Goal: Task Accomplishment & Management: Use online tool/utility

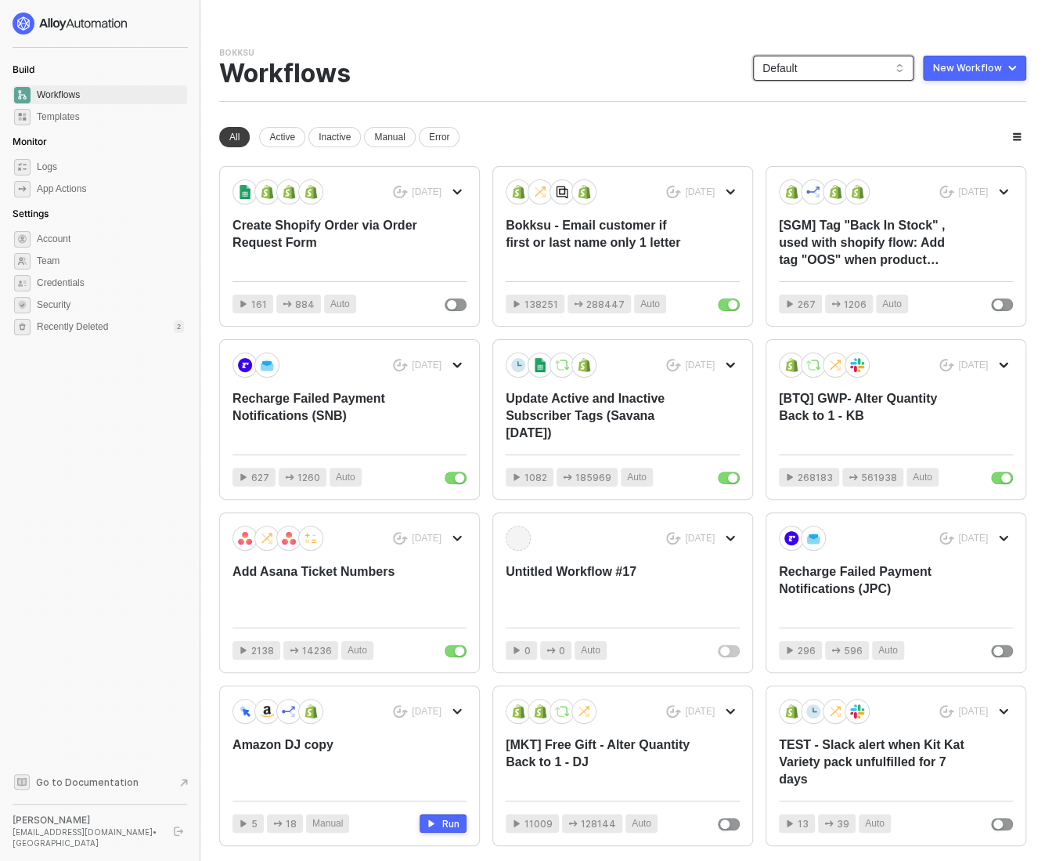
click at [811, 73] on span "Default" at bounding box center [834, 67] width 142 height 23
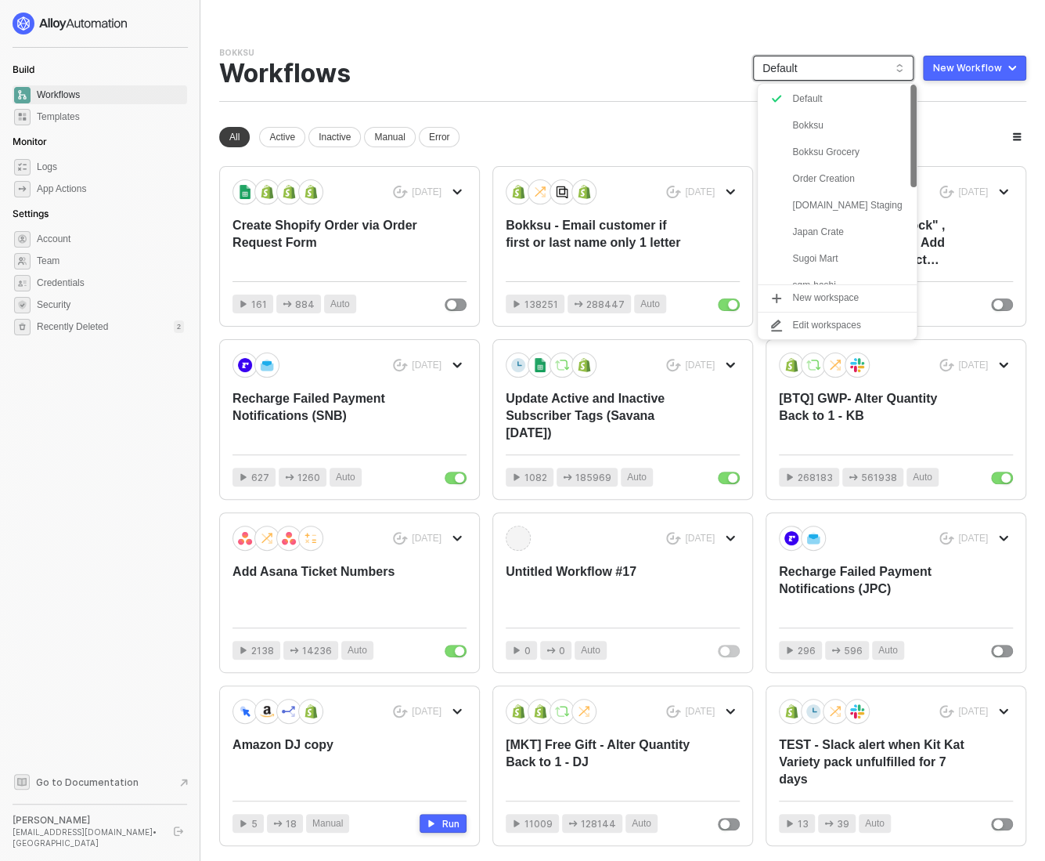
scroll to position [26, 0]
click at [815, 229] on div "Japan Crate" at bounding box center [850, 231] width 115 height 19
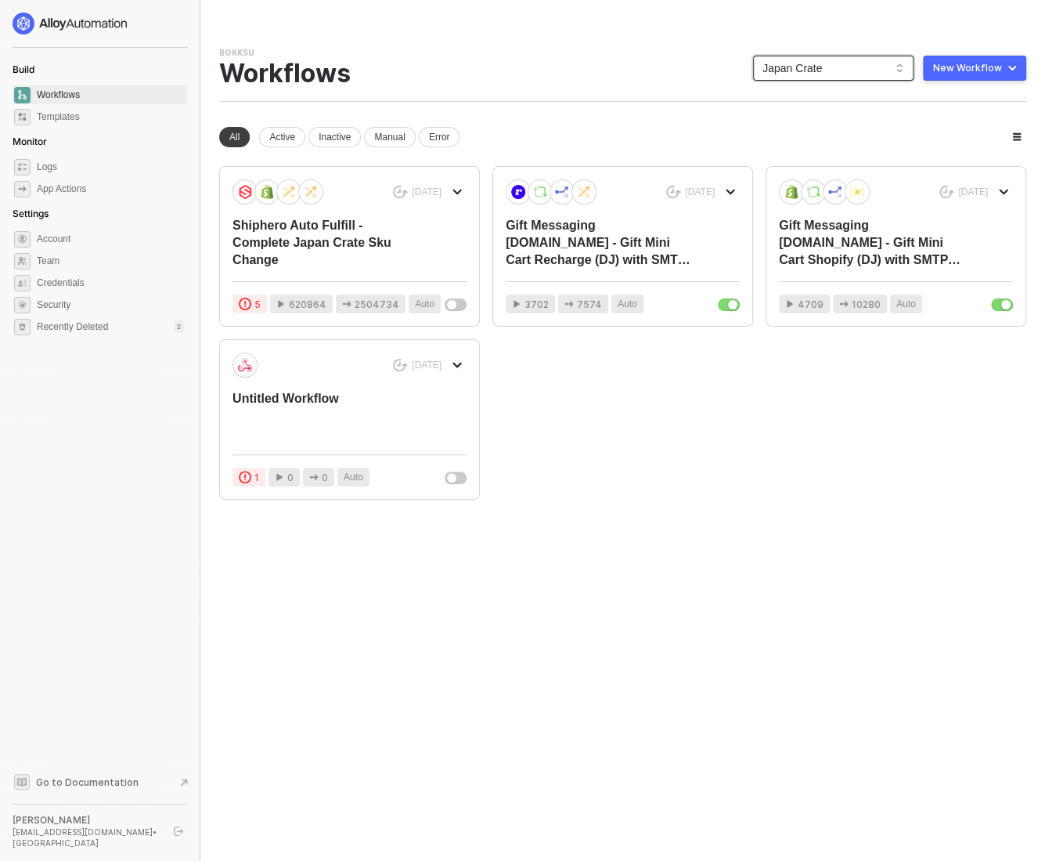
click at [825, 65] on span "Japan Crate" at bounding box center [834, 67] width 142 height 23
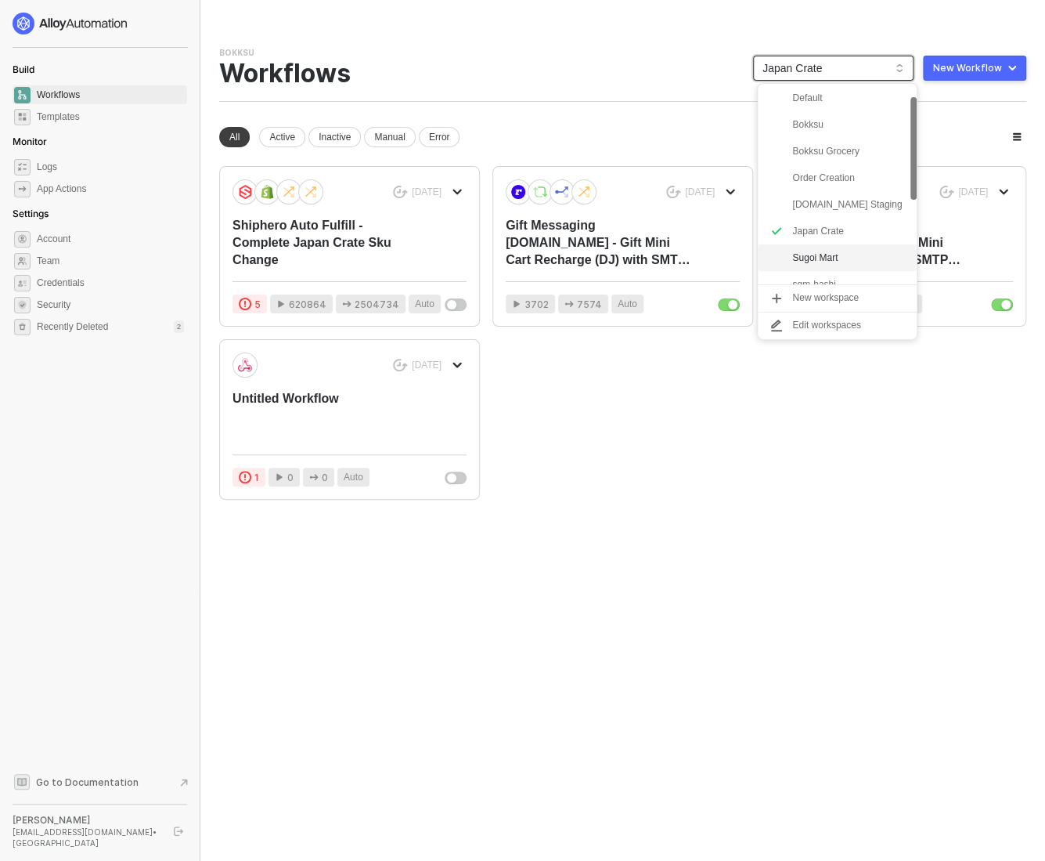
click at [825, 257] on div "Sugoi Mart" at bounding box center [850, 257] width 115 height 19
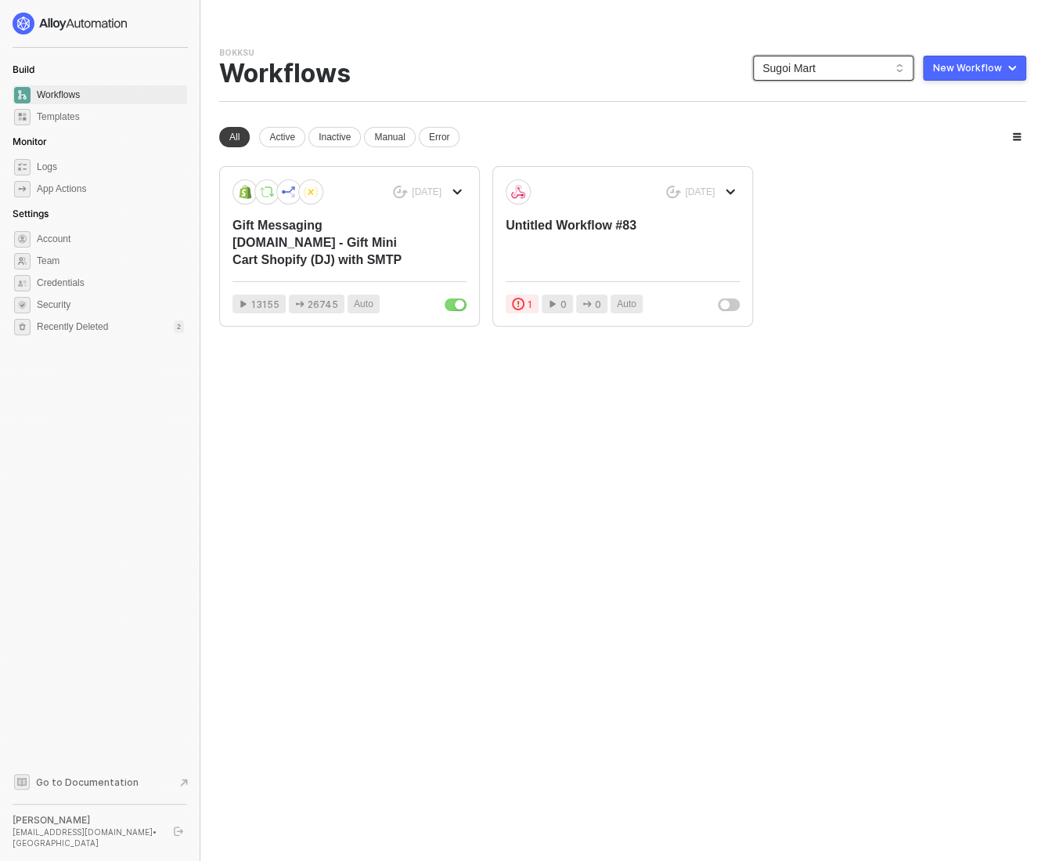
click at [807, 70] on span "Sugoi Mart" at bounding box center [834, 67] width 142 height 23
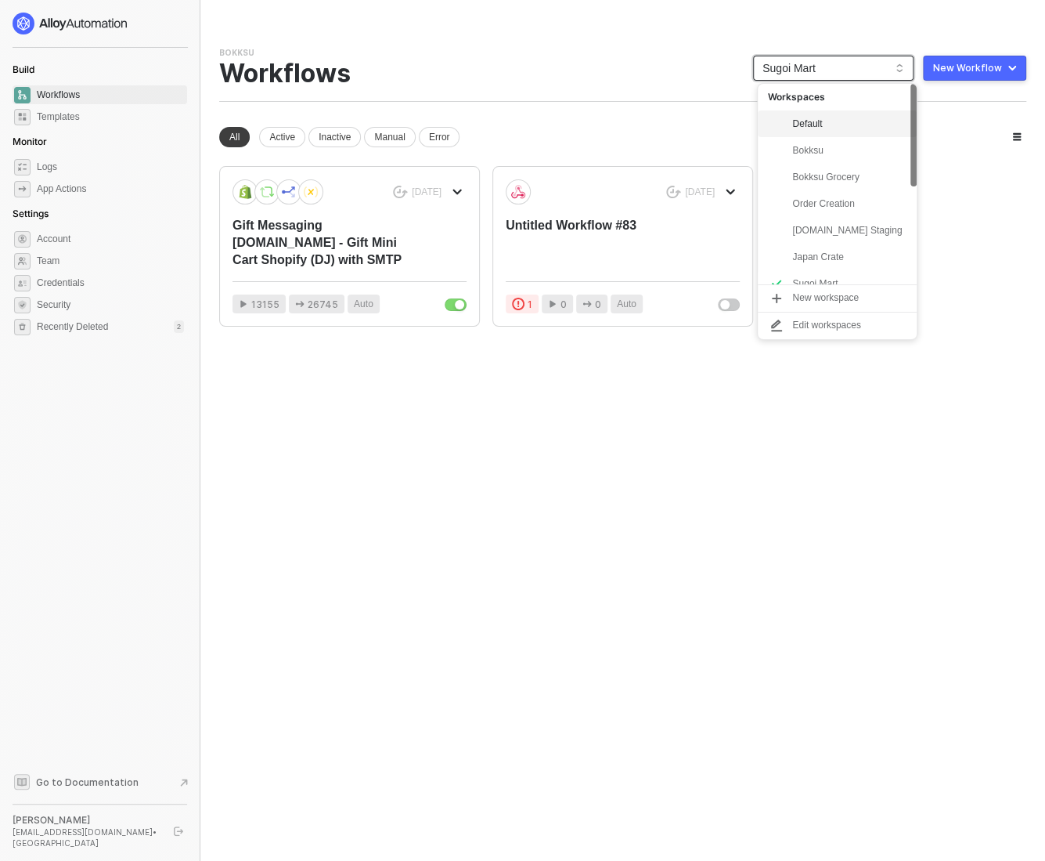
click at [829, 114] on div "Default" at bounding box center [850, 123] width 115 height 19
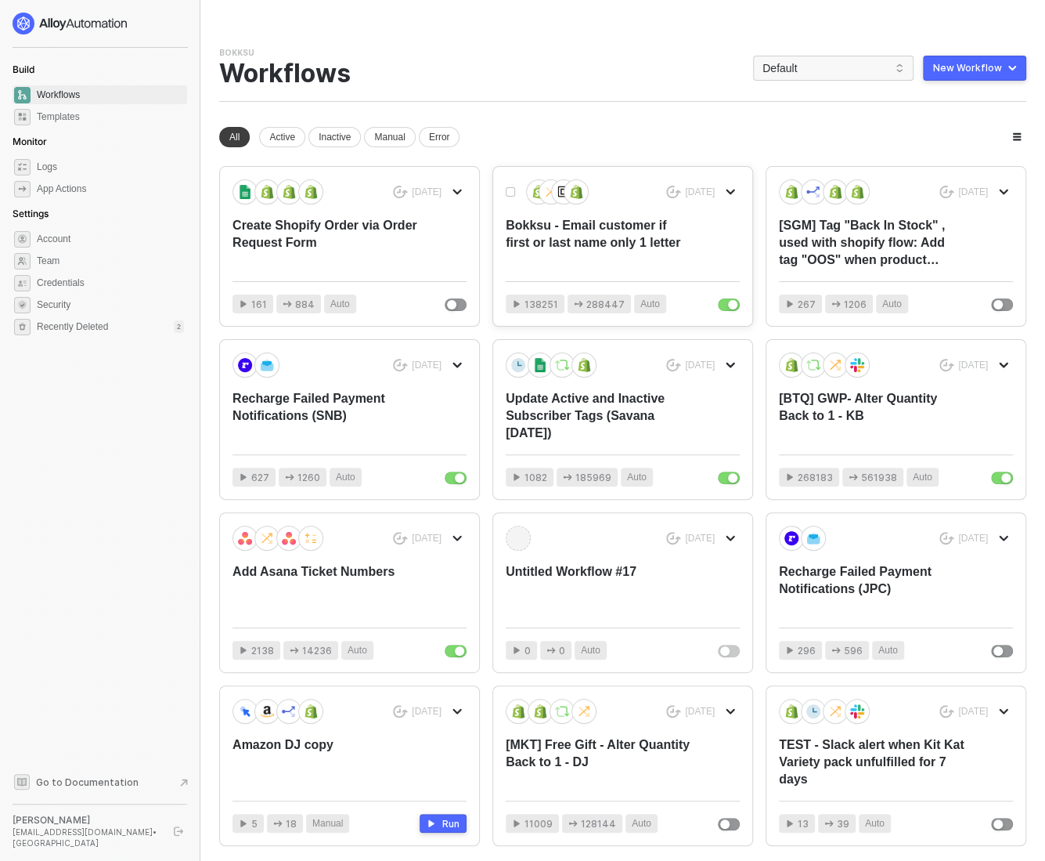
click at [615, 244] on div "Bokksu - Email customer if first or last name only 1 letter" at bounding box center [599, 243] width 187 height 52
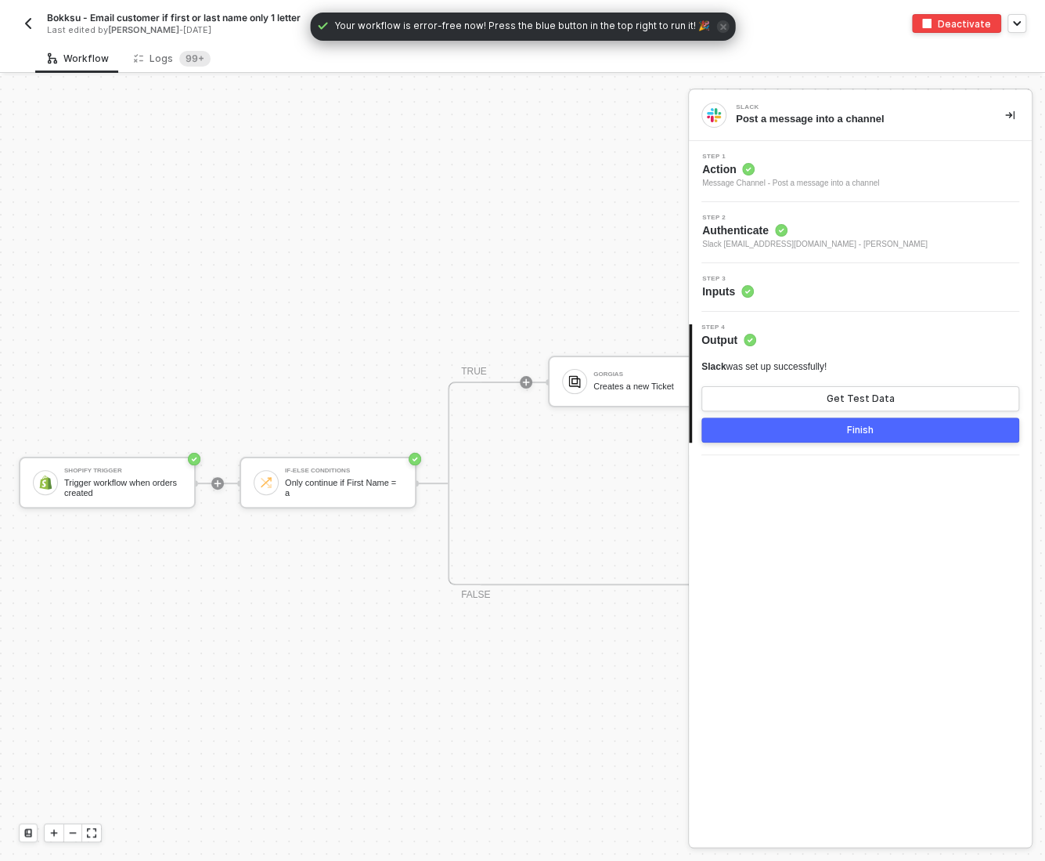
scroll to position [28, 0]
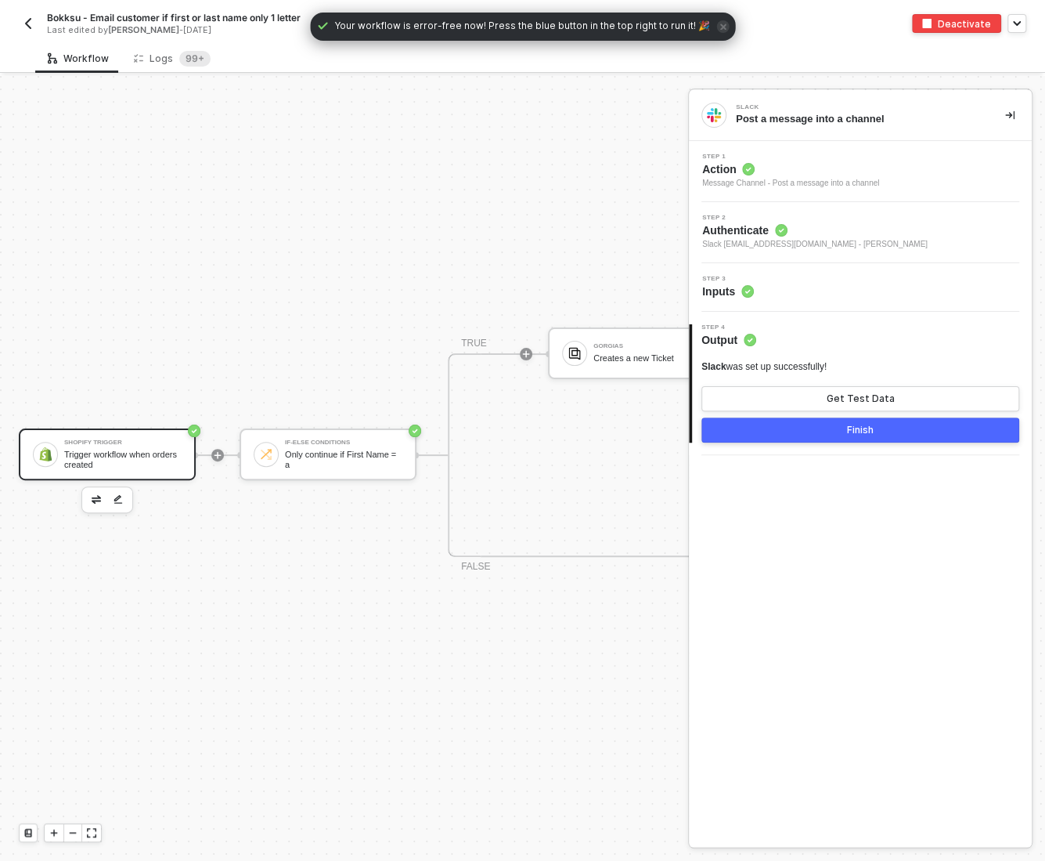
click at [128, 460] on div "Trigger workflow when orders created" at bounding box center [122, 460] width 117 height 20
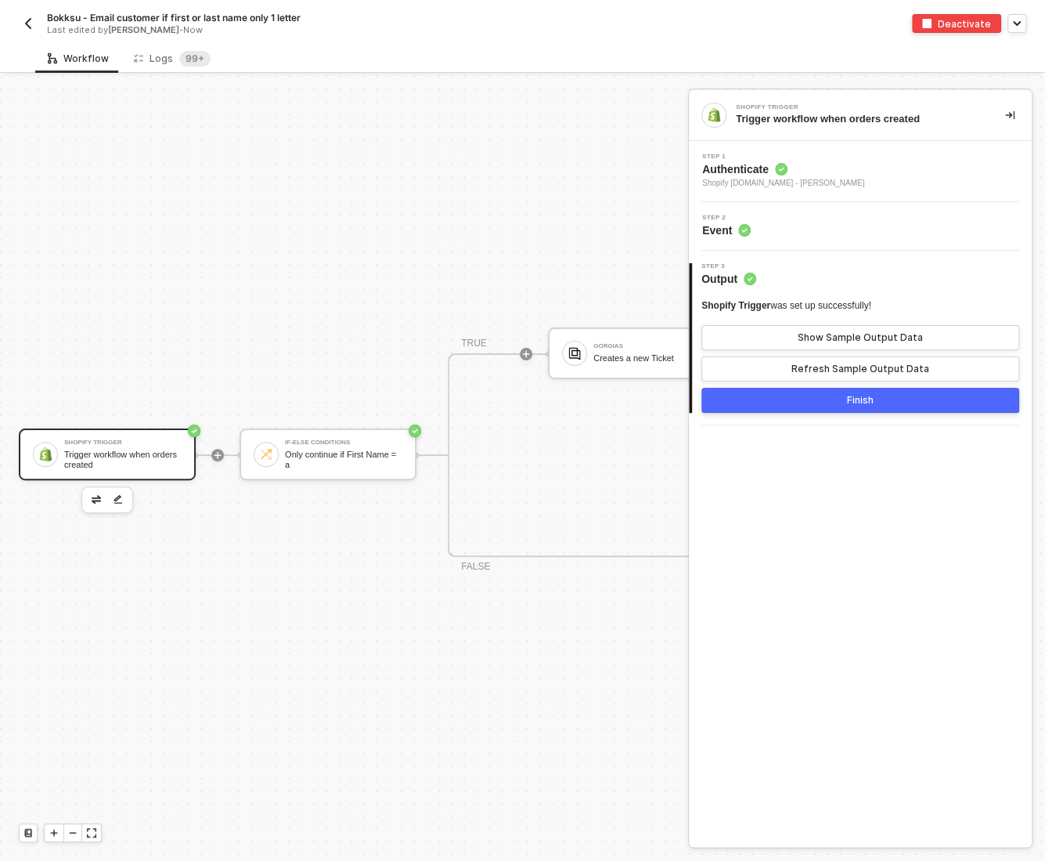
click at [25, 23] on img "button" at bounding box center [28, 23] width 13 height 13
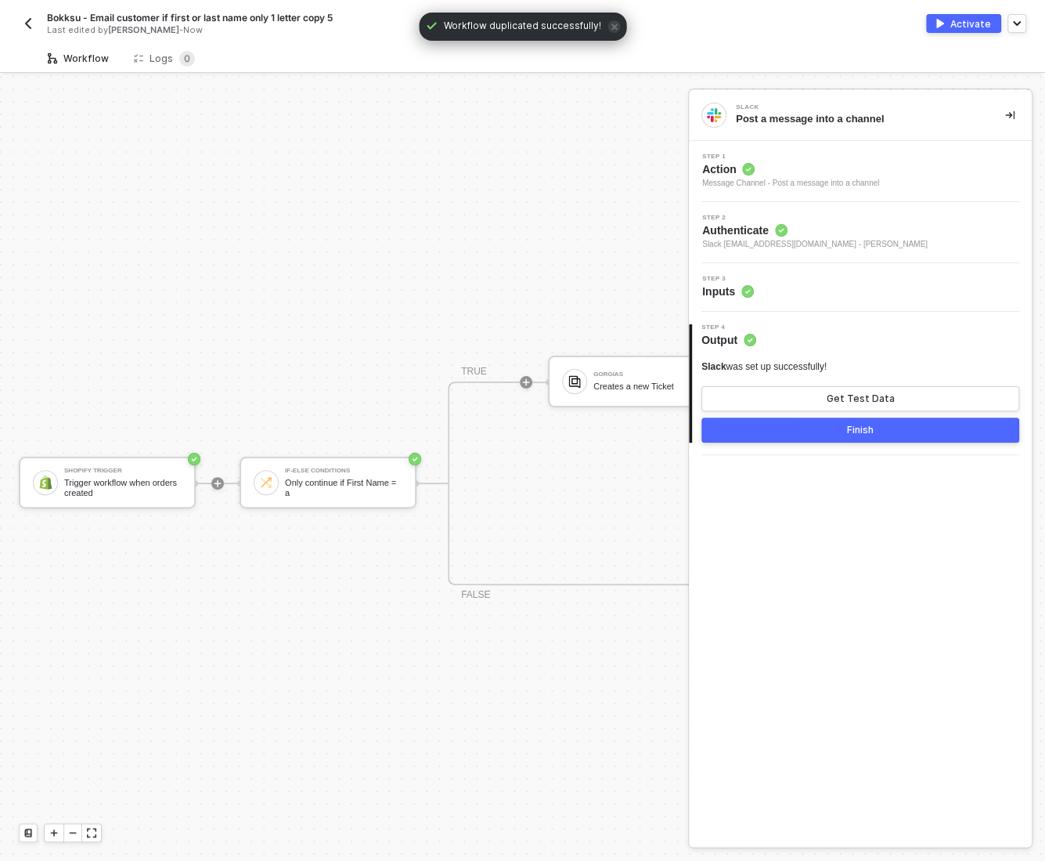
scroll to position [28, 0]
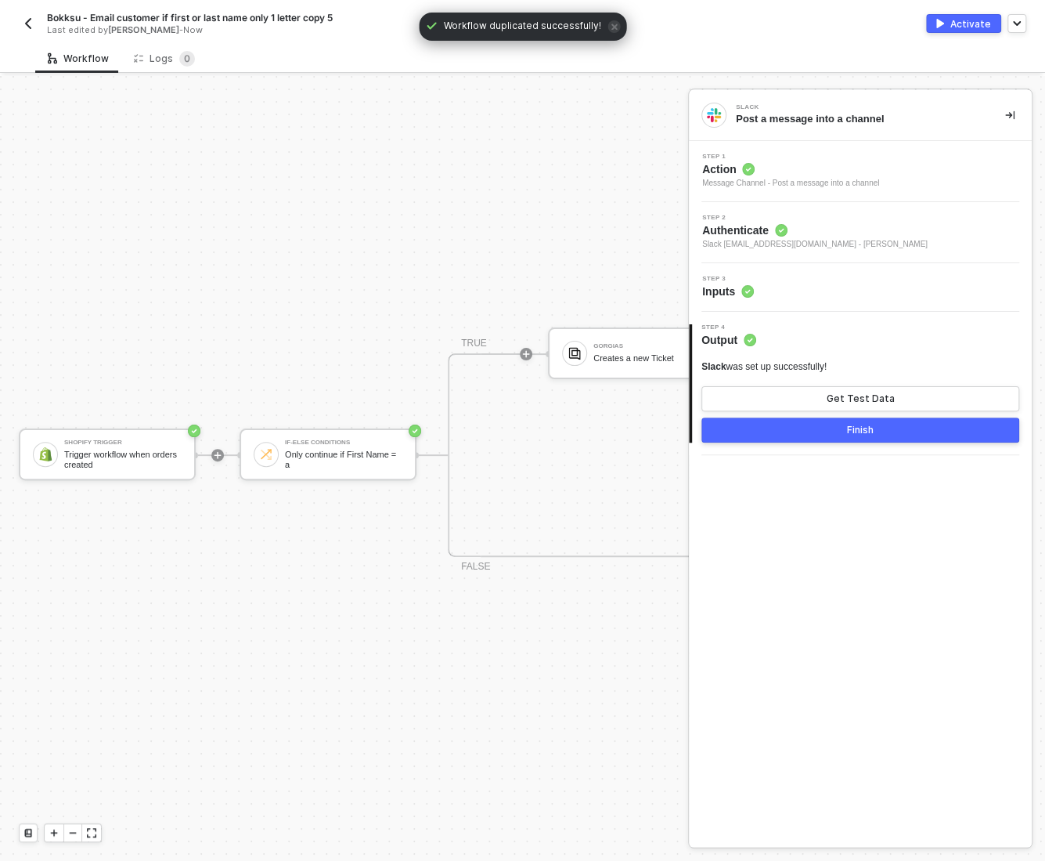
click at [78, 18] on span "Bokksu - Email customer if first or last name only 1 letter copy 5" at bounding box center [190, 17] width 286 height 13
click at [58, 20] on input "Bokksu - Email customer if first or last name only 1 letter copy 5" at bounding box center [180, 18] width 266 height 19
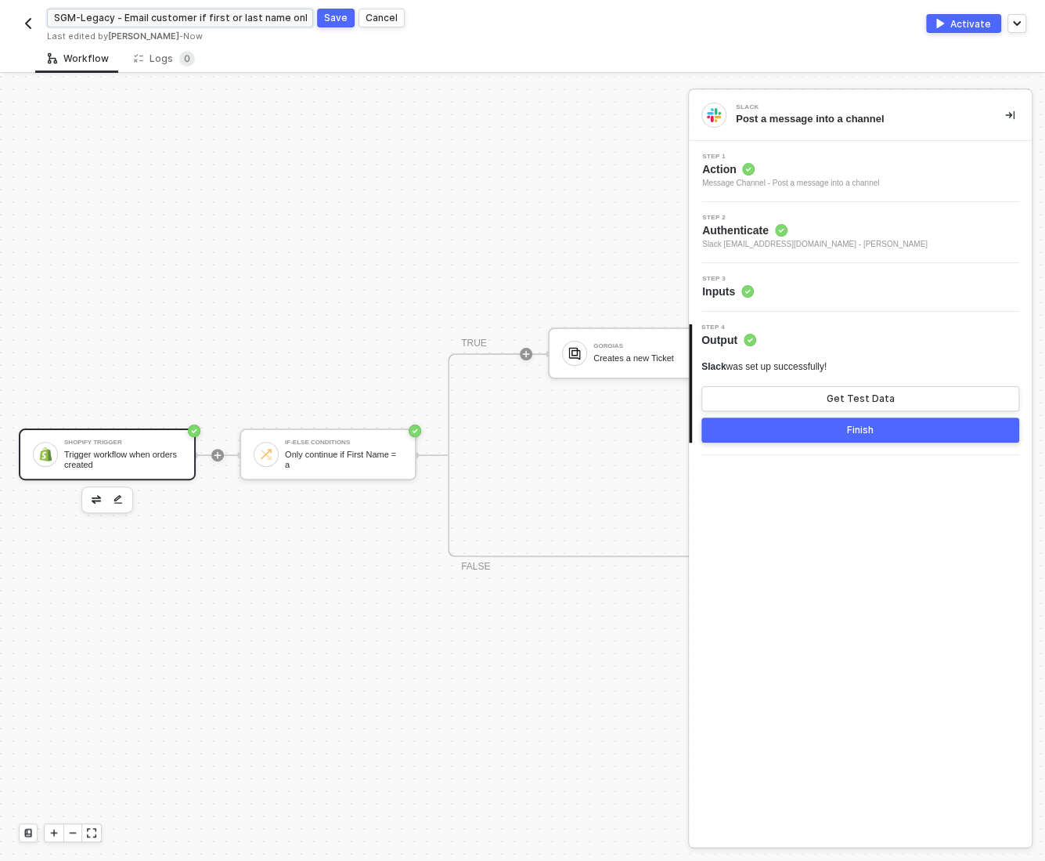
type input "SGM-Legacy - Email customer if first or last name only 1 letter copy 5"
click at [108, 445] on div "Shopify Trigger" at bounding box center [122, 442] width 117 height 6
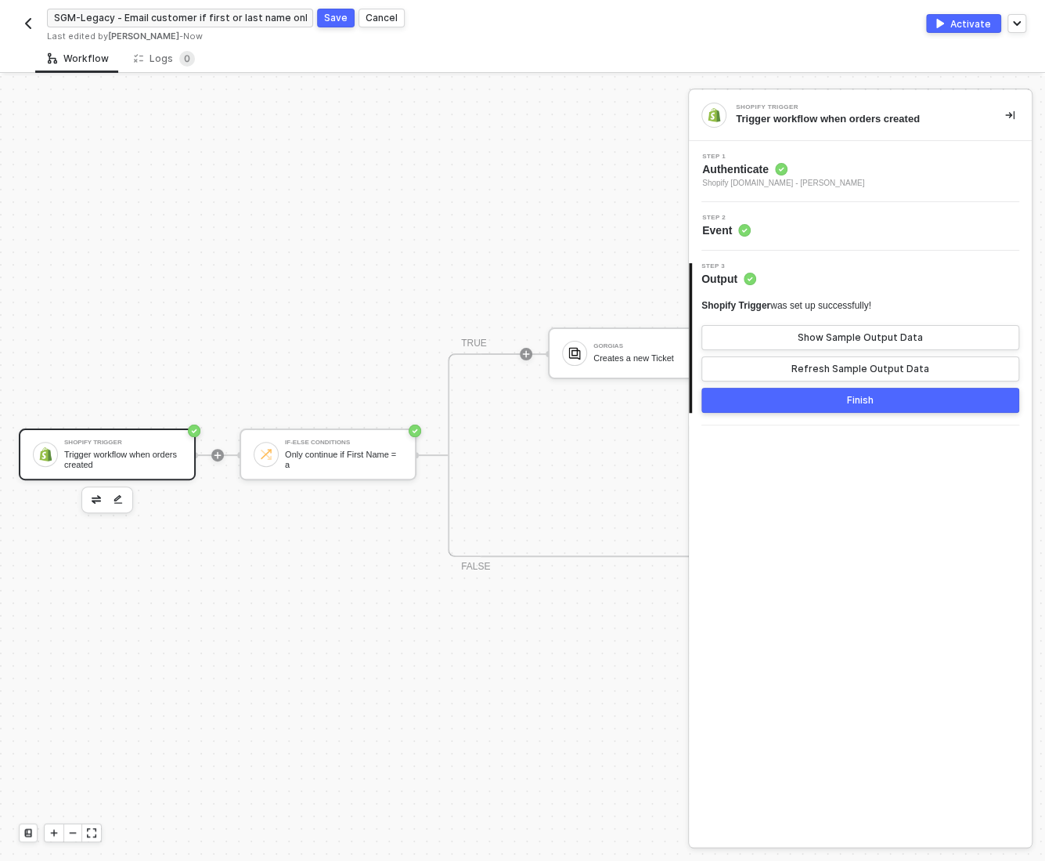
click at [826, 185] on span "Shopify bokksu.myshopify.com - Kelan Bonislawski" at bounding box center [783, 183] width 162 height 13
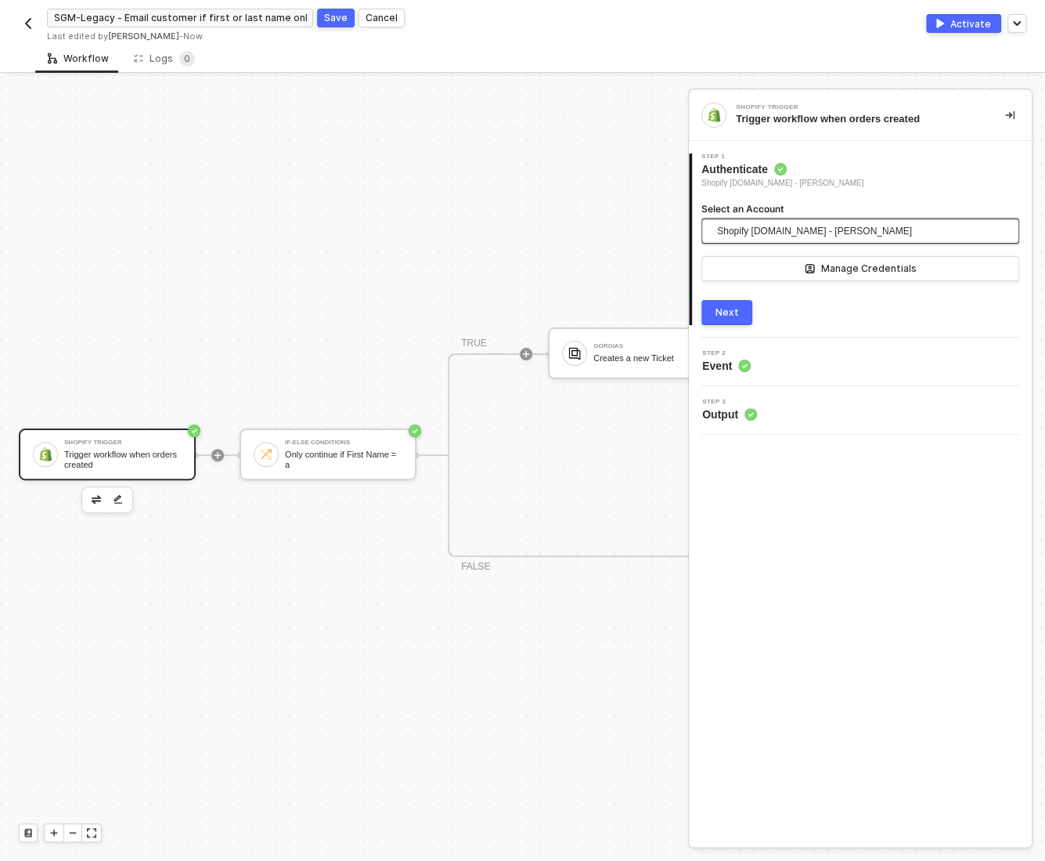
click at [785, 228] on span "Shopify bokksu.myshopify.com - Kelan Bonislawski" at bounding box center [814, 230] width 195 height 23
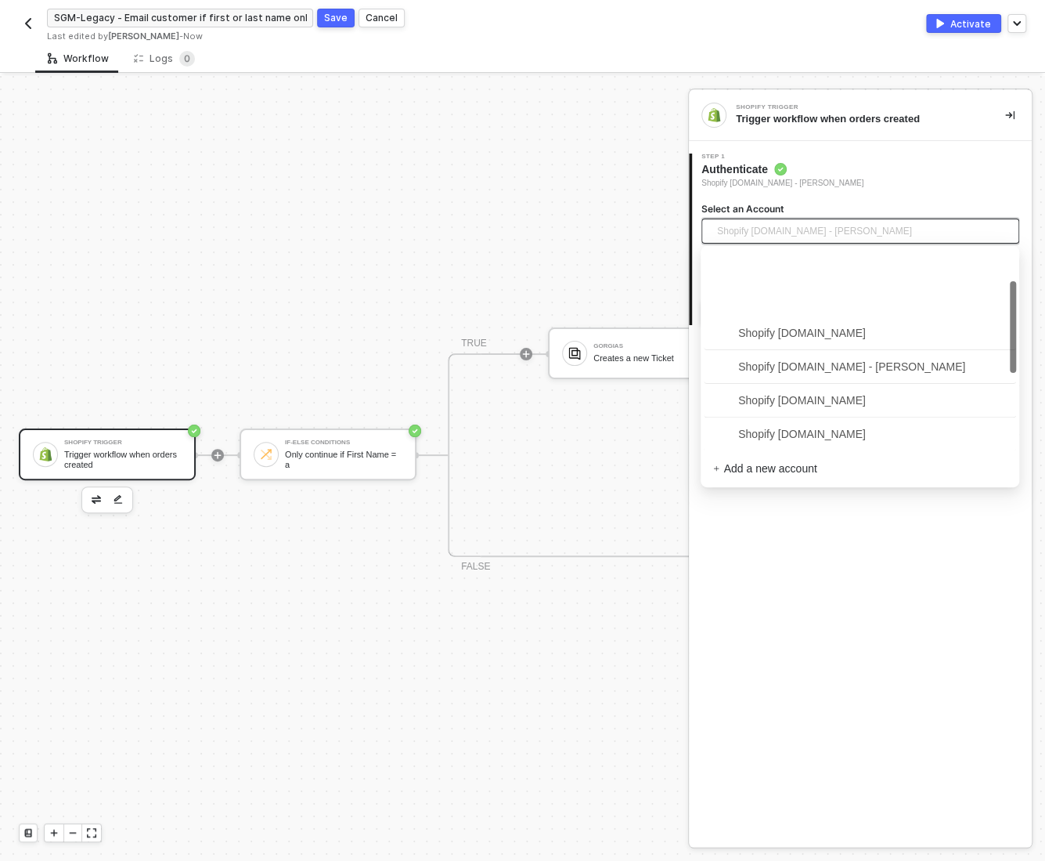
scroll to position [69, 0]
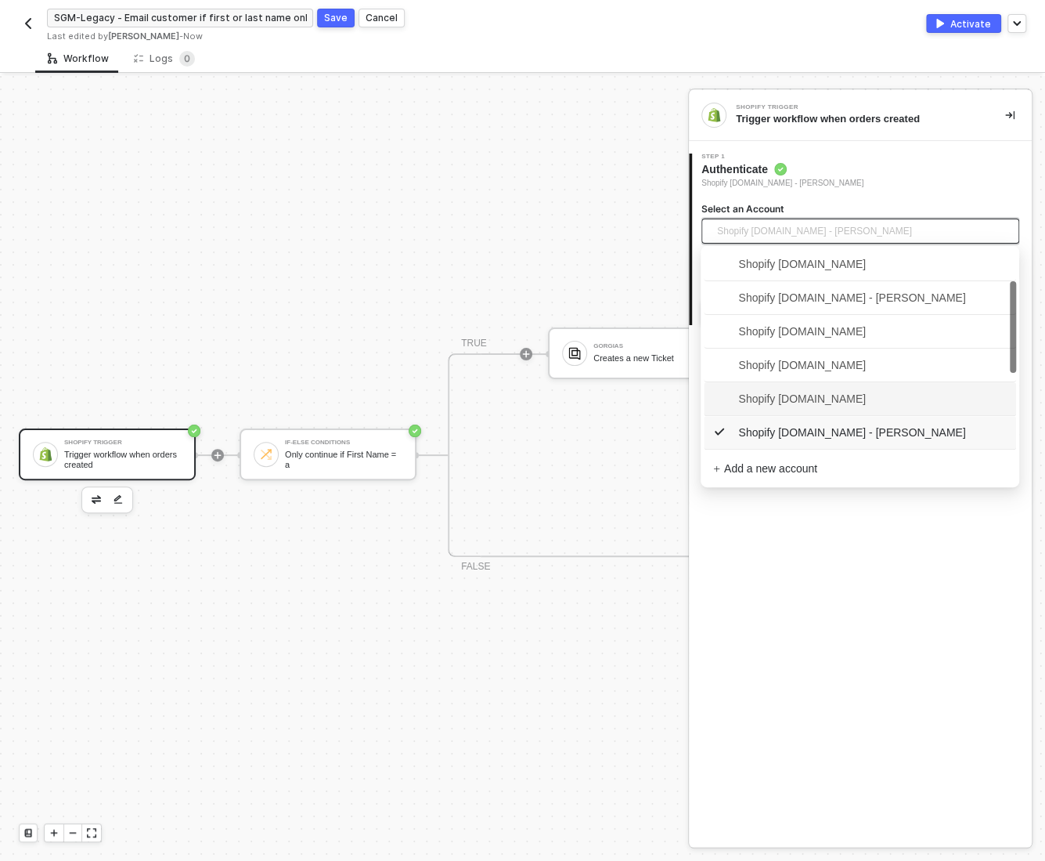
click at [772, 398] on span "Shopify japancratestore.myshopify.com" at bounding box center [789, 398] width 153 height 17
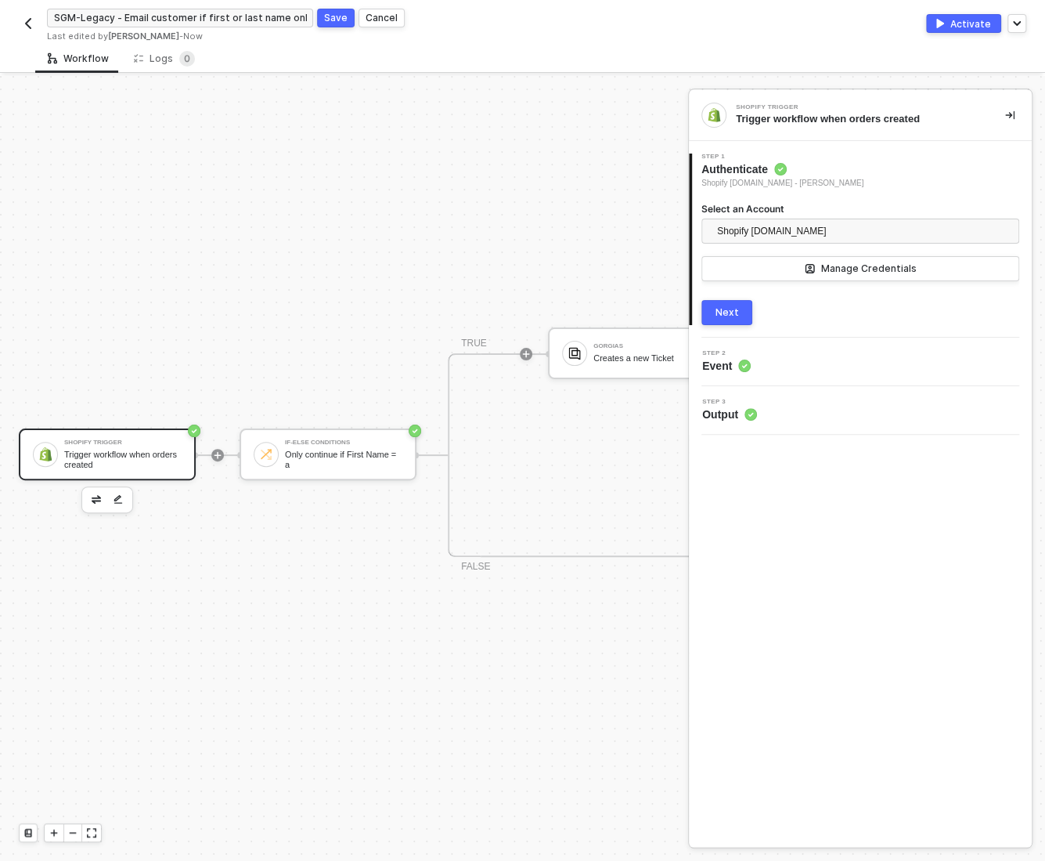
click at [729, 311] on div "Next" at bounding box center [727, 312] width 23 height 13
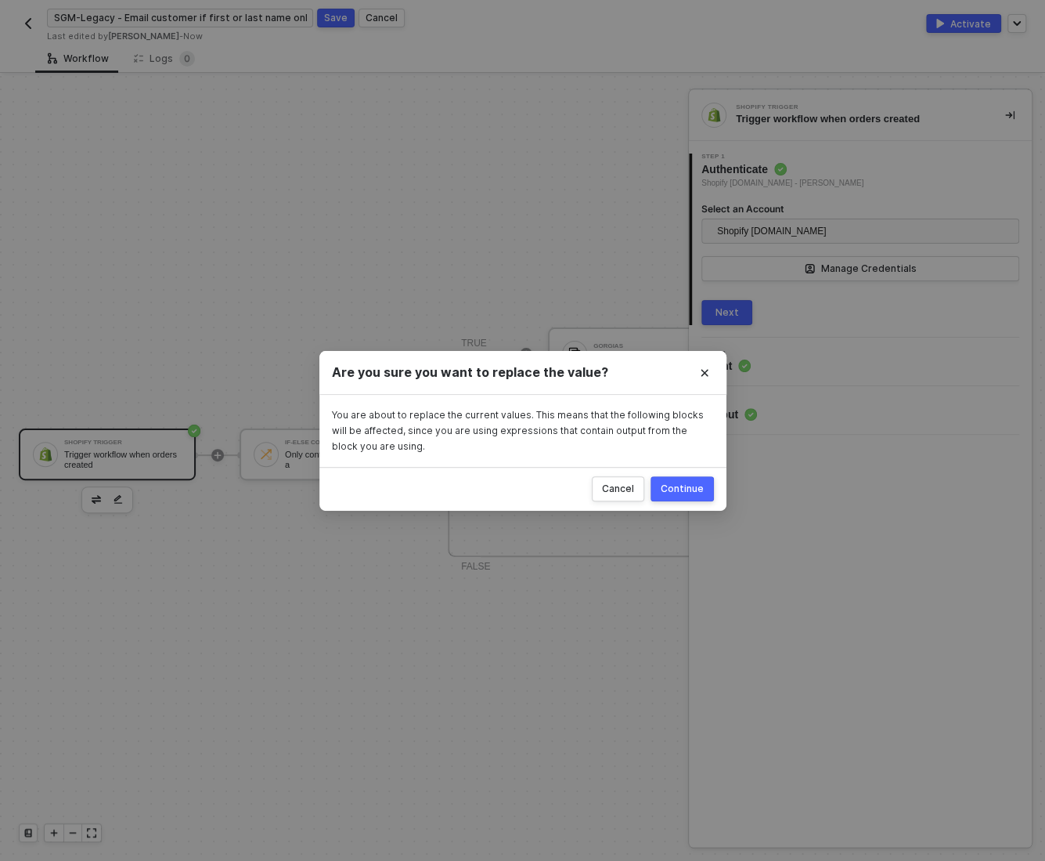
click at [685, 488] on div "Continue" at bounding box center [682, 488] width 43 height 13
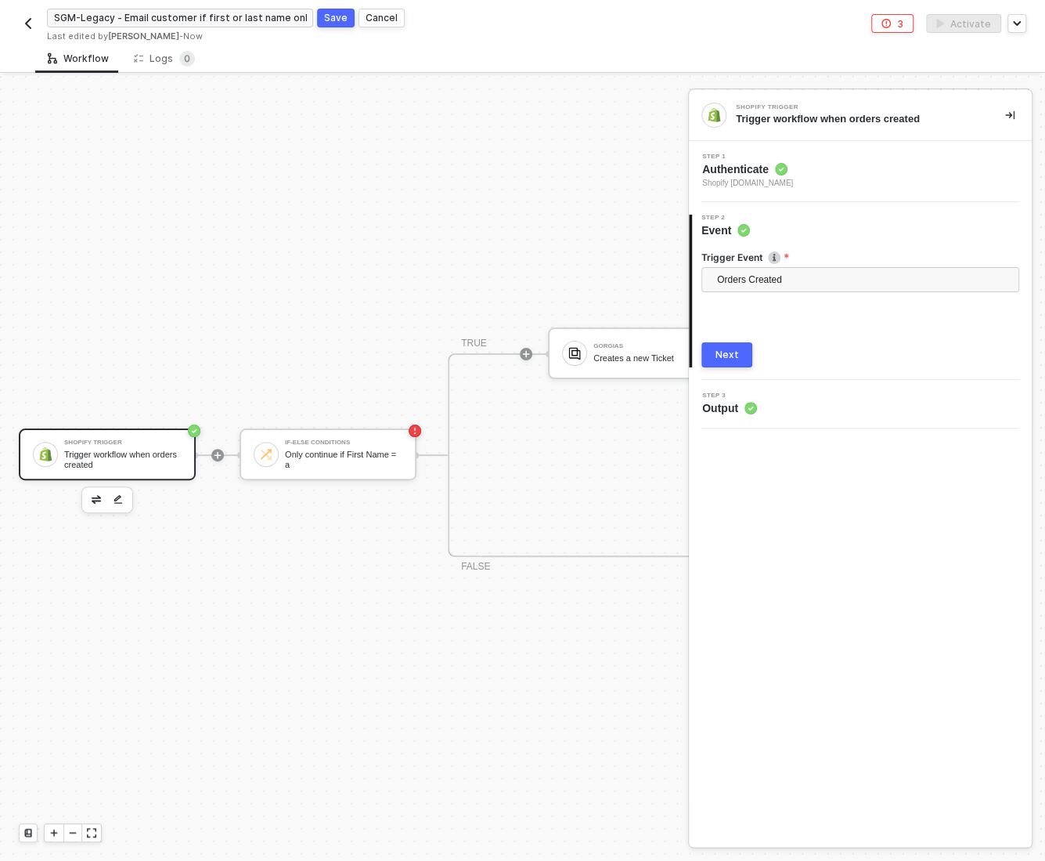
click at [731, 359] on div "Next" at bounding box center [727, 354] width 23 height 13
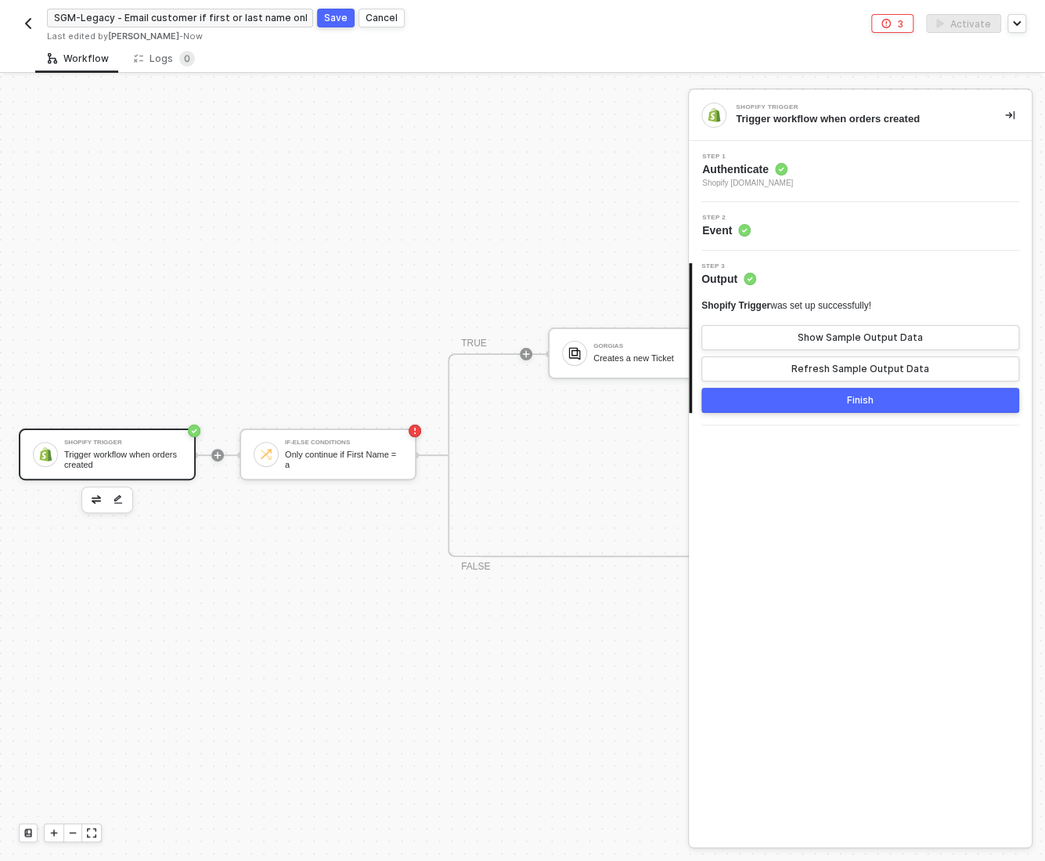
click at [818, 399] on button "Finish" at bounding box center [861, 400] width 318 height 25
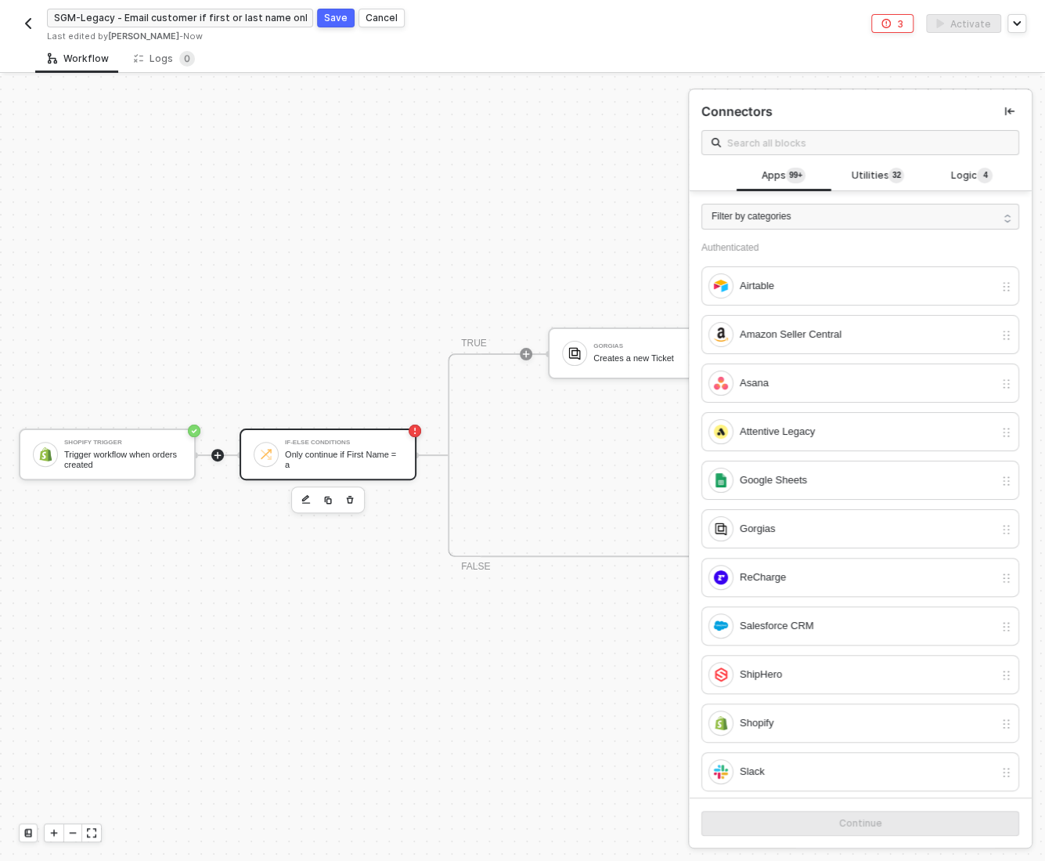
click at [288, 451] on div "Only continue if First Name = a" at bounding box center [343, 460] width 117 height 20
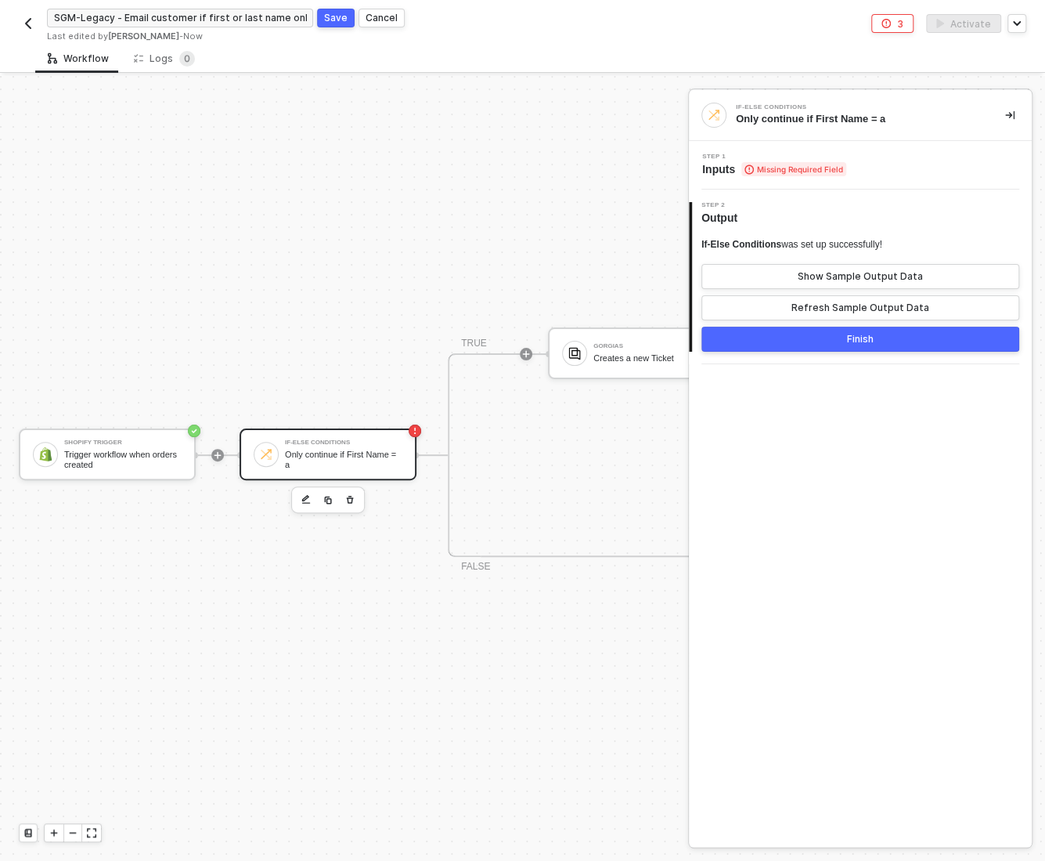
click at [785, 150] on div "Step 1 Inputs Missing Required Field" at bounding box center [860, 165] width 343 height 49
click at [782, 168] on span "Missing Required Field" at bounding box center [794, 169] width 105 height 14
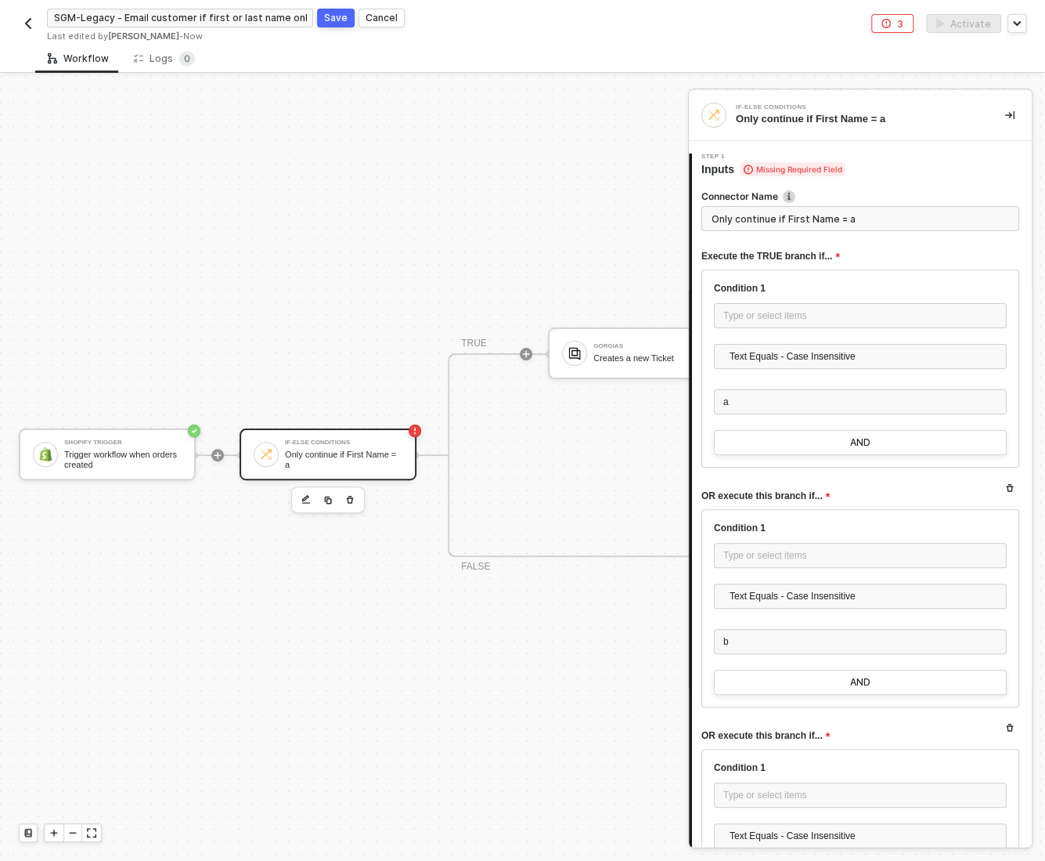
click at [716, 168] on span "Inputs Missing Required Field" at bounding box center [774, 169] width 144 height 16
click at [744, 316] on div "Type or select items ﻿" at bounding box center [861, 316] width 274 height 15
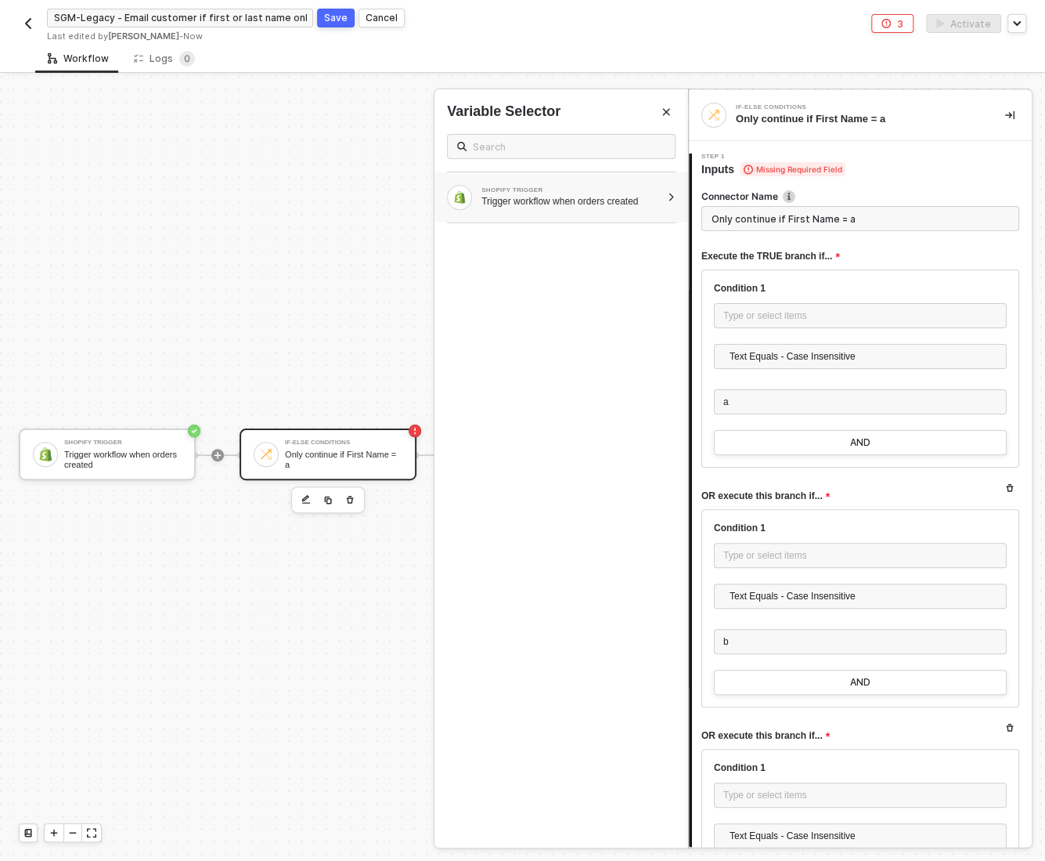
click at [669, 193] on div at bounding box center [671, 197] width 9 height 9
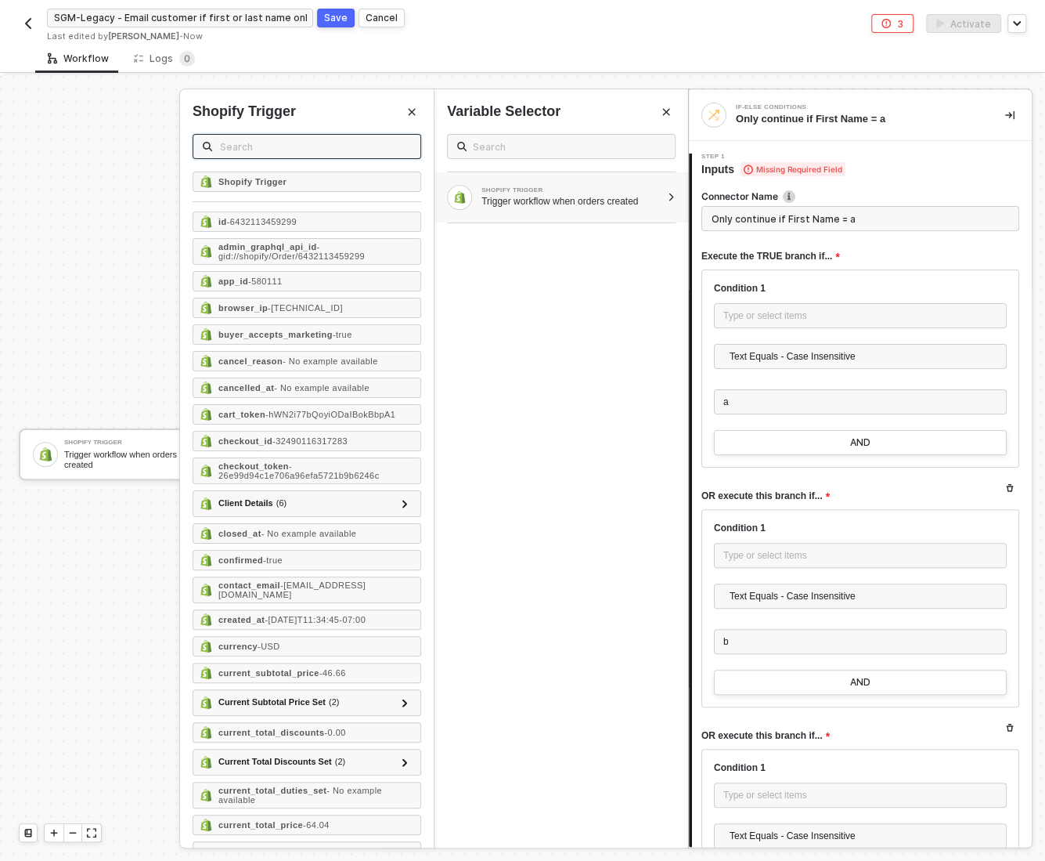
click at [254, 149] on input "text" at bounding box center [315, 146] width 191 height 17
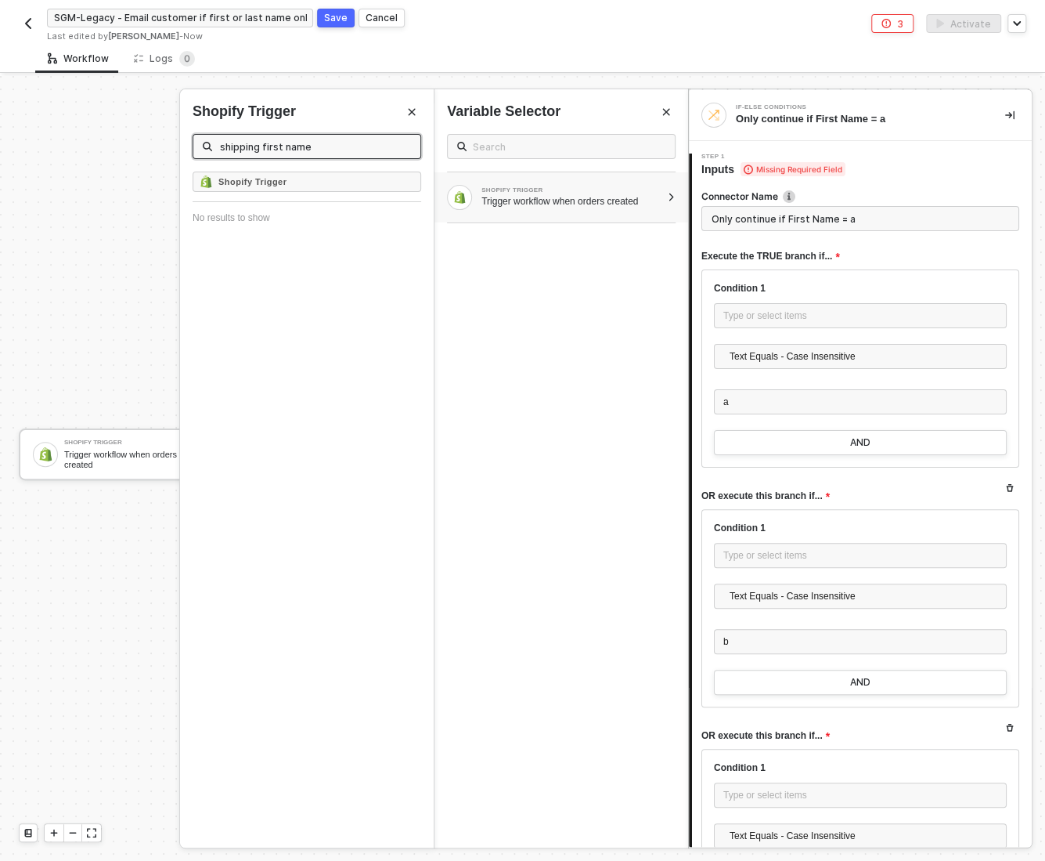
click at [266, 144] on input "shipping first name" at bounding box center [315, 146] width 191 height 17
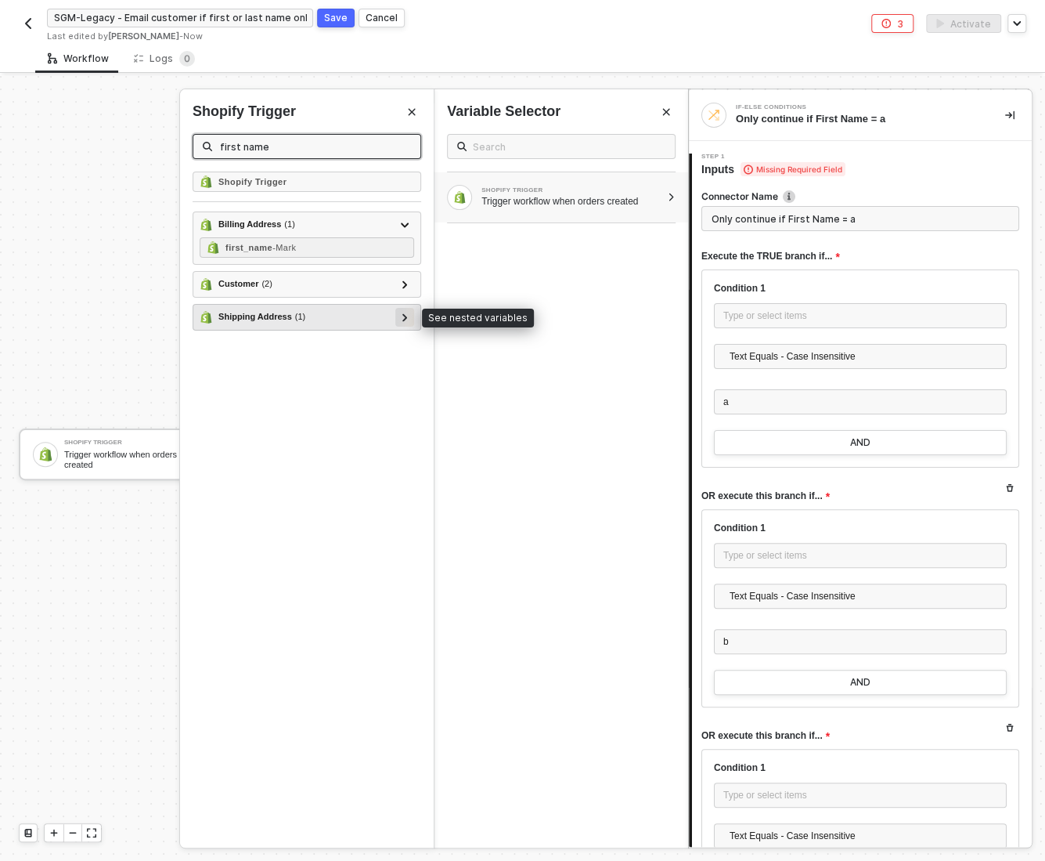
type input "first name"
click at [403, 313] on icon at bounding box center [405, 317] width 5 height 8
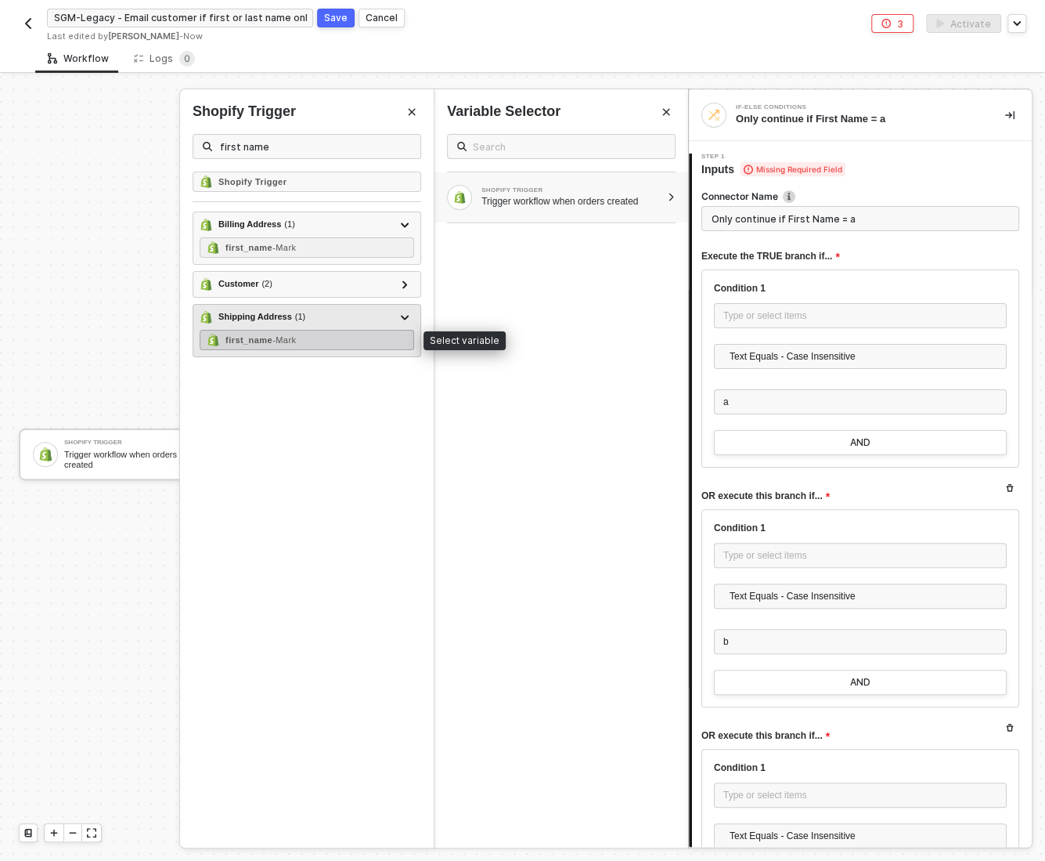
click at [278, 338] on span "- Mark" at bounding box center [284, 339] width 23 height 9
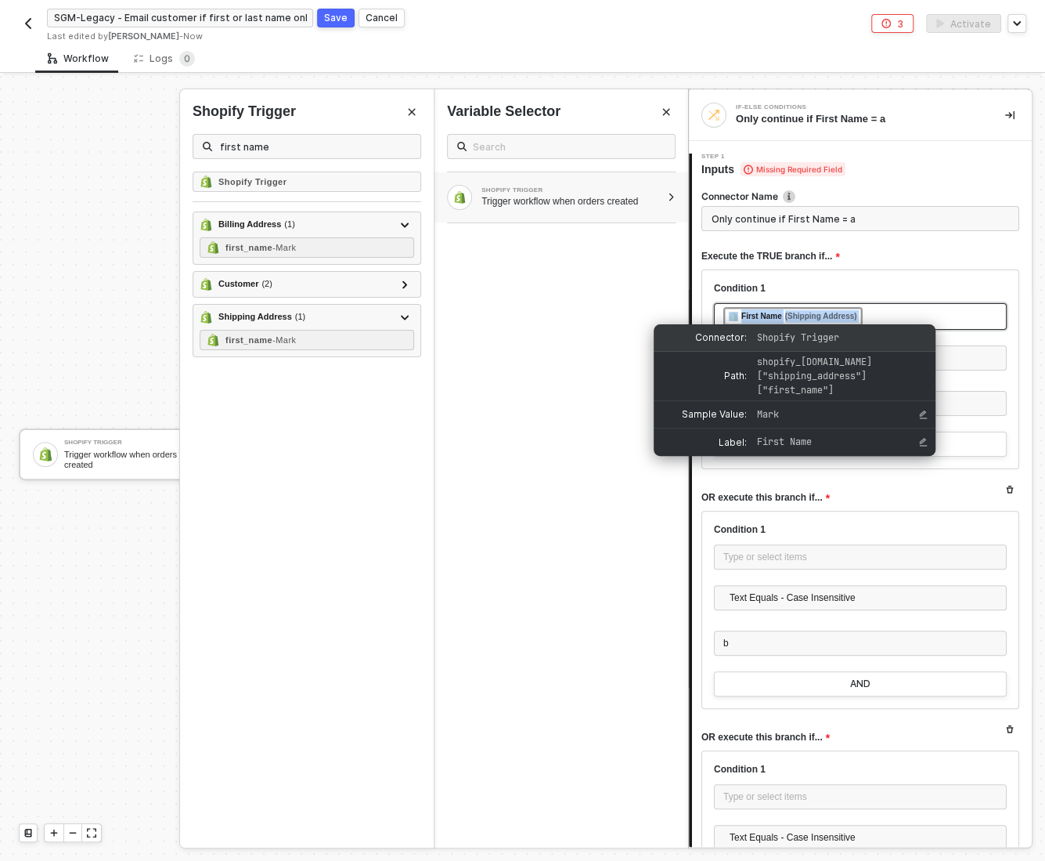
copy div "﻿ ﻿ First Name (Shipping Address) ﻿"
drag, startPoint x: 881, startPoint y: 312, endPoint x: 872, endPoint y: 330, distance: 20.7
click at [872, 330] on body "Alloy SGM-Legacy - Email customer if first or last name only 1 letter copy 5 Sa…" at bounding box center [522, 430] width 1045 height 861
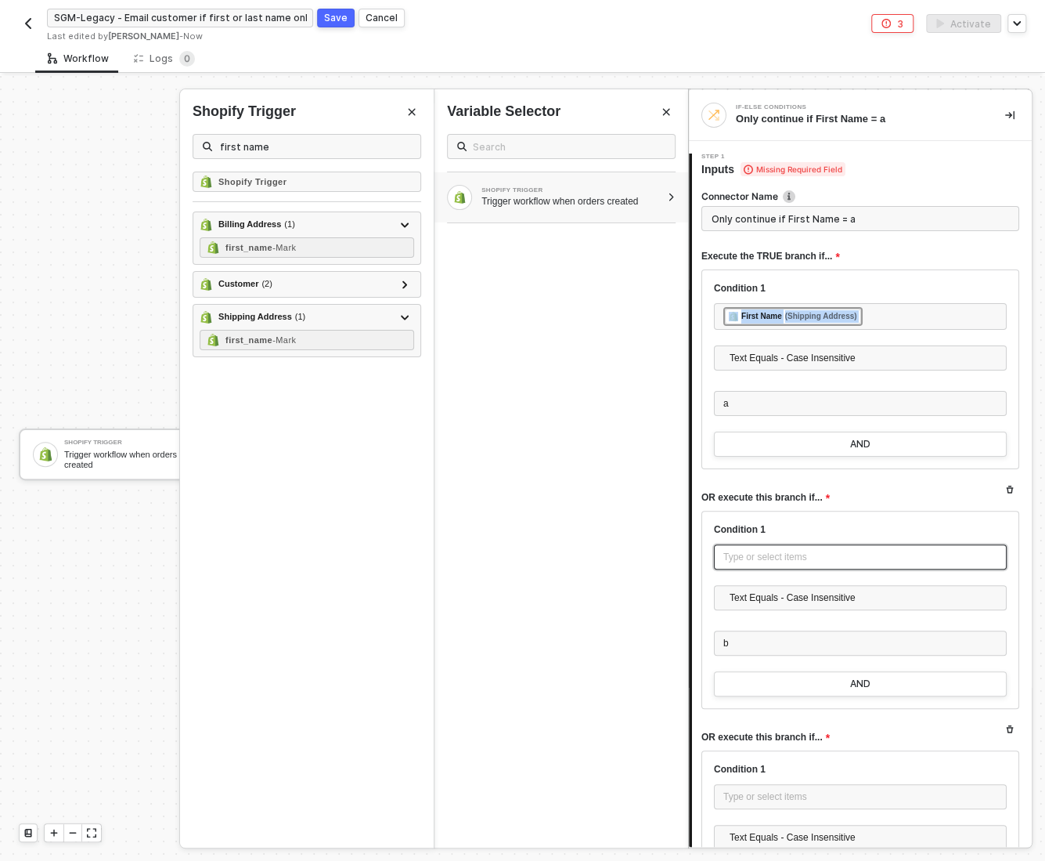
click at [758, 563] on div "Type or select items ﻿" at bounding box center [860, 556] width 293 height 25
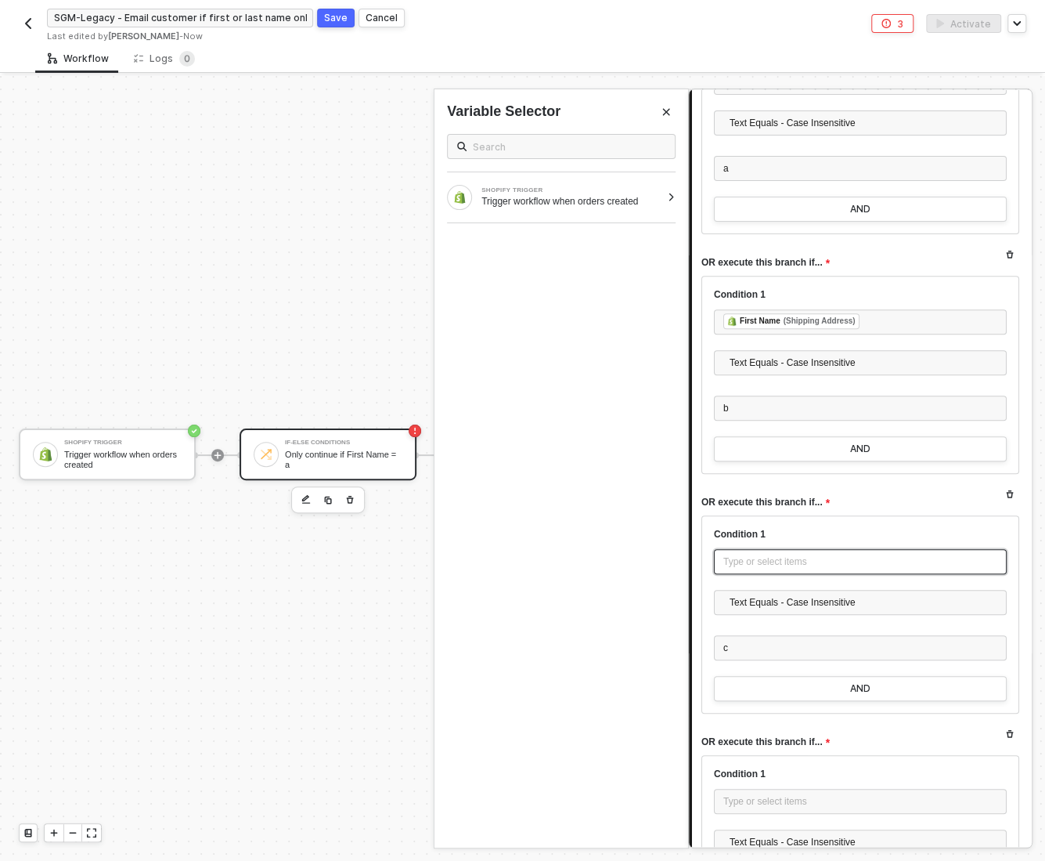
click at [761, 565] on div "Type or select items ﻿" at bounding box center [861, 561] width 274 height 15
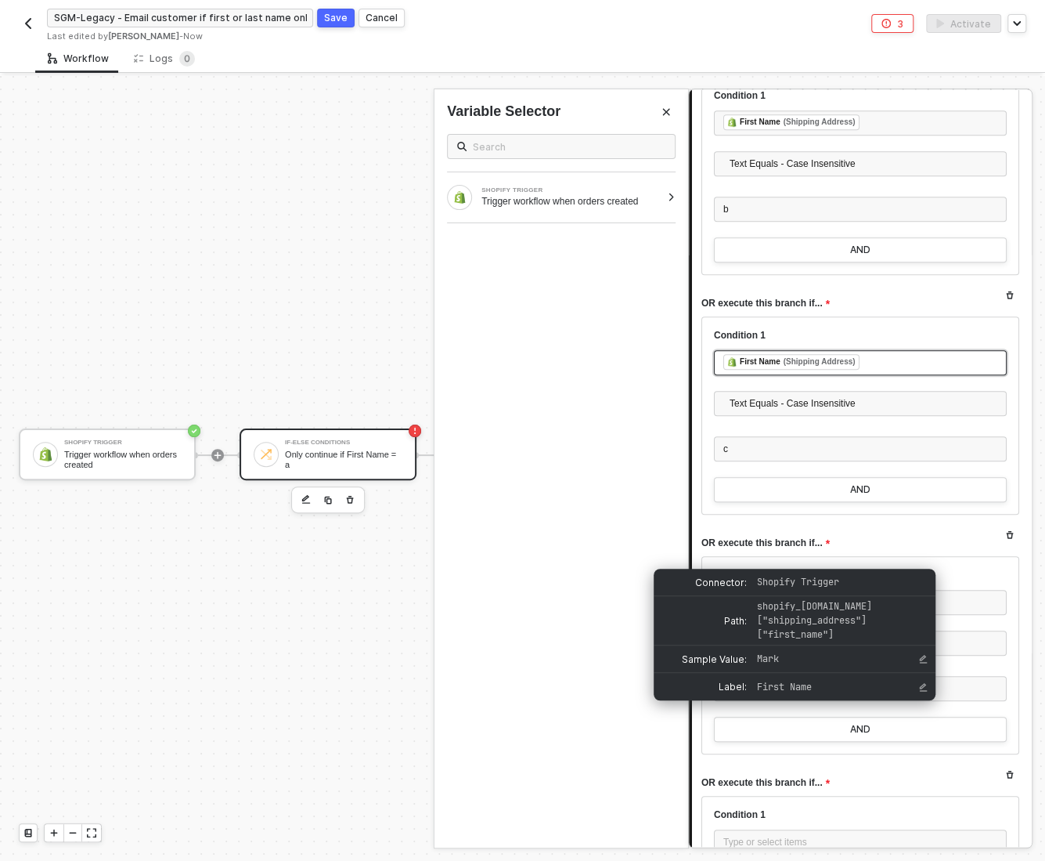
scroll to position [457, 0]
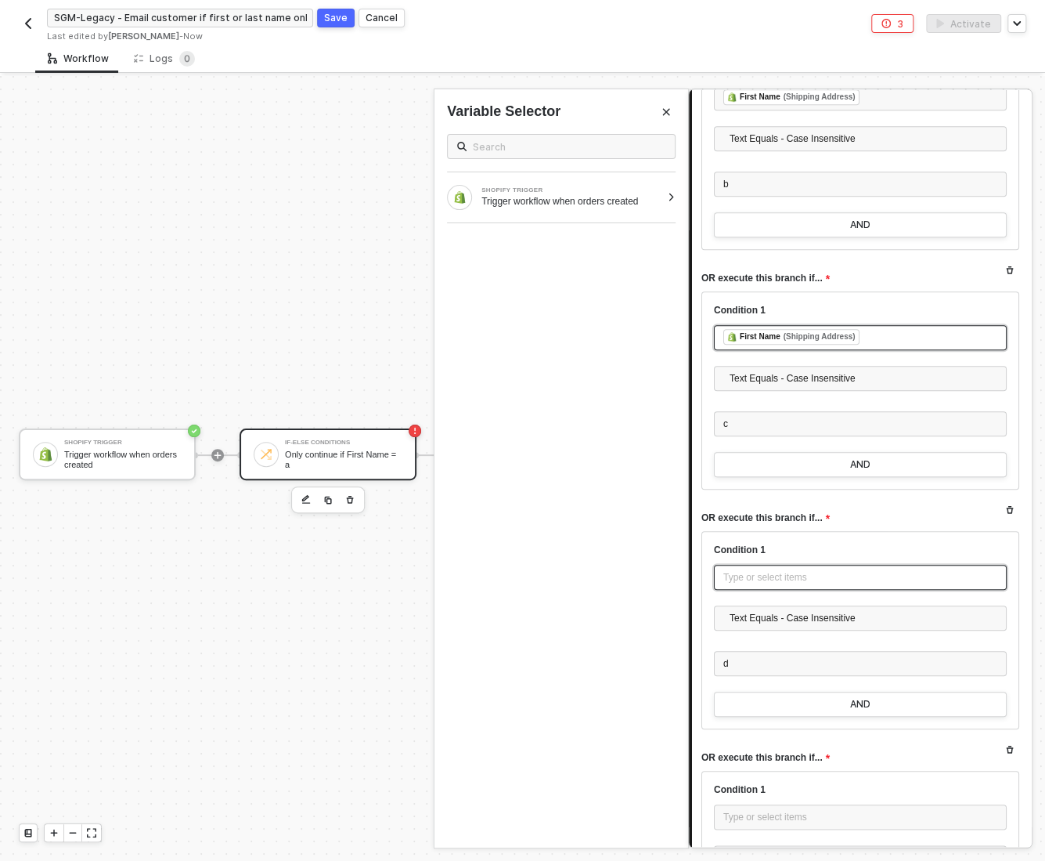
click at [756, 573] on div "Type or select items ﻿" at bounding box center [861, 577] width 274 height 15
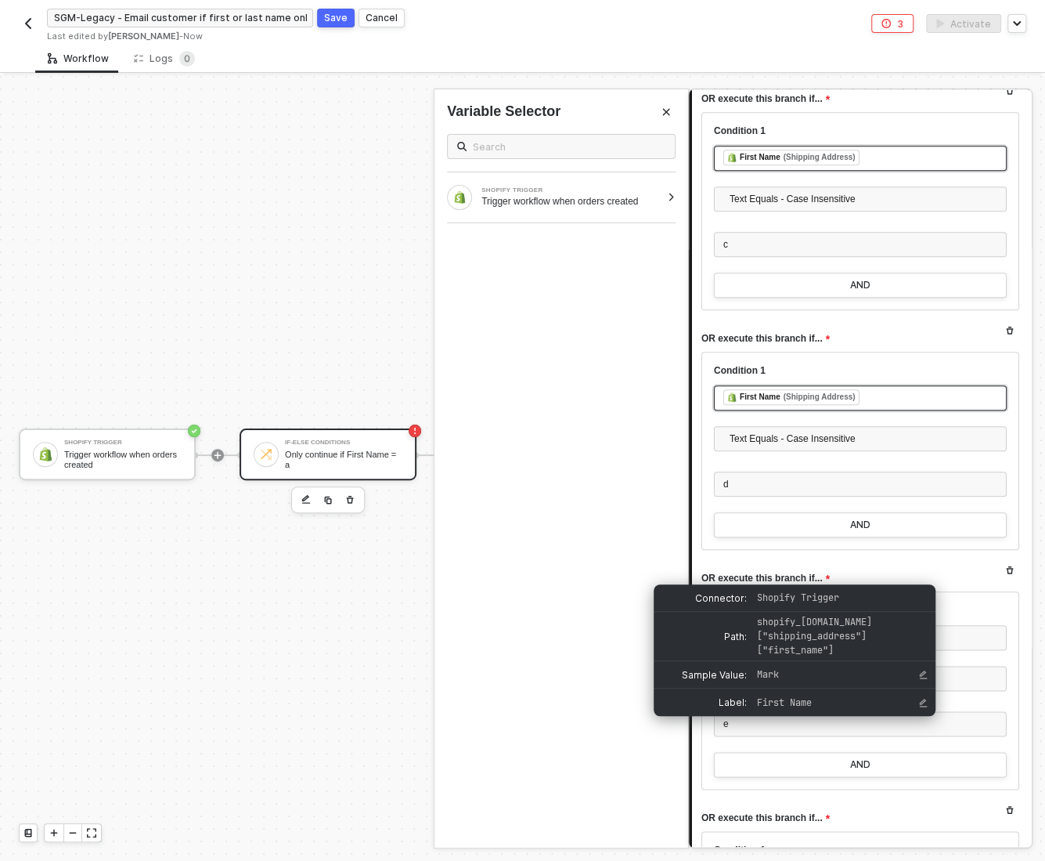
scroll to position [636, 0]
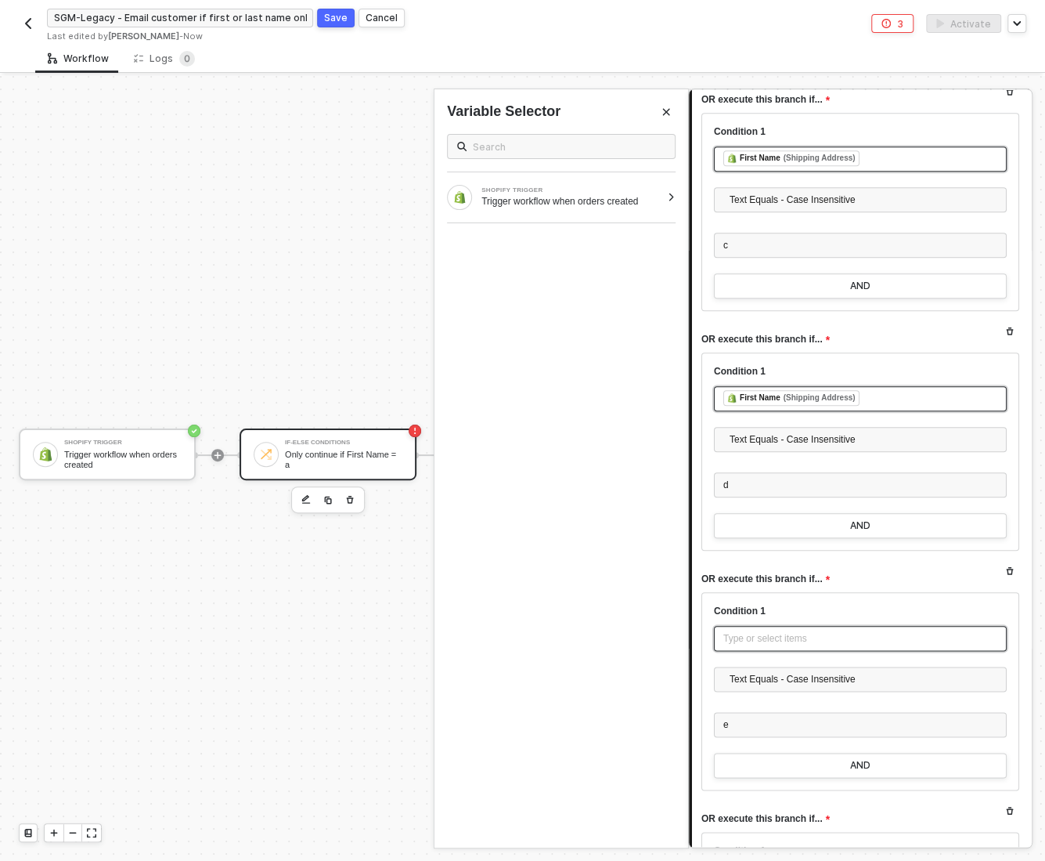
click at [738, 631] on div "Type or select items ﻿" at bounding box center [861, 638] width 274 height 15
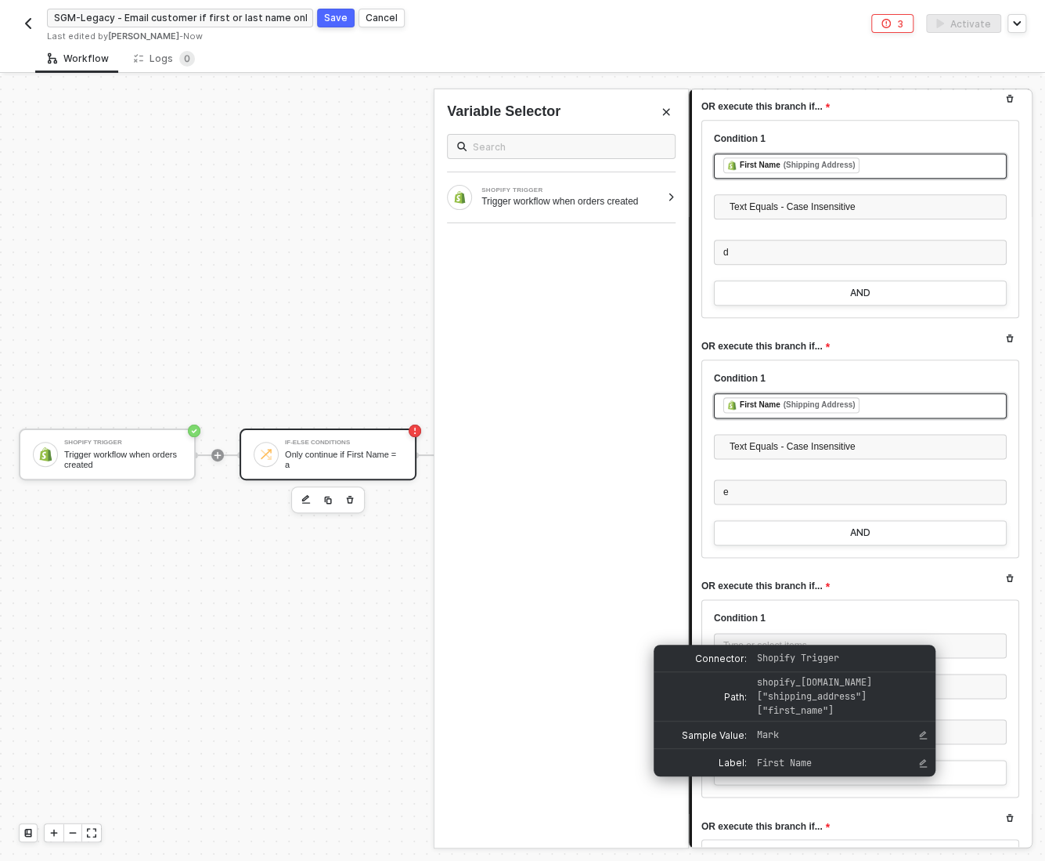
scroll to position [872, 0]
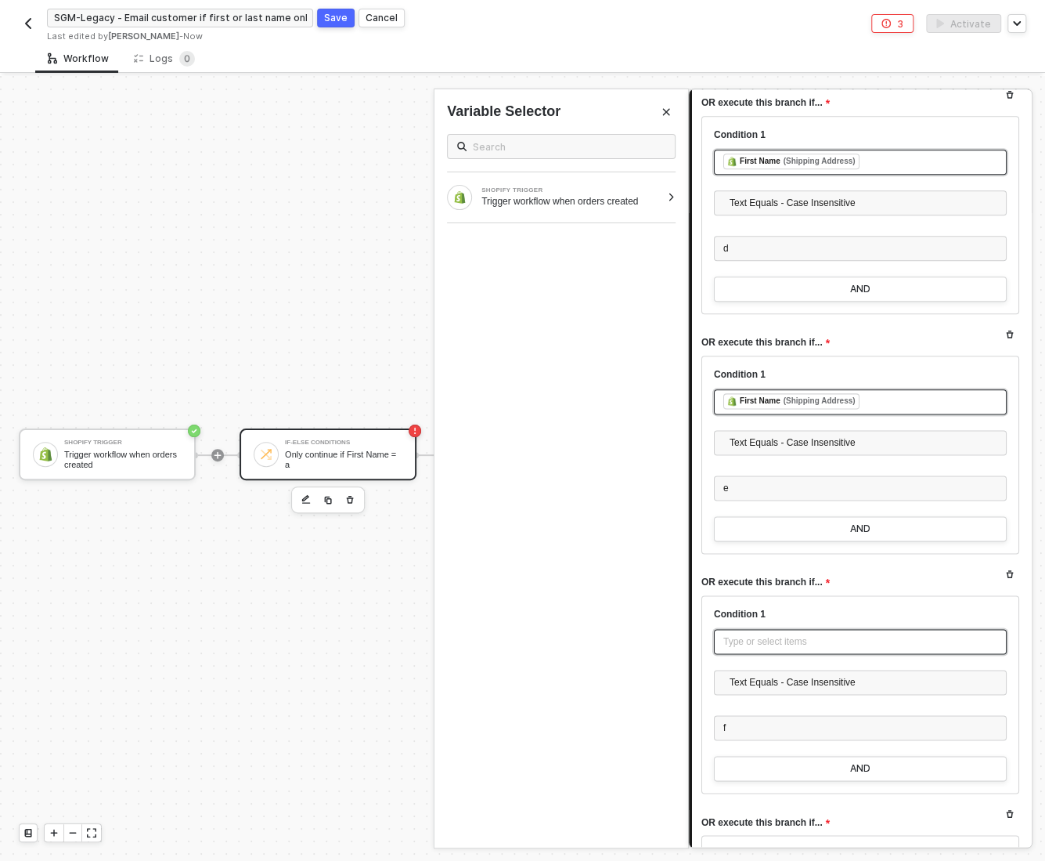
click at [742, 640] on div "Type or select items ﻿" at bounding box center [861, 641] width 274 height 15
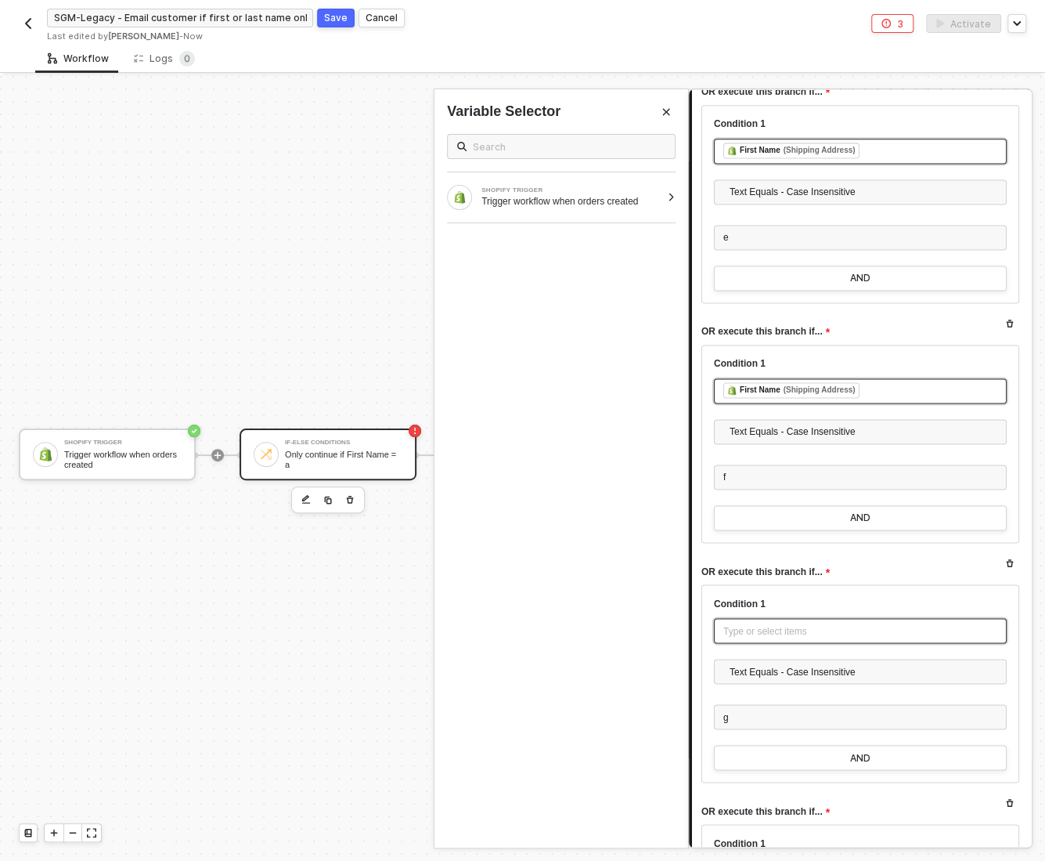
click at [753, 633] on div "Type or select items ﻿" at bounding box center [861, 630] width 274 height 15
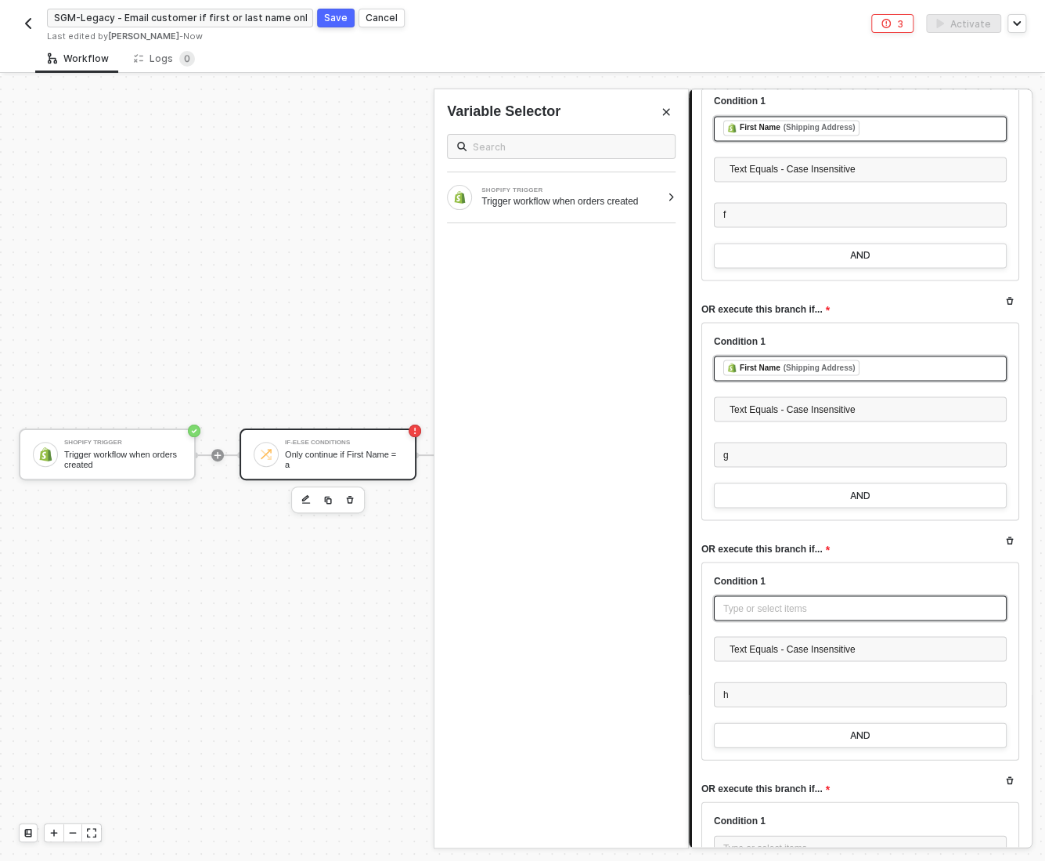
click at [746, 606] on div "Type or select items ﻿" at bounding box center [861, 608] width 274 height 15
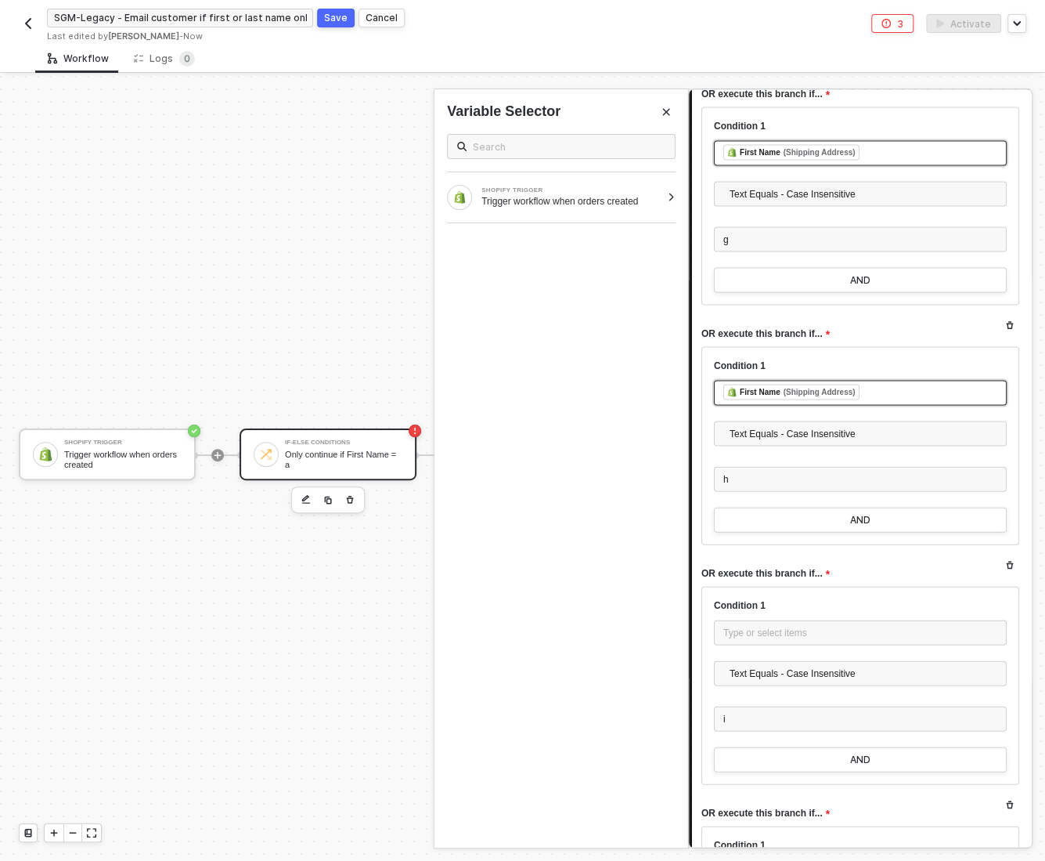
scroll to position [1602, 0]
click at [741, 623] on div "Type or select items ﻿" at bounding box center [861, 630] width 274 height 15
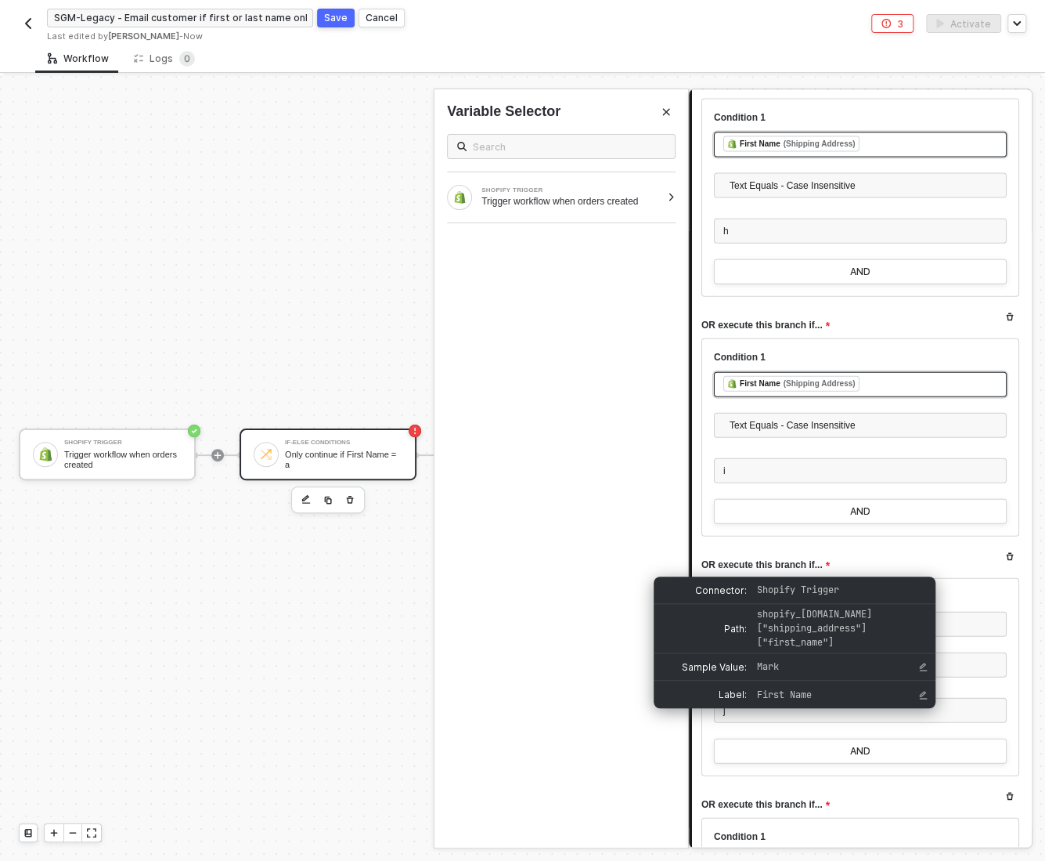
scroll to position [1846, 0]
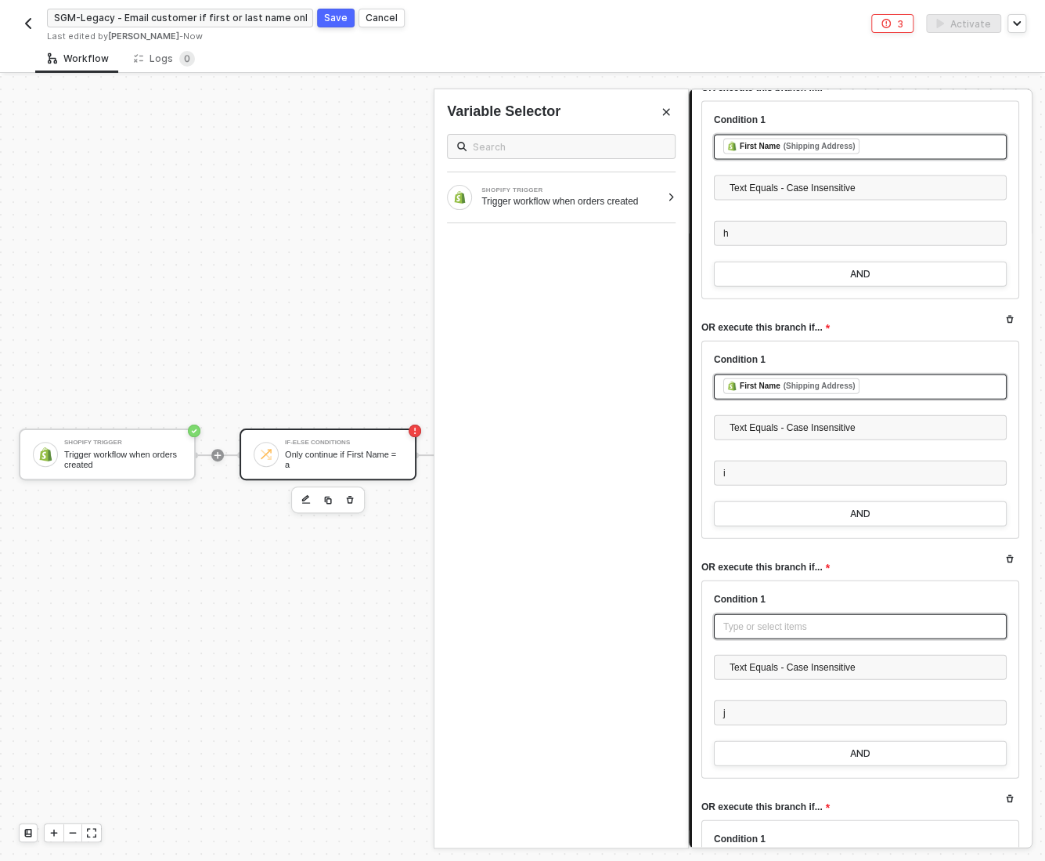
click at [791, 619] on div "Type or select items ﻿" at bounding box center [861, 626] width 274 height 15
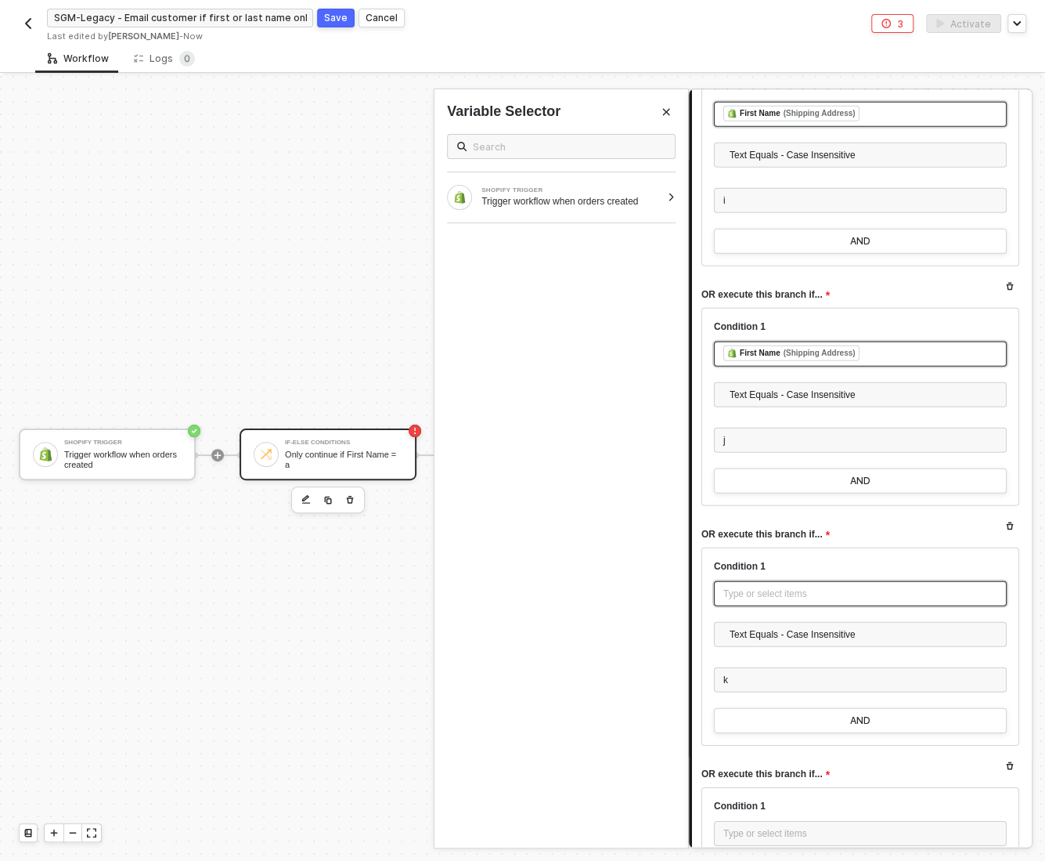
click at [753, 581] on div "Type or select items ﻿" at bounding box center [860, 593] width 293 height 25
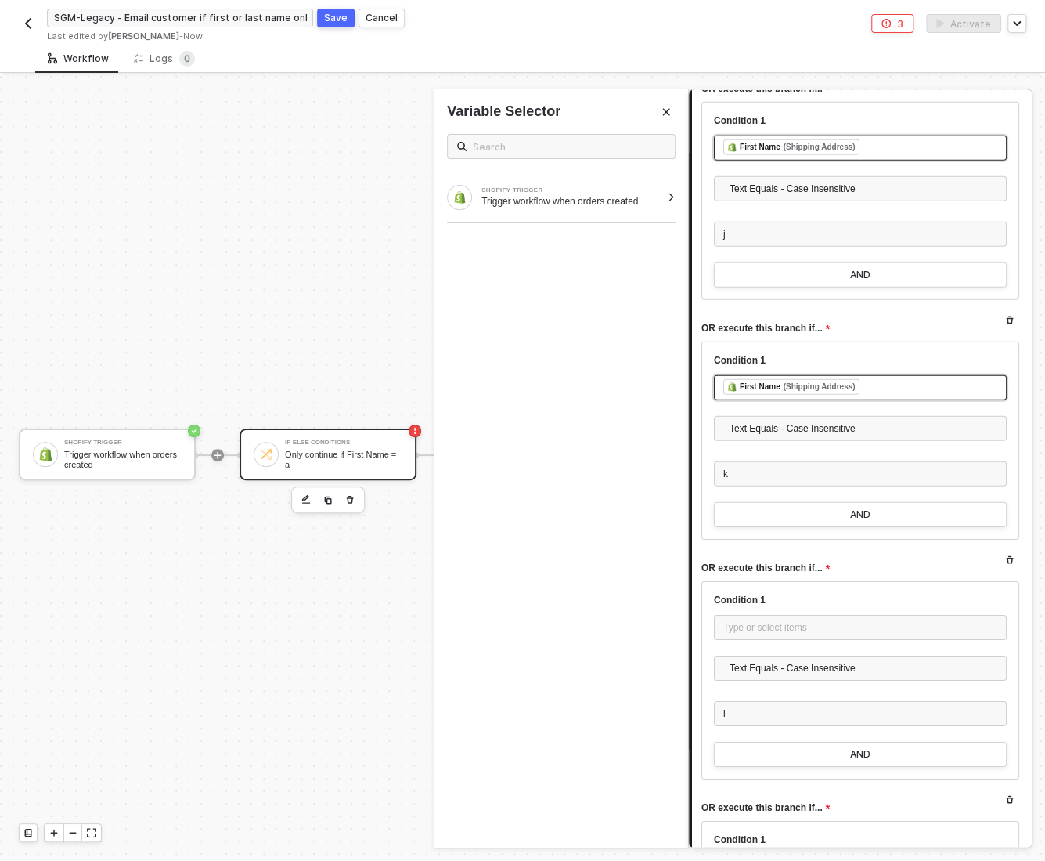
scroll to position [2325, 0]
click at [764, 621] on div "Type or select items ﻿" at bounding box center [861, 626] width 274 height 15
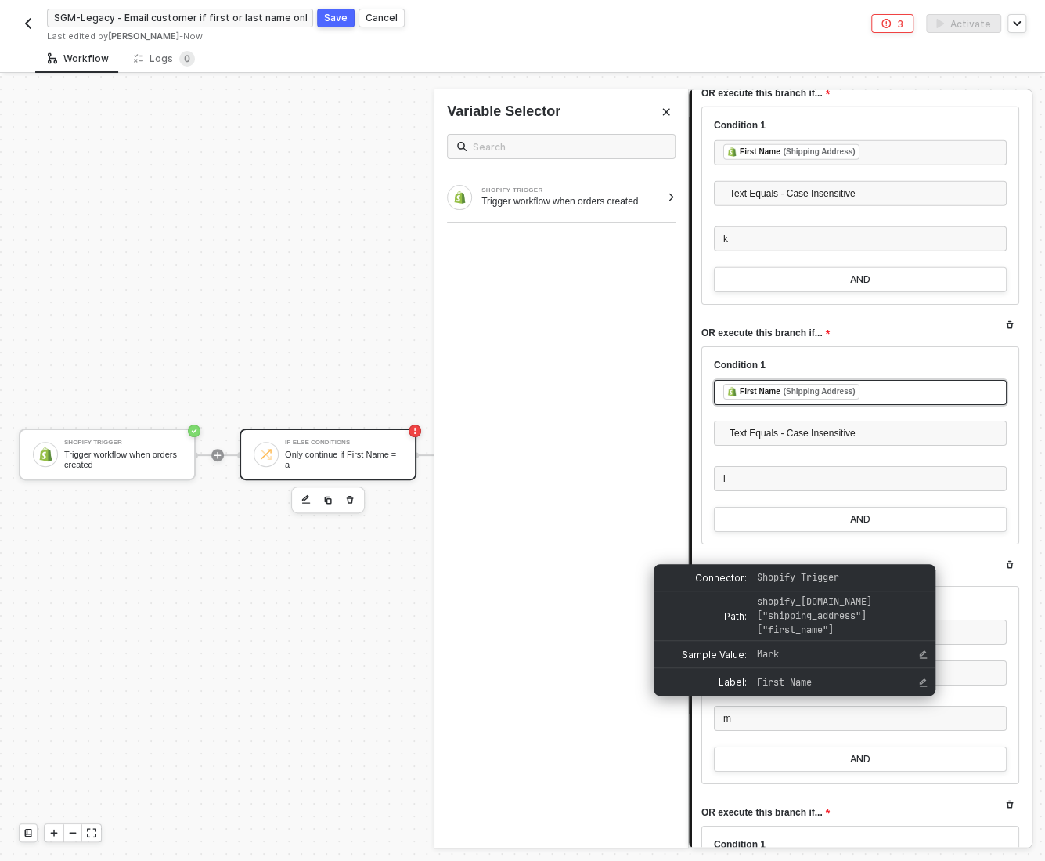
scroll to position [2554, 0]
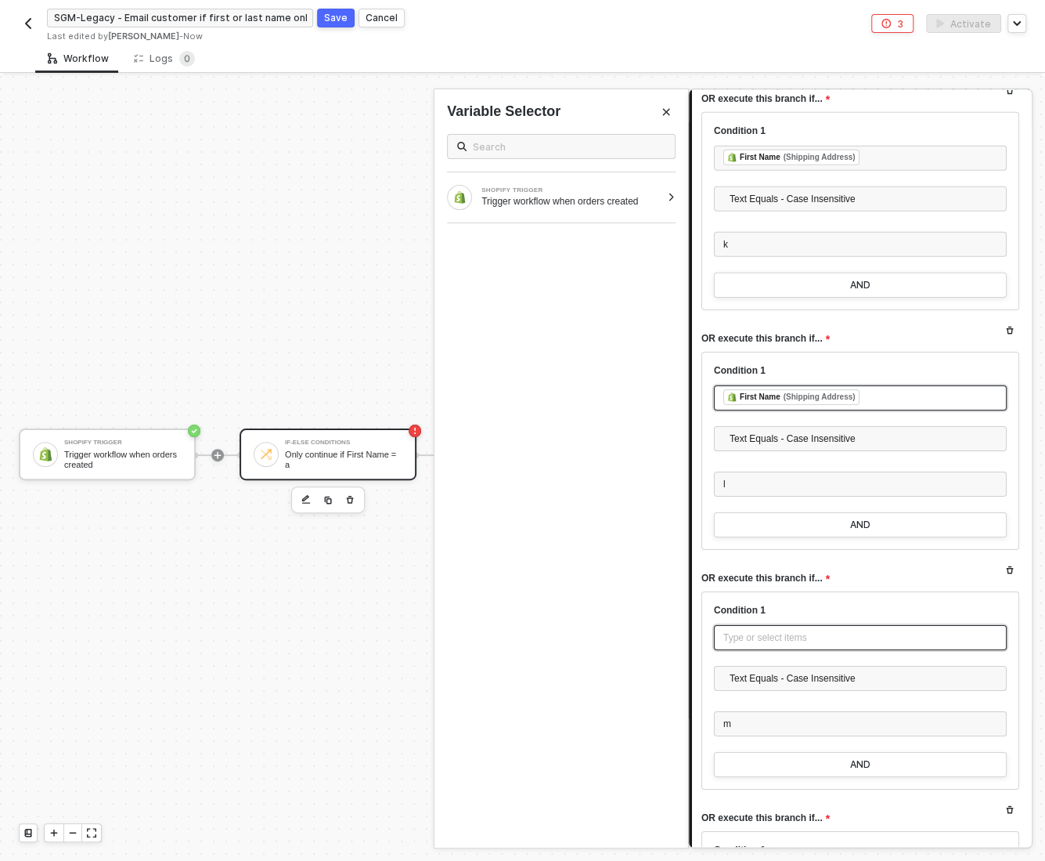
click at [746, 631] on div "Type or select items ﻿" at bounding box center [861, 637] width 274 height 15
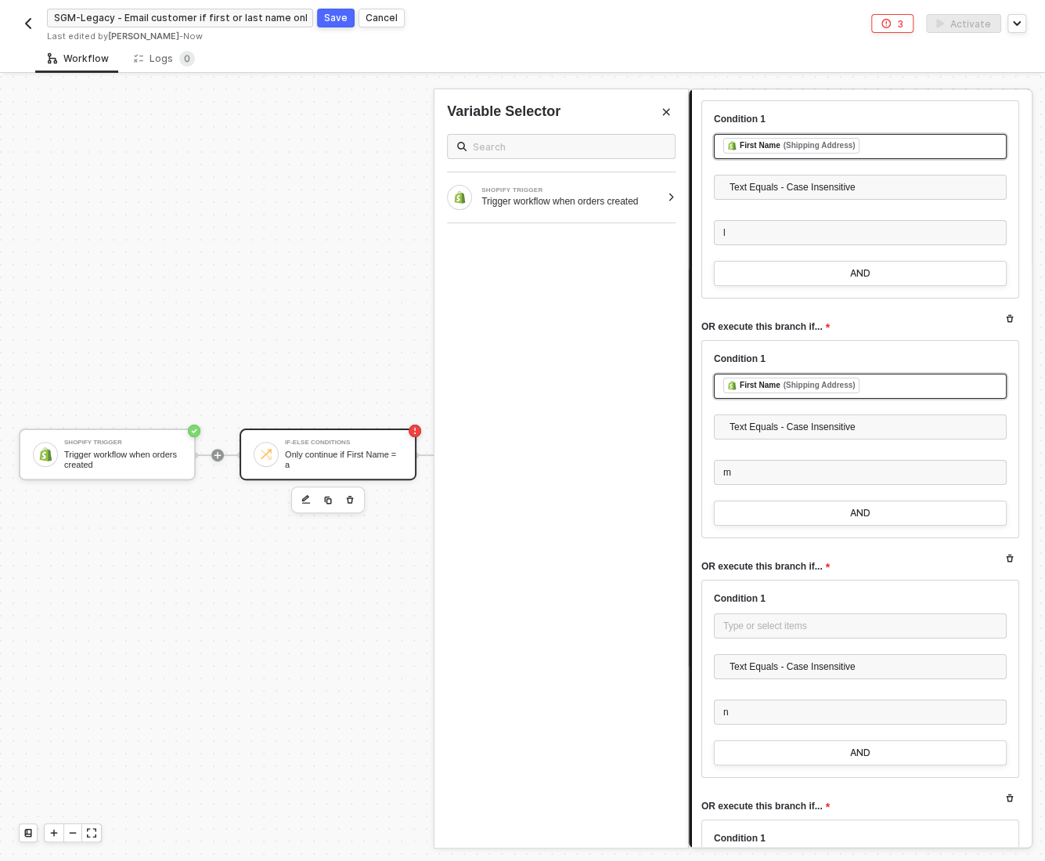
scroll to position [2804, 0]
click at [746, 625] on div "Type or select items ﻿" at bounding box center [861, 627] width 274 height 15
click at [752, 620] on div "Type or select items ﻿" at bounding box center [861, 624] width 274 height 15
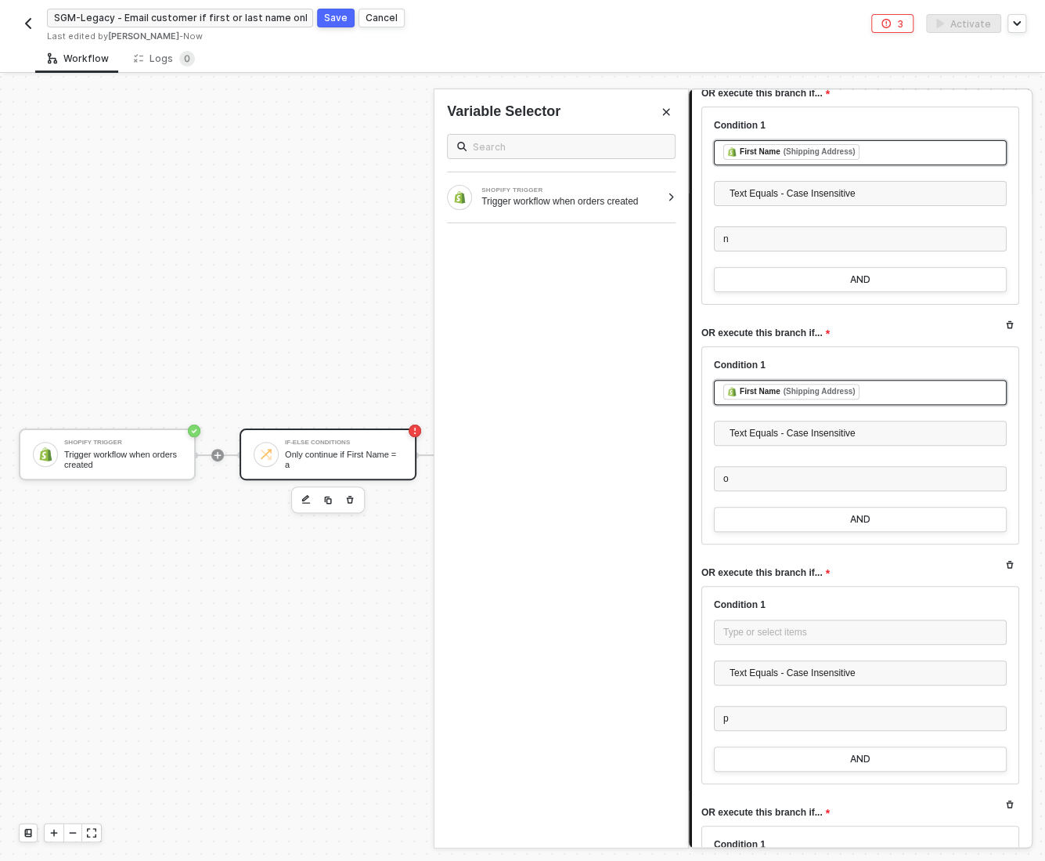
click at [752, 625] on div "Type or select items ﻿" at bounding box center [861, 632] width 274 height 15
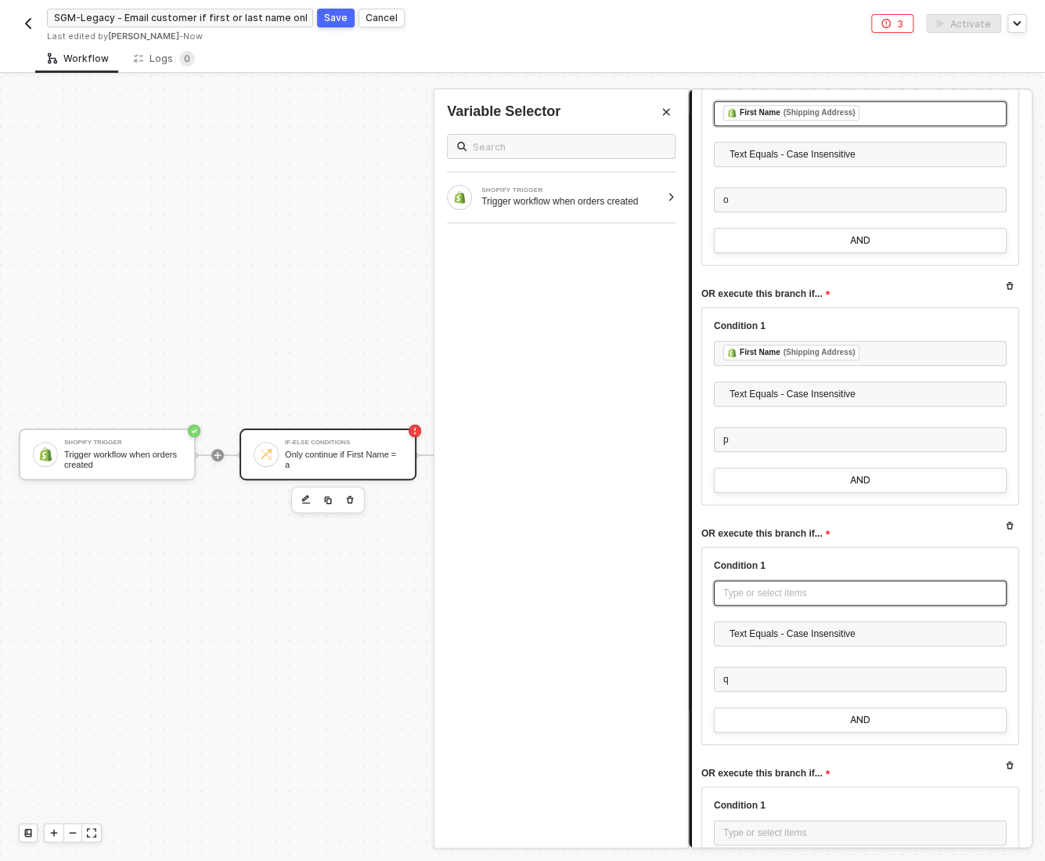
click at [745, 586] on div "Type or select items ﻿" at bounding box center [861, 593] width 274 height 15
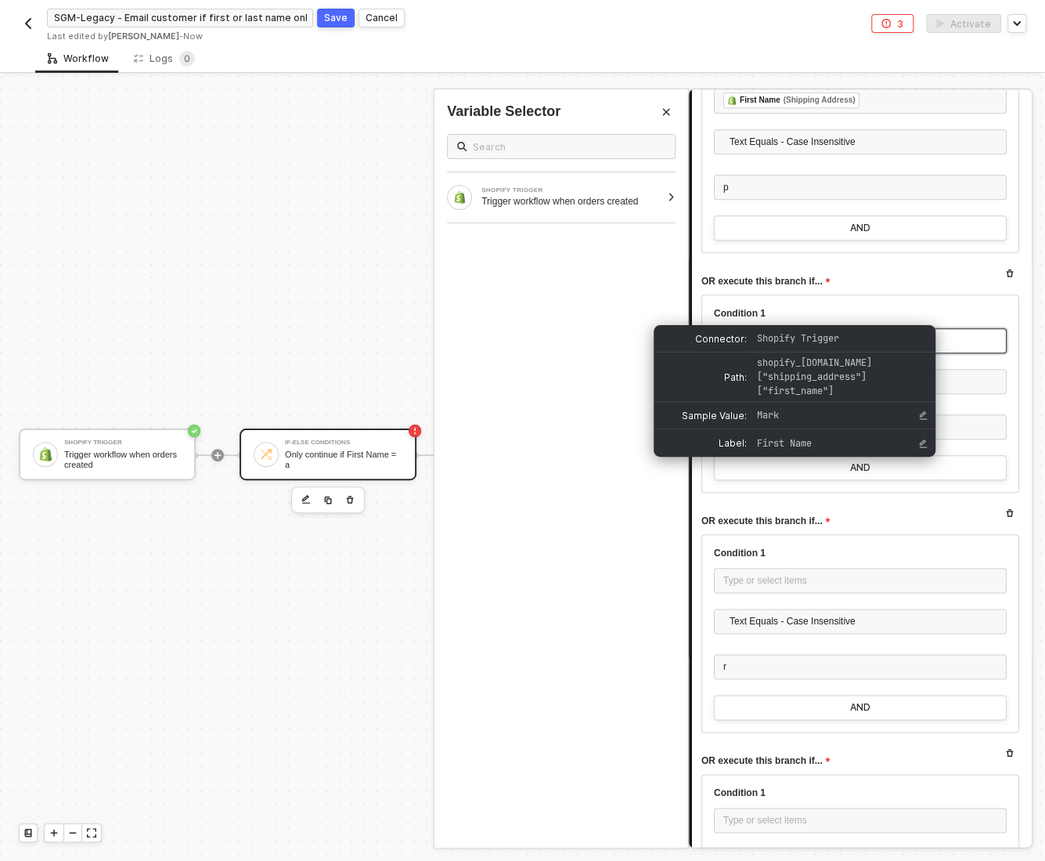
scroll to position [3822, 0]
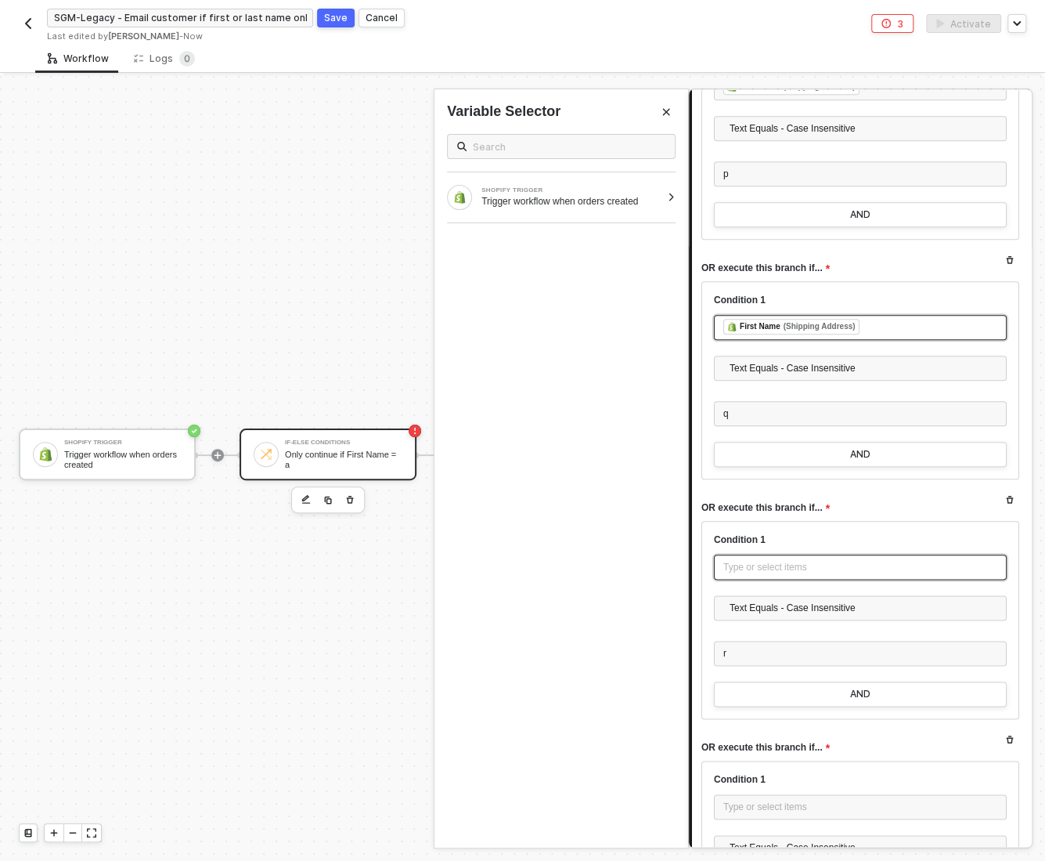
click at [741, 560] on div "Type or select items ﻿" at bounding box center [861, 567] width 274 height 15
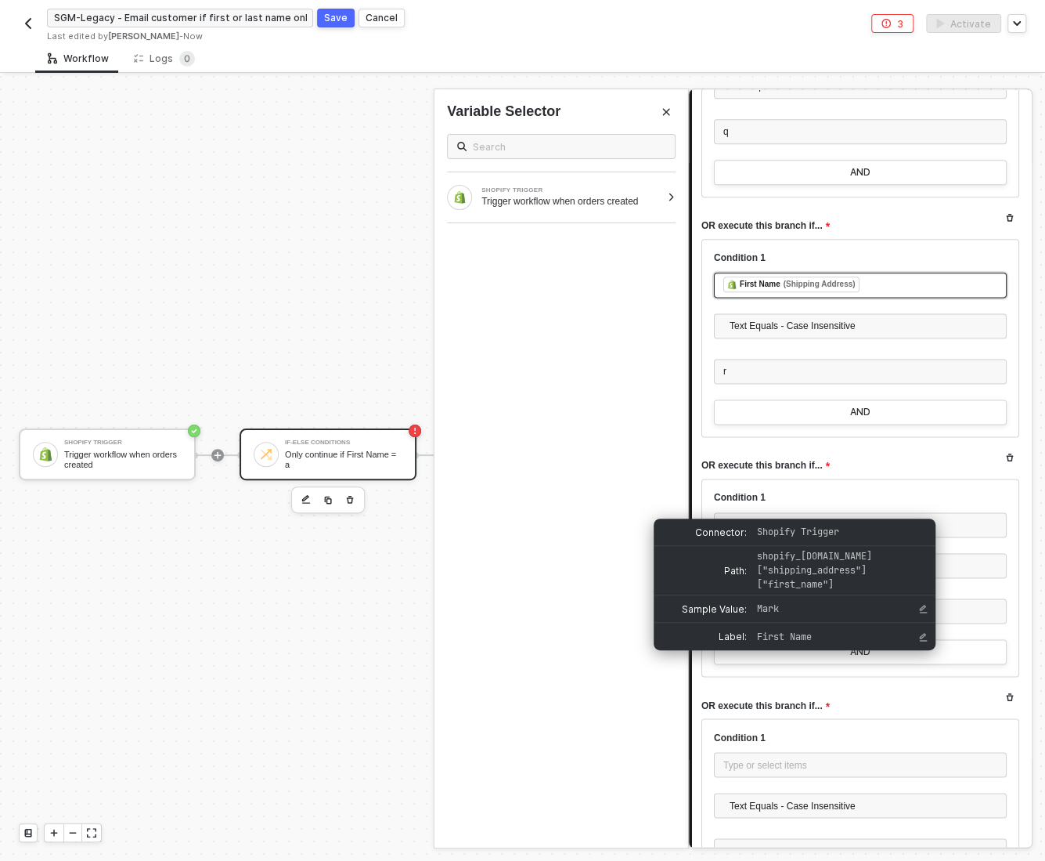
scroll to position [4098, 0]
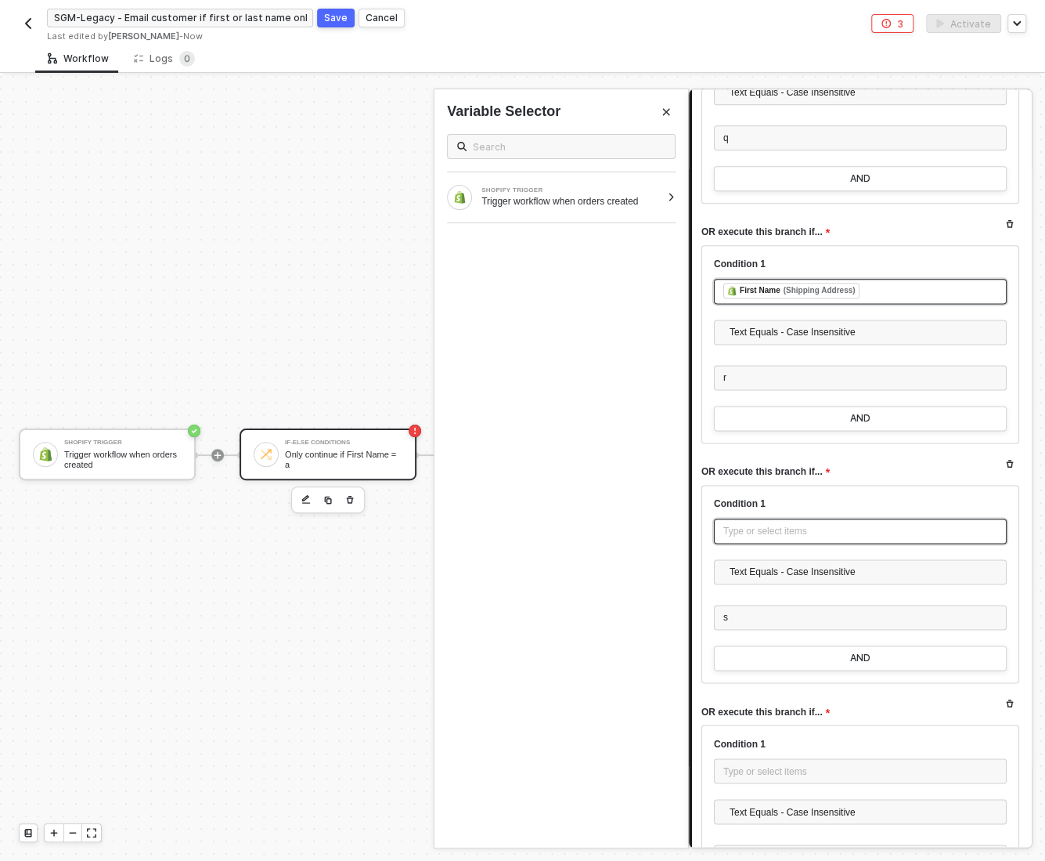
click at [737, 527] on div "Type or select items ﻿" at bounding box center [861, 531] width 274 height 15
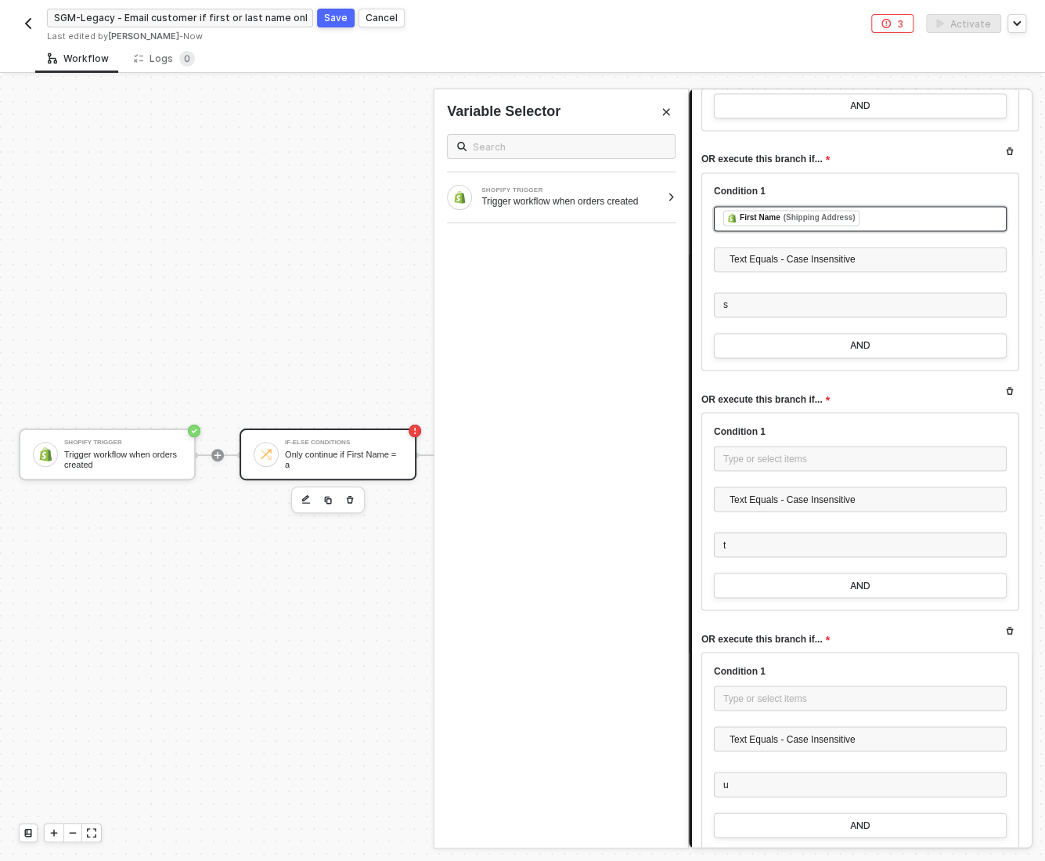
scroll to position [4412, 0]
click at [758, 450] on div "Type or select items ﻿" at bounding box center [861, 457] width 274 height 15
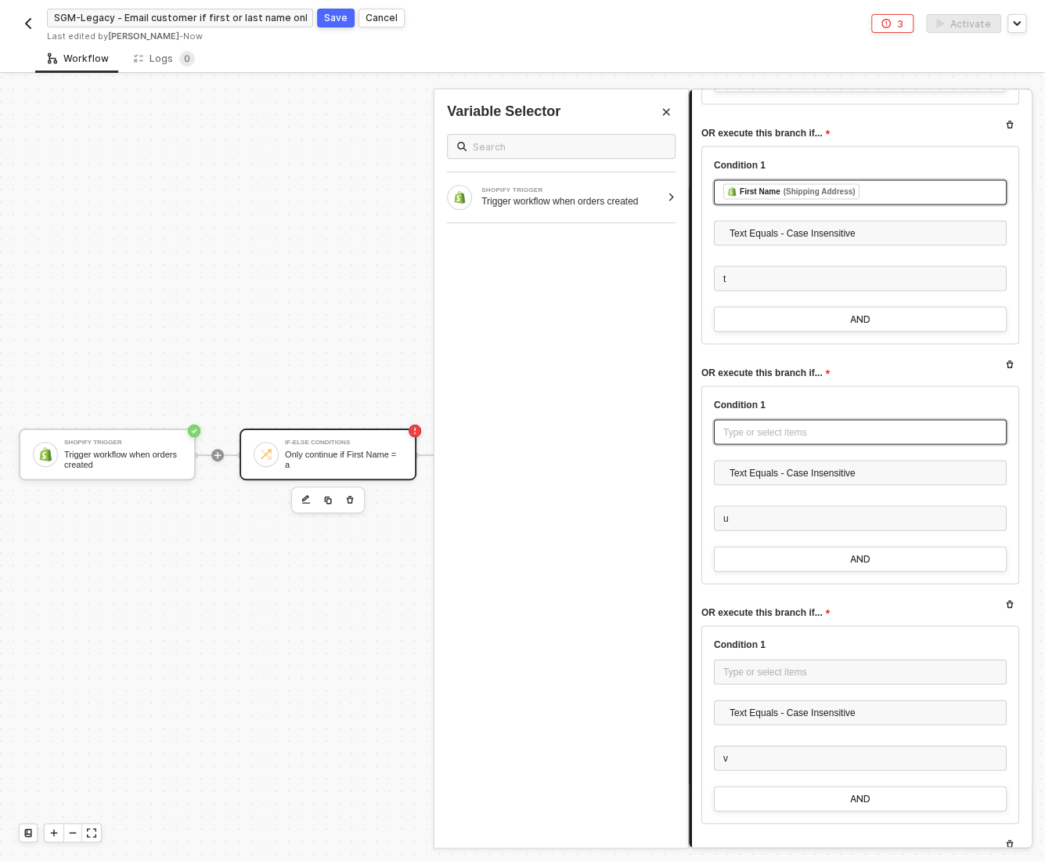
click at [753, 426] on div "Type or select items ﻿" at bounding box center [861, 431] width 274 height 15
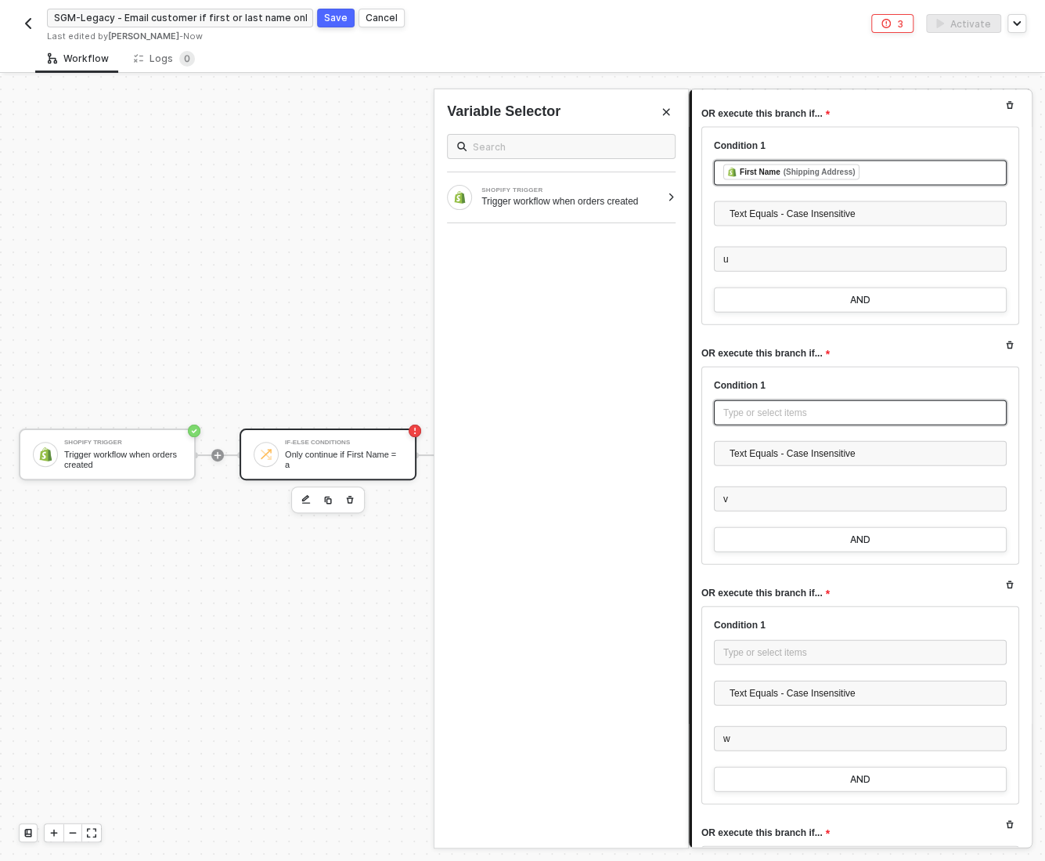
click at [752, 406] on div "Type or select items ﻿" at bounding box center [861, 413] width 274 height 15
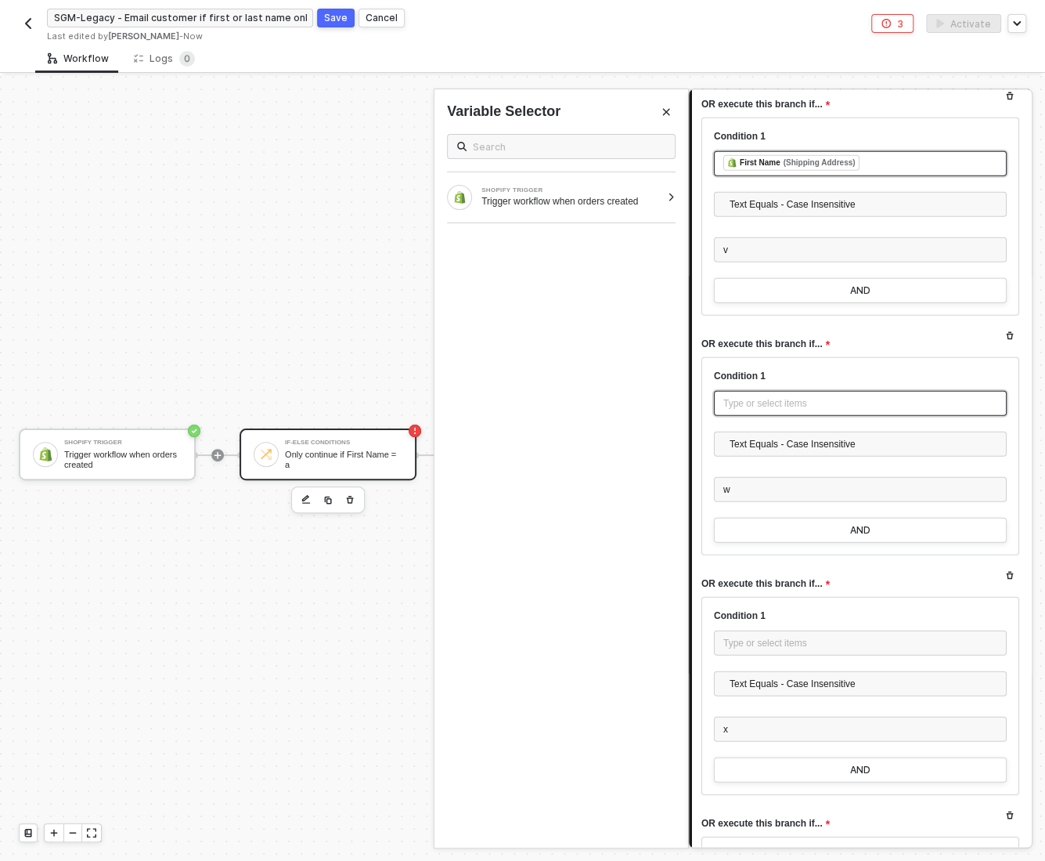
click at [759, 396] on div "Type or select items ﻿" at bounding box center [861, 403] width 274 height 15
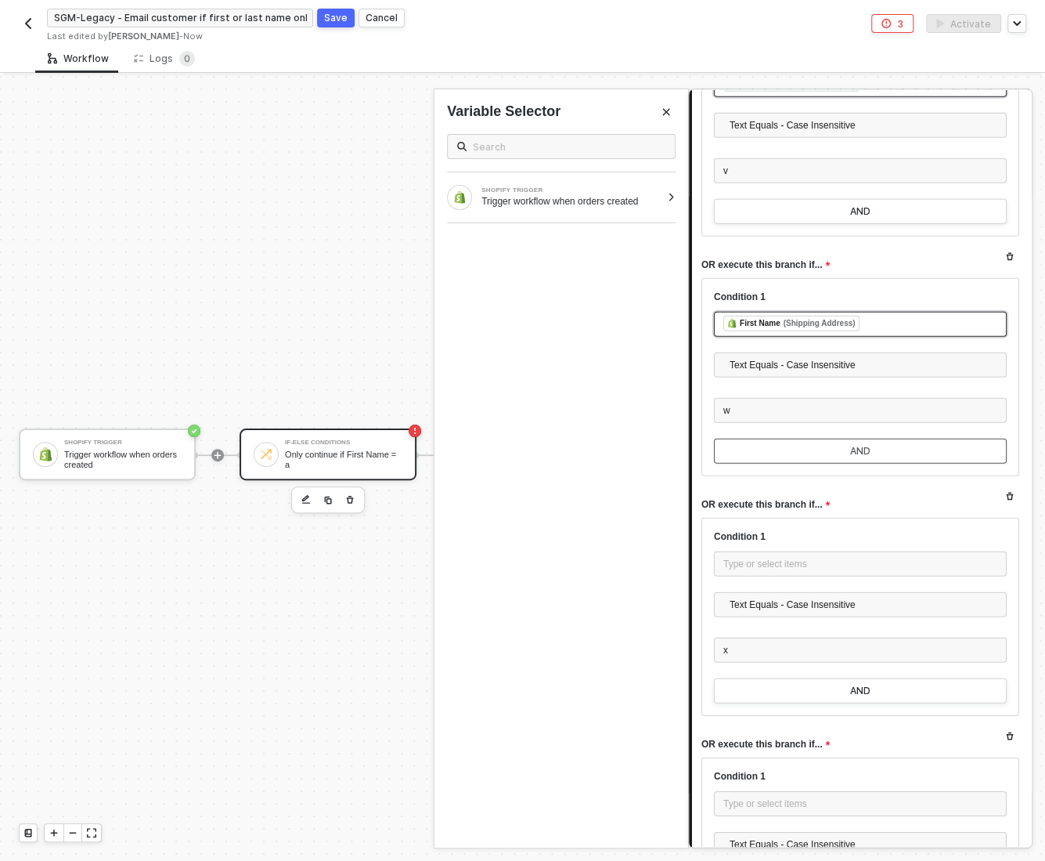
scroll to position [5261, 0]
click at [781, 559] on div "Type or select items ﻿" at bounding box center [861, 566] width 274 height 15
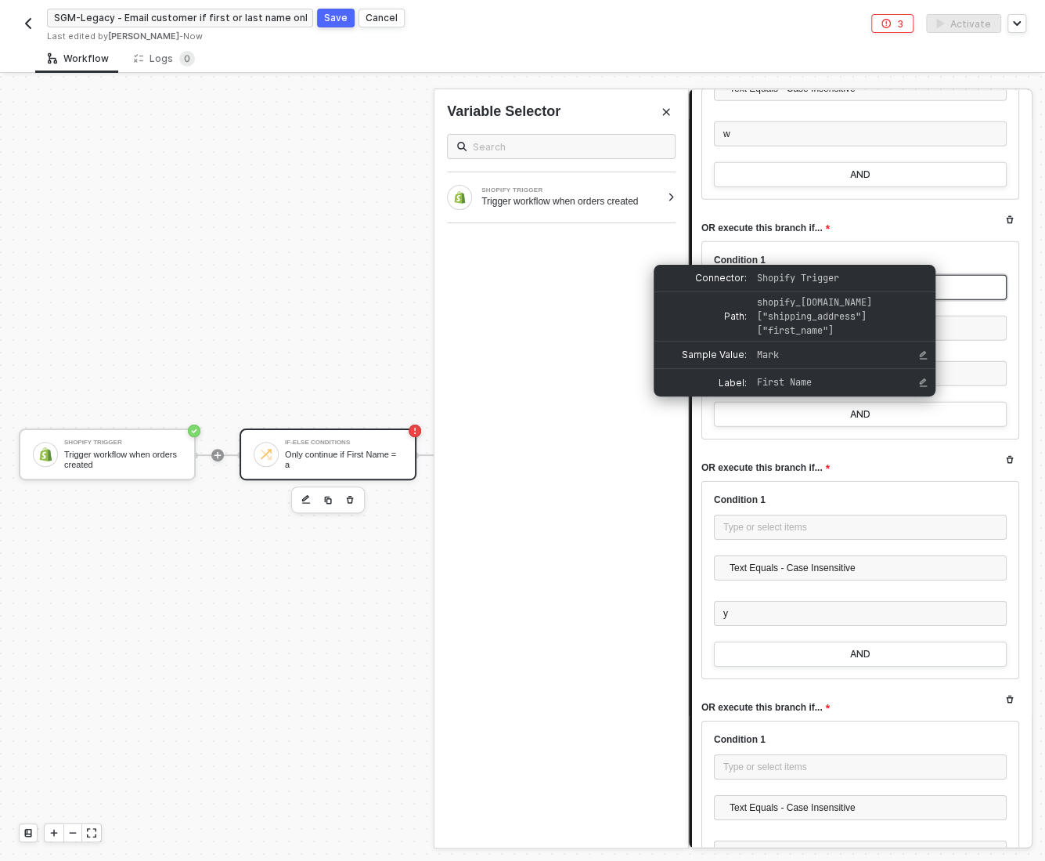
scroll to position [5558, 0]
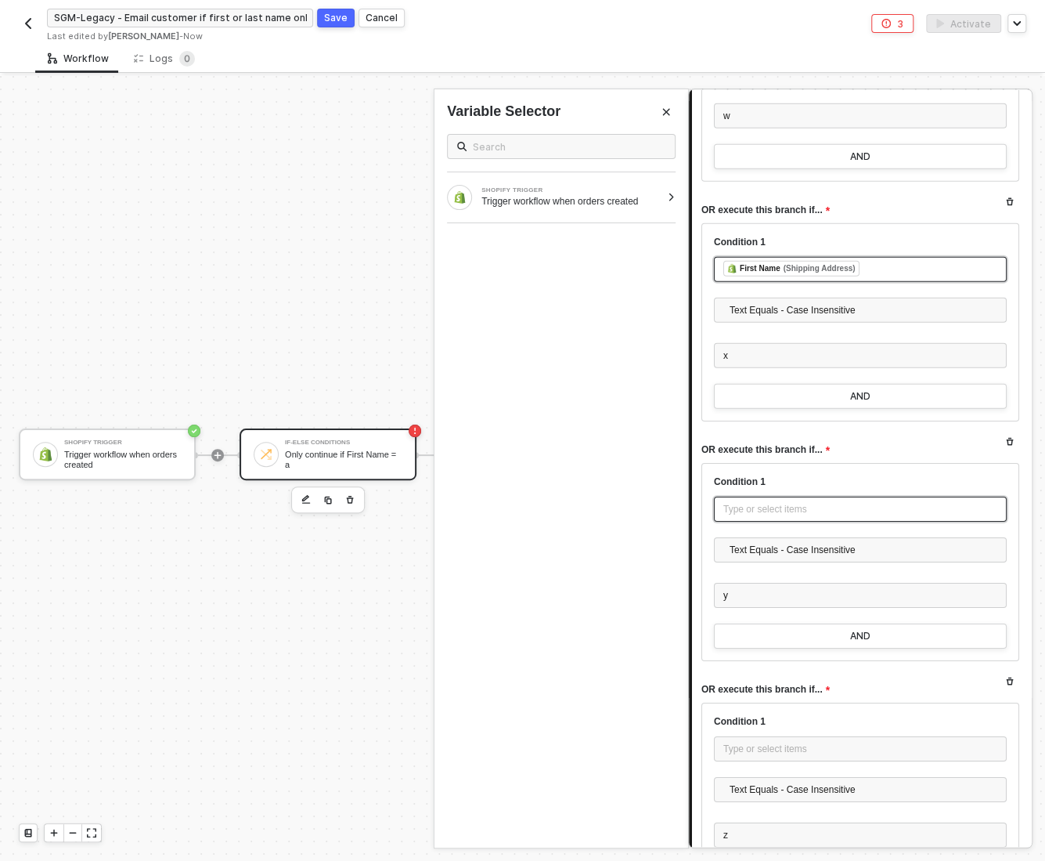
click at [773, 507] on div "Type or select items ﻿" at bounding box center [860, 508] width 293 height 25
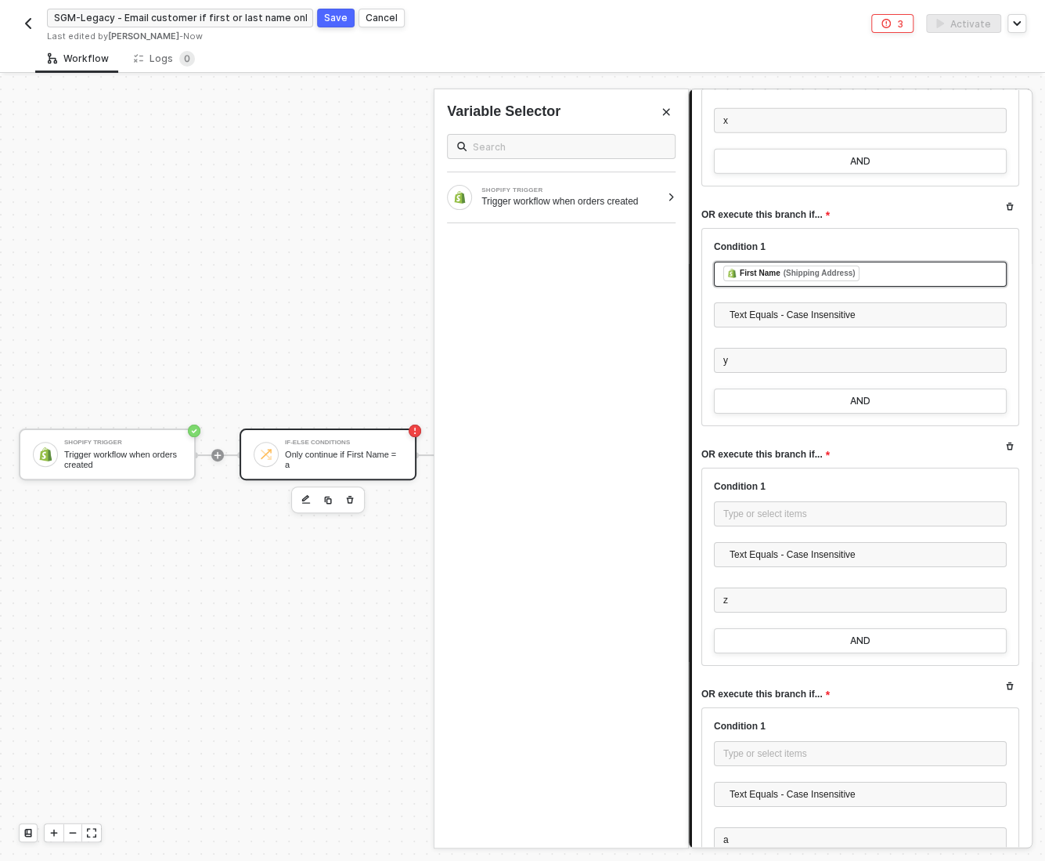
scroll to position [5784, 0]
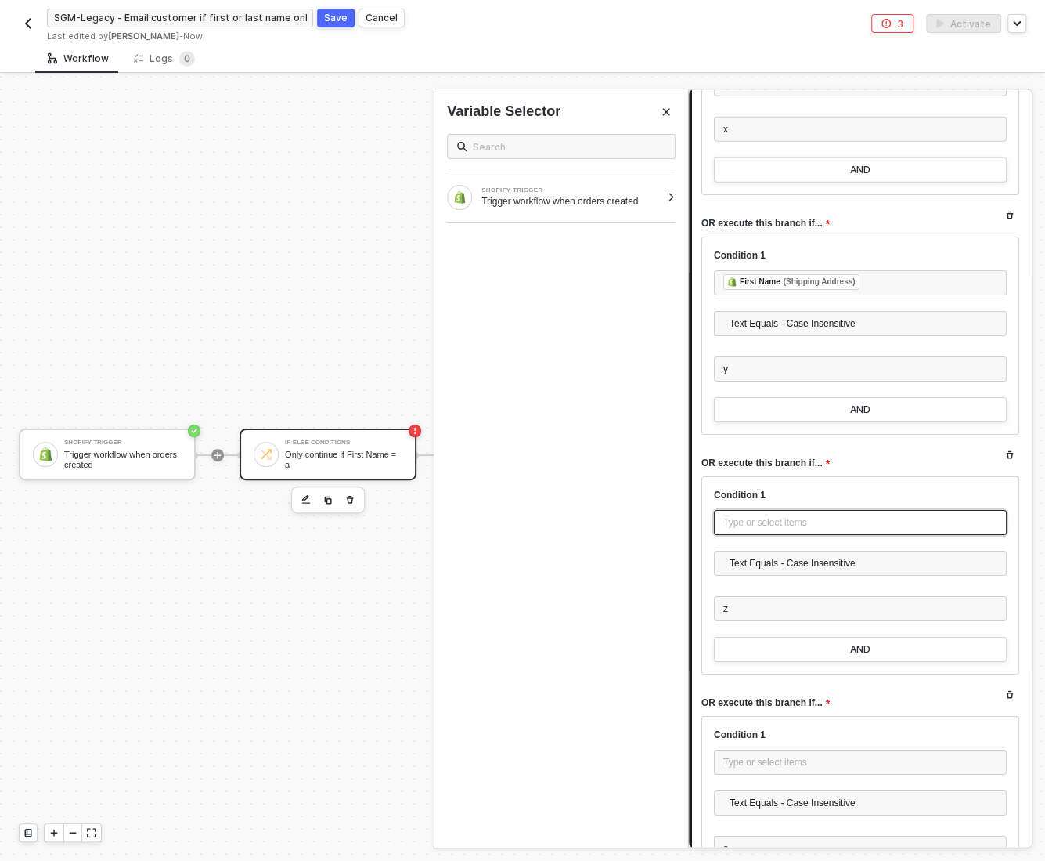
click at [775, 515] on div "Type or select items ﻿" at bounding box center [861, 522] width 274 height 15
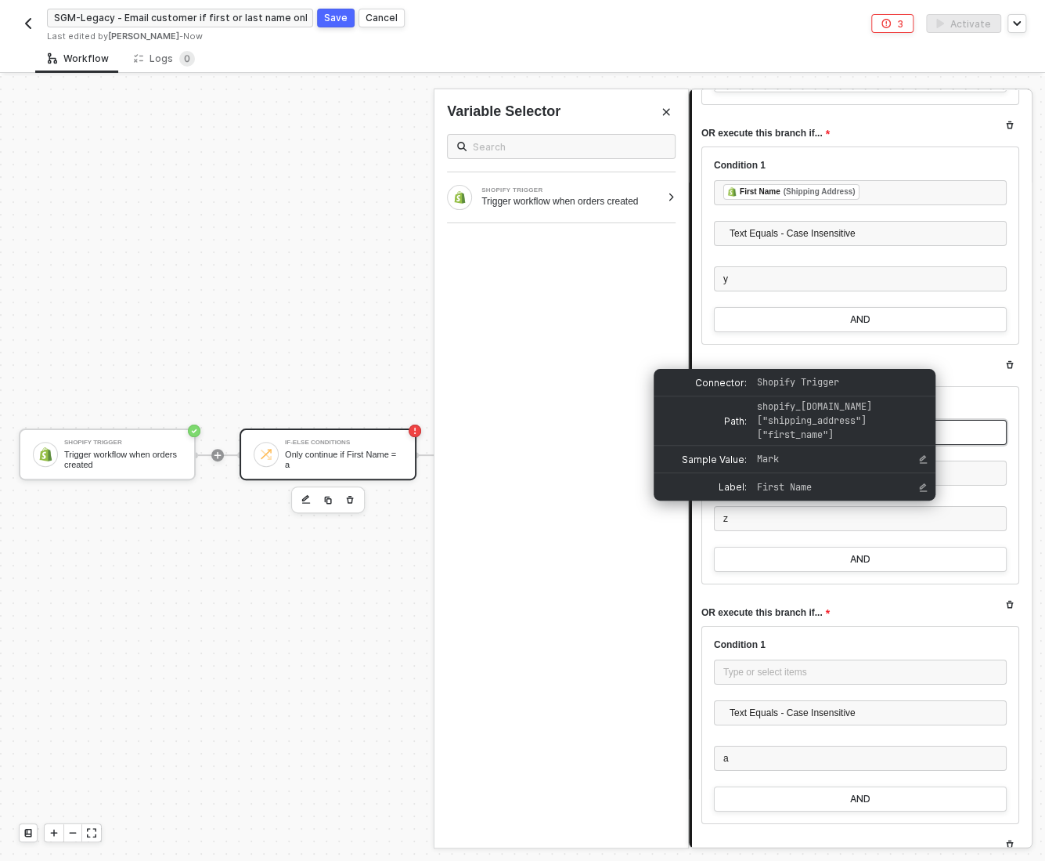
scroll to position [5933, 0]
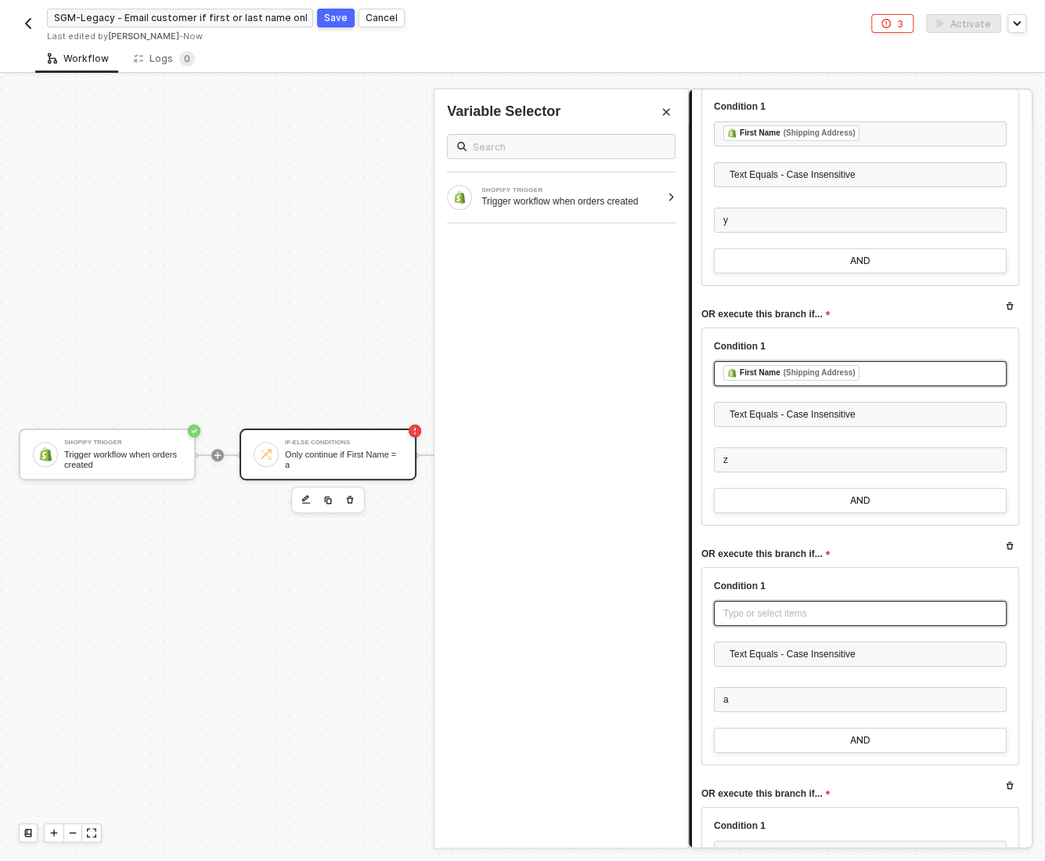
click at [753, 601] on div "Type or select items ﻿" at bounding box center [860, 613] width 293 height 25
click at [668, 198] on div at bounding box center [671, 197] width 9 height 9
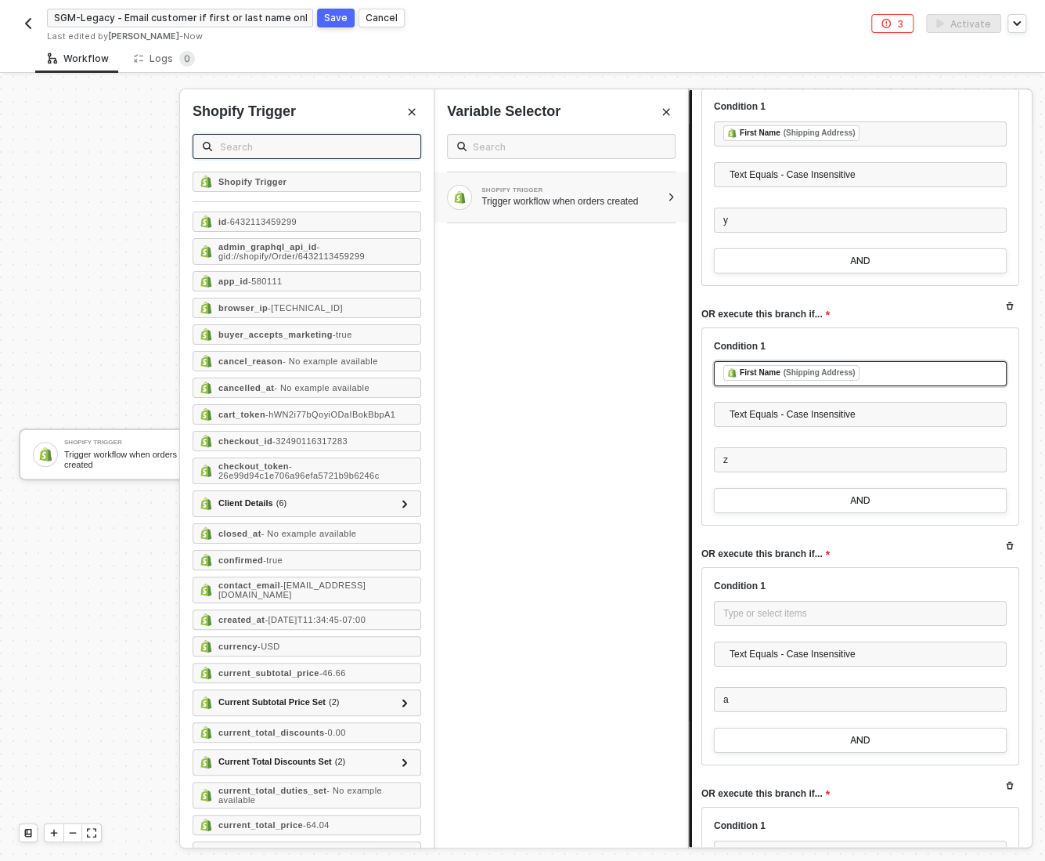
click at [295, 146] on input "text" at bounding box center [315, 146] width 191 height 17
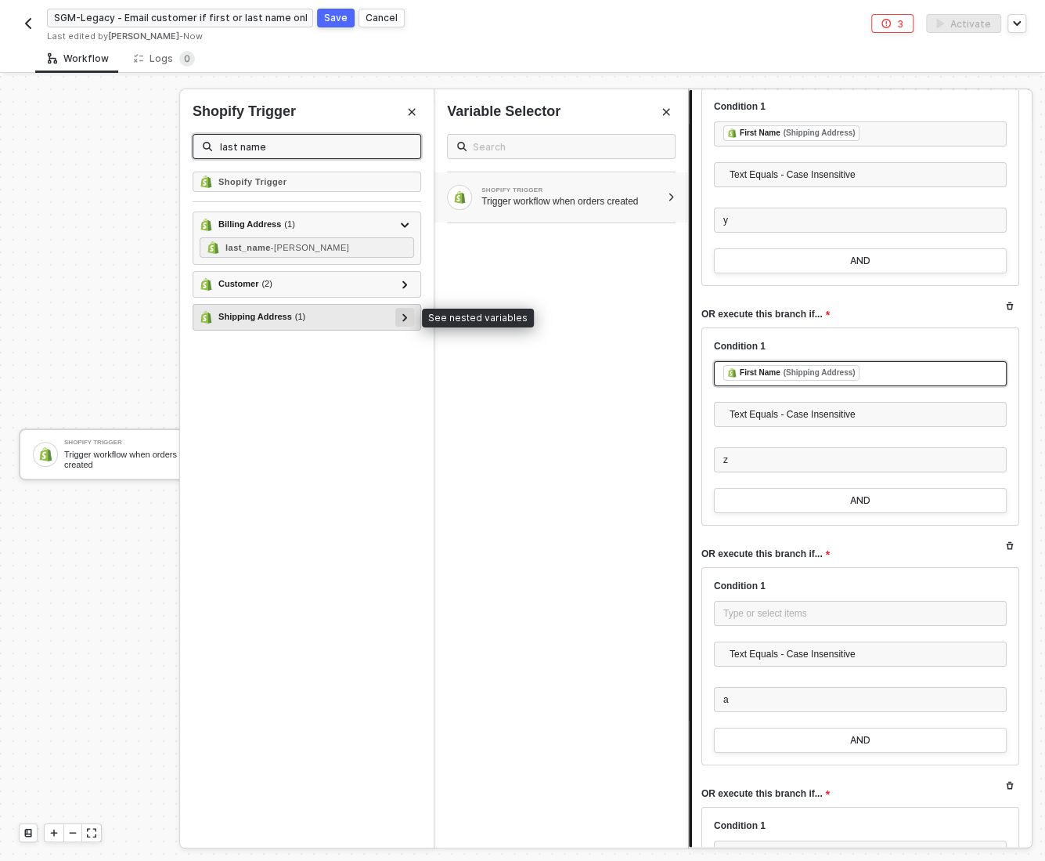
type input "last name"
click at [403, 314] on icon at bounding box center [405, 317] width 5 height 8
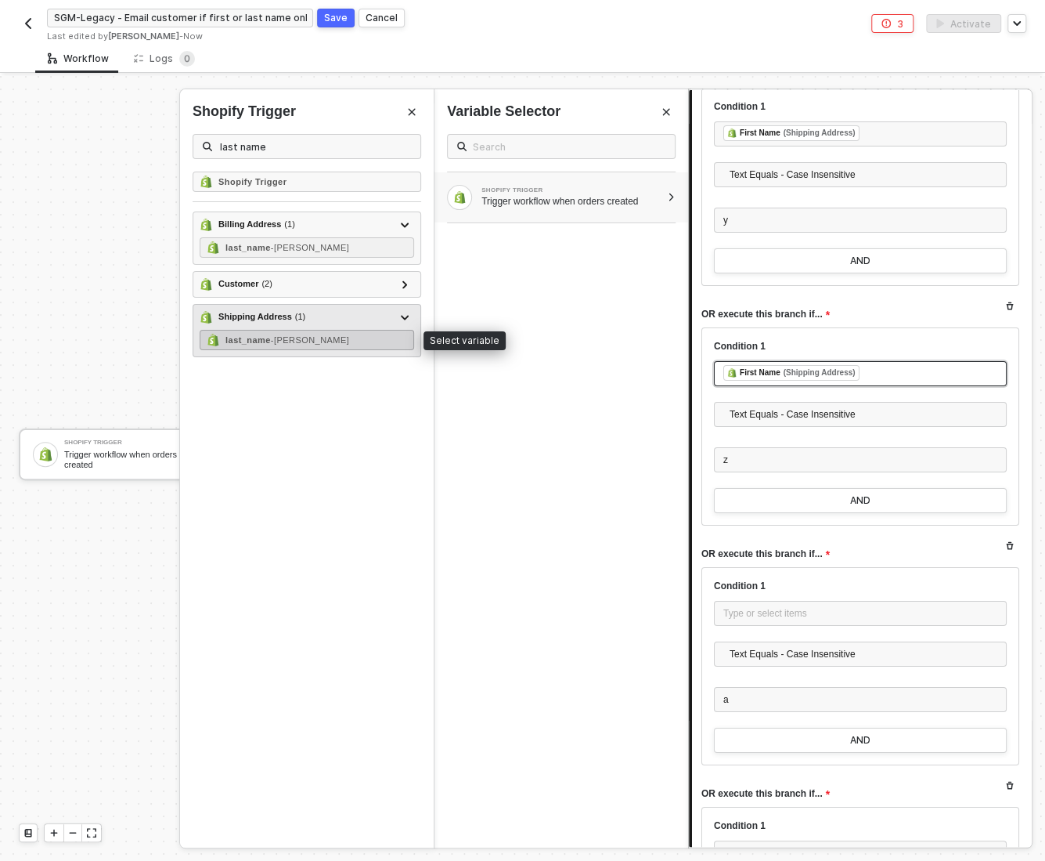
click at [291, 338] on span "- Thomann" at bounding box center [310, 339] width 78 height 9
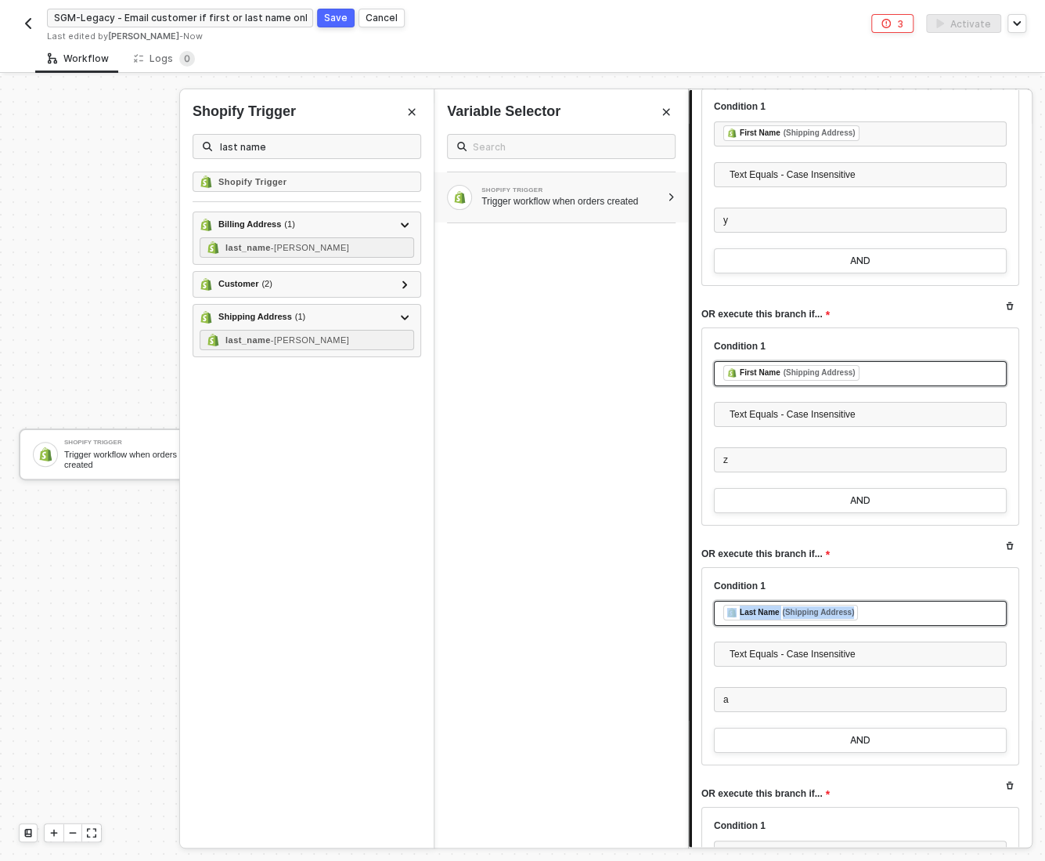
copy div "Last Name (Shipping Address)"
copy div "﻿ ﻿ Last Name (Shipping Address) ﻿"
drag, startPoint x: 868, startPoint y: 601, endPoint x: 979, endPoint y: 601, distance: 111.2
click at [979, 605] on div "﻿ ﻿ Last Name (Shipping Address) ﻿" at bounding box center [861, 614] width 274 height 19
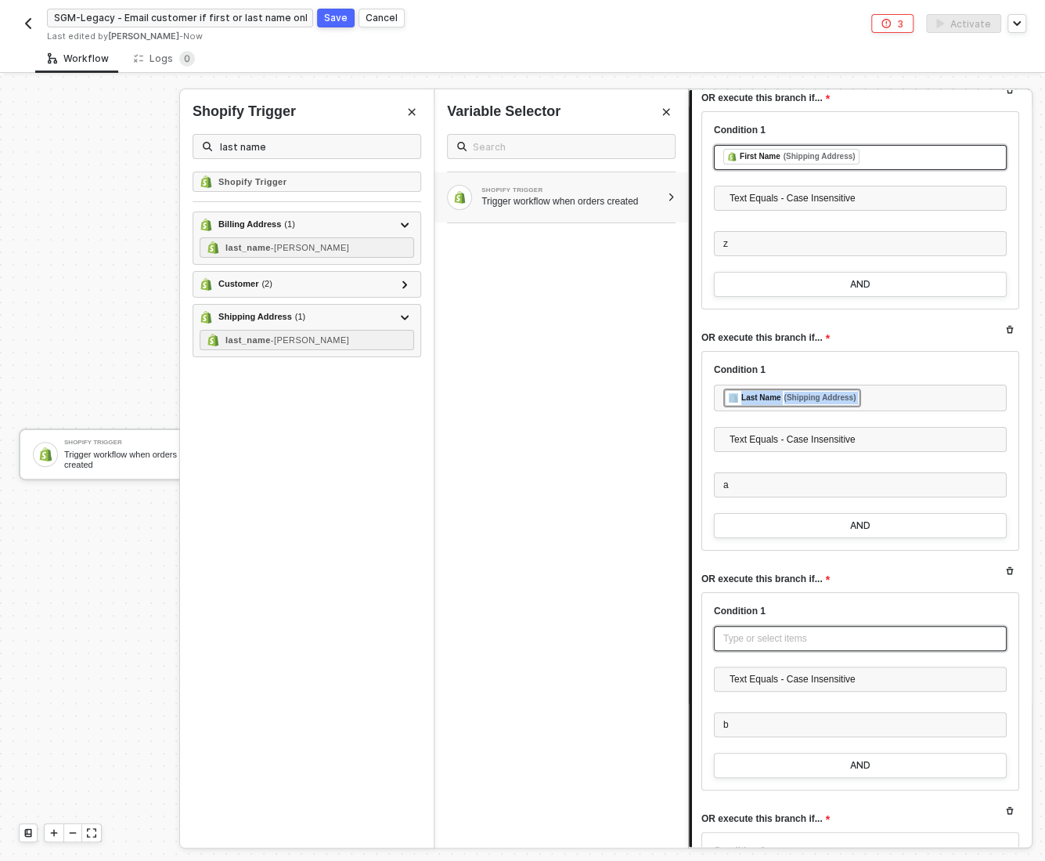
click at [748, 631] on div "Type or select items ﻿" at bounding box center [861, 638] width 274 height 15
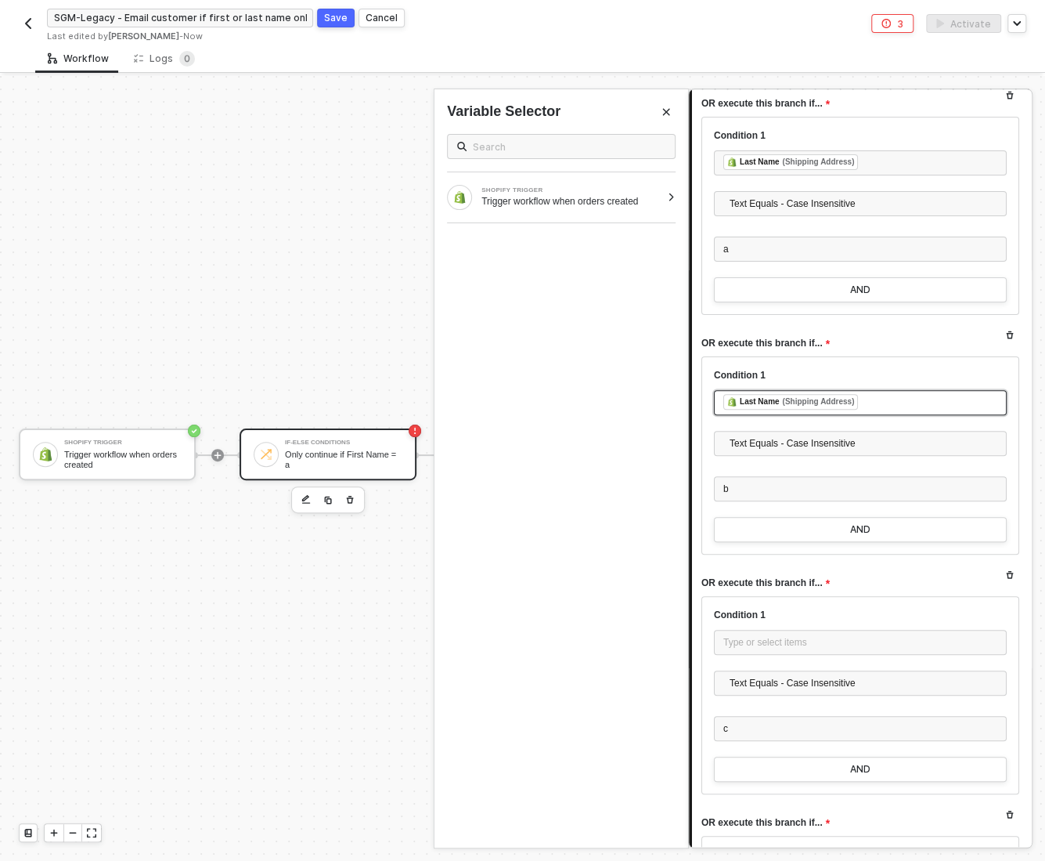
scroll to position [6402, 0]
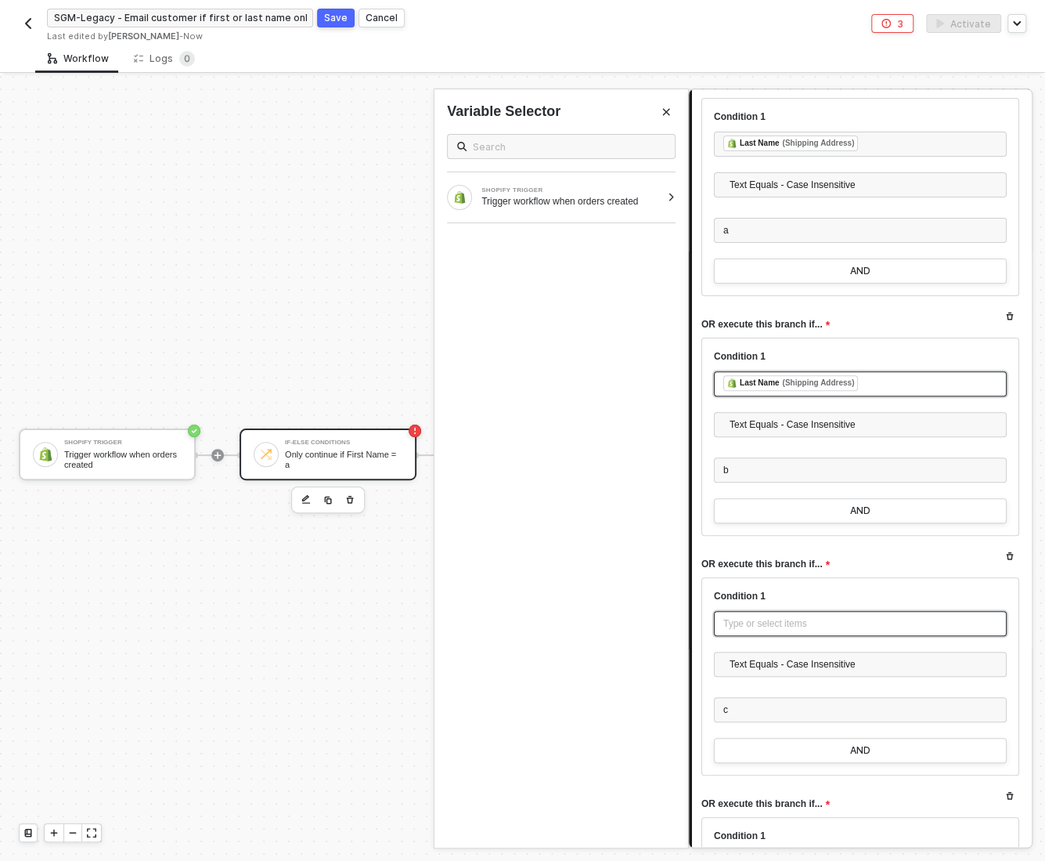
click at [743, 616] on div "Type or select items ﻿" at bounding box center [861, 623] width 274 height 15
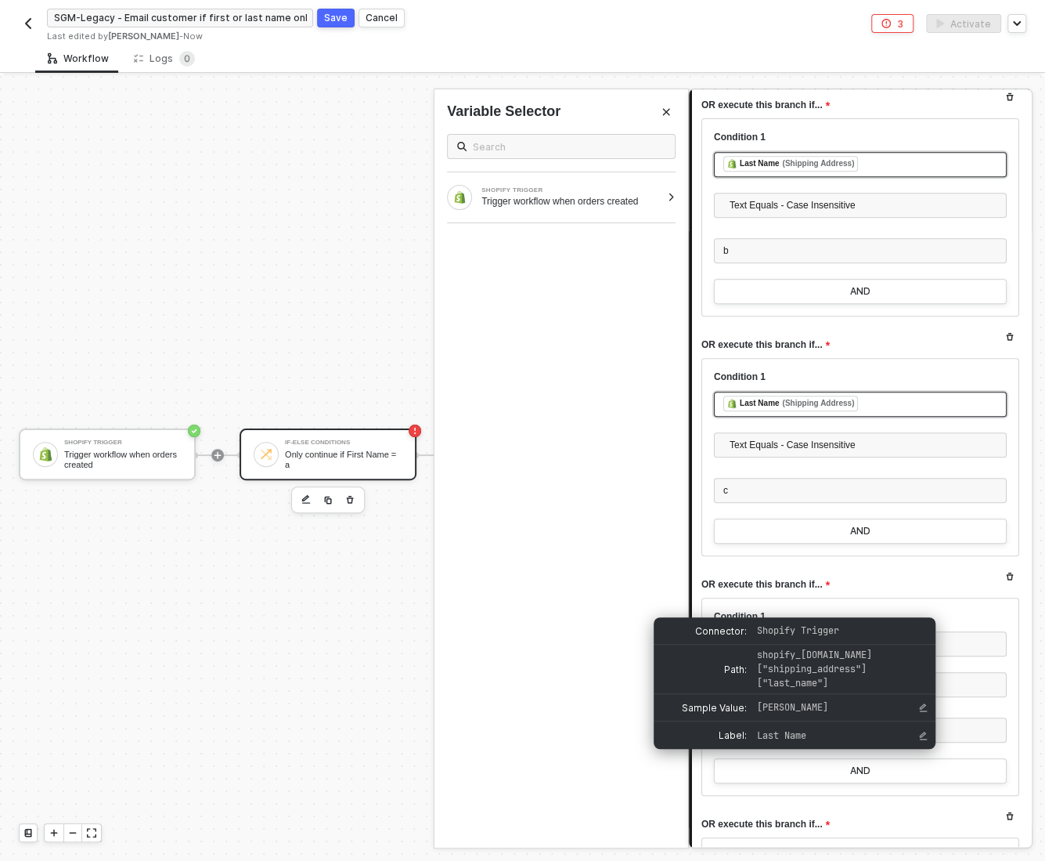
scroll to position [6634, 0]
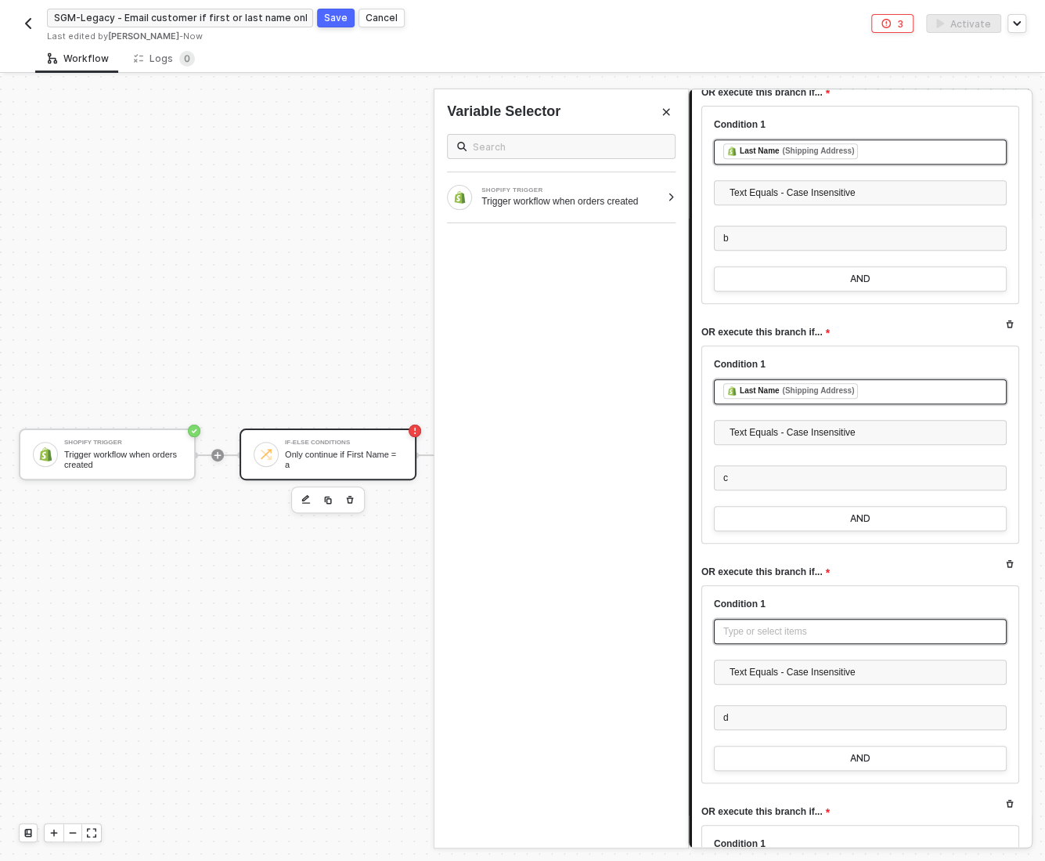
click at [736, 624] on div "Type or select items ﻿" at bounding box center [861, 631] width 274 height 15
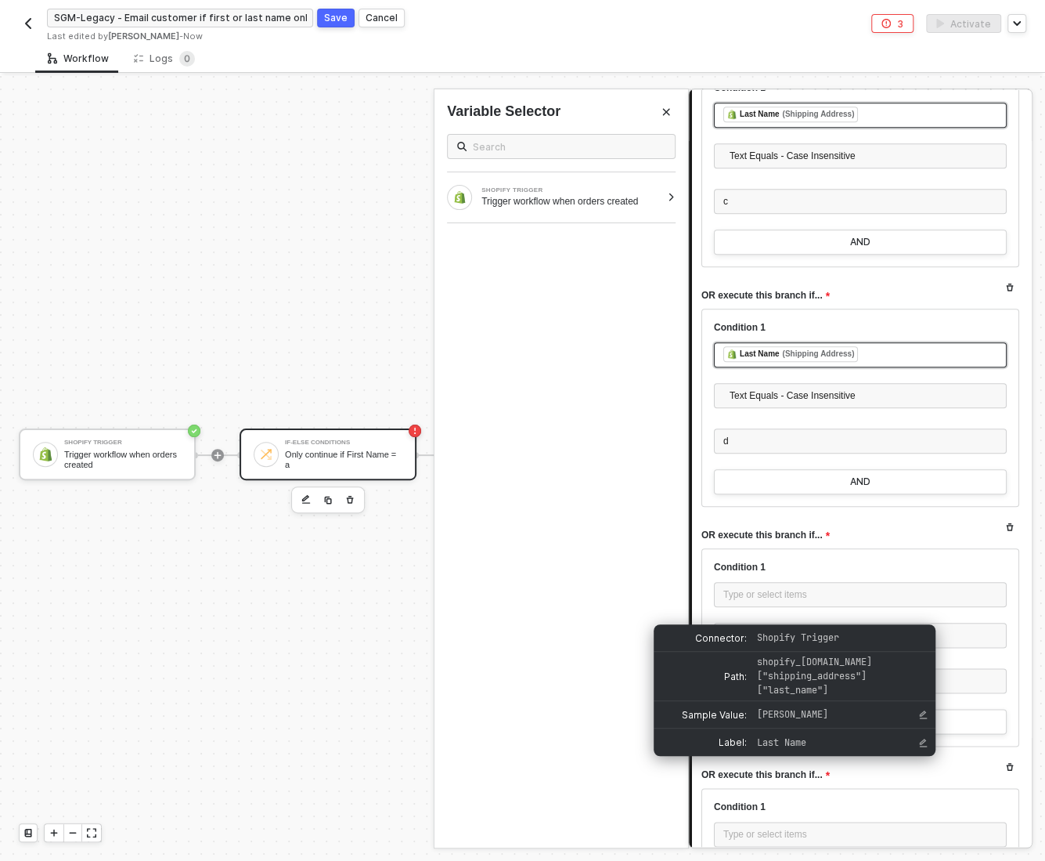
scroll to position [6943, 0]
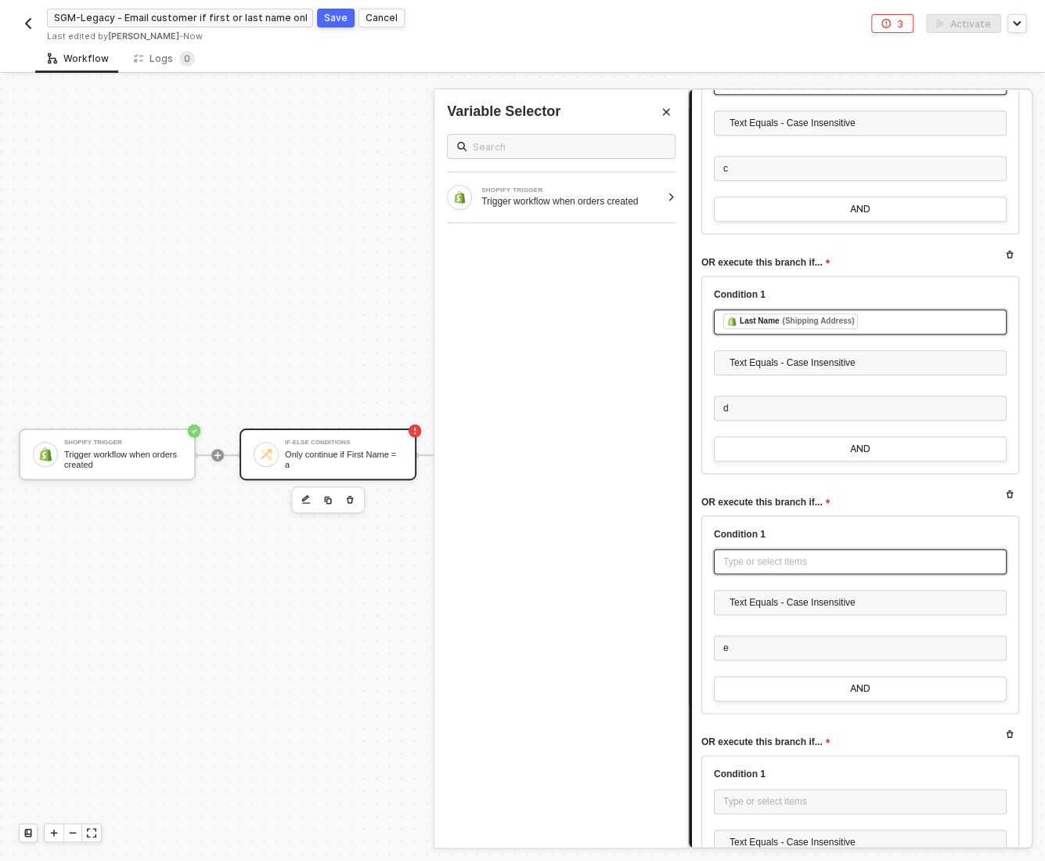
click at [764, 554] on div "Type or select items ﻿" at bounding box center [861, 561] width 274 height 15
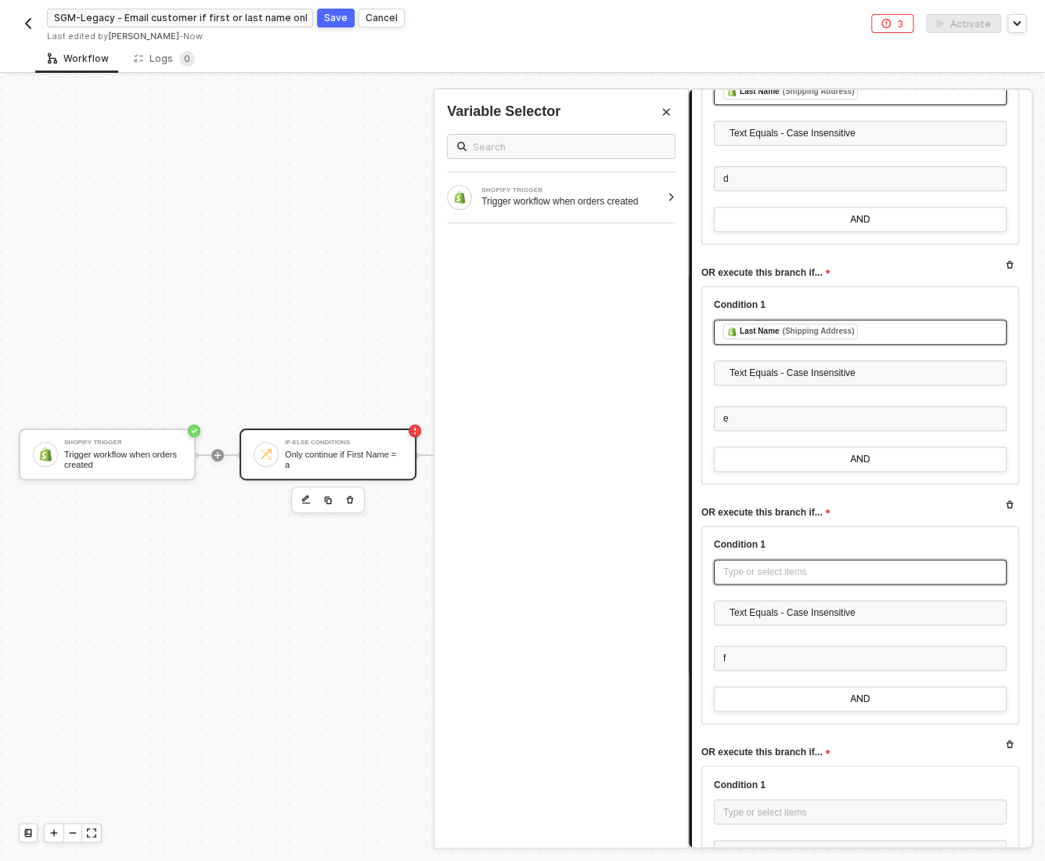
click at [763, 565] on div "Type or select items ﻿" at bounding box center [861, 572] width 274 height 15
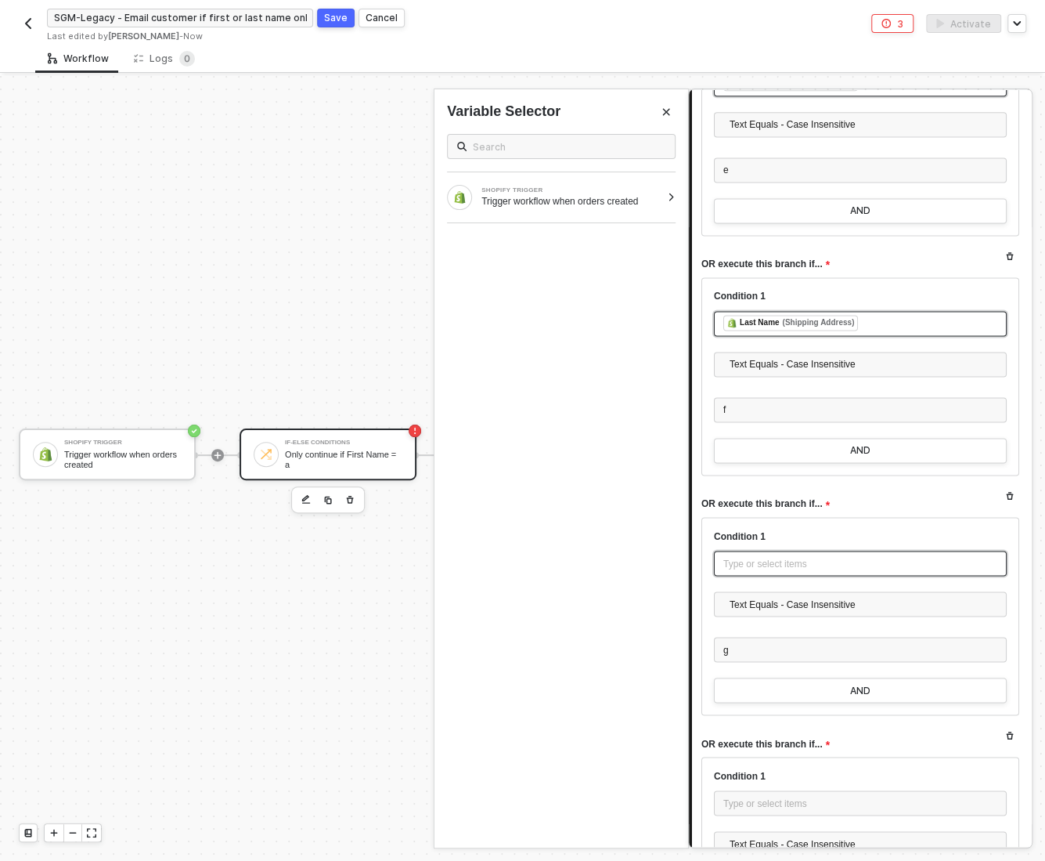
click at [760, 556] on div "Type or select items ﻿" at bounding box center [861, 563] width 274 height 15
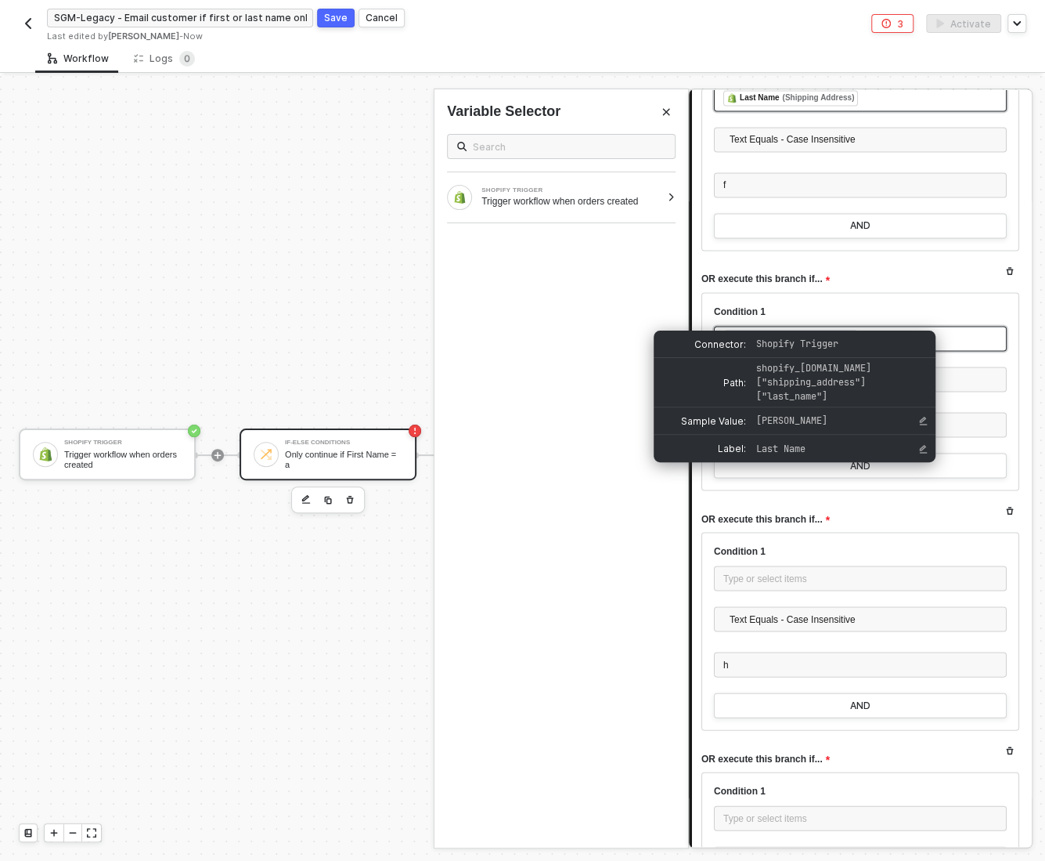
scroll to position [7642, 0]
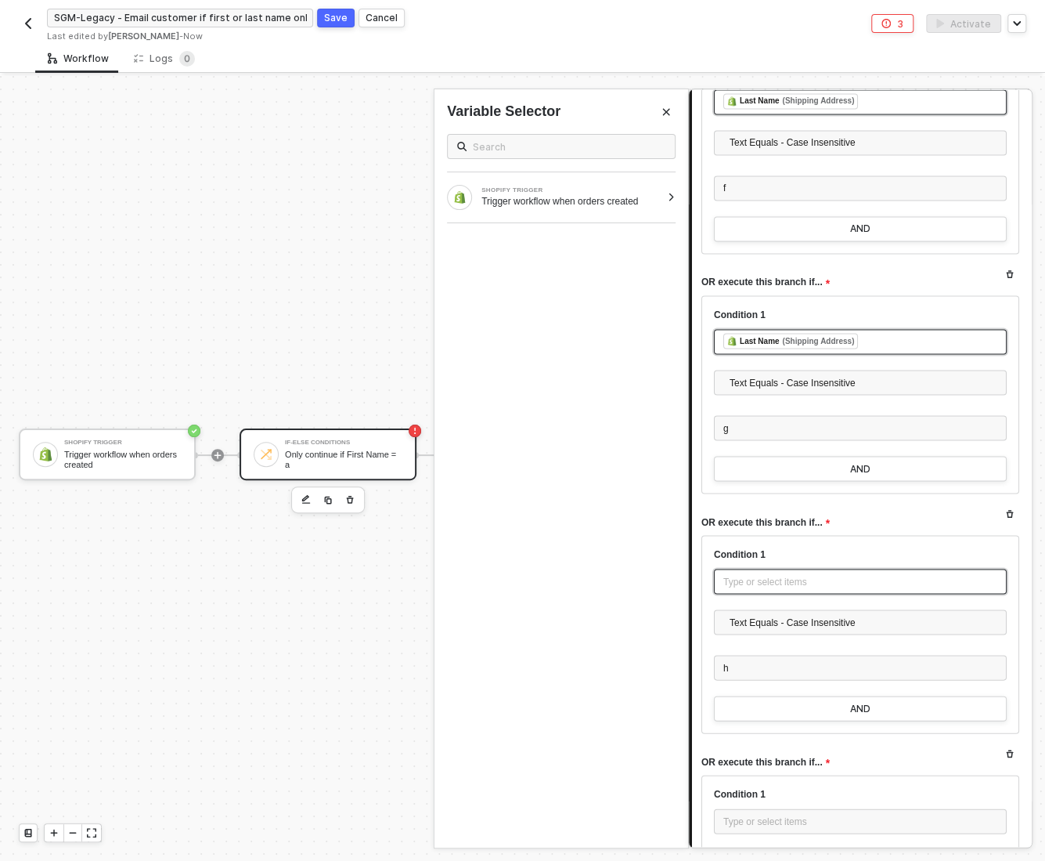
click at [771, 574] on div "Type or select items ﻿" at bounding box center [861, 581] width 274 height 15
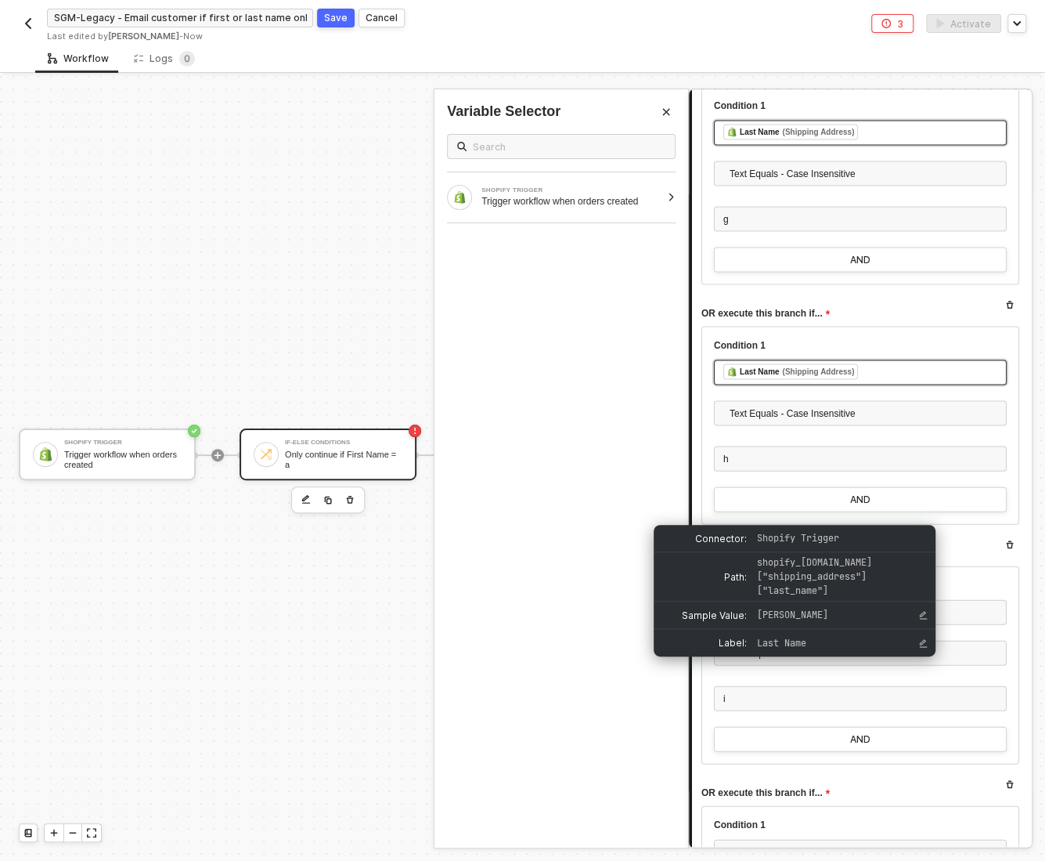
scroll to position [7848, 0]
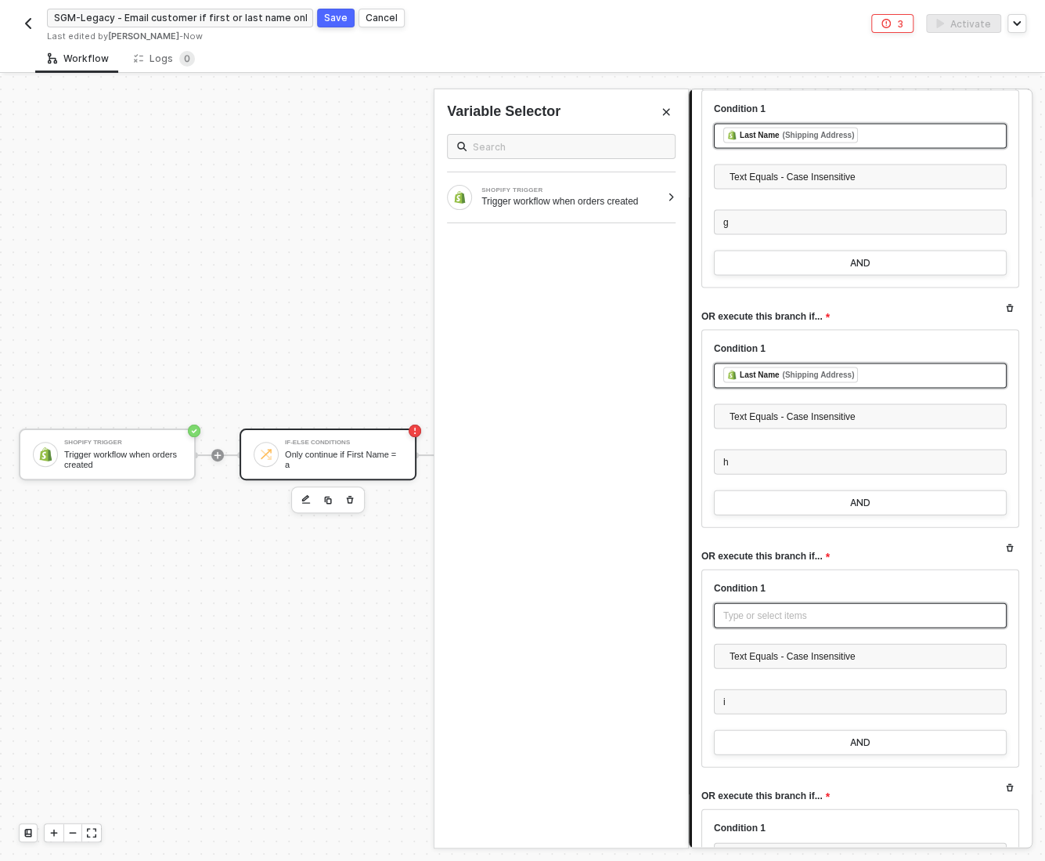
click at [767, 608] on div "Type or select items ﻿" at bounding box center [861, 615] width 274 height 15
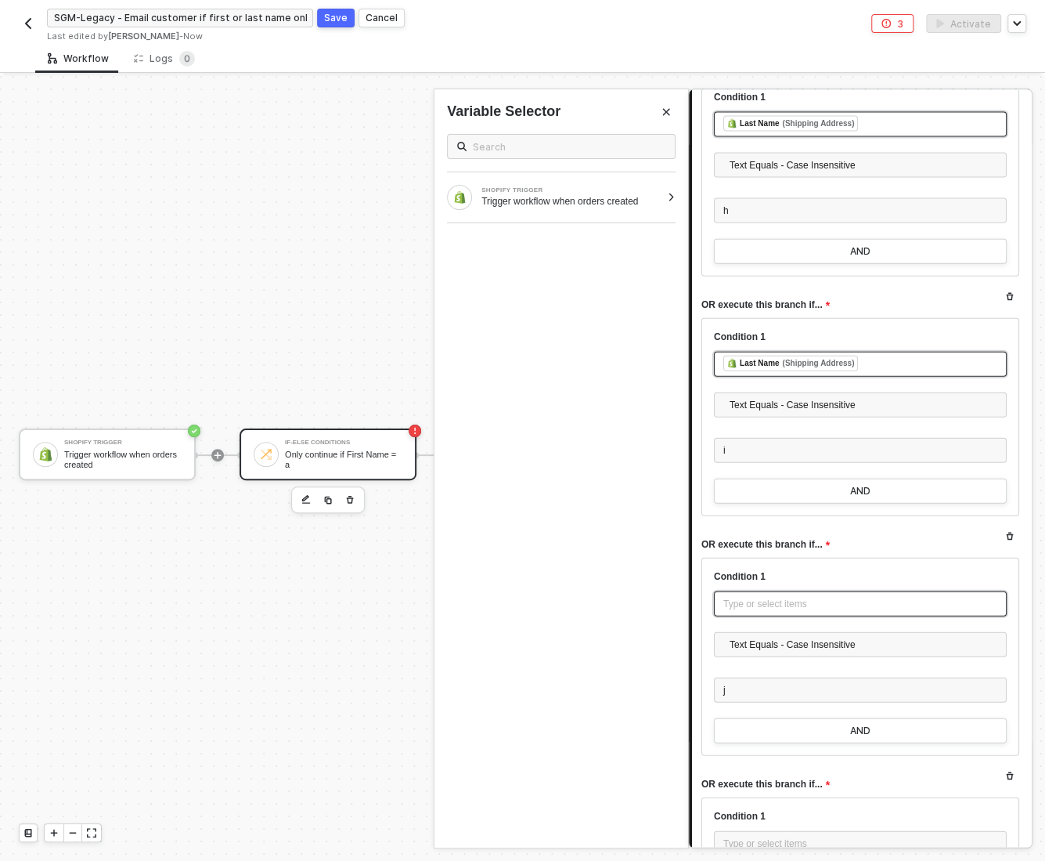
click at [766, 597] on div "Type or select items ﻿" at bounding box center [861, 604] width 274 height 15
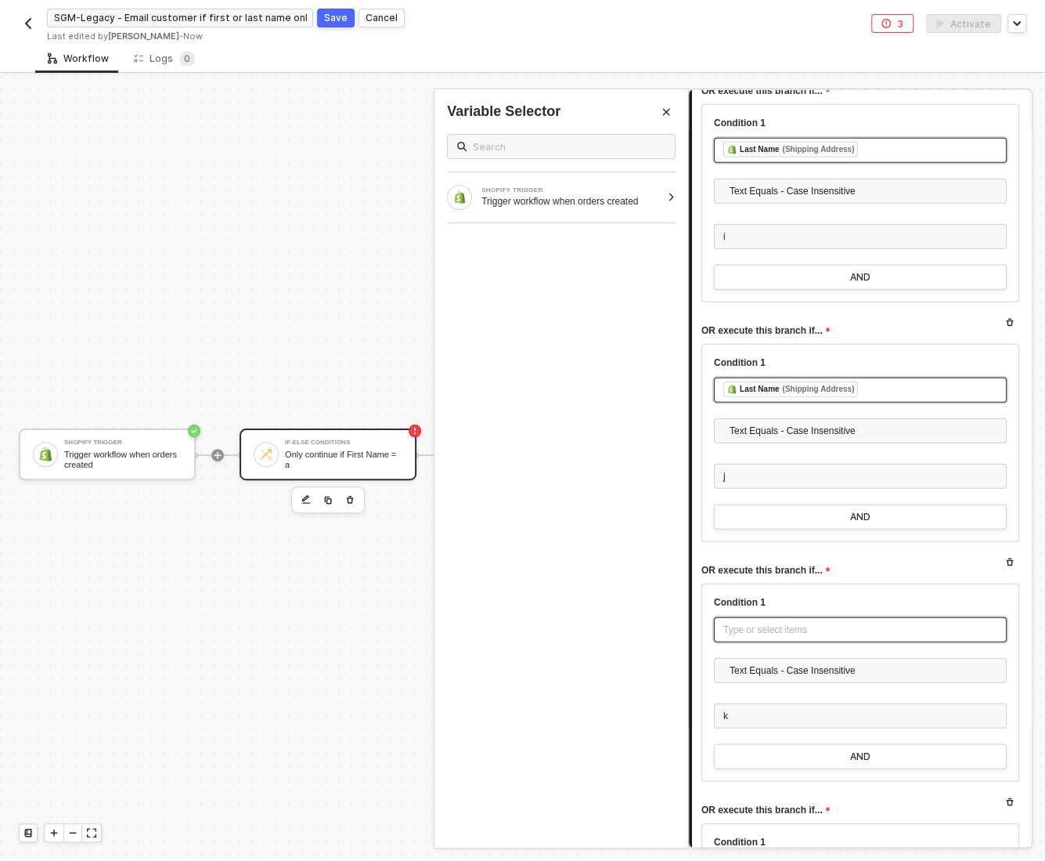
click at [775, 623] on div "Type or select items ﻿" at bounding box center [861, 630] width 274 height 15
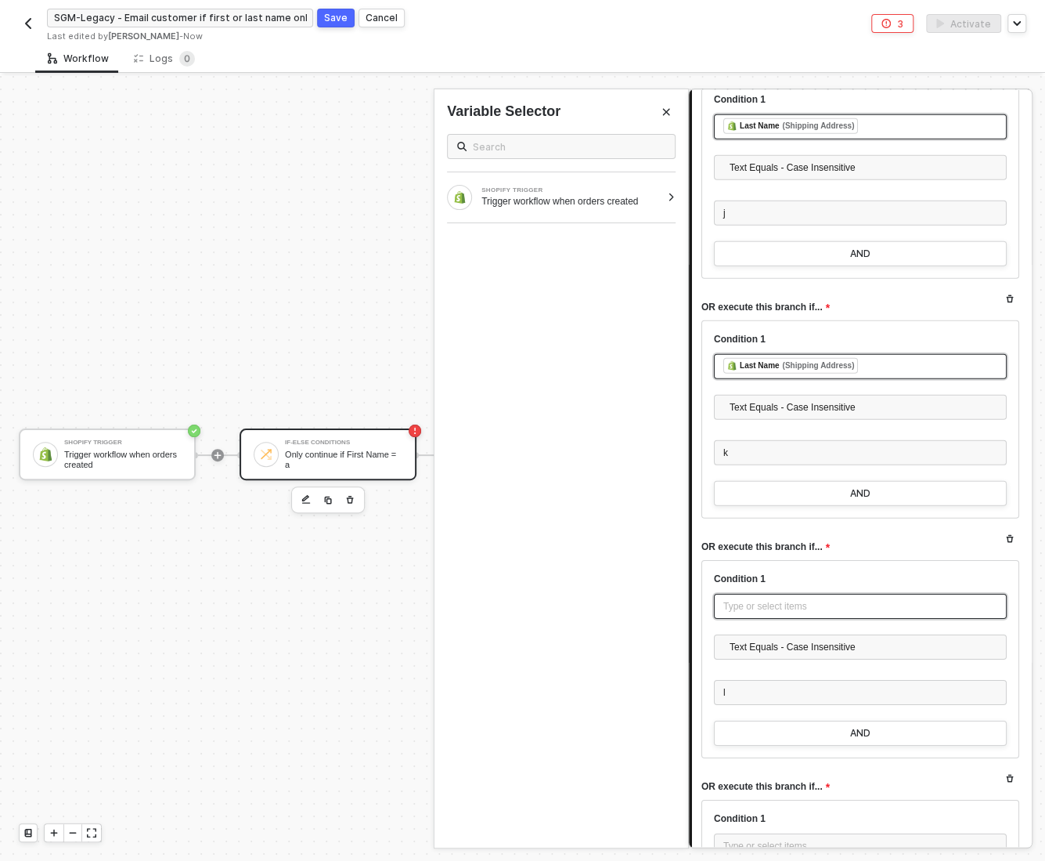
click at [774, 599] on div "Type or select items ﻿" at bounding box center [861, 606] width 274 height 15
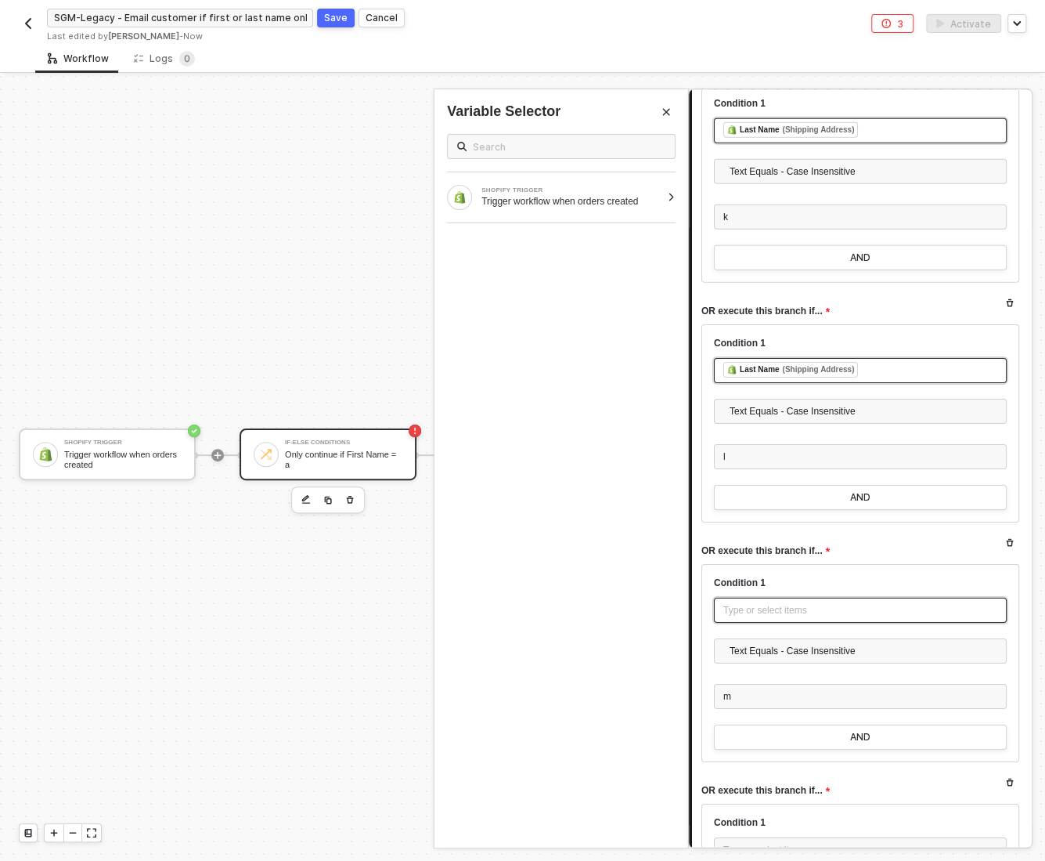
click at [789, 599] on div "Type or select items ﻿" at bounding box center [860, 610] width 293 height 25
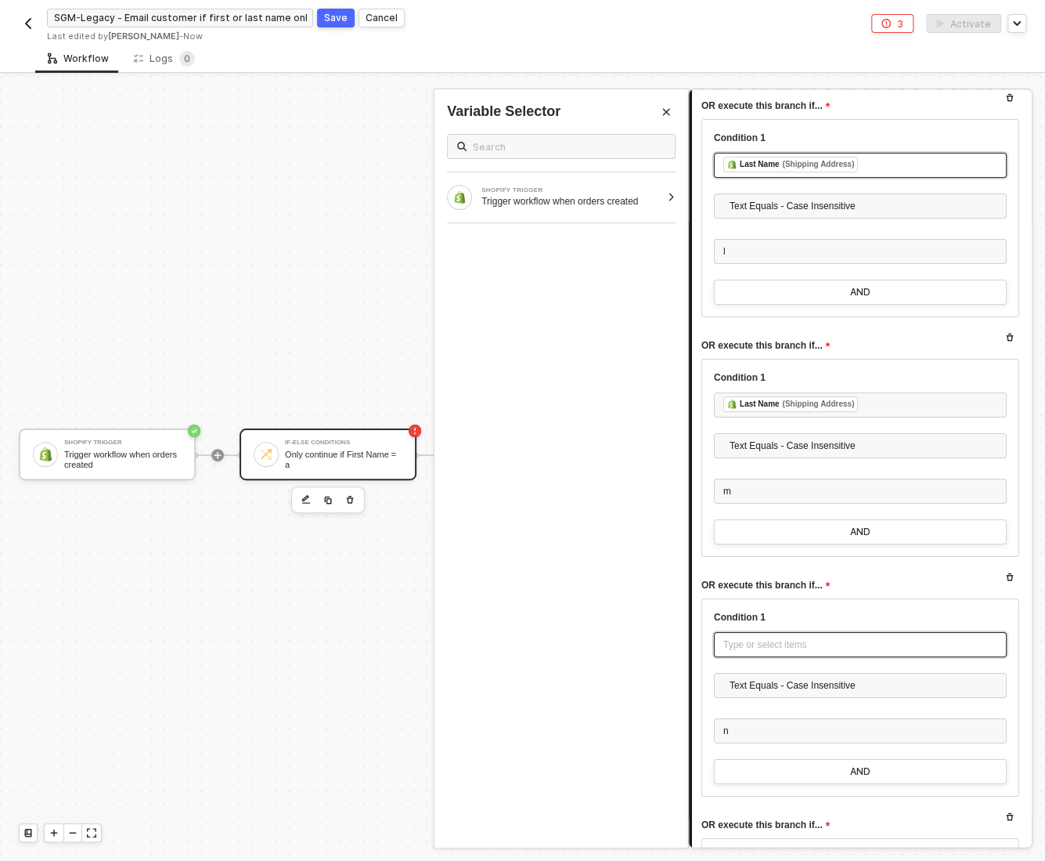
click at [806, 637] on div "Type or select items ﻿" at bounding box center [861, 644] width 274 height 15
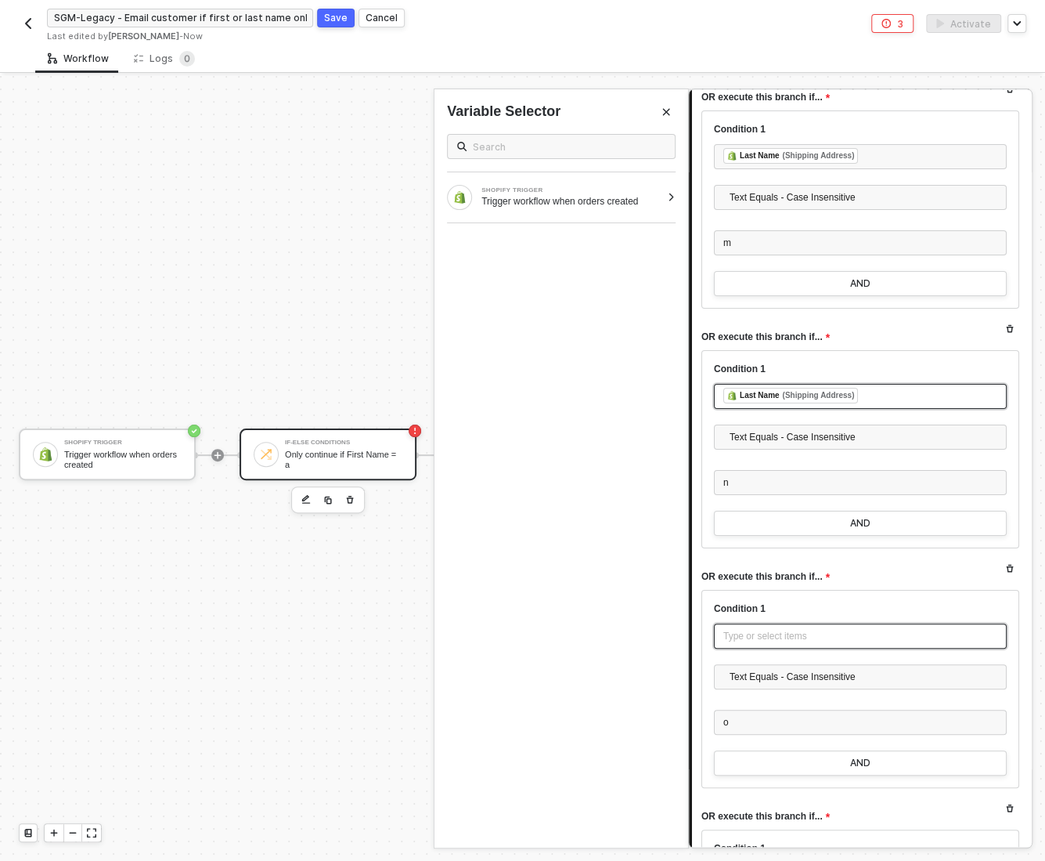
click at [794, 629] on div "Type or select items ﻿" at bounding box center [861, 636] width 274 height 15
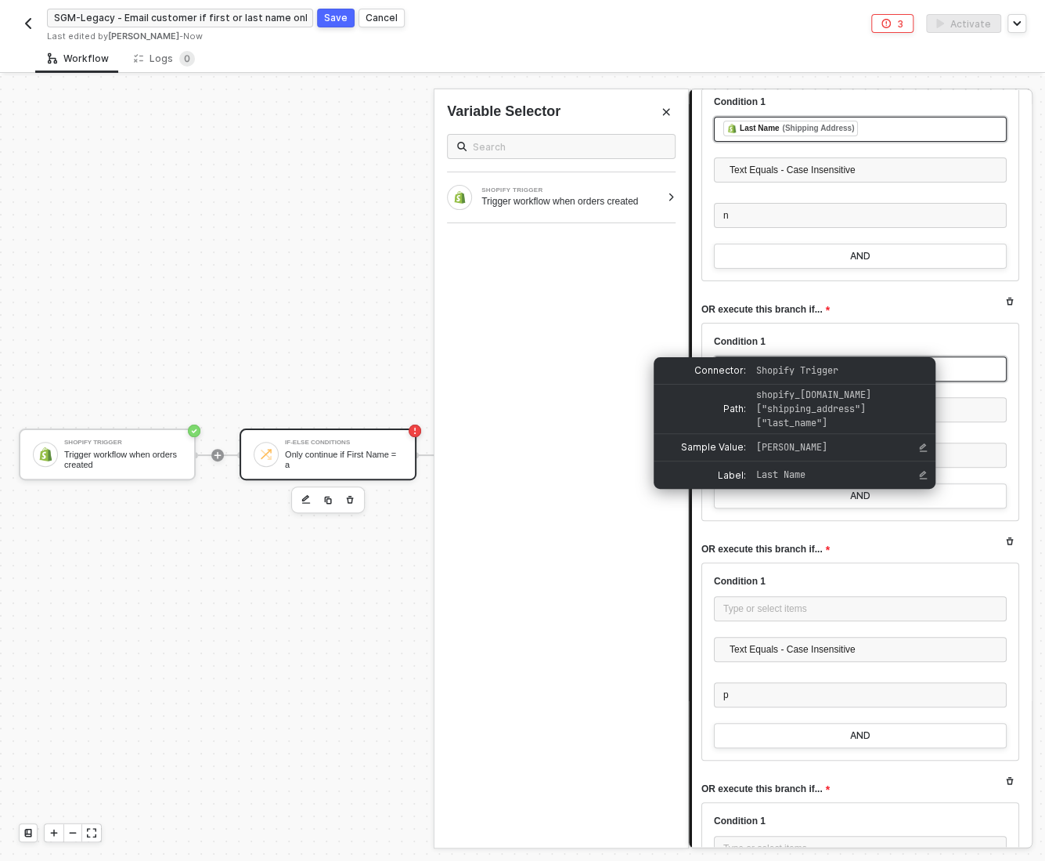
scroll to position [9531, 0]
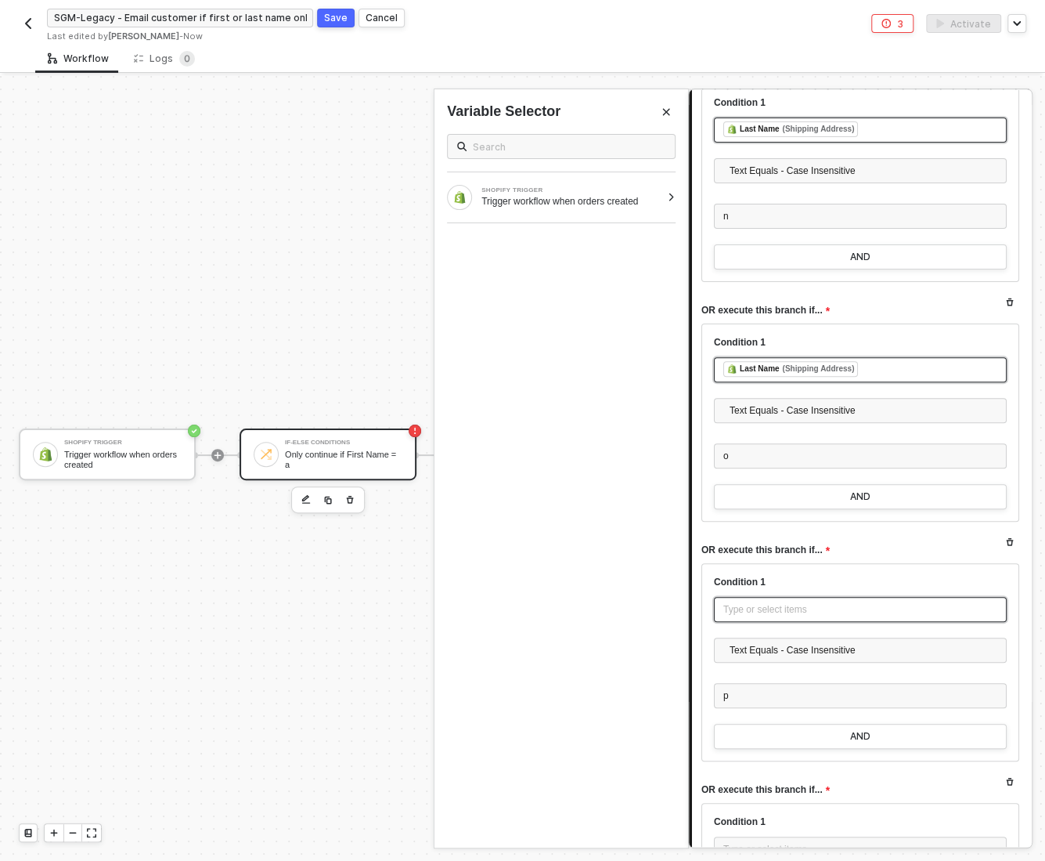
click at [764, 602] on div "Type or select items ﻿" at bounding box center [861, 609] width 274 height 15
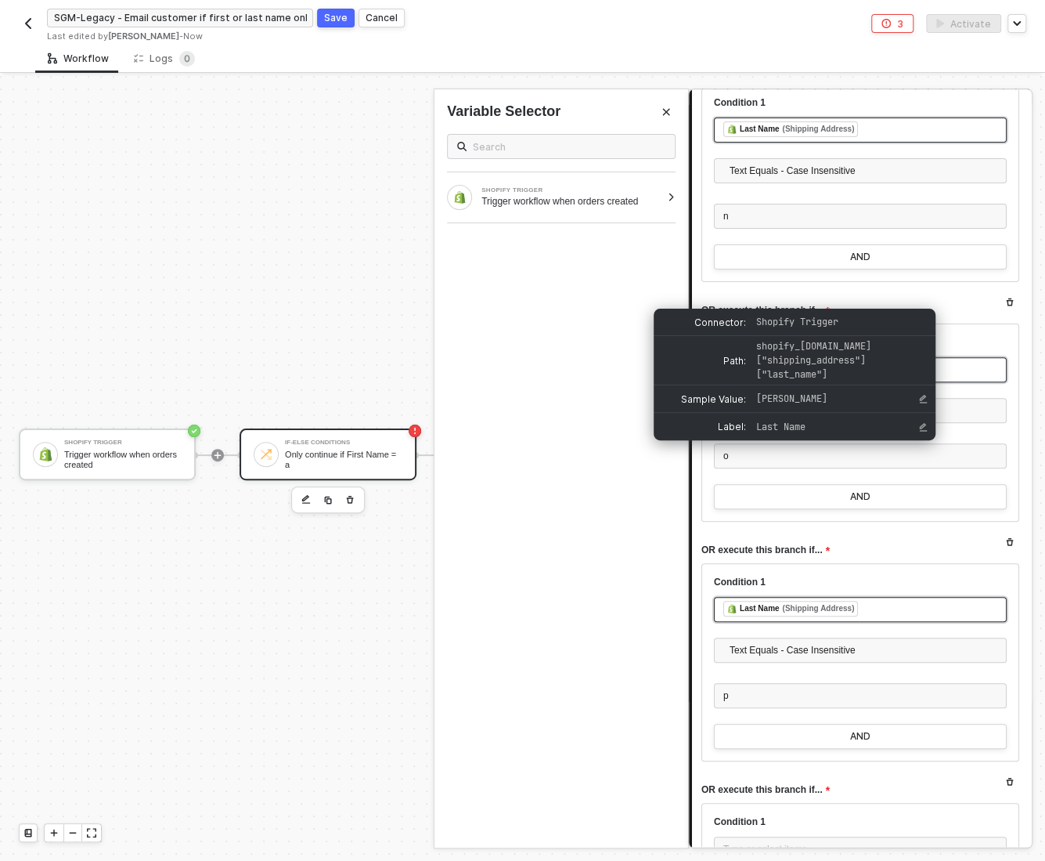
scroll to position [9816, 0]
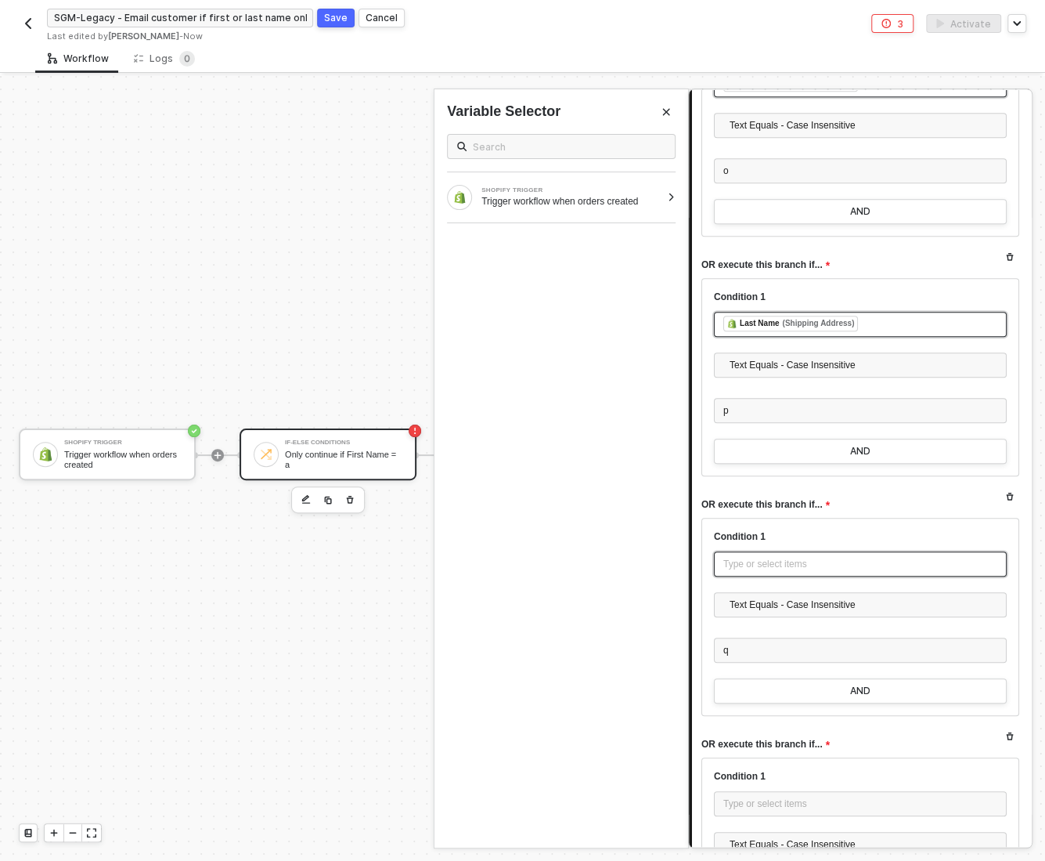
click at [749, 557] on div "Type or select items ﻿" at bounding box center [861, 564] width 274 height 15
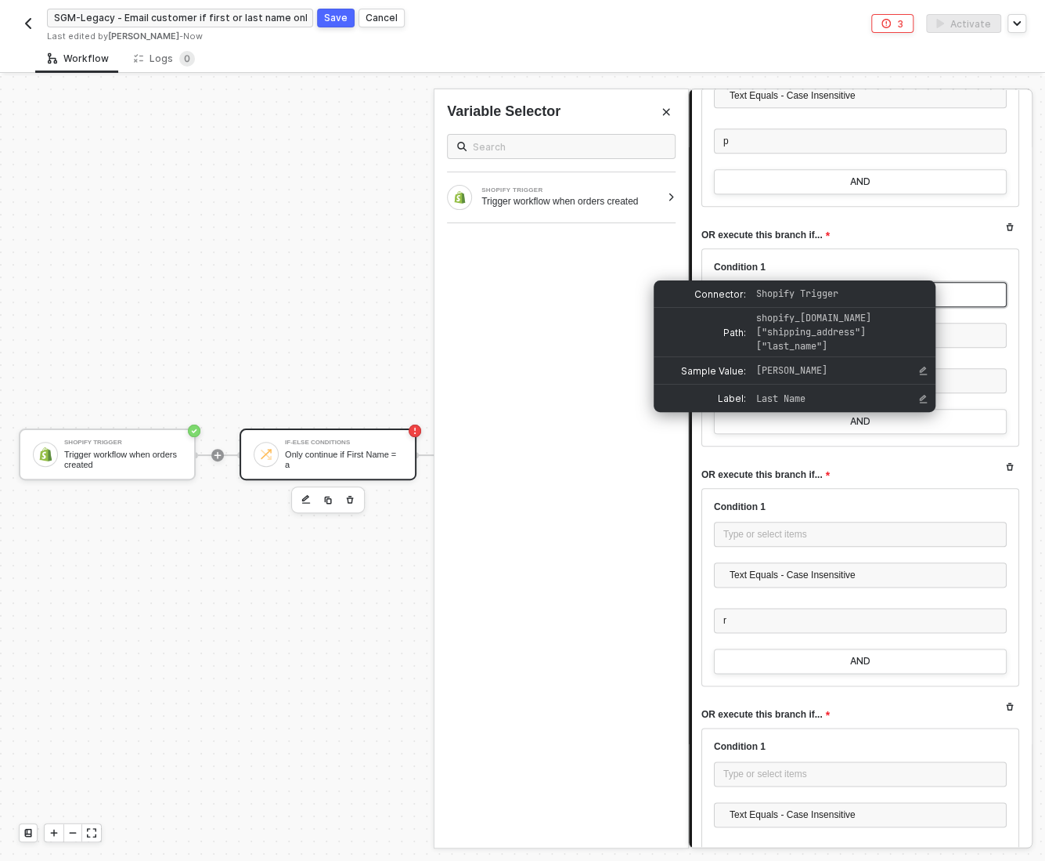
scroll to position [10082, 0]
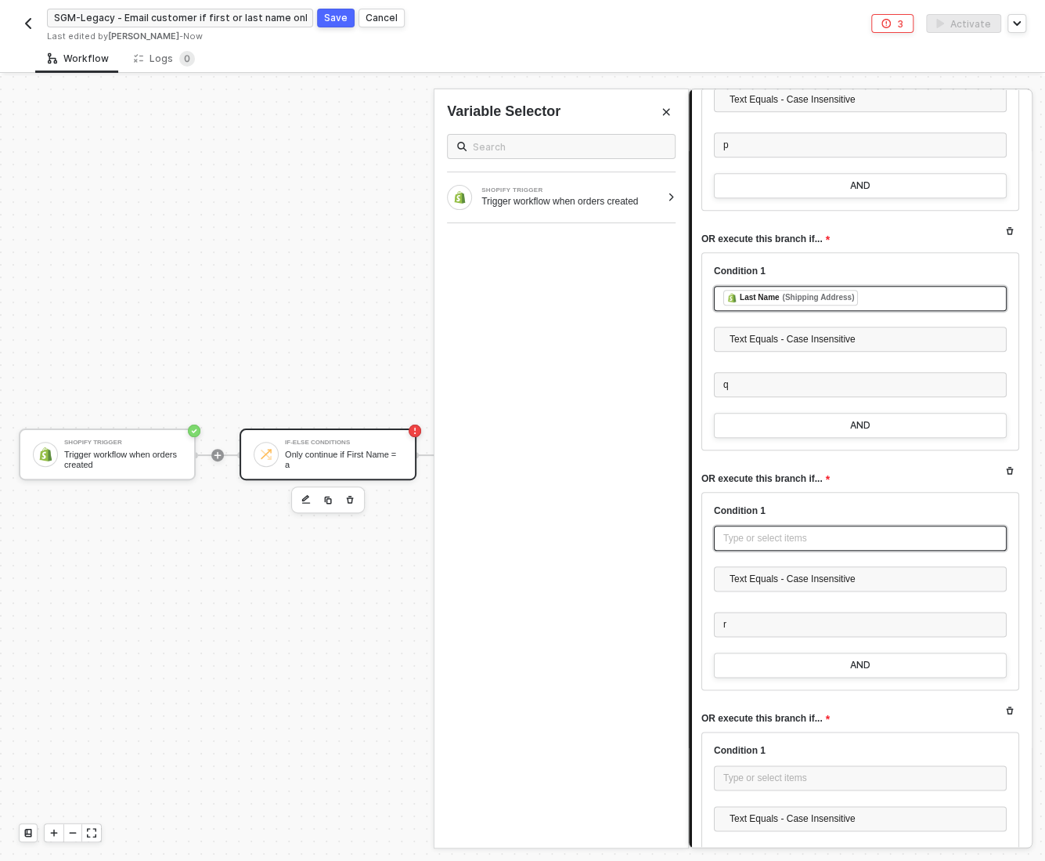
click at [745, 525] on div "Type or select items ﻿" at bounding box center [860, 537] width 293 height 25
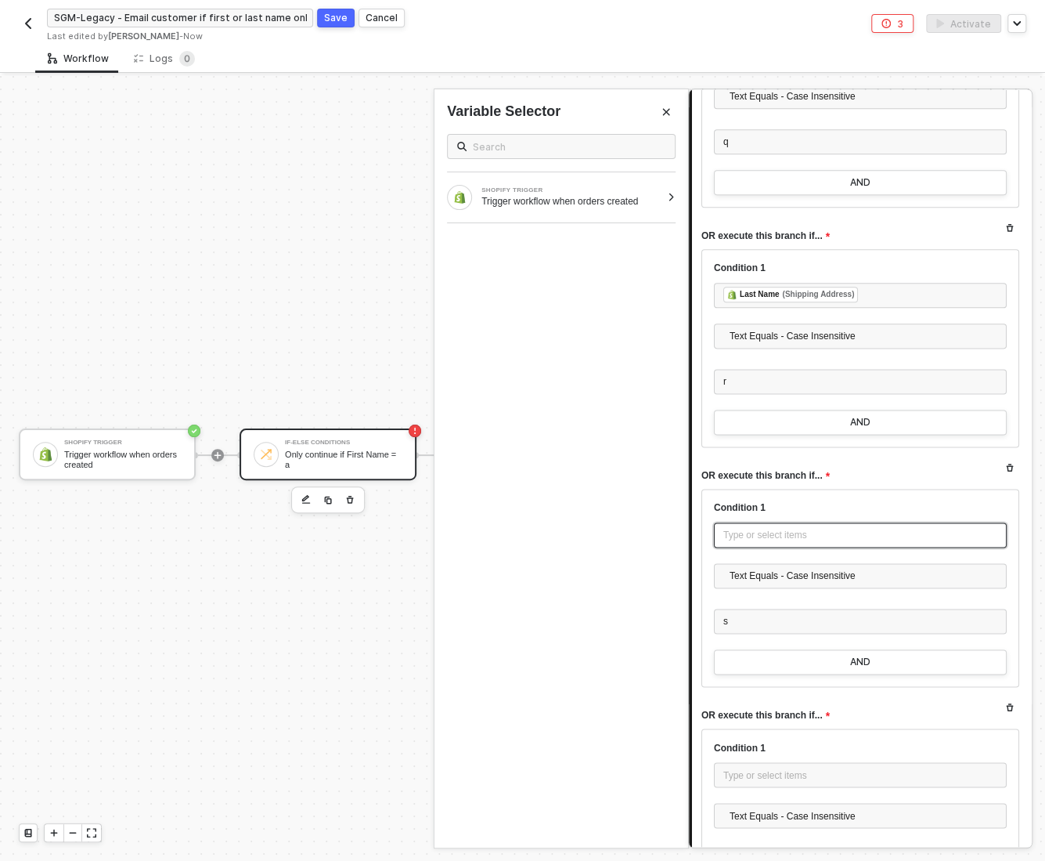
click at [744, 528] on div "Type or select items ﻿" at bounding box center [861, 535] width 274 height 15
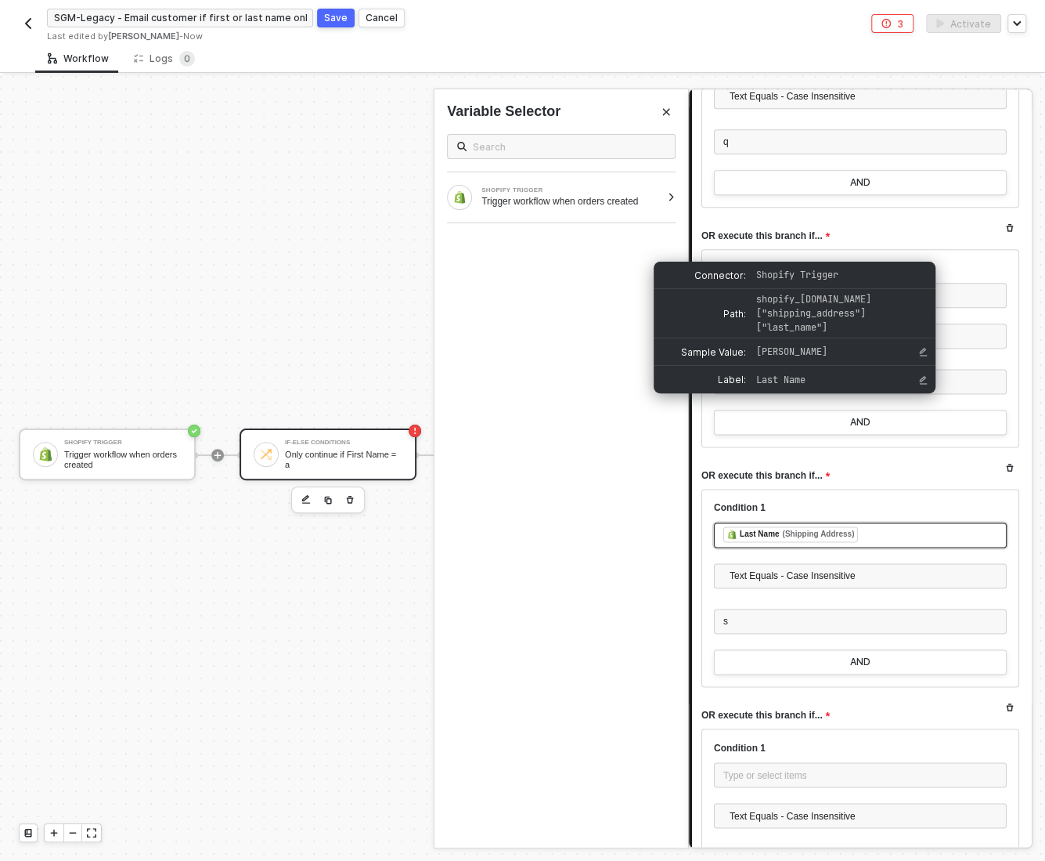
scroll to position [10583, 0]
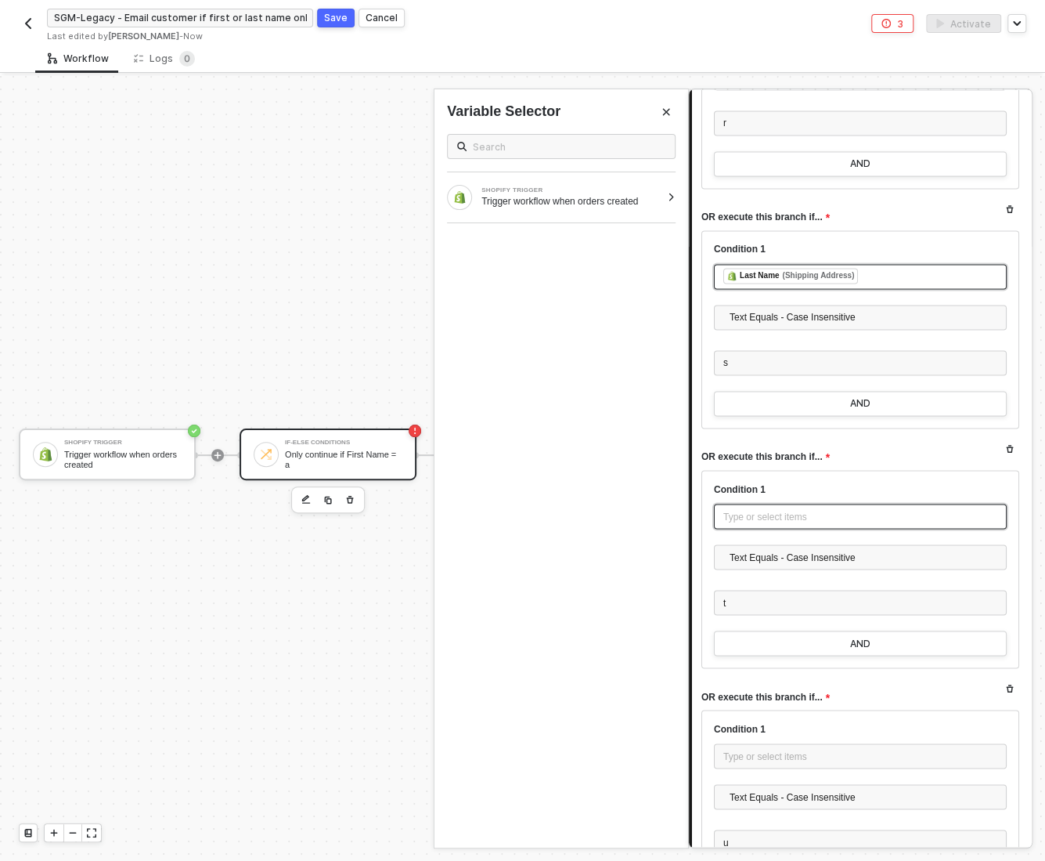
click at [742, 509] on div "Type or select items ﻿" at bounding box center [861, 516] width 274 height 15
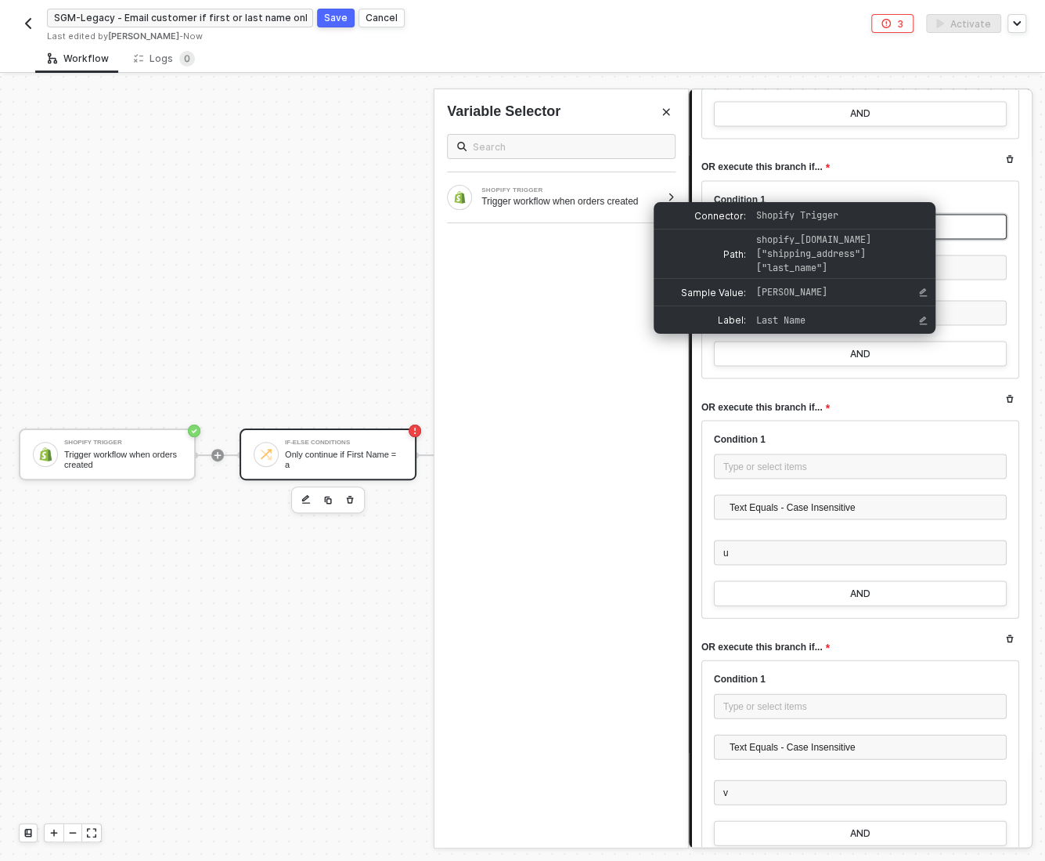
scroll to position [10875, 0]
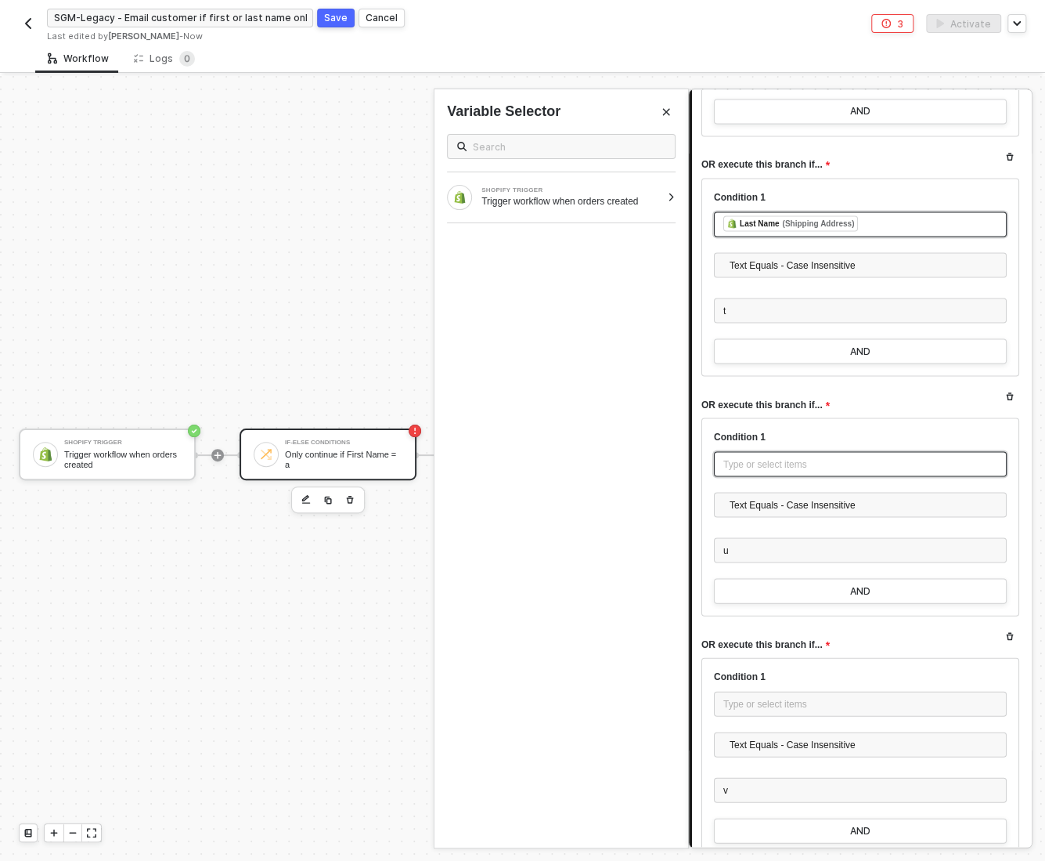
click at [739, 457] on div "Type or select items ﻿" at bounding box center [861, 464] width 274 height 15
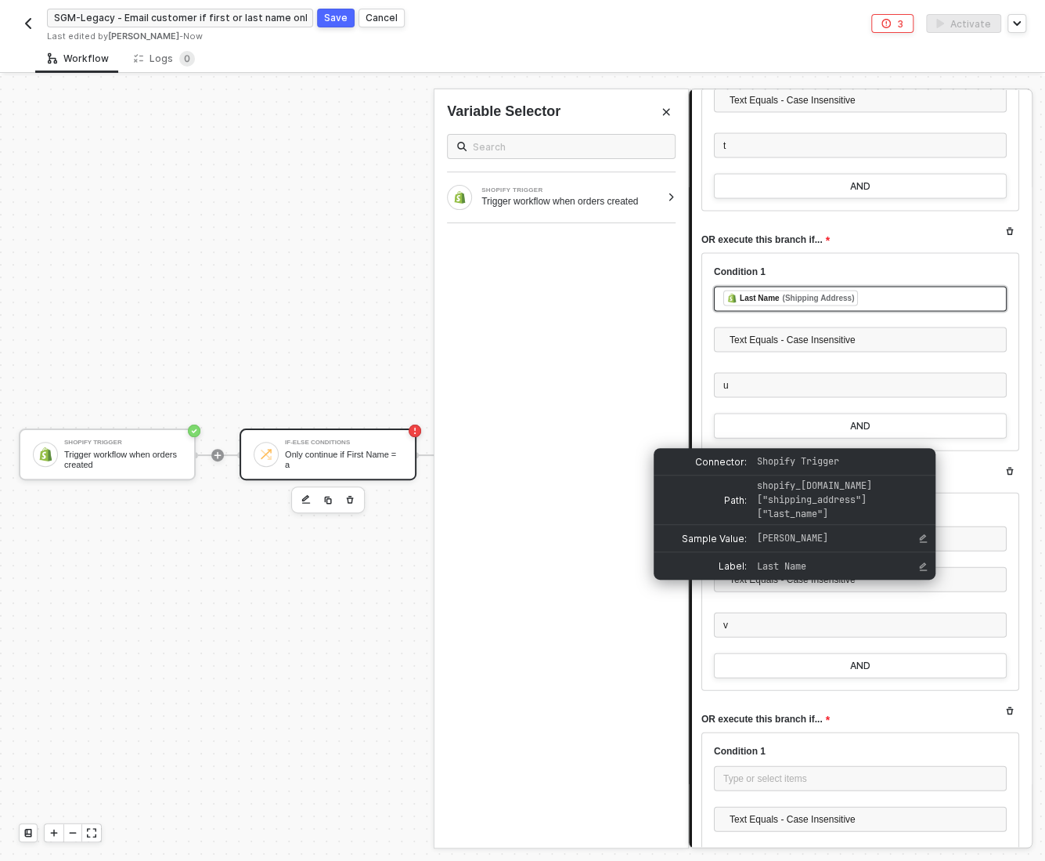
scroll to position [11051, 0]
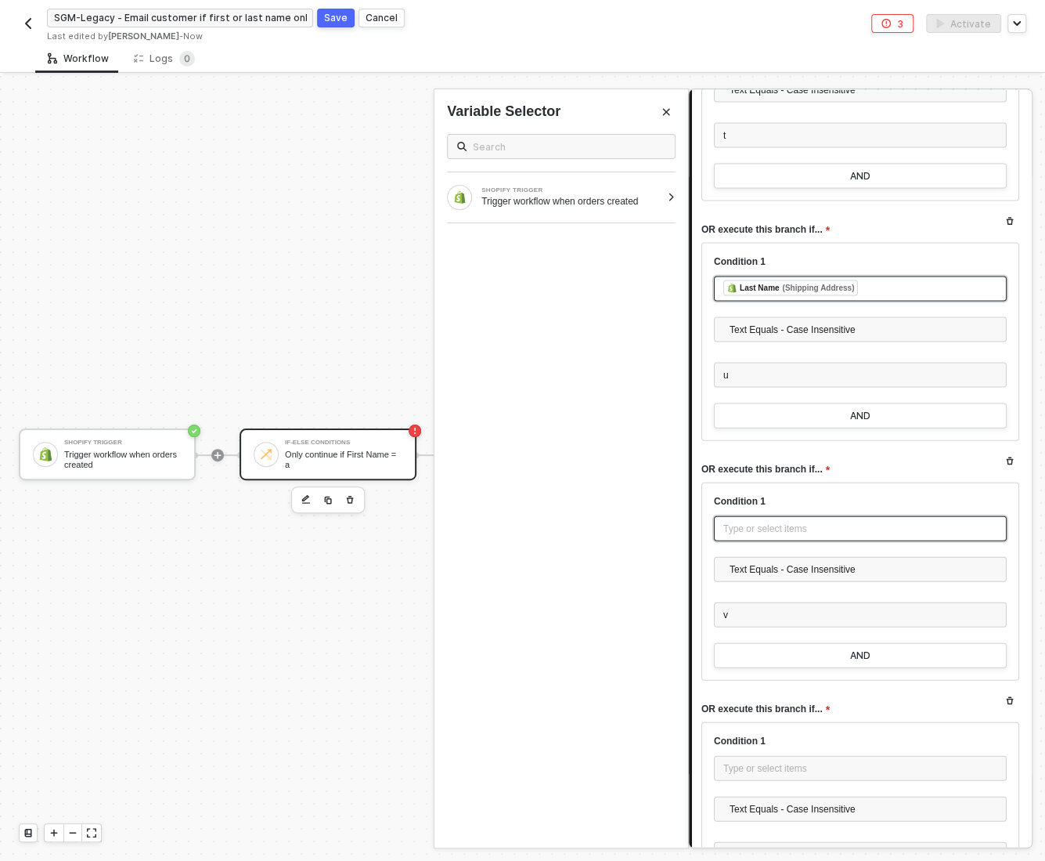
click at [778, 521] on div "Type or select items ﻿" at bounding box center [861, 528] width 274 height 15
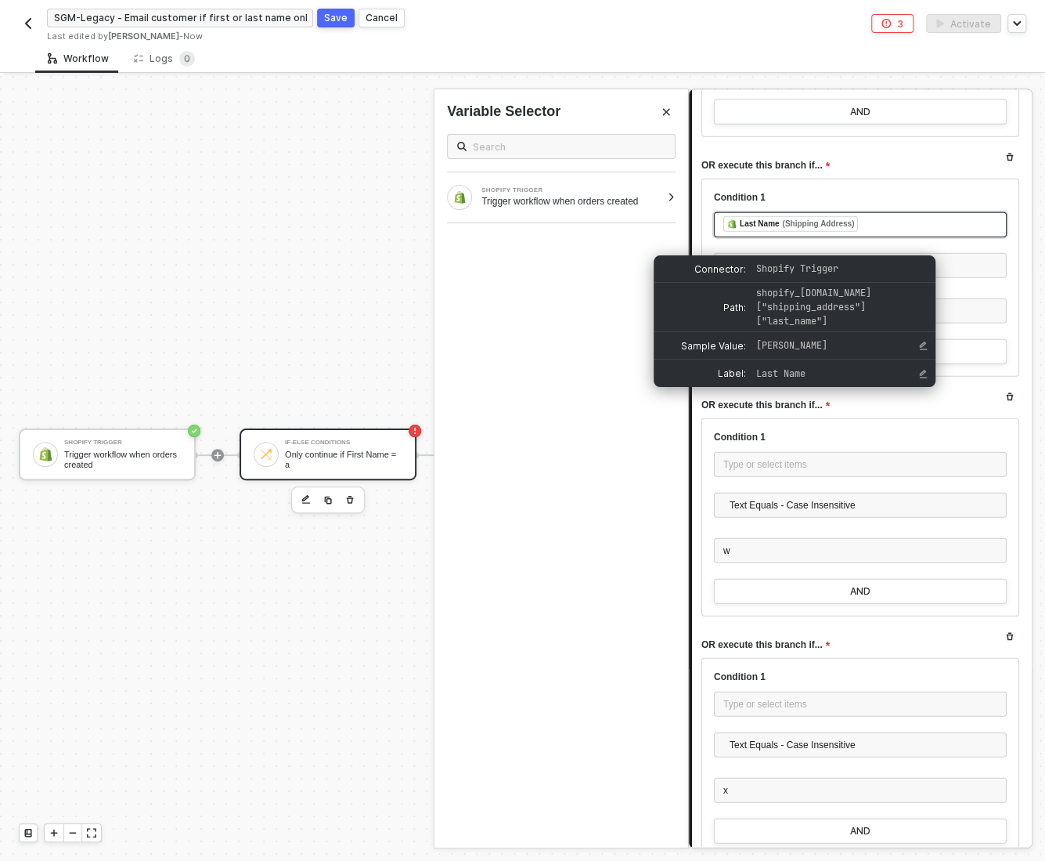
scroll to position [11374, 0]
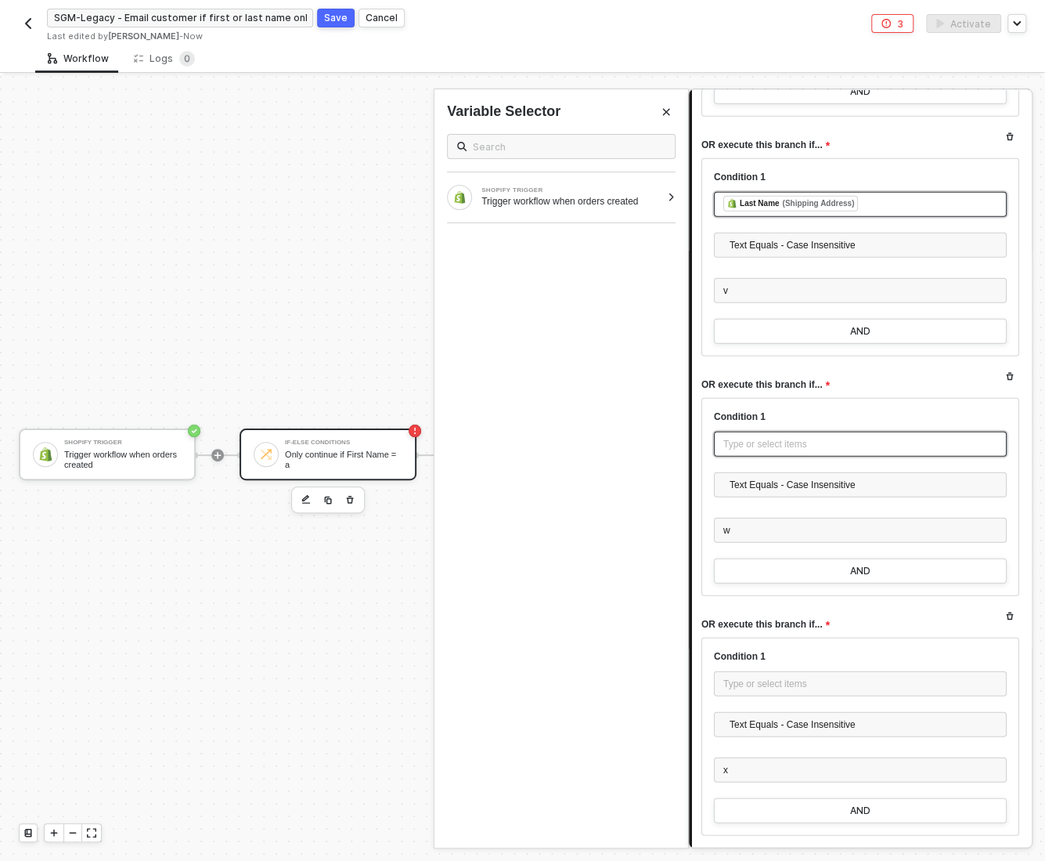
click at [740, 437] on div "Type or select items ﻿" at bounding box center [861, 444] width 274 height 15
click at [752, 677] on div "Type or select items ﻿" at bounding box center [861, 684] width 274 height 15
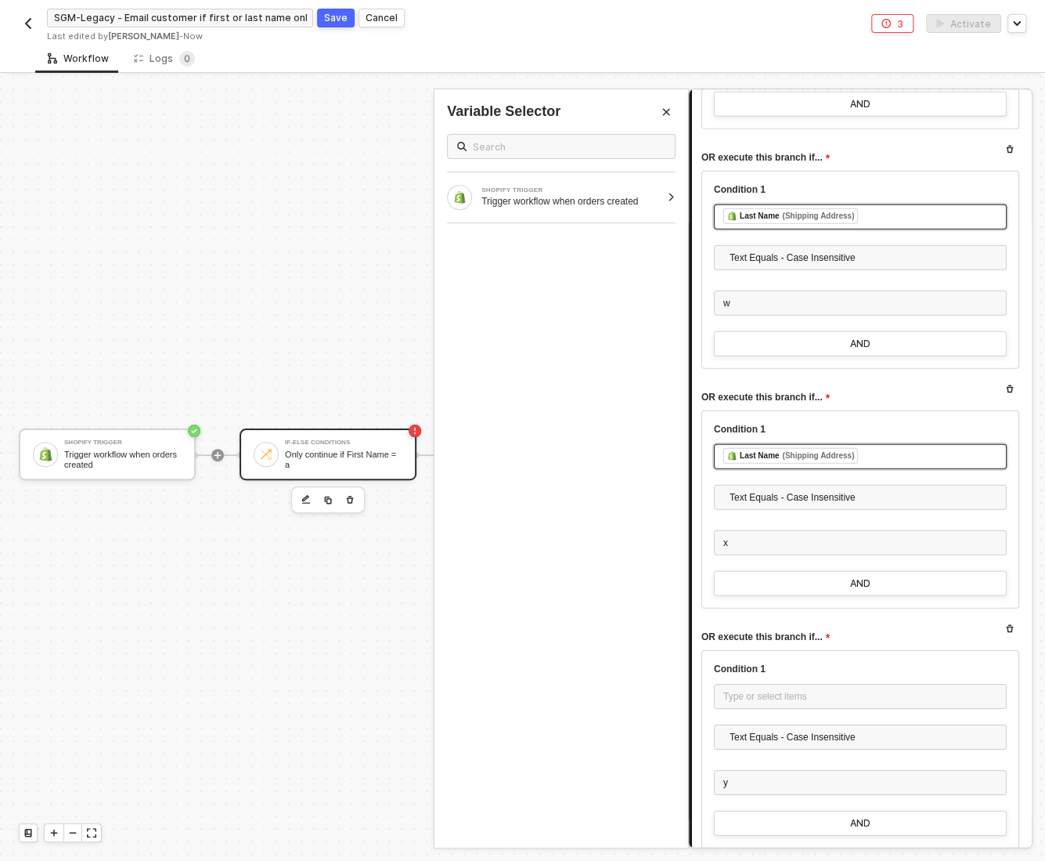
scroll to position [11610, 0]
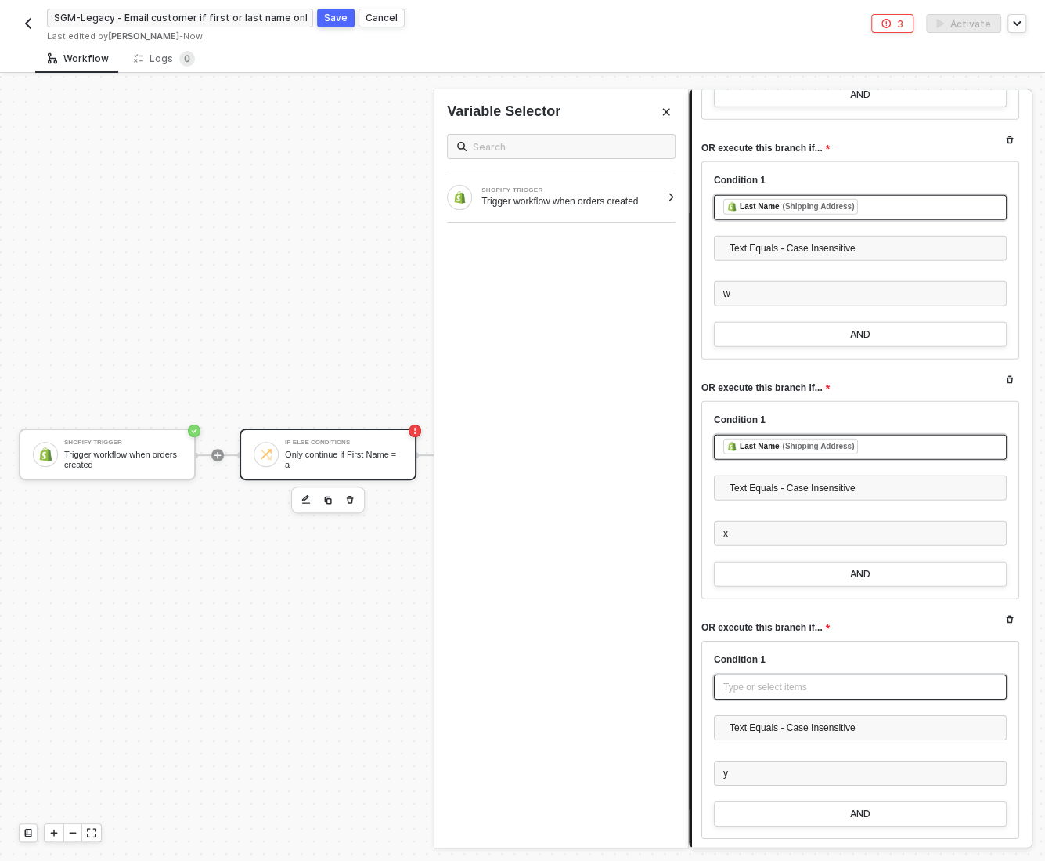
click at [756, 680] on div "Type or select items ﻿" at bounding box center [861, 687] width 274 height 15
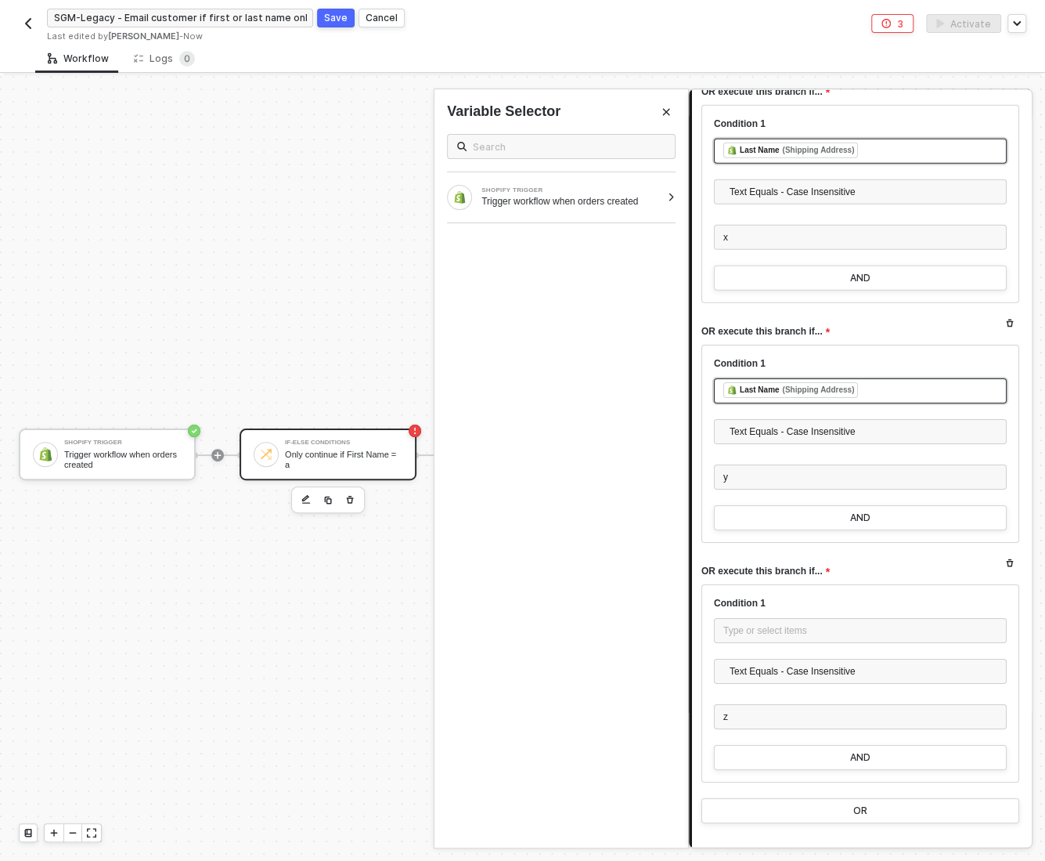
scroll to position [11932, 0]
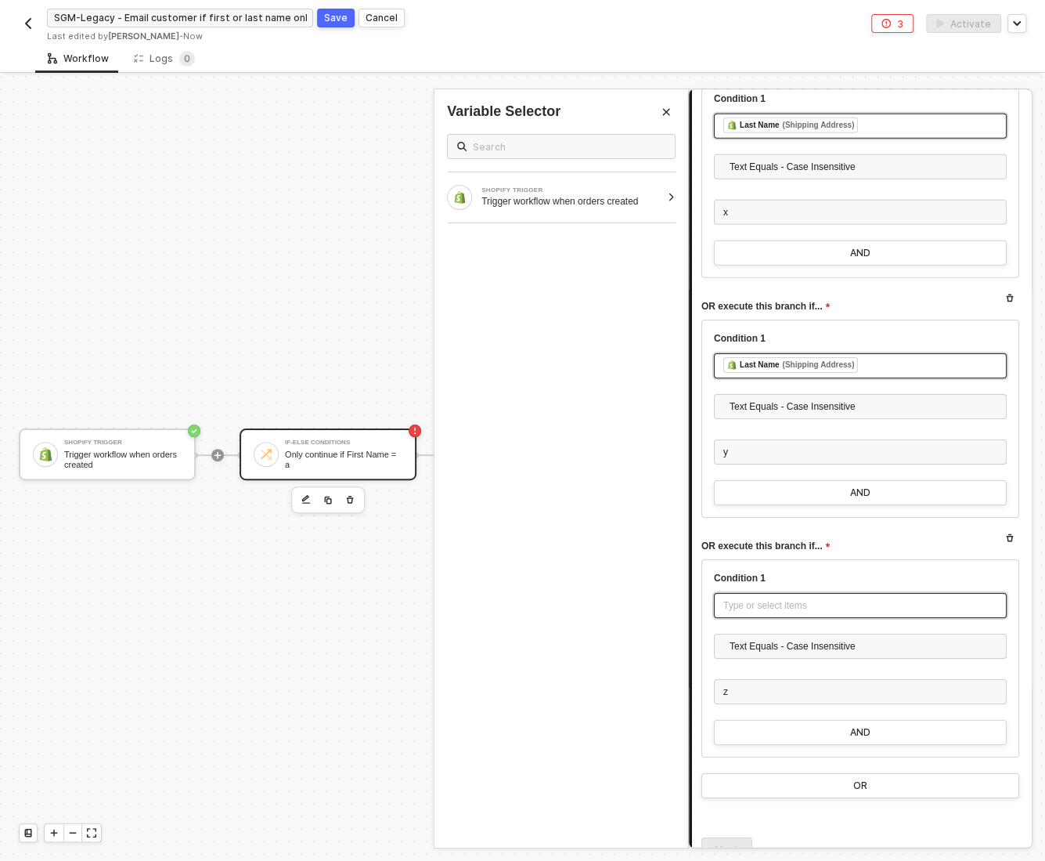
click at [743, 598] on div "Type or select items ﻿" at bounding box center [861, 605] width 274 height 15
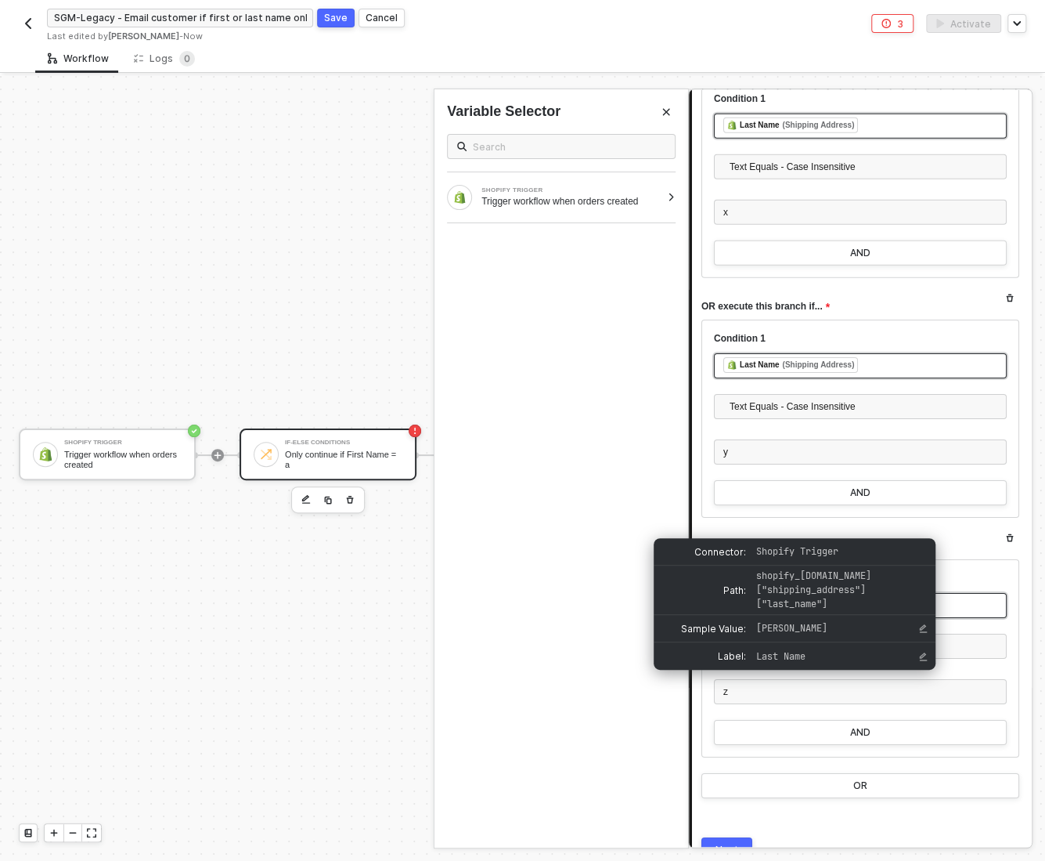
scroll to position [11980, 0]
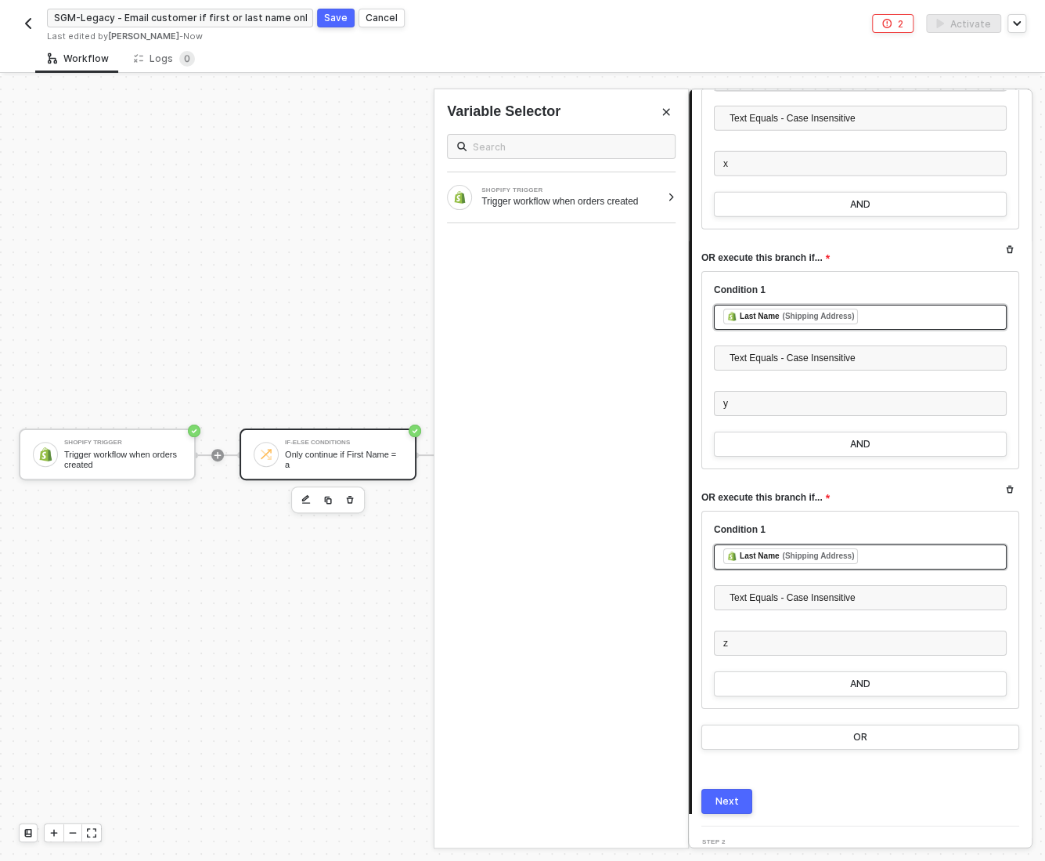
click at [725, 795] on div "Next" at bounding box center [727, 801] width 23 height 13
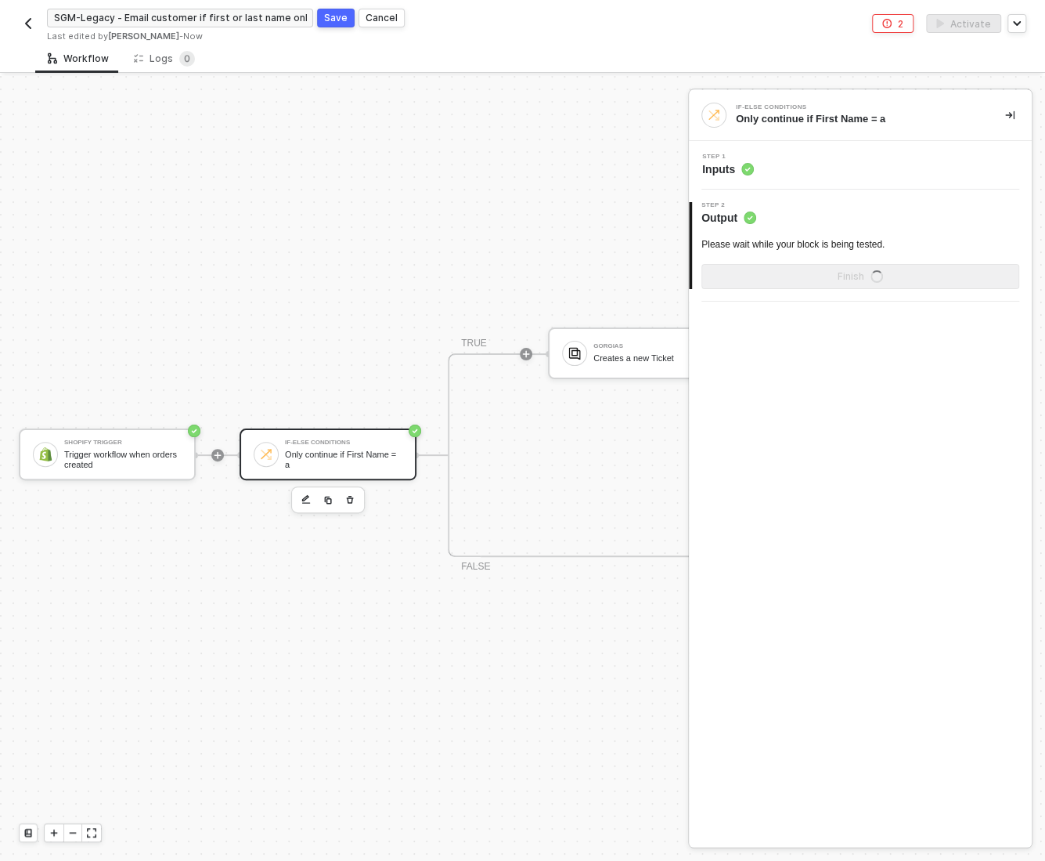
scroll to position [0, 0]
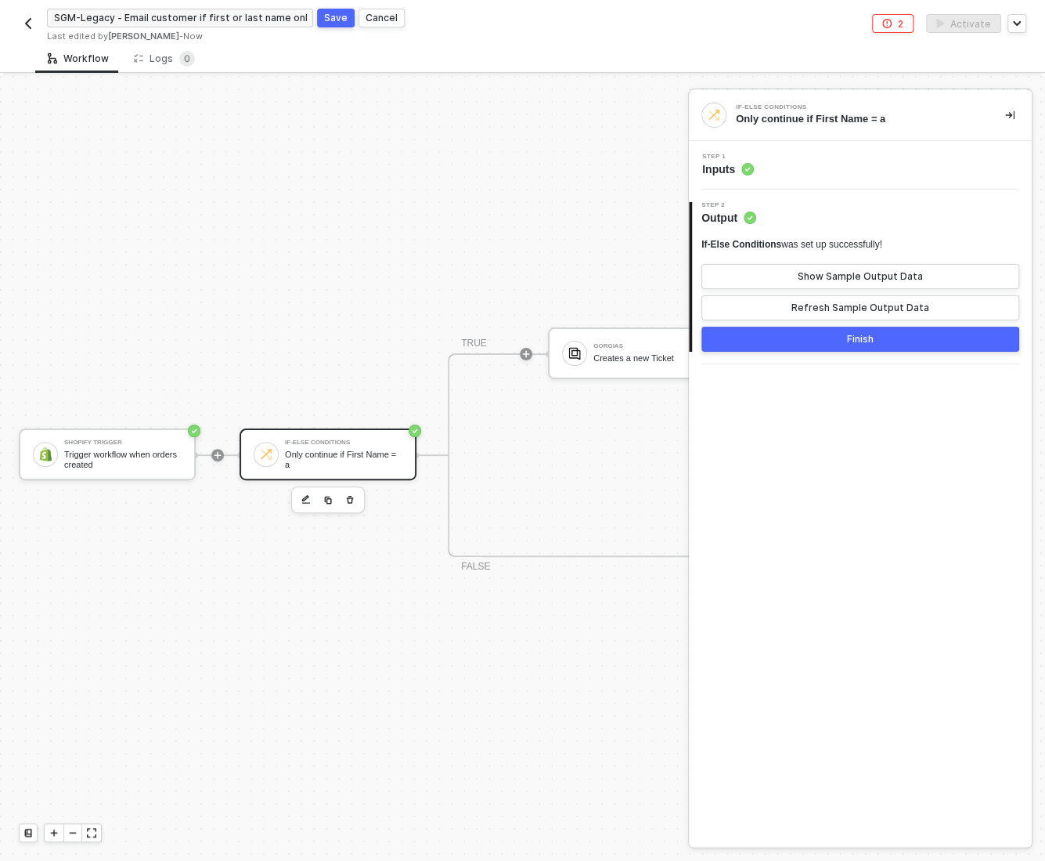
click at [822, 340] on button "Finish" at bounding box center [861, 339] width 318 height 25
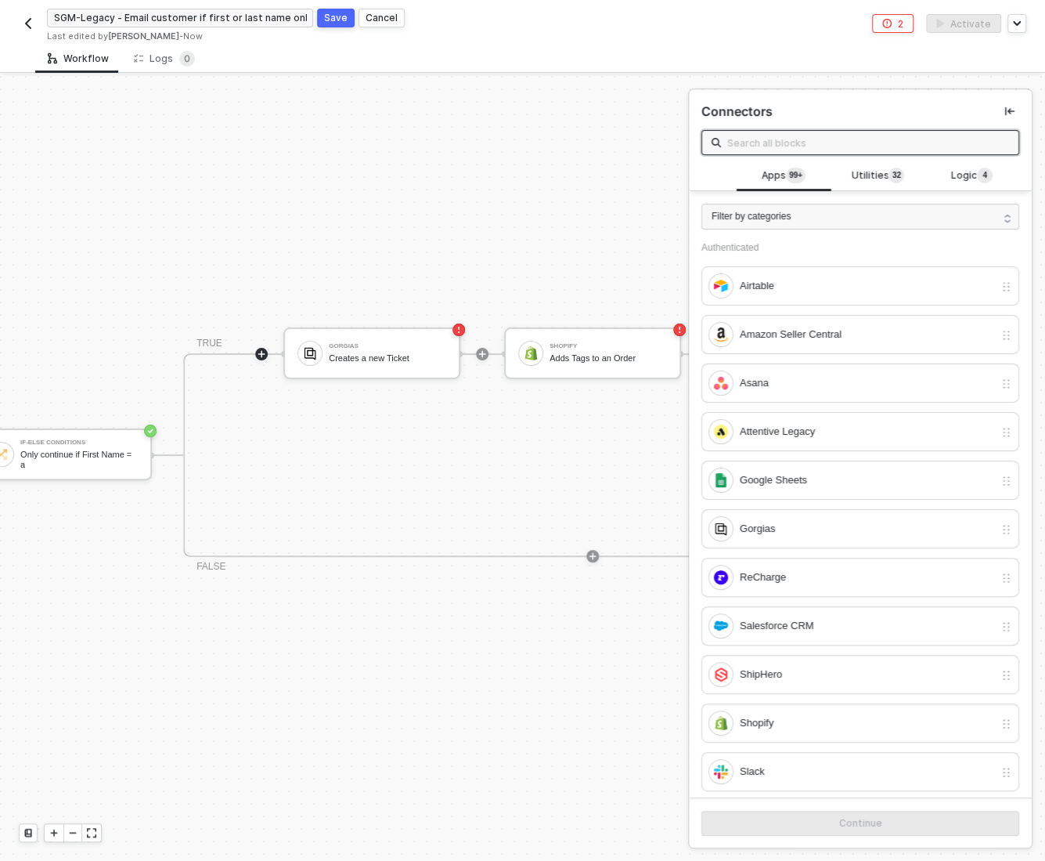
scroll to position [28, 315]
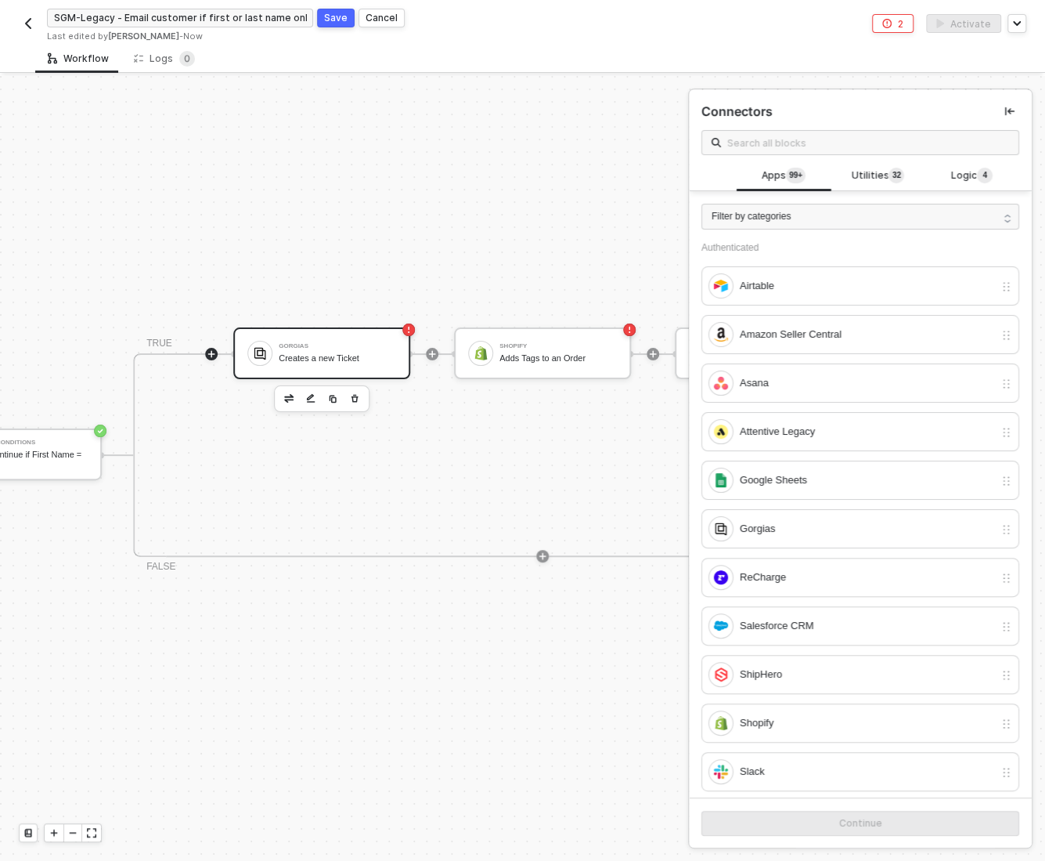
click at [294, 361] on div "Creates a new Ticket" at bounding box center [337, 358] width 117 height 10
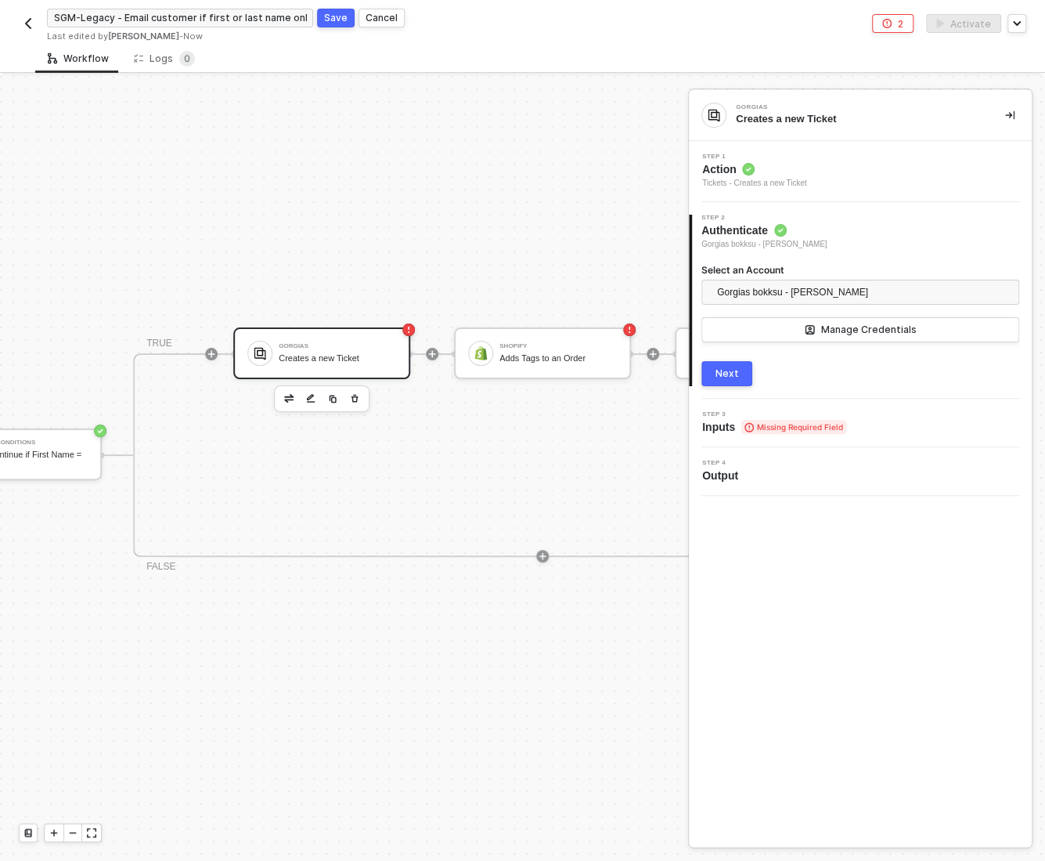
click at [723, 373] on div "Next" at bounding box center [727, 373] width 23 height 13
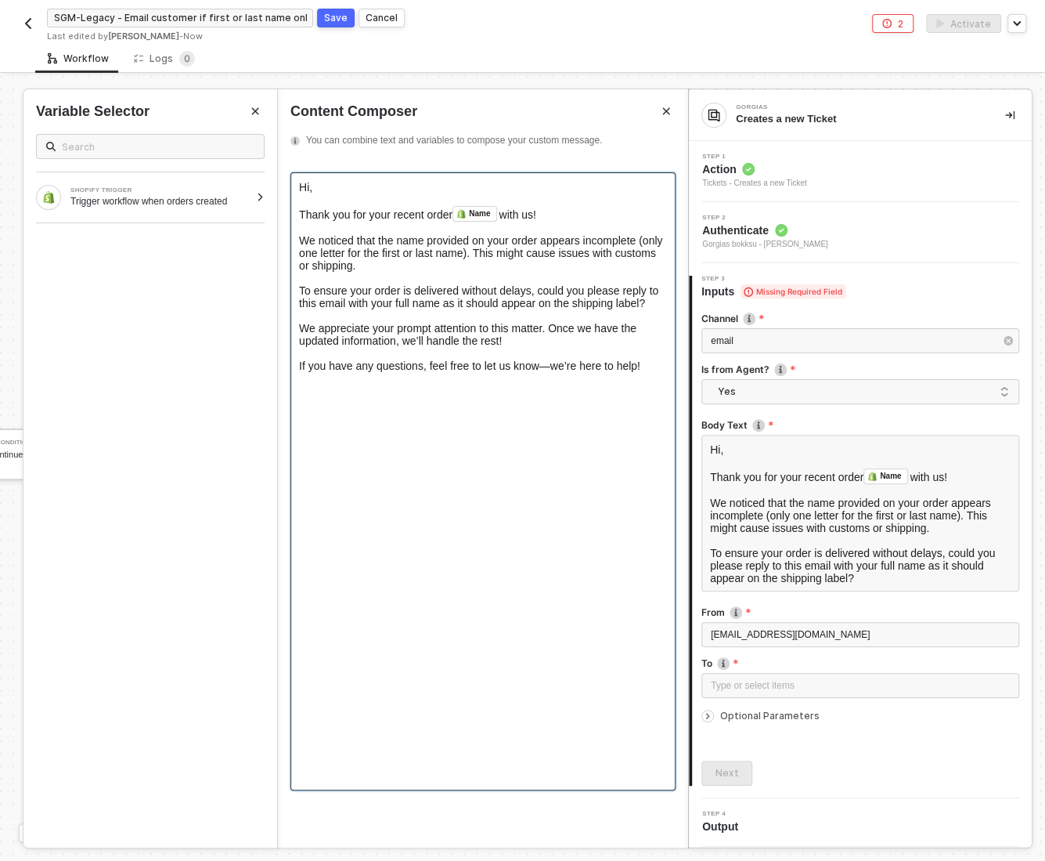
click at [312, 190] on span "," at bounding box center [310, 187] width 3 height 13
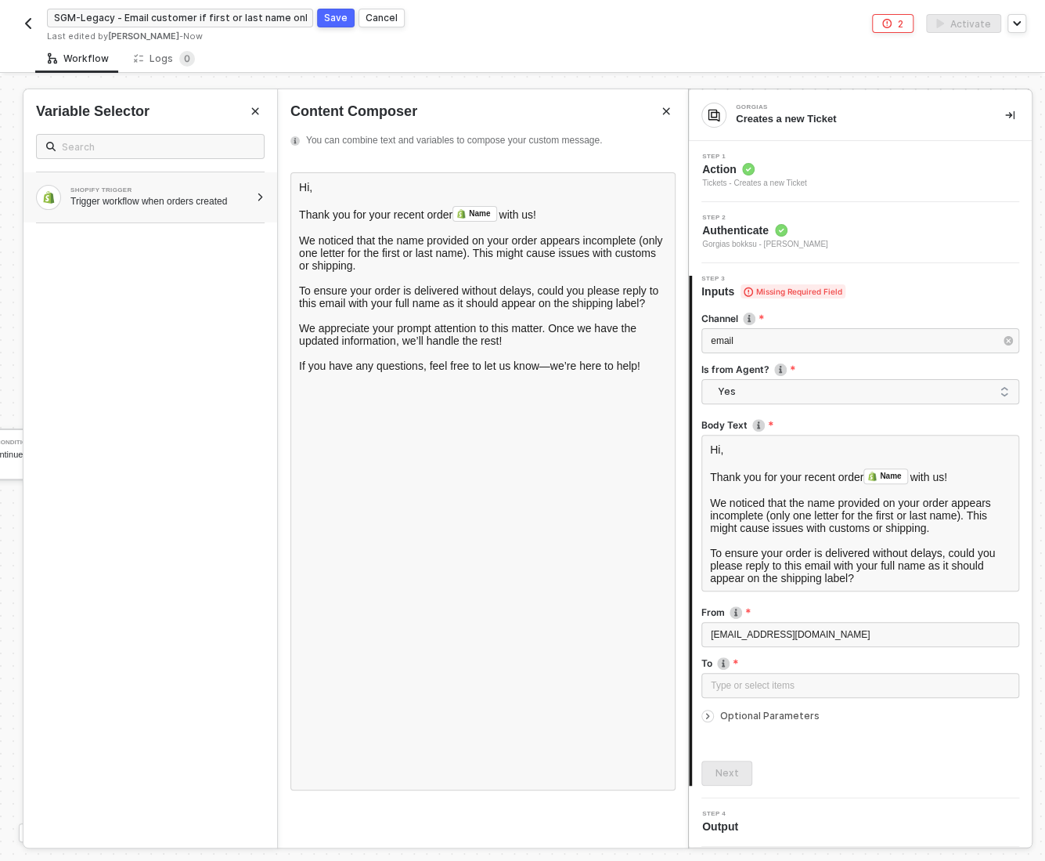
click at [259, 197] on div at bounding box center [260, 197] width 9 height 9
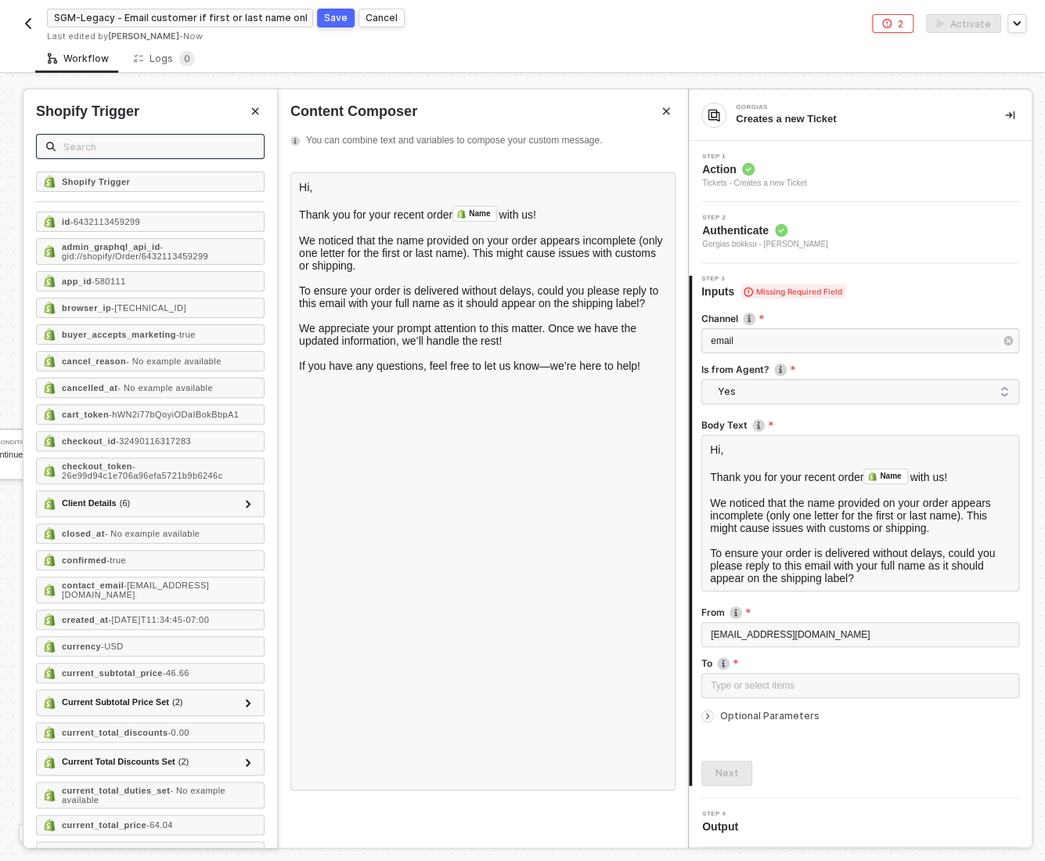
click at [133, 143] on input "text" at bounding box center [158, 146] width 191 height 17
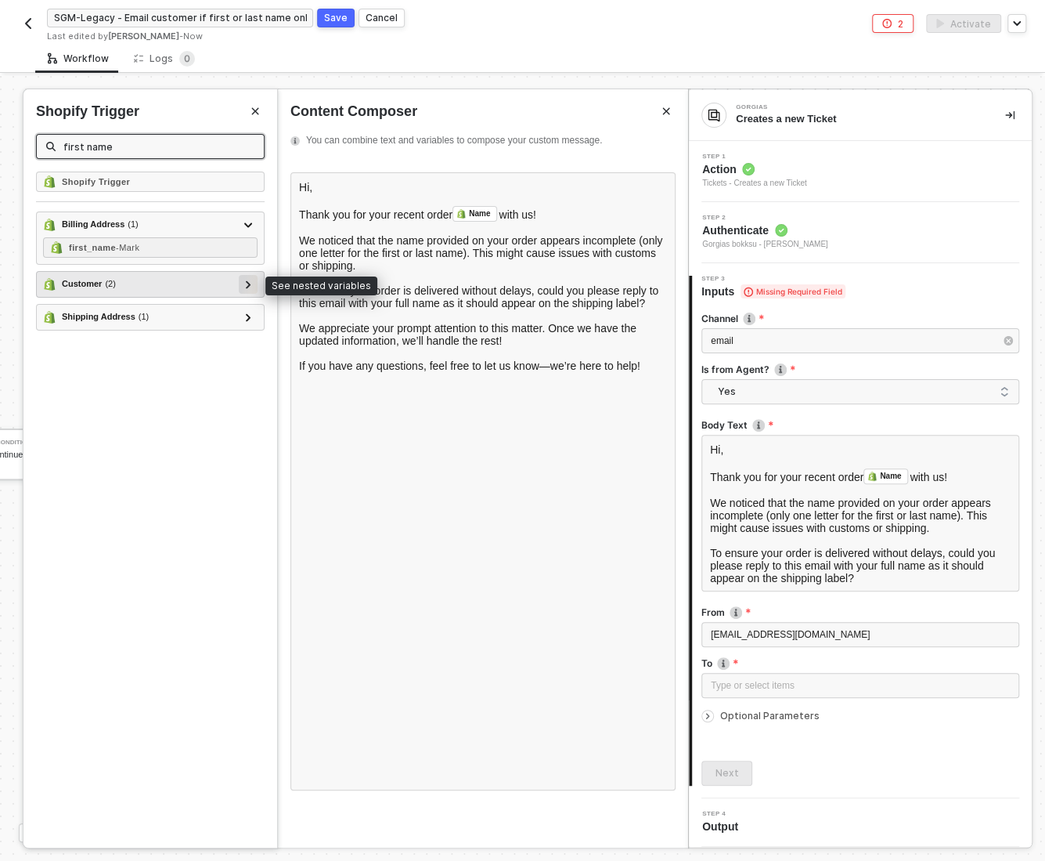
type input "first name"
click at [248, 282] on icon at bounding box center [248, 284] width 5 height 8
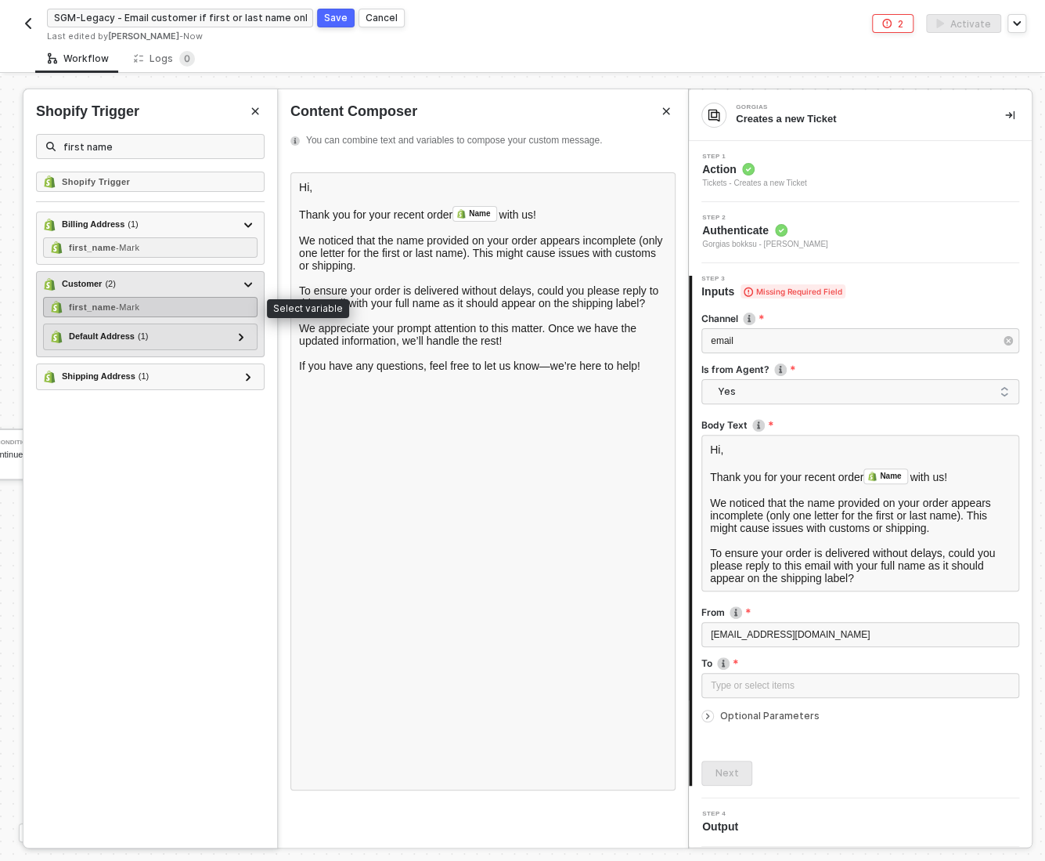
click at [179, 303] on div "first_name - Mark" at bounding box center [150, 307] width 215 height 20
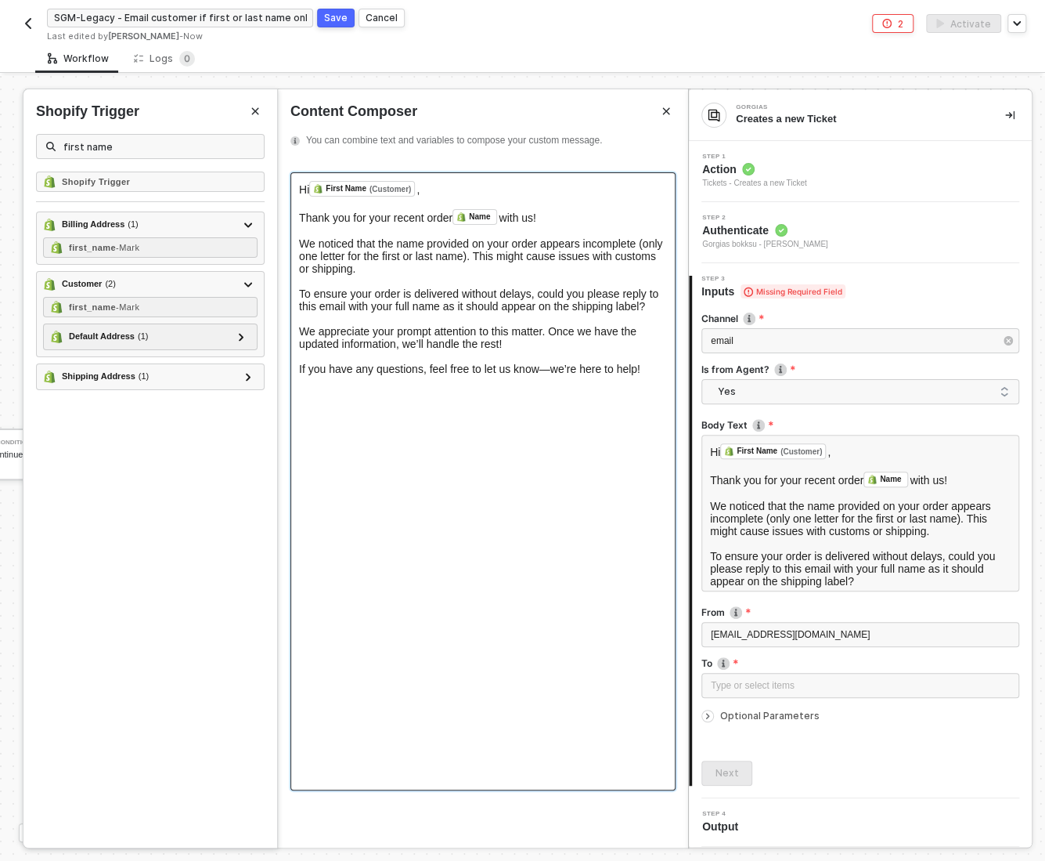
click at [446, 186] on div "Hi First Name (Customer) ﻿ ," at bounding box center [483, 189] width 368 height 16
drag, startPoint x: 653, startPoint y: 381, endPoint x: 303, endPoint y: 189, distance: 399.2
click at [299, 190] on div "Hi First Name (Customer) ﻿ , ﻿ Thank you for your recent order Name ﻿ with us! …" at bounding box center [483, 481] width 385 height 618
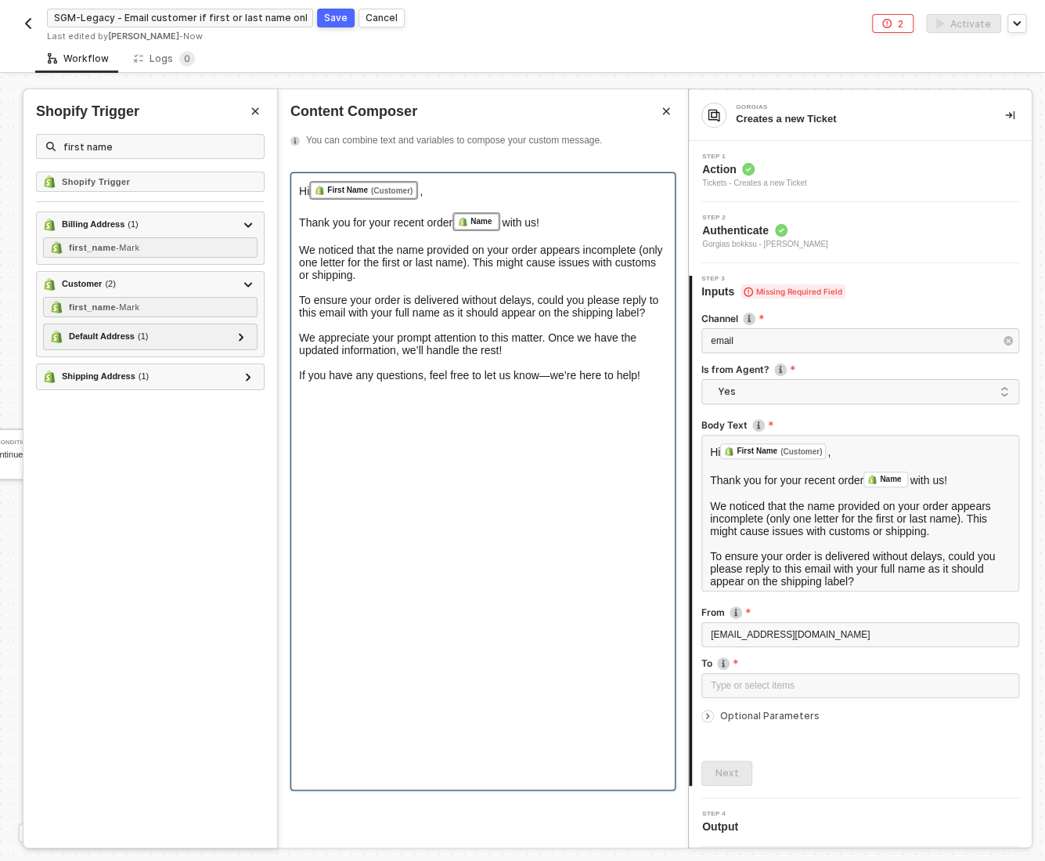
copy div "Hi First Name (Customer) ﻿ , ﻿ Thank you for your recent order Name ﻿ with us! …"
drag, startPoint x: 299, startPoint y: 189, endPoint x: 645, endPoint y: 394, distance: 402.4
click at [645, 394] on div "Hi First Name (Customer) ﻿ , ﻿ Thank you for your recent order Name ﻿ with us! …" at bounding box center [483, 481] width 385 height 618
click at [500, 419] on div "Hi First Name (Customer) ﻿ , ﻿ Thank you for your recent order Name ﻿ with us! …" at bounding box center [483, 481] width 385 height 618
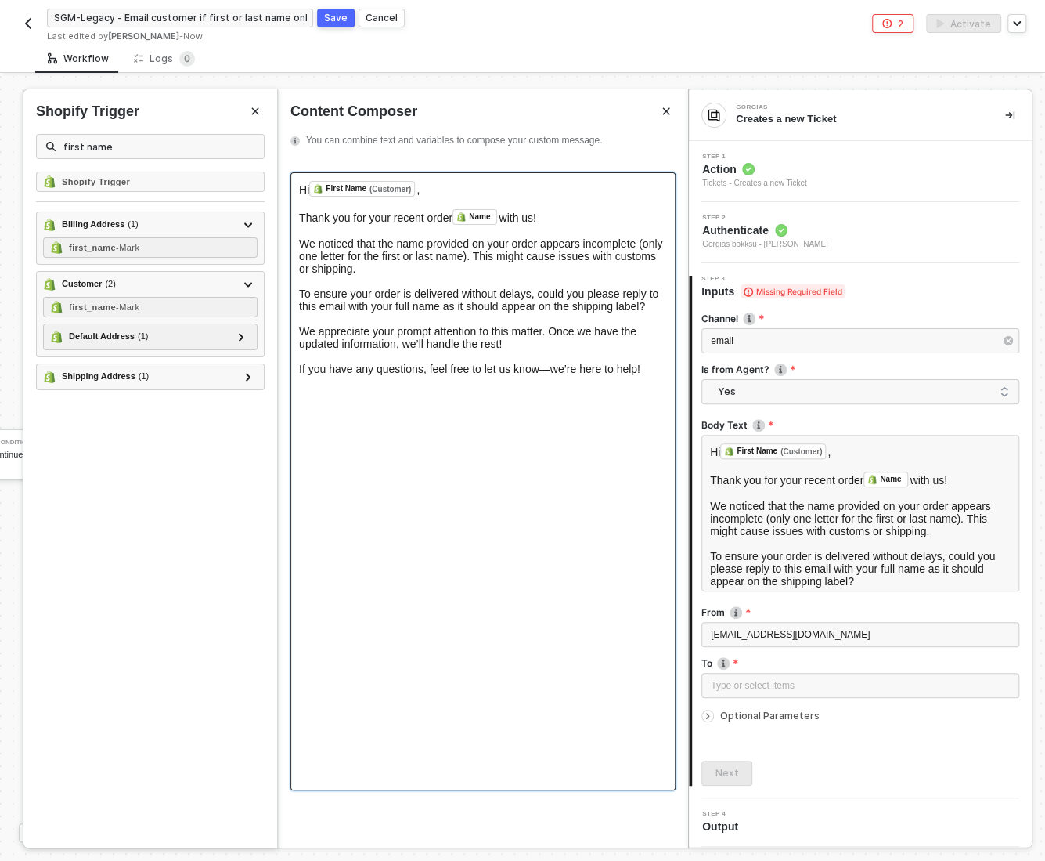
click at [432, 216] on span "Thank you for your recent order" at bounding box center [375, 217] width 153 height 13
click at [654, 375] on div "Thank you for your recent Sugoi Mart order Name ﻿ with us! We noticed that the …" at bounding box center [483, 292] width 368 height 166
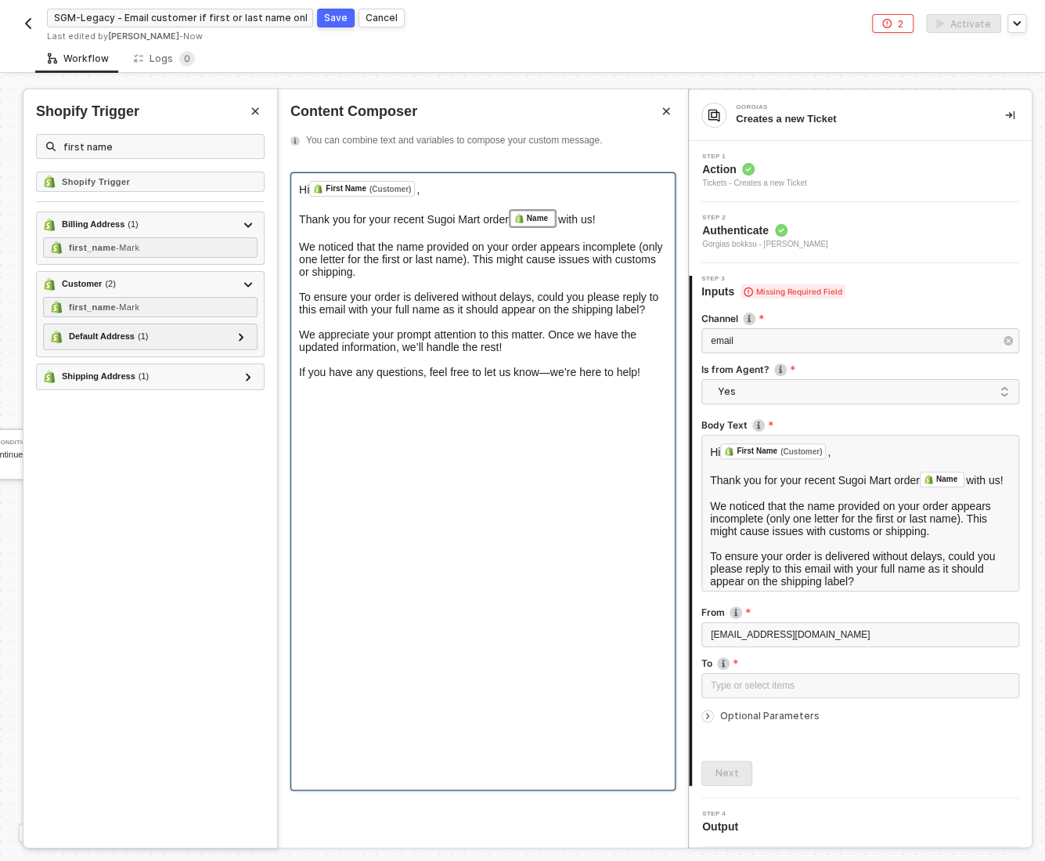
drag, startPoint x: 655, startPoint y: 378, endPoint x: 293, endPoint y: 189, distance: 409.1
click at [293, 189] on div "Hi First Name (Customer) ﻿ , ﻿ Thank you for your recent Sugoi Mart order Name …" at bounding box center [483, 481] width 385 height 618
drag, startPoint x: 652, startPoint y: 381, endPoint x: 296, endPoint y: 187, distance: 405.8
click at [296, 187] on div "Hi First Name (Customer) ﻿ , ﻿ Thank you for your recent Sugoi Mart order Name …" at bounding box center [483, 481] width 385 height 618
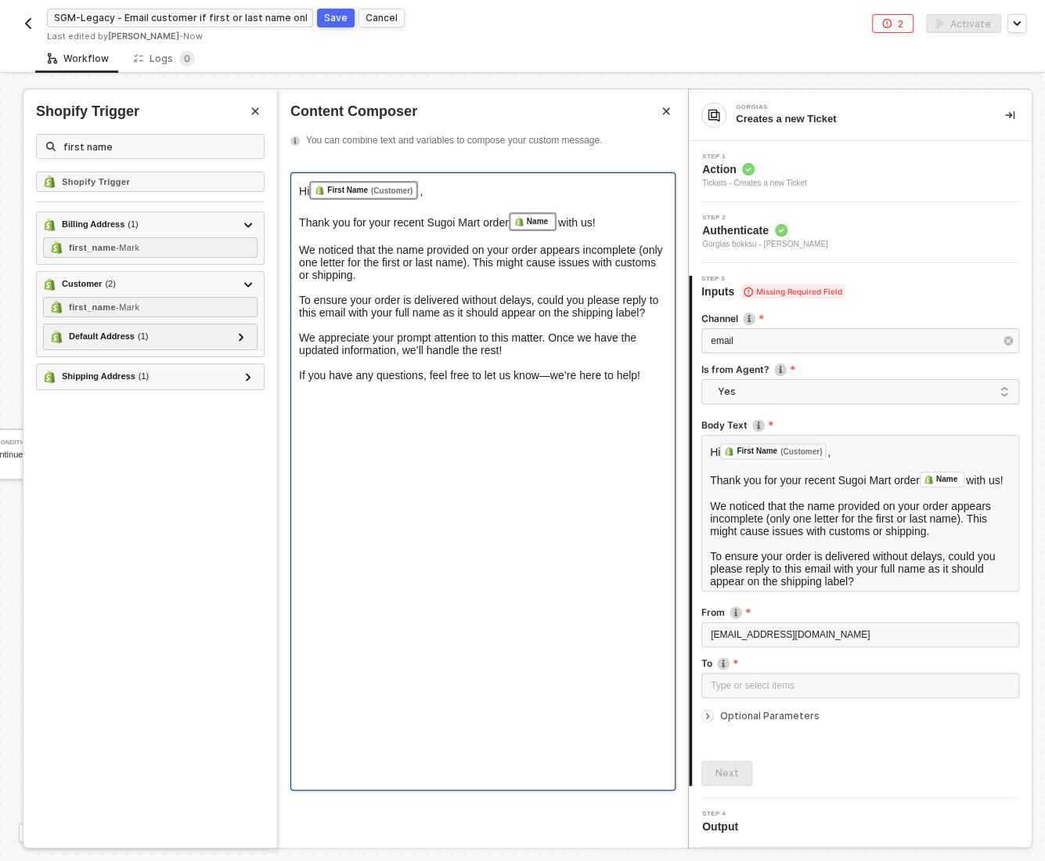
copy div "Hi First Name (Customer) ﻿ , ﻿ Thank you for your recent Sugoi Mart order Name …"
drag, startPoint x: 296, startPoint y: 187, endPoint x: 676, endPoint y: 410, distance: 440.5
click at [676, 410] on div "Hi First Name (Customer) ﻿ , ﻿ Thank you for your recent Sugoi Mart order Name …" at bounding box center [483, 504] width 410 height 688
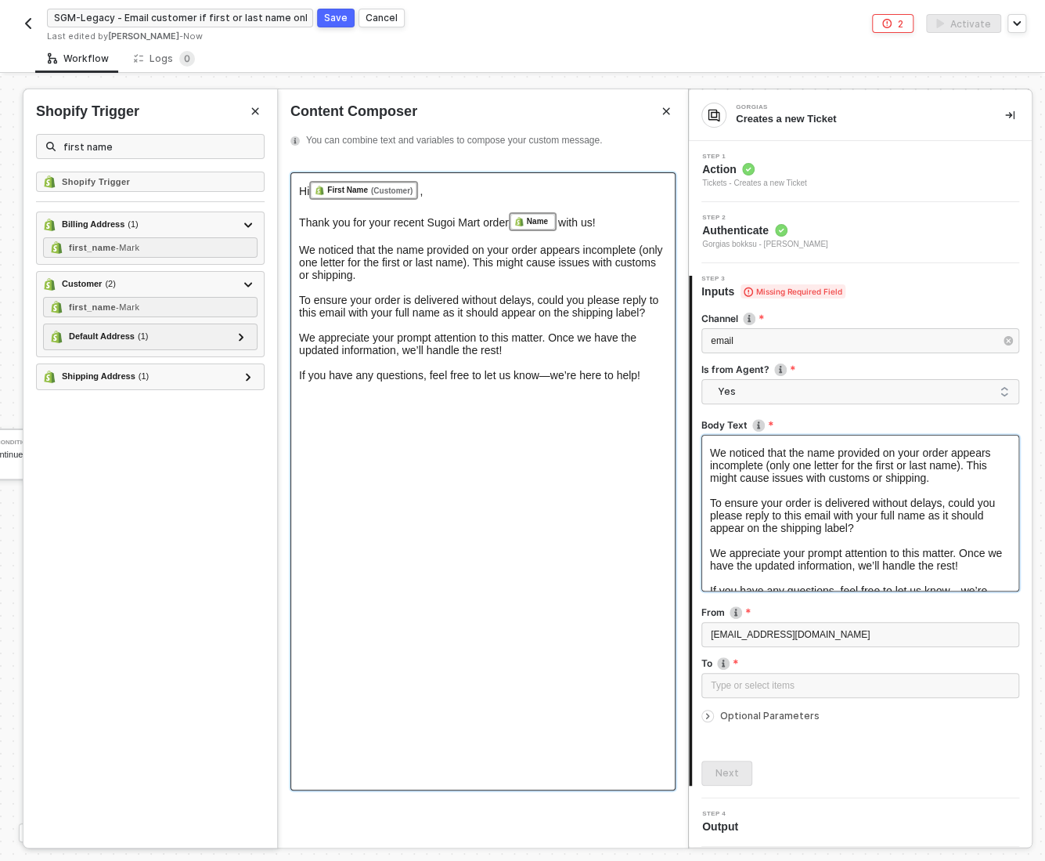
scroll to position [54, 0]
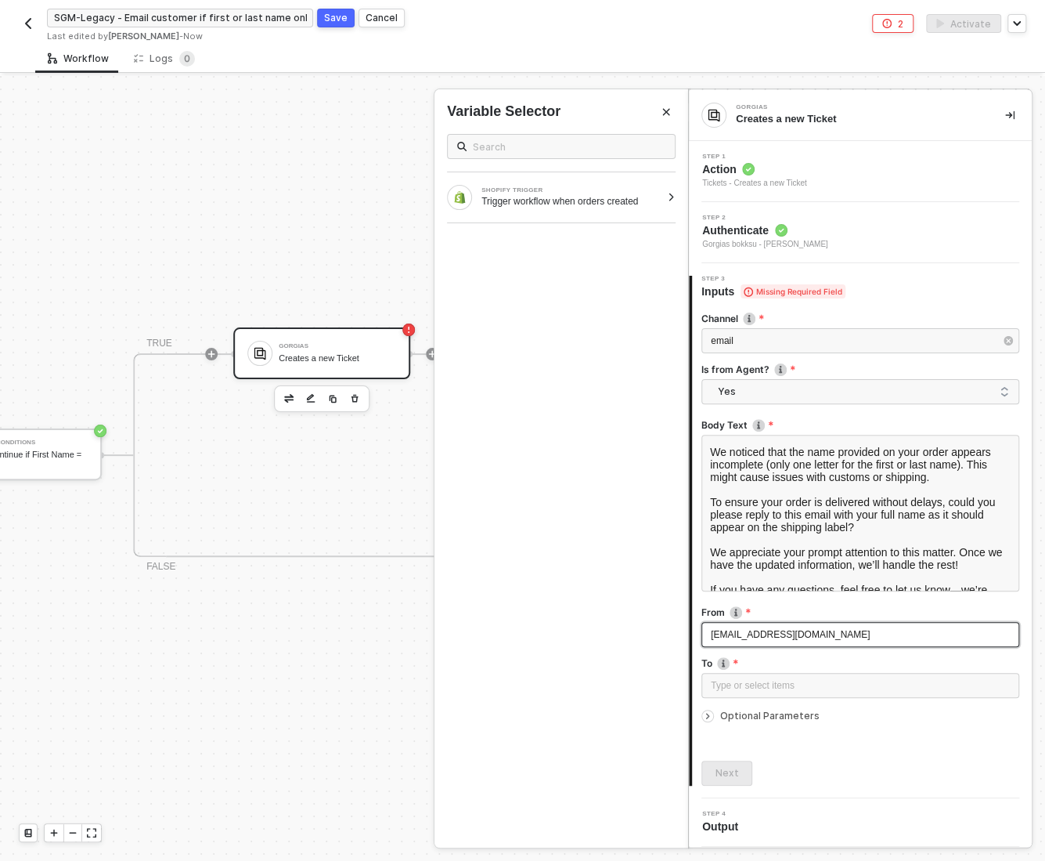
click at [721, 629] on span "[EMAIL_ADDRESS][DOMAIN_NAME]" at bounding box center [790, 634] width 159 height 11
click at [751, 635] on span "info@bokksu.com" at bounding box center [790, 634] width 159 height 11
click at [727, 688] on div "Type or select items ﻿" at bounding box center [860, 685] width 299 height 15
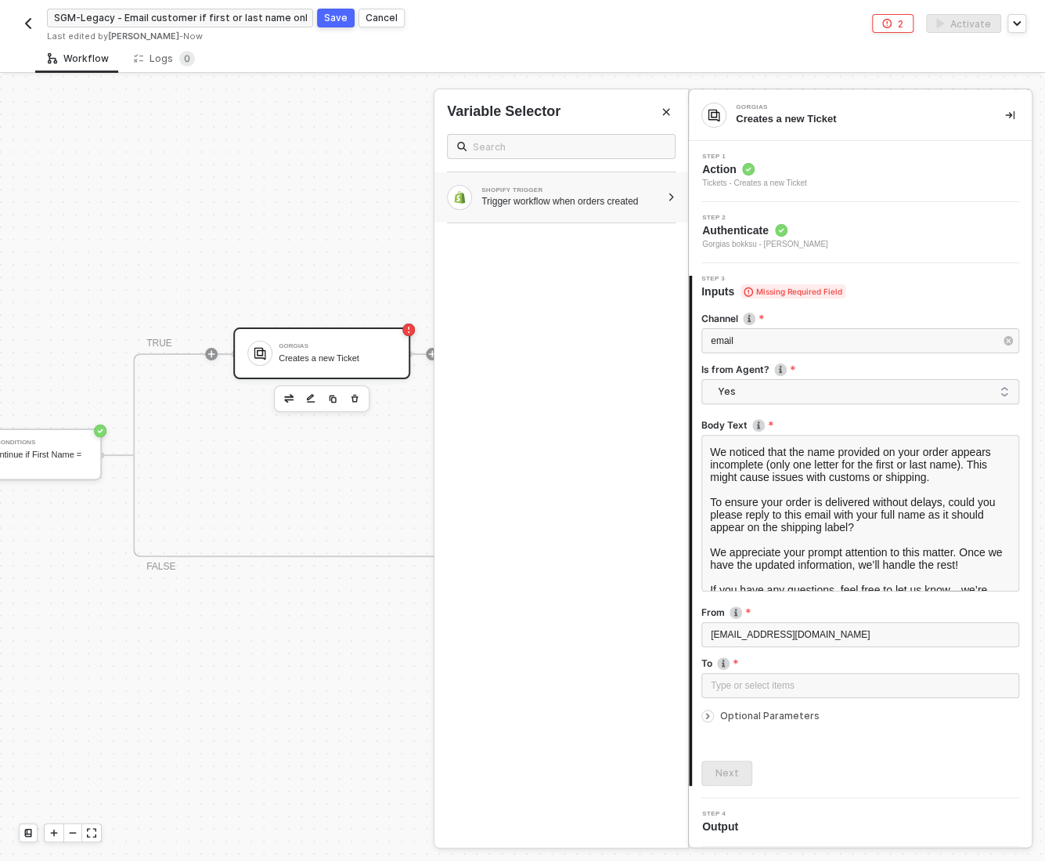
click at [671, 193] on div at bounding box center [671, 197] width 9 height 9
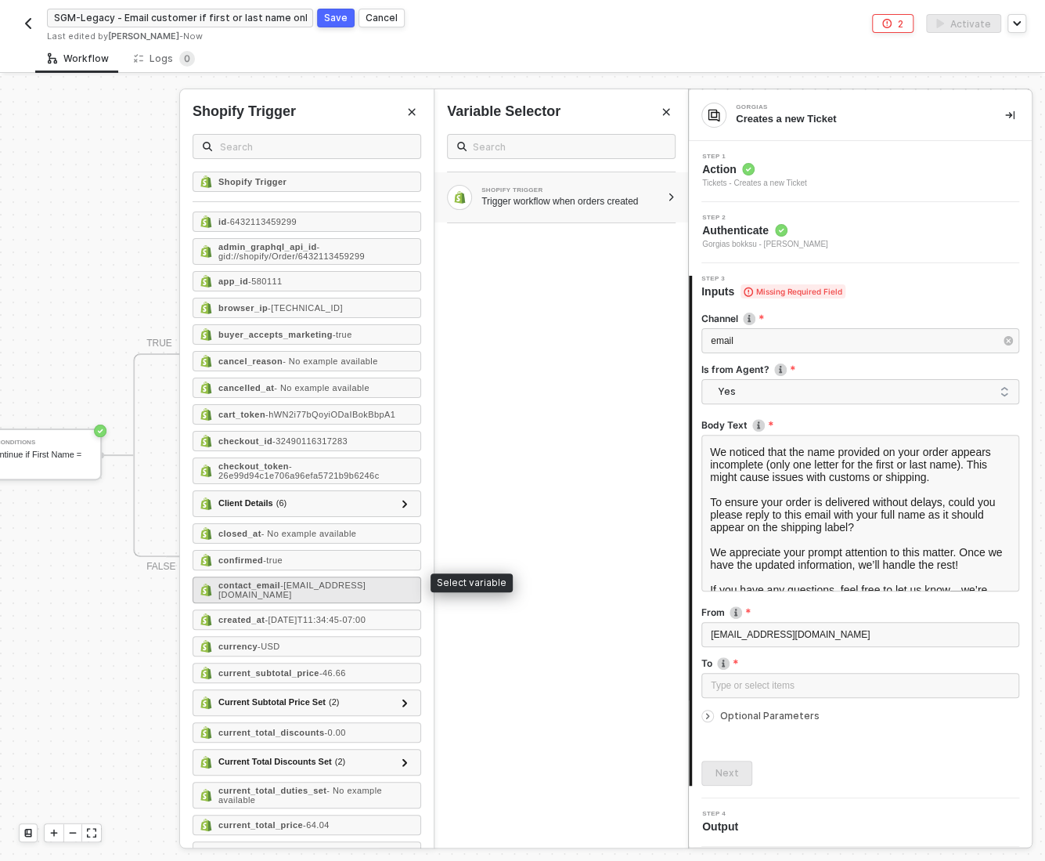
click at [335, 583] on div "contact_email - thomannm@yahoo.com" at bounding box center [307, 589] width 229 height 27
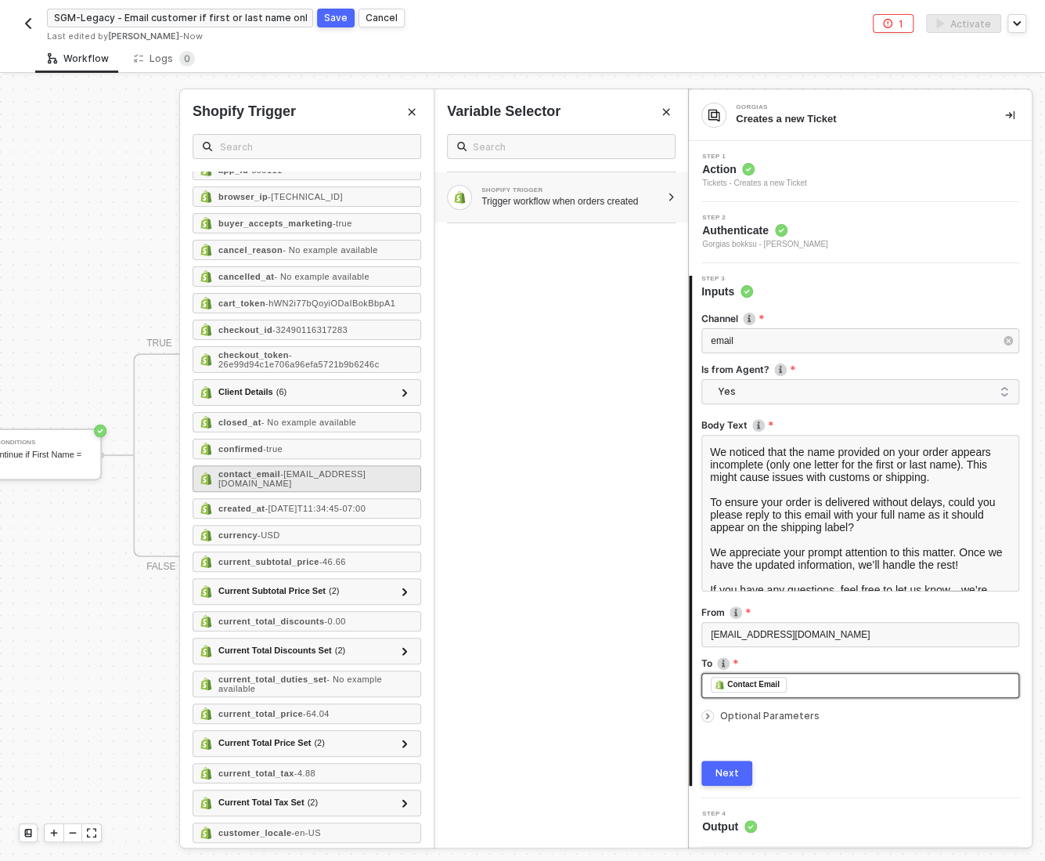
scroll to position [114, 0]
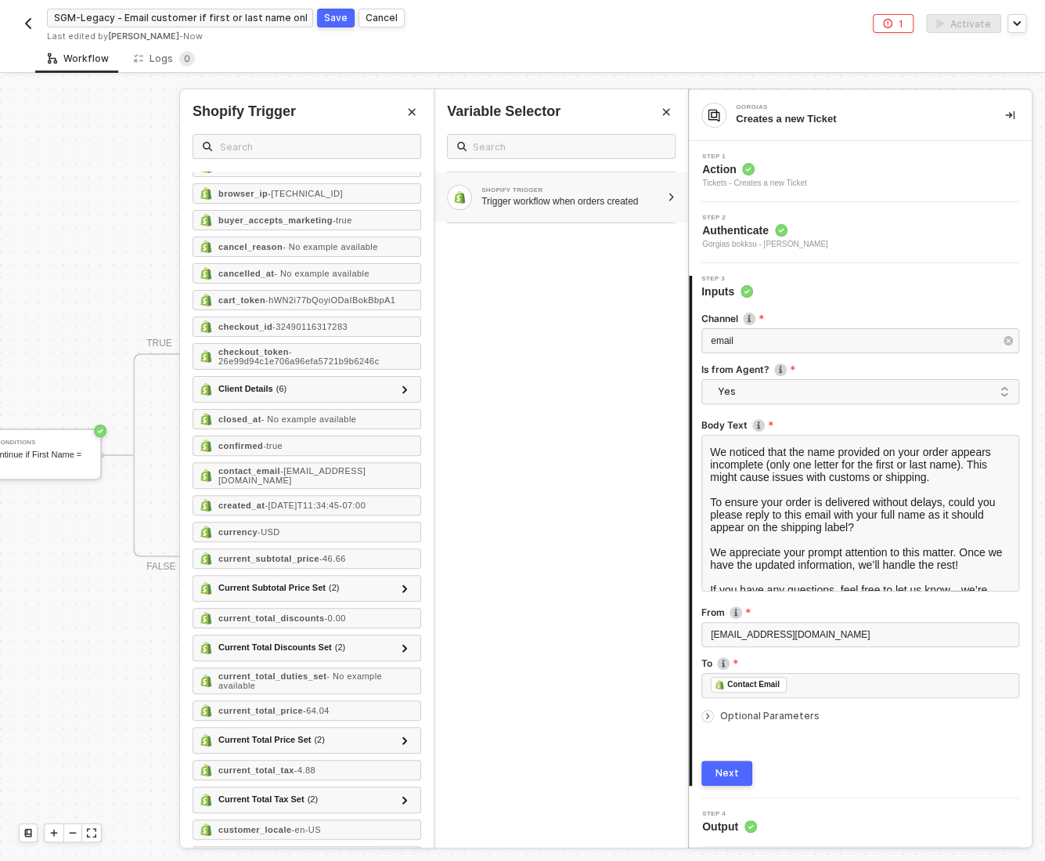
click at [851, 746] on div "Channel email Is from Agent? Yes Body Text Hi First Name (Customer) ﻿ , ﻿ Thank…" at bounding box center [861, 542] width 318 height 486
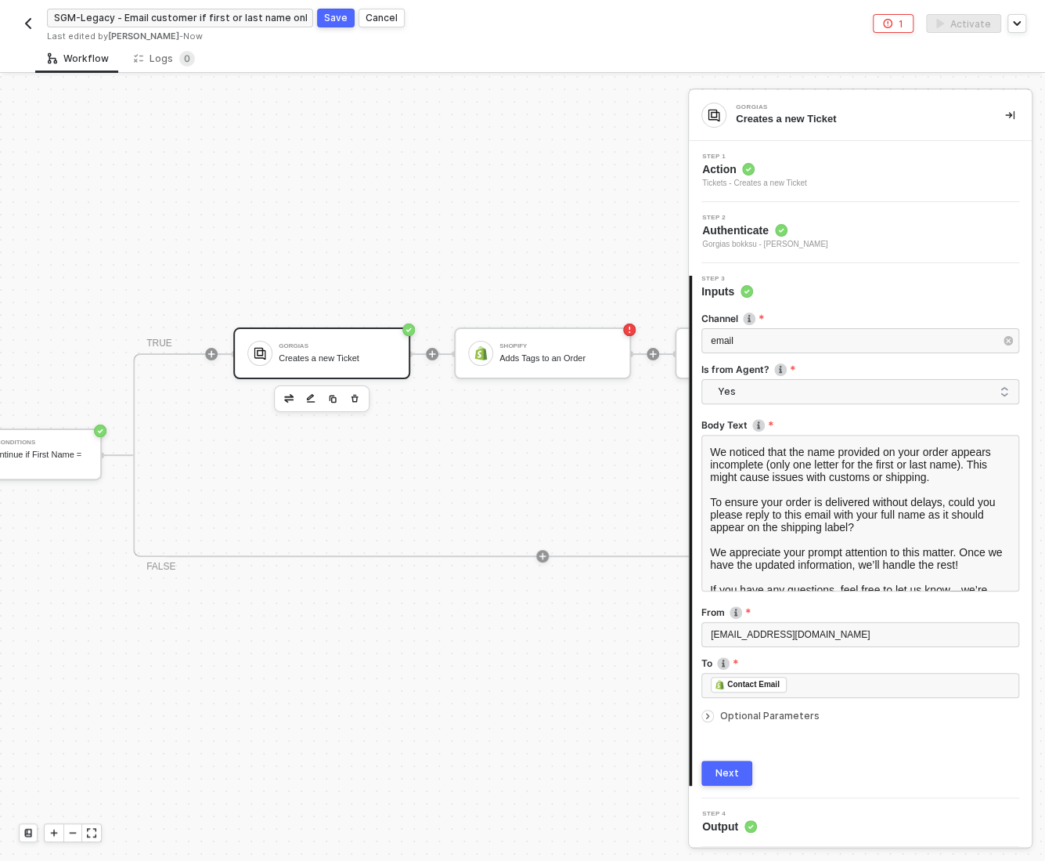
click at [709, 714] on icon "icon-arrow-right-small" at bounding box center [707, 715] width 9 height 9
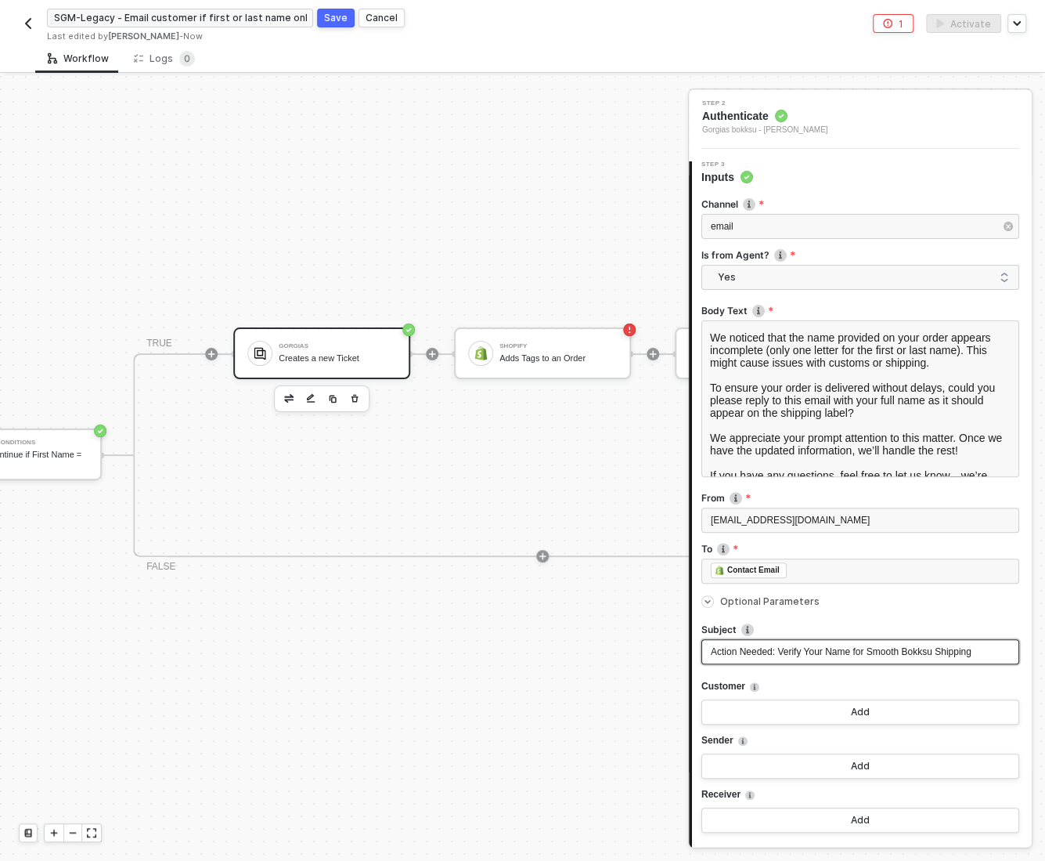
click at [926, 652] on span "Action Needed: Verify Your Name for Smooth Bokksu Shipping" at bounding box center [841, 651] width 261 height 11
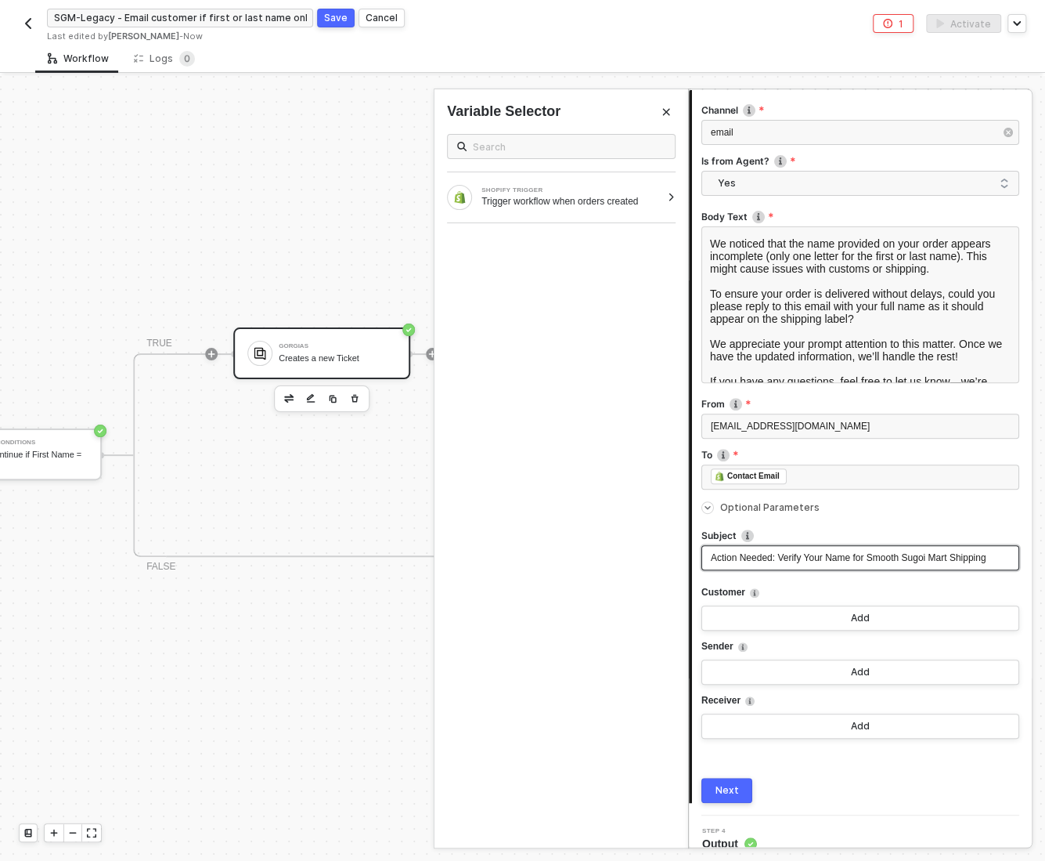
scroll to position [225, 0]
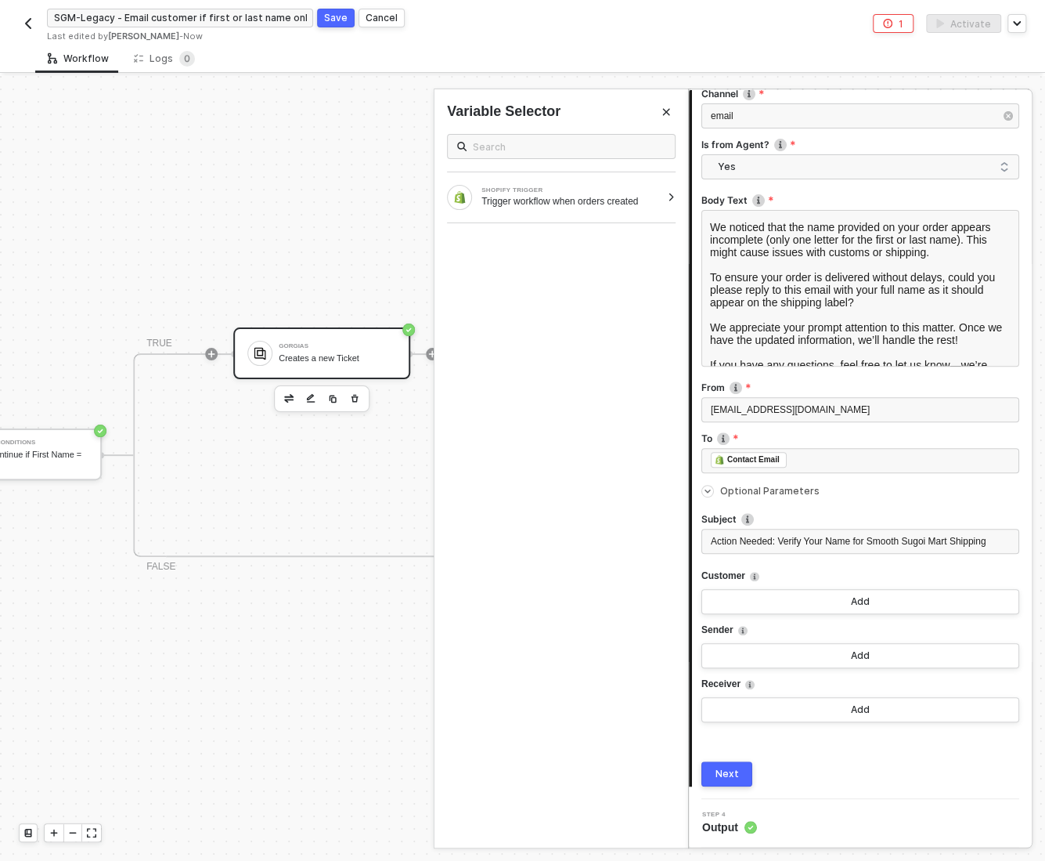
click at [730, 772] on div "Next" at bounding box center [727, 773] width 23 height 13
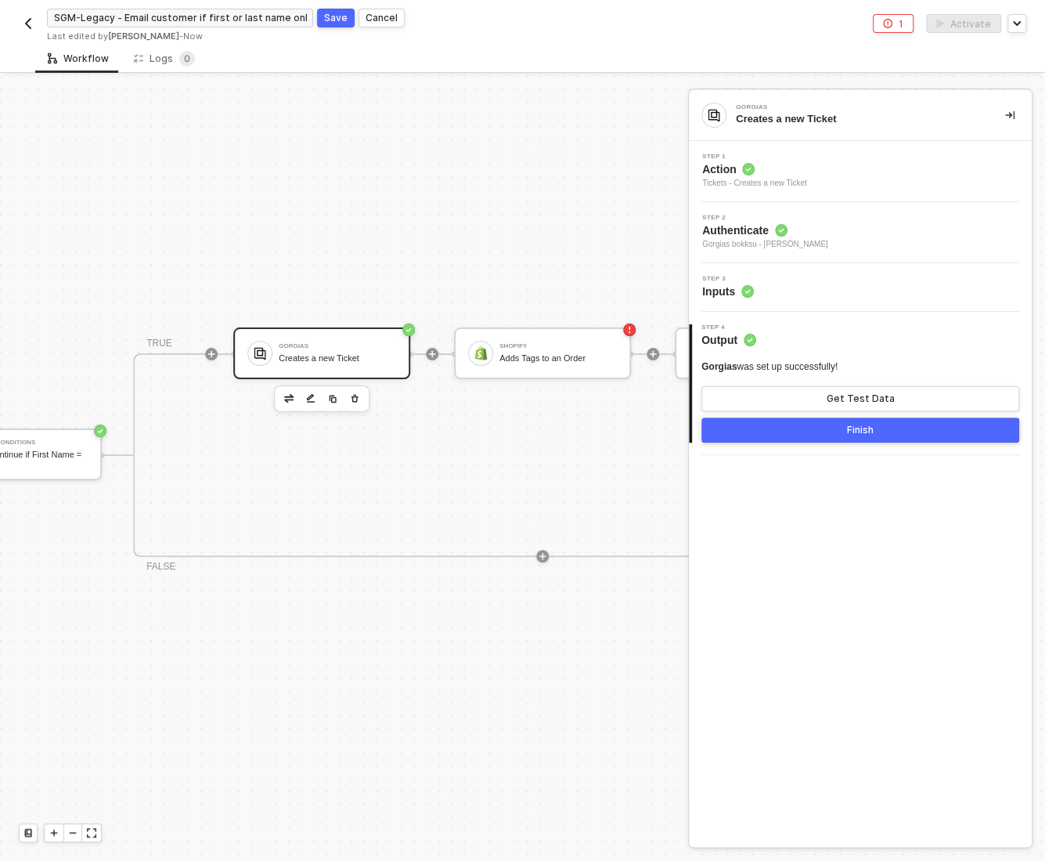
scroll to position [0, 0]
click at [817, 436] on button "Finish" at bounding box center [861, 429] width 318 height 25
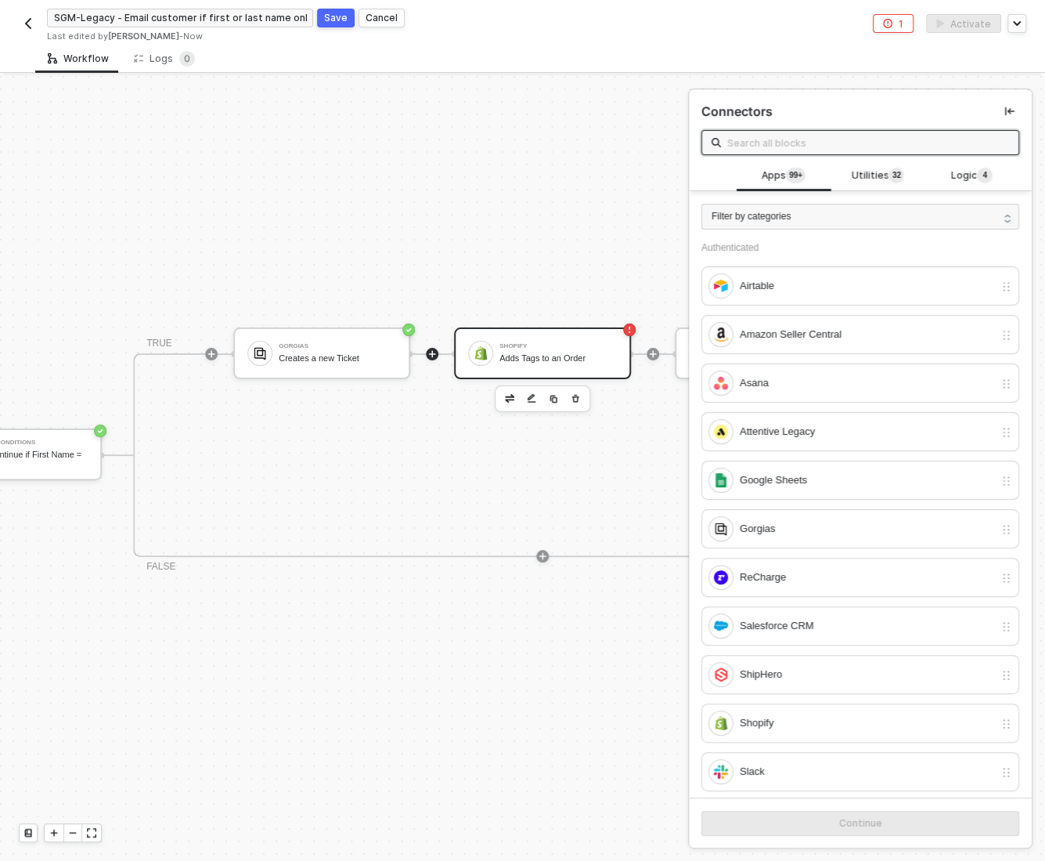
click at [518, 358] on div "Adds Tags to an Order" at bounding box center [558, 358] width 117 height 10
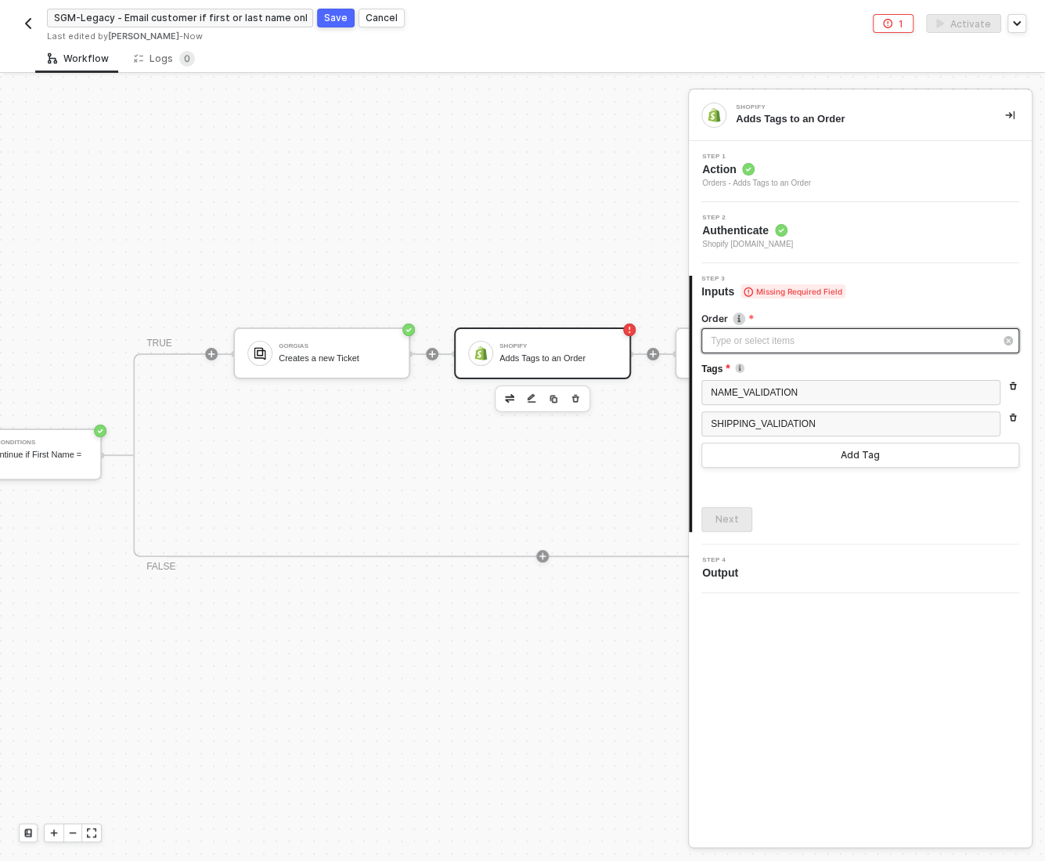
click at [746, 341] on div "Type or select items ﻿" at bounding box center [852, 341] width 283 height 15
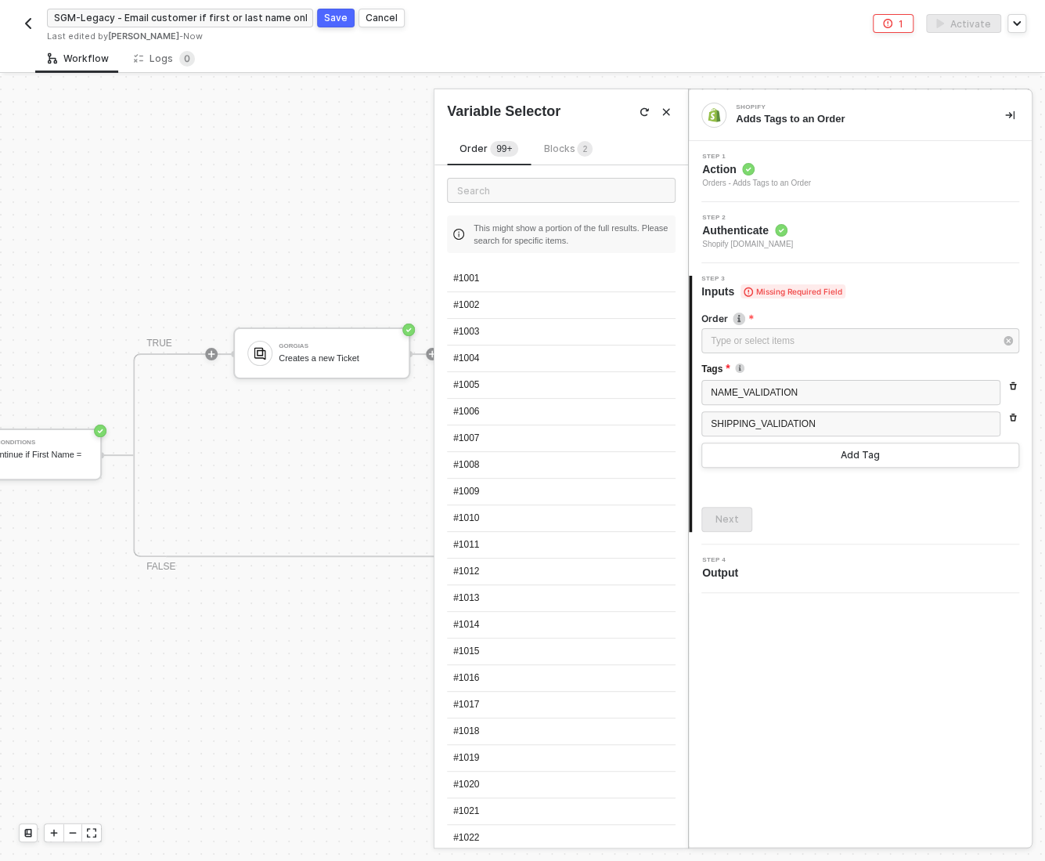
click at [569, 146] on span "Blocks 2" at bounding box center [567, 149] width 49 height 12
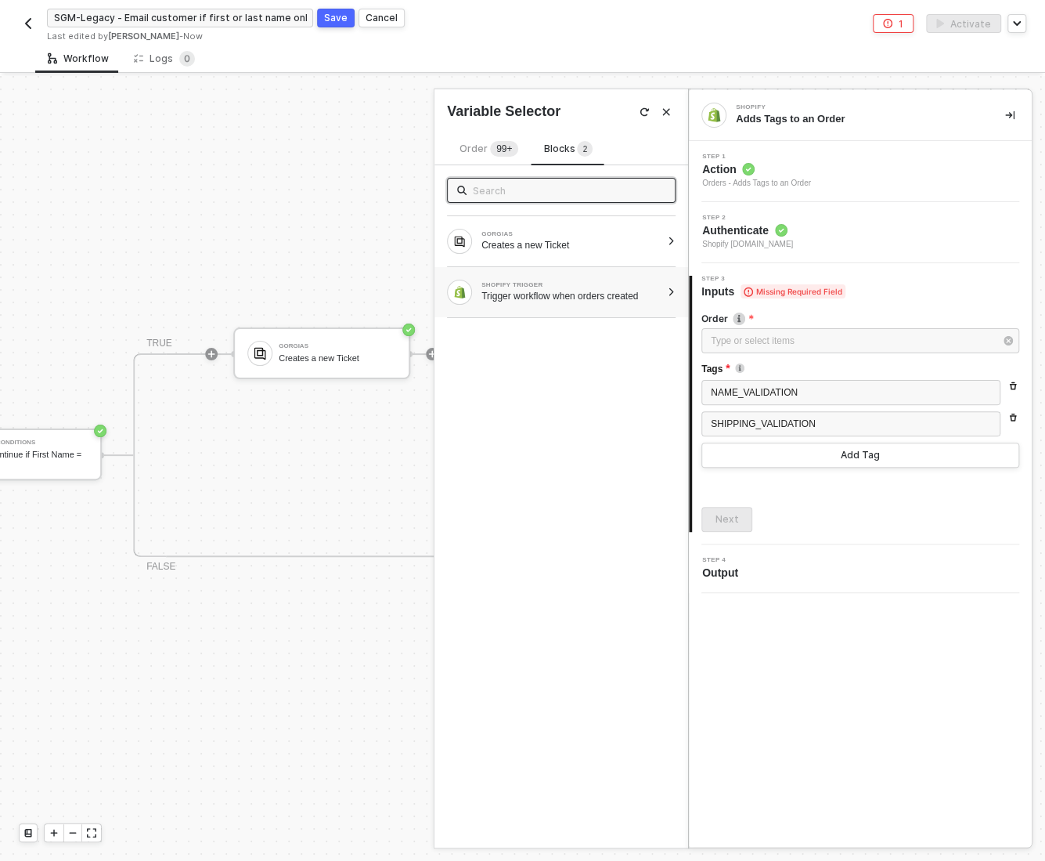
click at [672, 294] on div at bounding box center [671, 291] width 9 height 9
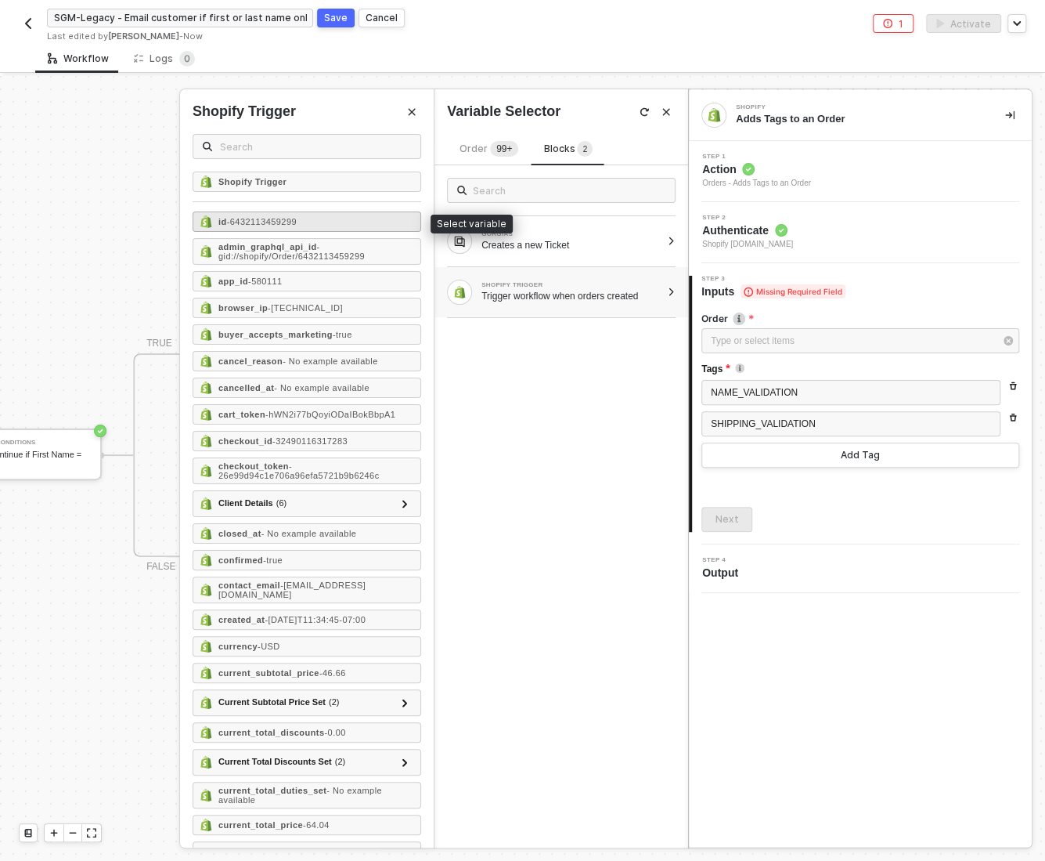
click at [280, 221] on span "- 6432113459299" at bounding box center [262, 221] width 70 height 9
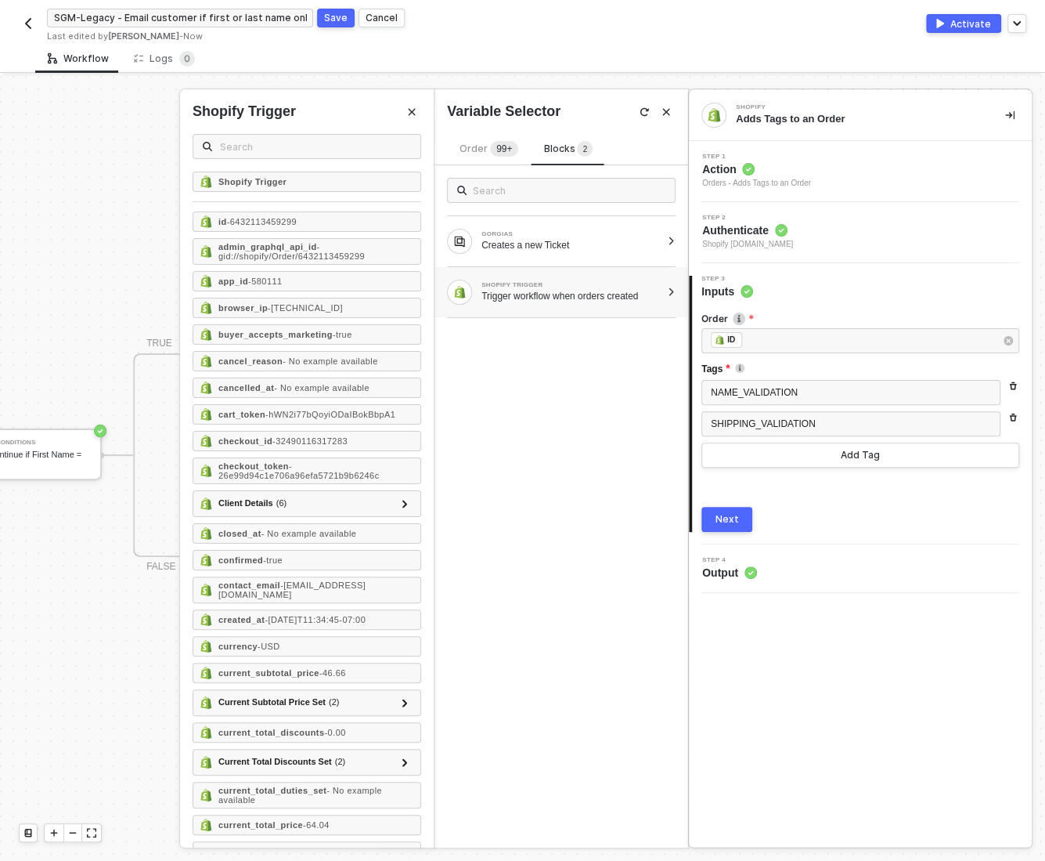
click at [726, 511] on button "Next" at bounding box center [727, 519] width 51 height 25
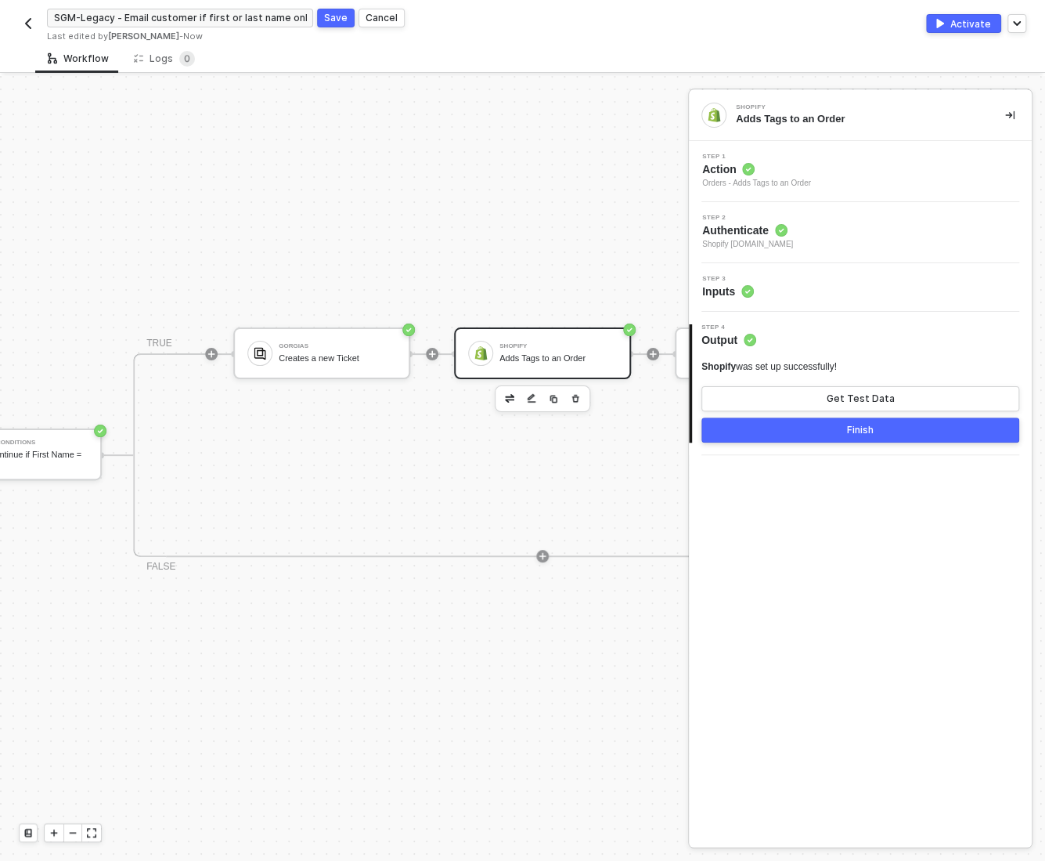
click at [522, 345] on div "Shopify" at bounding box center [558, 346] width 117 height 6
click at [871, 223] on div "Step 2 Authenticate Shopify bokksu.myshopify.com" at bounding box center [862, 233] width 339 height 36
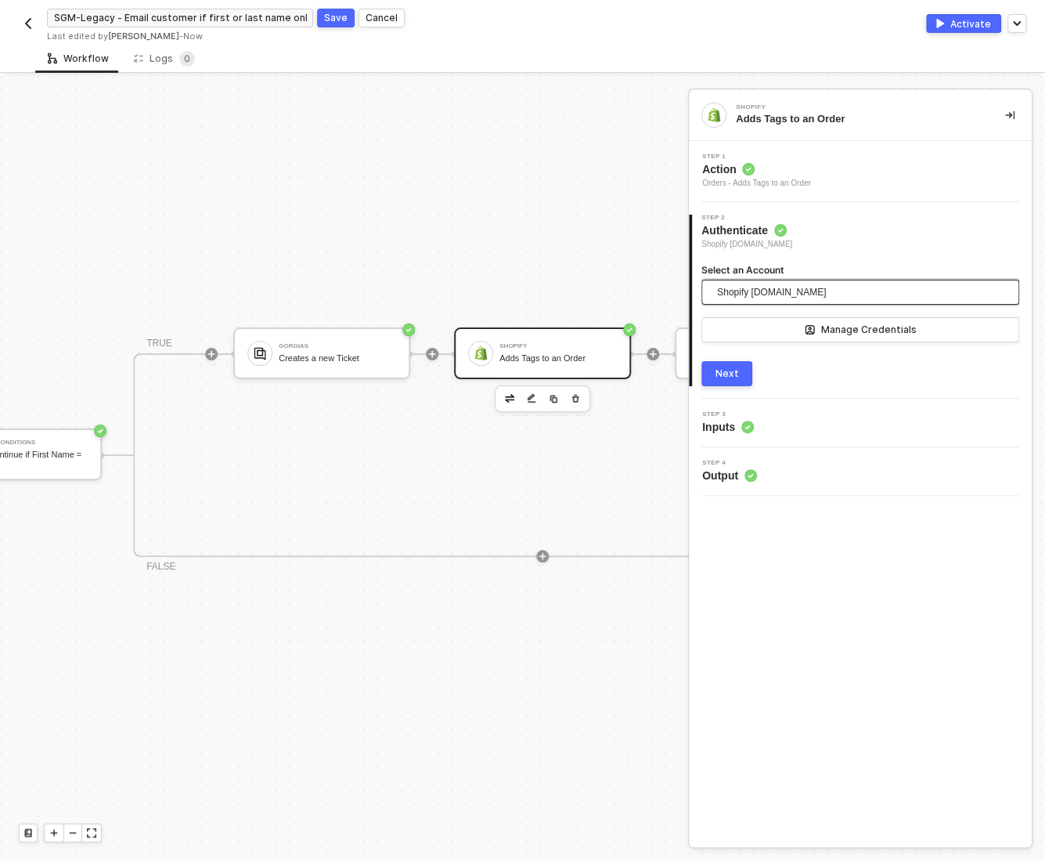
click at [811, 293] on span "Shopify bokksu.myshopify.com" at bounding box center [771, 291] width 109 height 23
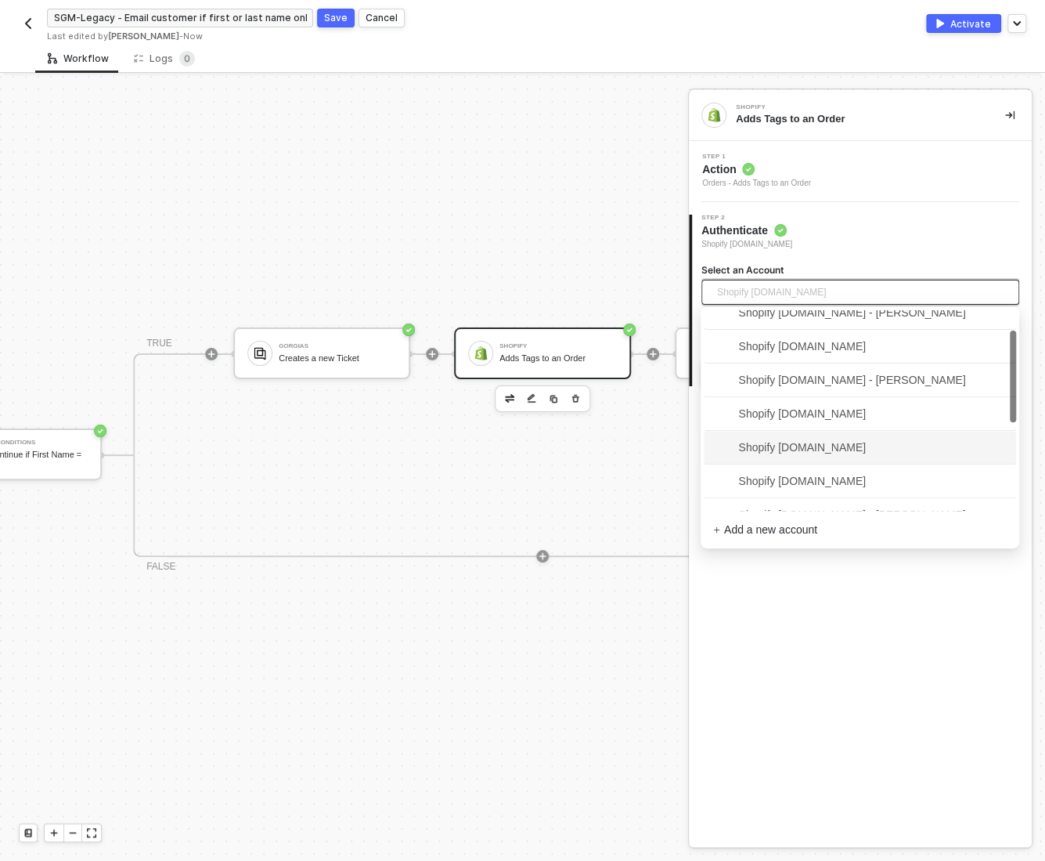
scroll to position [44, 0]
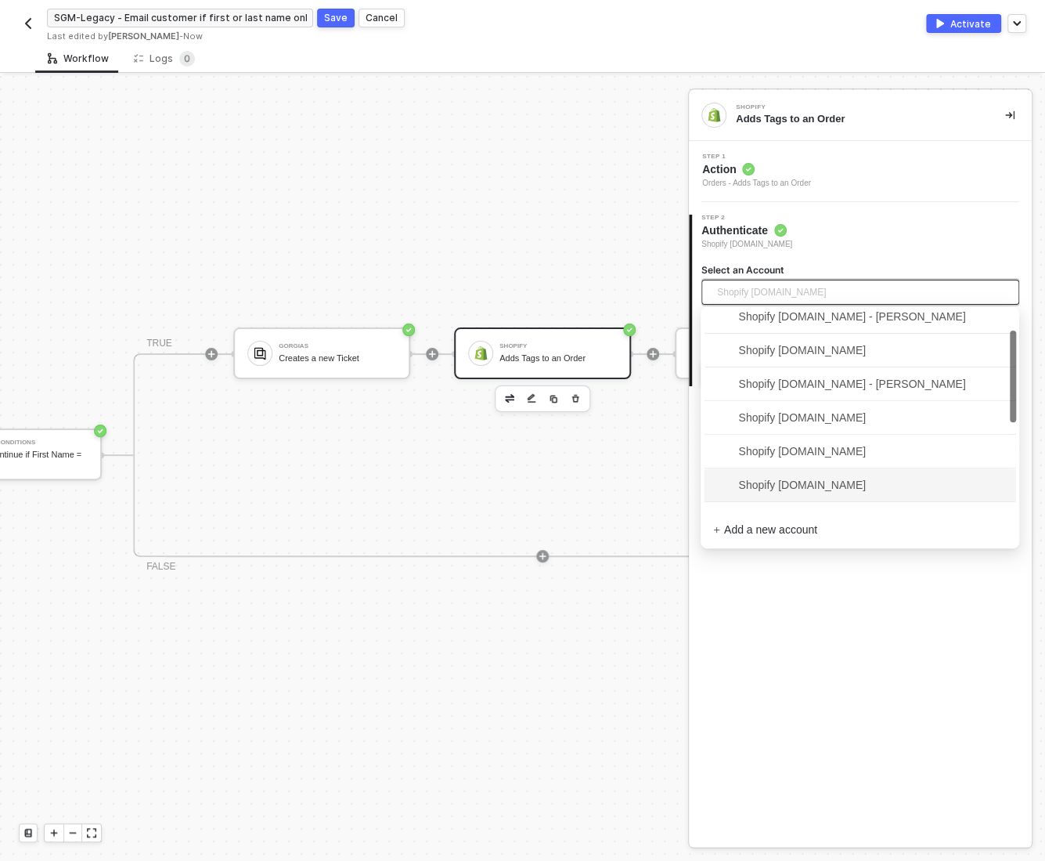
click at [796, 485] on span "Shopify japancratestore.myshopify.com" at bounding box center [789, 484] width 153 height 17
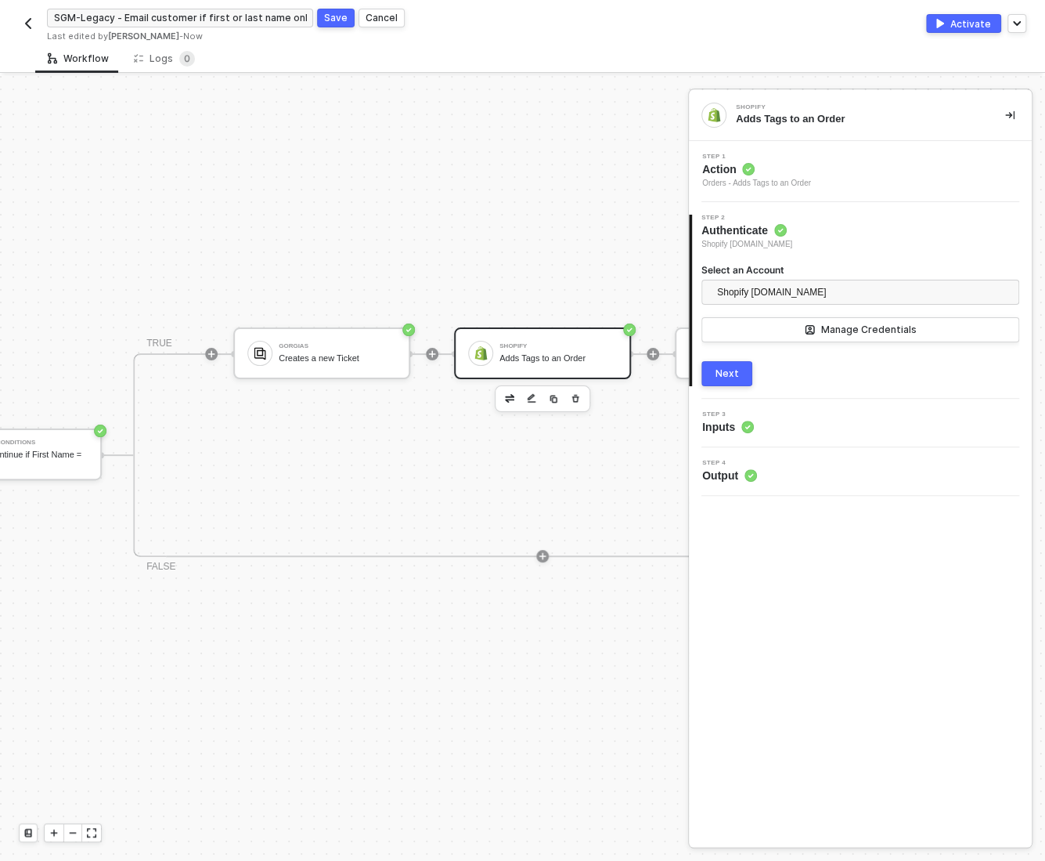
click at [727, 372] on div "Next" at bounding box center [727, 373] width 23 height 13
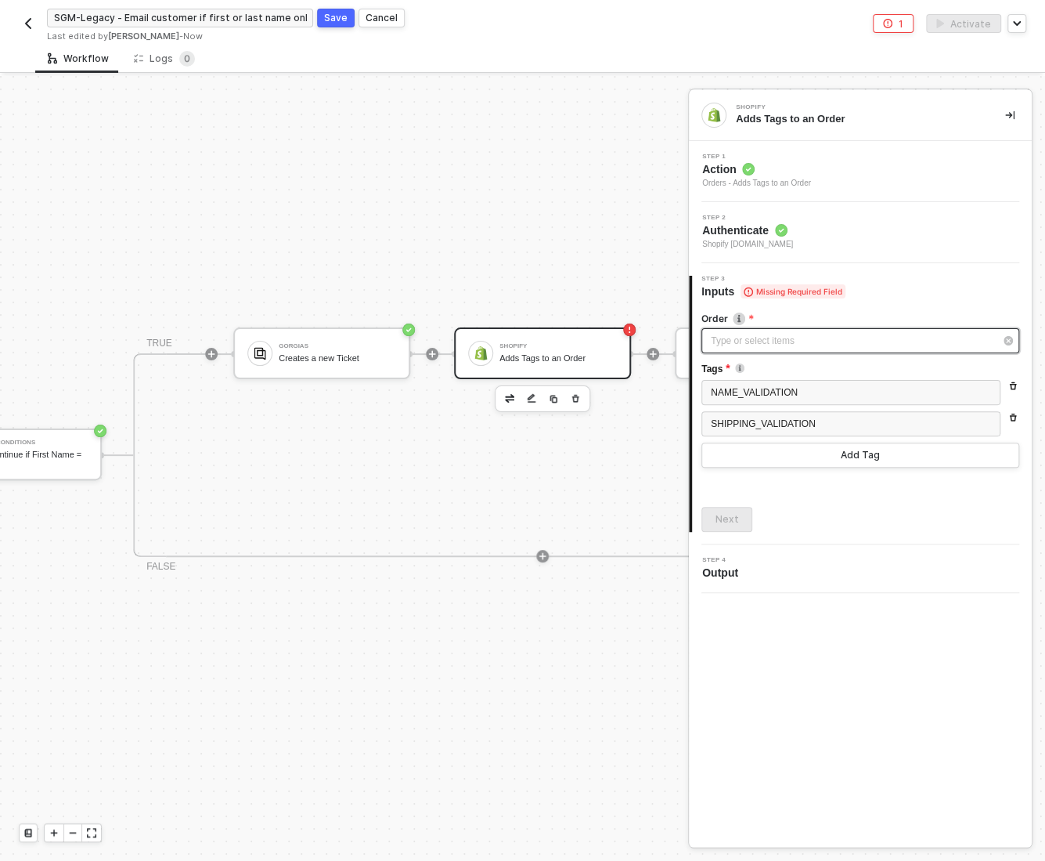
click at [742, 334] on div "Type or select items ﻿" at bounding box center [852, 341] width 283 height 15
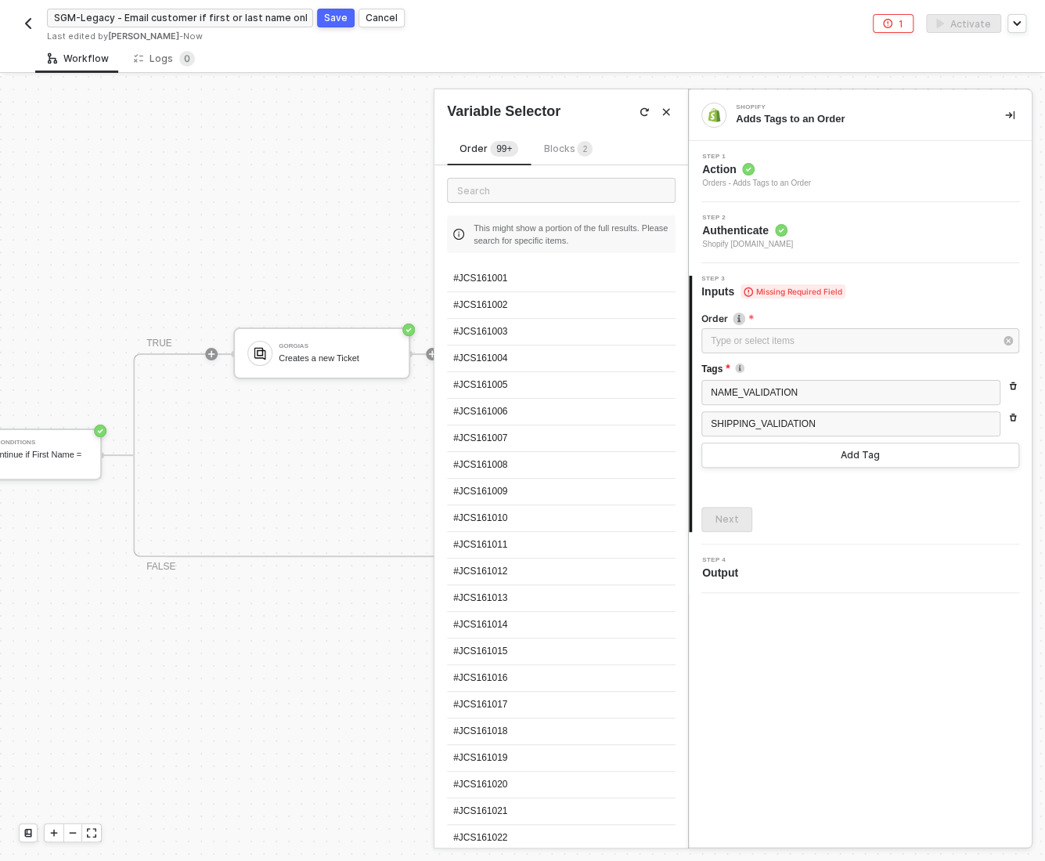
click at [559, 152] on span "Blocks 2" at bounding box center [567, 149] width 49 height 12
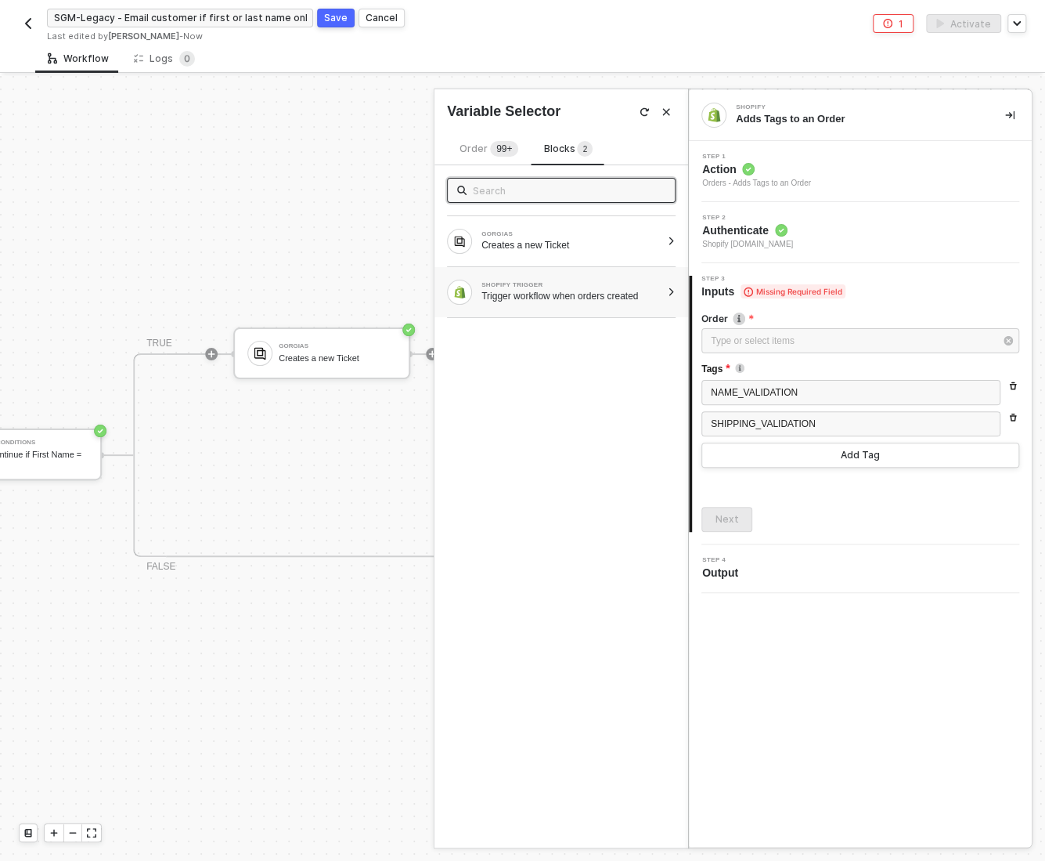
click at [671, 287] on div at bounding box center [671, 291] width 9 height 9
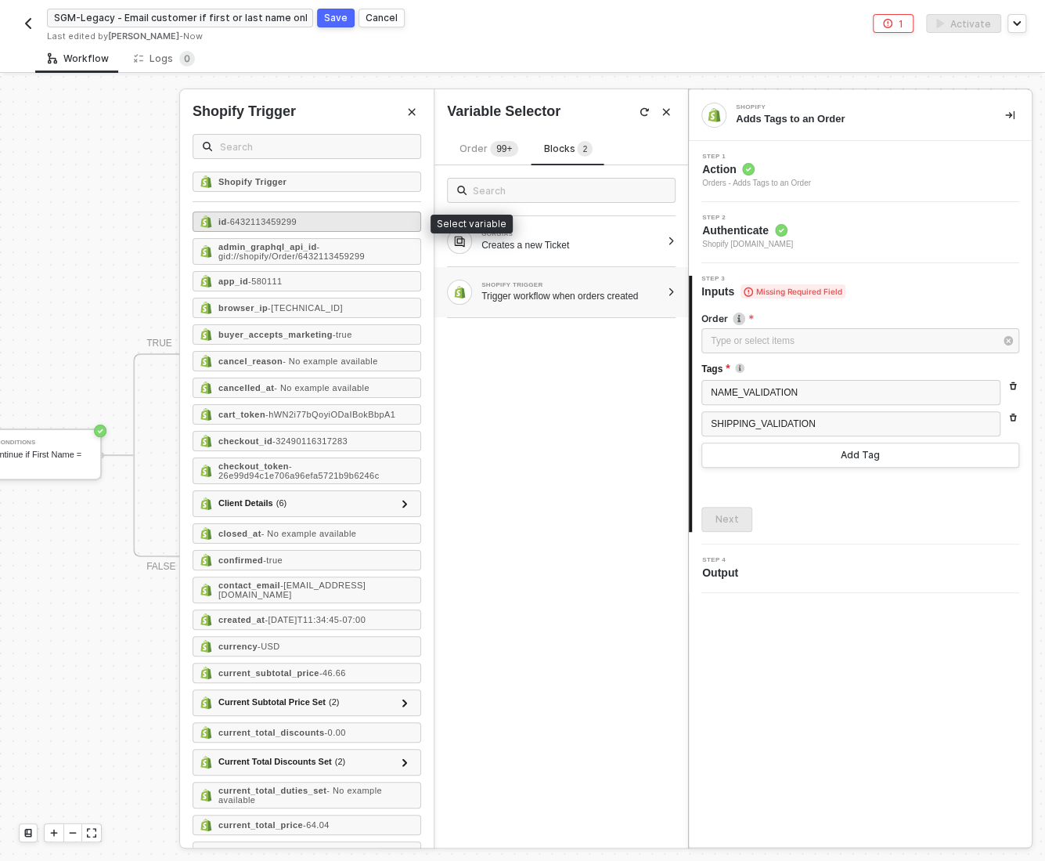
click at [294, 222] on span "- 6432113459299" at bounding box center [262, 221] width 70 height 9
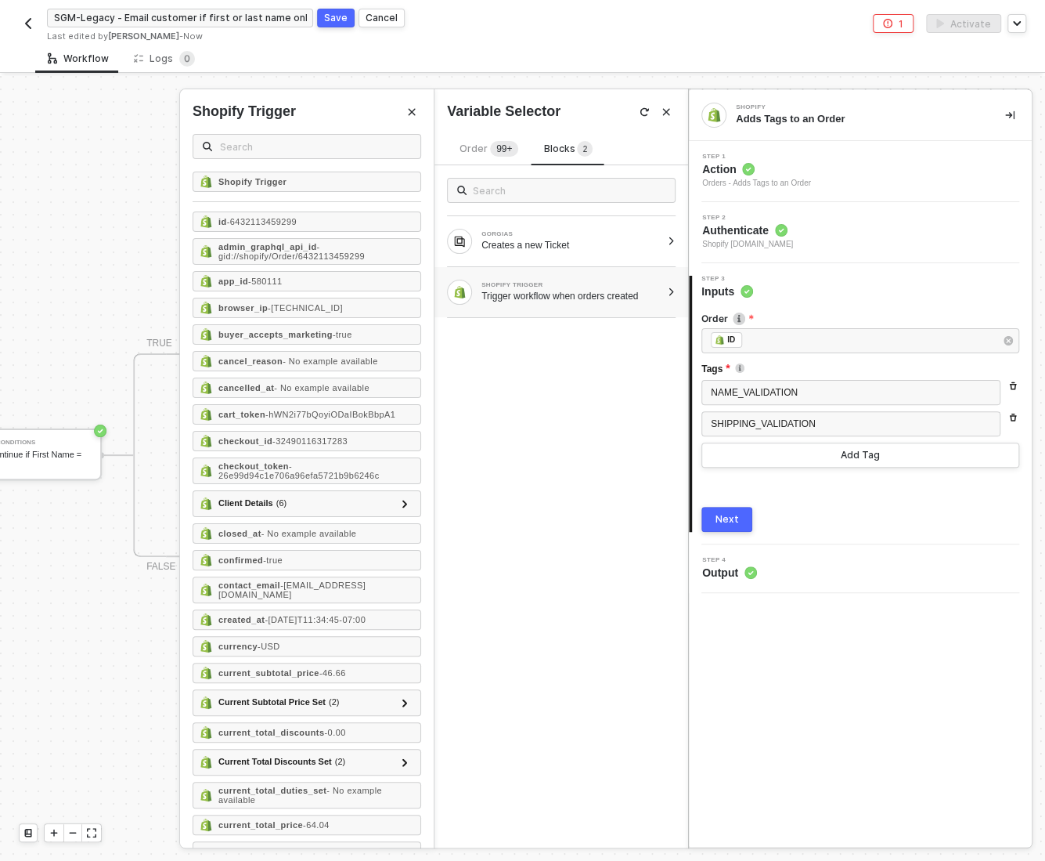
click at [723, 525] on div "Next" at bounding box center [727, 519] width 23 height 13
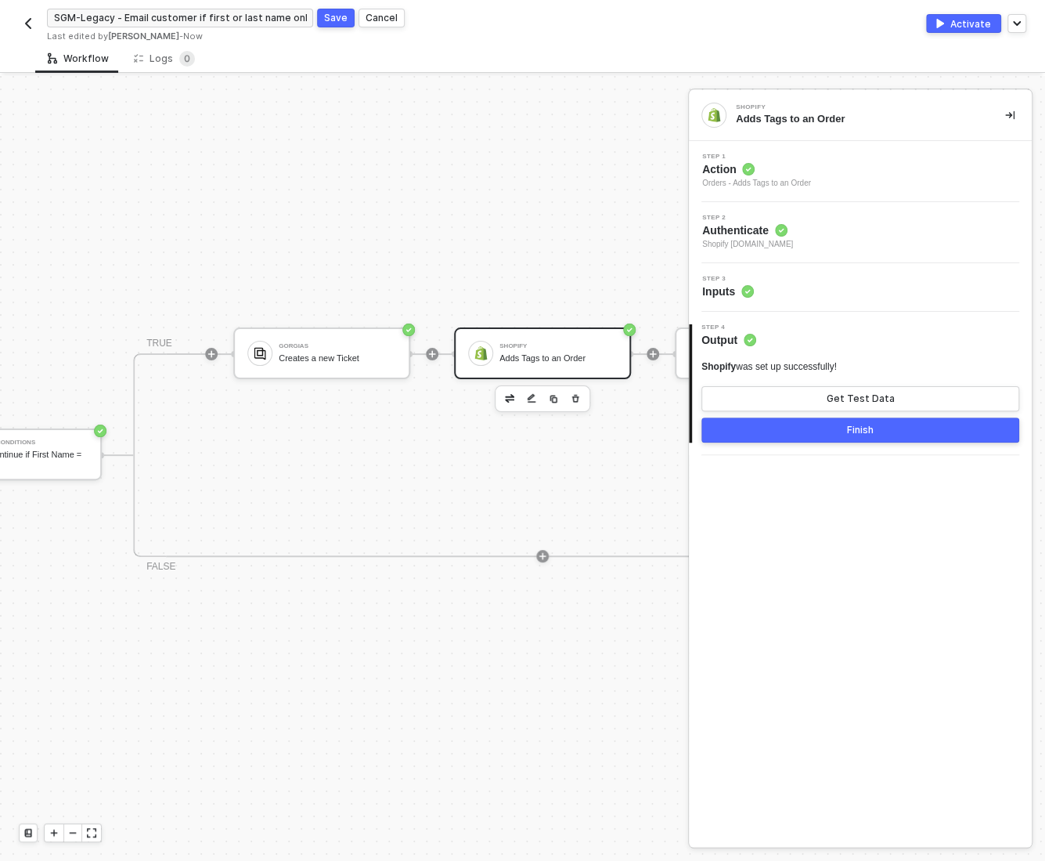
click at [861, 420] on button "Finish" at bounding box center [861, 429] width 318 height 25
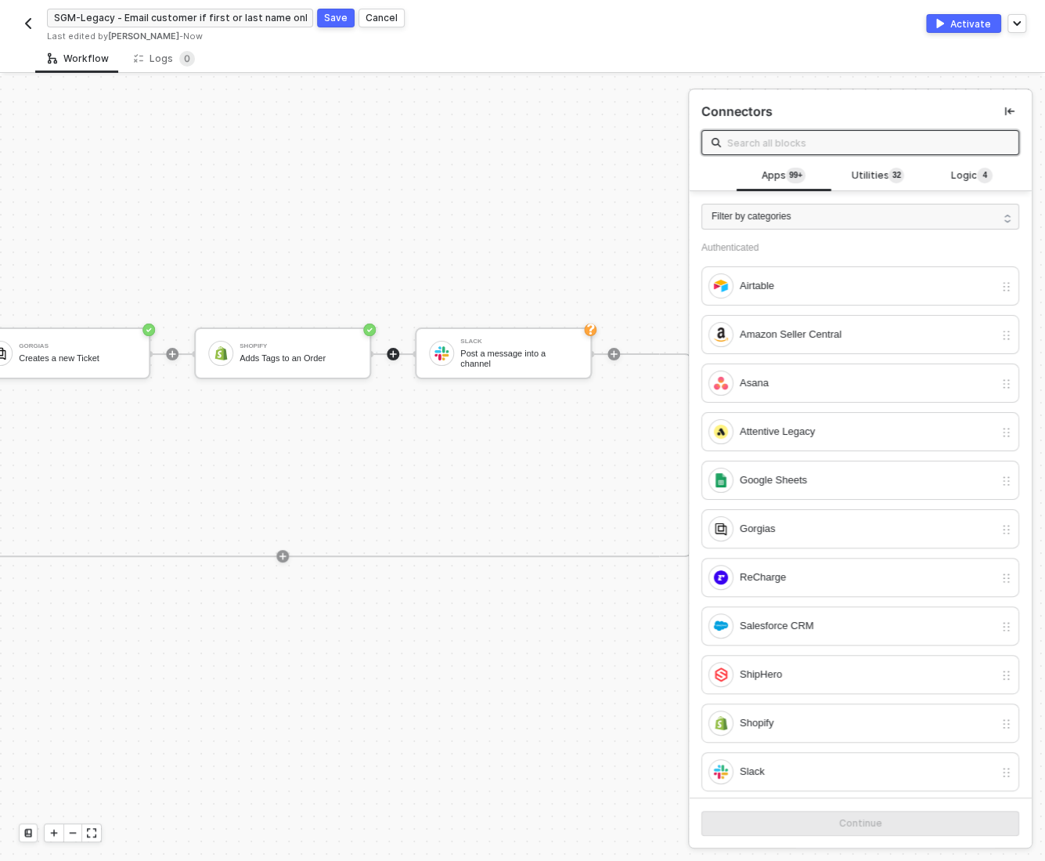
scroll to position [28, 597]
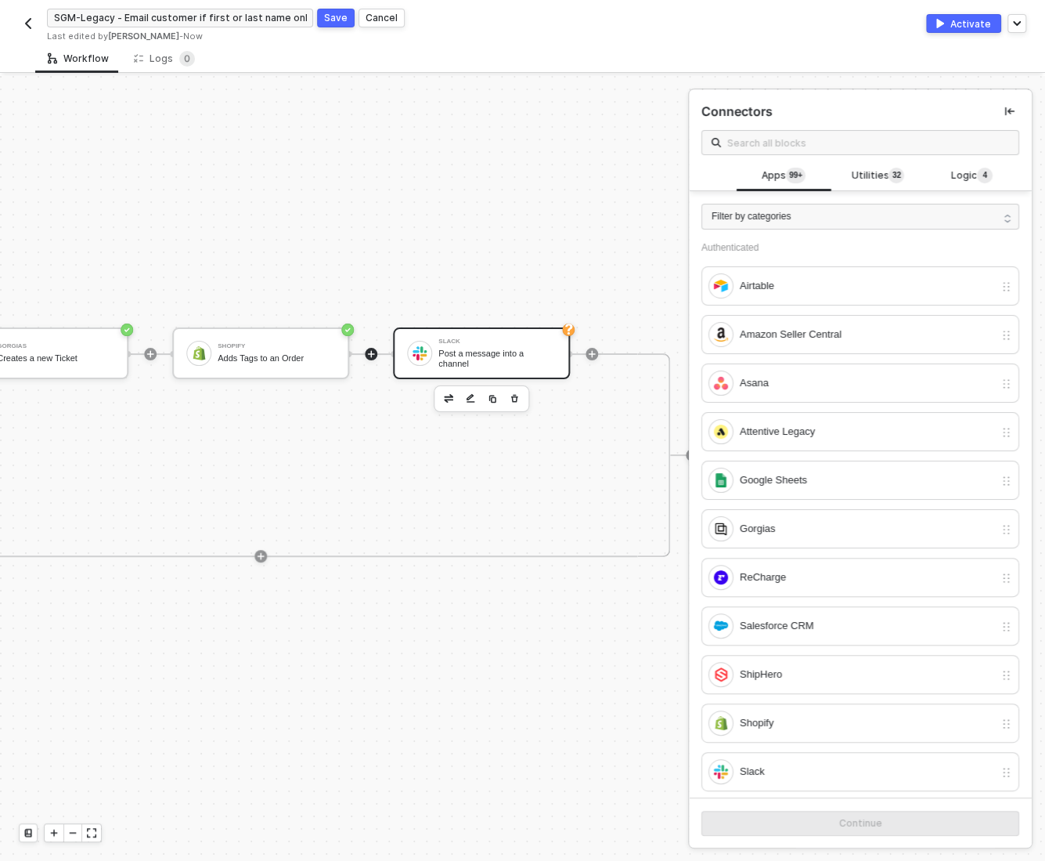
click at [478, 338] on div "Slack" at bounding box center [497, 341] width 117 height 6
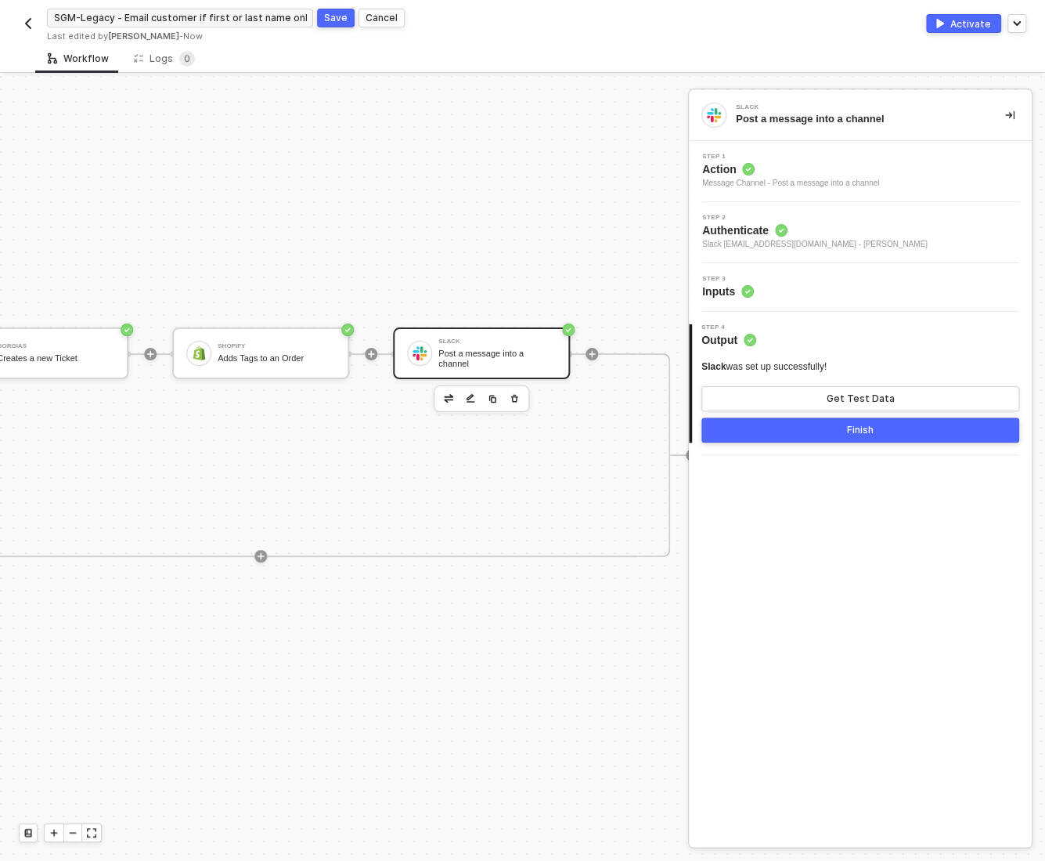
click at [803, 274] on div "Step 3 Inputs" at bounding box center [860, 287] width 343 height 49
click at [803, 284] on div "Step 3 Inputs" at bounding box center [862, 287] width 339 height 23
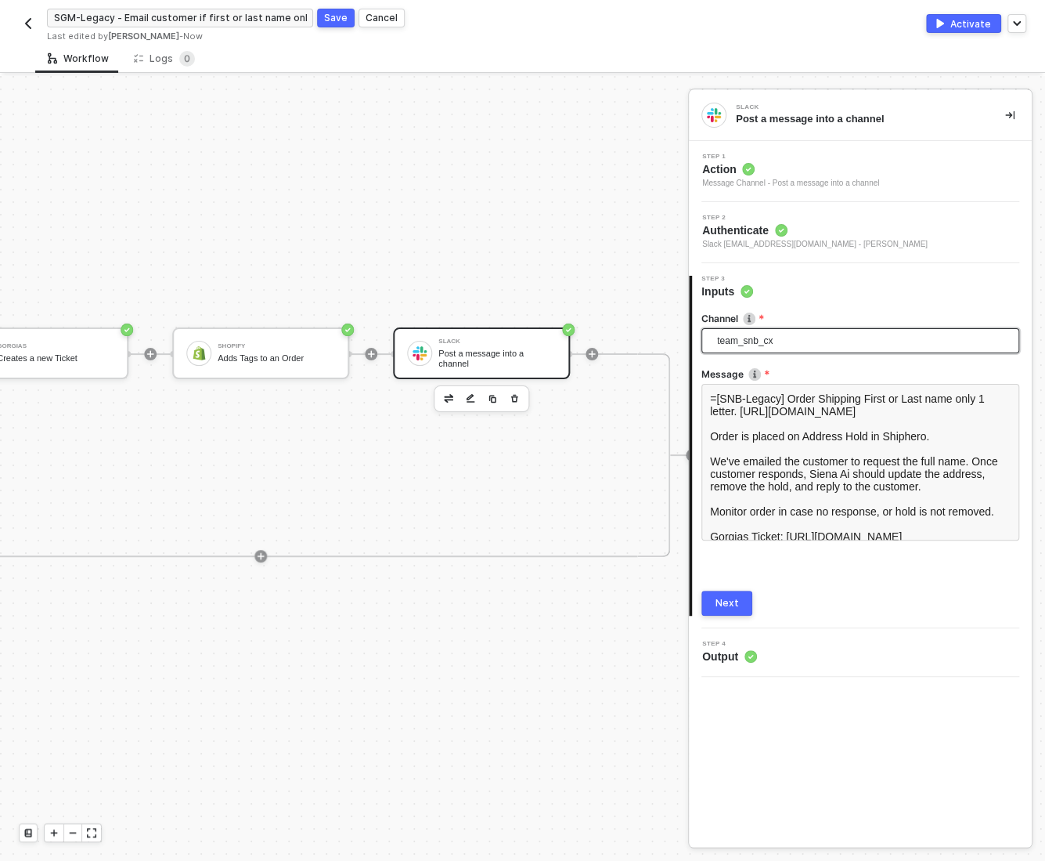
click at [770, 340] on span "team_snb_cx" at bounding box center [863, 340] width 293 height 23
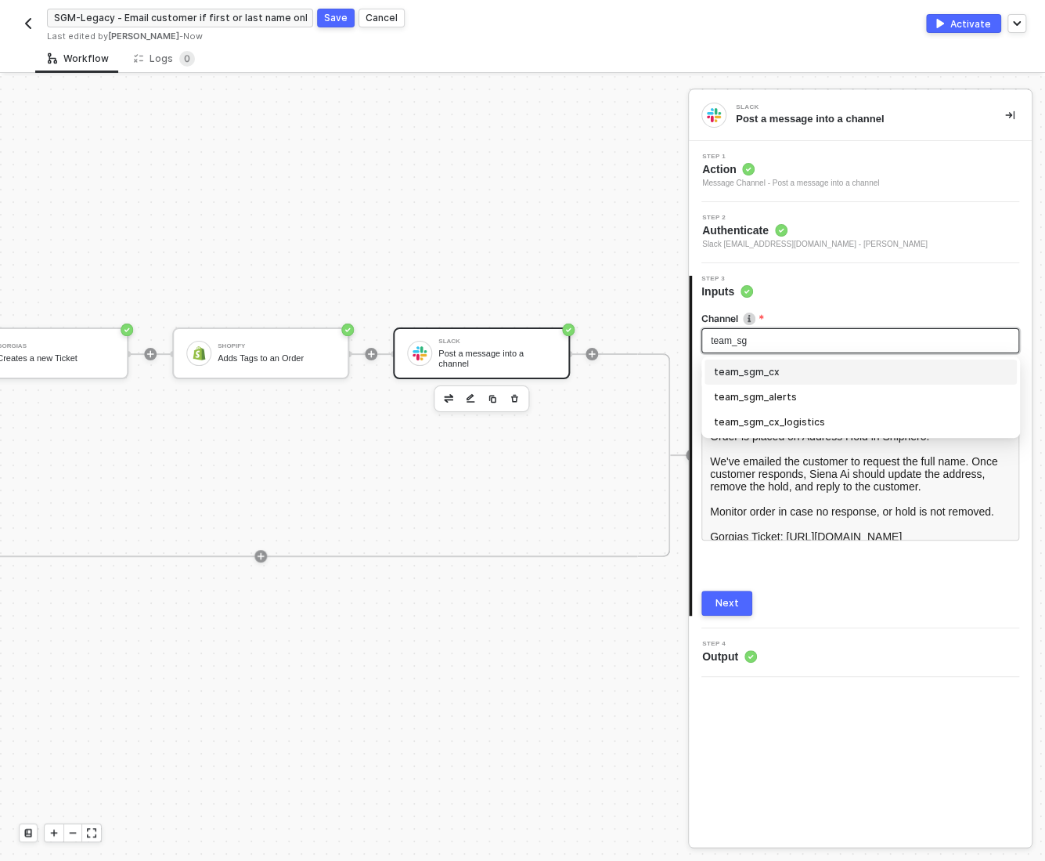
scroll to position [0, 0]
type input "team_sgm"
click at [753, 373] on div "team_sgm_cx" at bounding box center [861, 371] width 294 height 17
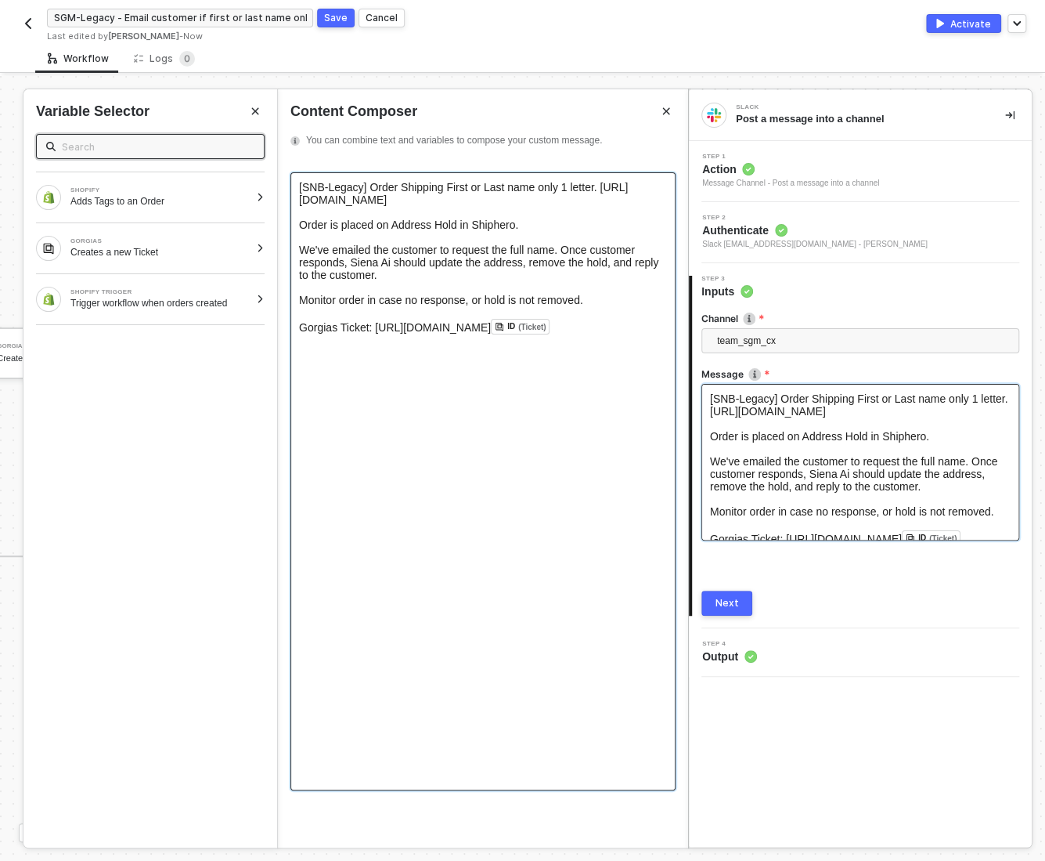
click at [312, 186] on span "[SNB-Legacy] Order Shipping First or Last name only 1 letter. https://admin.sho…" at bounding box center [463, 193] width 329 height 25
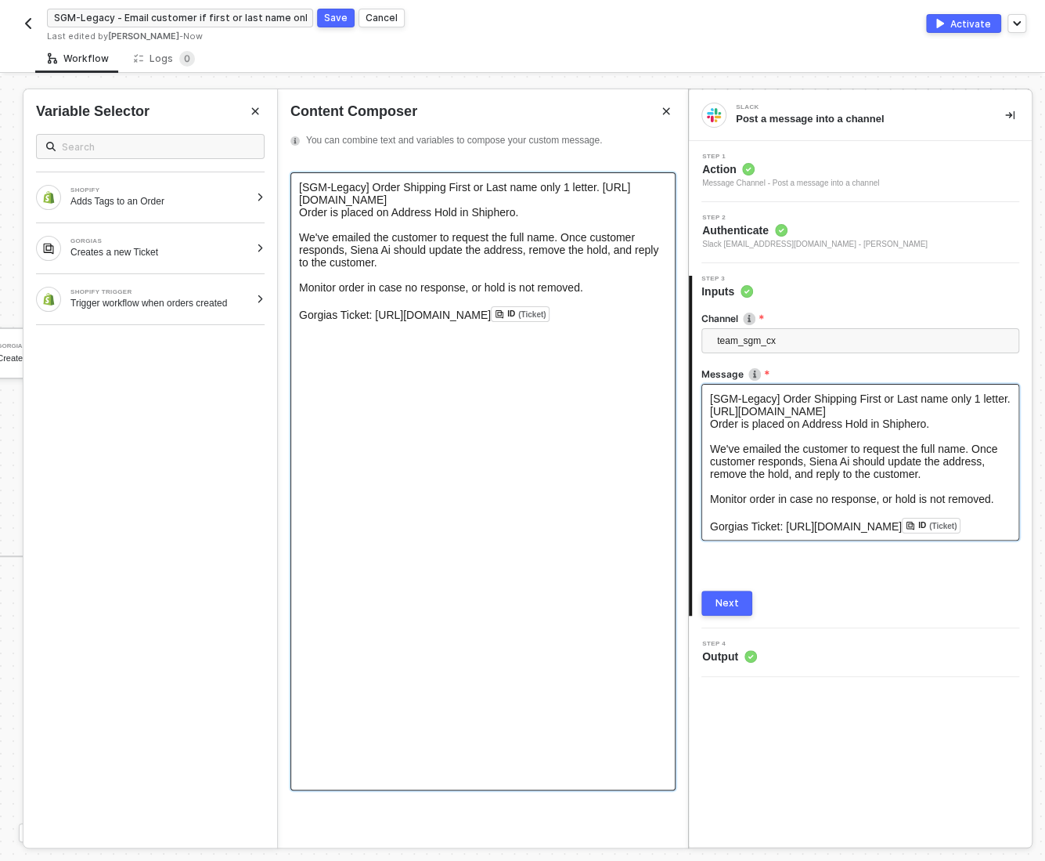
click at [724, 603] on div "Next" at bounding box center [727, 603] width 23 height 13
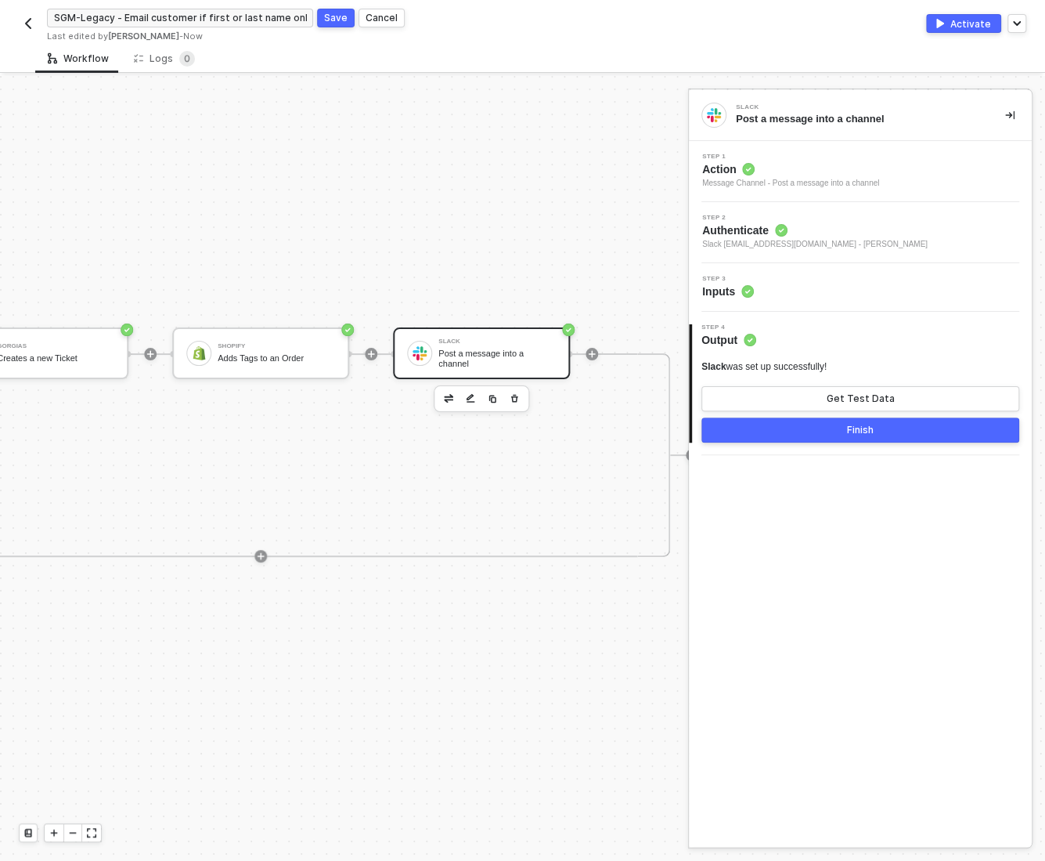
click at [871, 428] on div "Finish" at bounding box center [860, 430] width 27 height 13
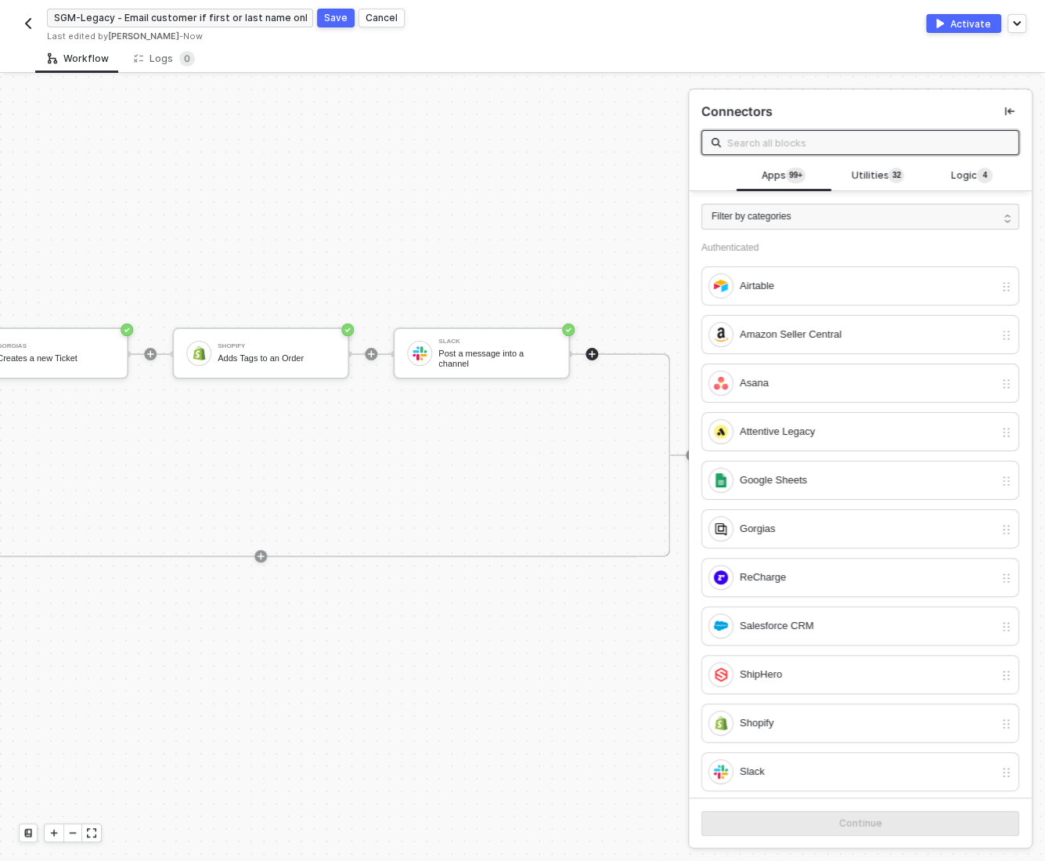
click at [333, 21] on div "Save" at bounding box center [335, 17] width 23 height 13
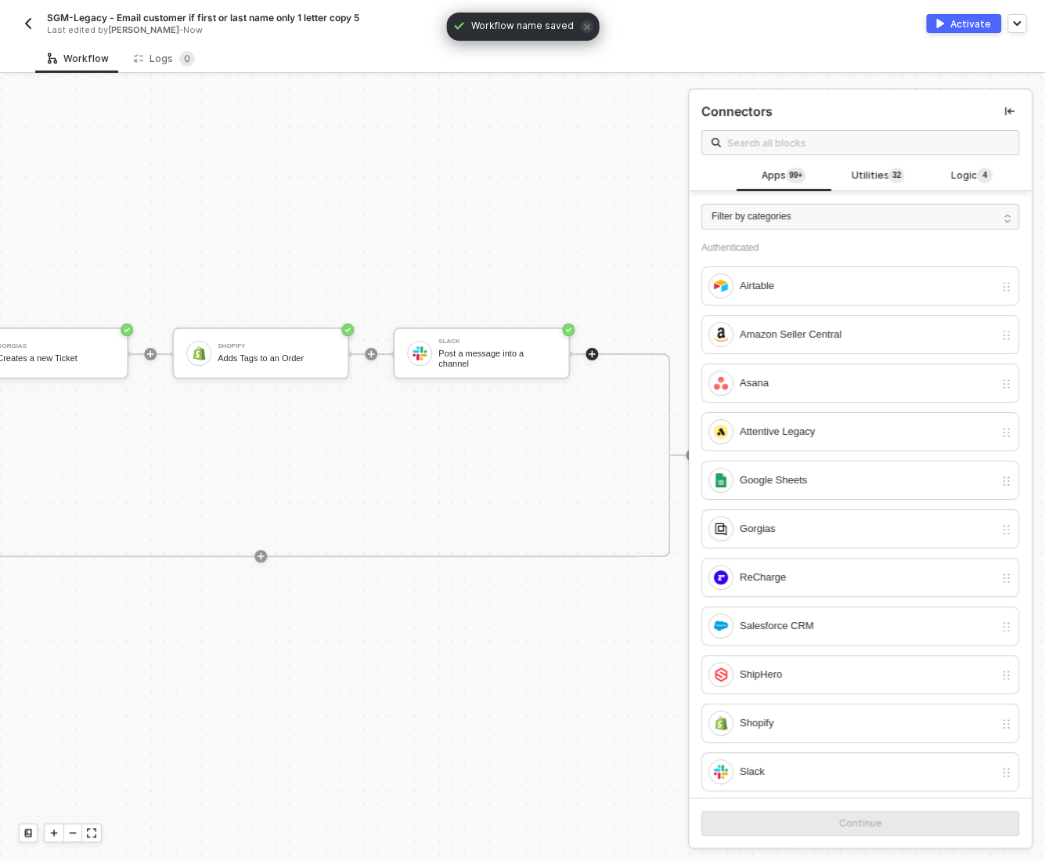
click at [957, 22] on div "Activate" at bounding box center [971, 23] width 41 height 13
click at [19, 28] on button "button" at bounding box center [28, 23] width 19 height 19
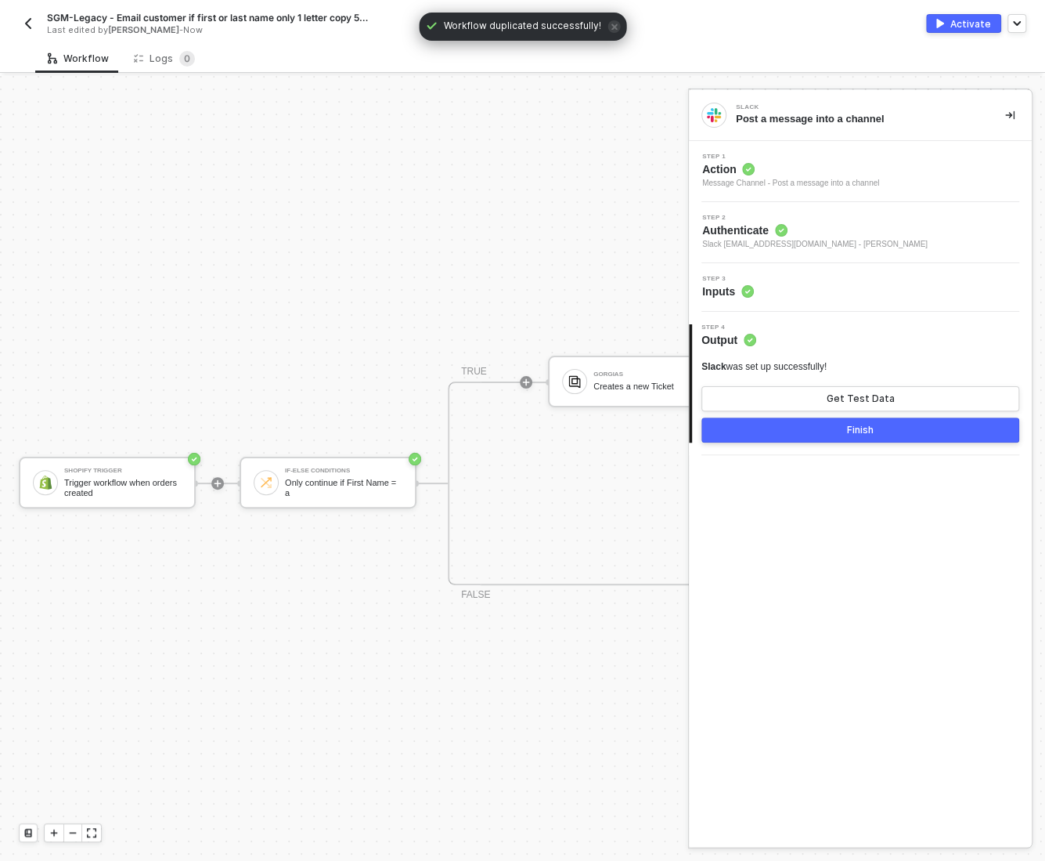
scroll to position [28, 0]
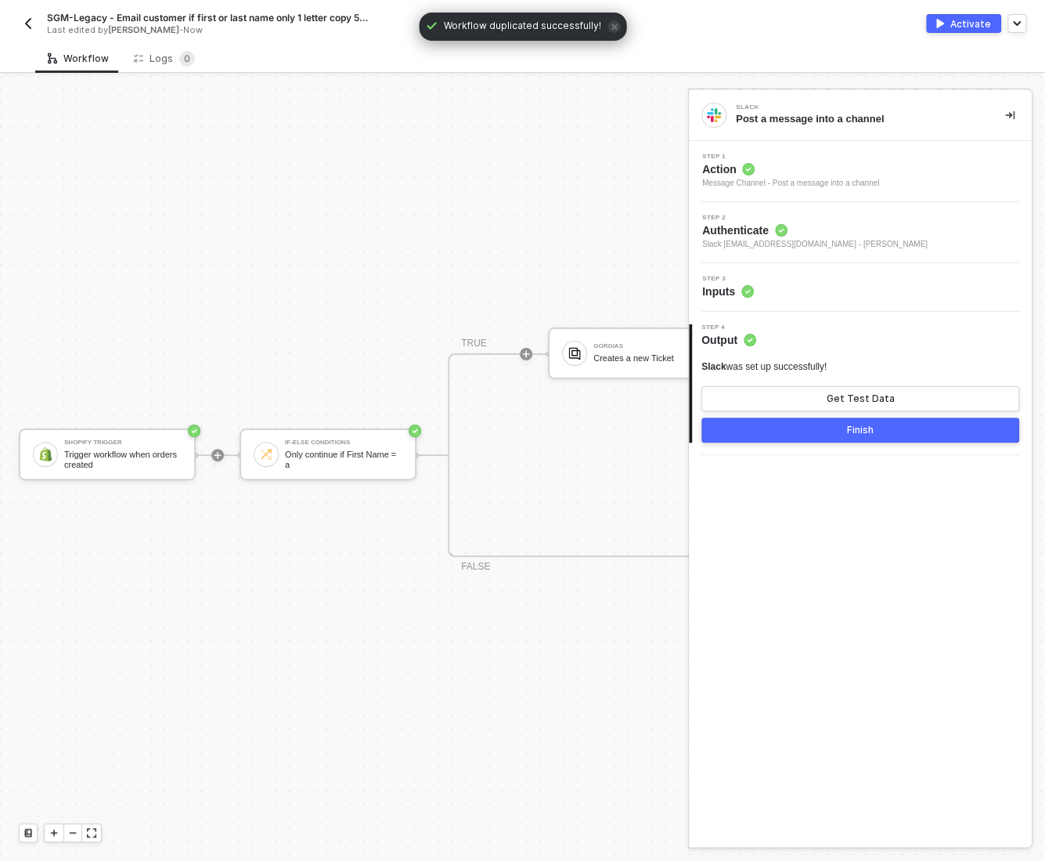
click at [75, 14] on span "SGM-Legacy - Email customer if first or last name only 1 letter copy 5 copy" at bounding box center [208, 17] width 323 height 13
click at [60, 19] on input "SGM-Legacy - Email customer if first or last name only 1 letter copy 5 copy" at bounding box center [180, 18] width 266 height 19
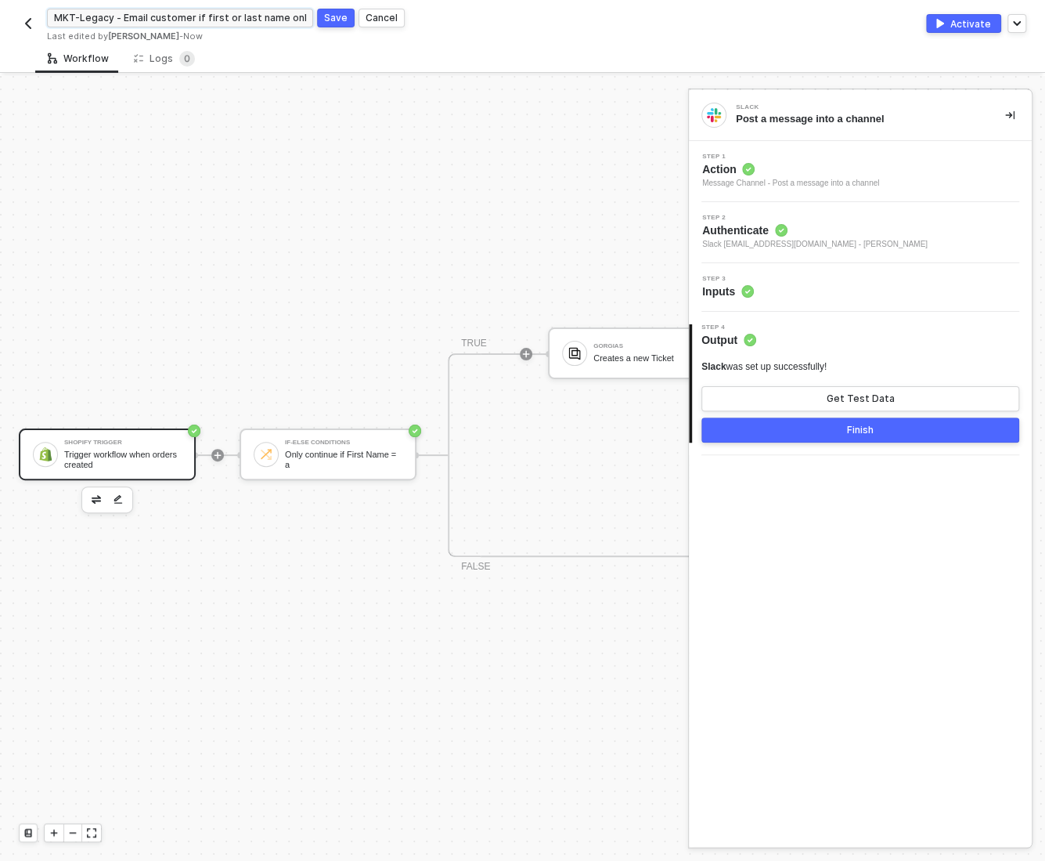
type input "MKT-Legacy - Email customer if first or last name only 1 letter copy 5 copy"
click at [117, 450] on div "Trigger workflow when orders created" at bounding box center [122, 460] width 117 height 20
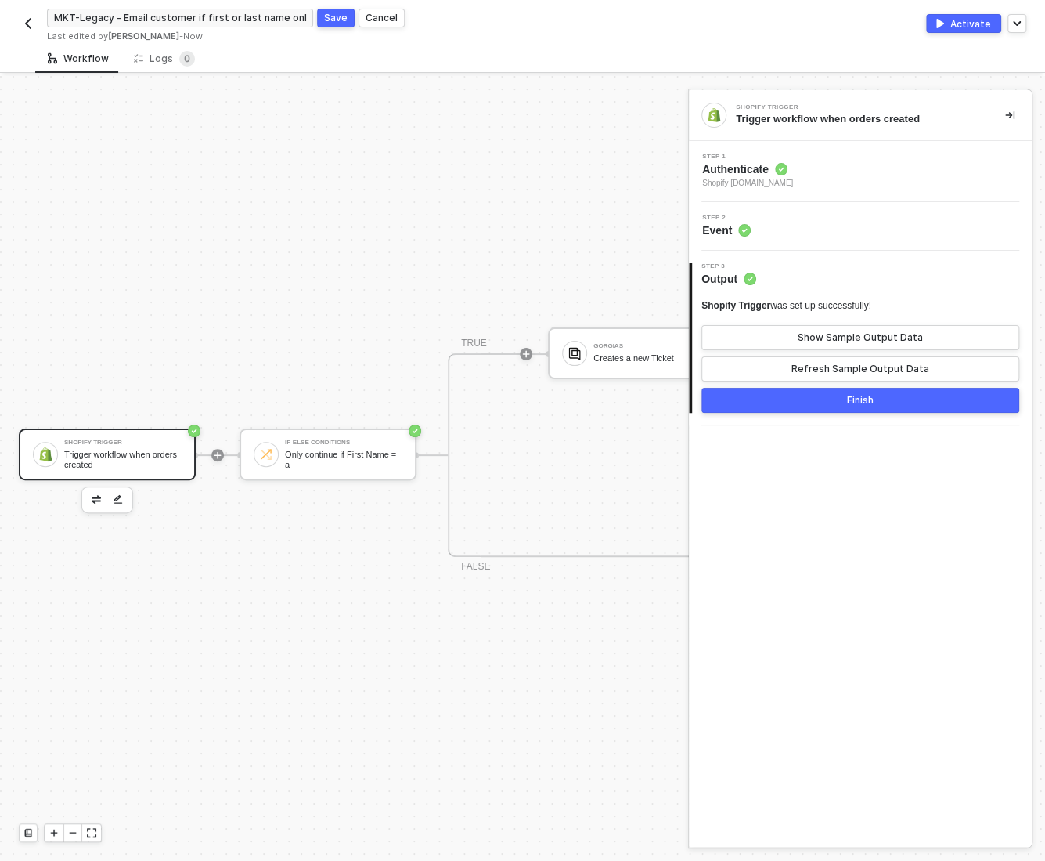
click at [793, 166] on span "Authenticate" at bounding box center [747, 169] width 91 height 16
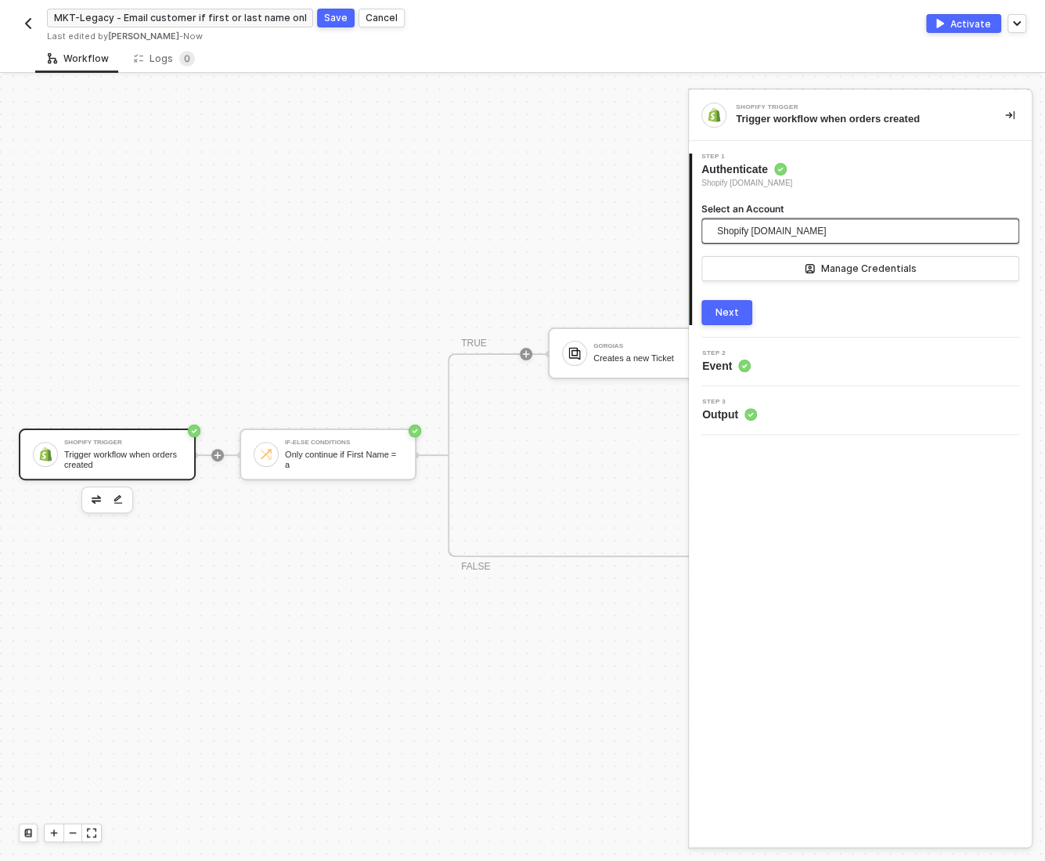
click at [769, 231] on span "Shopify japancratestore.myshopify.com" at bounding box center [771, 230] width 109 height 23
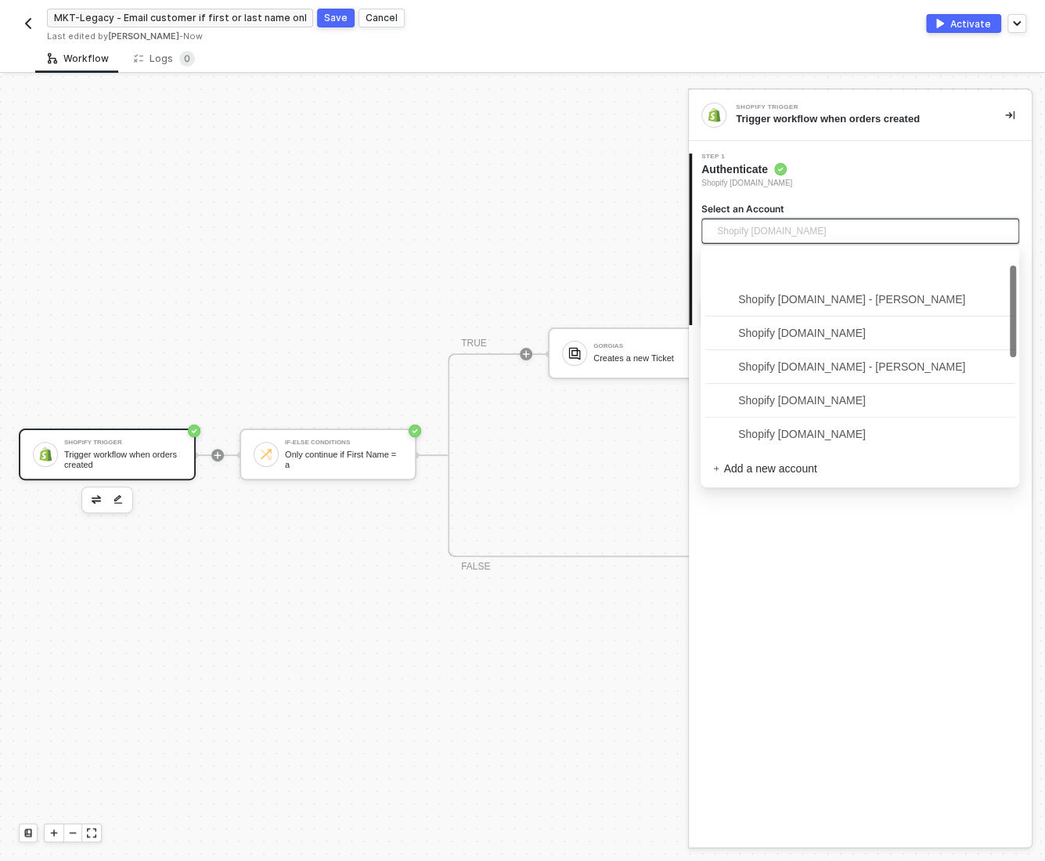
scroll to position [35, 0]
click at [771, 292] on span "Shopify bokksugrocery.myshopify.com" at bounding box center [789, 297] width 153 height 17
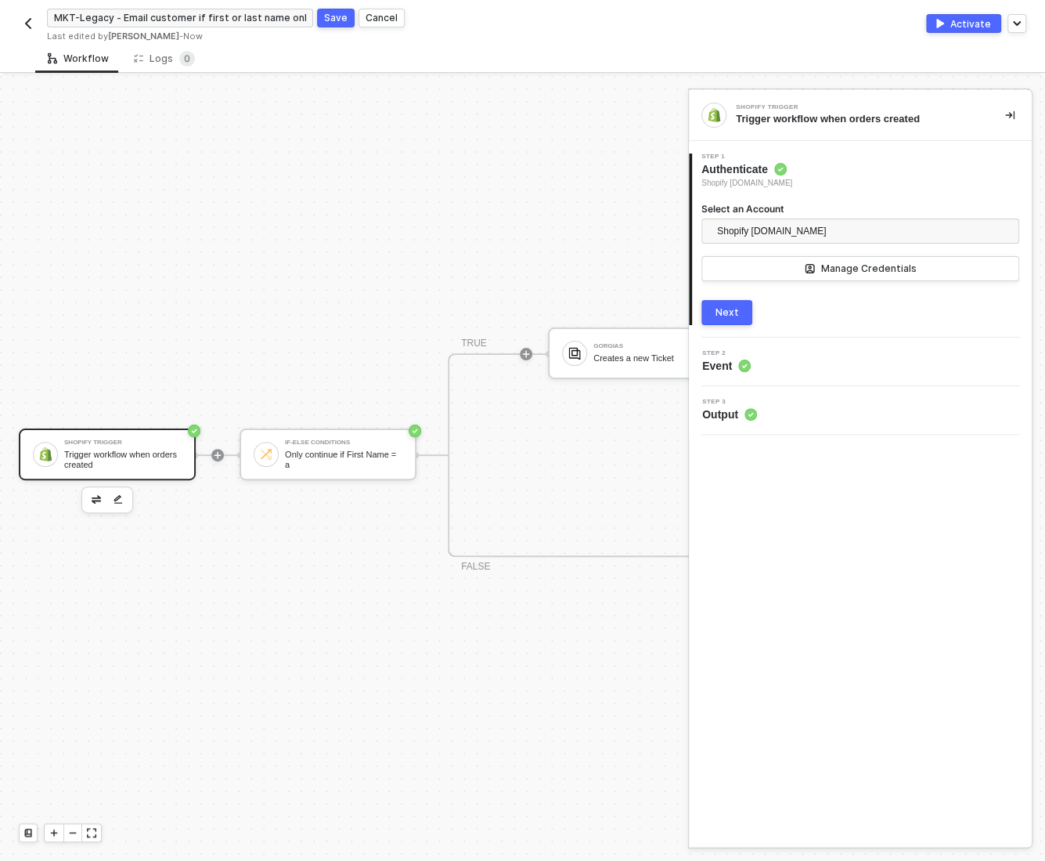
click at [733, 317] on div "Next" at bounding box center [727, 312] width 23 height 13
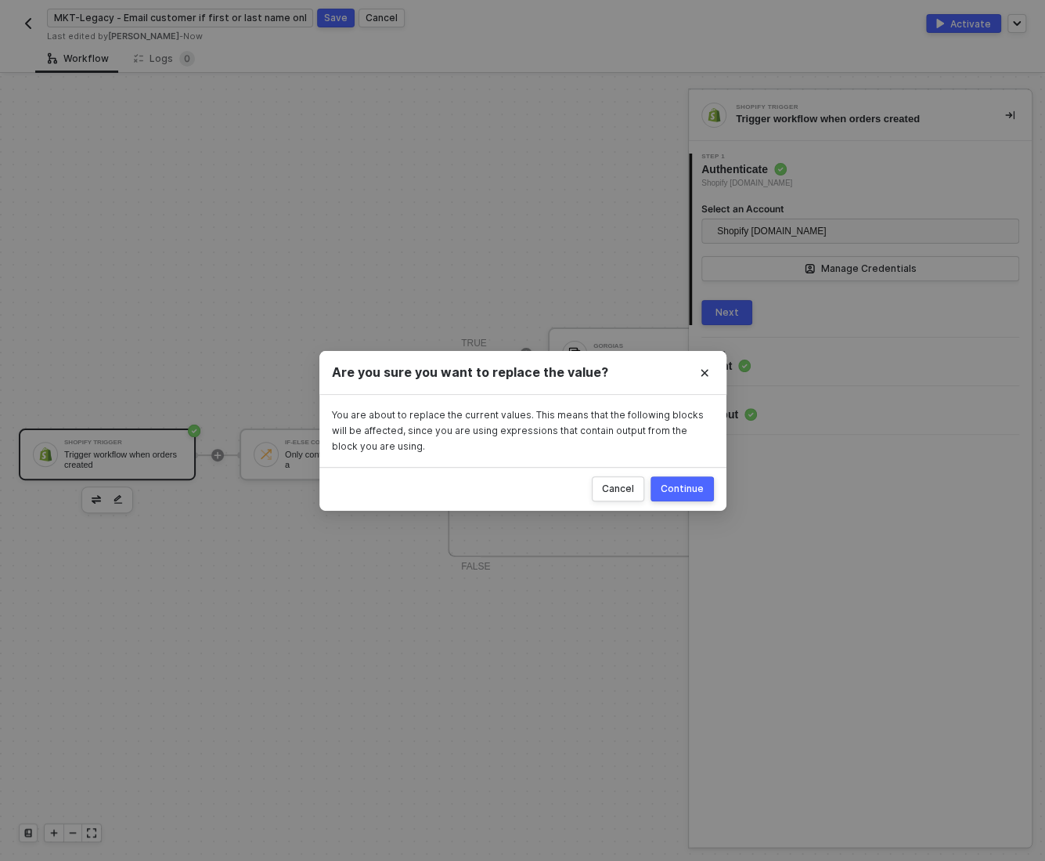
click at [691, 487] on div "Continue" at bounding box center [682, 488] width 43 height 13
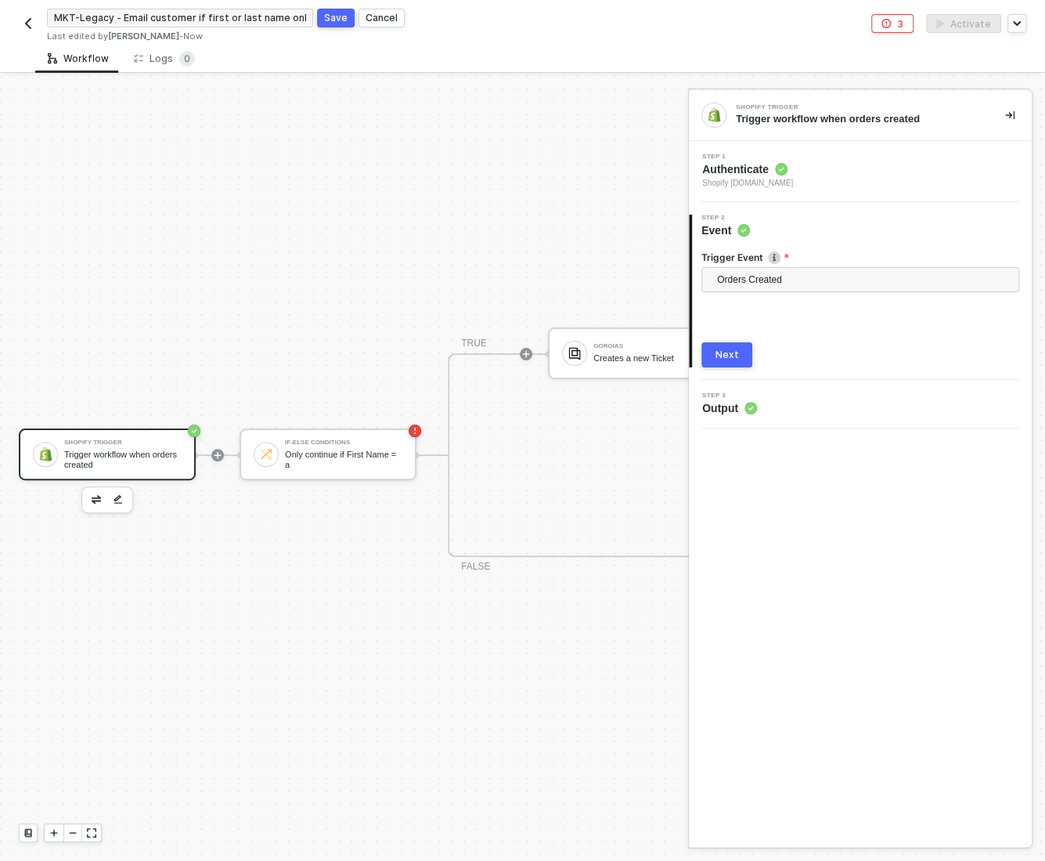
click at [726, 359] on div "Next" at bounding box center [727, 354] width 23 height 13
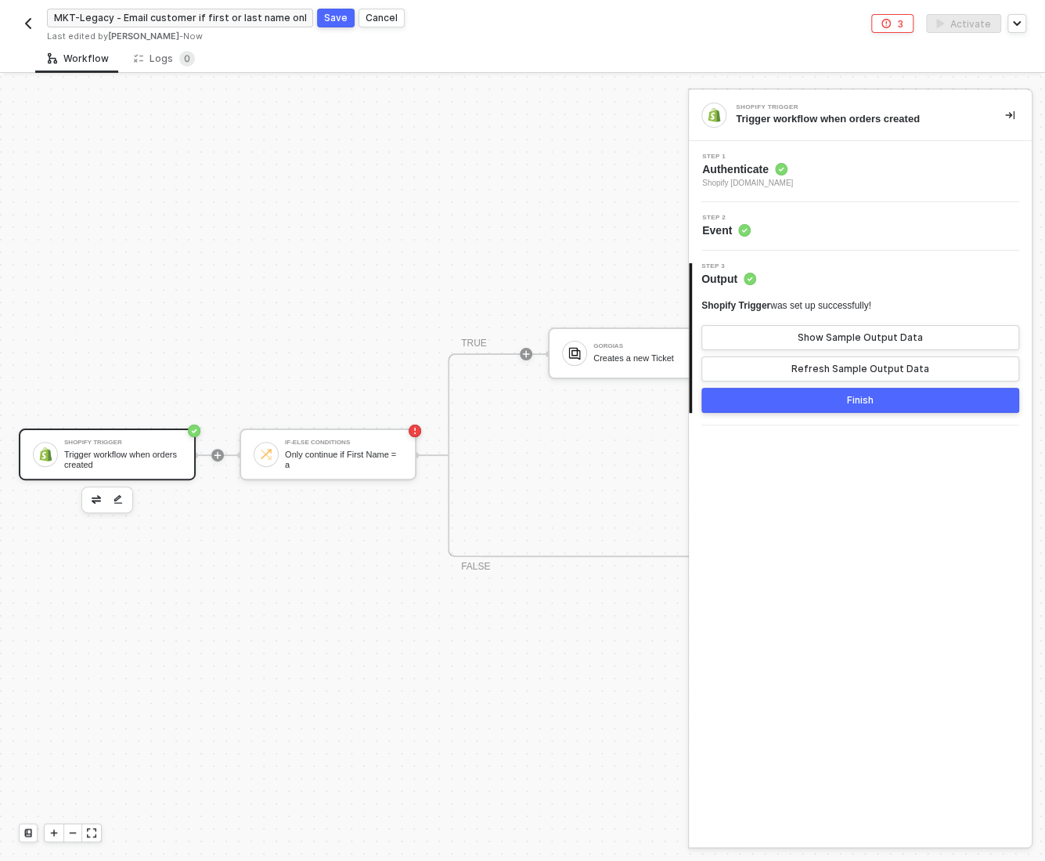
click at [820, 407] on button "Finish" at bounding box center [861, 400] width 318 height 25
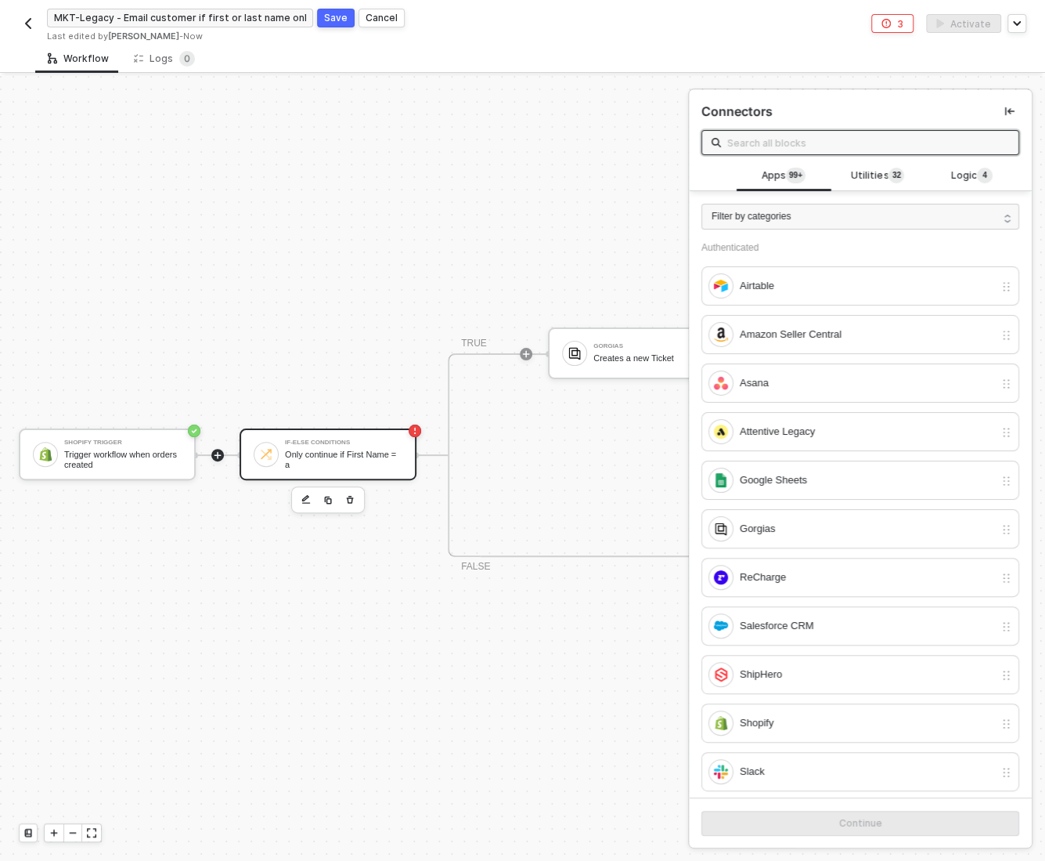
click at [332, 458] on div "Only continue if First Name = a" at bounding box center [343, 460] width 117 height 20
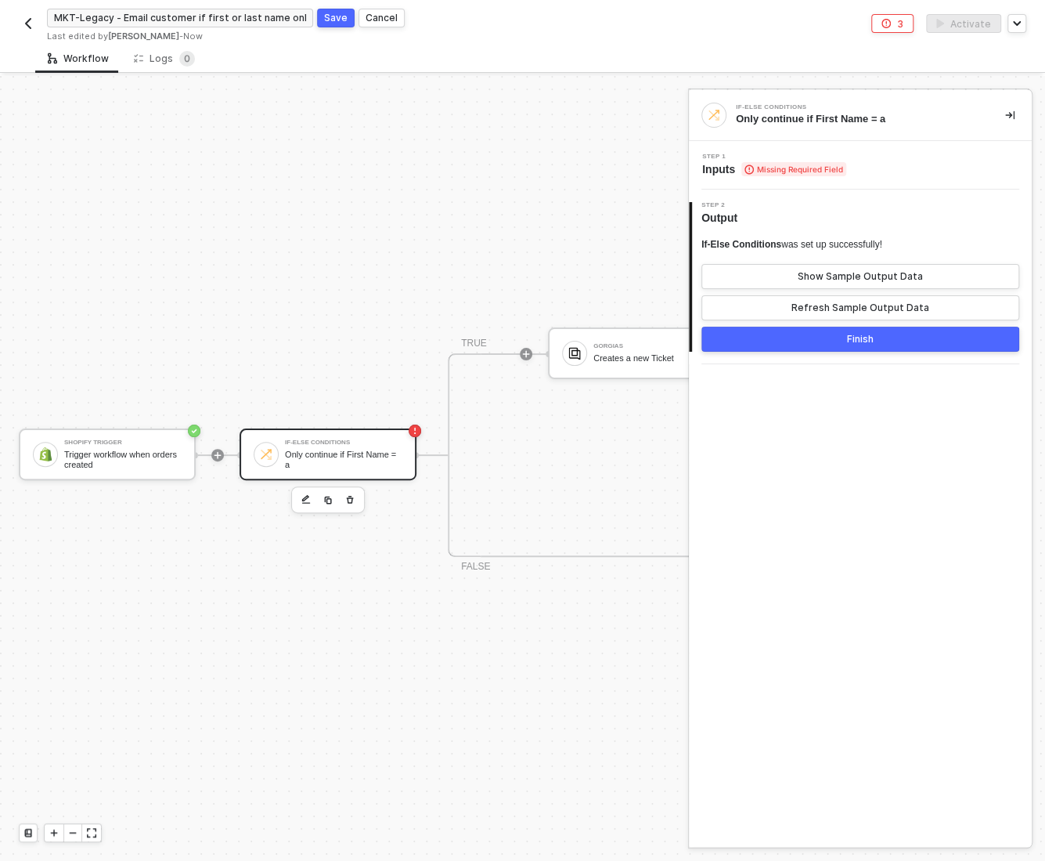
click at [797, 162] on span "Missing Required Field" at bounding box center [794, 169] width 105 height 14
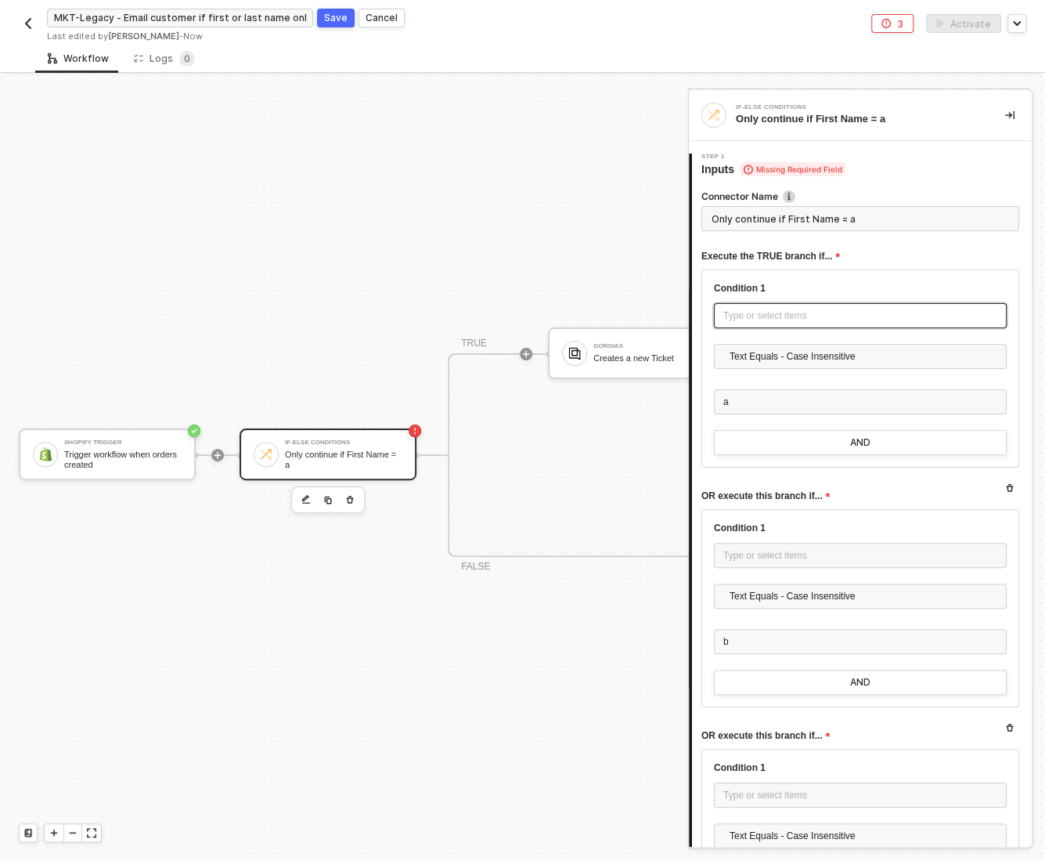
click at [728, 319] on div "Type or select items ﻿" at bounding box center [861, 316] width 274 height 15
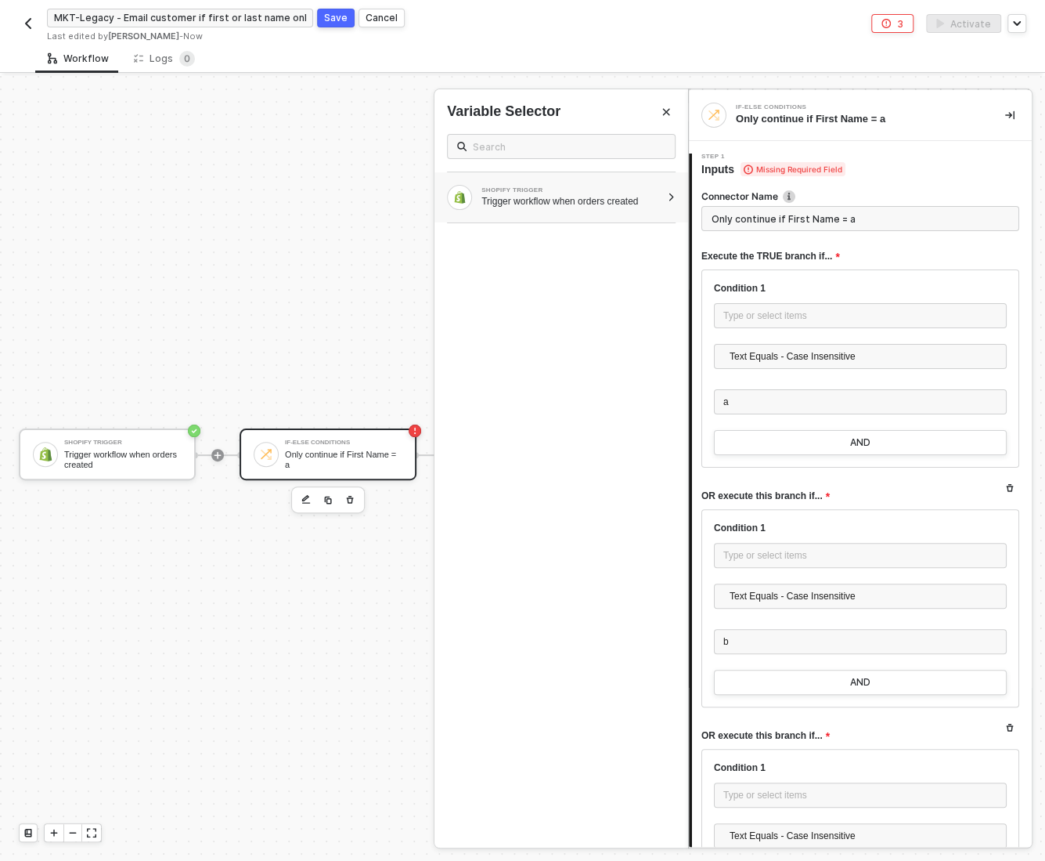
click at [671, 197] on div at bounding box center [671, 197] width 9 height 9
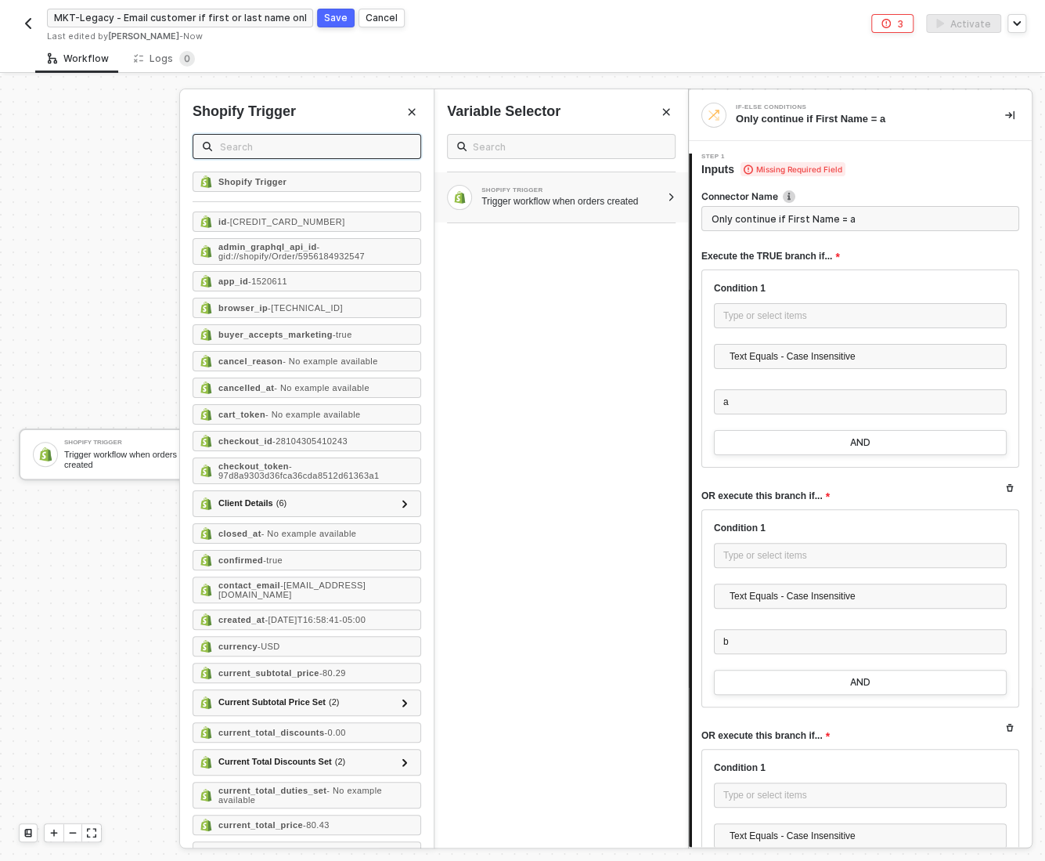
click at [252, 139] on input "text" at bounding box center [315, 146] width 191 height 17
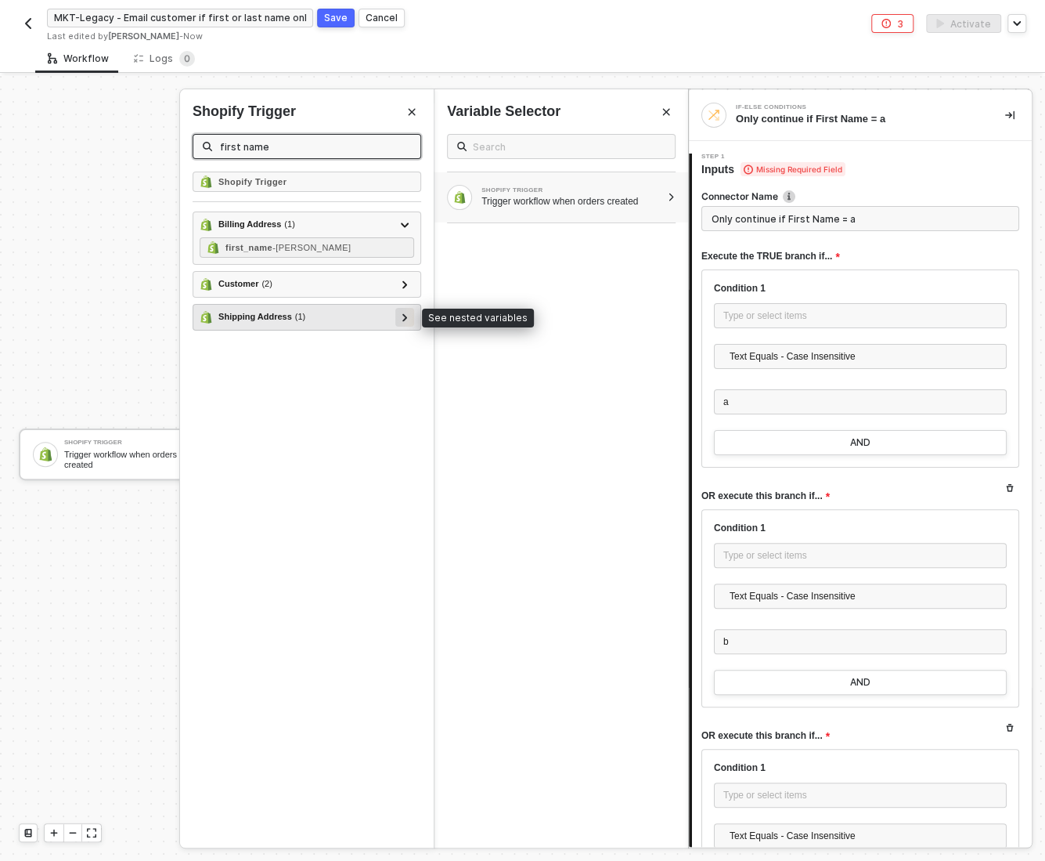
type input "first name"
click at [406, 315] on icon at bounding box center [405, 317] width 5 height 8
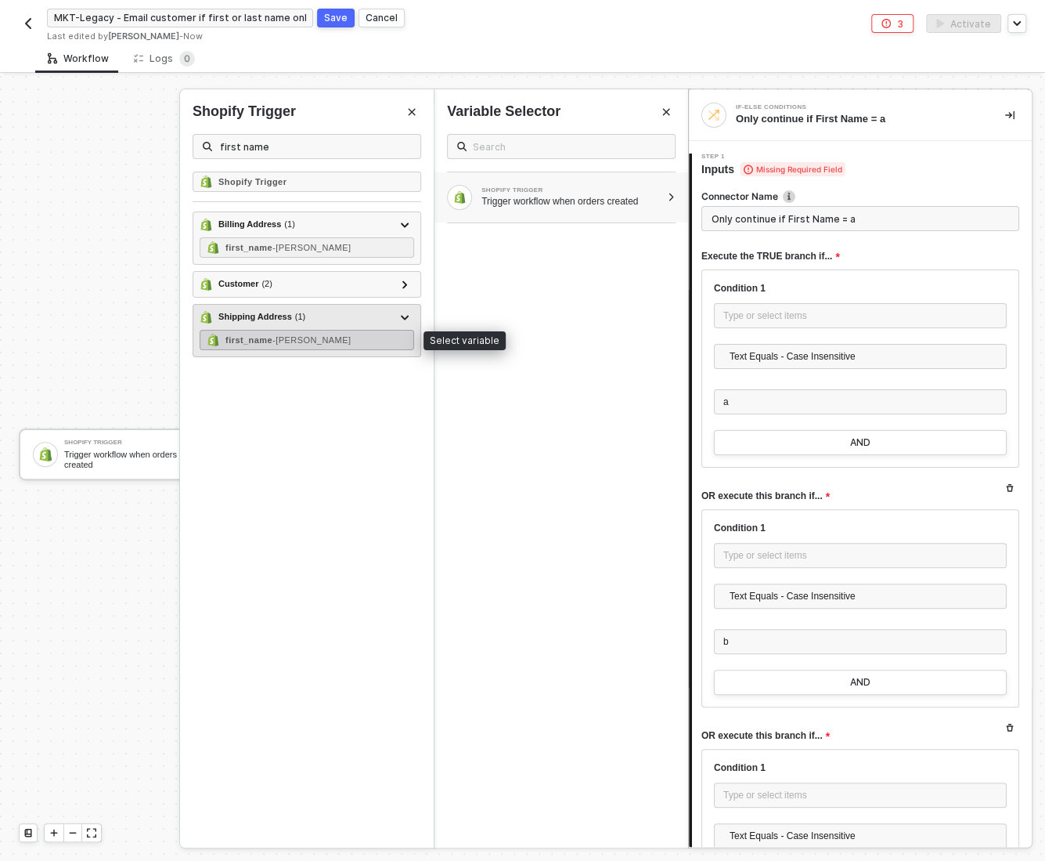
click at [287, 335] on span "- Michaela" at bounding box center [312, 339] width 78 height 9
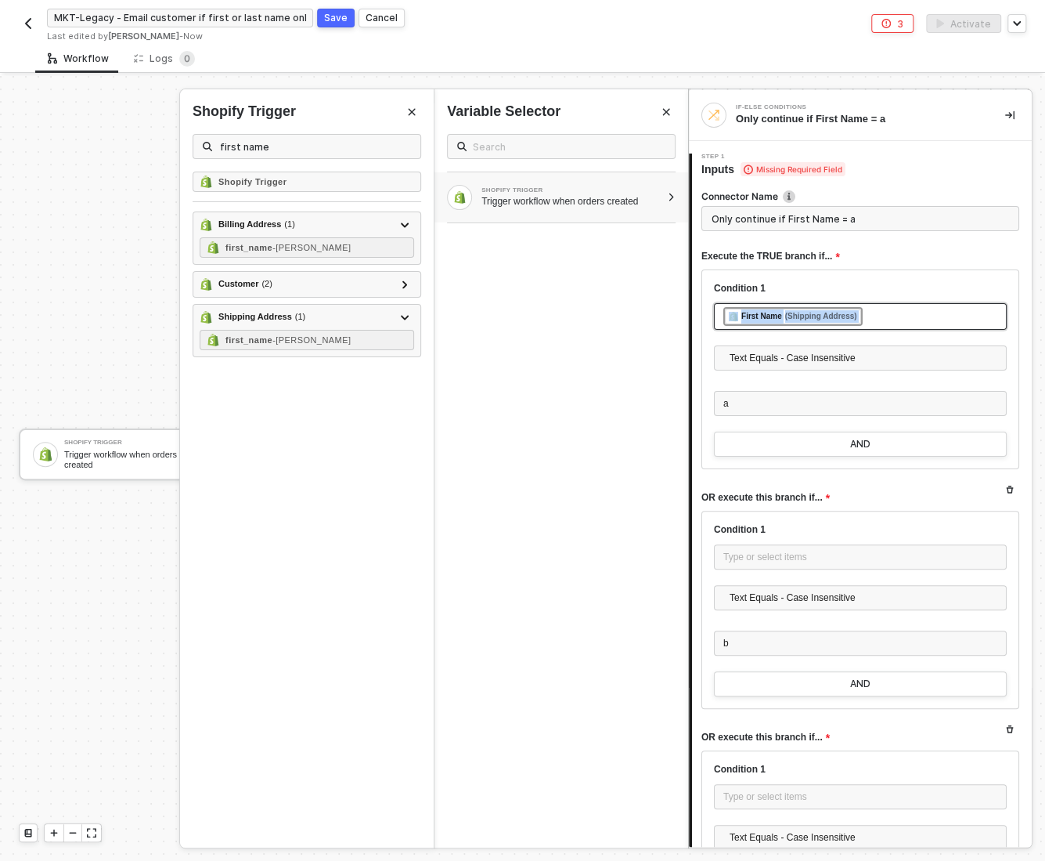
copy div "﻿ ﻿ First Name (Shipping Address) ﻿"
drag, startPoint x: 887, startPoint y: 311, endPoint x: 885, endPoint y: 323, distance: 12.0
click at [885, 323] on div "﻿ ﻿ First Name (Shipping Address) ﻿" at bounding box center [861, 316] width 274 height 19
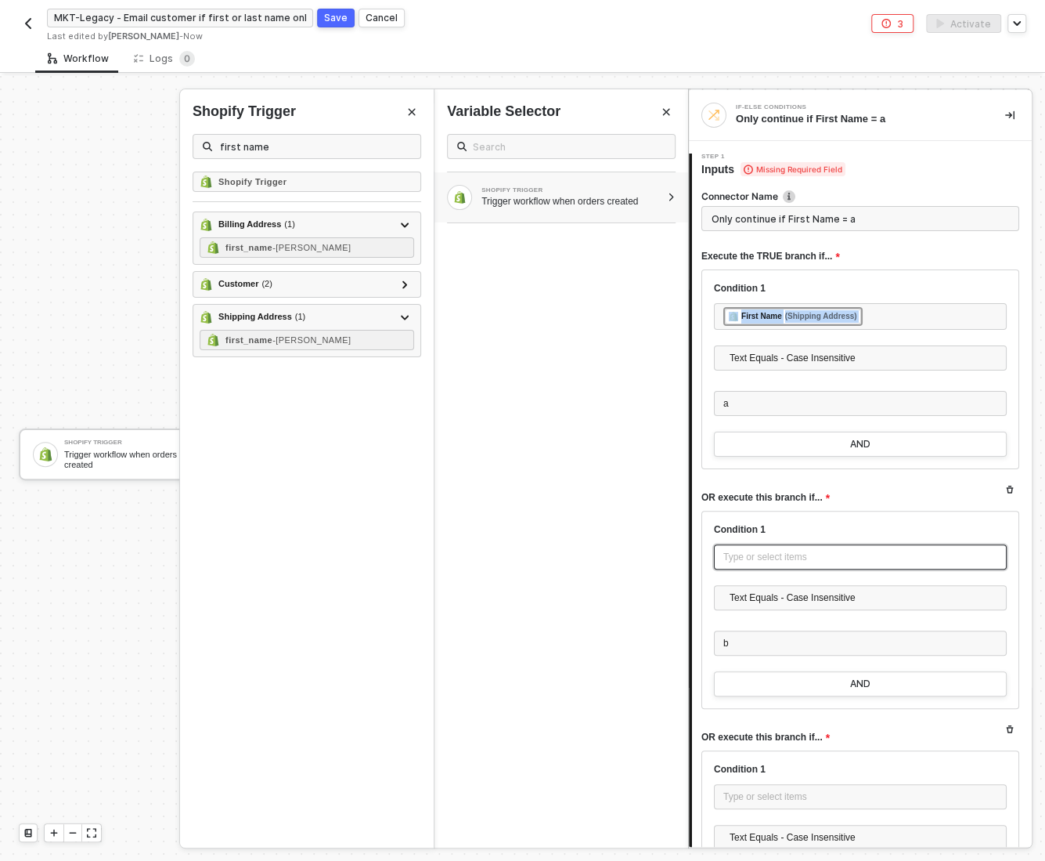
click at [747, 559] on div "Type or select items ﻿" at bounding box center [861, 557] width 274 height 15
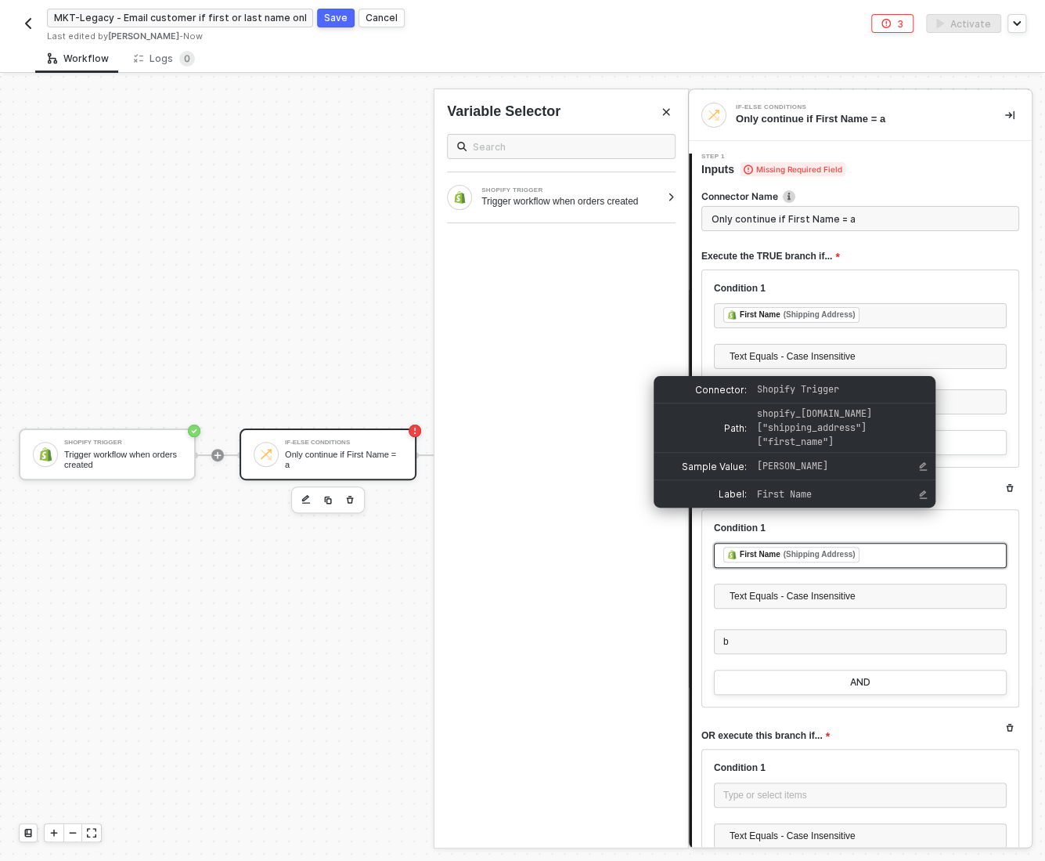
scroll to position [208, 0]
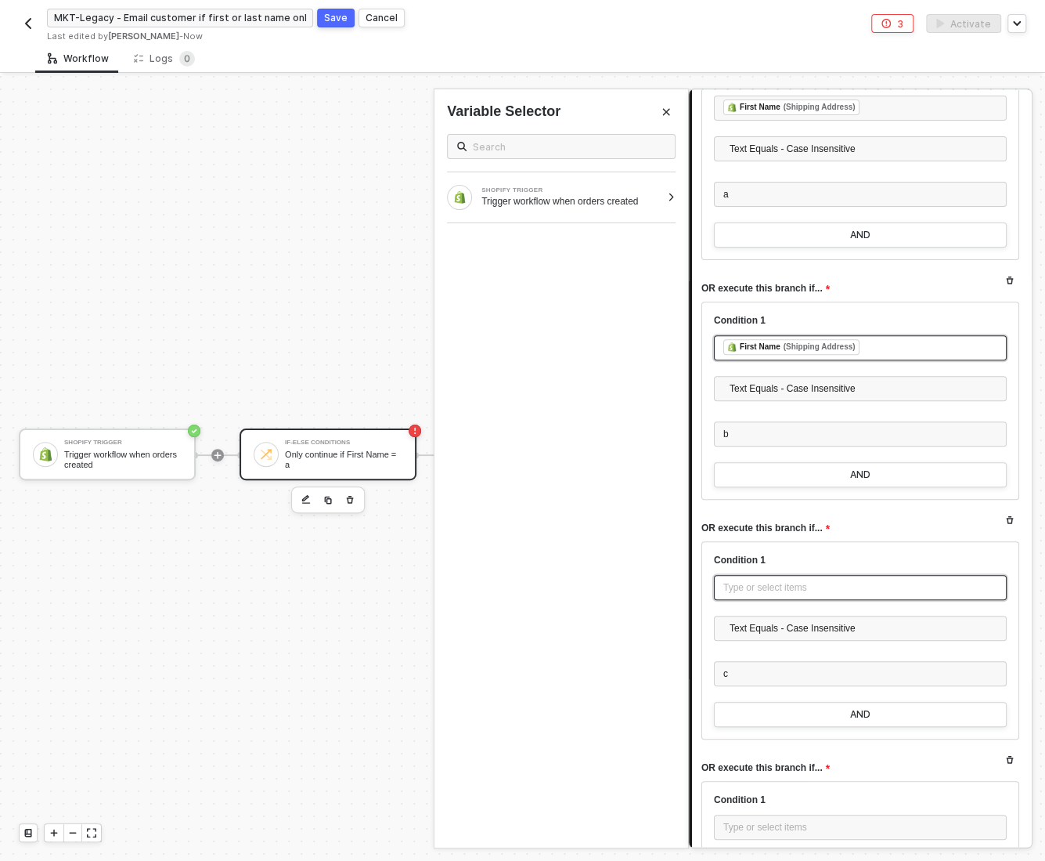
click at [742, 590] on div "Type or select items ﻿" at bounding box center [861, 587] width 274 height 15
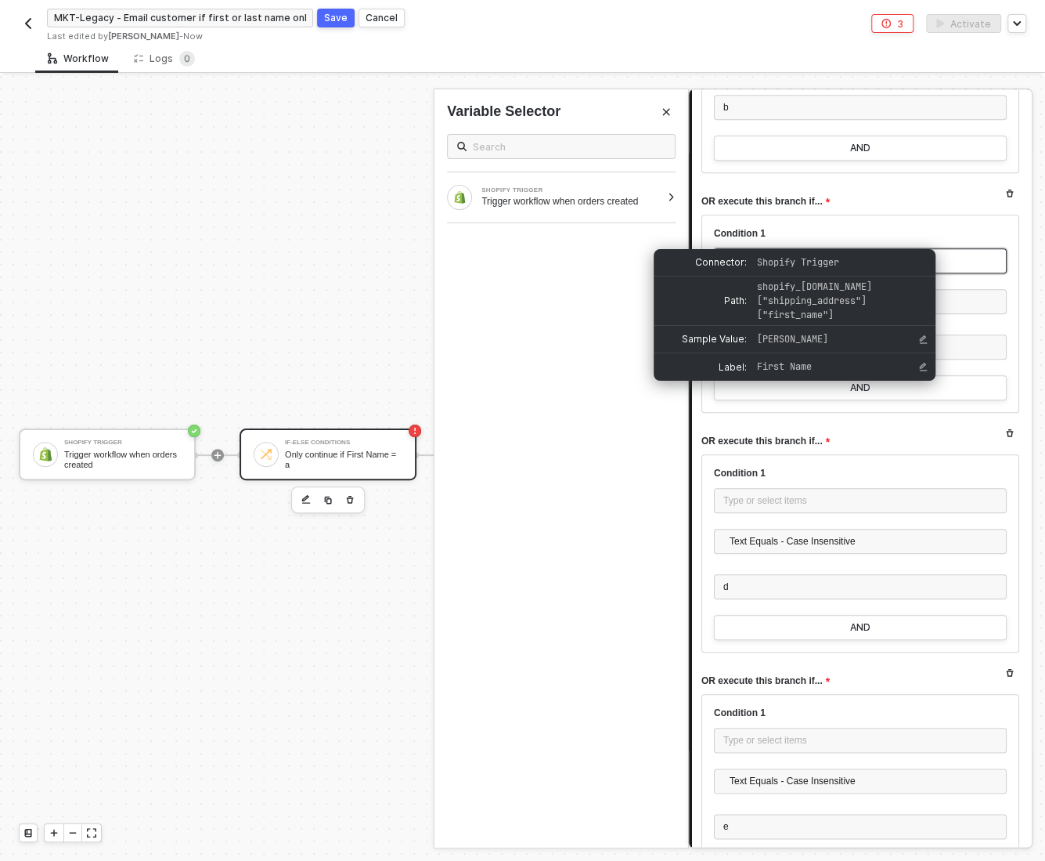
scroll to position [571, 0]
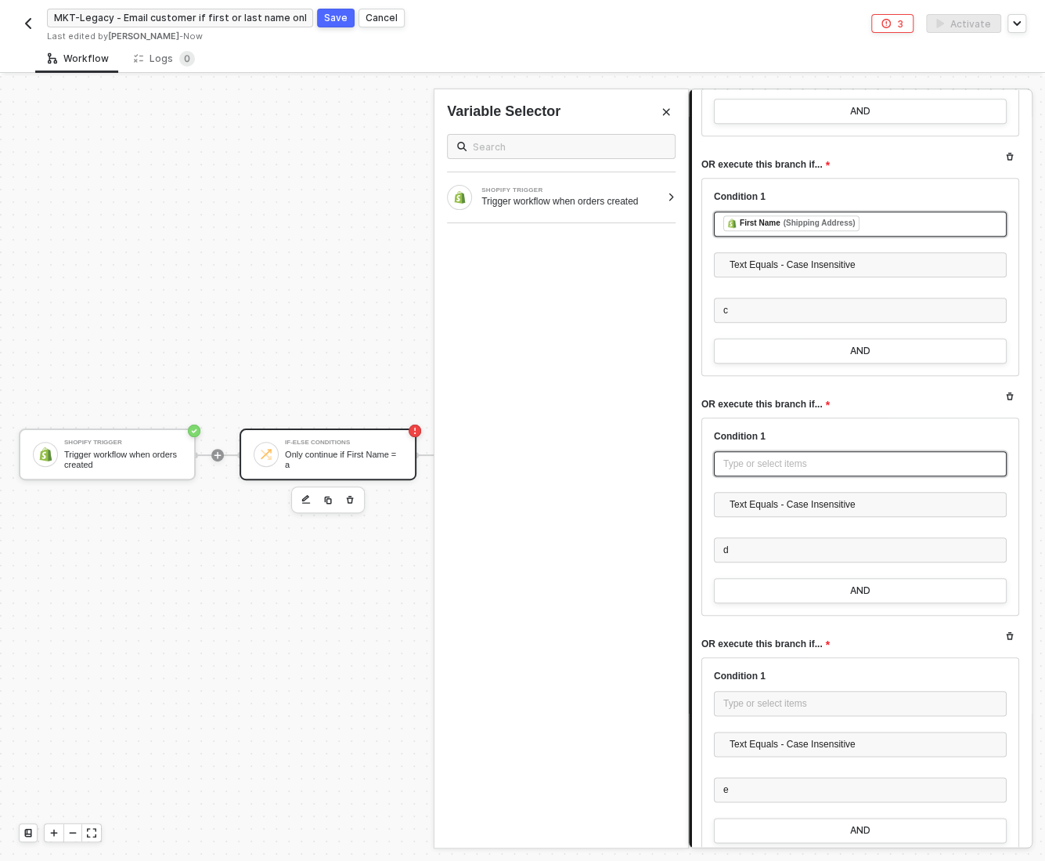
click at [748, 457] on div "Type or select items ﻿" at bounding box center [861, 464] width 274 height 15
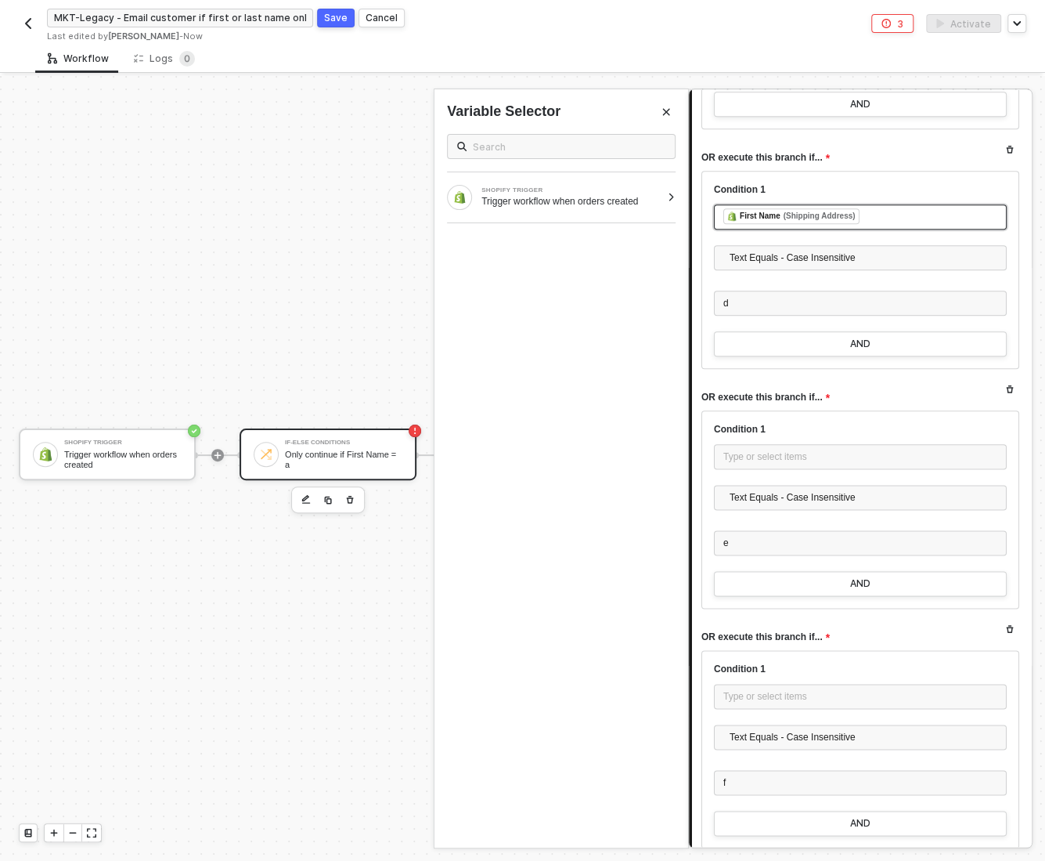
scroll to position [821, 0]
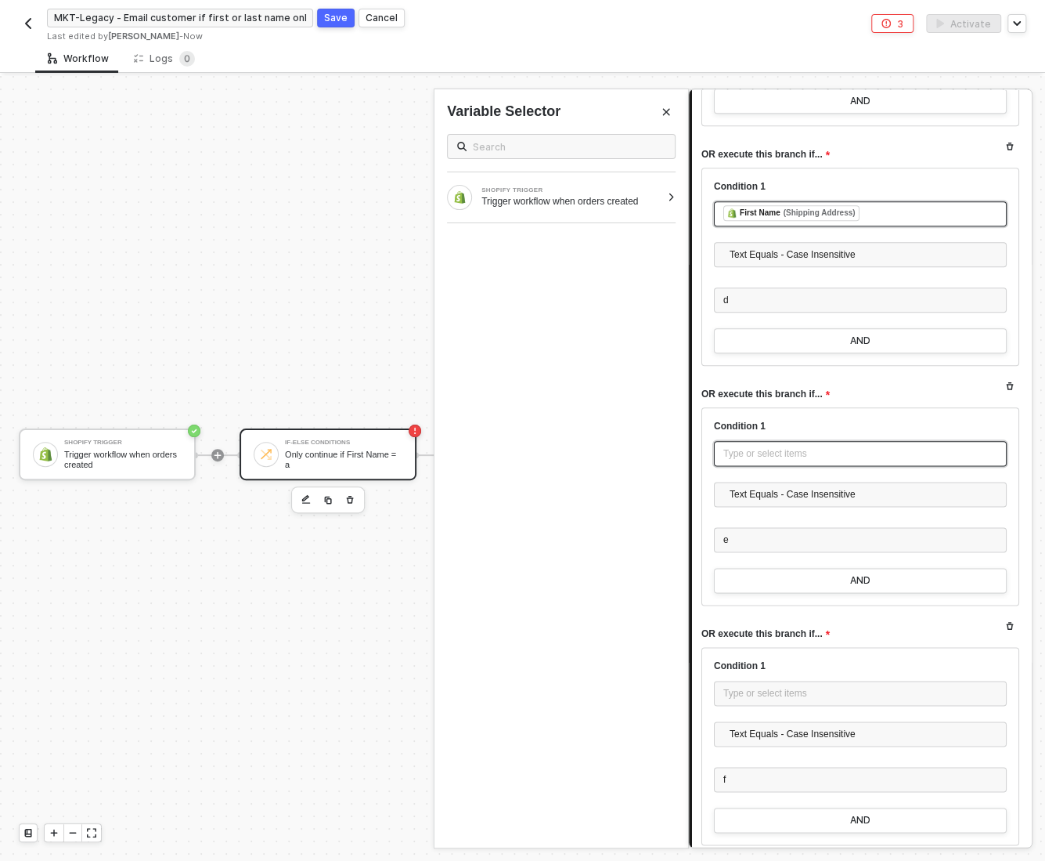
click at [763, 453] on div "Type or select items ﻿" at bounding box center [861, 453] width 274 height 15
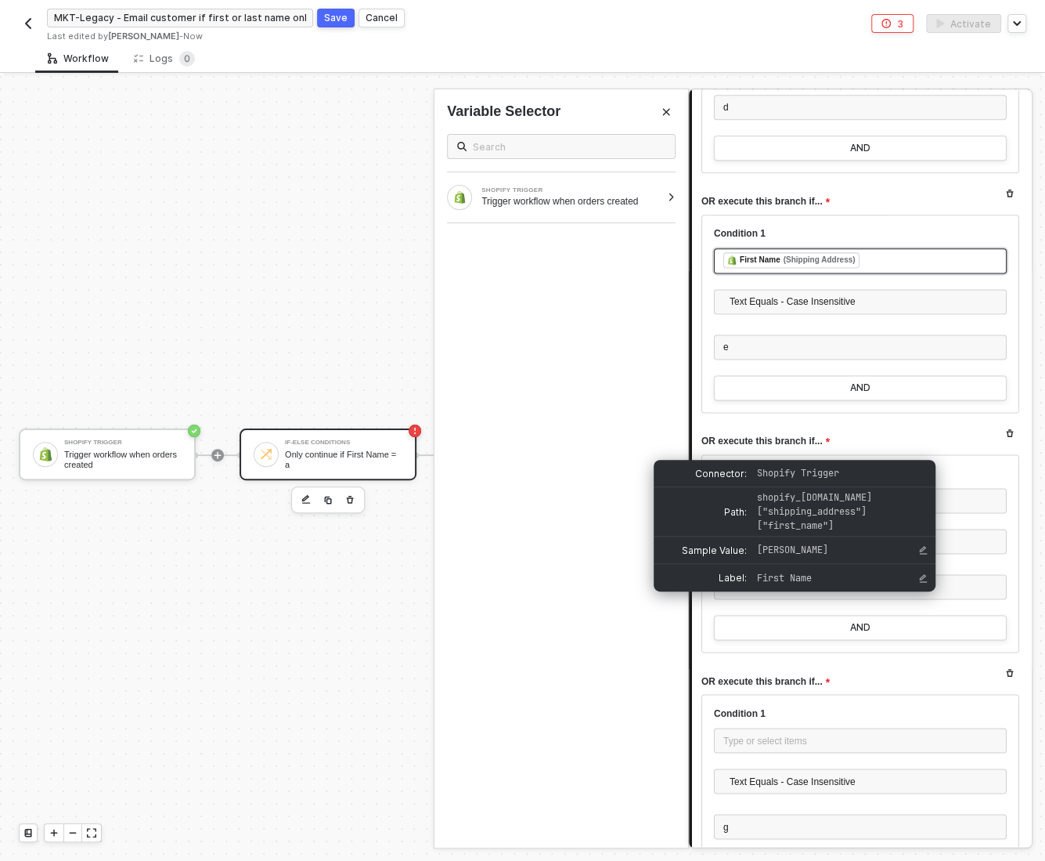
scroll to position [1038, 0]
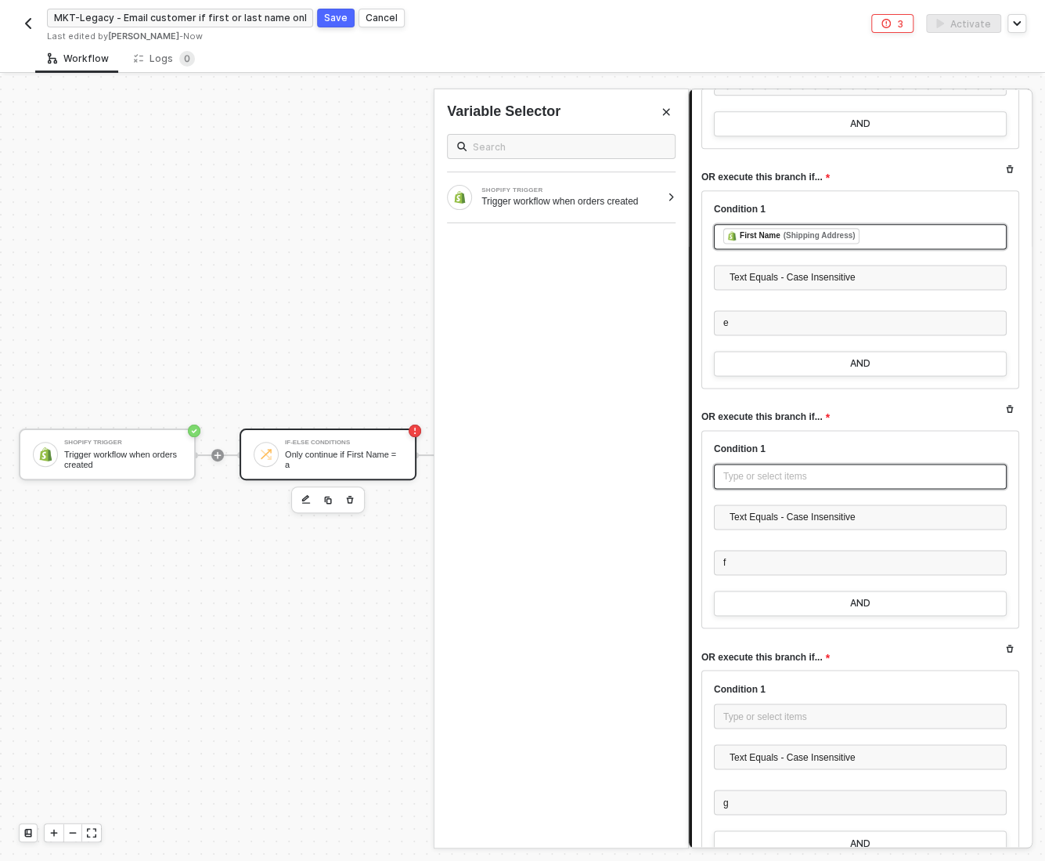
click at [755, 478] on div "Type or select items ﻿" at bounding box center [861, 476] width 274 height 15
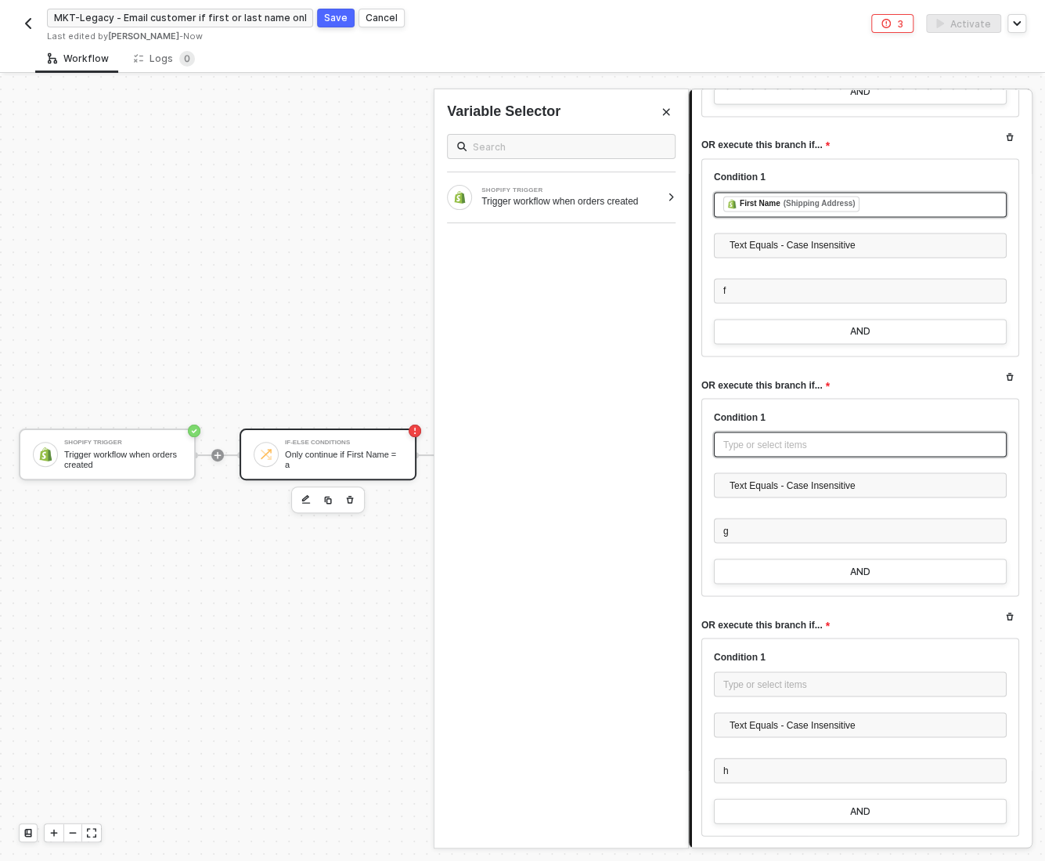
click at [764, 439] on div "Type or select items ﻿" at bounding box center [861, 444] width 274 height 15
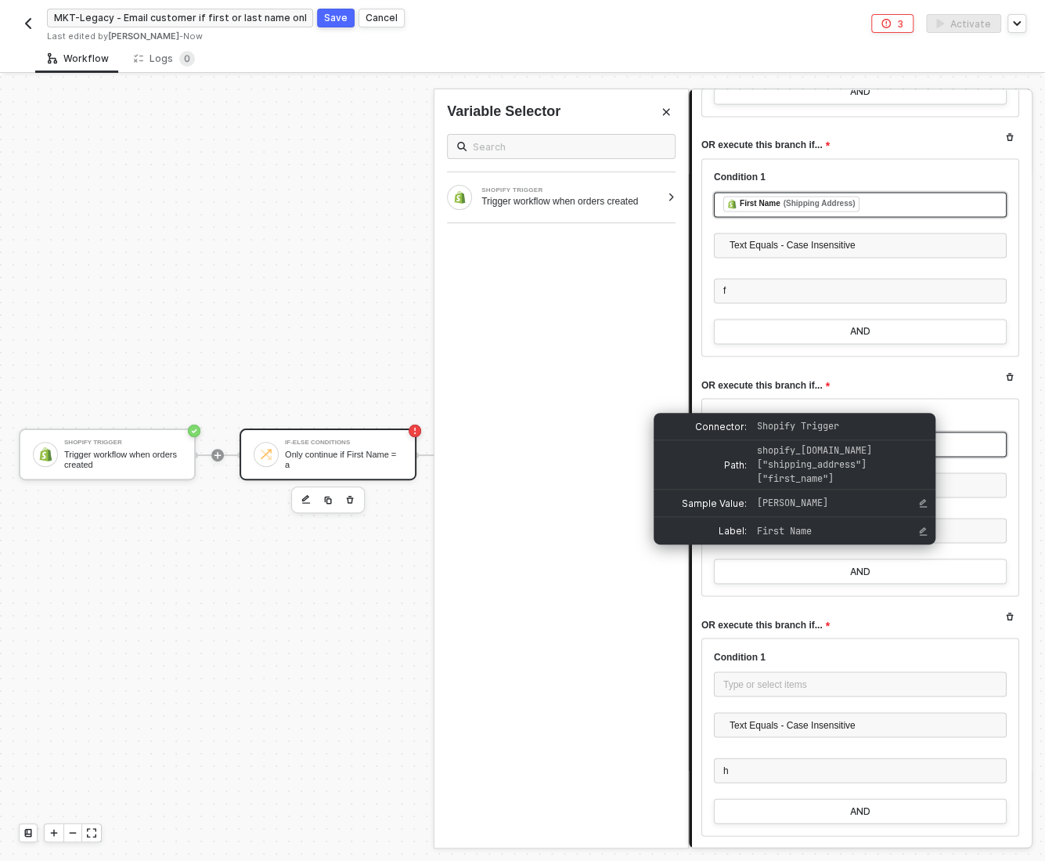
scroll to position [1654, 0]
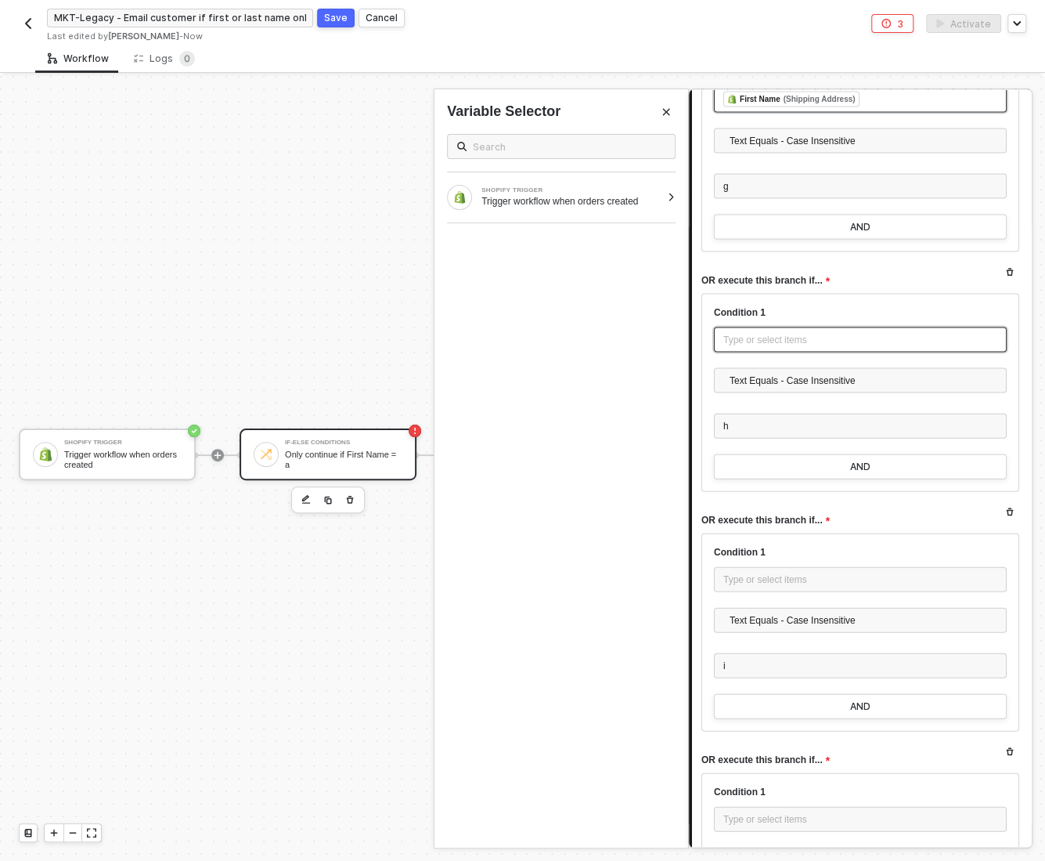
click at [749, 332] on div "Type or select items ﻿" at bounding box center [861, 339] width 274 height 15
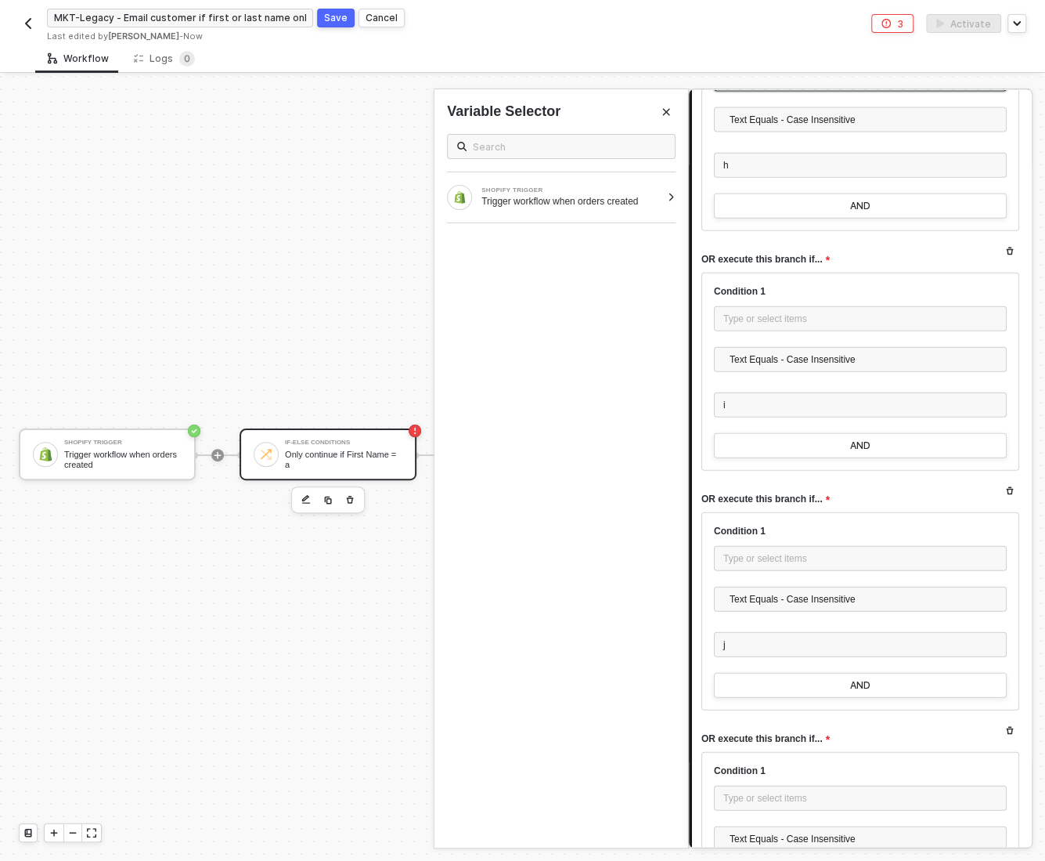
scroll to position [1916, 0]
click at [760, 310] on div "Type or select items ﻿" at bounding box center [861, 317] width 274 height 15
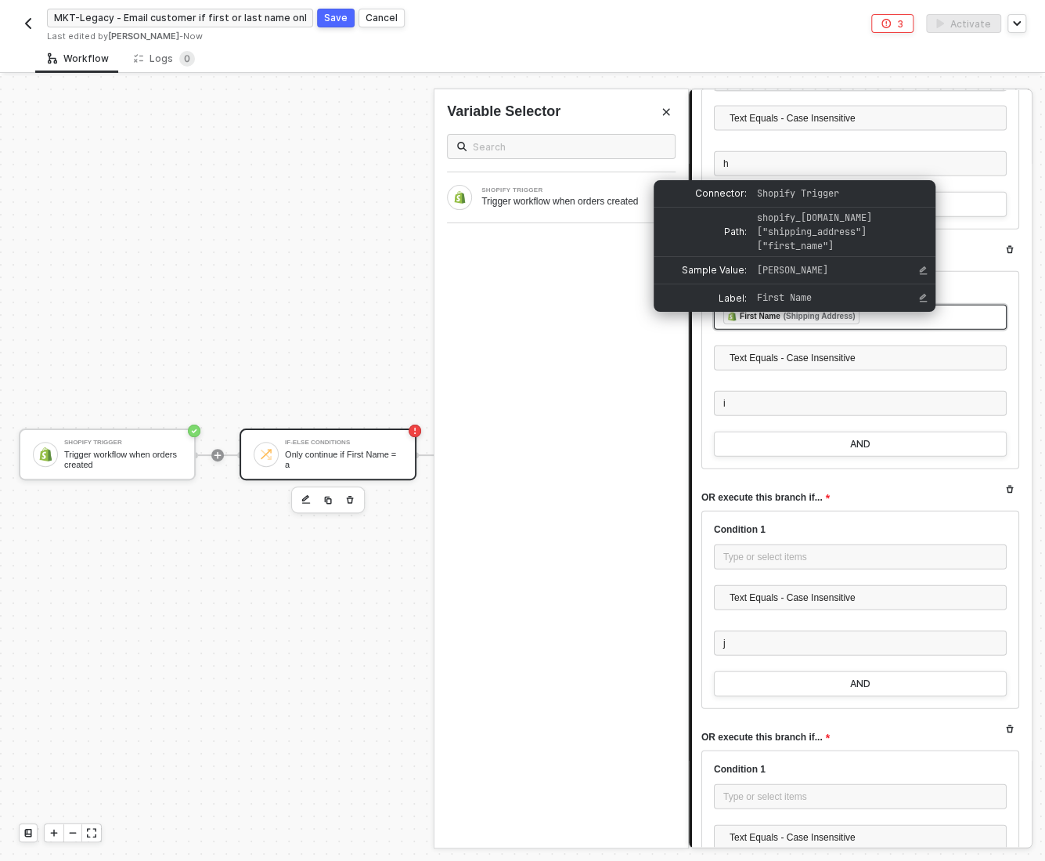
scroll to position [2157, 0]
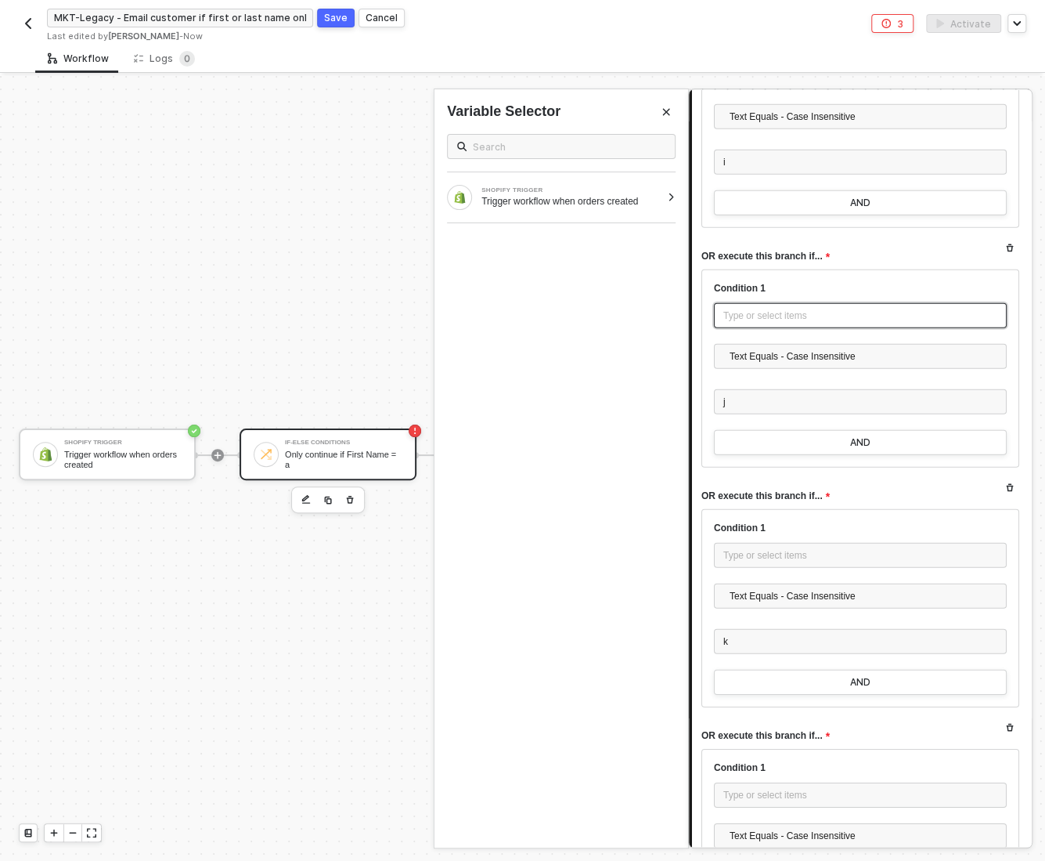
click at [748, 311] on div "Type or select items ﻿" at bounding box center [861, 316] width 274 height 15
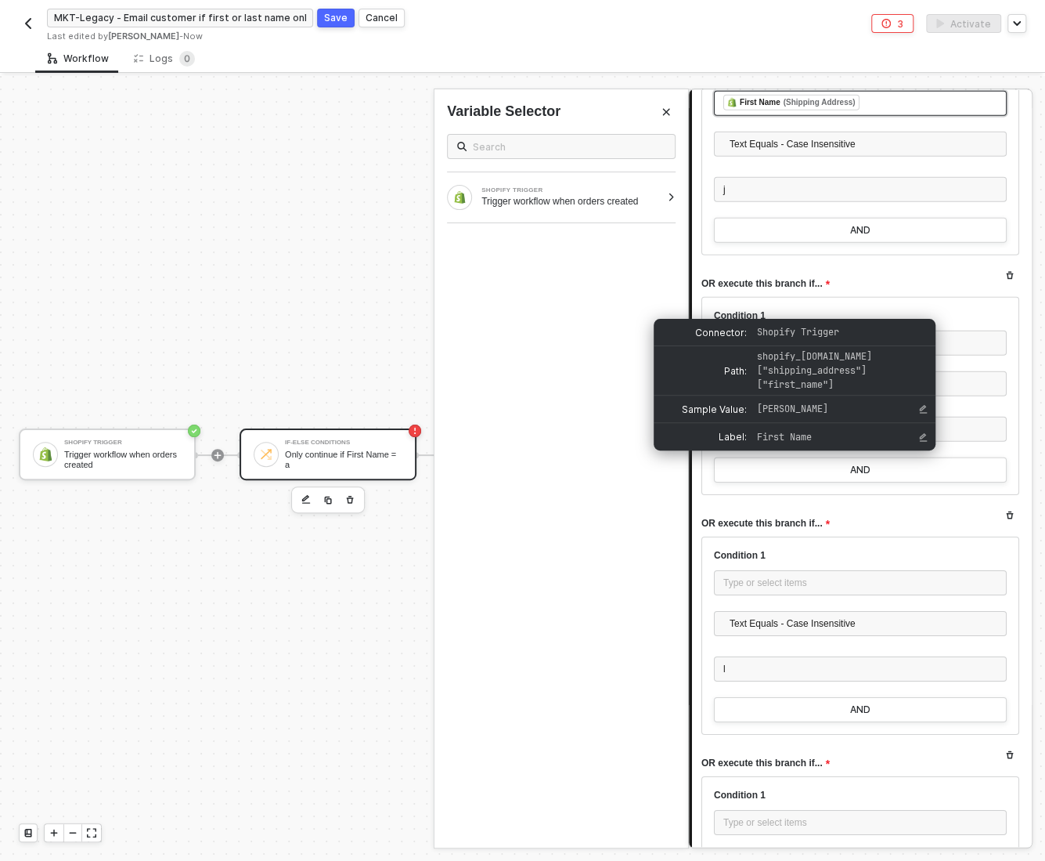
scroll to position [2376, 0]
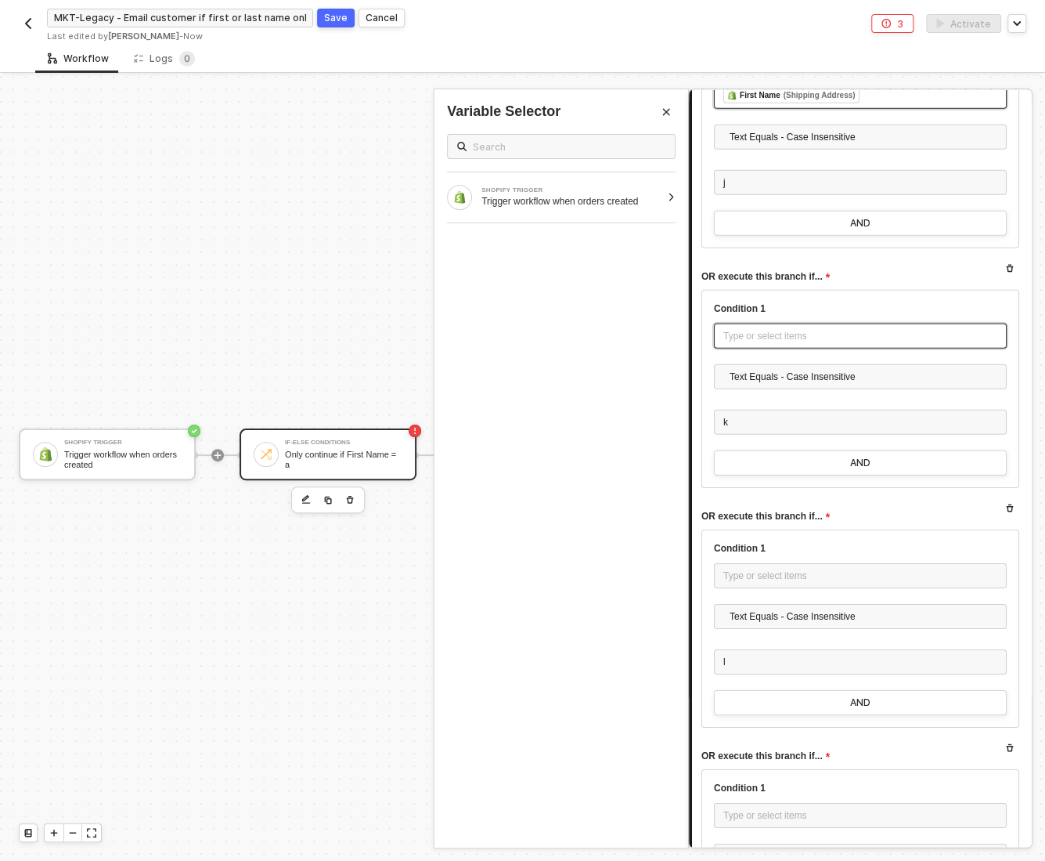
click at [745, 330] on div "Type or select items ﻿" at bounding box center [861, 336] width 274 height 15
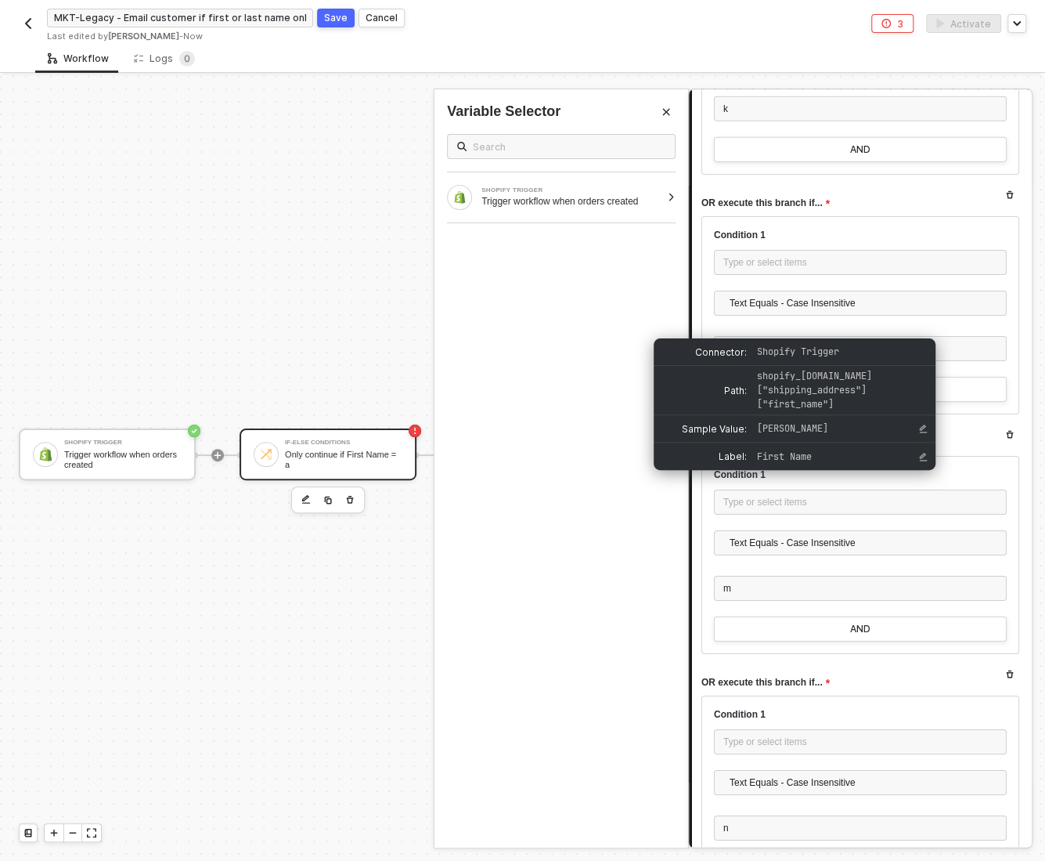
scroll to position [2692, 0]
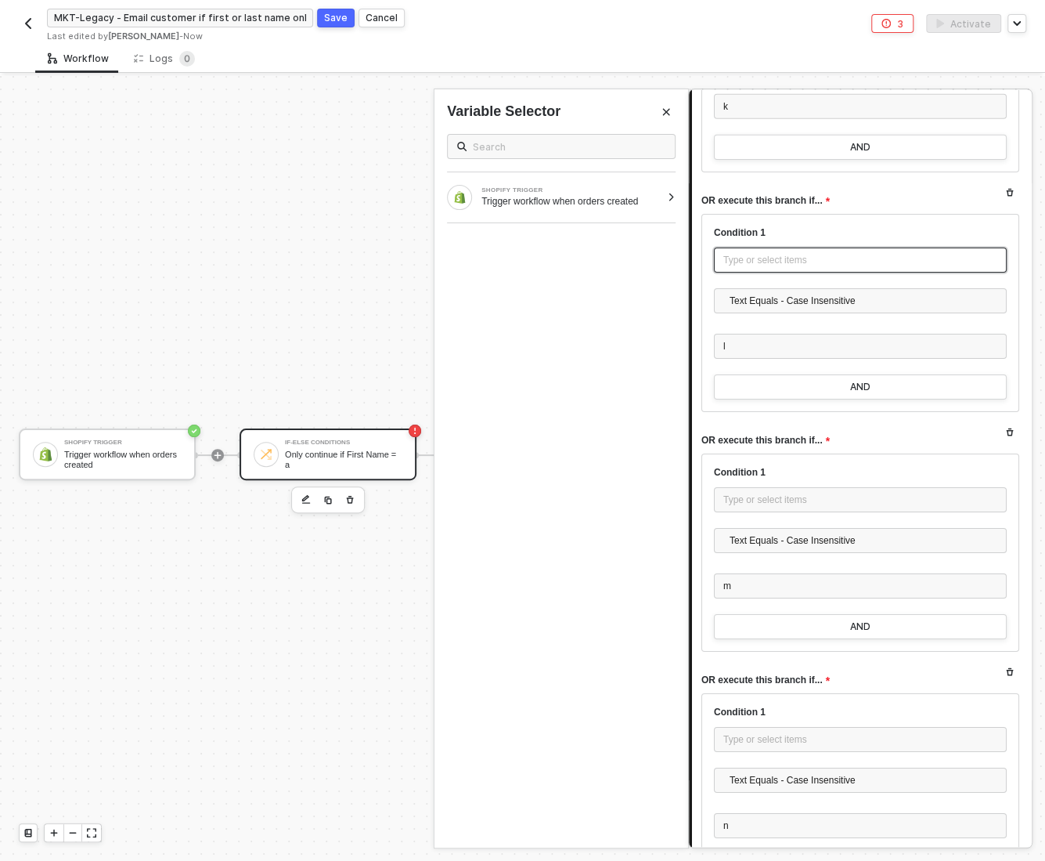
click at [743, 253] on div "Type or select items ﻿" at bounding box center [861, 260] width 274 height 15
click at [771, 496] on div "Type or select items ﻿" at bounding box center [861, 500] width 274 height 15
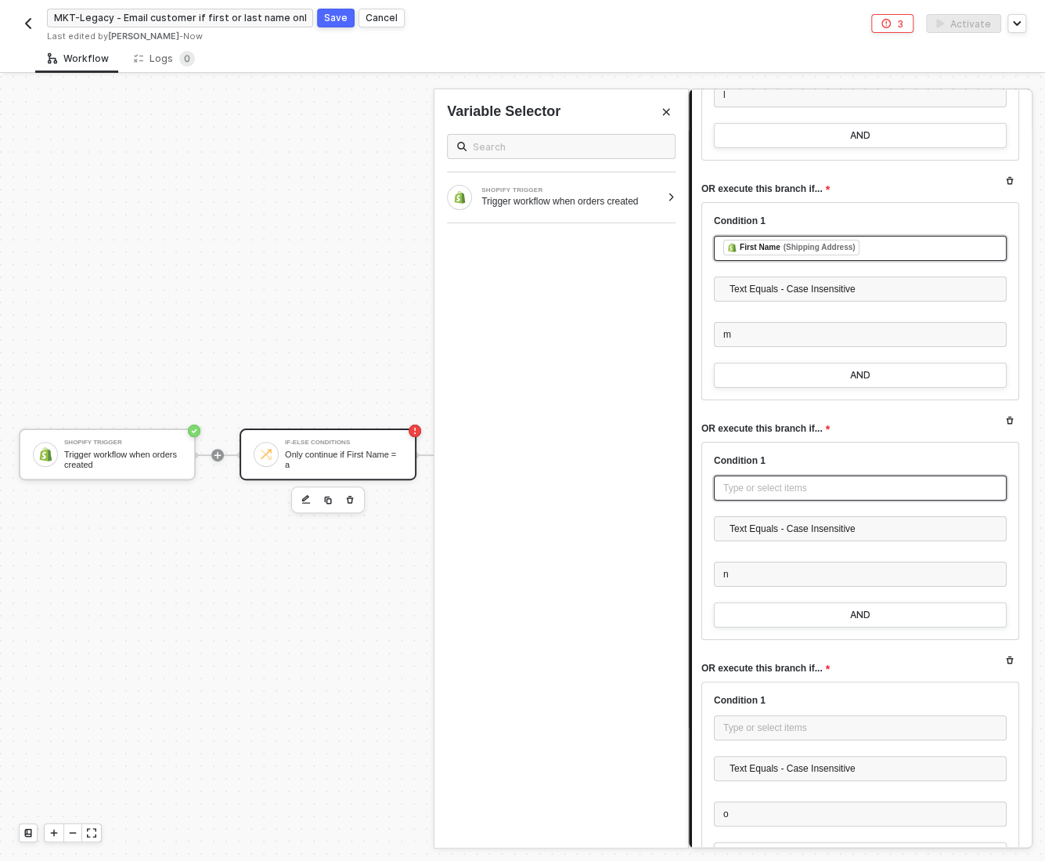
click at [761, 488] on div "Type or select items ﻿" at bounding box center [860, 487] width 293 height 25
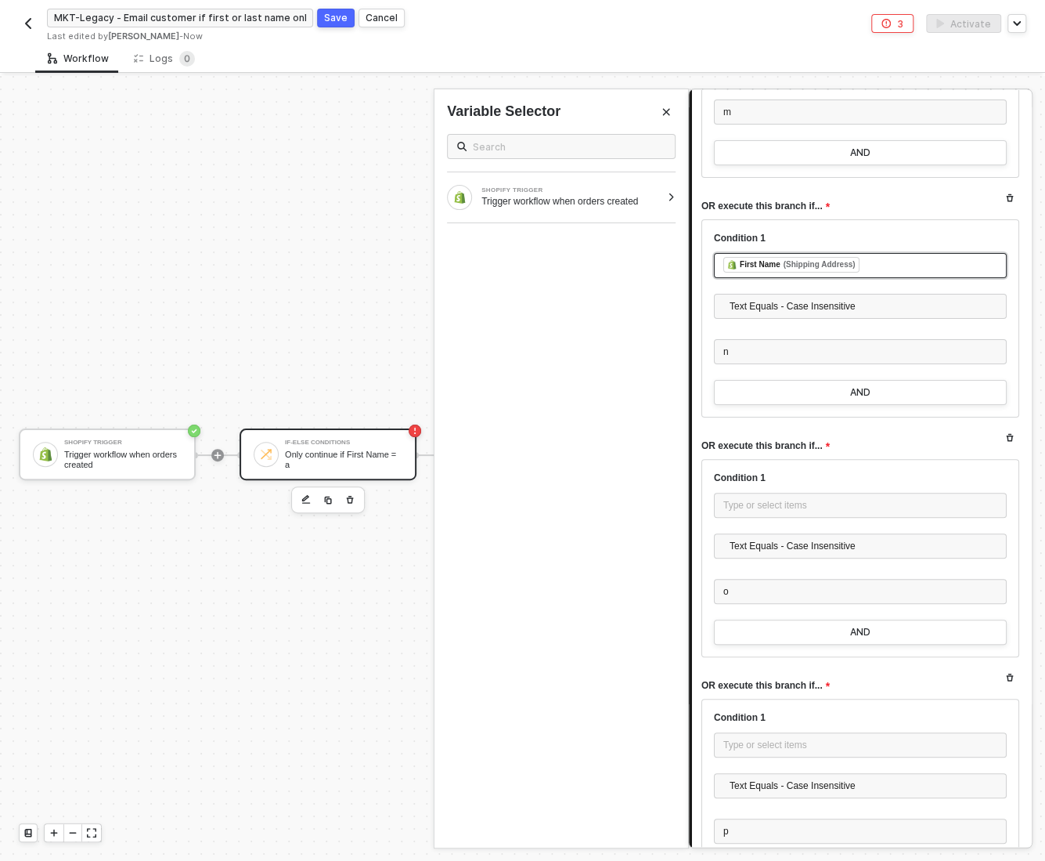
scroll to position [3161, 0]
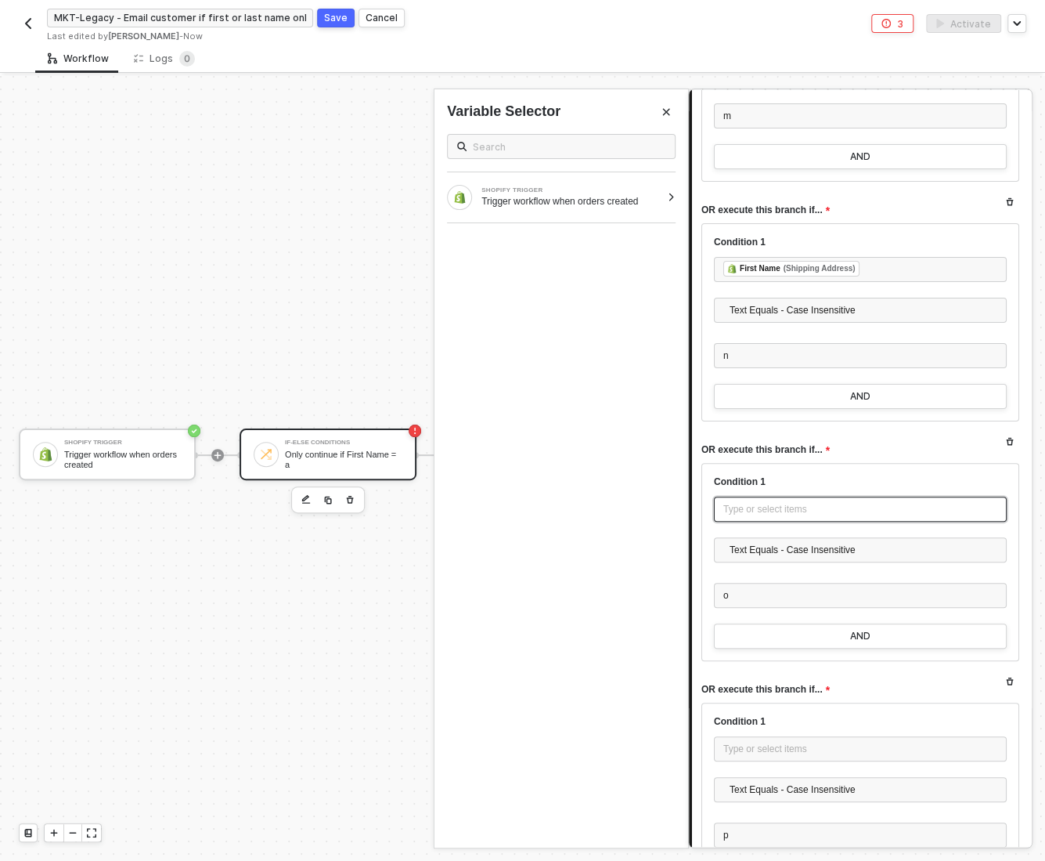
click at [759, 507] on div "Type or select items ﻿" at bounding box center [861, 509] width 274 height 15
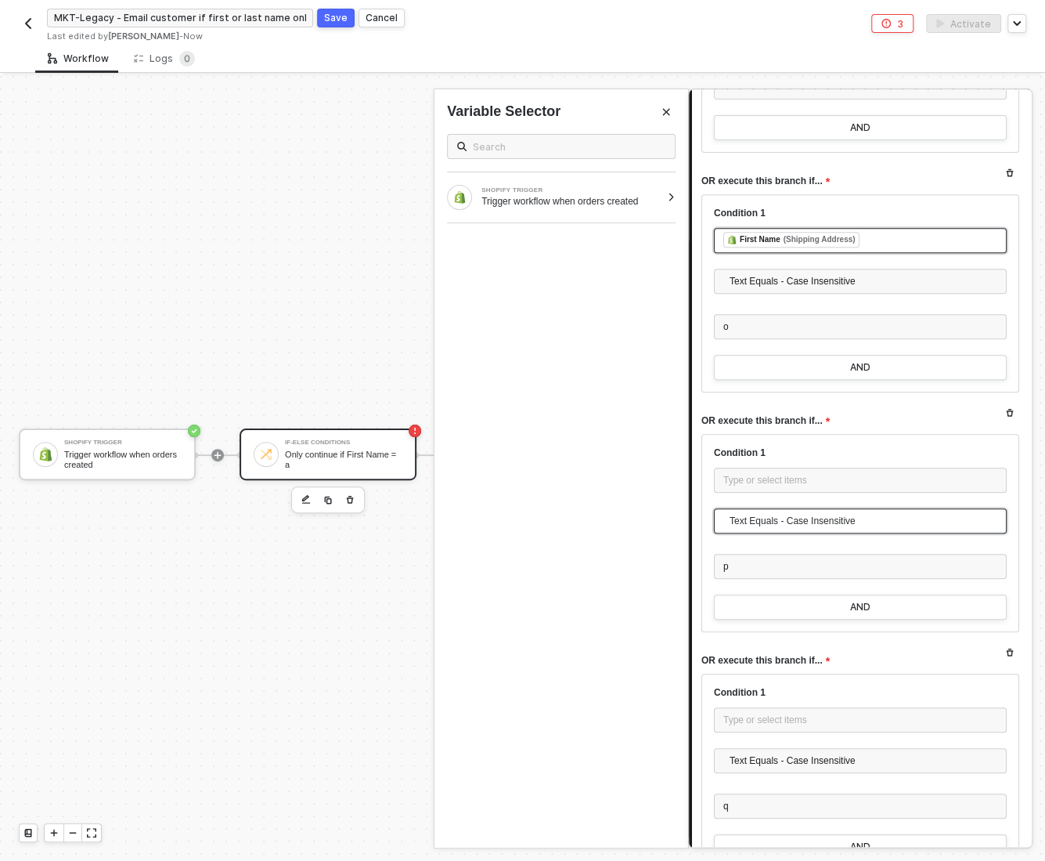
scroll to position [3428, 0]
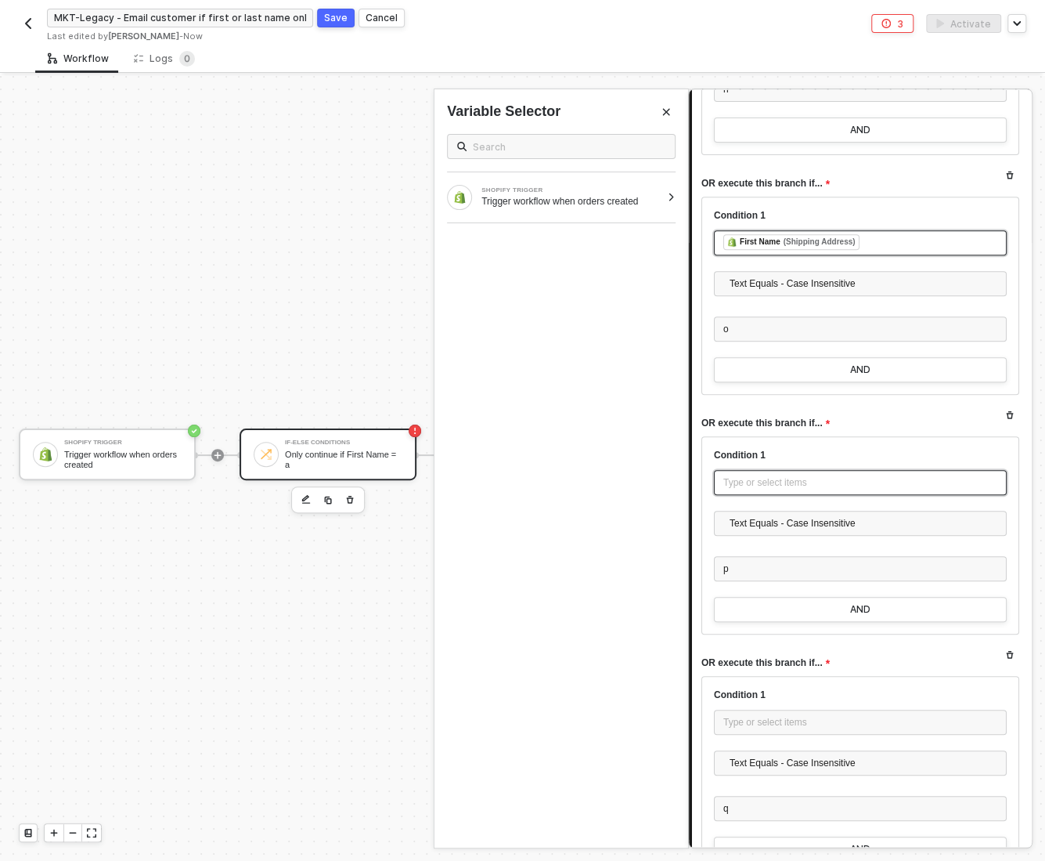
click at [743, 485] on div "Type or select items ﻿" at bounding box center [860, 482] width 293 height 25
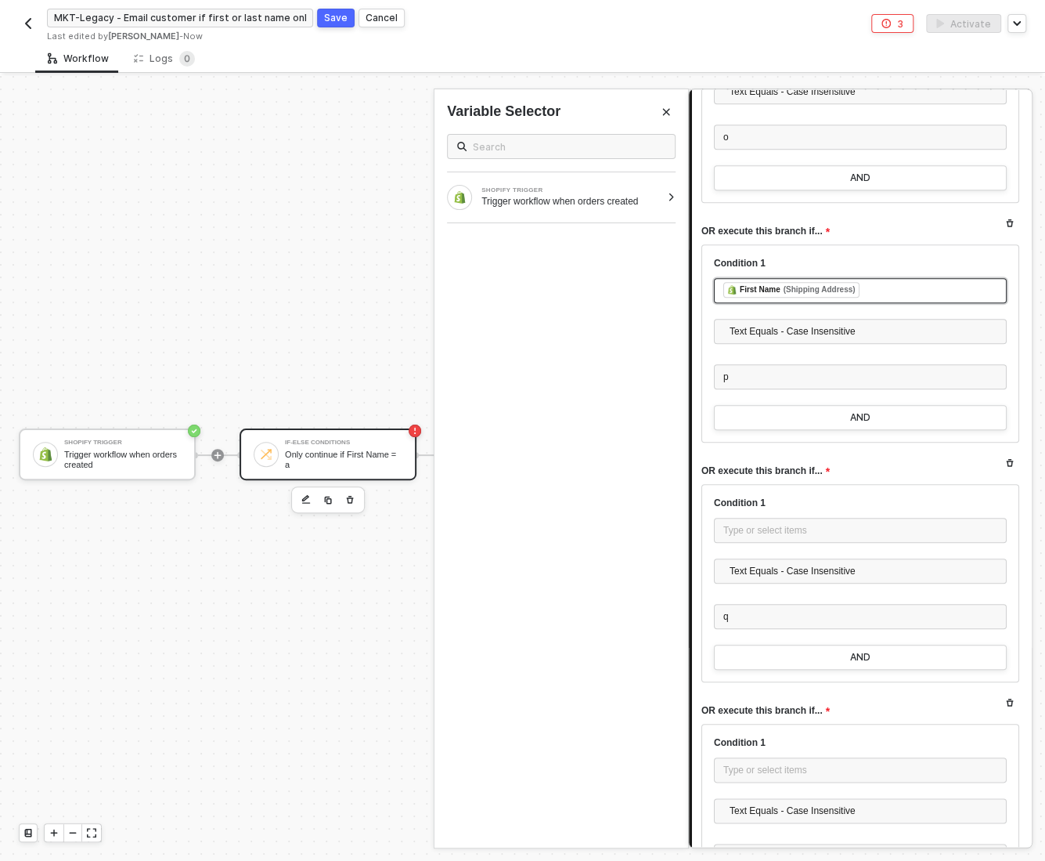
scroll to position [3618, 0]
click at [745, 527] on div "Type or select items ﻿" at bounding box center [861, 532] width 274 height 15
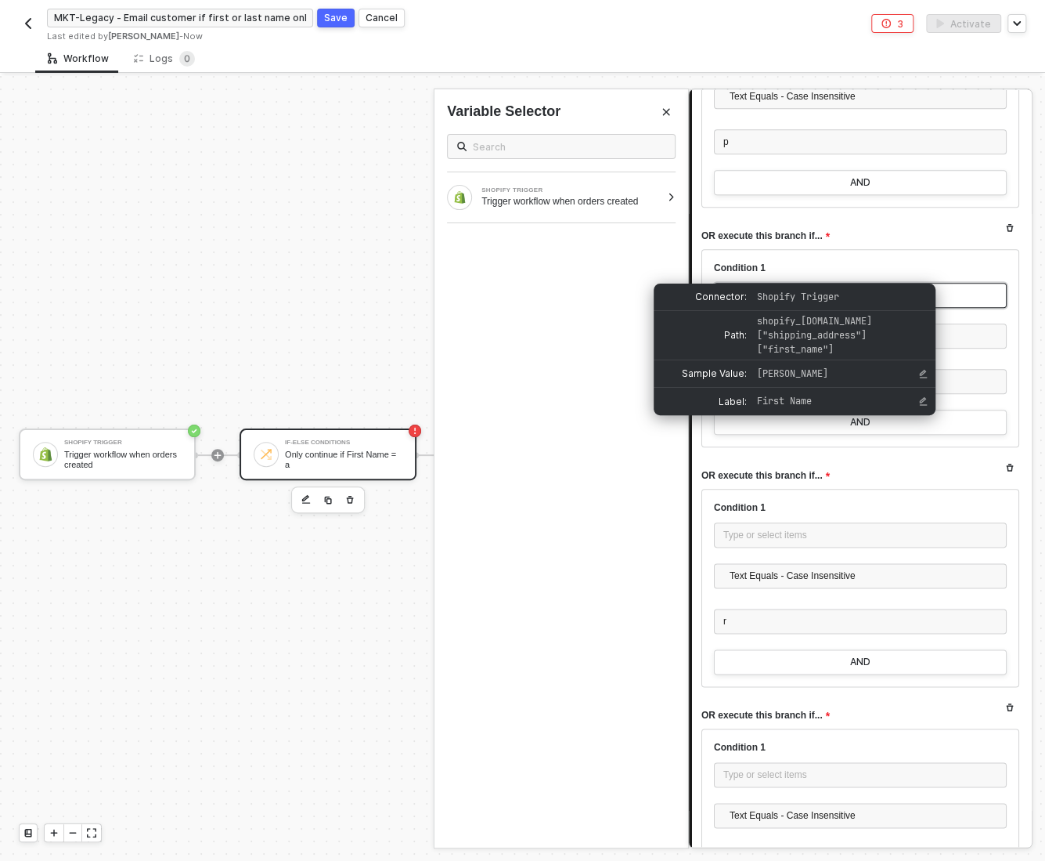
scroll to position [3867, 0]
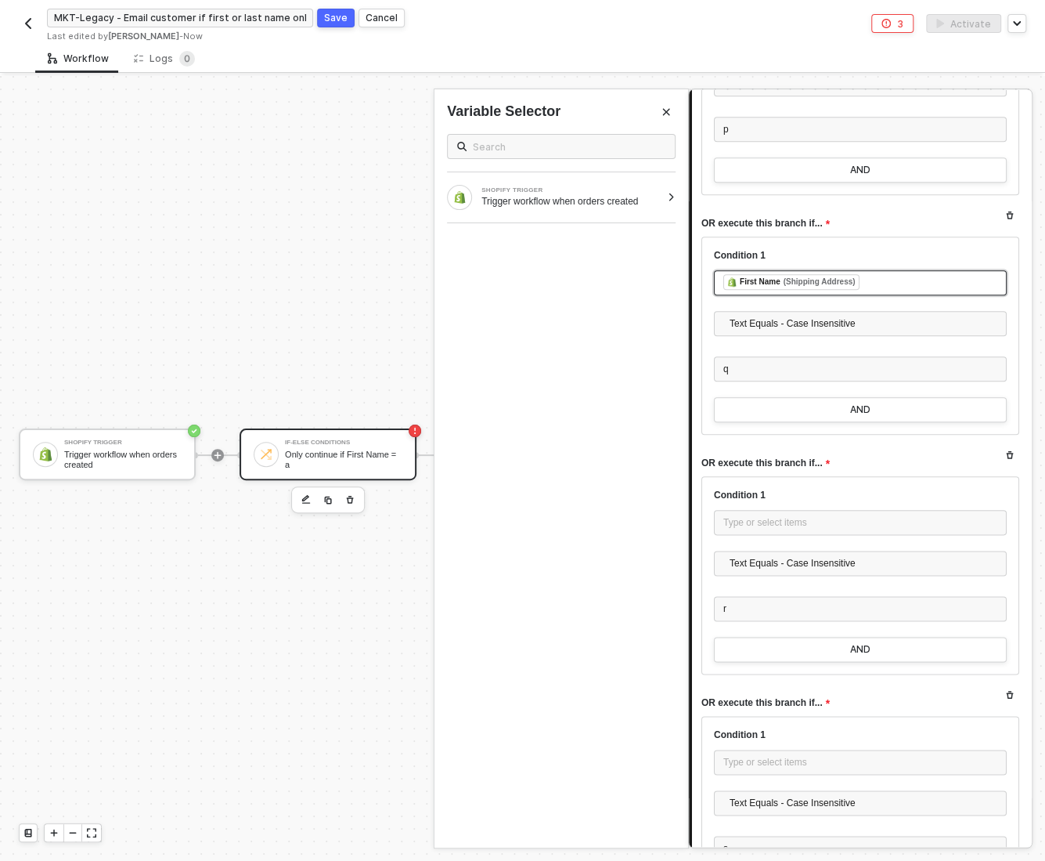
click at [736, 496] on div "Condition 1 Type or select items ﻿ Text Equals - Case Insensitive r" at bounding box center [860, 563] width 293 height 148
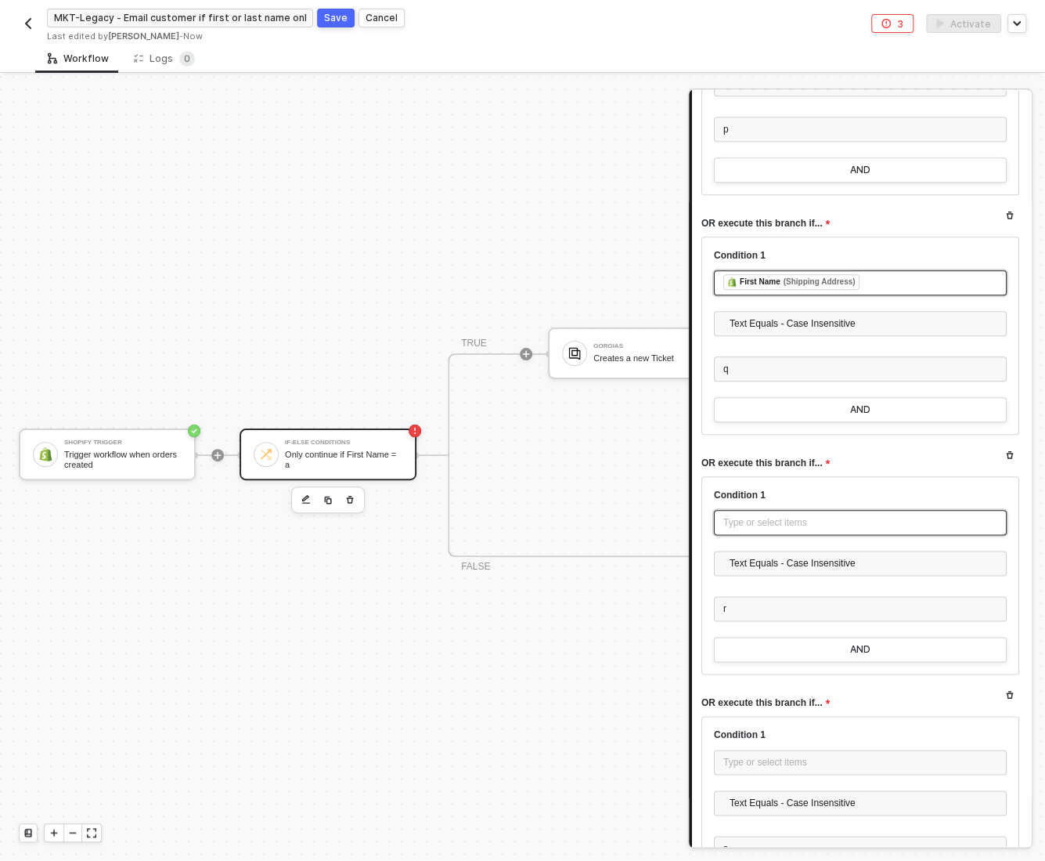
click at [756, 518] on div "Type or select items ﻿" at bounding box center [861, 522] width 274 height 15
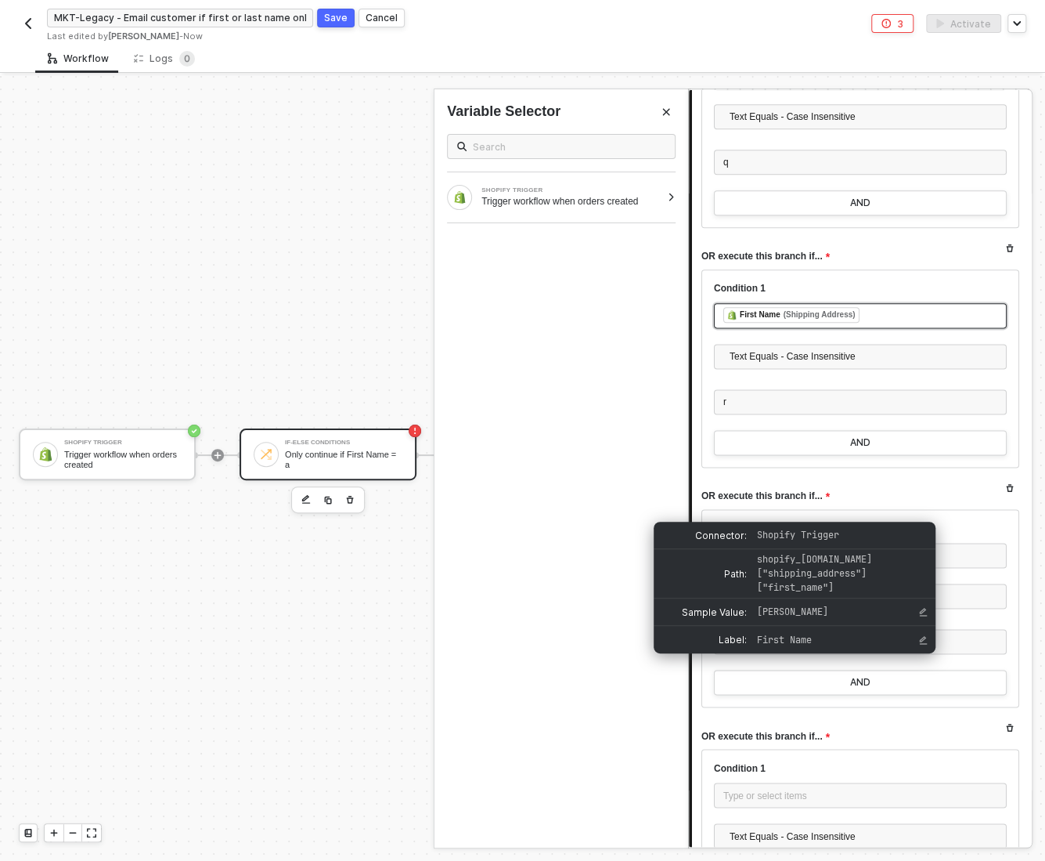
scroll to position [4089, 0]
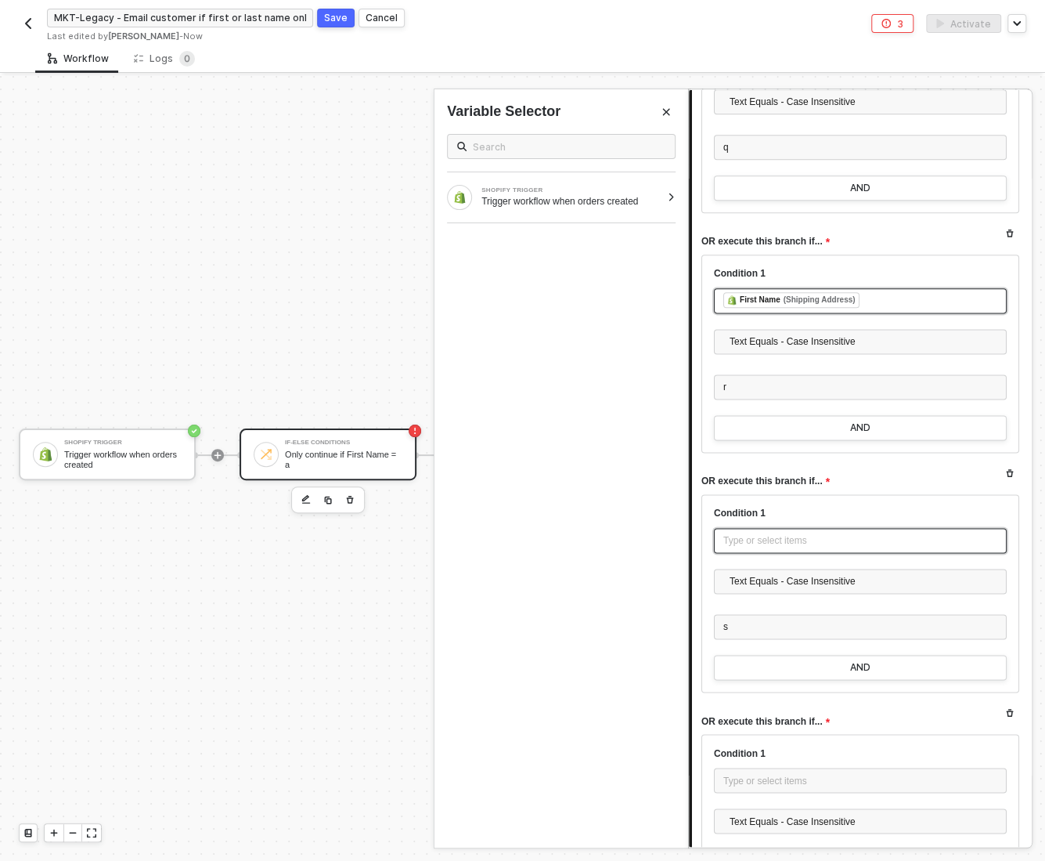
click at [753, 533] on div "Type or select items ﻿" at bounding box center [861, 540] width 274 height 15
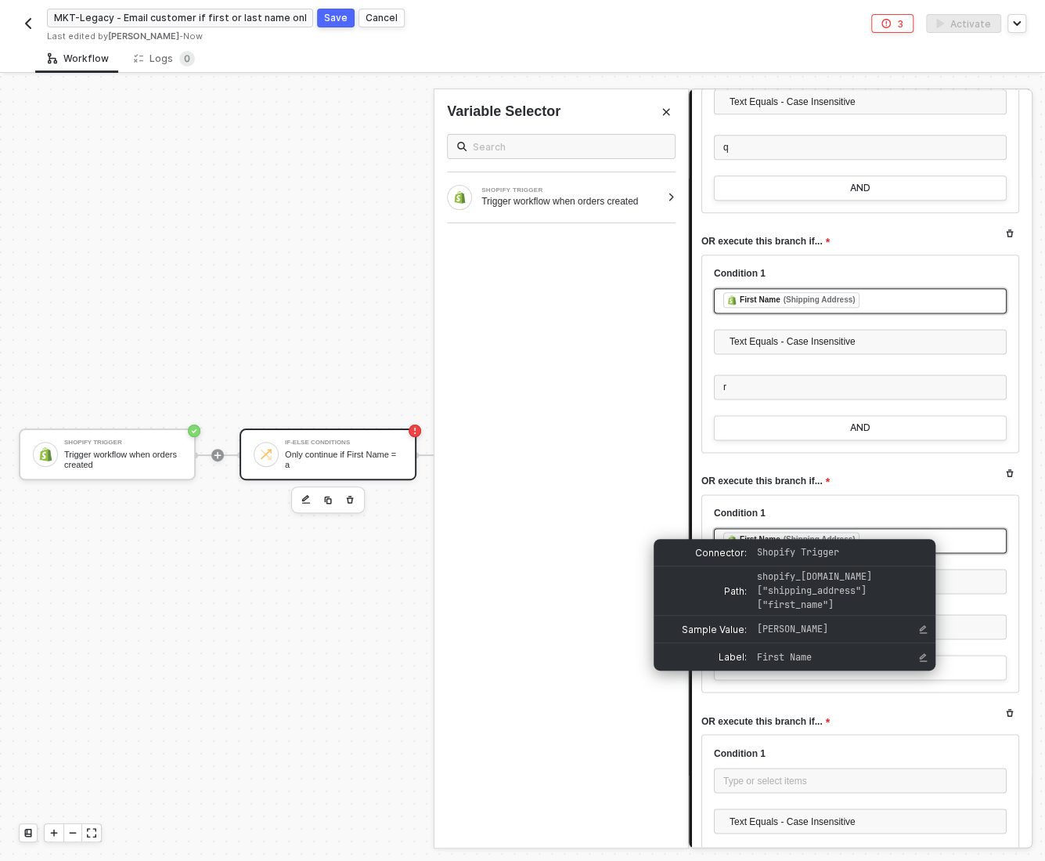
scroll to position [4359, 0]
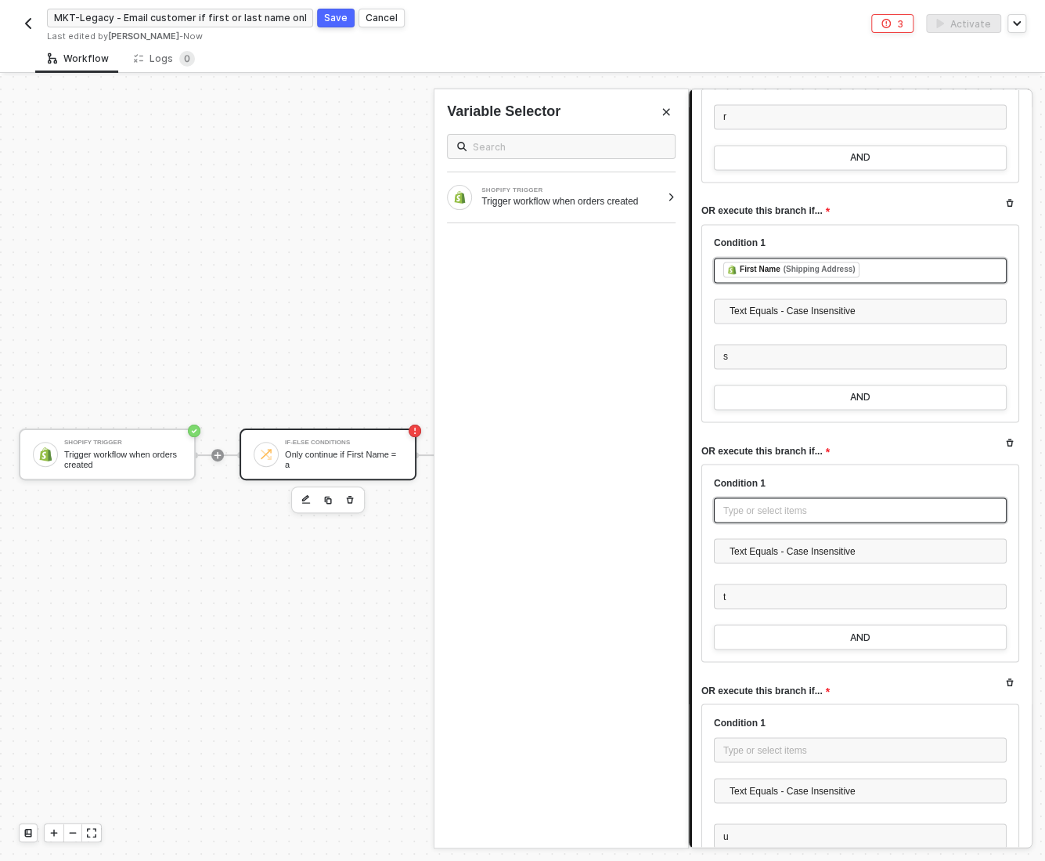
click at [744, 504] on div "Type or select items ﻿" at bounding box center [861, 510] width 274 height 15
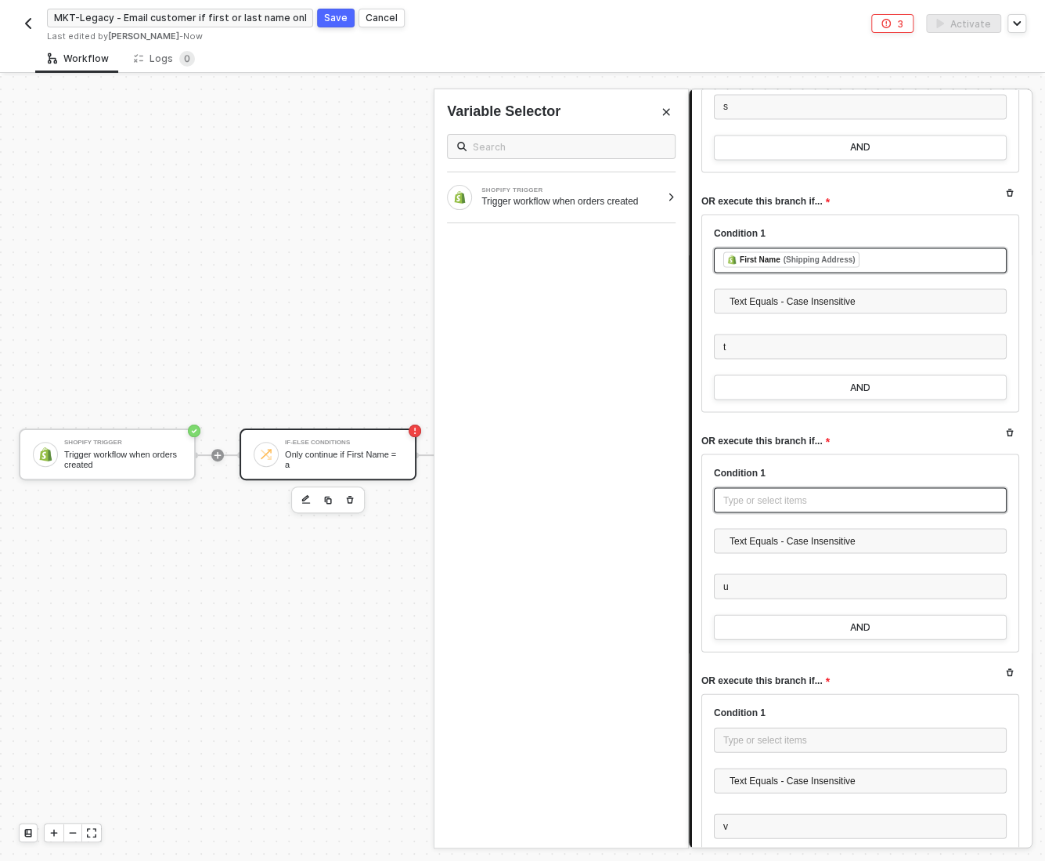
click at [767, 493] on div "Type or select items ﻿" at bounding box center [861, 500] width 274 height 15
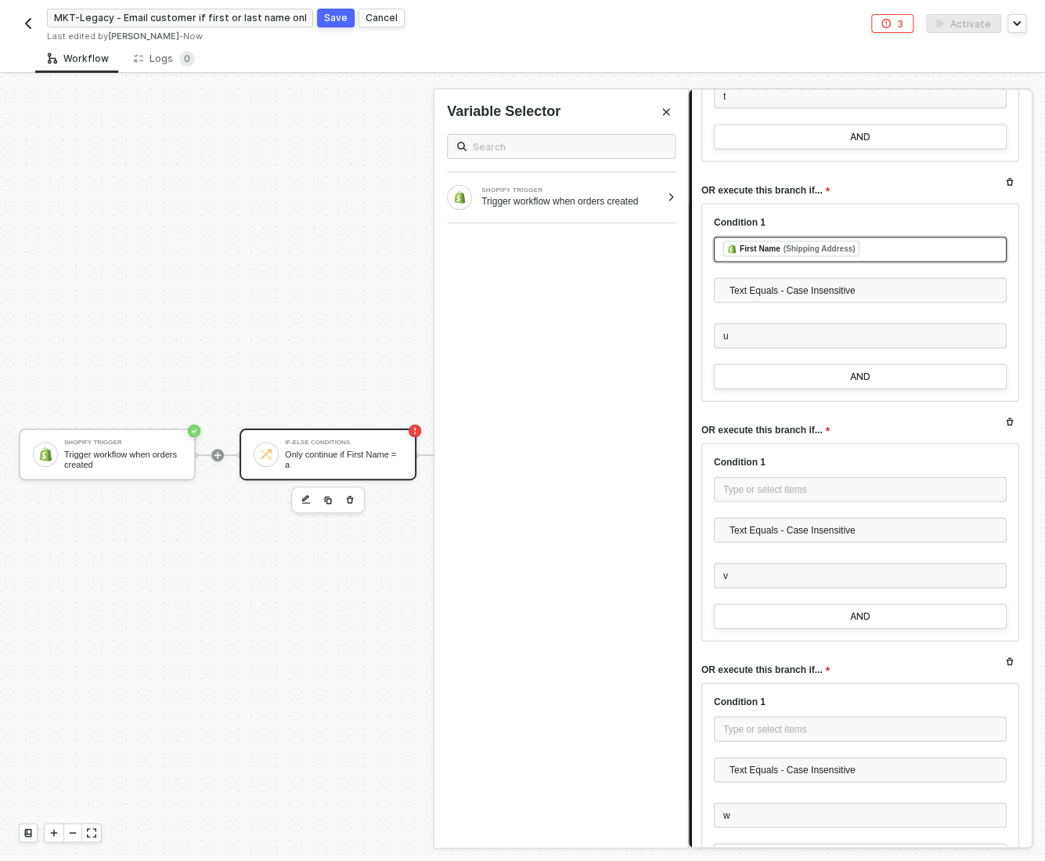
scroll to position [4849, 0]
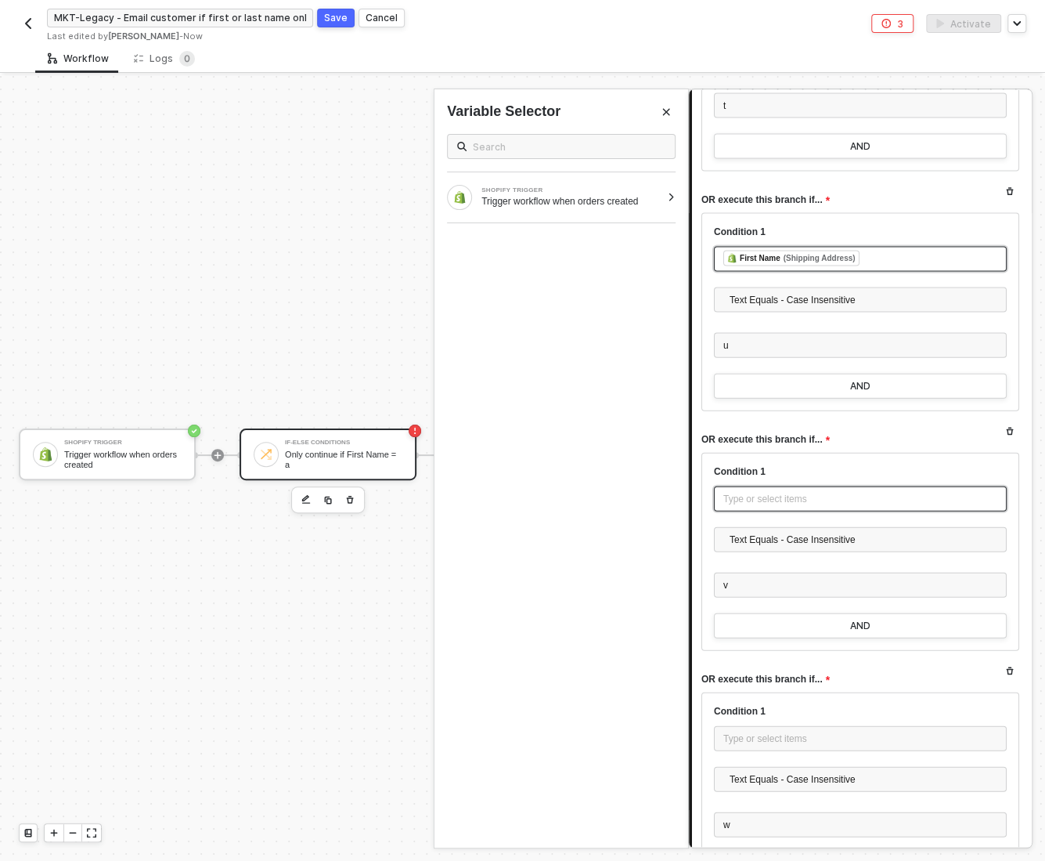
click at [762, 493] on div "Type or select items ﻿" at bounding box center [861, 499] width 274 height 15
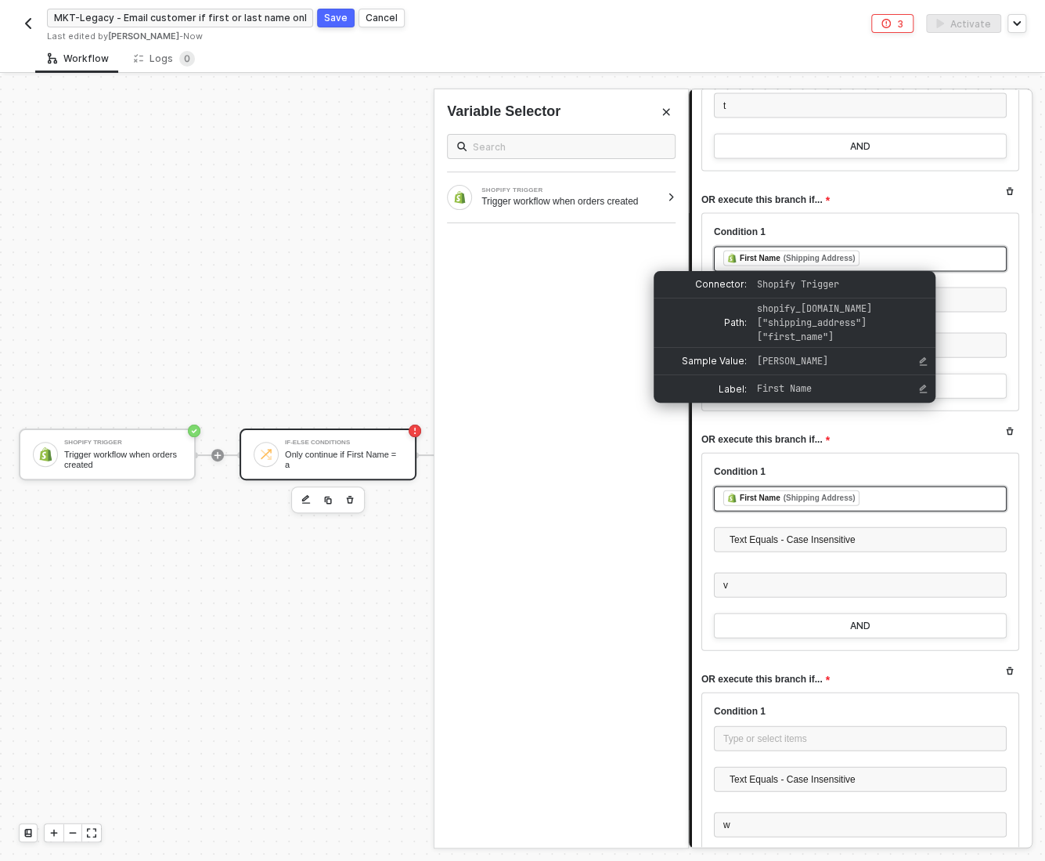
scroll to position [5071, 0]
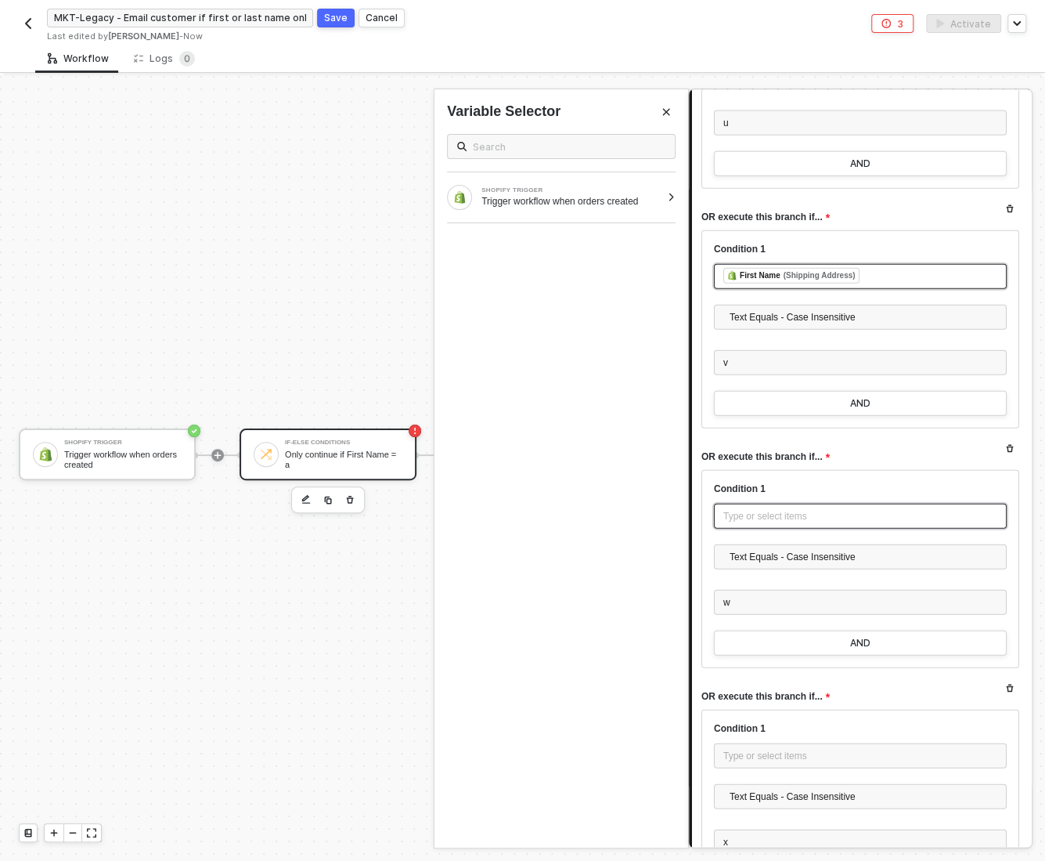
click at [758, 504] on div "Type or select items ﻿" at bounding box center [860, 516] width 293 height 25
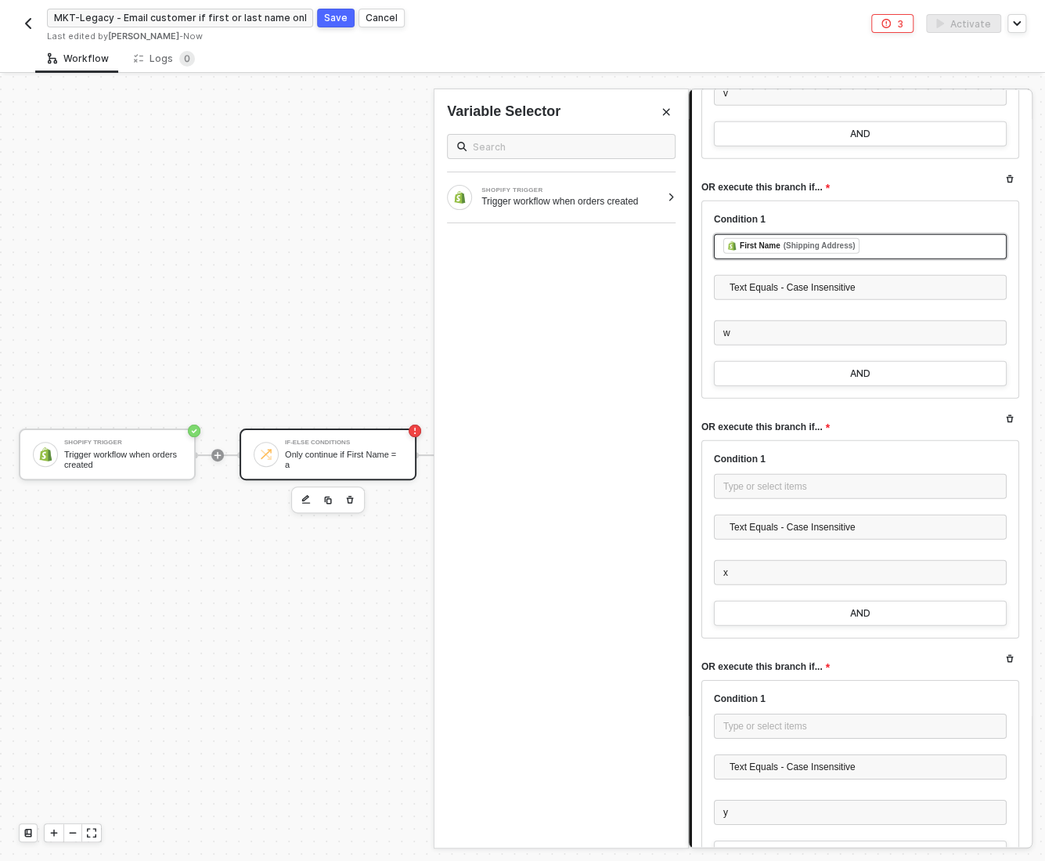
scroll to position [5347, 0]
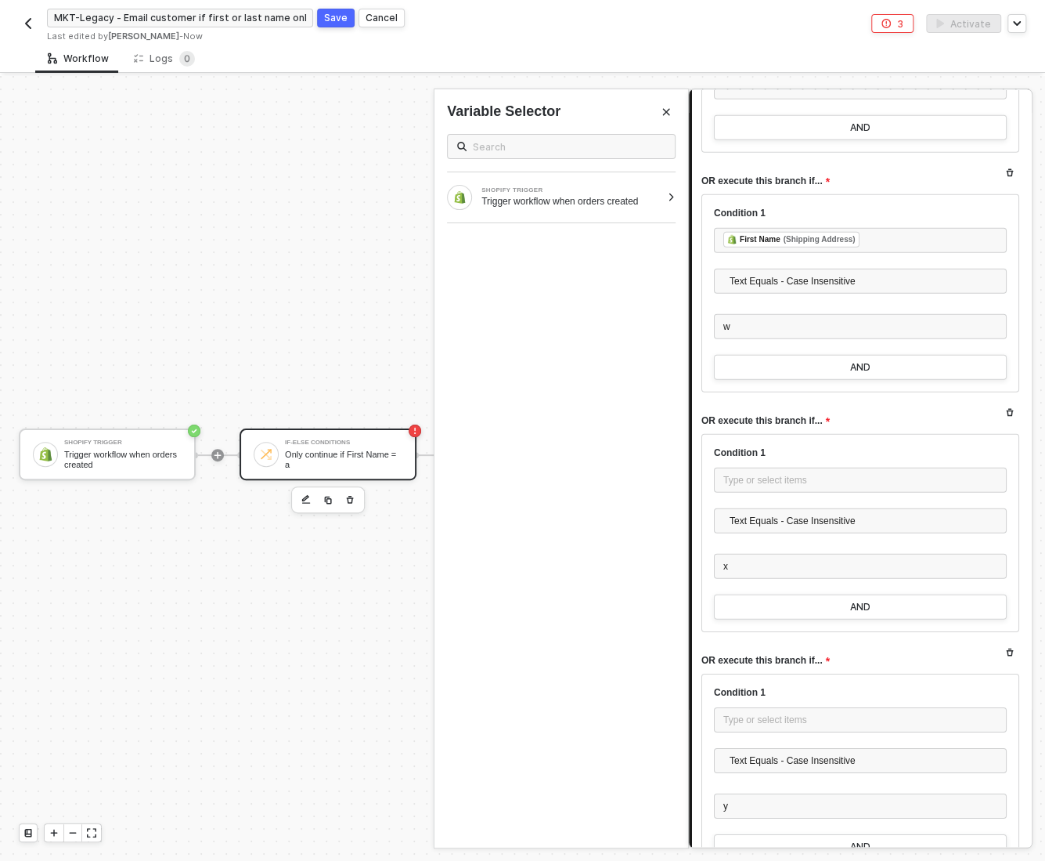
click at [753, 482] on div "Type or select items ﻿" at bounding box center [860, 482] width 293 height 28
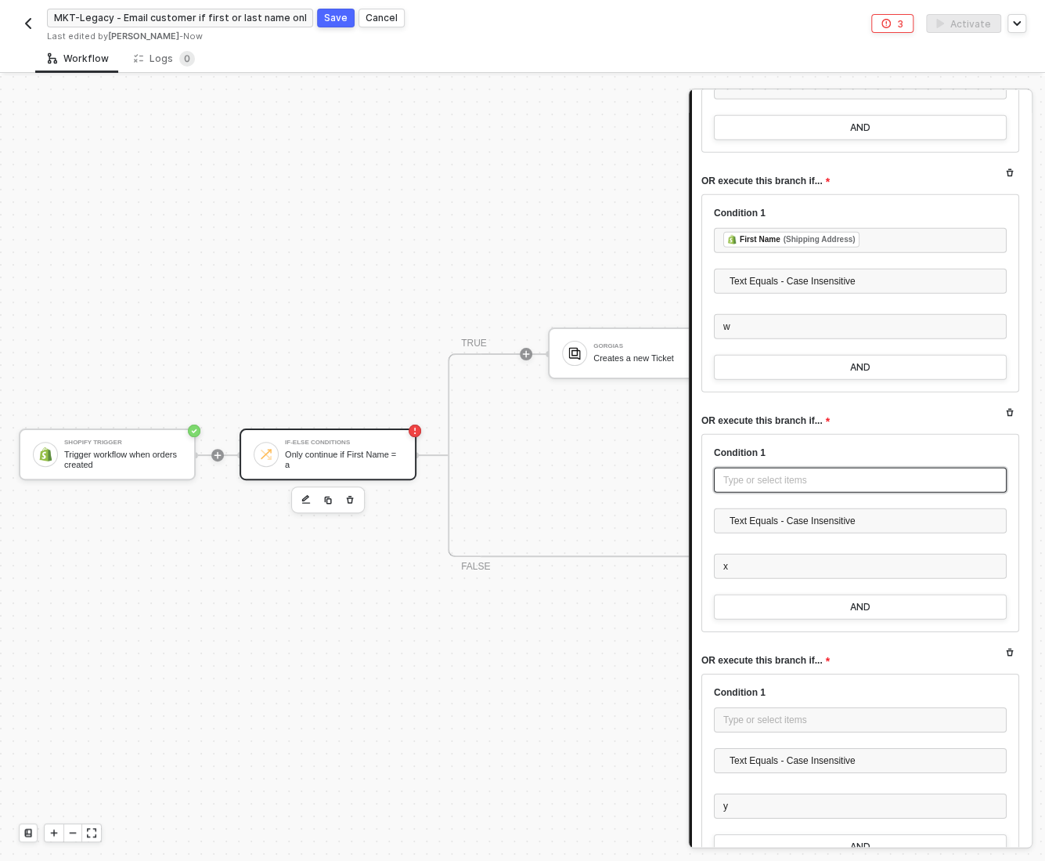
click at [740, 473] on div "Type or select items ﻿" at bounding box center [861, 480] width 274 height 15
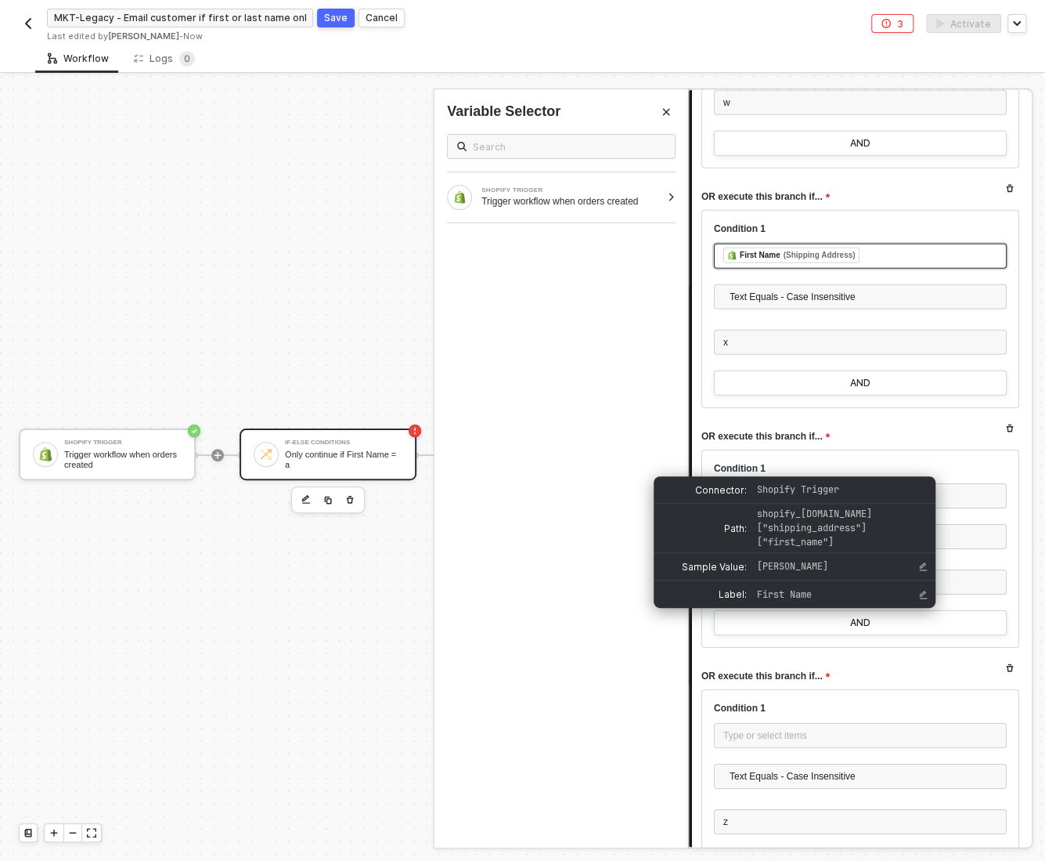
scroll to position [5573, 0]
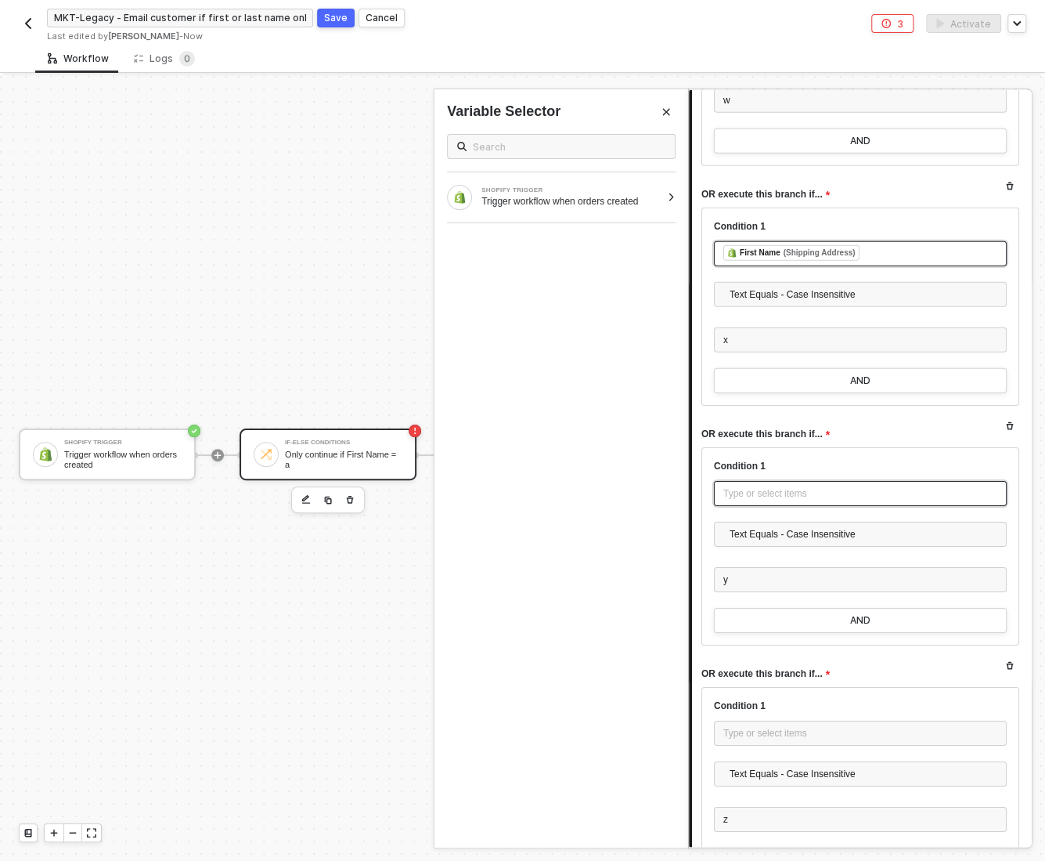
click at [754, 486] on div "Type or select items ﻿" at bounding box center [861, 493] width 274 height 15
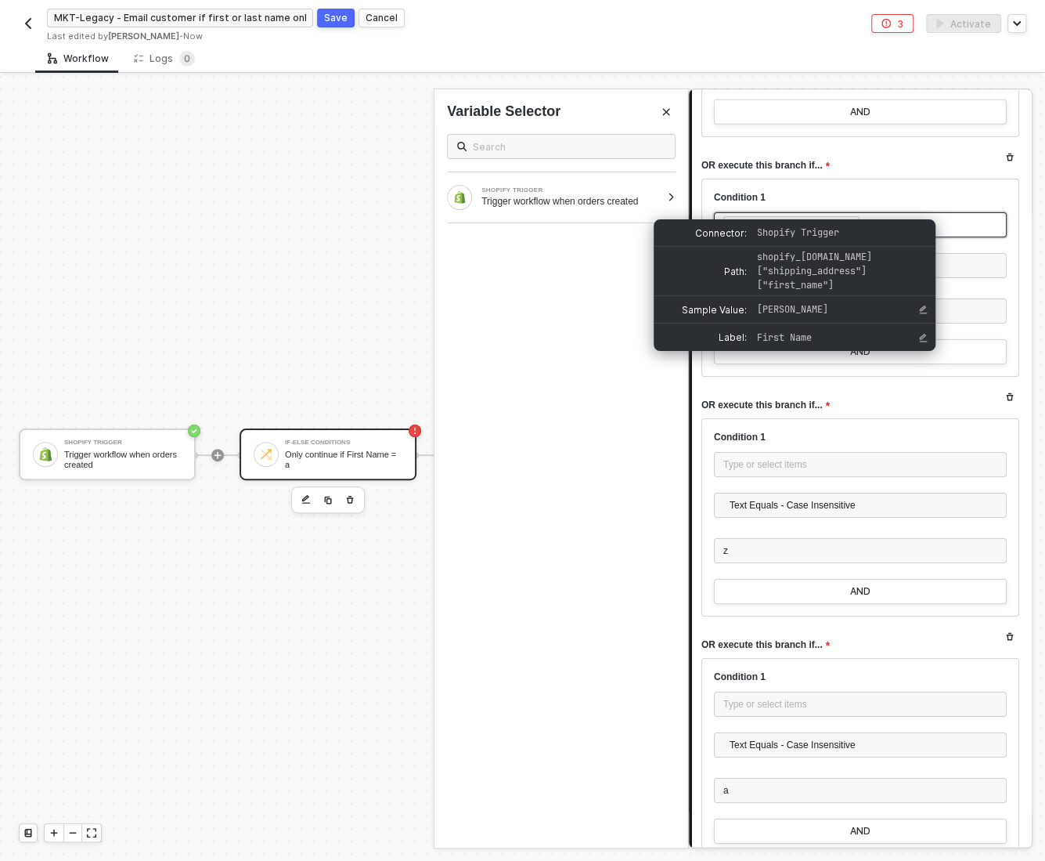
scroll to position [5842, 0]
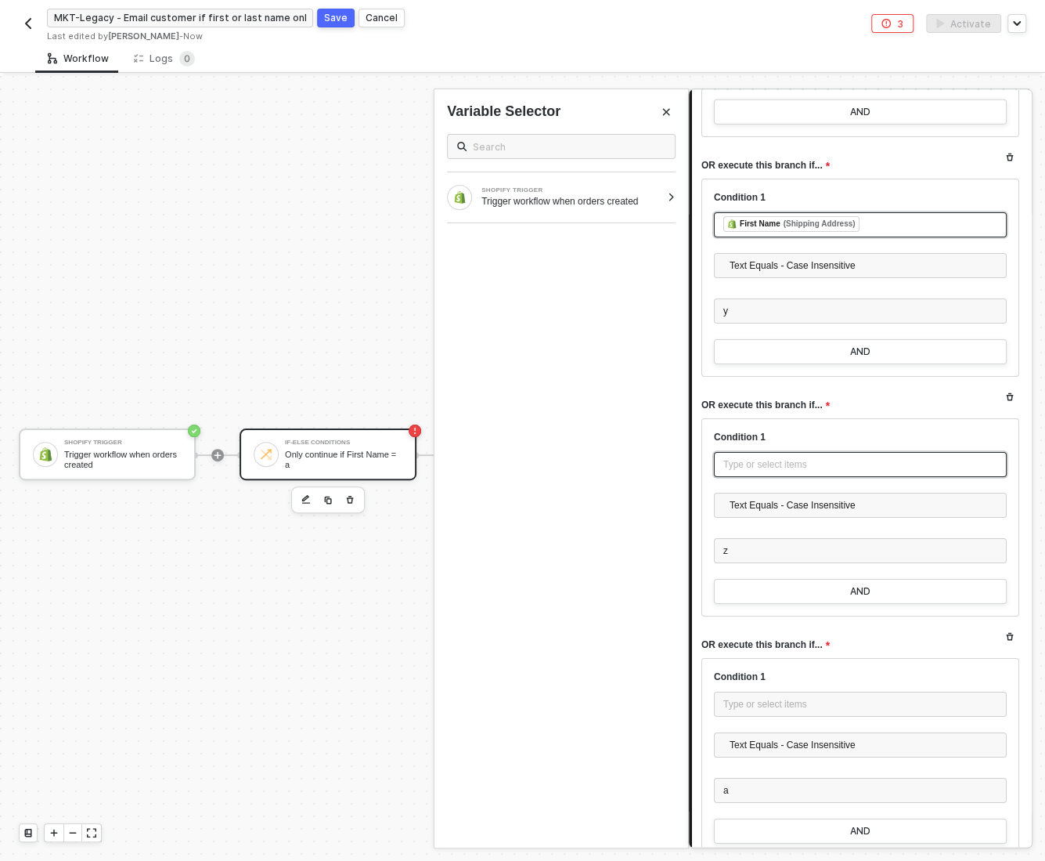
click at [739, 457] on div "Type or select items ﻿" at bounding box center [861, 464] width 274 height 15
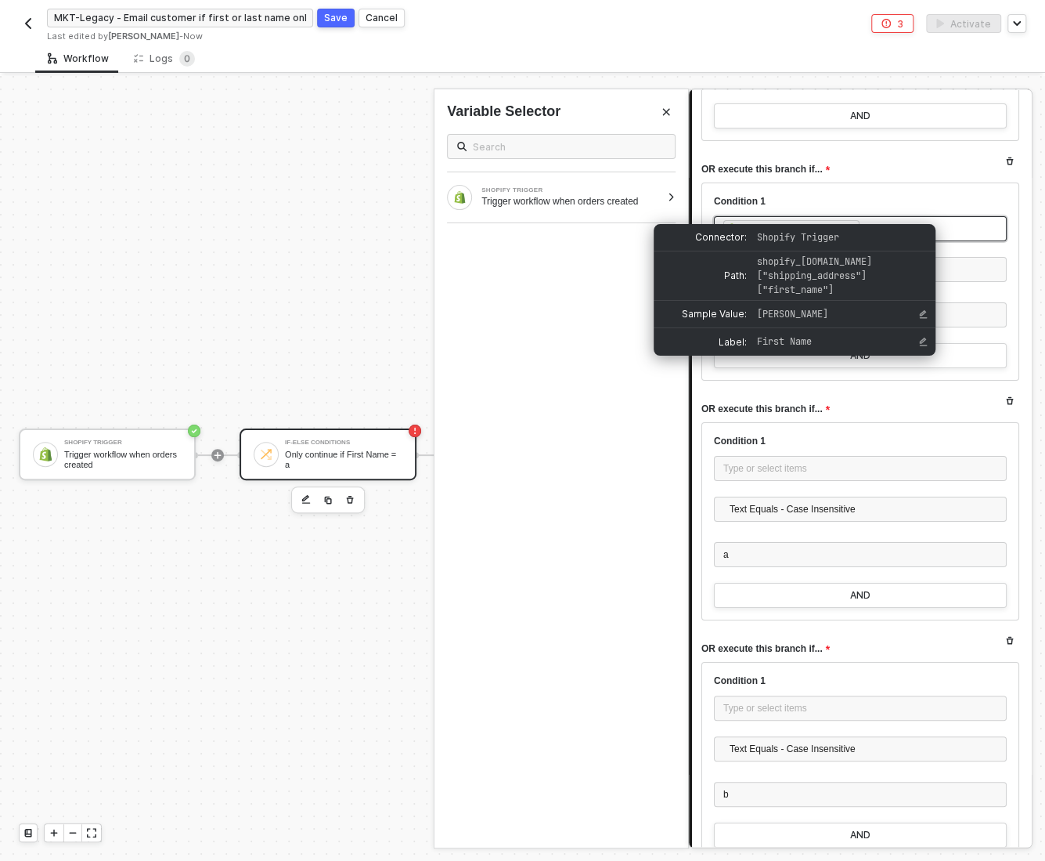
scroll to position [6077, 0]
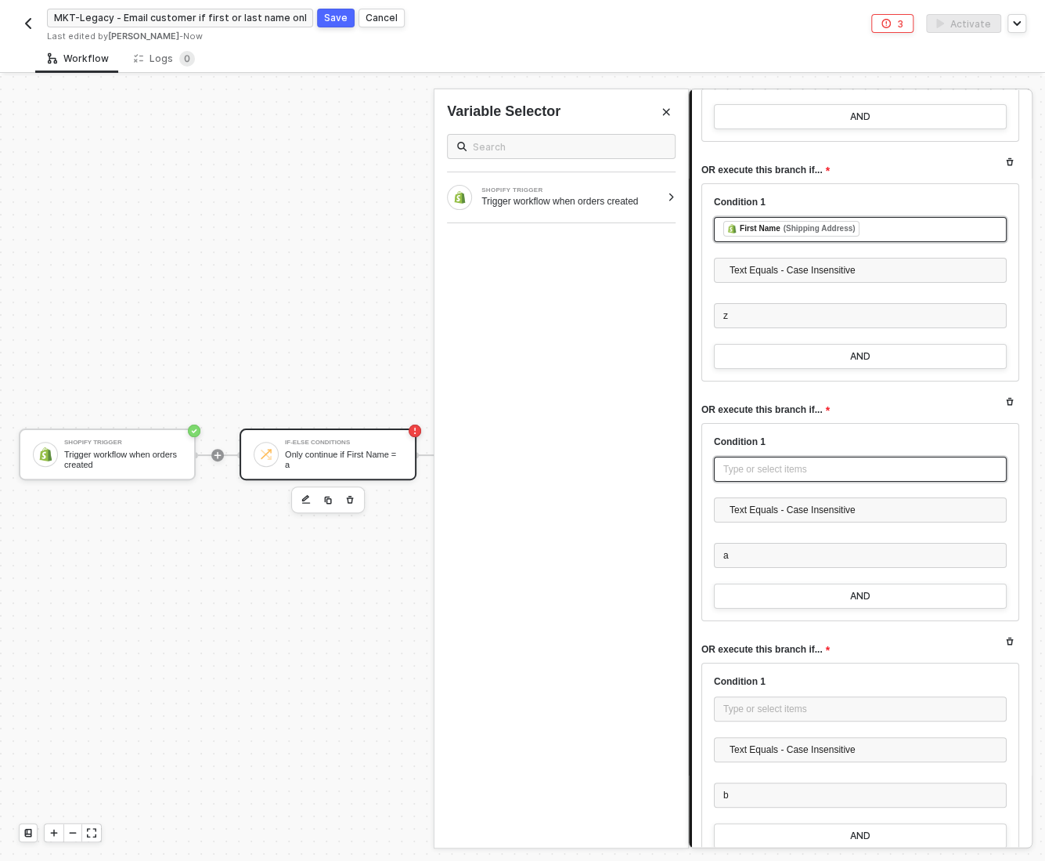
click at [748, 457] on div "Type or select items ﻿" at bounding box center [860, 469] width 293 height 25
click at [580, 200] on div "Trigger workflow when orders created" at bounding box center [571, 201] width 179 height 13
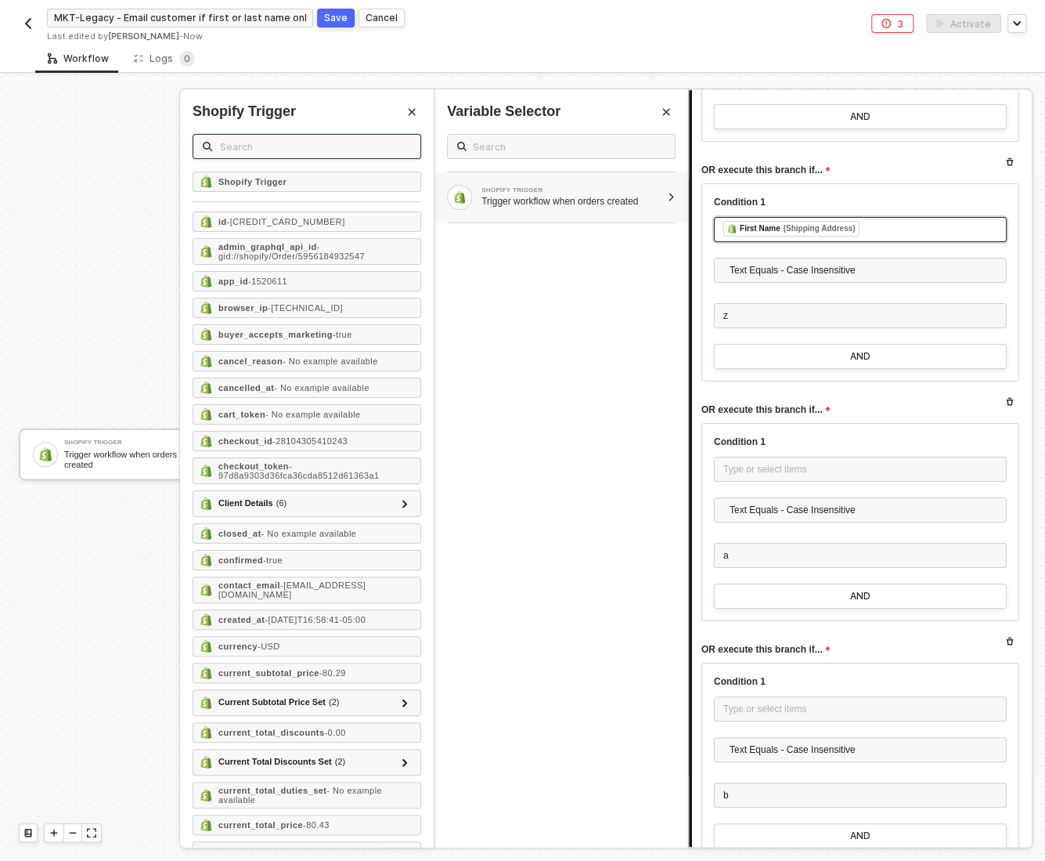
click at [243, 146] on input "text" at bounding box center [315, 146] width 191 height 17
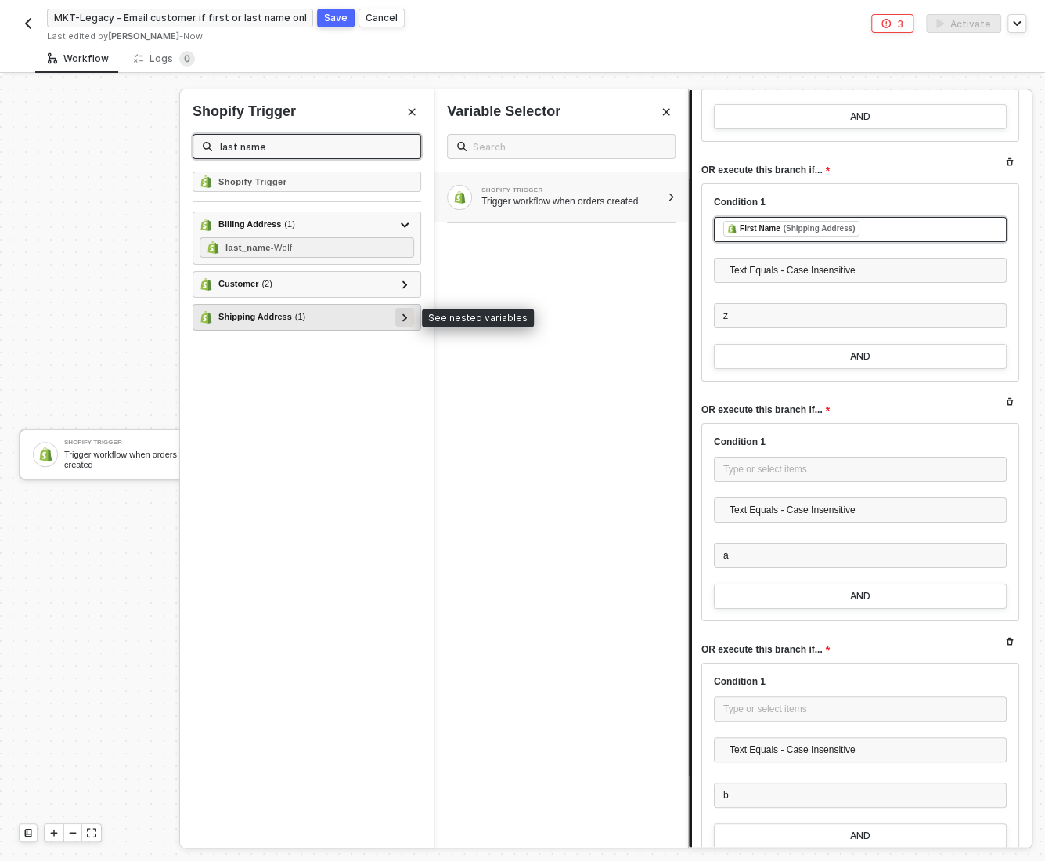
type input "last name"
click at [404, 313] on icon at bounding box center [405, 317] width 5 height 8
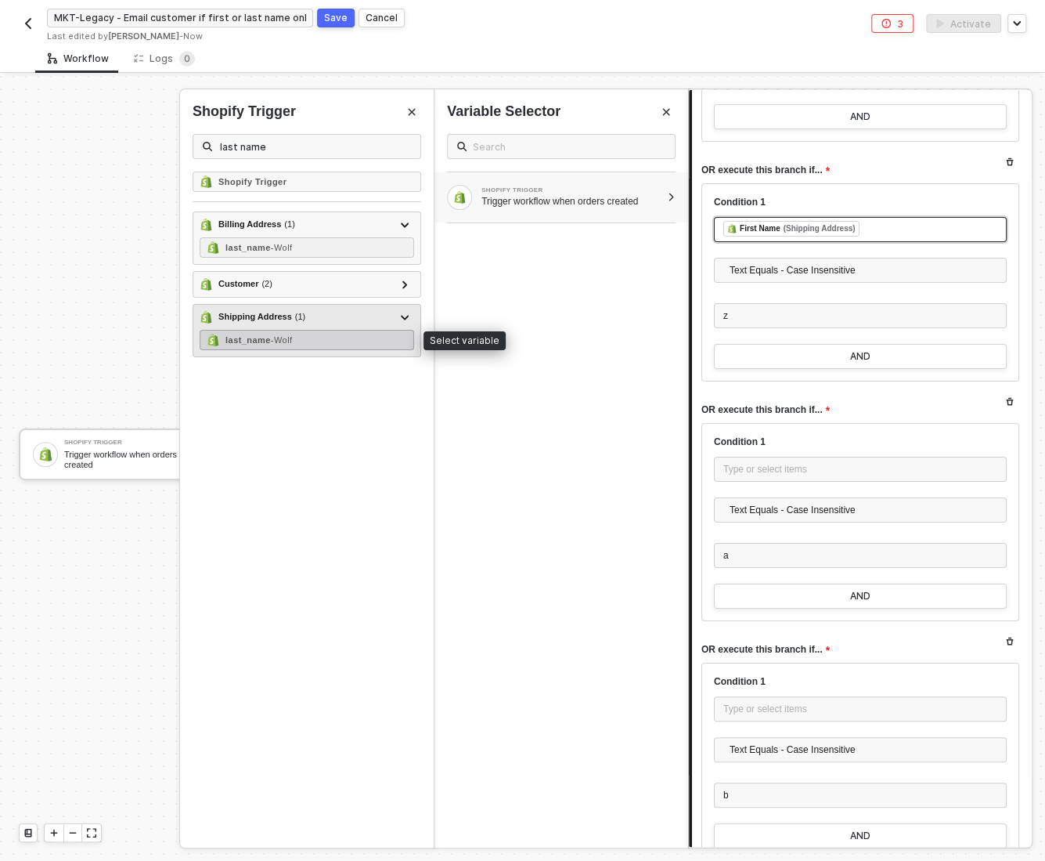
click at [246, 335] on strong "last_name" at bounding box center [248, 339] width 45 height 9
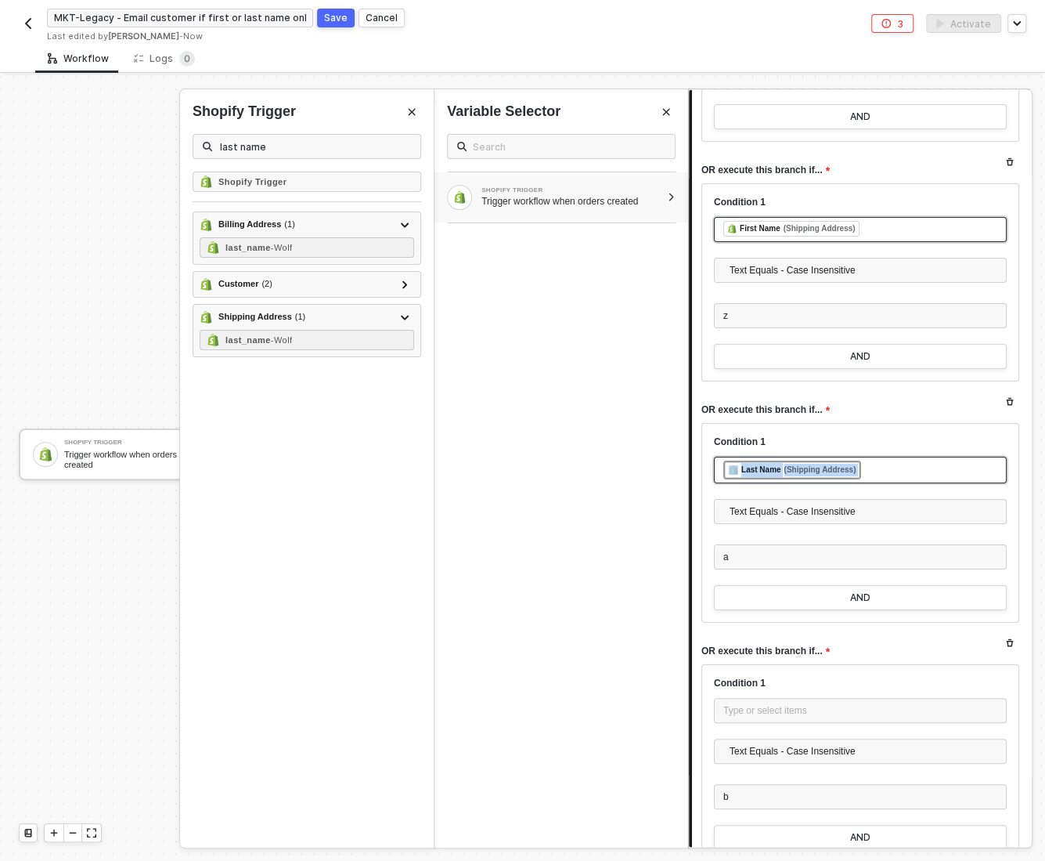
copy div "﻿ ﻿ Last Name (Shipping Address) ﻿"
drag, startPoint x: 874, startPoint y: 457, endPoint x: 900, endPoint y: 458, distance: 25.9
click at [900, 460] on div "﻿ ﻿ Last Name (Shipping Address) ﻿" at bounding box center [861, 469] width 274 height 19
click at [763, 703] on div "Type or select items ﻿" at bounding box center [861, 710] width 274 height 15
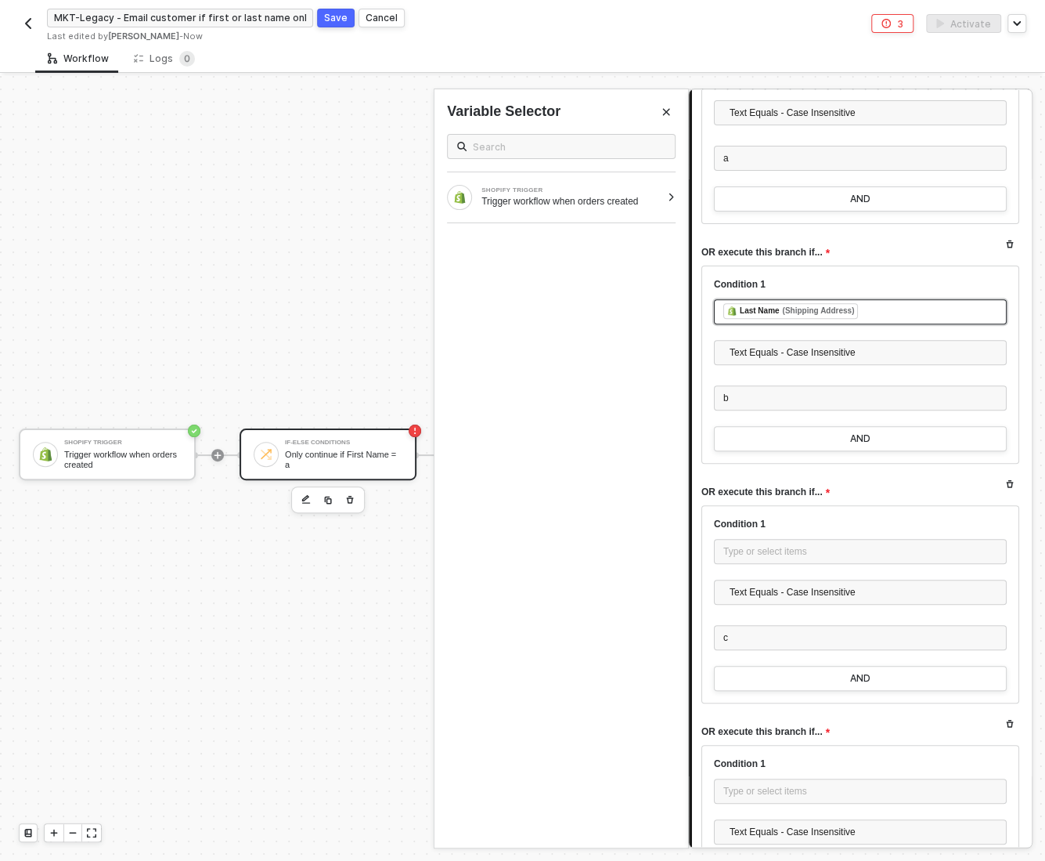
scroll to position [6490, 0]
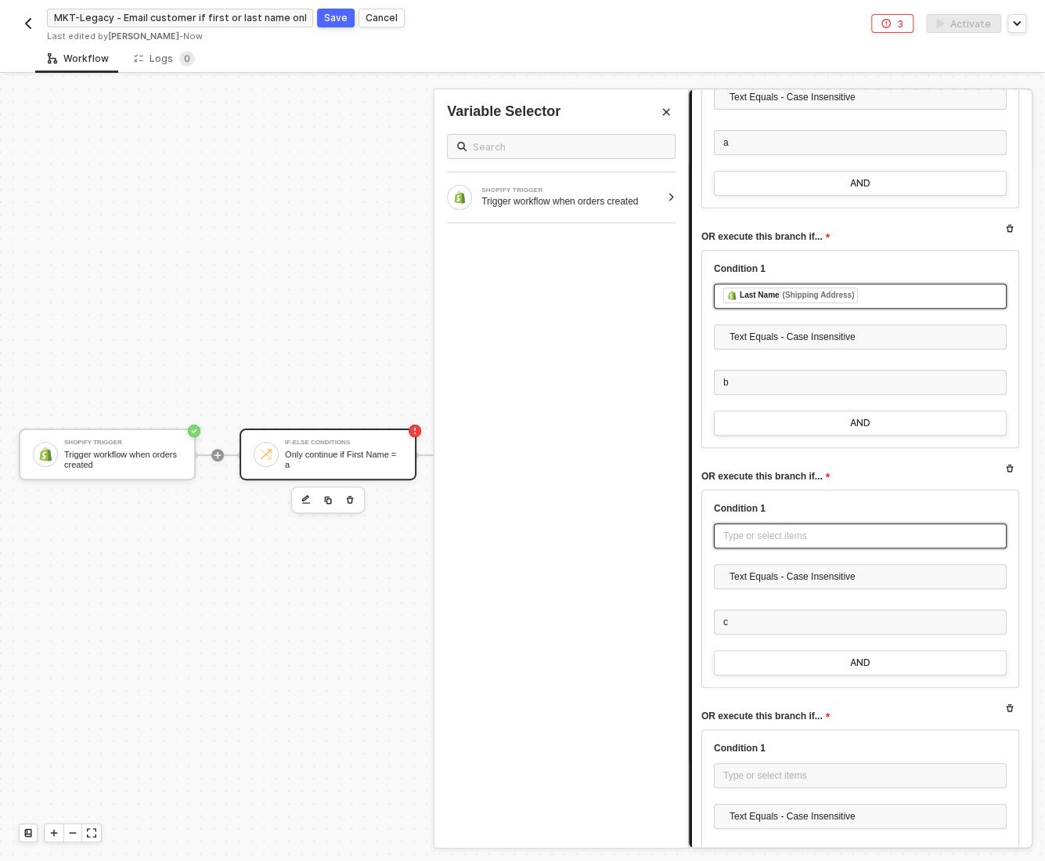
click at [749, 529] on div "Type or select items ﻿" at bounding box center [861, 536] width 274 height 15
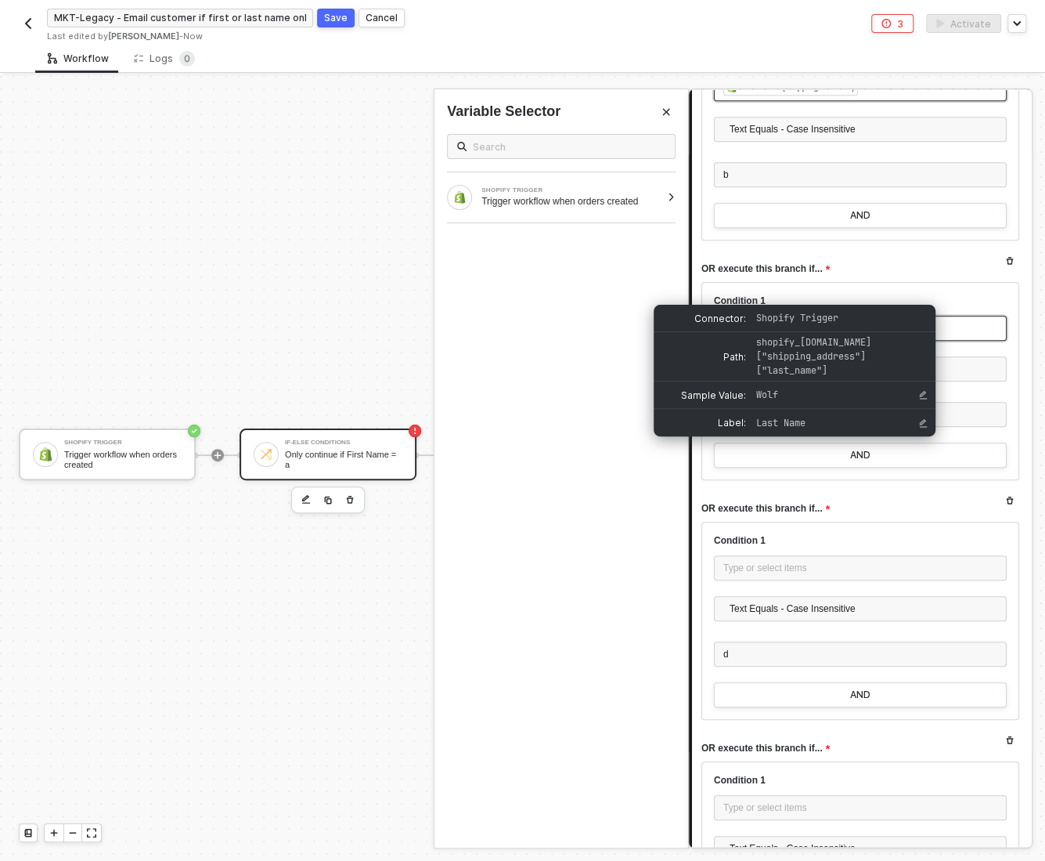
scroll to position [6714, 0]
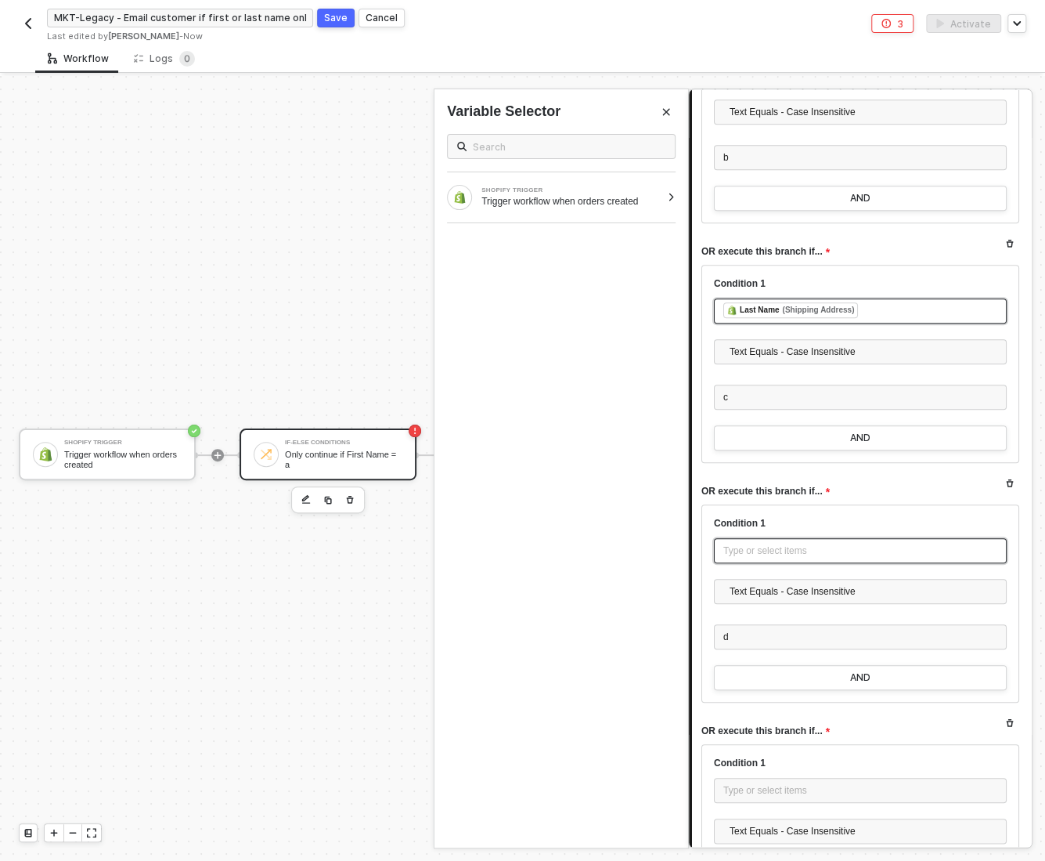
click at [745, 543] on div "Type or select items ﻿" at bounding box center [861, 550] width 274 height 15
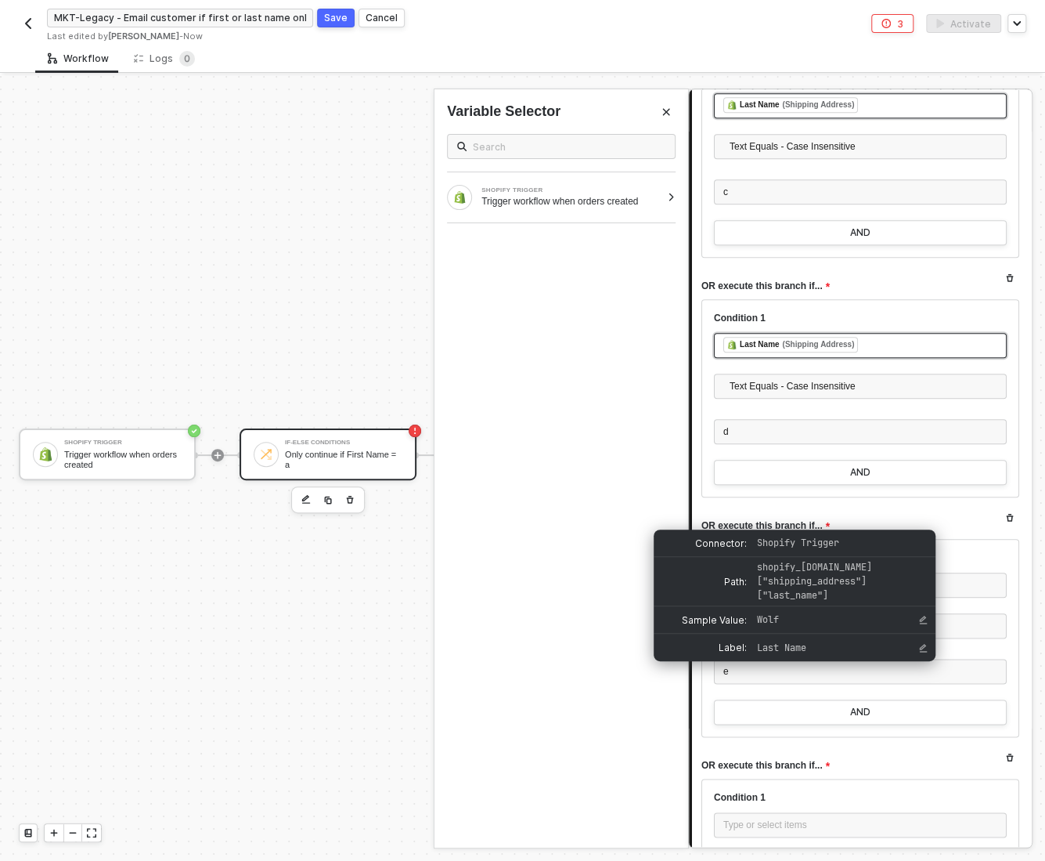
scroll to position [6931, 0]
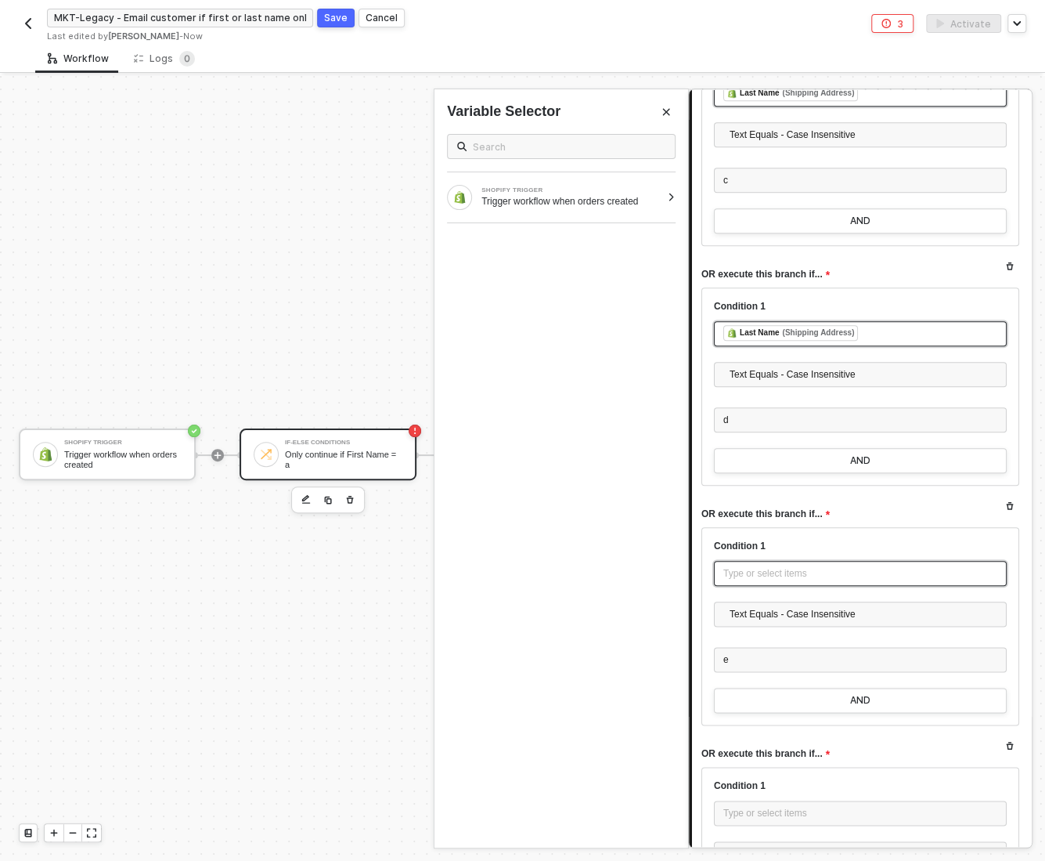
click at [741, 566] on div "Type or select items ﻿" at bounding box center [861, 573] width 274 height 15
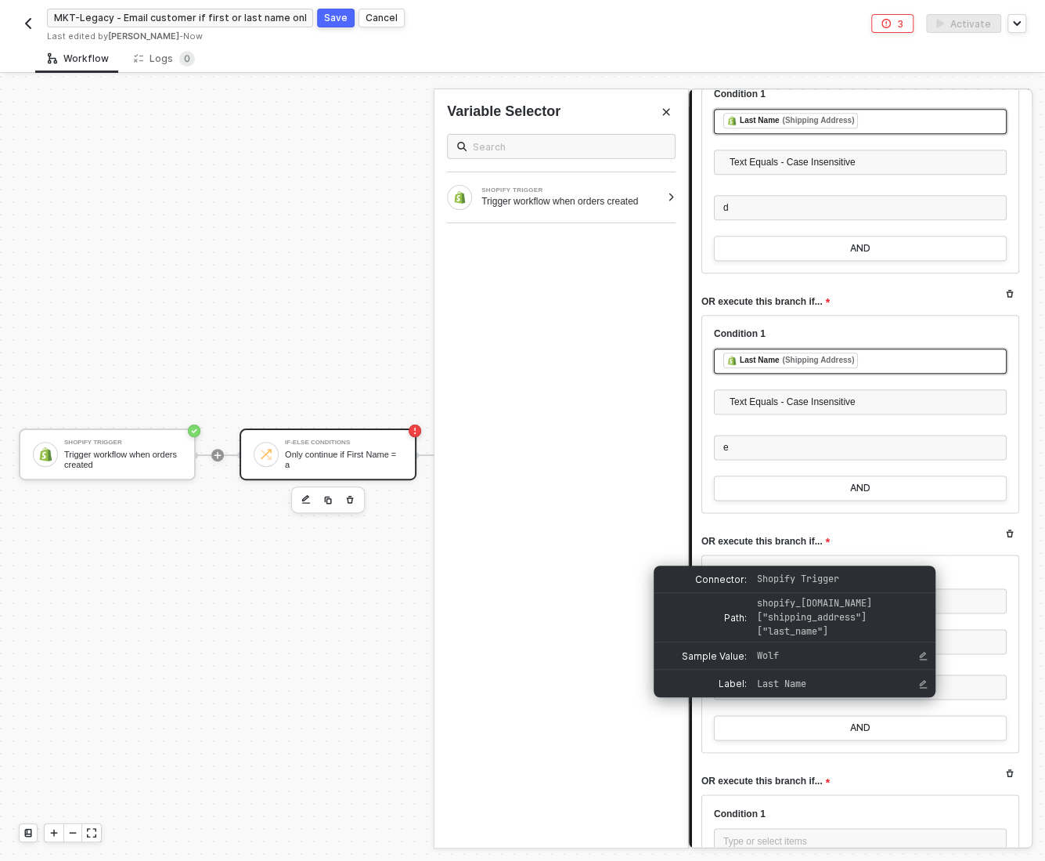
scroll to position [7147, 0]
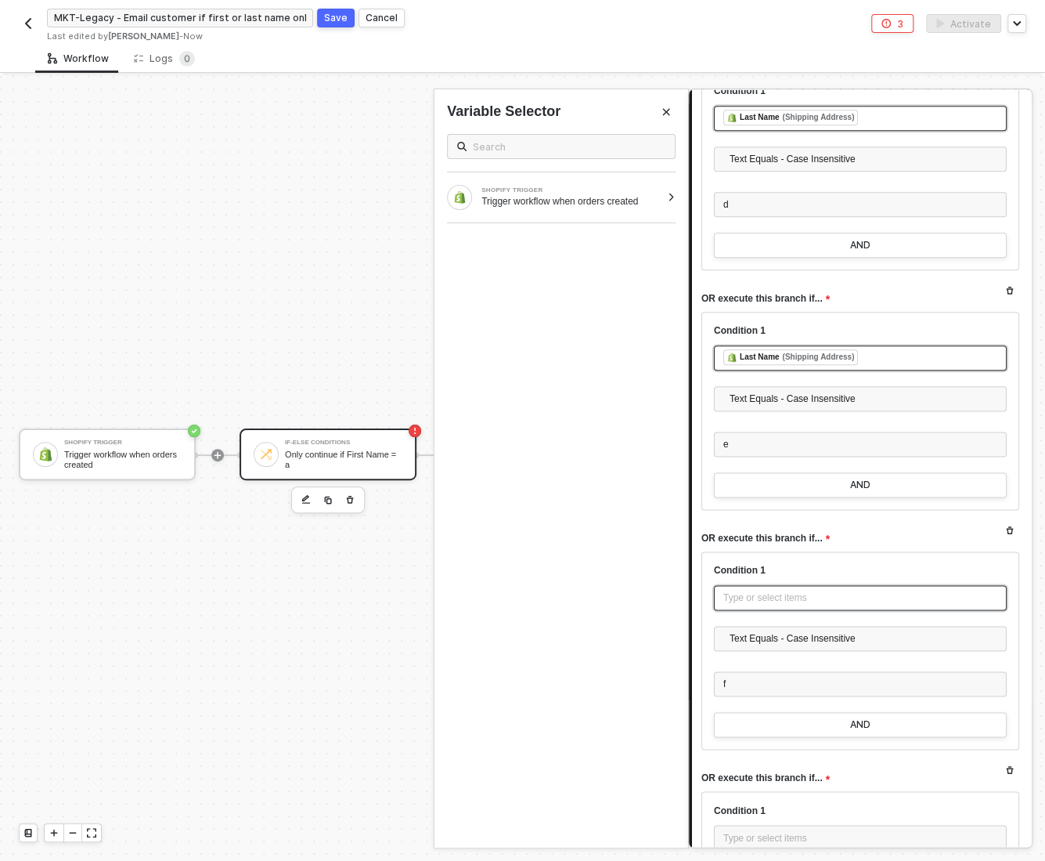
click at [736, 590] on div "Type or select items ﻿" at bounding box center [861, 597] width 274 height 15
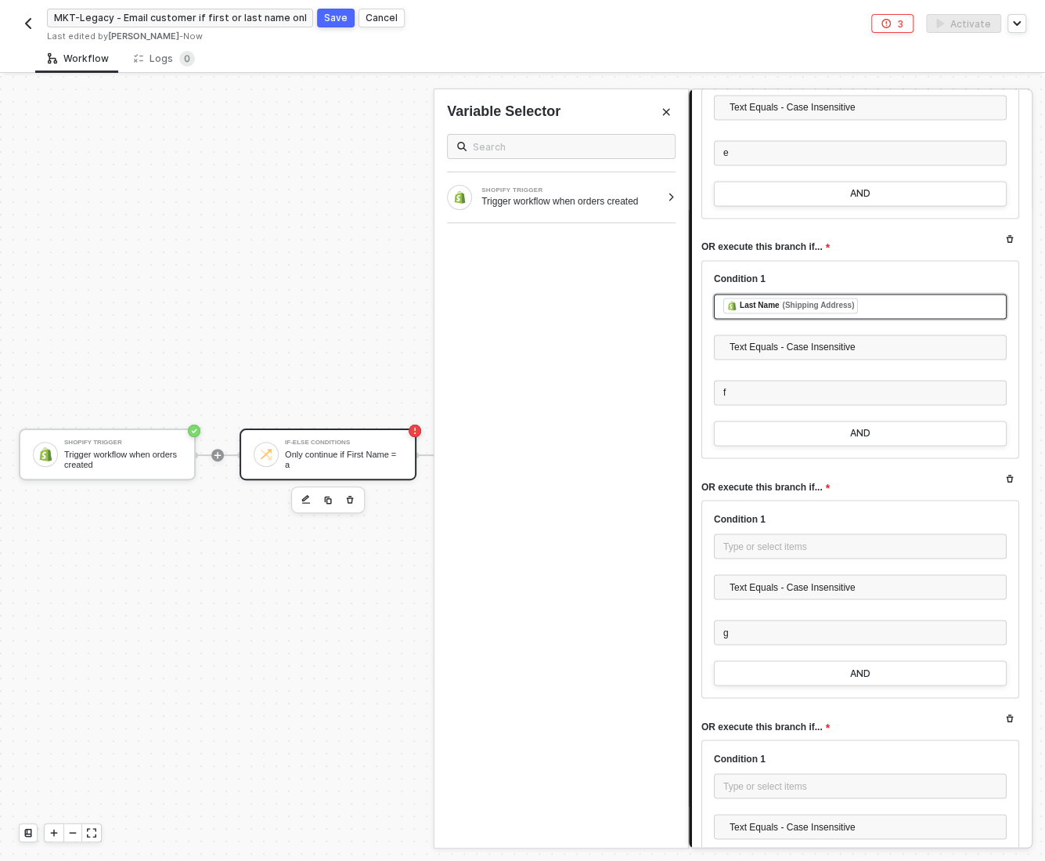
scroll to position [7442, 0]
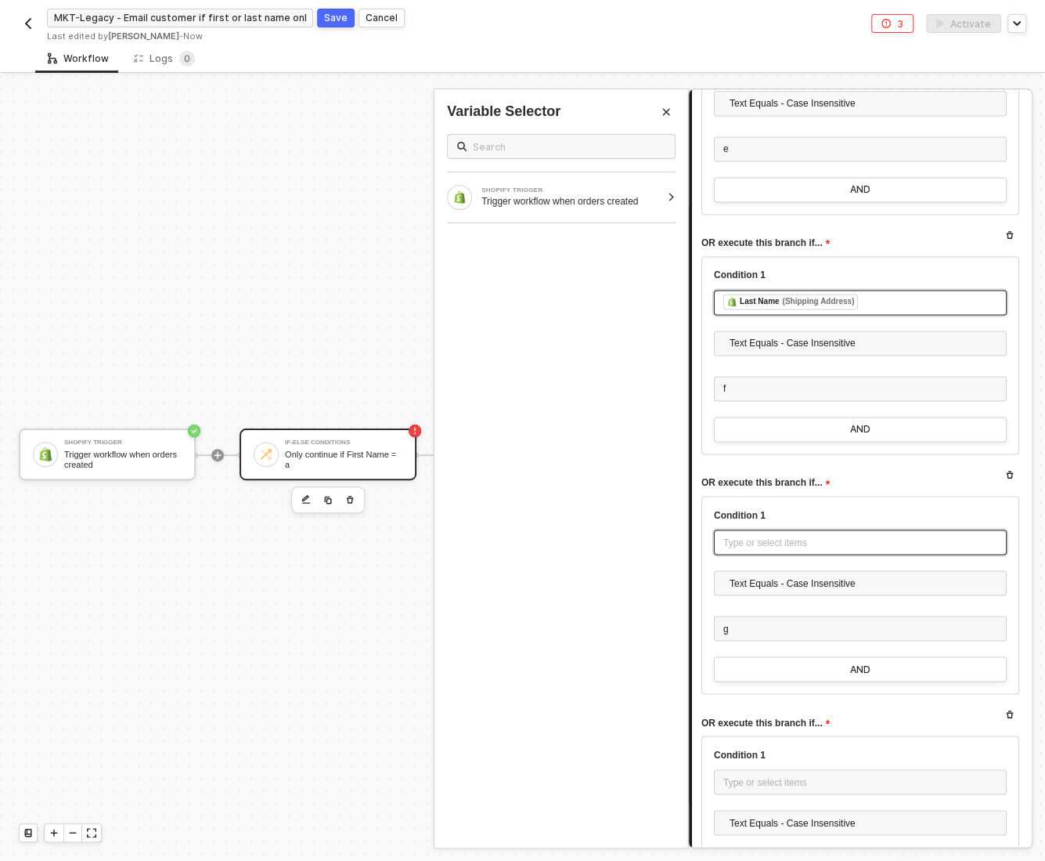
click at [733, 535] on div "Type or select items ﻿" at bounding box center [861, 542] width 274 height 15
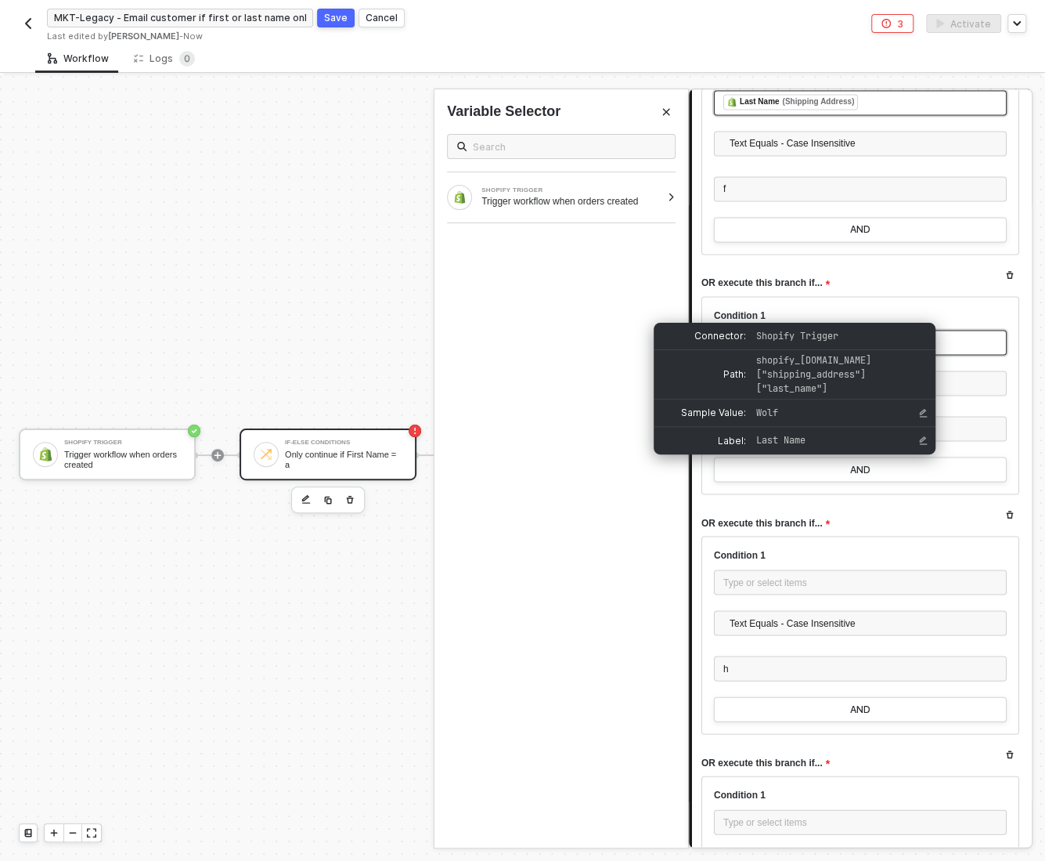
scroll to position [7653, 0]
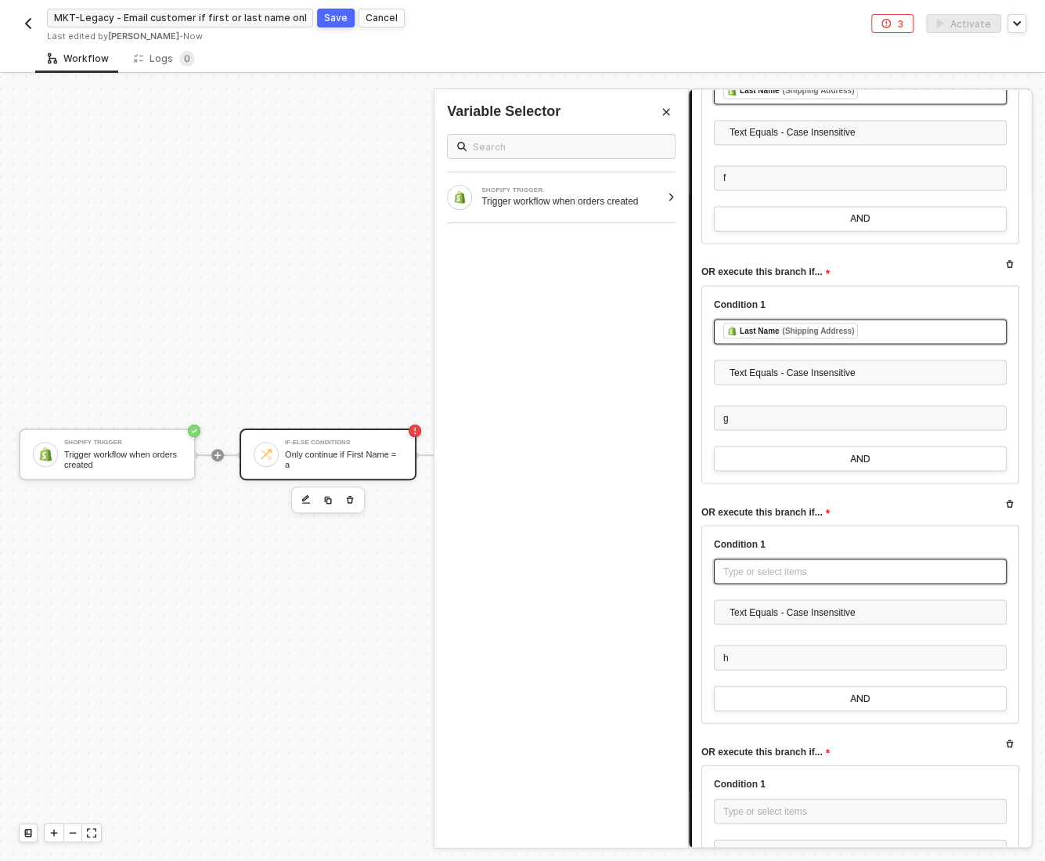
click at [776, 564] on div "Type or select items ﻿" at bounding box center [861, 571] width 274 height 15
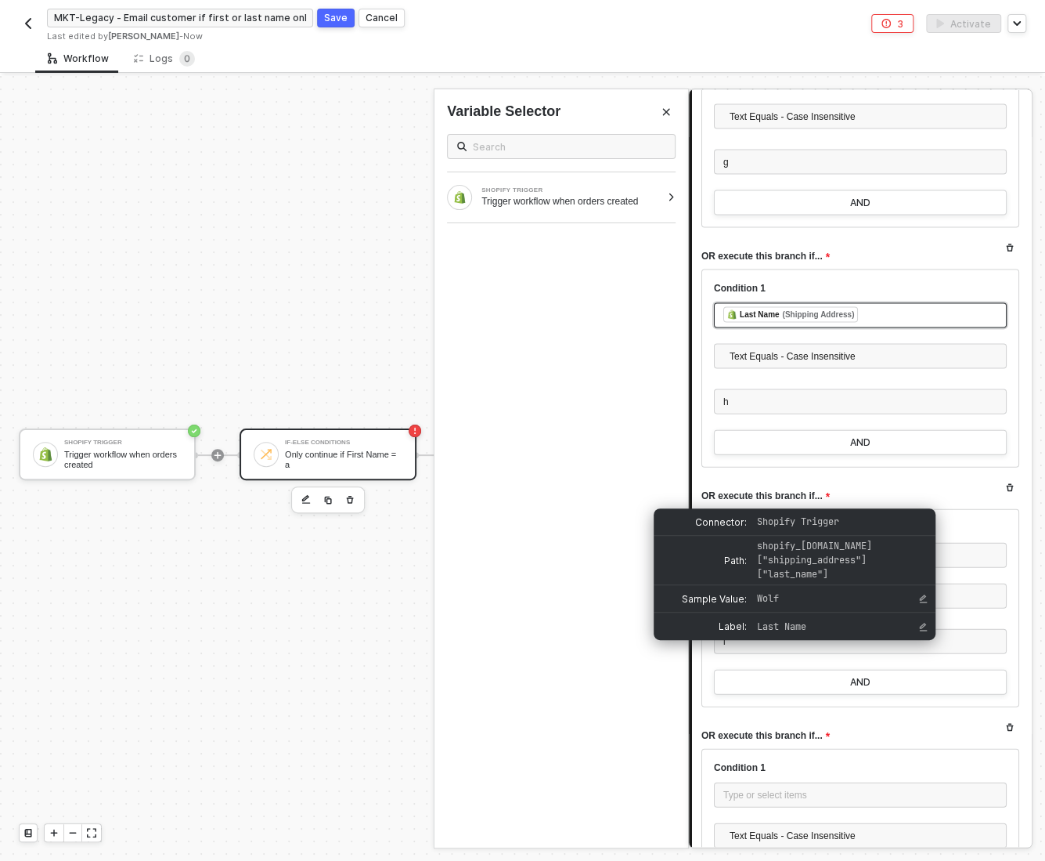
scroll to position [7917, 0]
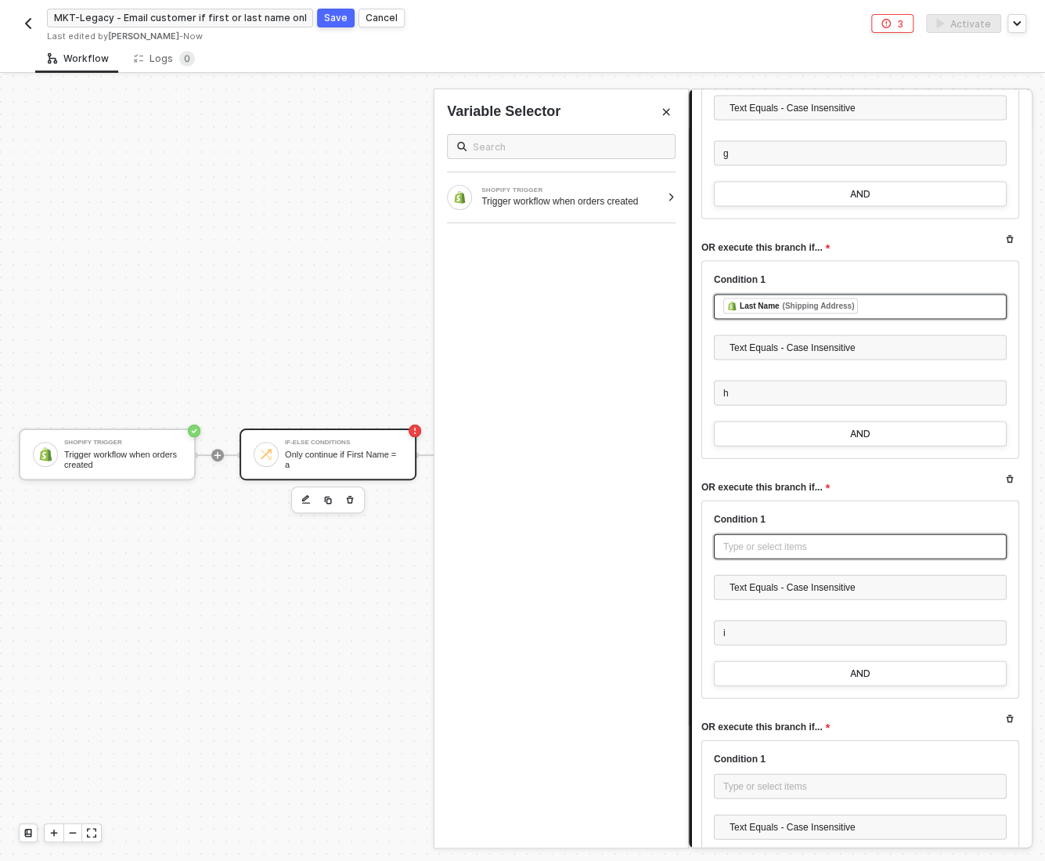
click at [752, 539] on div "Type or select items ﻿" at bounding box center [861, 546] width 274 height 15
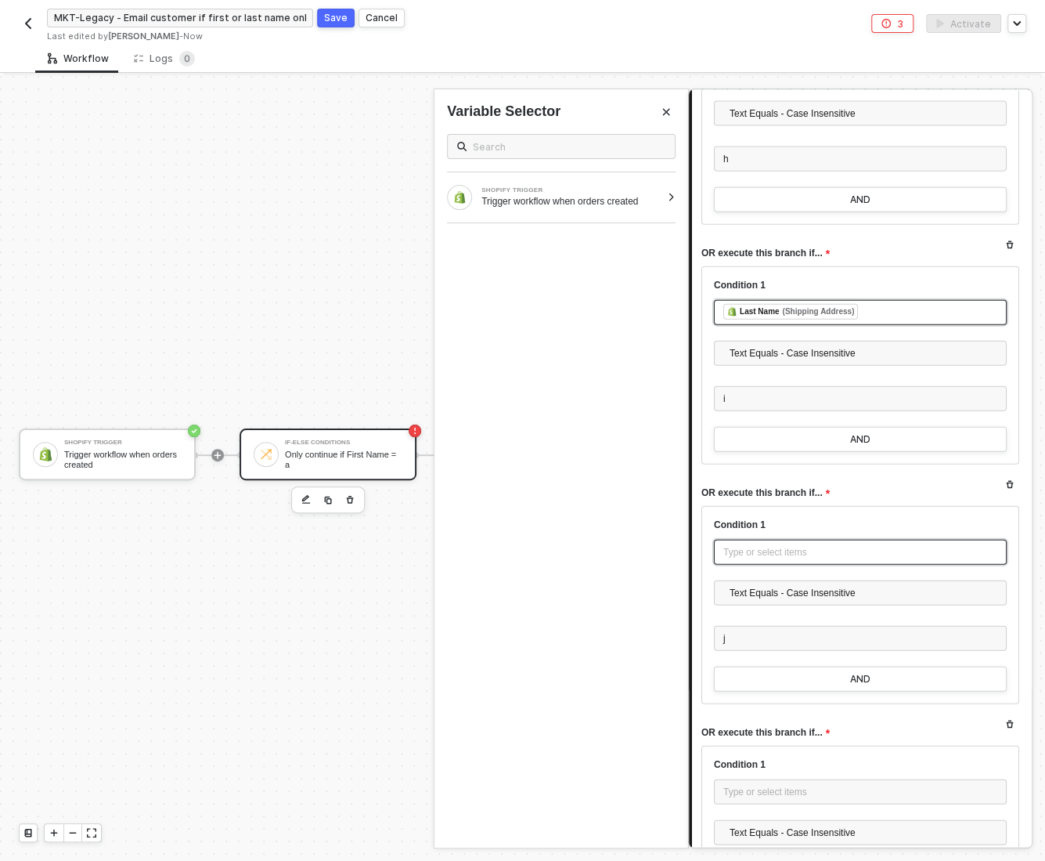
click at [743, 545] on div "Type or select items ﻿" at bounding box center [861, 552] width 274 height 15
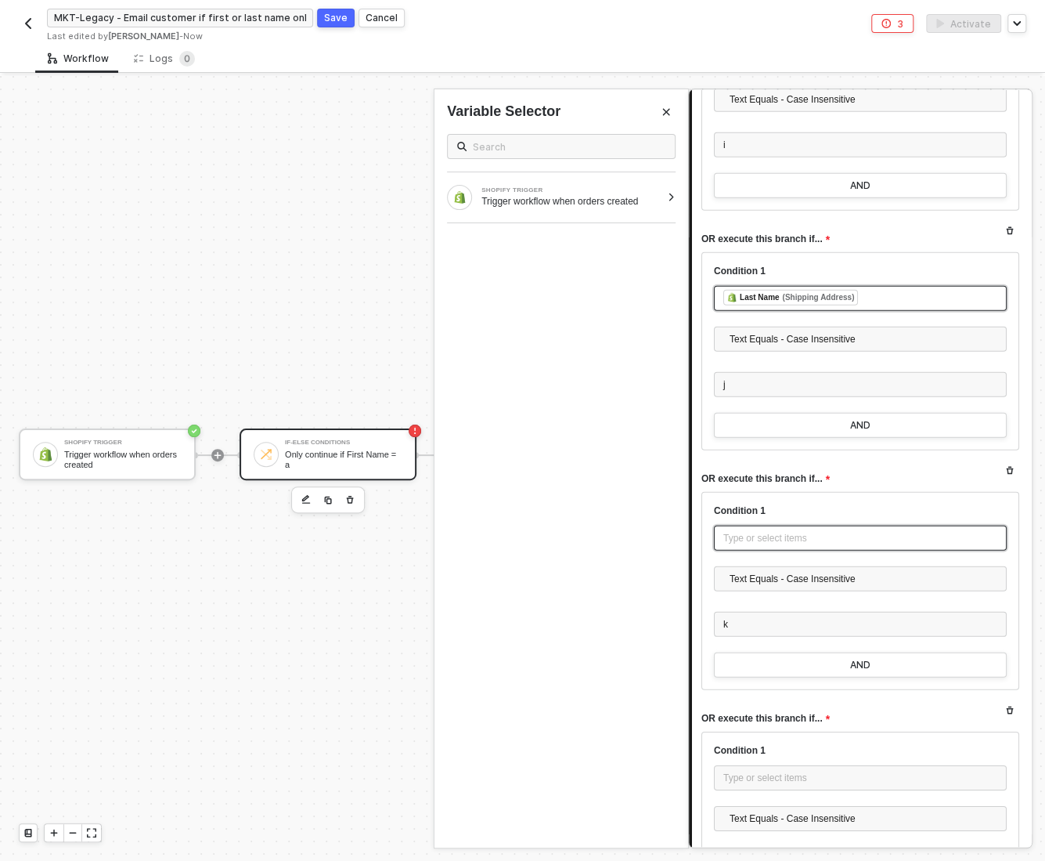
click at [737, 531] on div "Type or select items ﻿" at bounding box center [861, 538] width 274 height 15
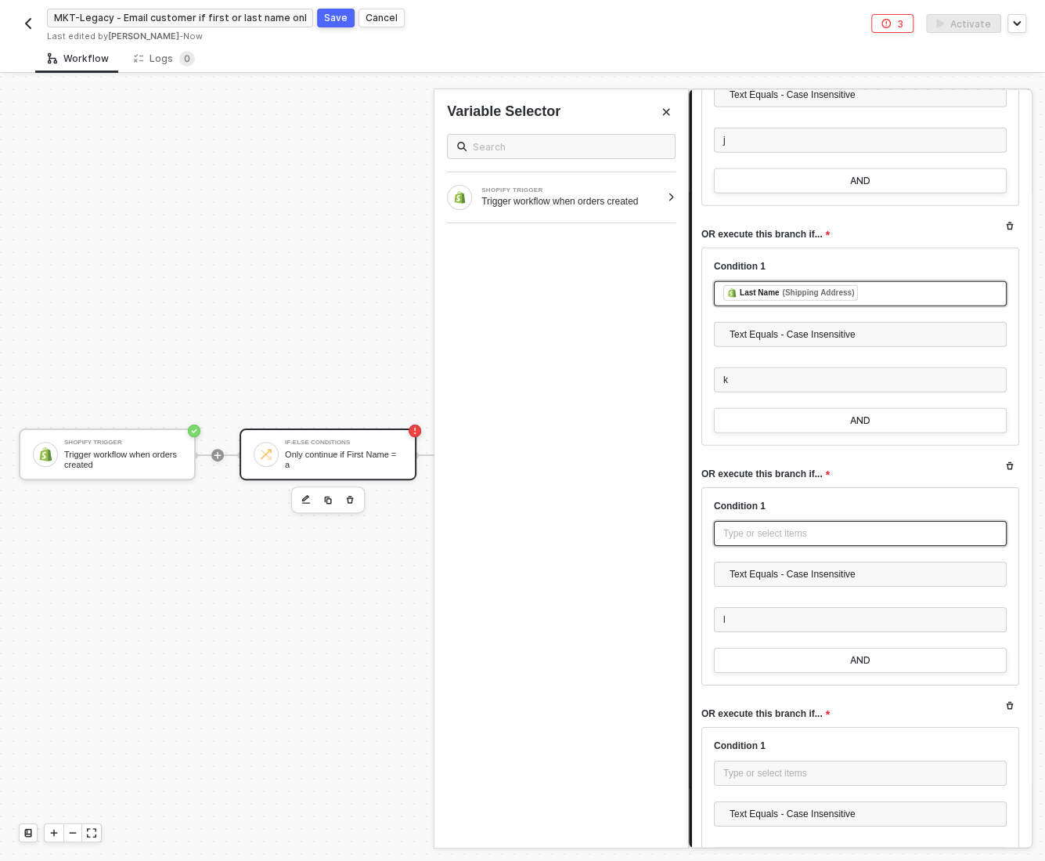
click at [731, 526] on div "Type or select items ﻿" at bounding box center [861, 533] width 274 height 15
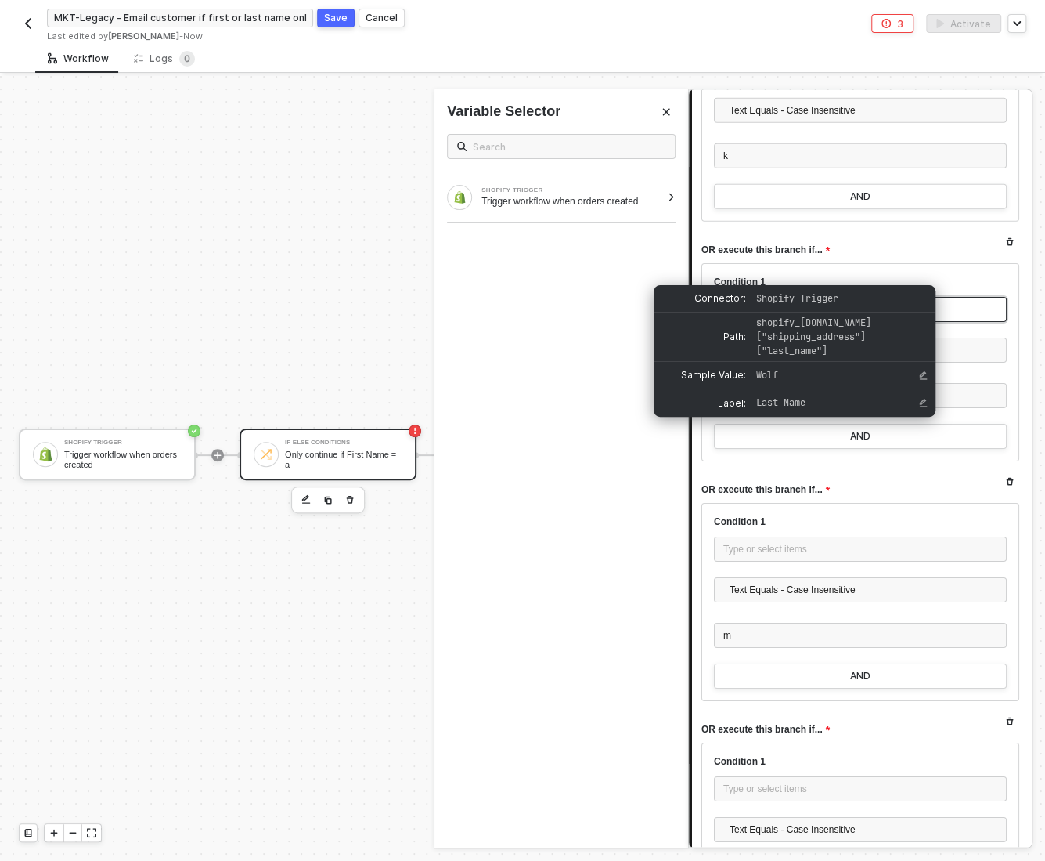
scroll to position [8882, 0]
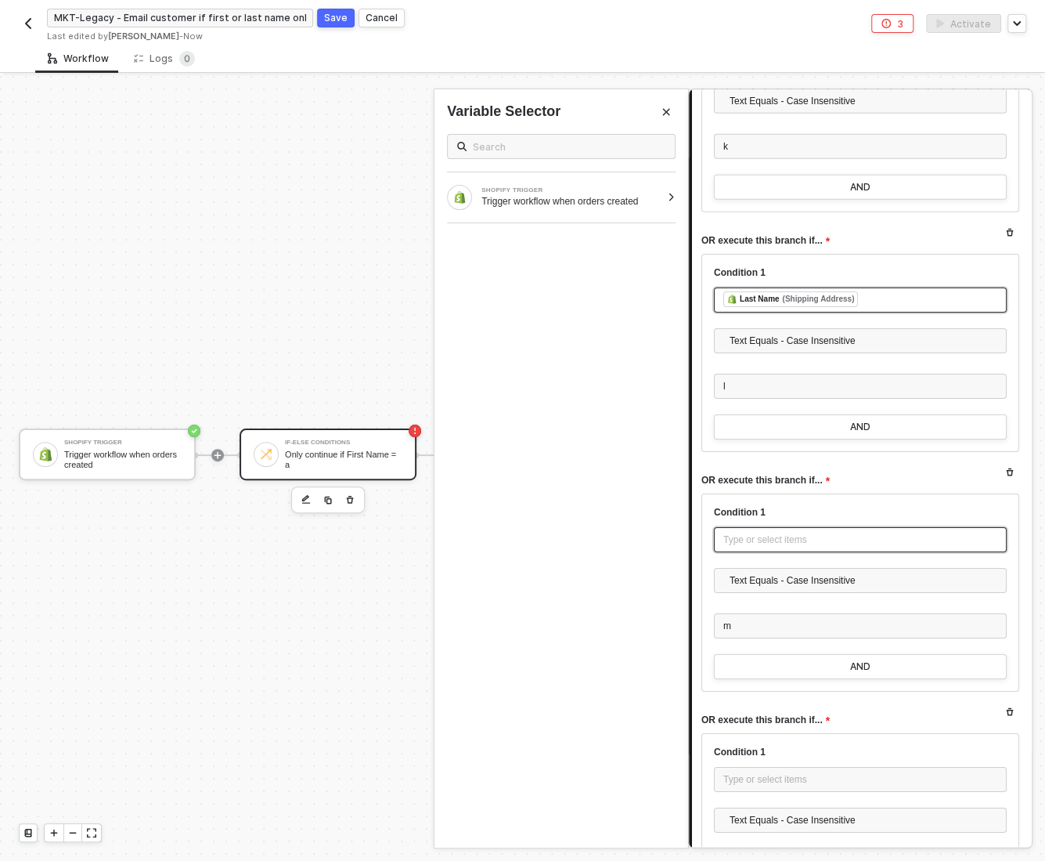
click at [730, 533] on div "Type or select items ﻿" at bounding box center [861, 540] width 274 height 15
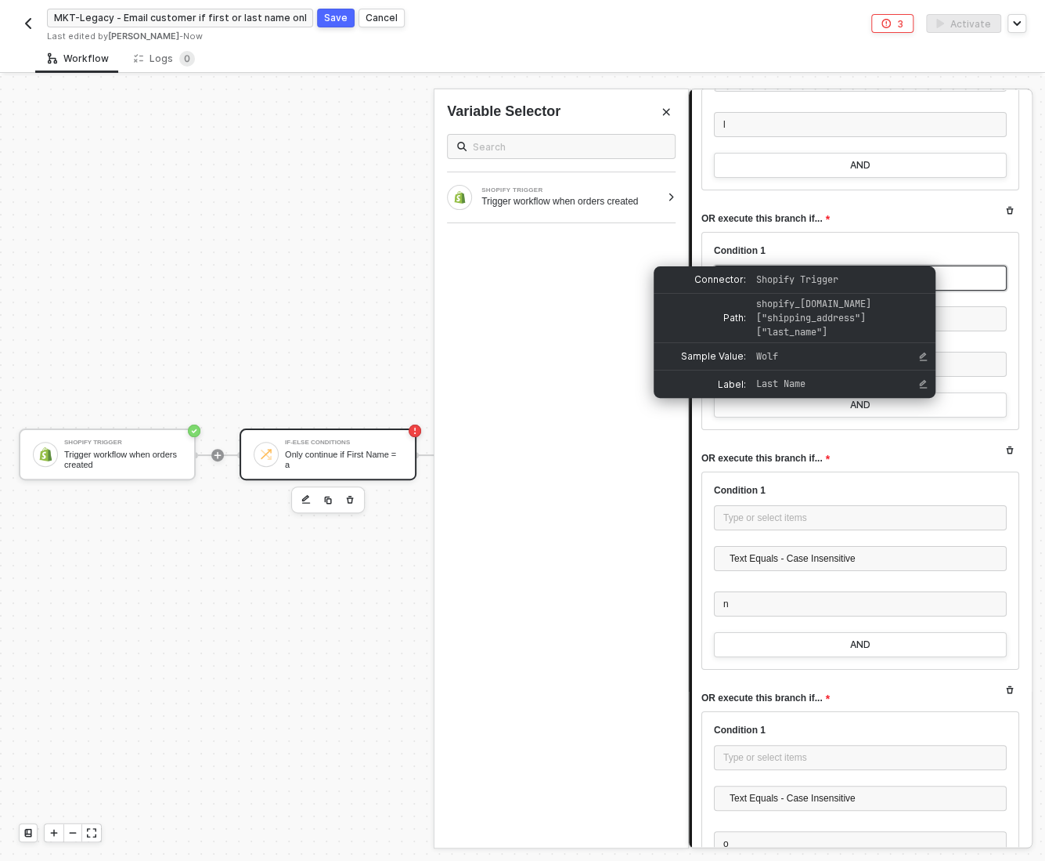
scroll to position [9143, 0]
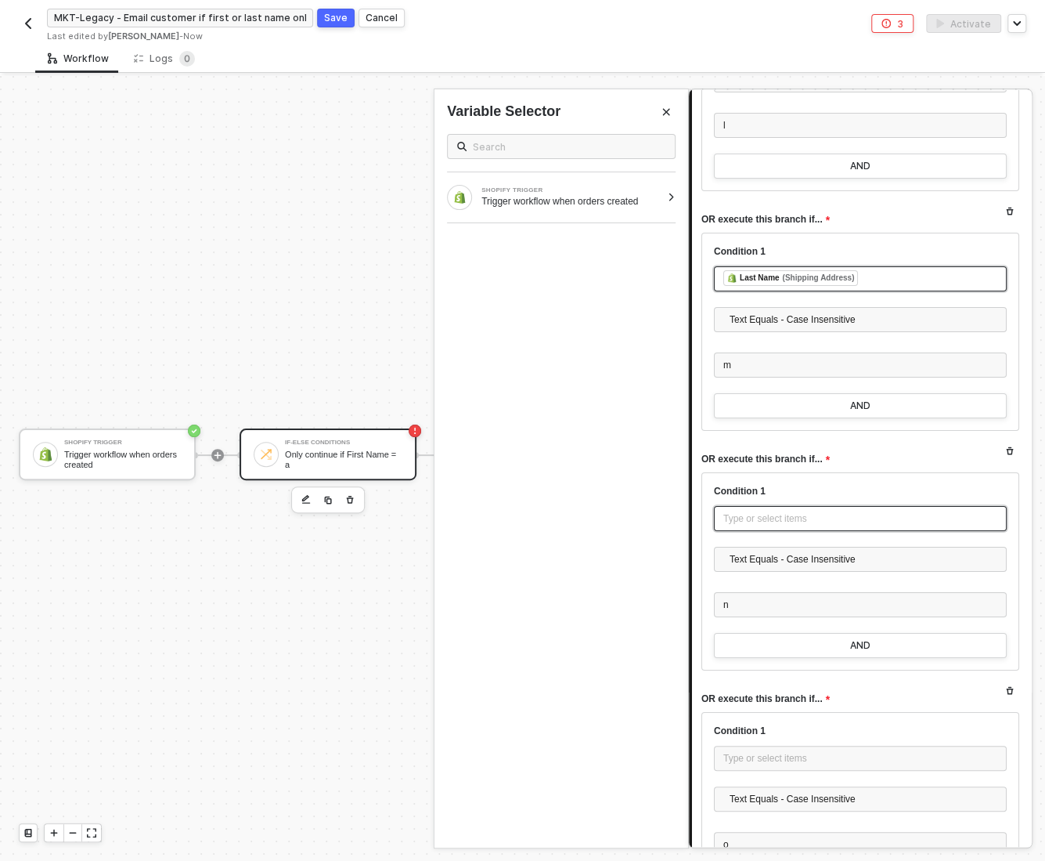
click at [734, 511] on div "Type or select items ﻿" at bounding box center [861, 518] width 274 height 15
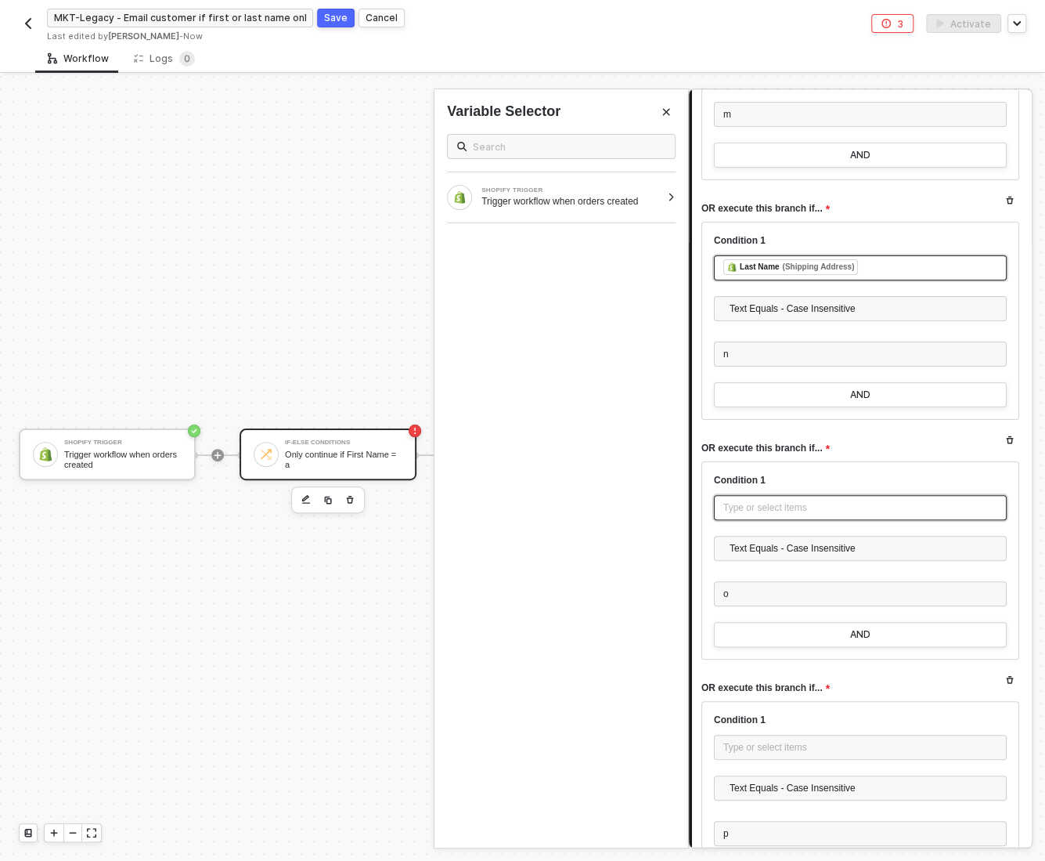
click at [764, 495] on div "Type or select items ﻿" at bounding box center [860, 507] width 293 height 25
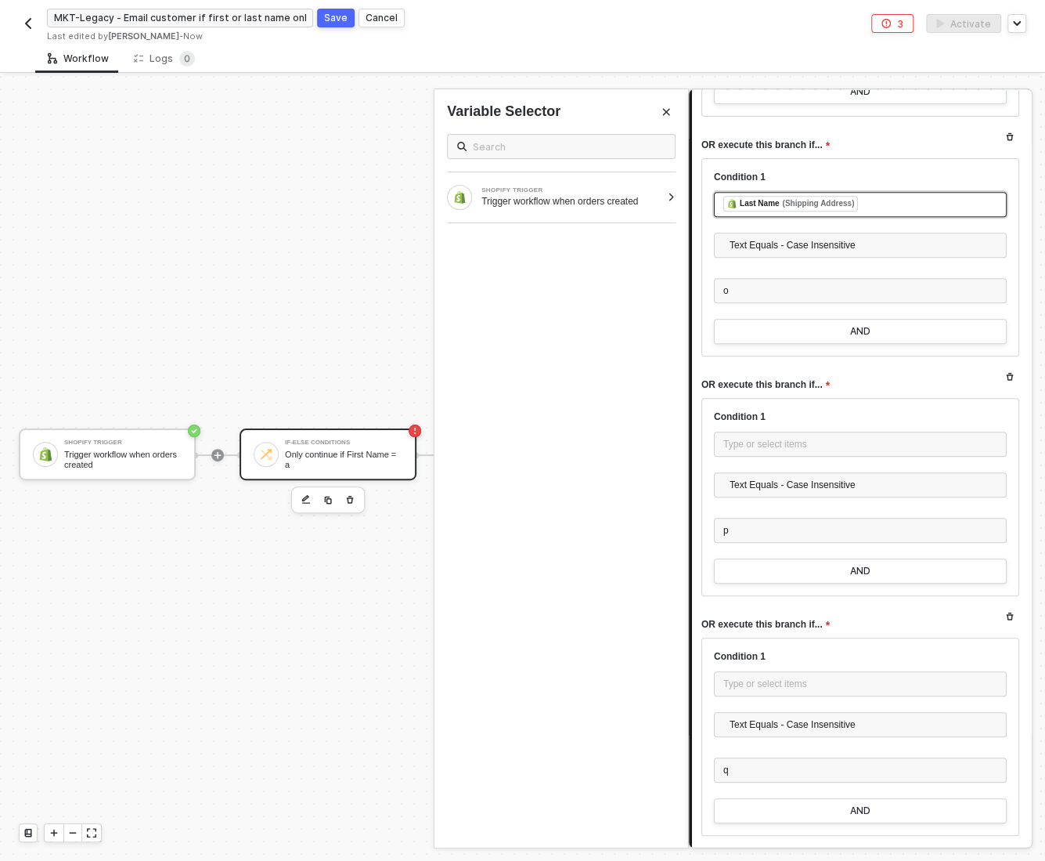
scroll to position [9694, 0]
click at [747, 434] on div "Type or select items ﻿" at bounding box center [860, 446] width 293 height 25
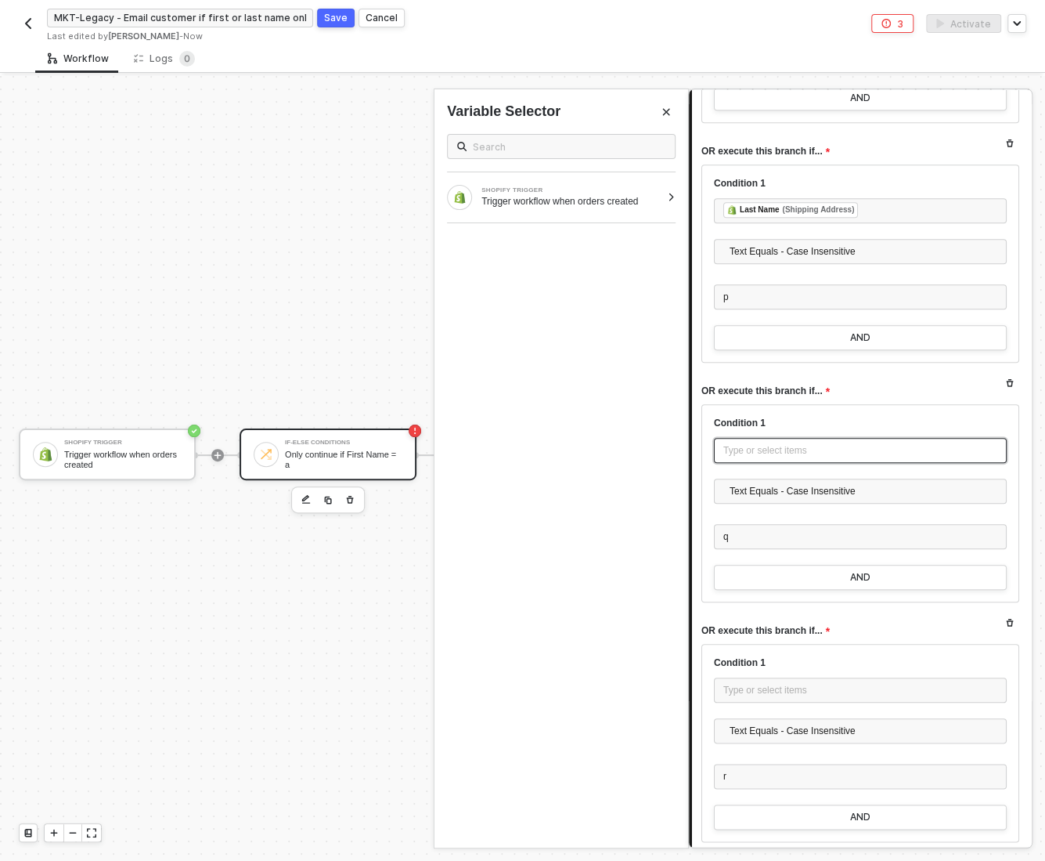
click at [753, 443] on div "Type or select items ﻿" at bounding box center [861, 450] width 274 height 15
click at [750, 442] on div "Type or select items ﻿" at bounding box center [861, 449] width 274 height 15
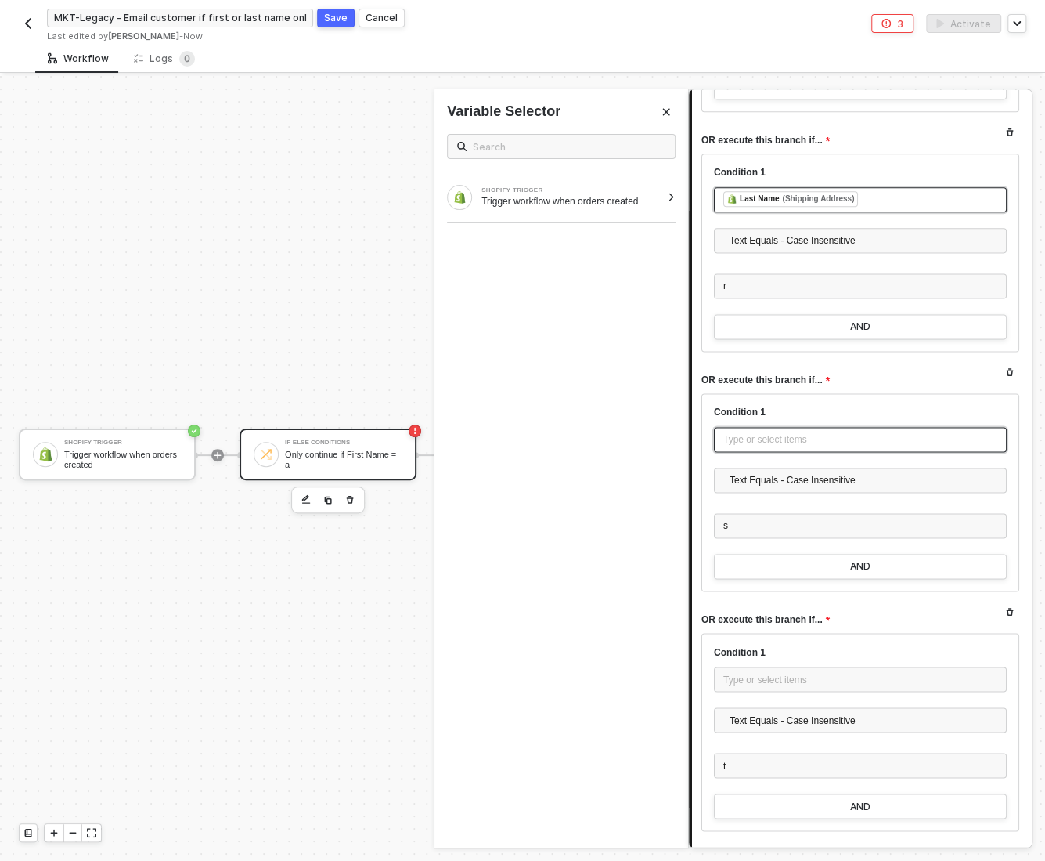
click at [742, 432] on div "Type or select items ﻿" at bounding box center [861, 439] width 274 height 15
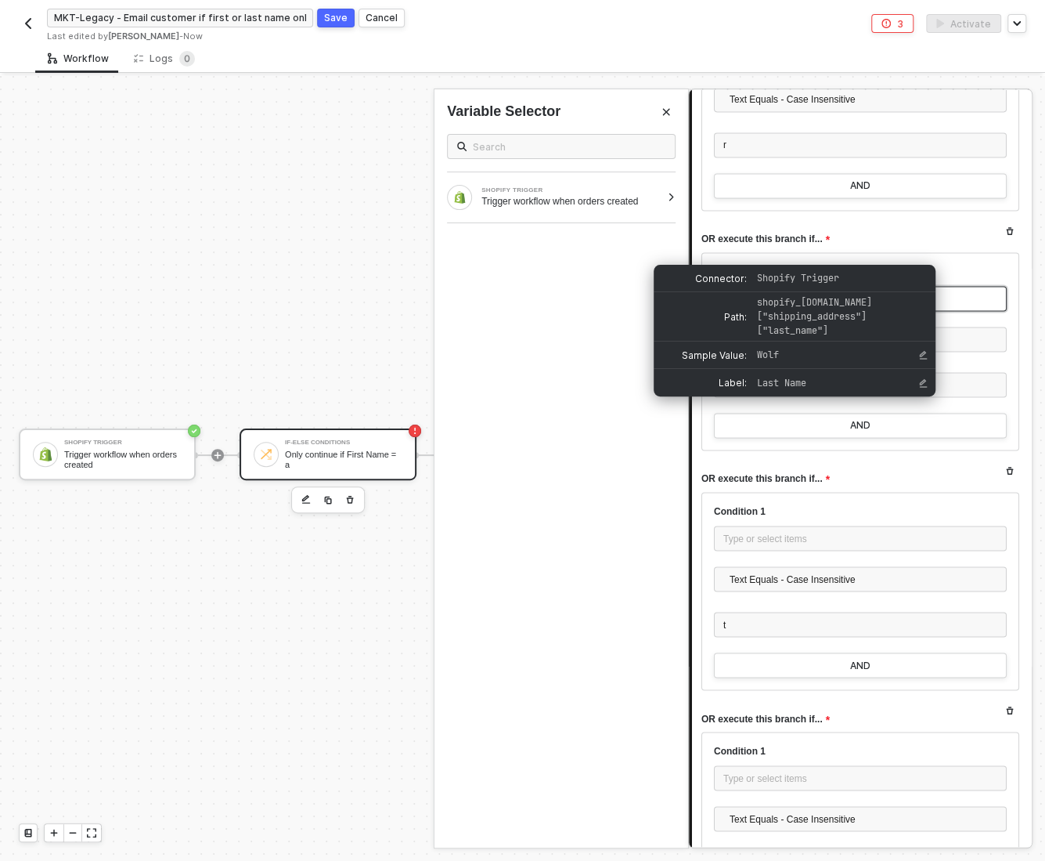
scroll to position [10665, 0]
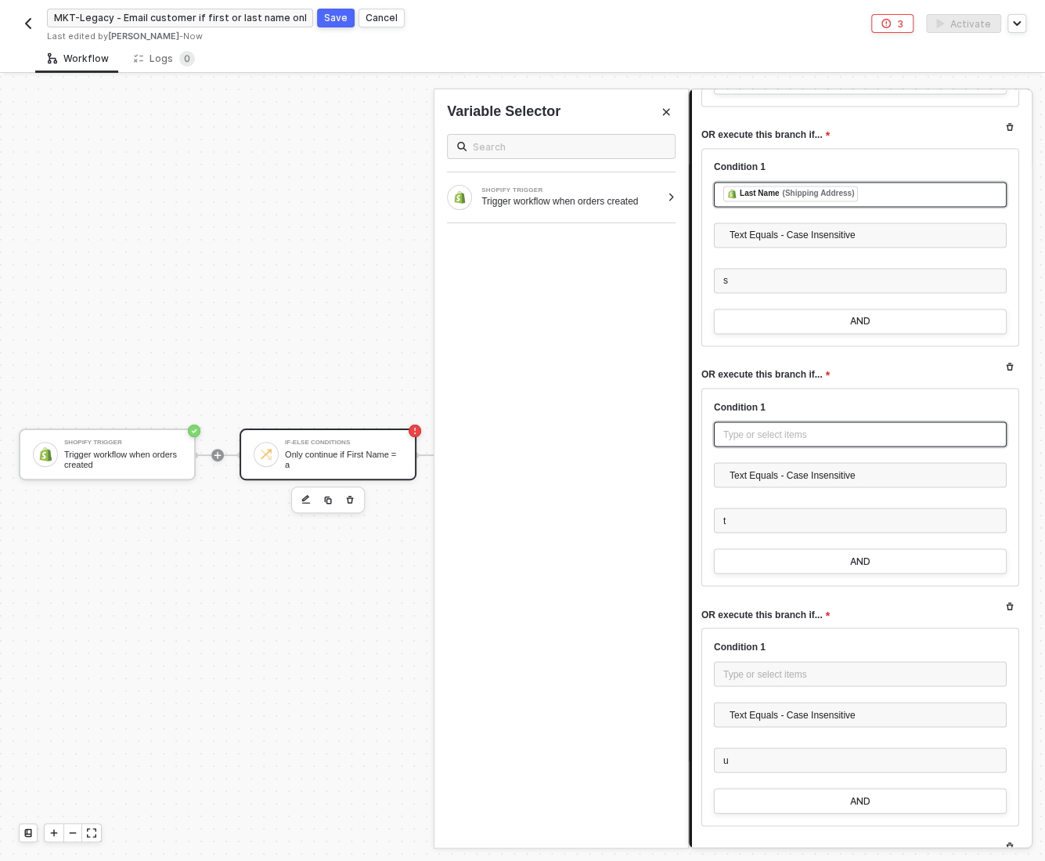
click at [750, 427] on div "Type or select items ﻿" at bounding box center [861, 434] width 274 height 15
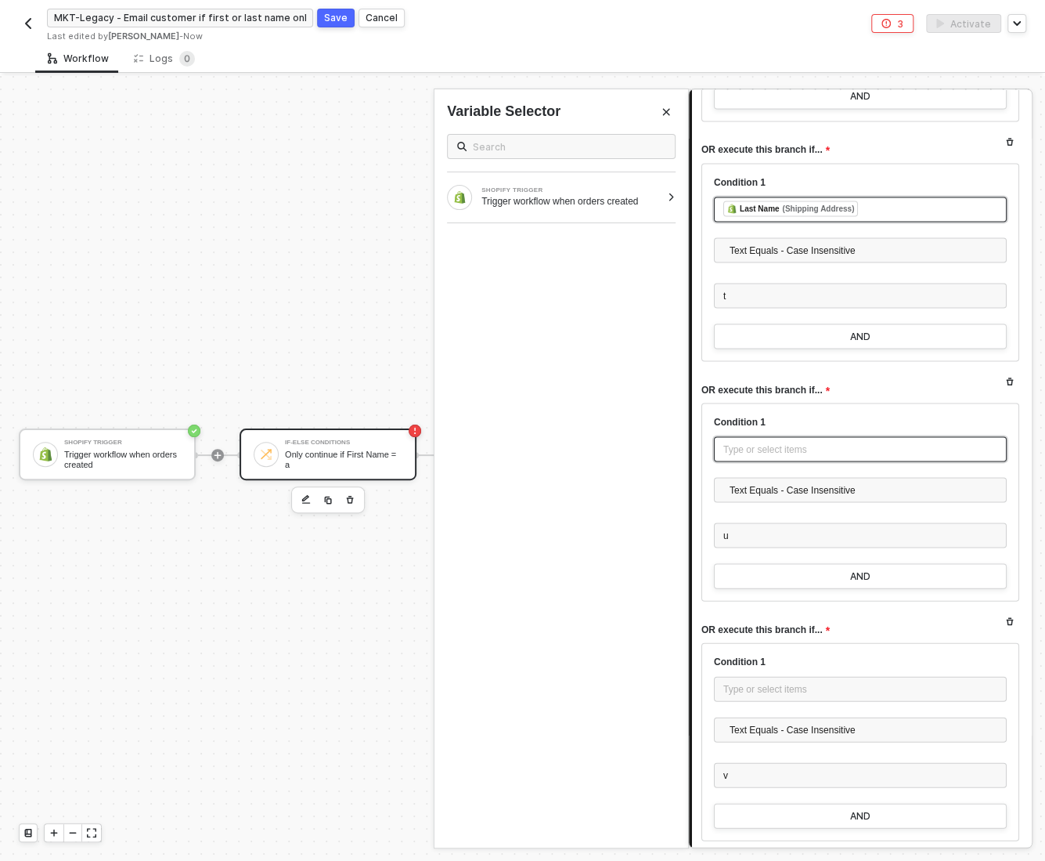
click at [774, 442] on div "Type or select items ﻿" at bounding box center [861, 449] width 274 height 15
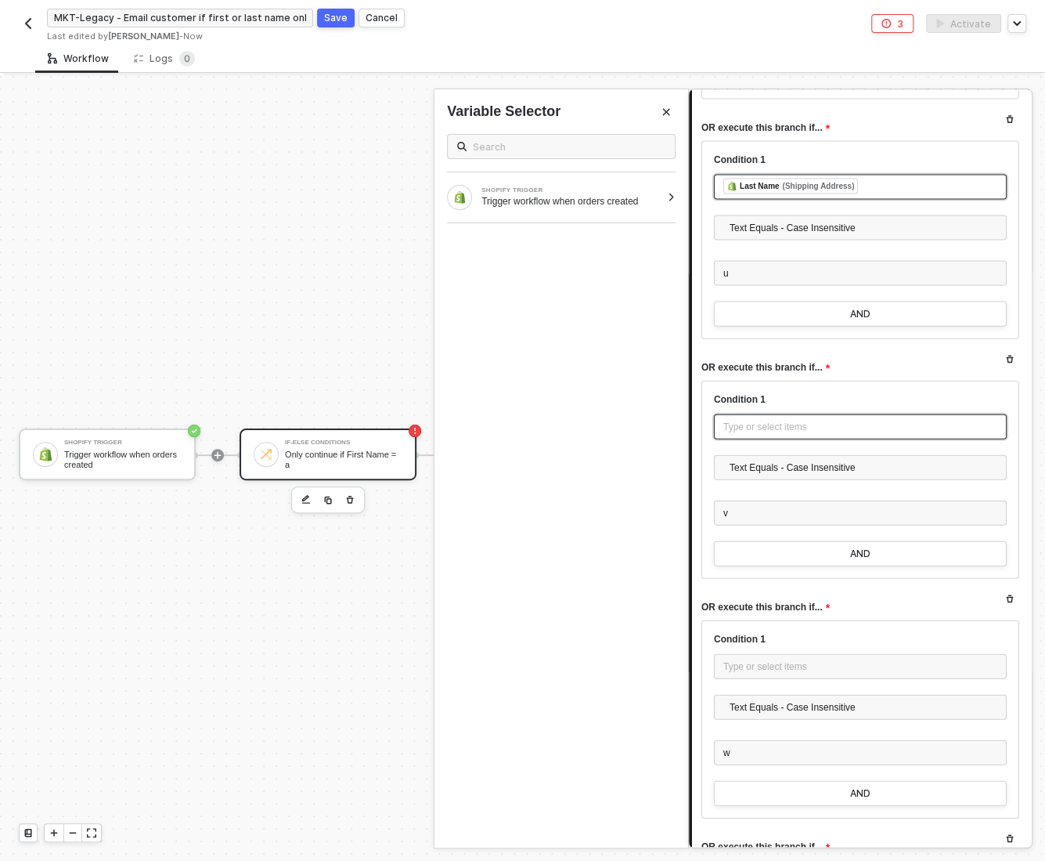
click at [769, 414] on div "Type or select items ﻿" at bounding box center [860, 426] width 293 height 25
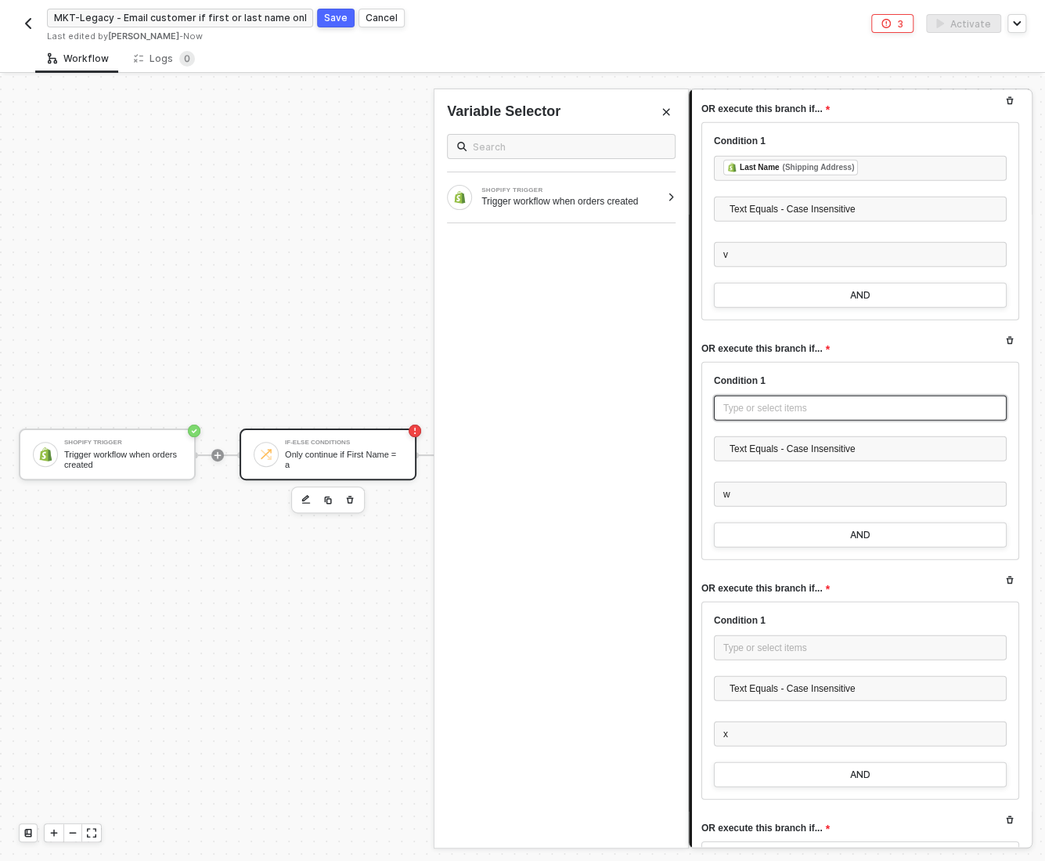
click at [760, 401] on div "Type or select items ﻿" at bounding box center [861, 408] width 274 height 15
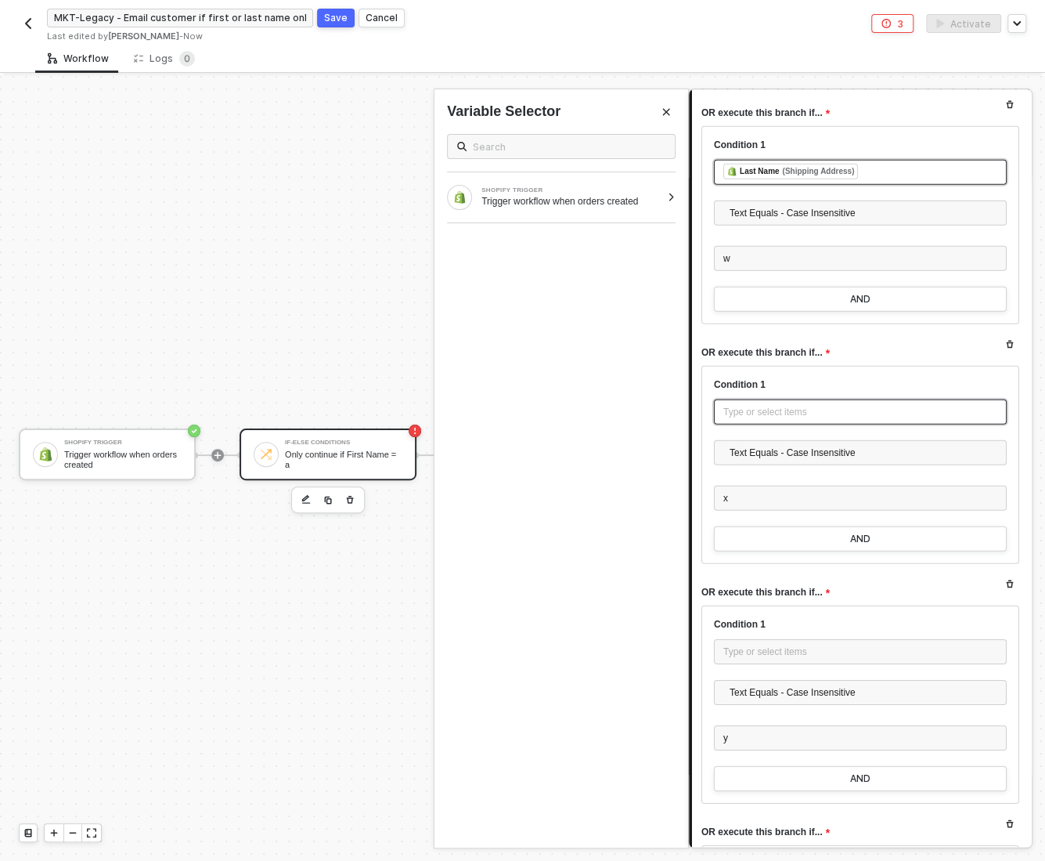
click at [760, 405] on div "Type or select items ﻿" at bounding box center [861, 412] width 274 height 15
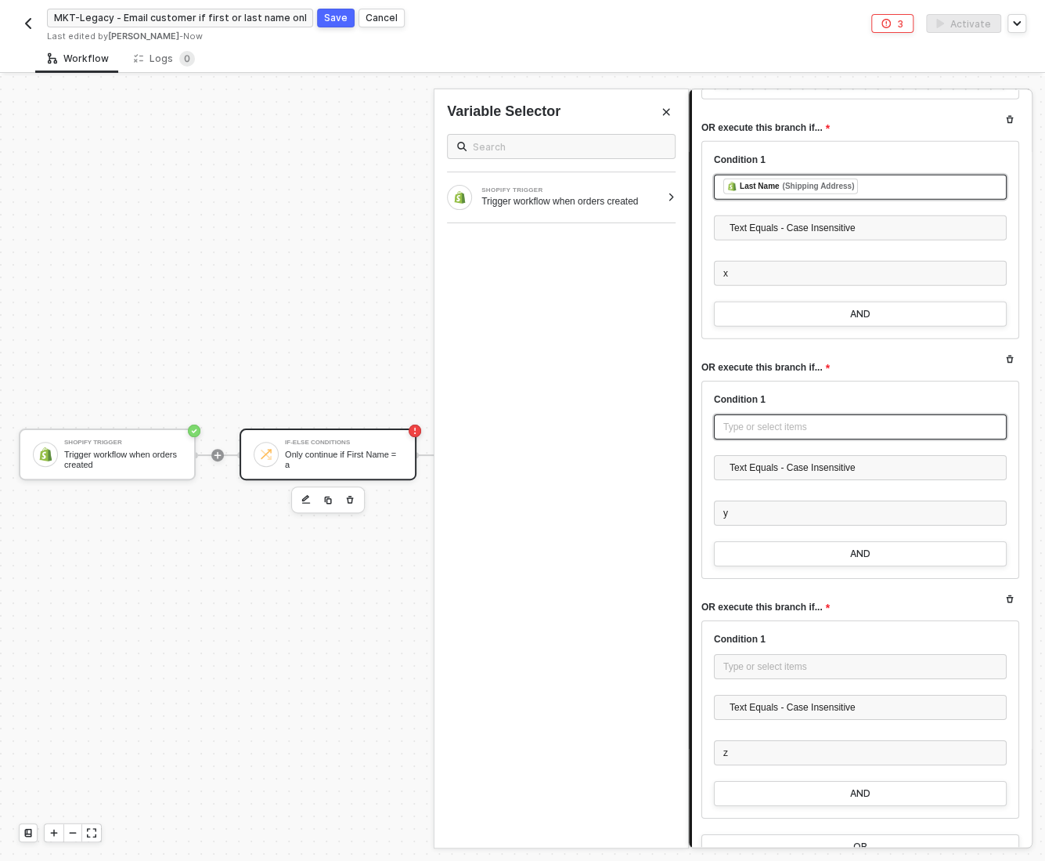
click at [755, 420] on div "Type or select items ﻿" at bounding box center [861, 427] width 274 height 15
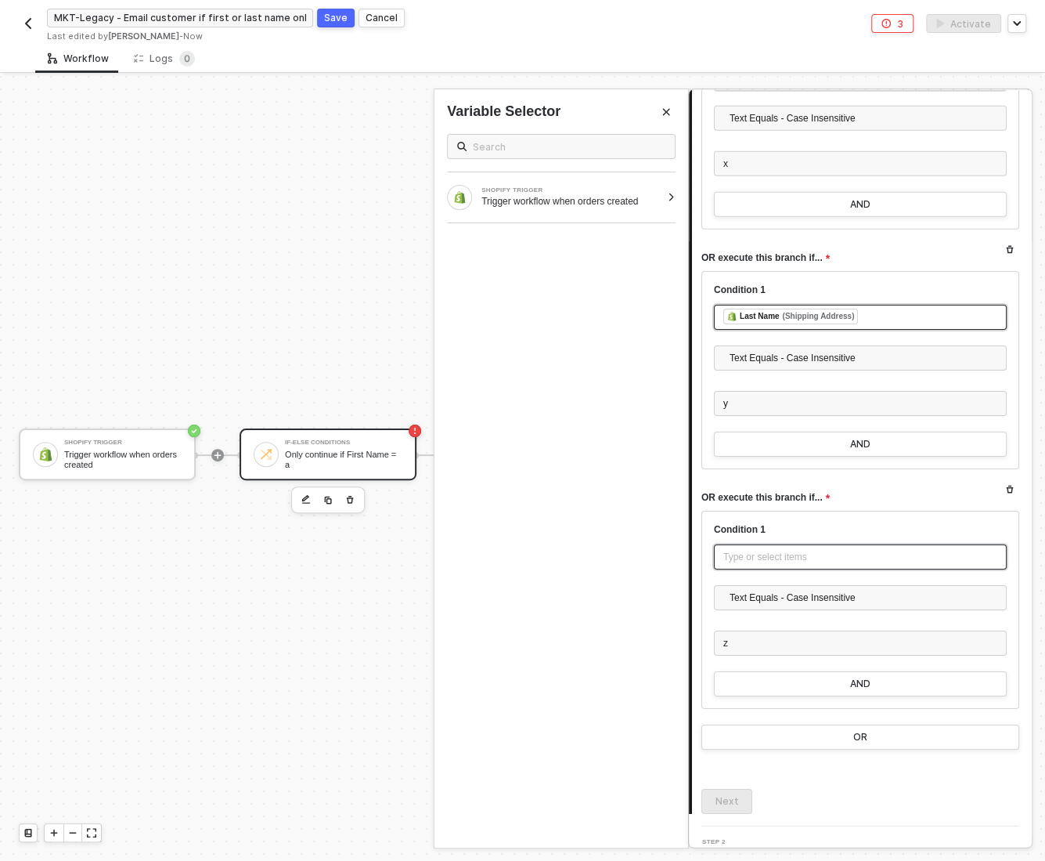
click at [770, 544] on div "Type or select items ﻿" at bounding box center [860, 556] width 293 height 25
click at [728, 795] on div "Next" at bounding box center [727, 801] width 23 height 13
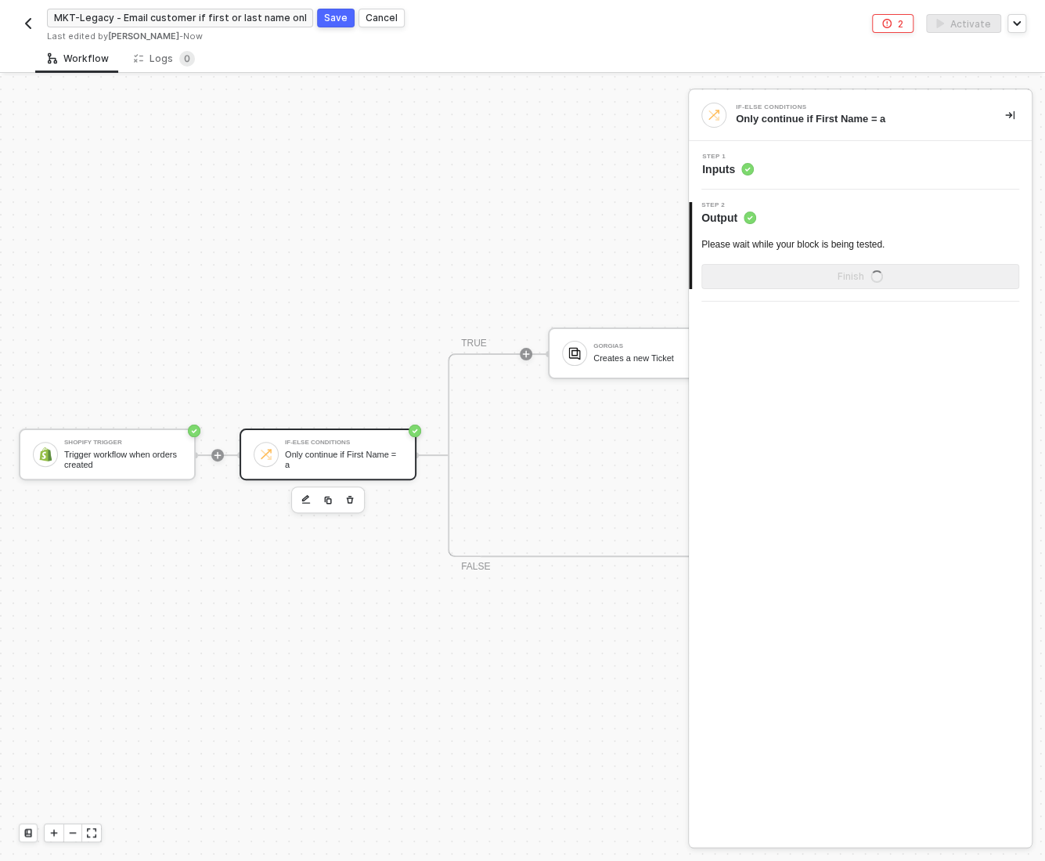
scroll to position [0, 0]
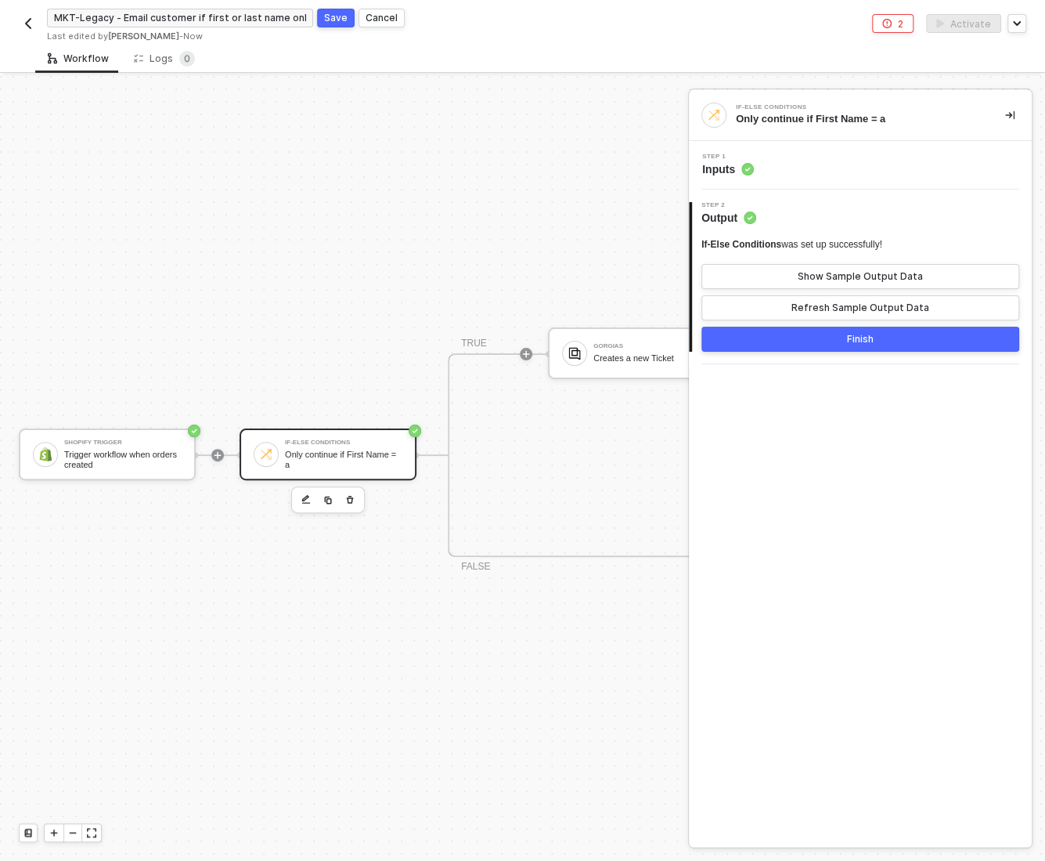
click at [875, 336] on button "Finish" at bounding box center [861, 339] width 318 height 25
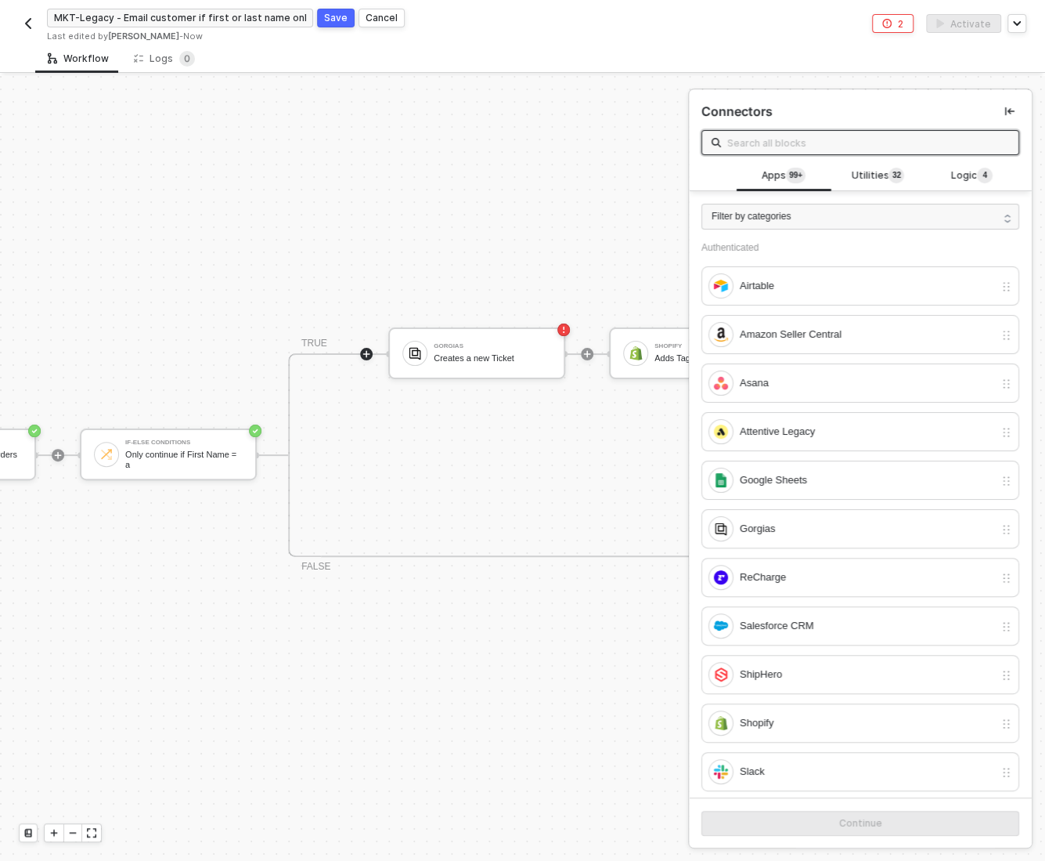
scroll to position [28, 262]
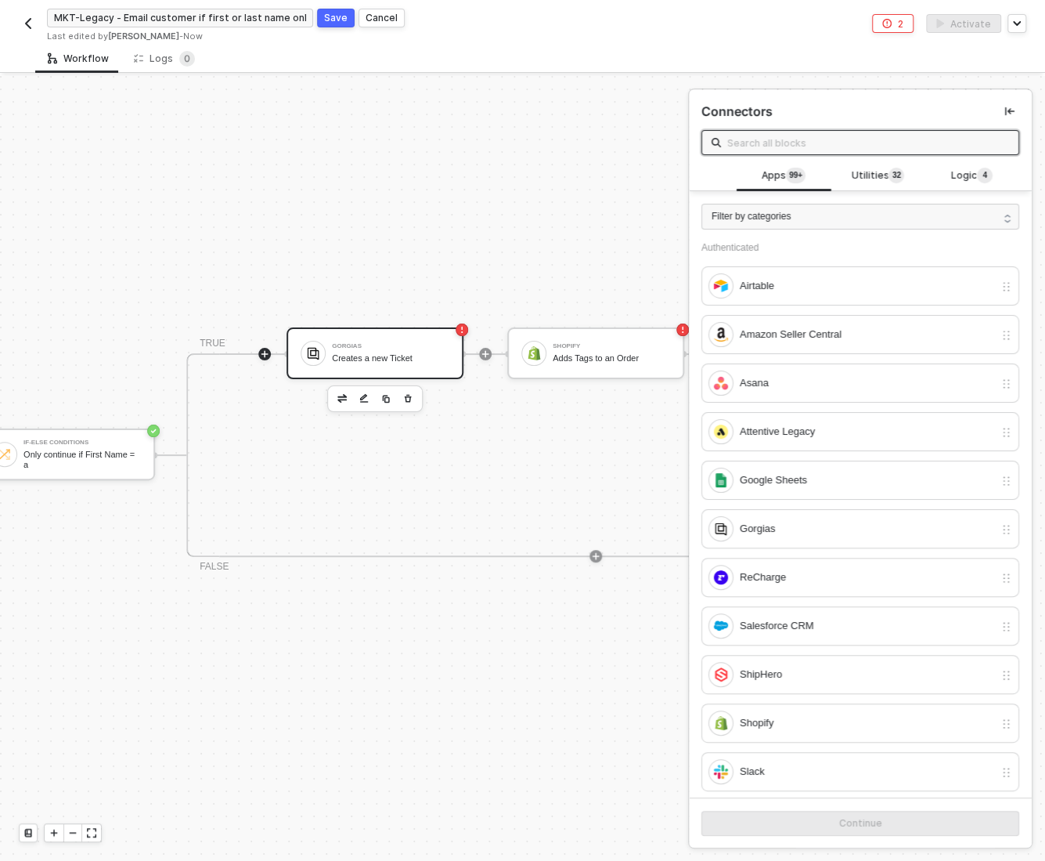
click at [338, 357] on div "Creates a new Ticket" at bounding box center [390, 358] width 117 height 10
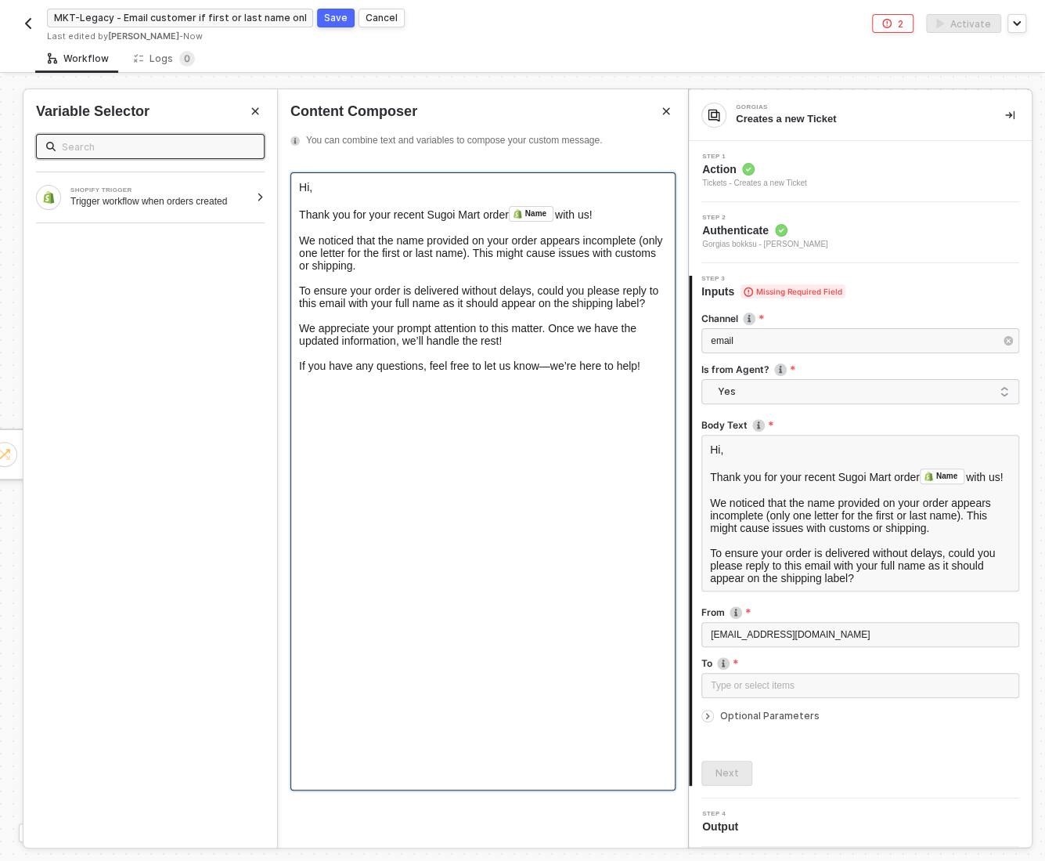
click at [312, 190] on span "," at bounding box center [310, 187] width 3 height 13
click at [309, 190] on span "Hi" at bounding box center [304, 187] width 10 height 13
click at [309, 188] on span "Hi" at bounding box center [304, 187] width 10 height 13
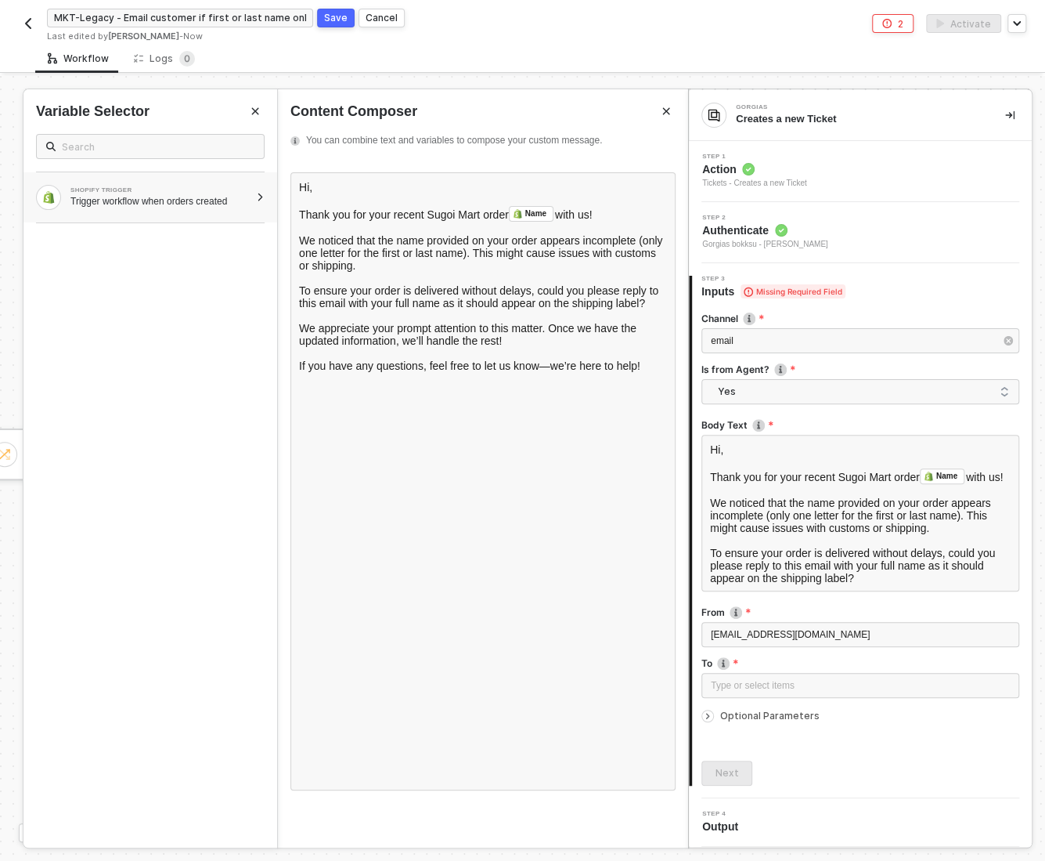
click at [208, 197] on div "Trigger workflow when orders created" at bounding box center [159, 201] width 179 height 13
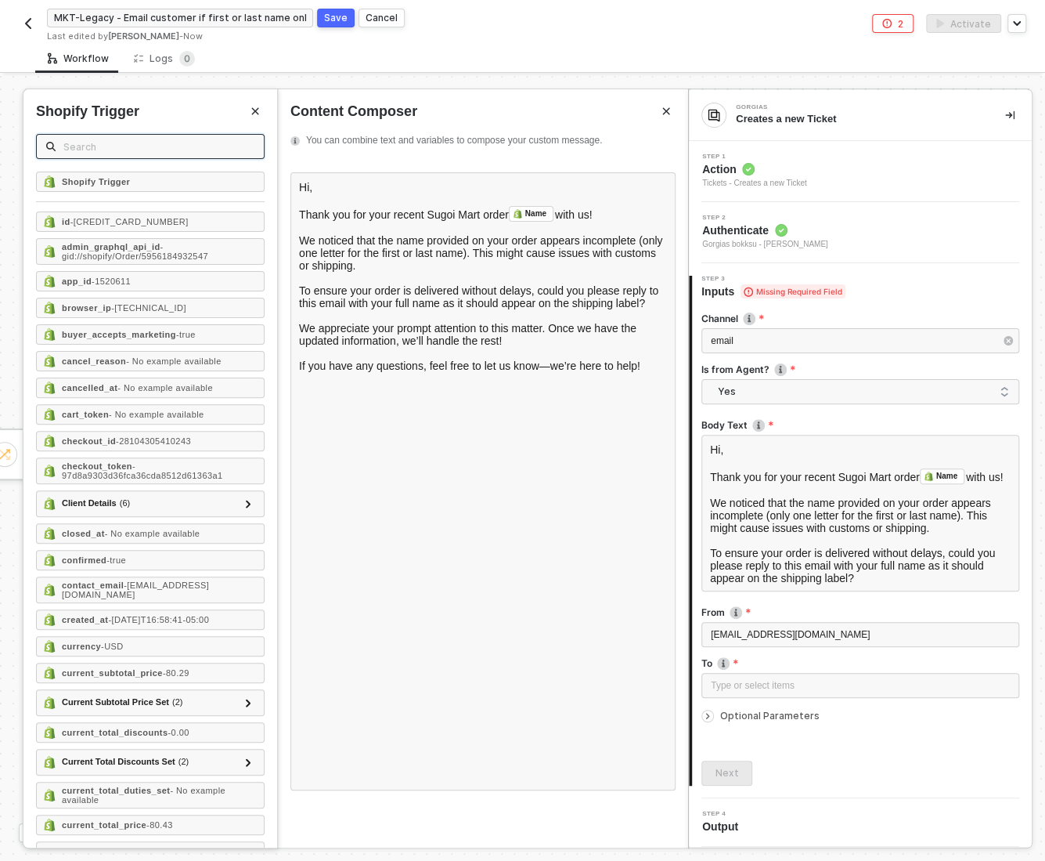
click at [96, 143] on input "text" at bounding box center [158, 146] width 191 height 17
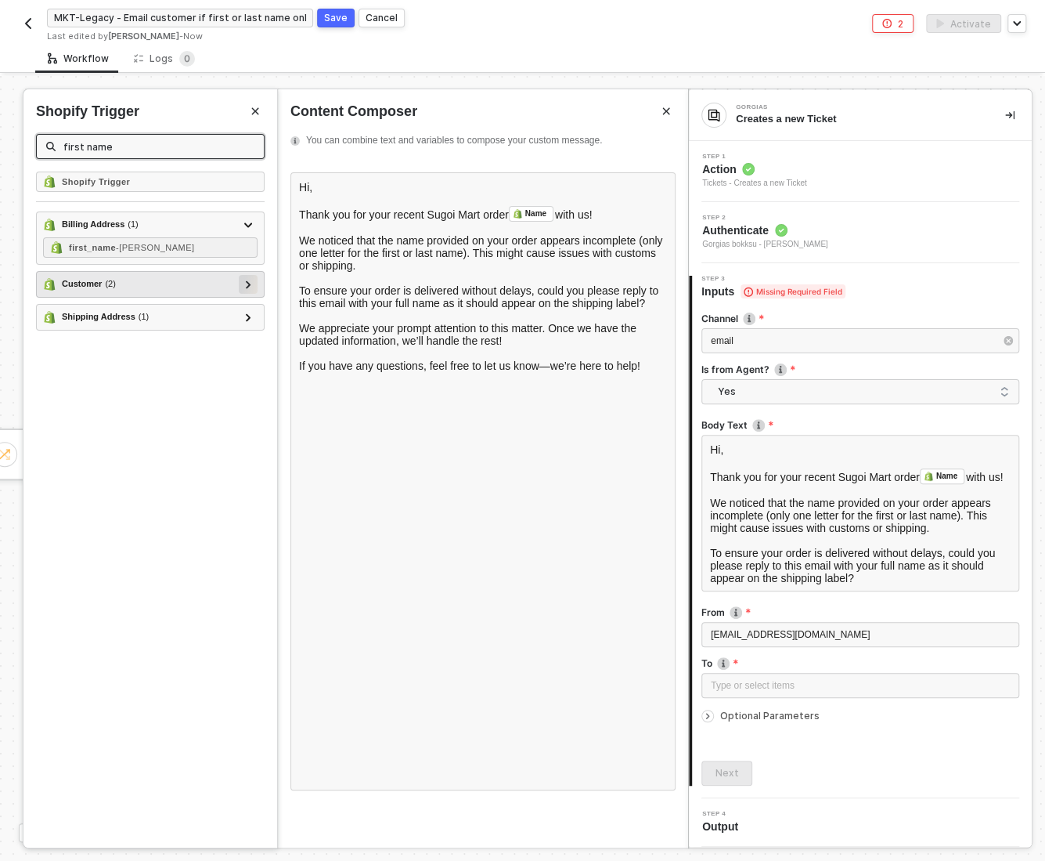
type input "first name"
click at [253, 282] on div at bounding box center [248, 284] width 19 height 19
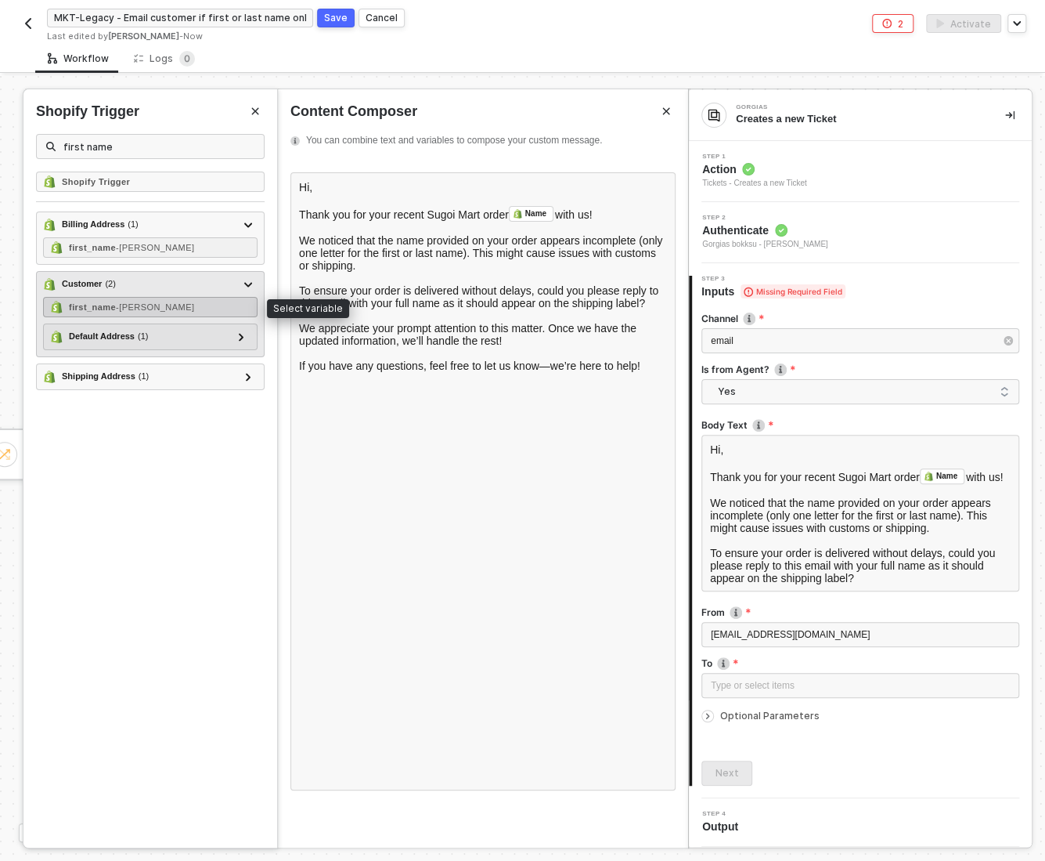
click at [182, 302] on div "first_name - Michaela" at bounding box center [150, 307] width 215 height 20
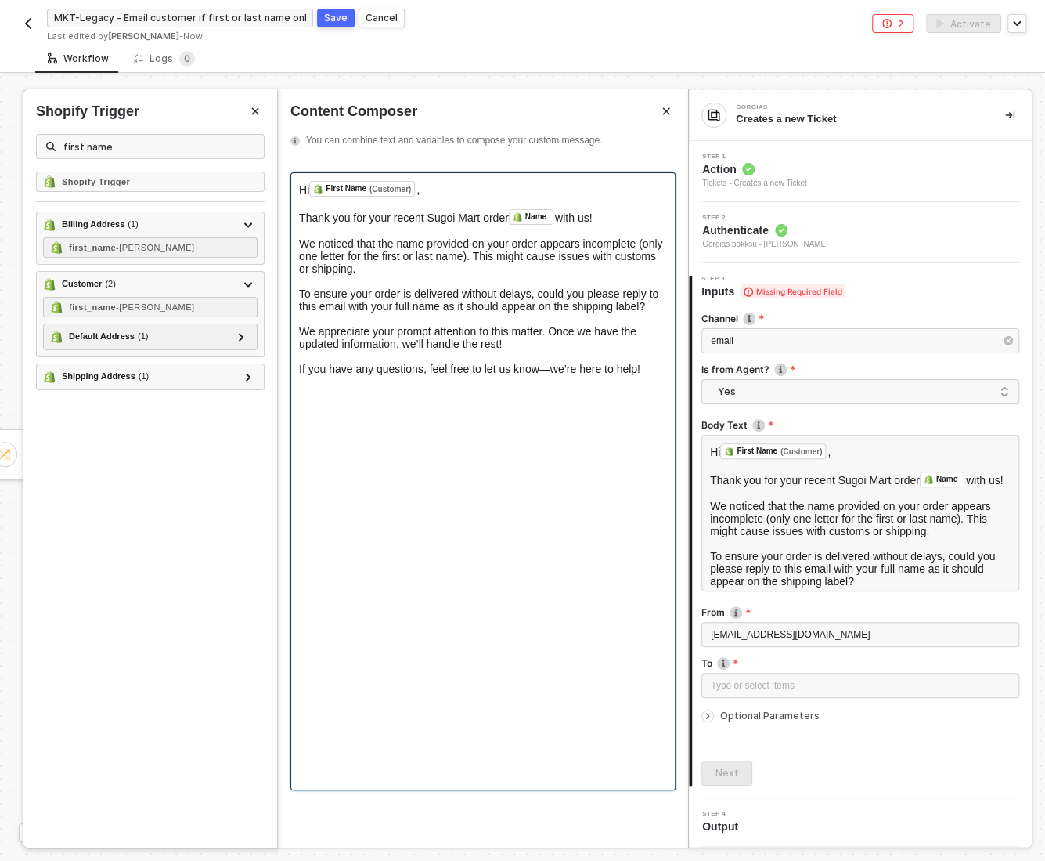
click at [474, 211] on span "Thank you for your recent Sugoi Mart order" at bounding box center [404, 217] width 210 height 13
click at [472, 219] on span "Thank you for your recent Sugoi Mart order" at bounding box center [404, 217] width 210 height 13
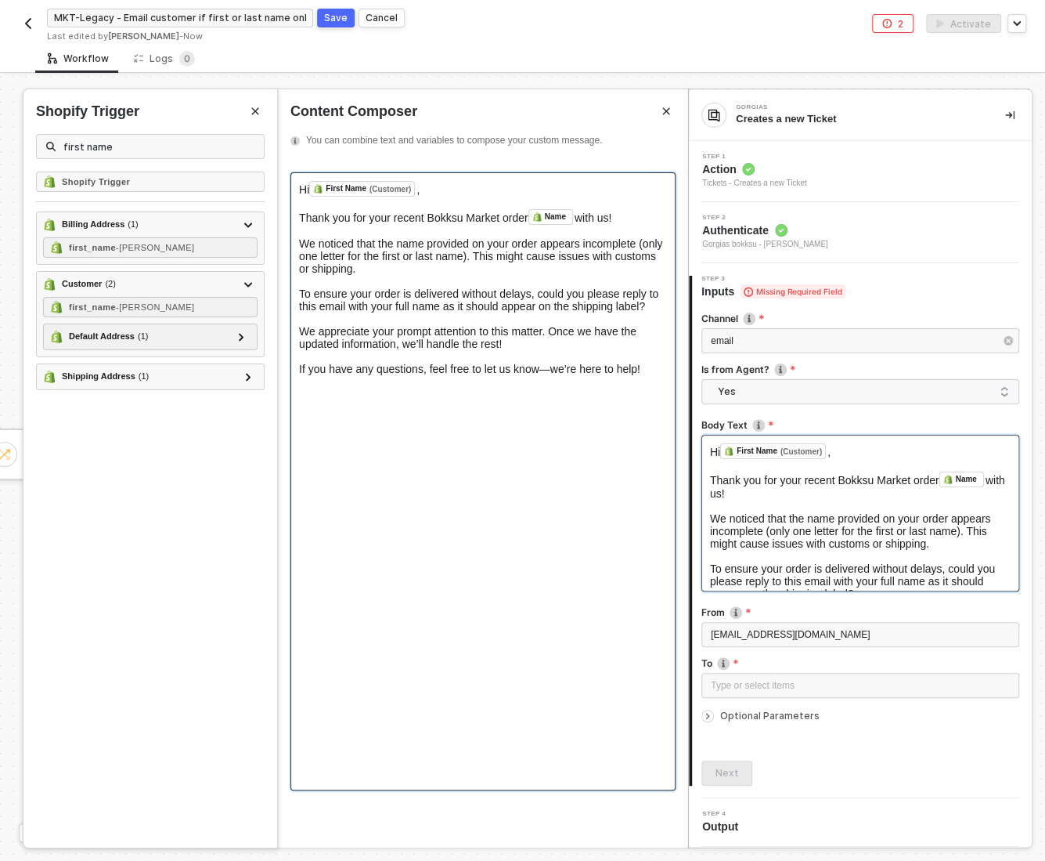
scroll to position [23, 0]
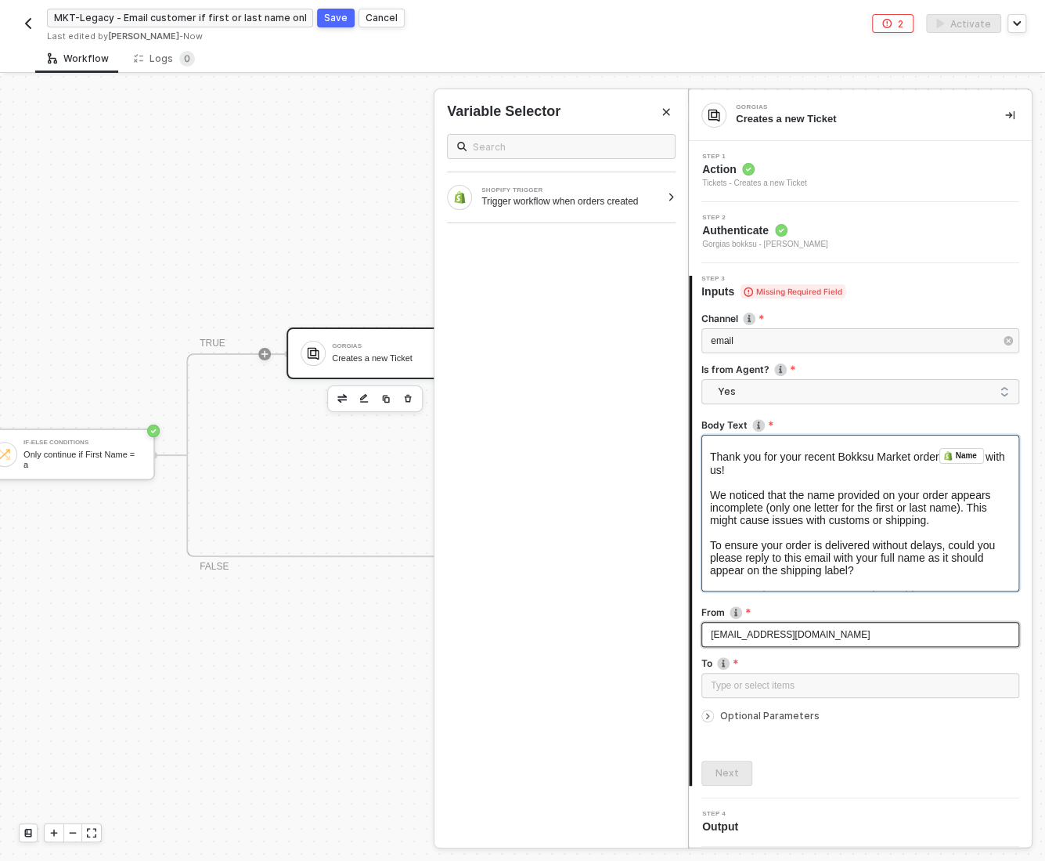
click at [720, 631] on span "info@sugoimart.com" at bounding box center [790, 634] width 159 height 11
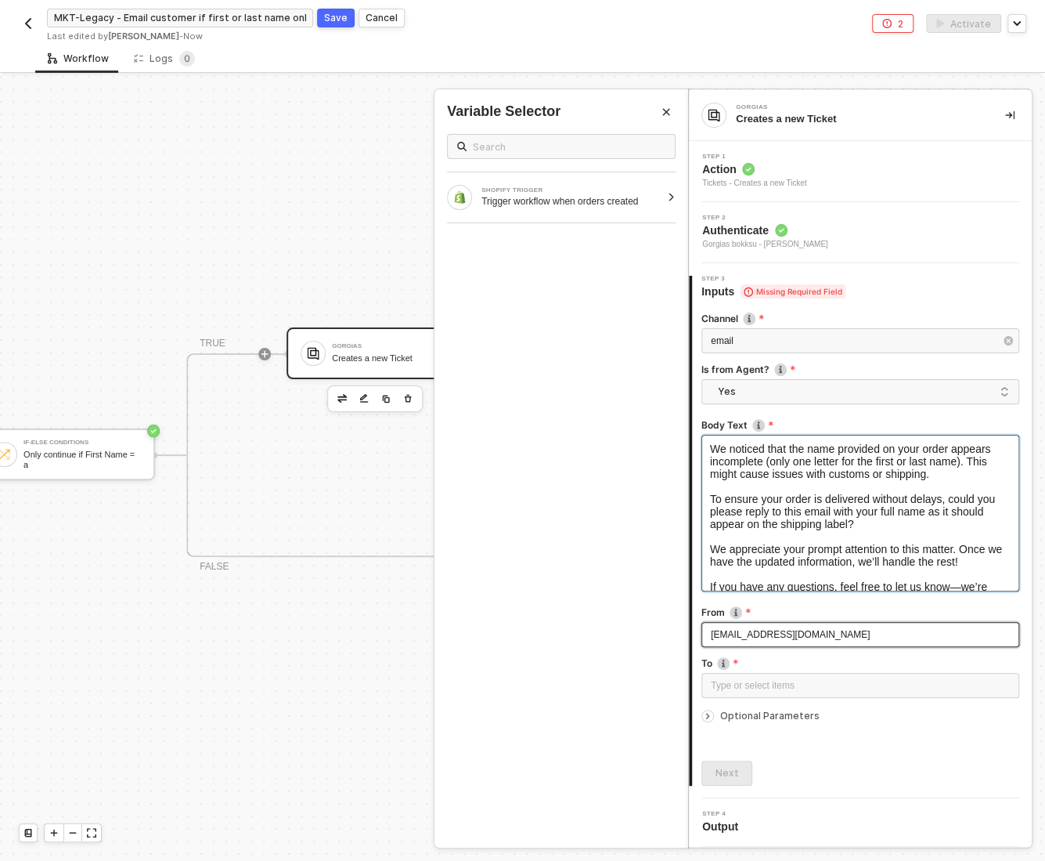
scroll to position [91, 0]
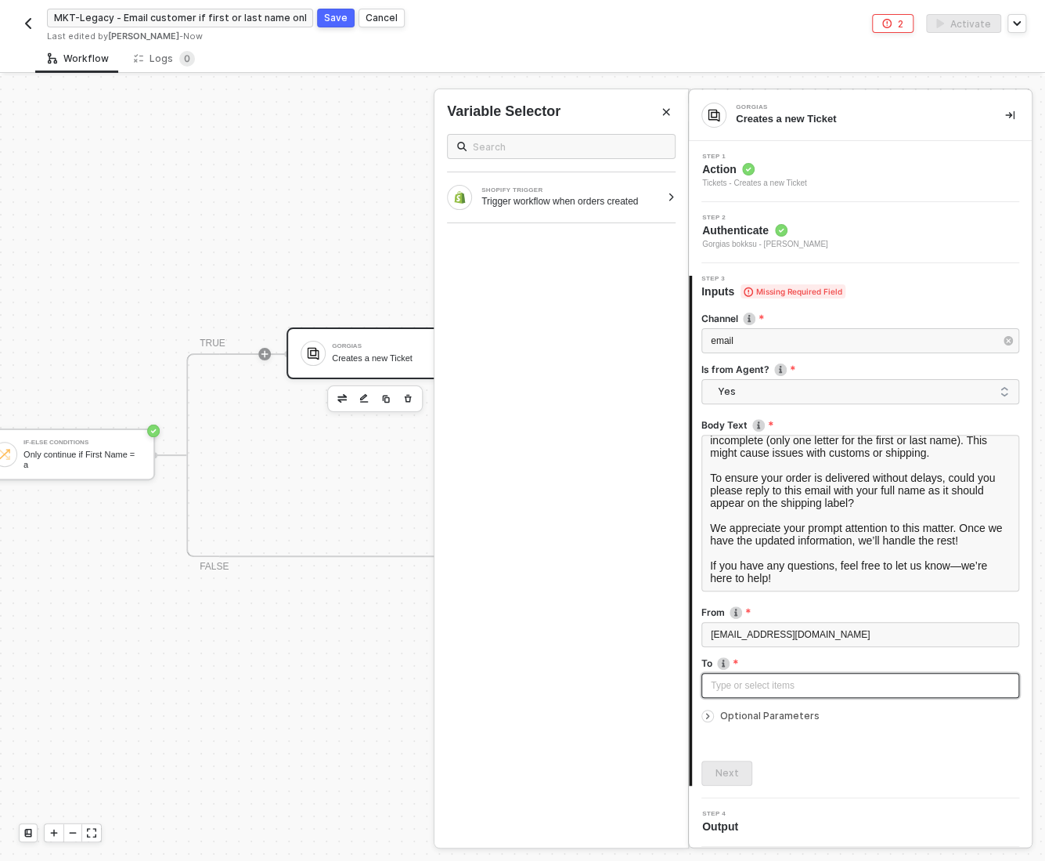
click at [719, 681] on div "Type or select items ﻿" at bounding box center [860, 685] width 299 height 15
click at [671, 196] on div at bounding box center [671, 197] width 9 height 9
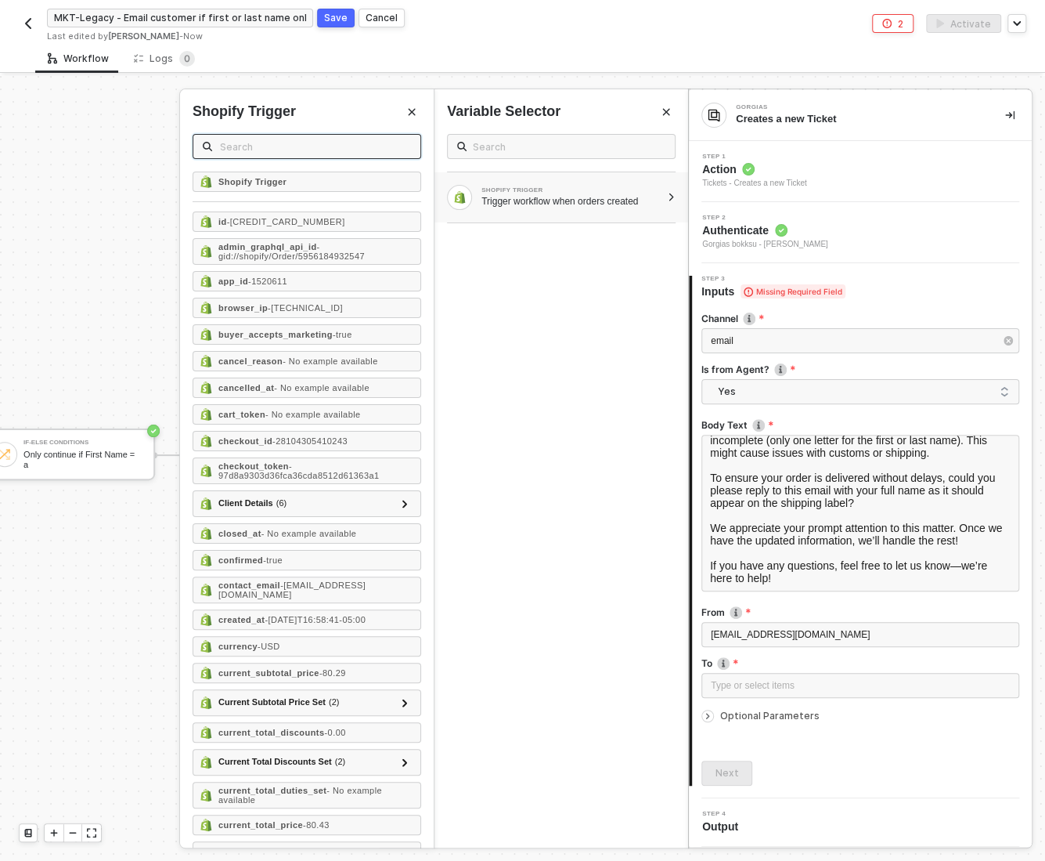
click at [260, 145] on input "text" at bounding box center [315, 146] width 191 height 17
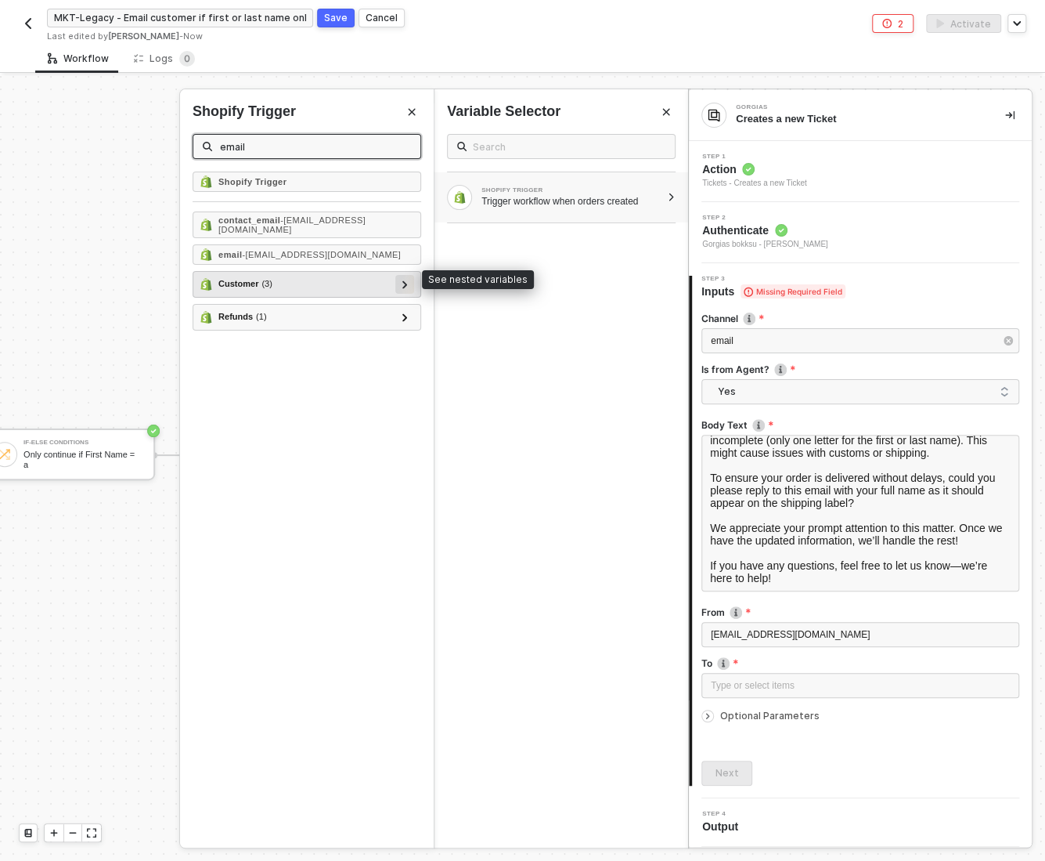
type input "email"
click at [406, 280] on icon at bounding box center [405, 284] width 5 height 8
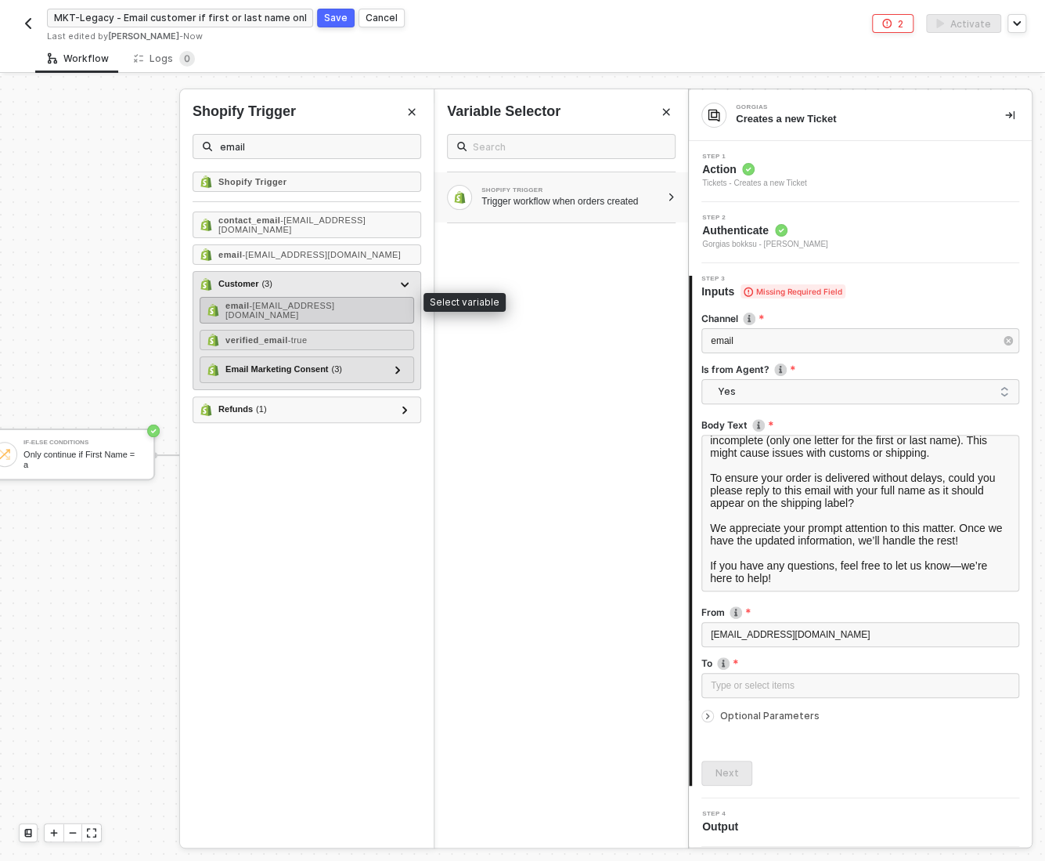
click at [334, 301] on span "- mjw2097@hotmail.com" at bounding box center [280, 310] width 109 height 19
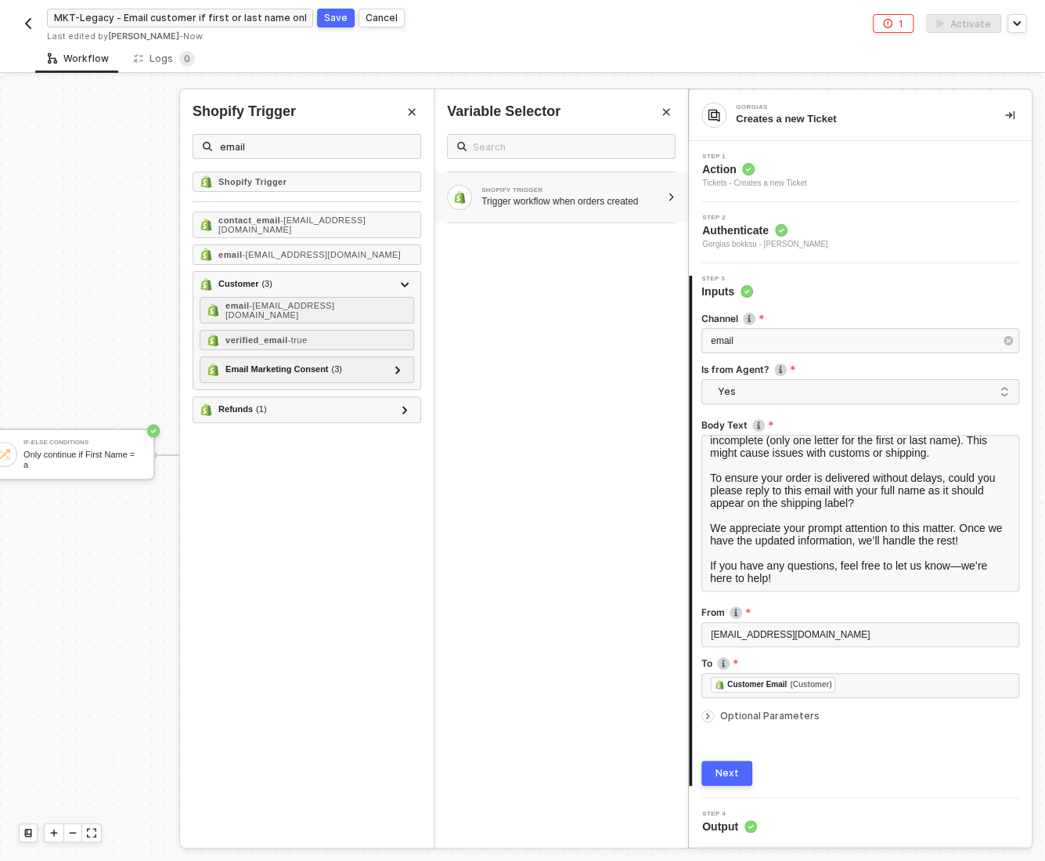
click at [707, 713] on icon "icon-arrow-right-small" at bounding box center [708, 715] width 2 height 5
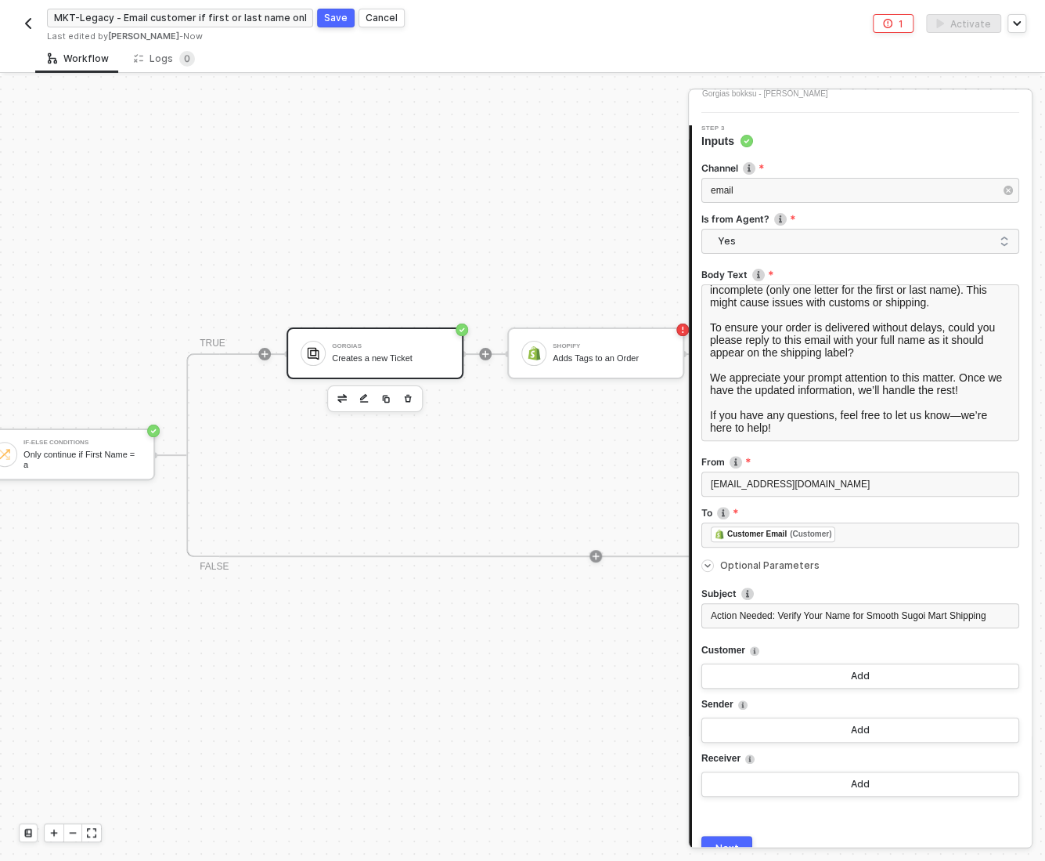
scroll to position [152, 0]
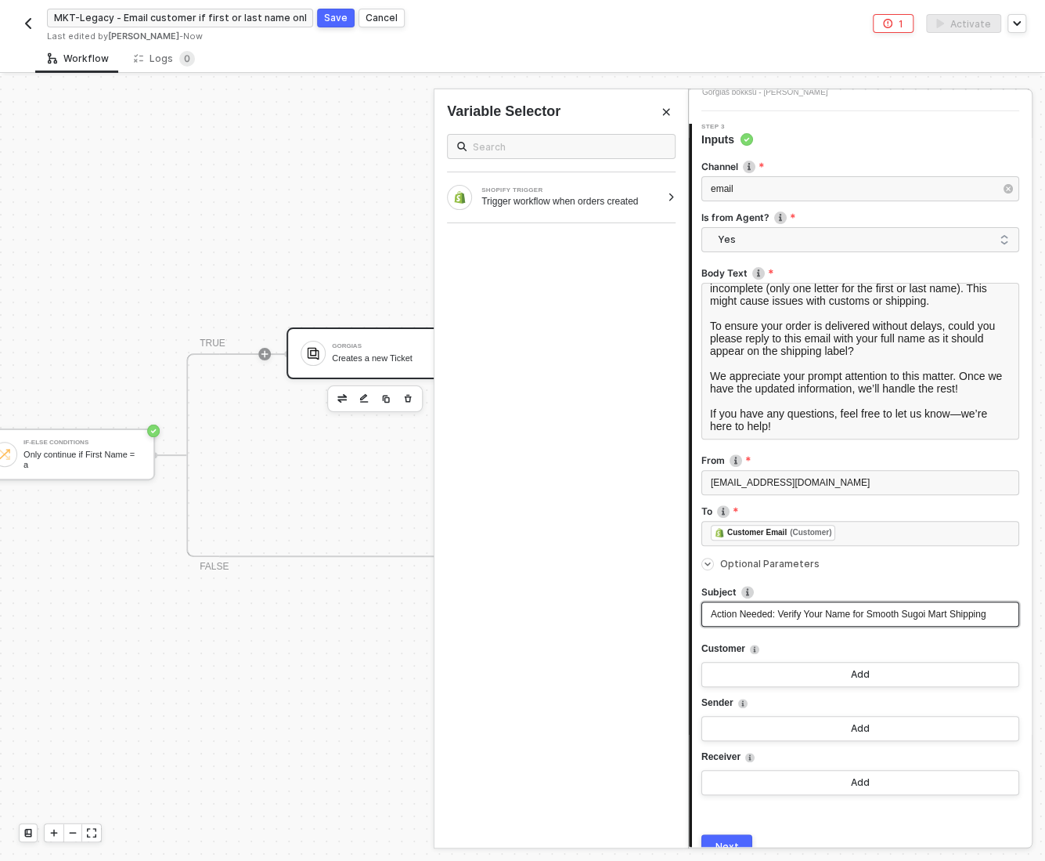
click at [953, 614] on span "Action Needed: Verify Your Name for Smooth Sugoi Mart Shipping" at bounding box center [849, 613] width 276 height 11
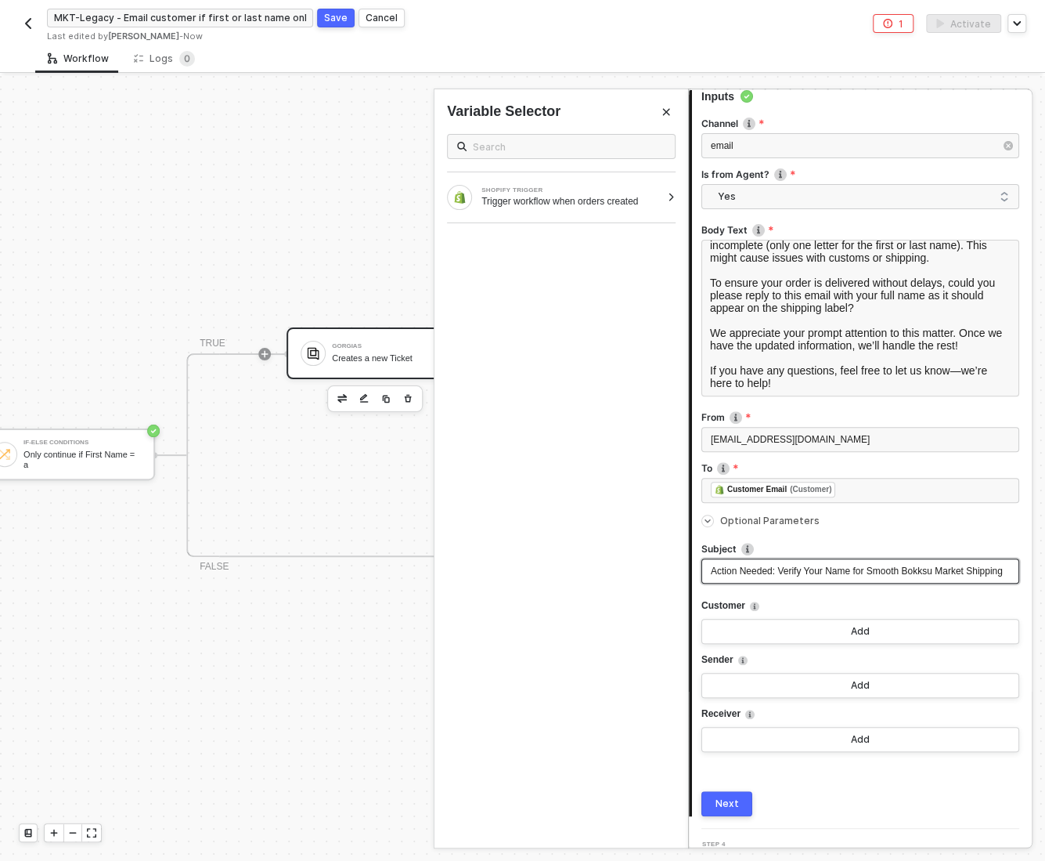
scroll to position [237, 0]
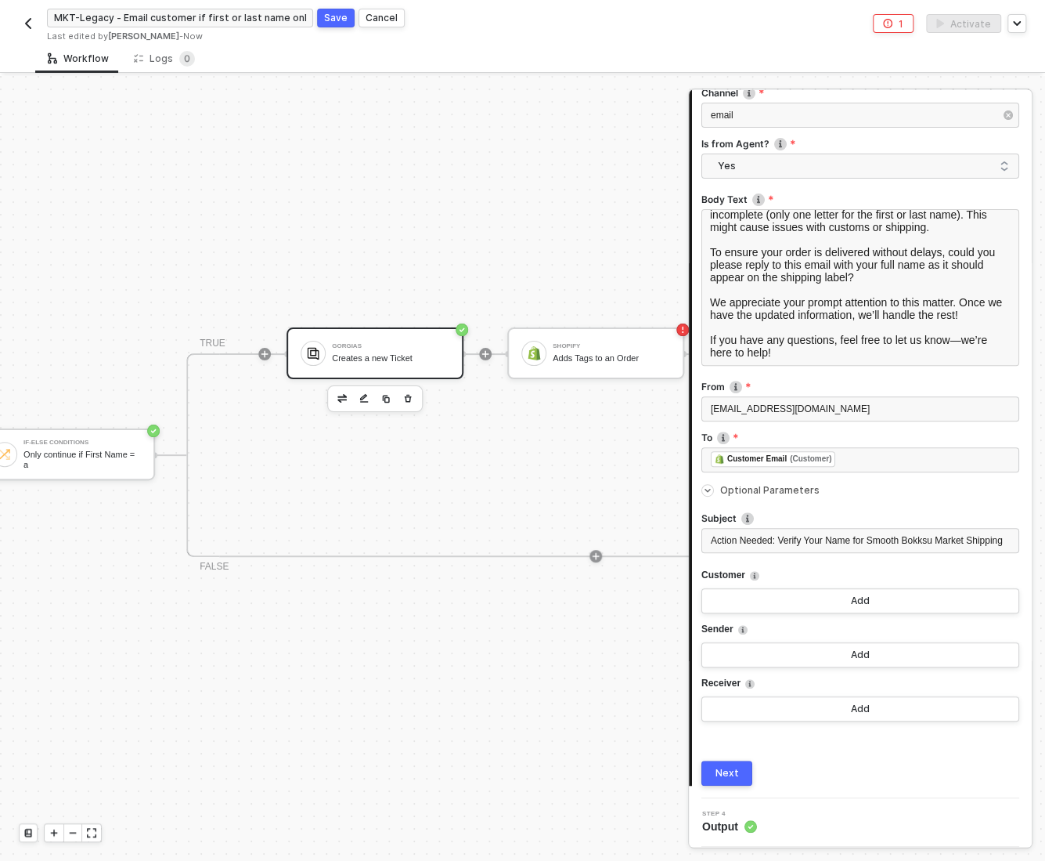
click at [738, 771] on button "Next" at bounding box center [727, 772] width 51 height 25
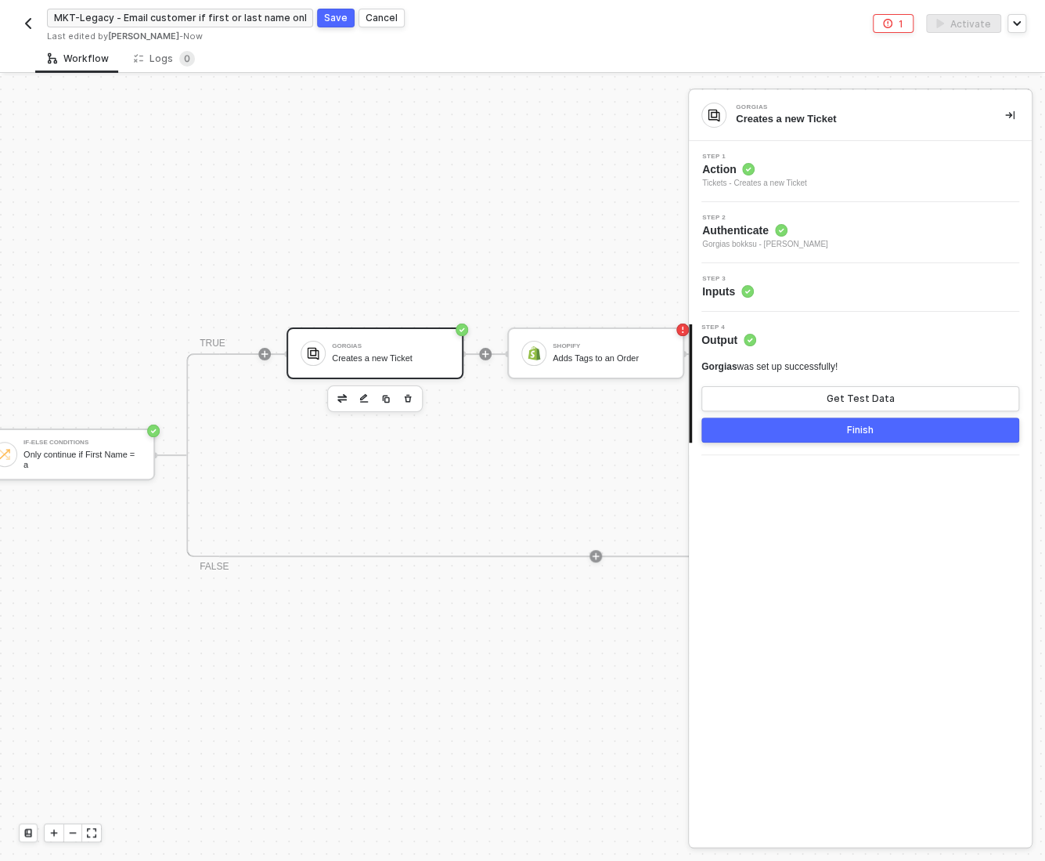
click at [863, 424] on div "Finish" at bounding box center [860, 430] width 27 height 13
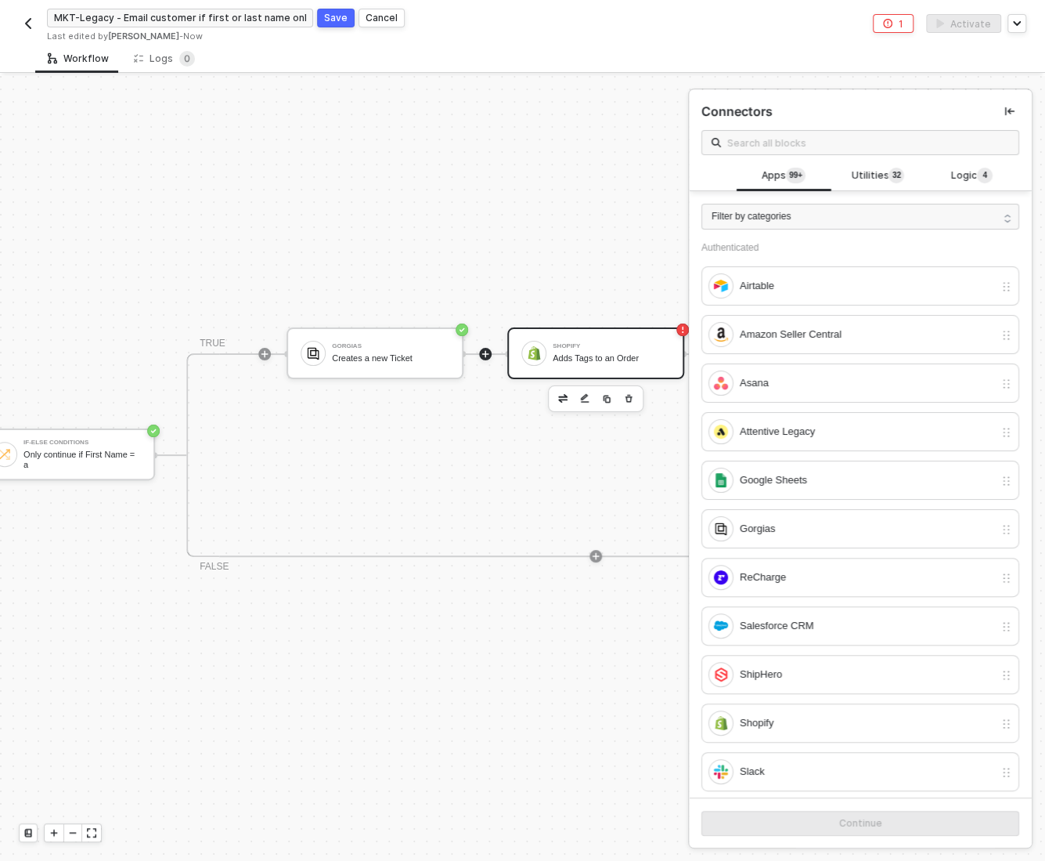
click at [583, 347] on div "Shopify" at bounding box center [611, 346] width 117 height 6
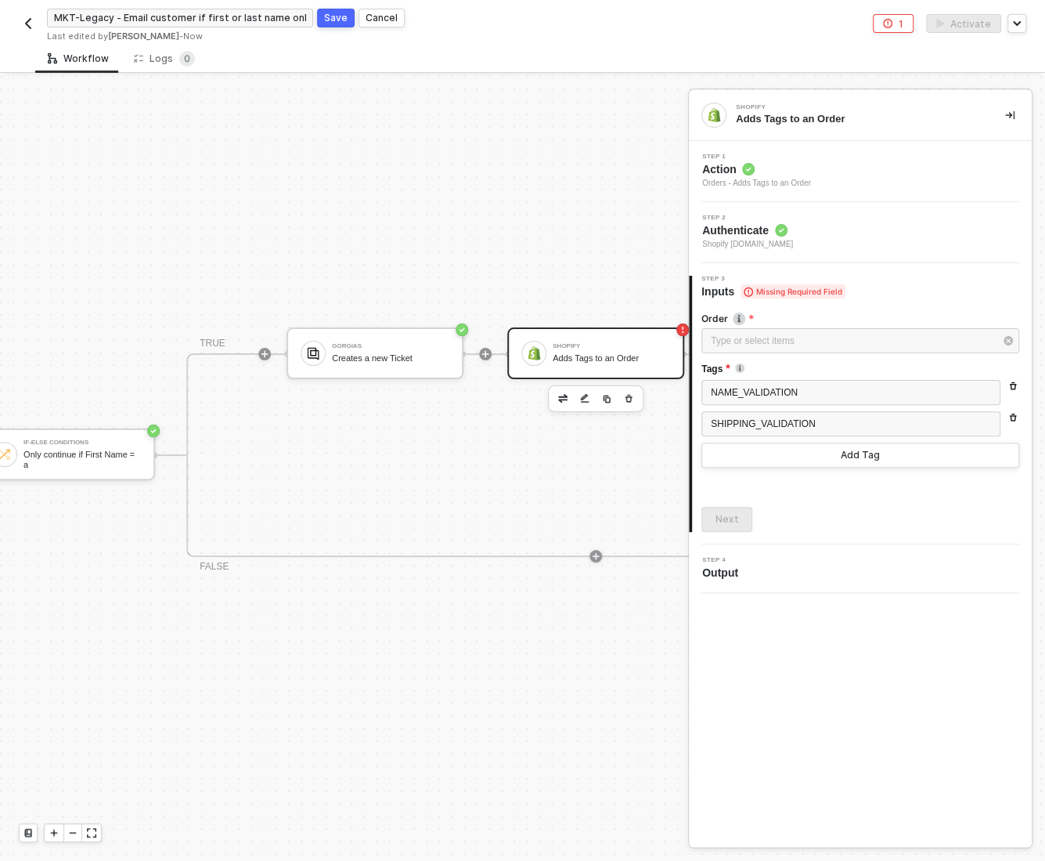
click at [793, 233] on span "Authenticate" at bounding box center [747, 230] width 91 height 16
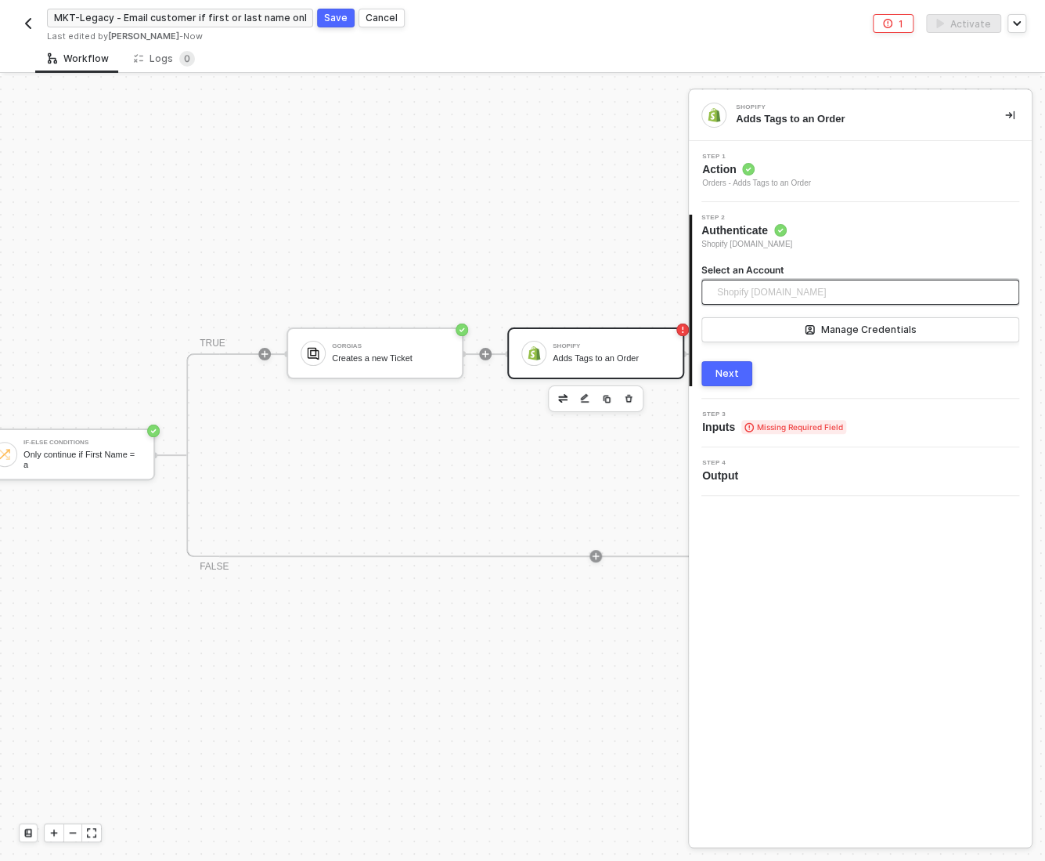
click at [820, 286] on span "Shopify japancratestore.myshopify.com" at bounding box center [771, 291] width 109 height 23
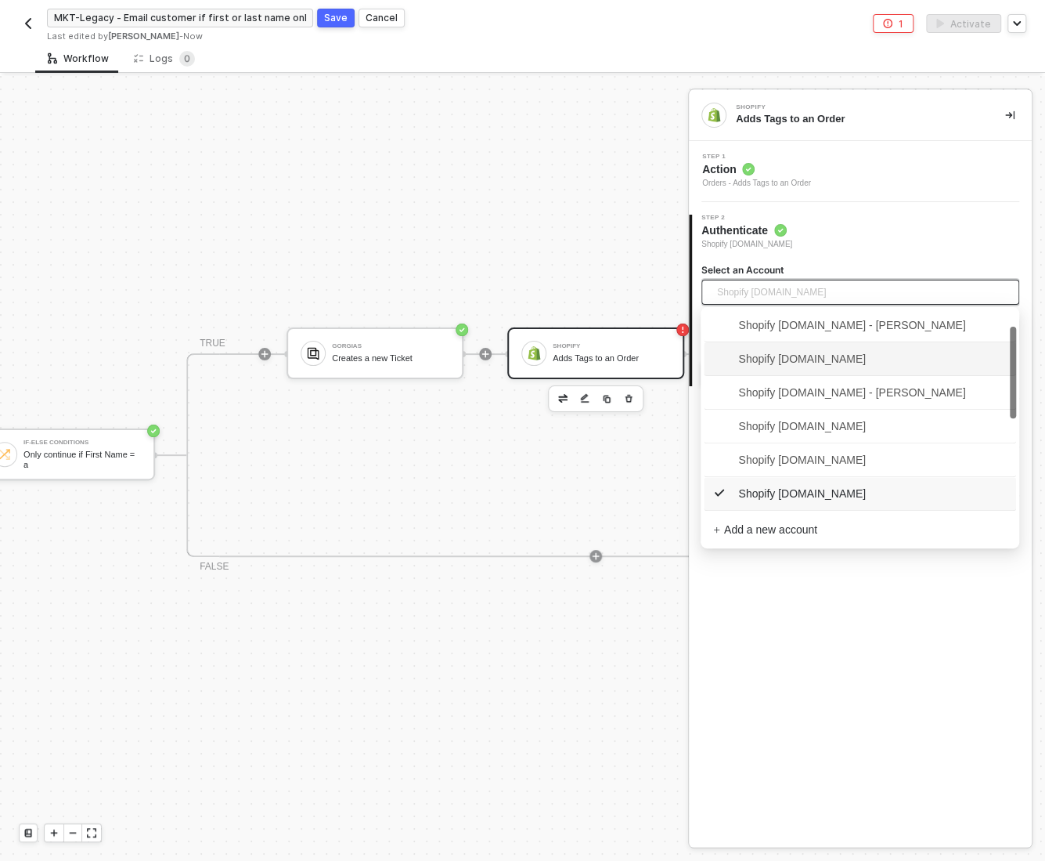
click at [831, 354] on span "Shopify bokksugrocery.myshopify.com" at bounding box center [789, 358] width 153 height 17
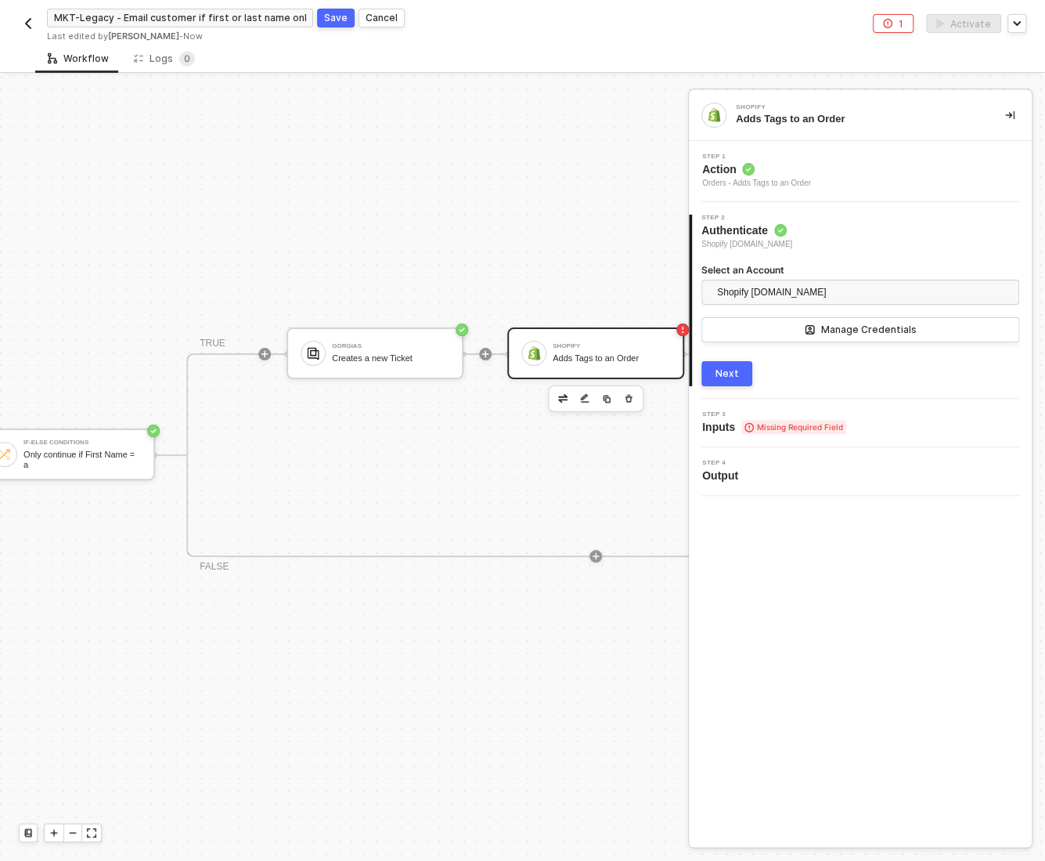
click at [742, 377] on button "Next" at bounding box center [727, 373] width 51 height 25
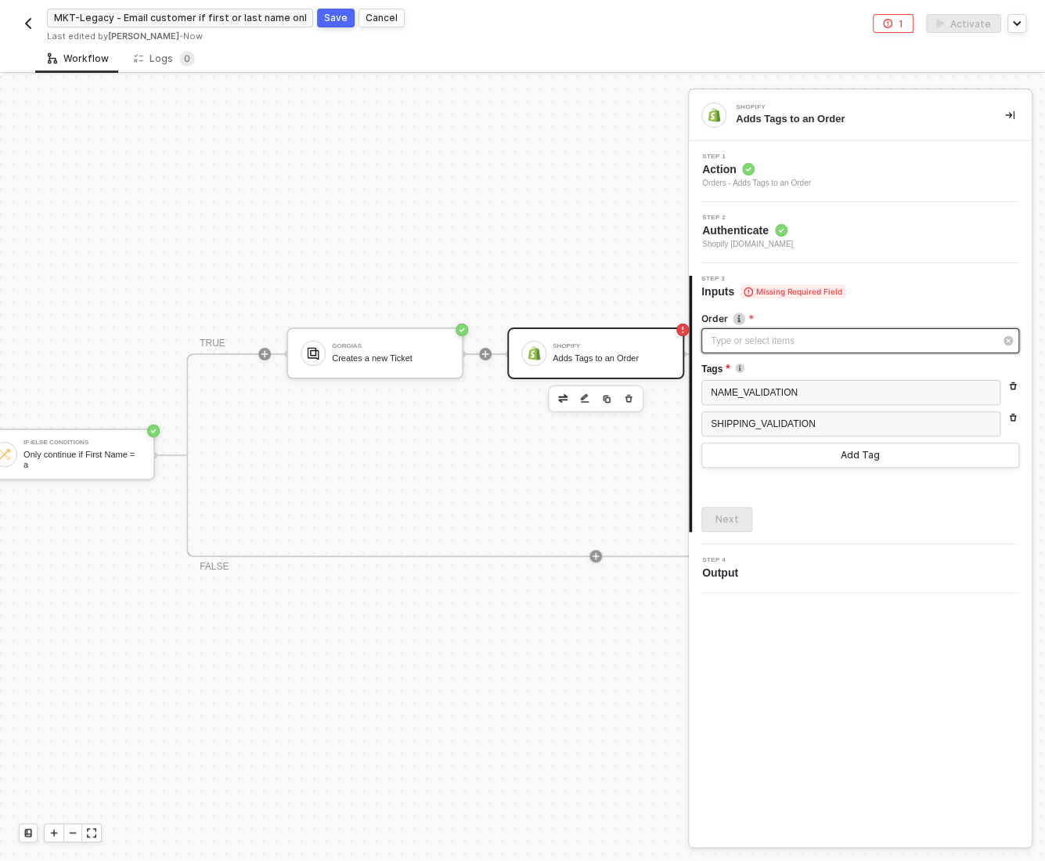
click at [736, 338] on div "Type or select items ﻿" at bounding box center [852, 341] width 283 height 15
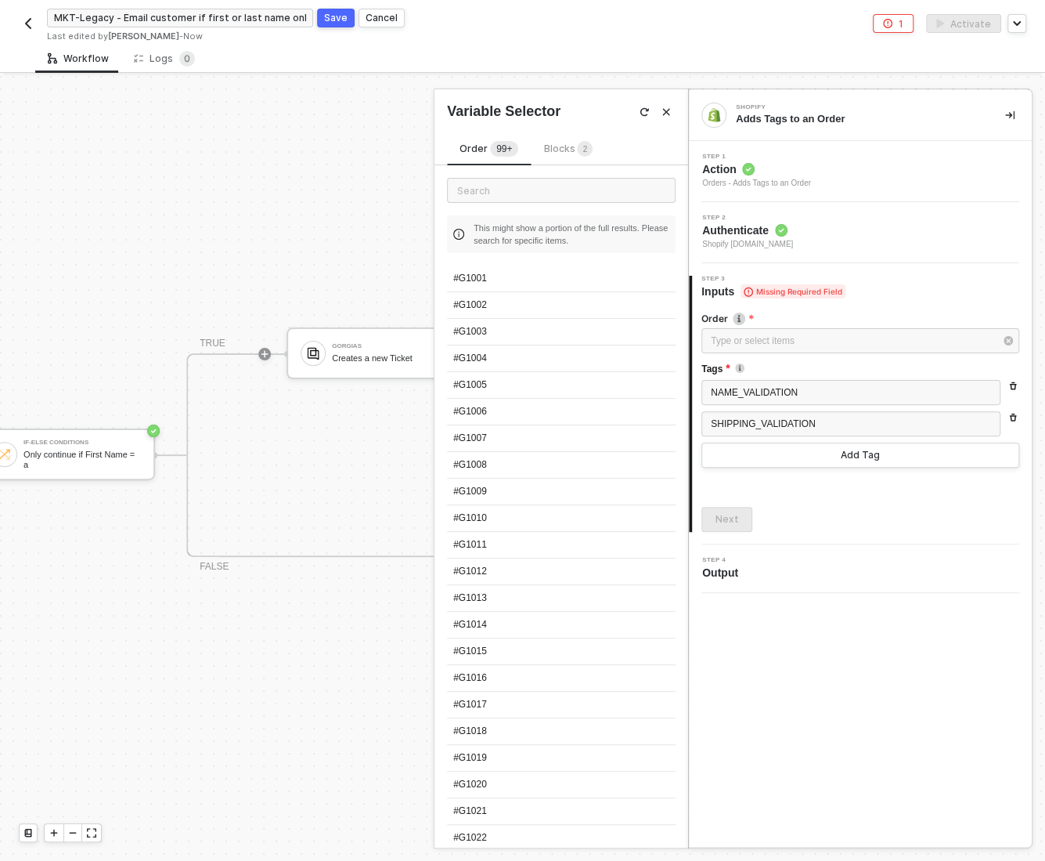
click at [555, 146] on span "Blocks 2" at bounding box center [567, 149] width 49 height 12
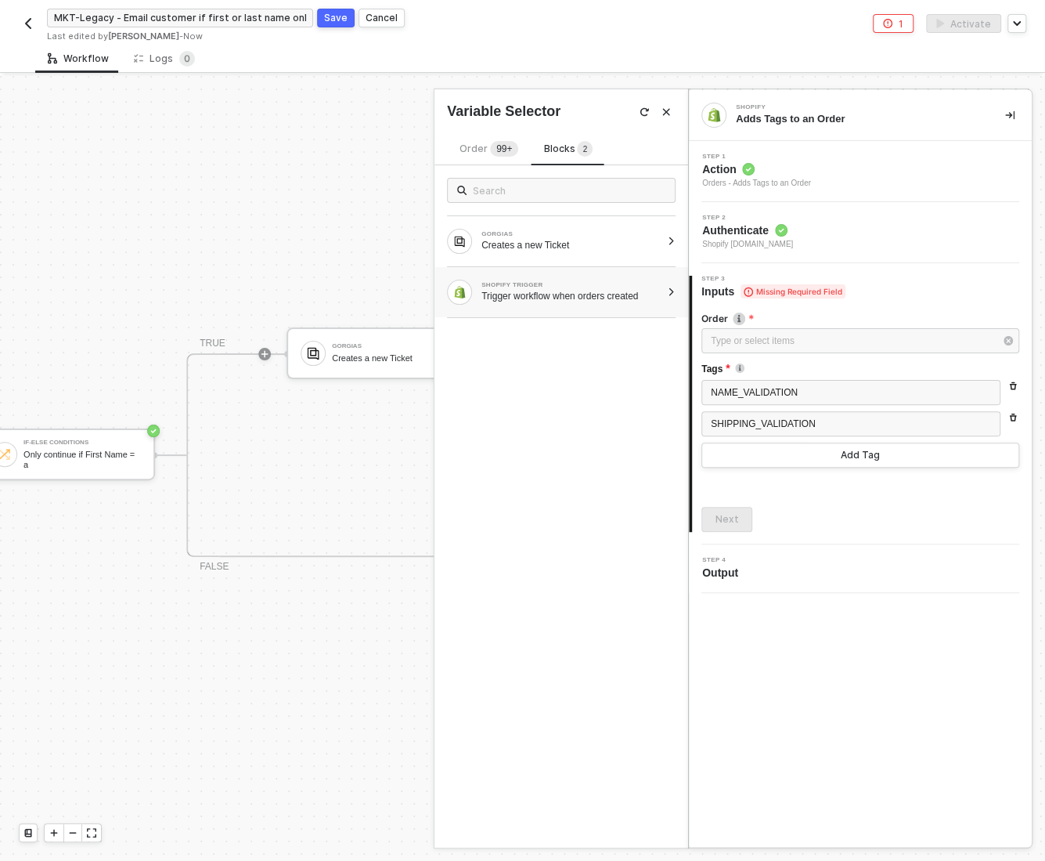
click at [661, 287] on div "SHOPIFY TRIGGER Trigger workflow when orders created" at bounding box center [562, 292] width 254 height 50
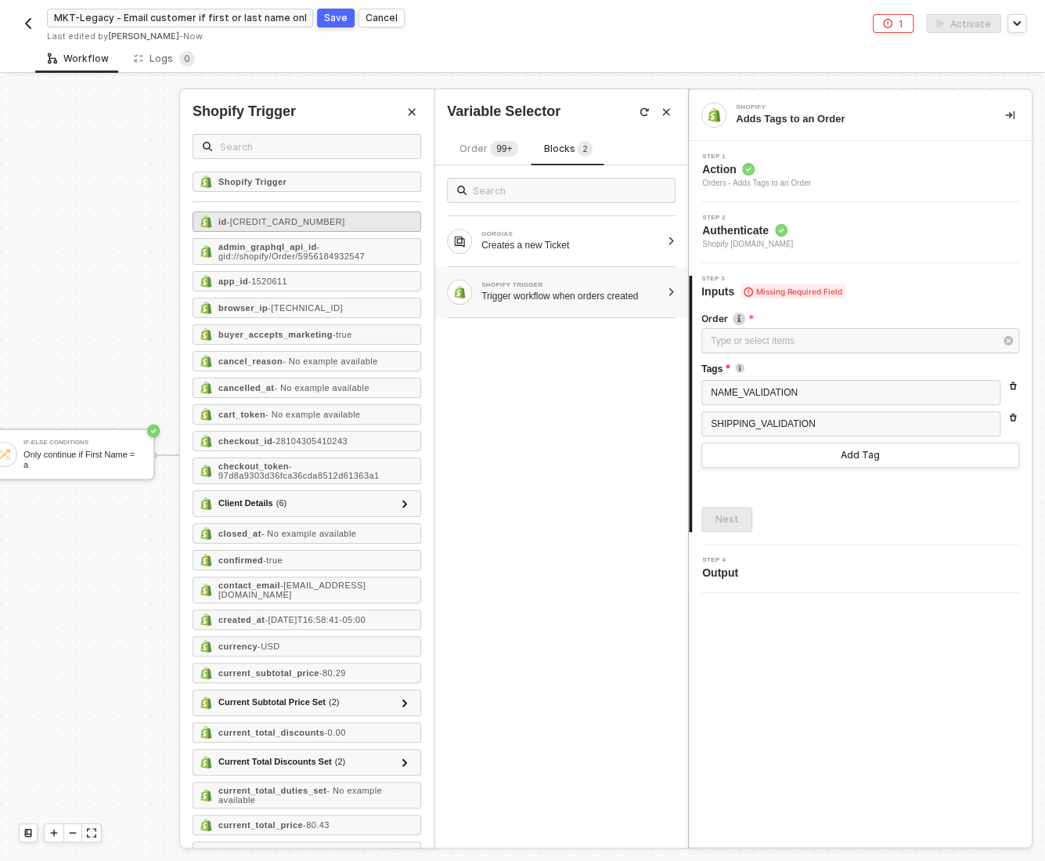
click at [260, 219] on span "- 5956184932547" at bounding box center [286, 221] width 118 height 9
click at [730, 517] on div "Next" at bounding box center [727, 519] width 23 height 13
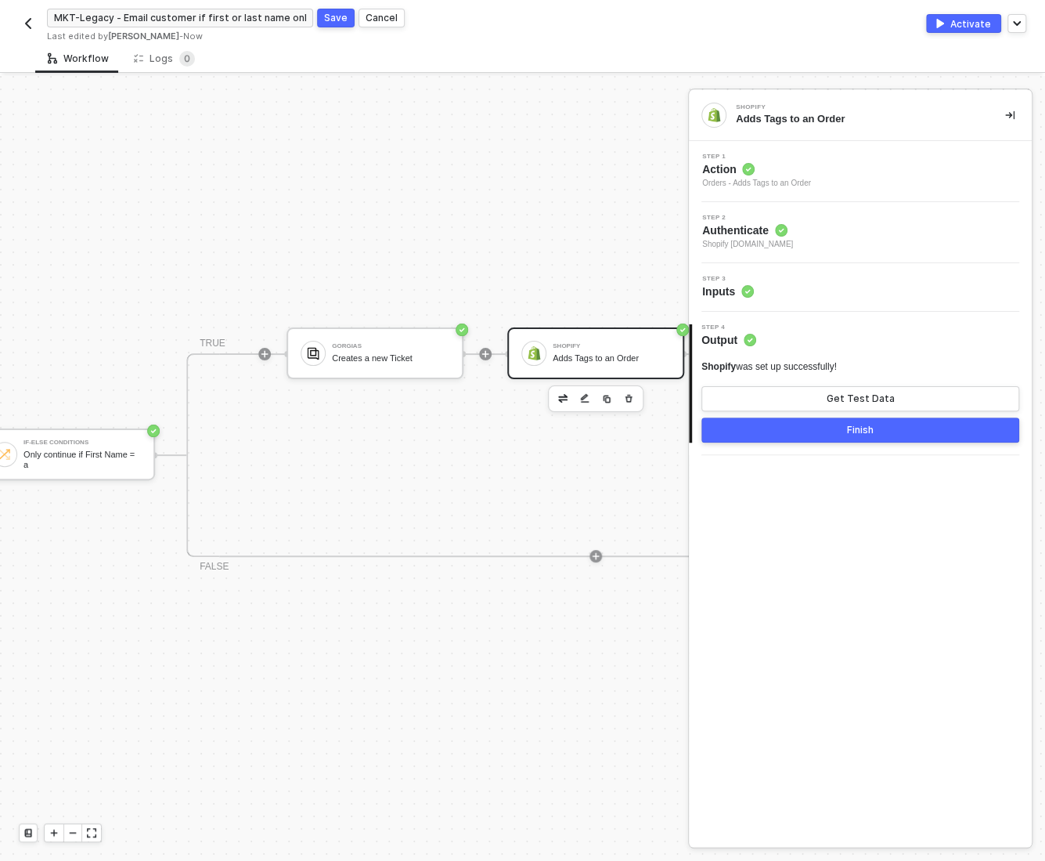
click at [800, 422] on button "Finish" at bounding box center [861, 429] width 318 height 25
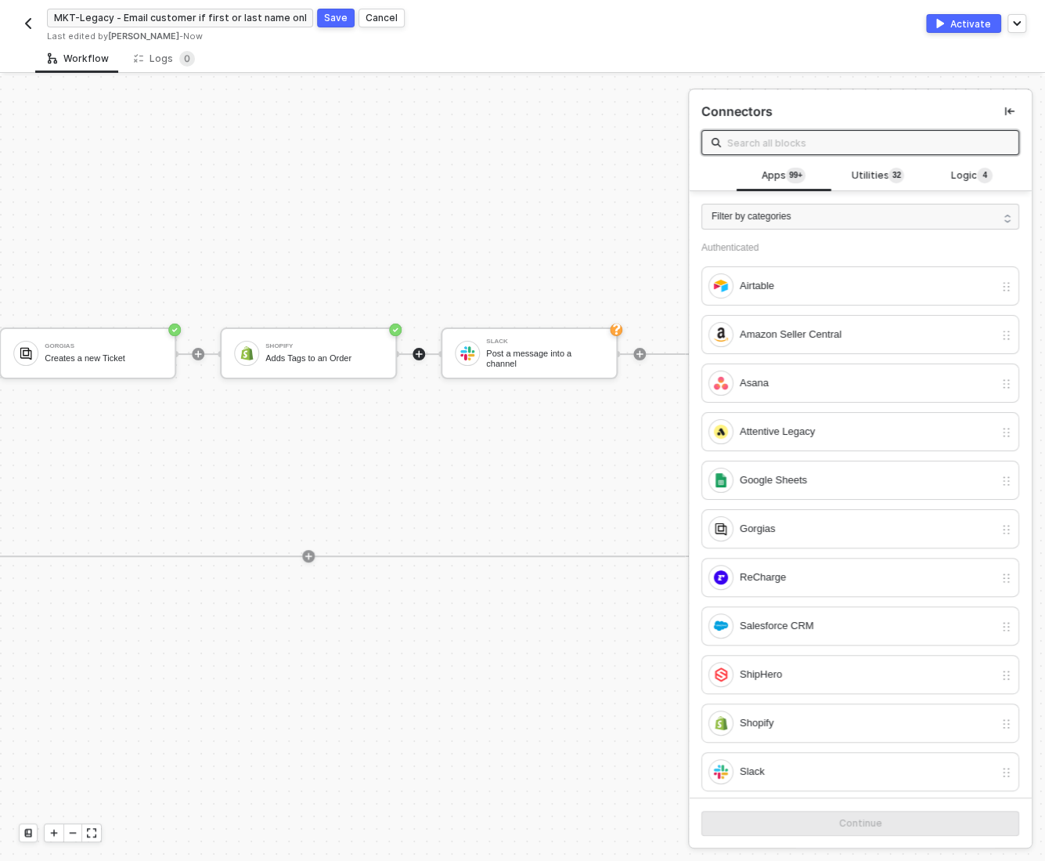
scroll to position [28, 601]
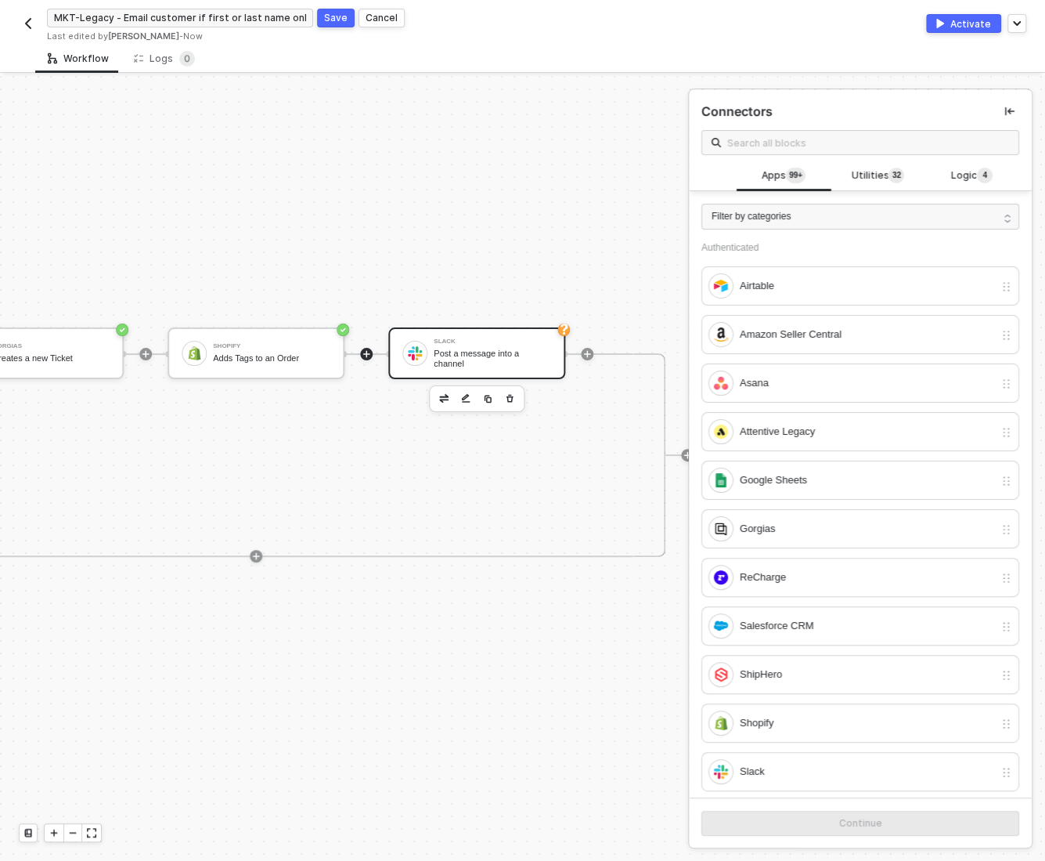
click at [483, 350] on div "Post a message into a channel" at bounding box center [492, 358] width 117 height 20
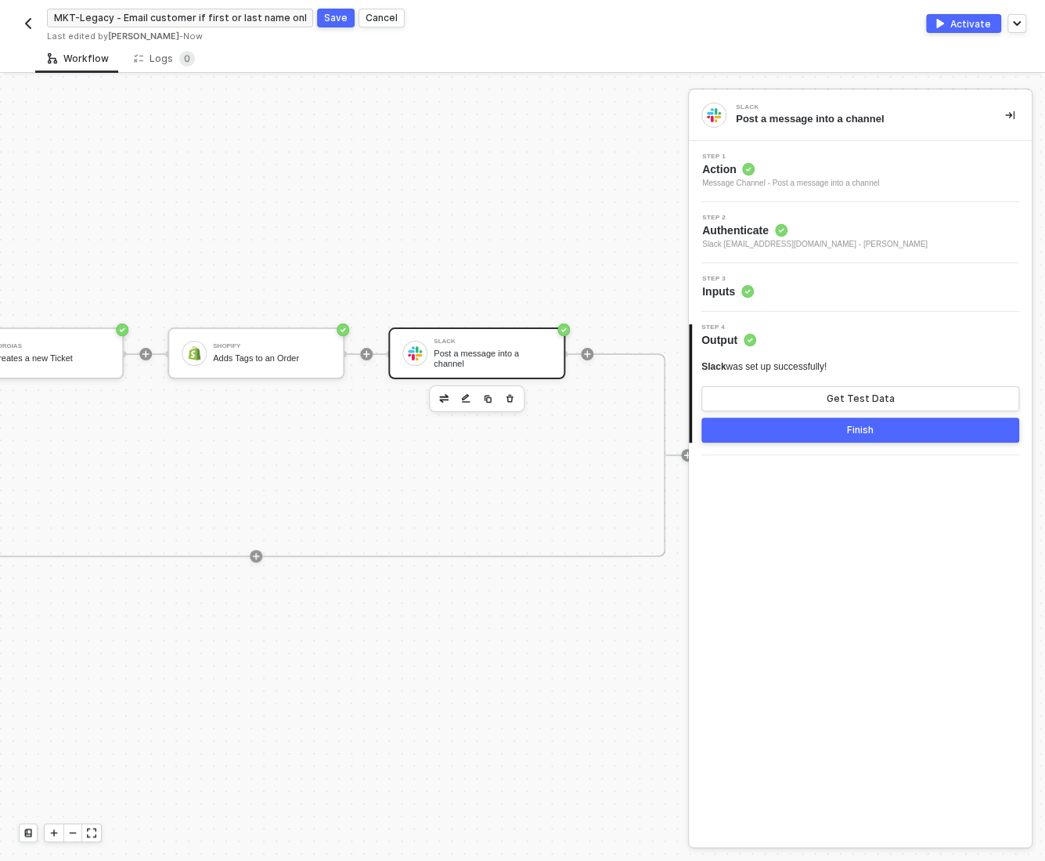
click at [819, 281] on div "Step 3 Inputs" at bounding box center [862, 287] width 339 height 23
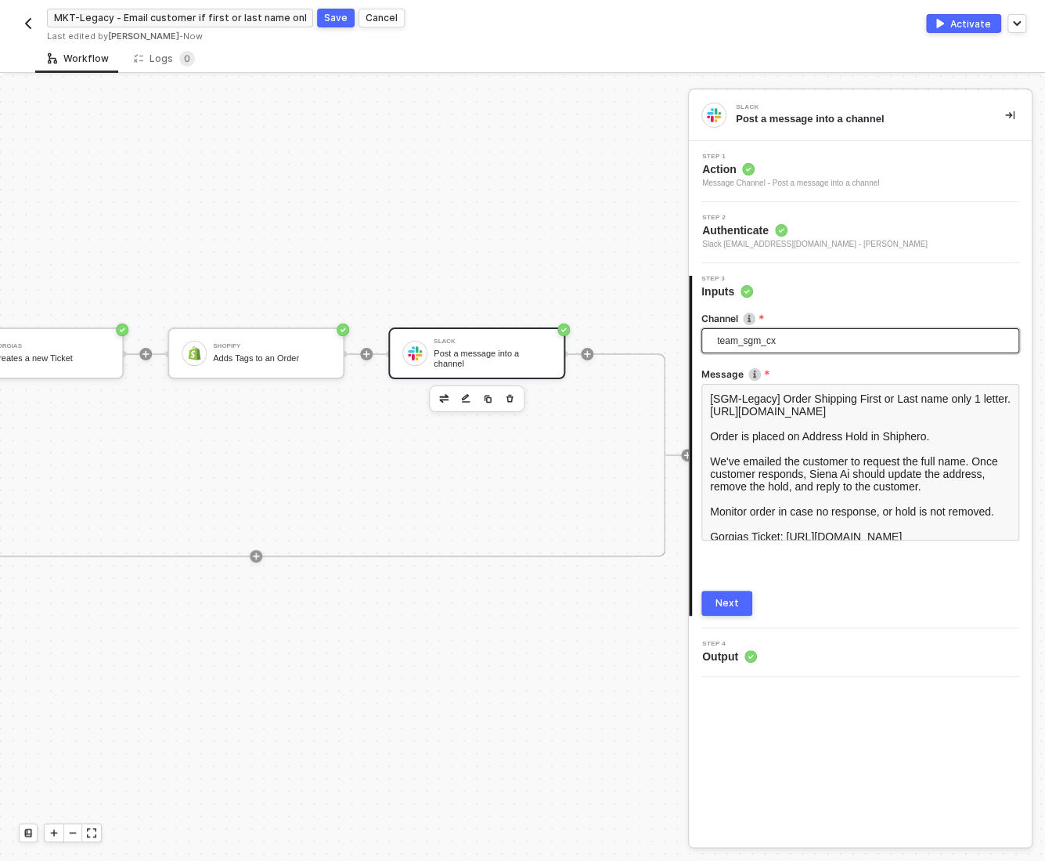
click at [757, 342] on span "team_sgm_cx" at bounding box center [863, 340] width 293 height 23
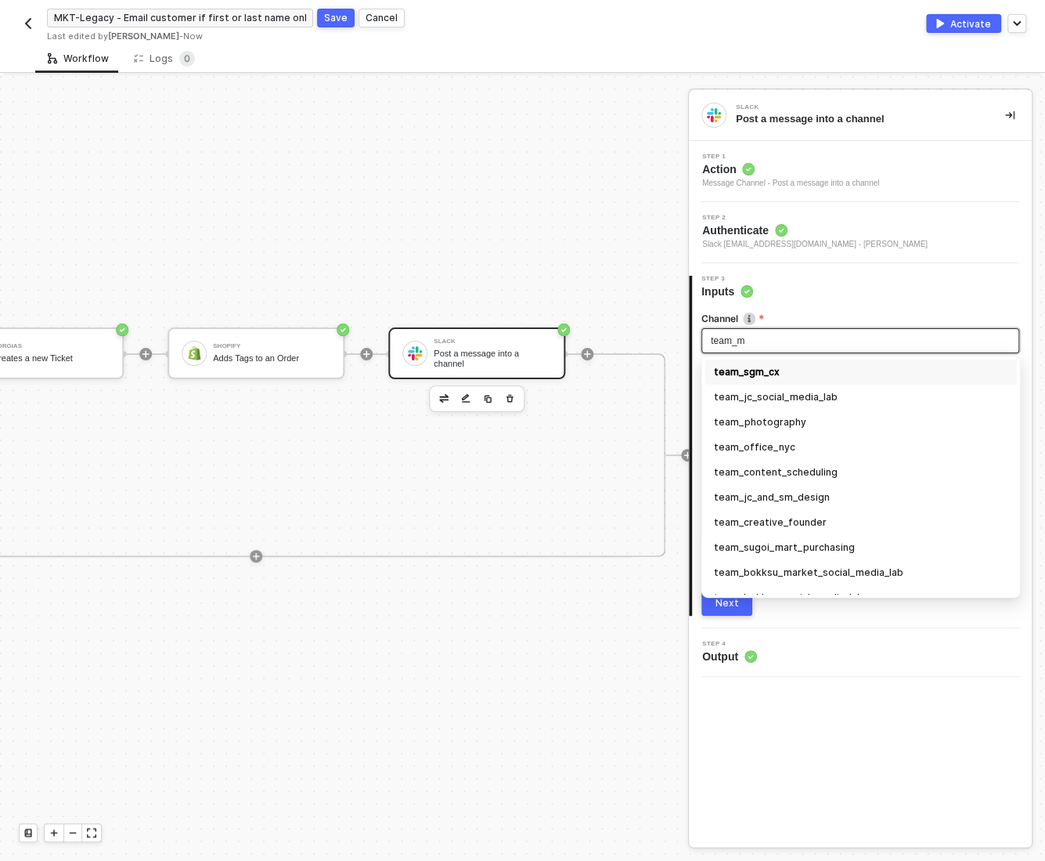
scroll to position [0, 0]
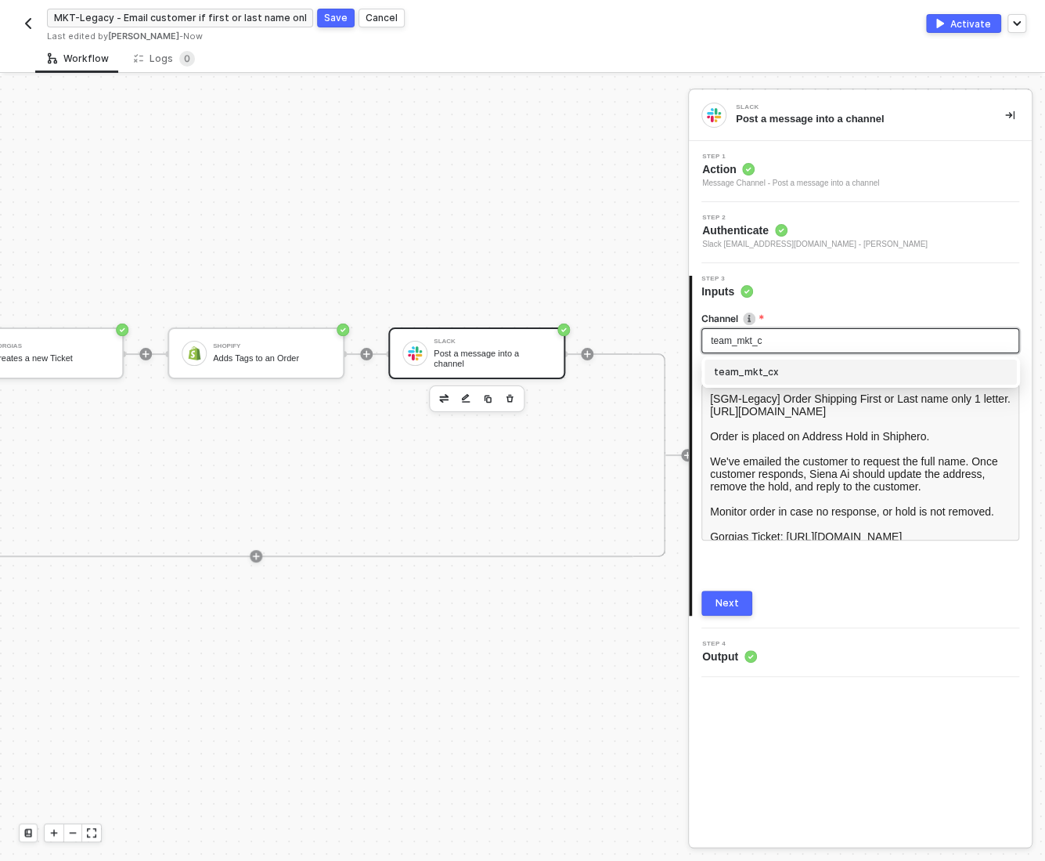
type input "team_mkt_cx"
click at [785, 370] on div "team_mkt_cx" at bounding box center [861, 371] width 294 height 17
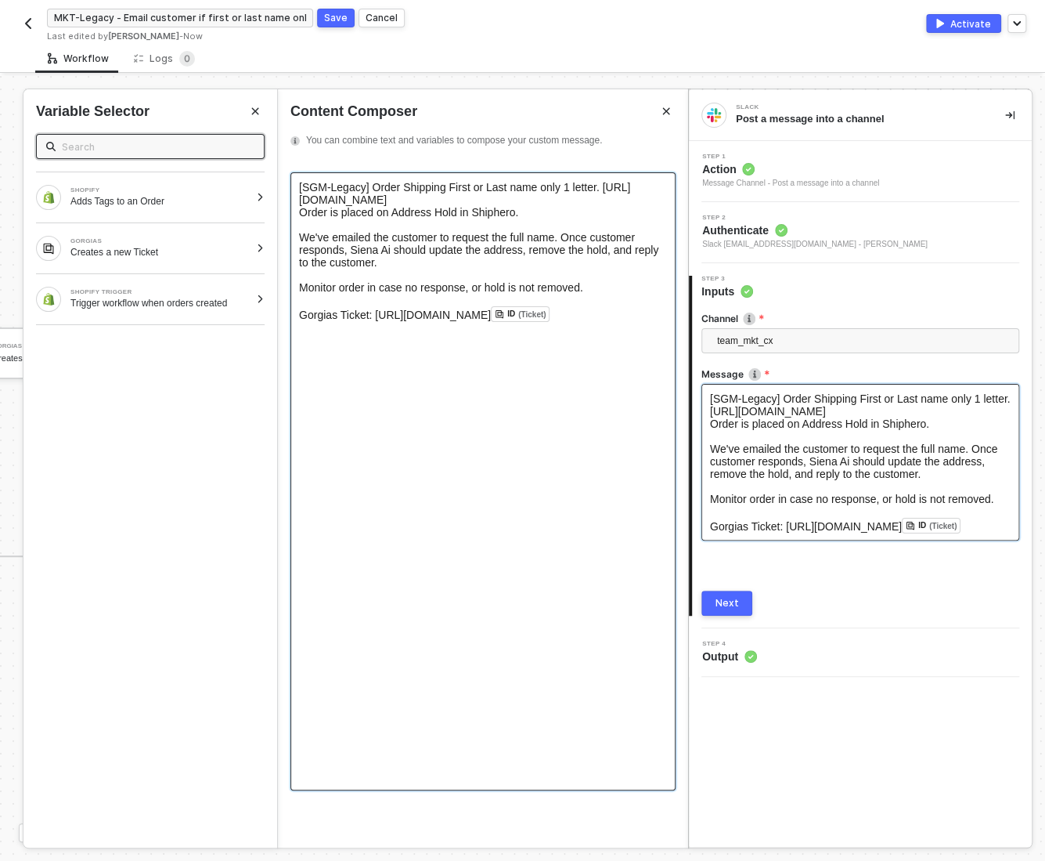
click at [310, 183] on span "[SGM-Legacy] Order Shipping First or Last name only 1 letter. https://admin.sho…" at bounding box center [464, 193] width 331 height 25
click at [476, 201] on span "[MKT-Legacy] Order Shipping First or Last name only 1 letter. https://admin.sho…" at bounding box center [463, 193] width 329 height 25
click at [590, 200] on div "[MKT-Legacy] Order Shipping First or Last name only 1 letter. https://admin.sho…" at bounding box center [483, 193] width 368 height 25
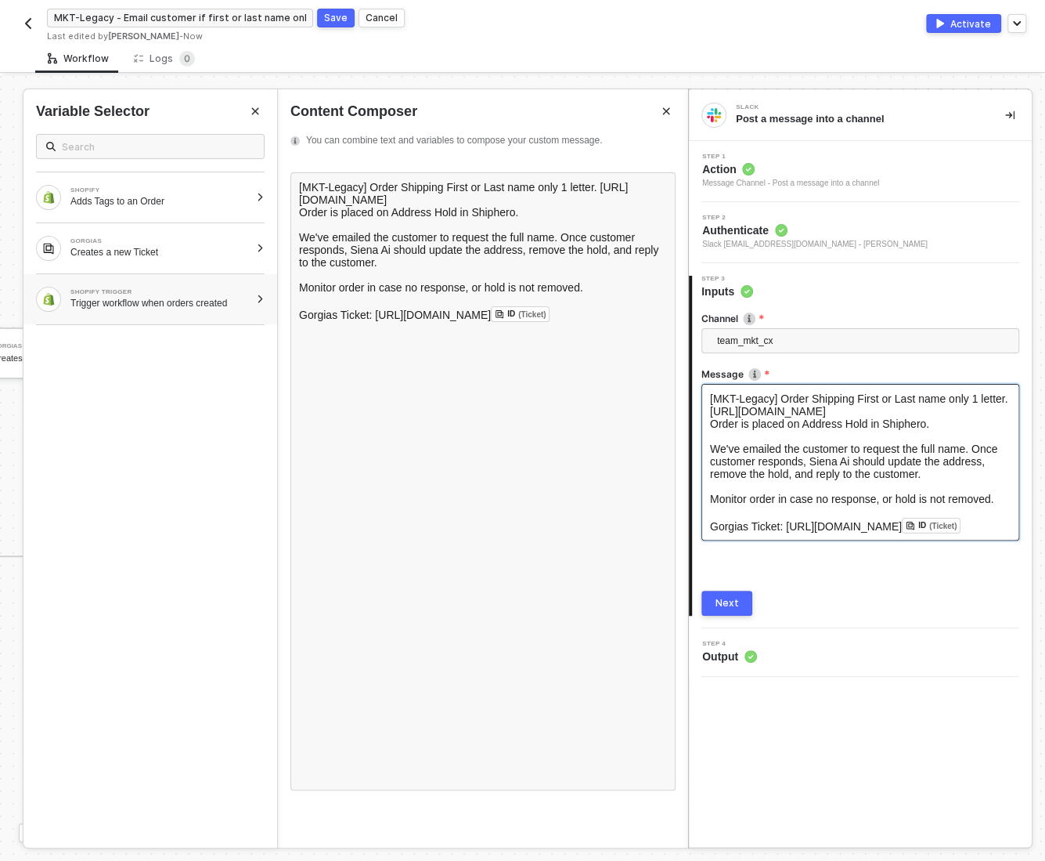
click at [263, 295] on div at bounding box center [260, 298] width 9 height 9
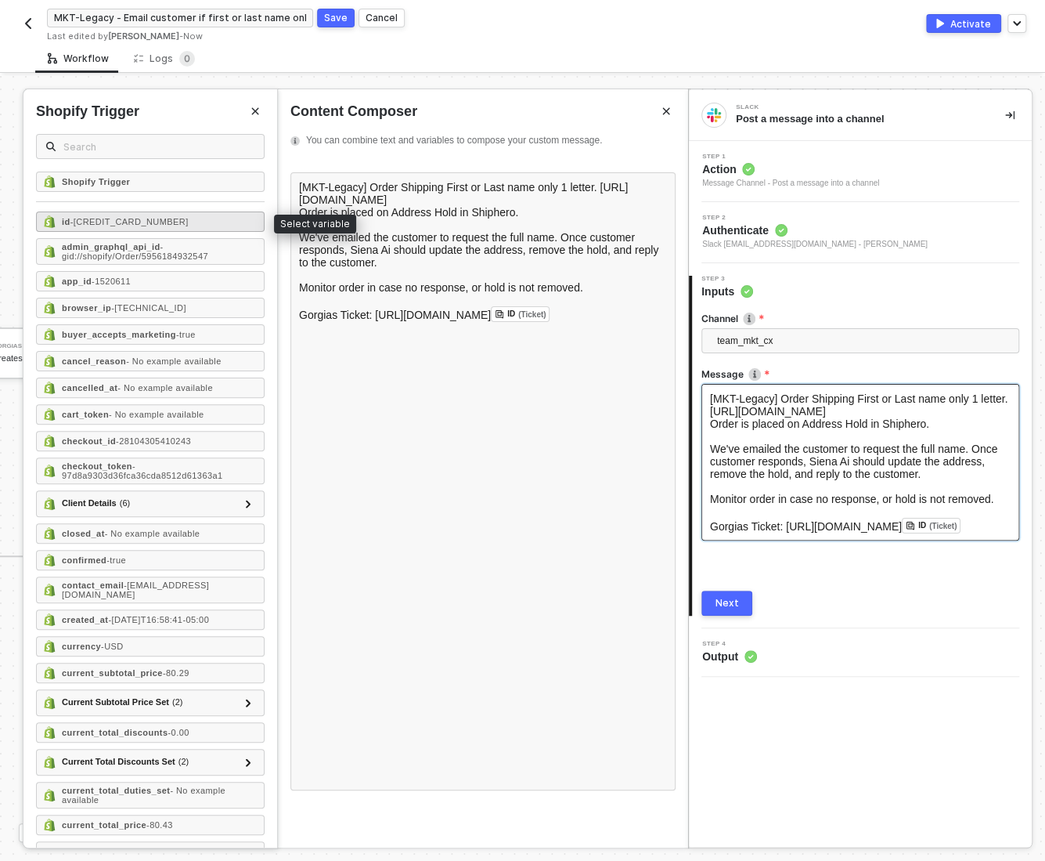
click at [143, 223] on span "- 5956184932547" at bounding box center [129, 221] width 118 height 9
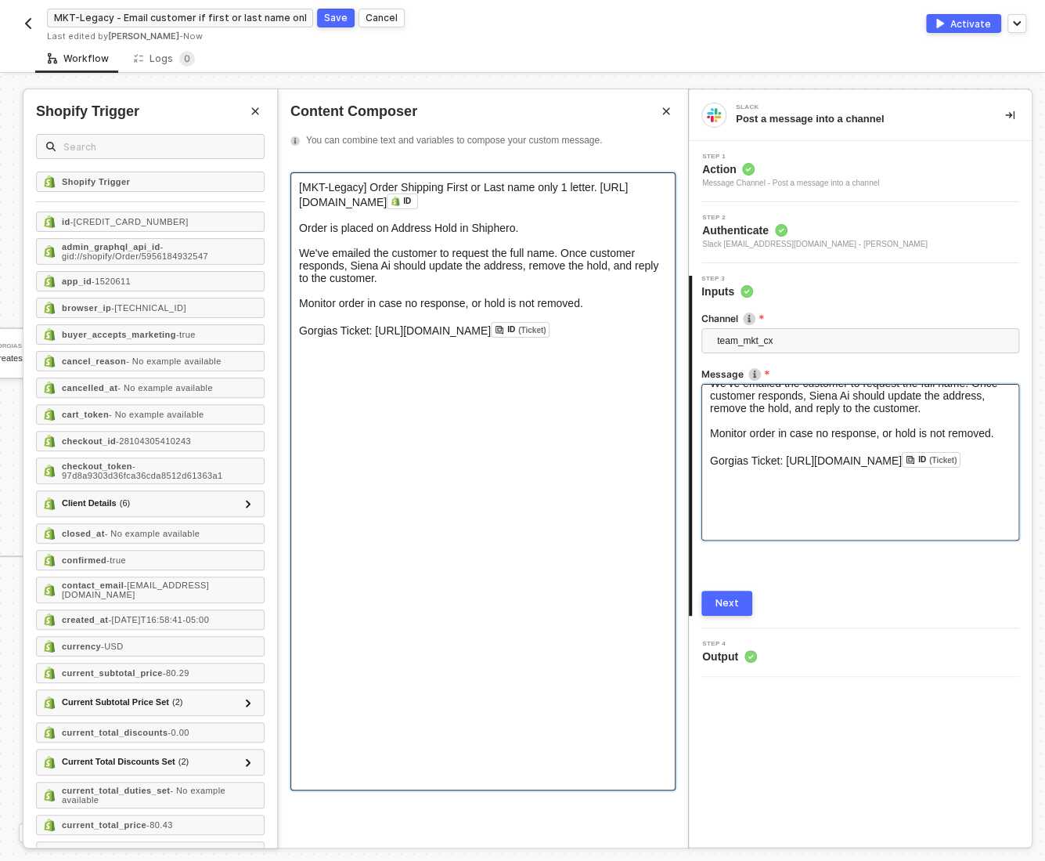
scroll to position [76, 0]
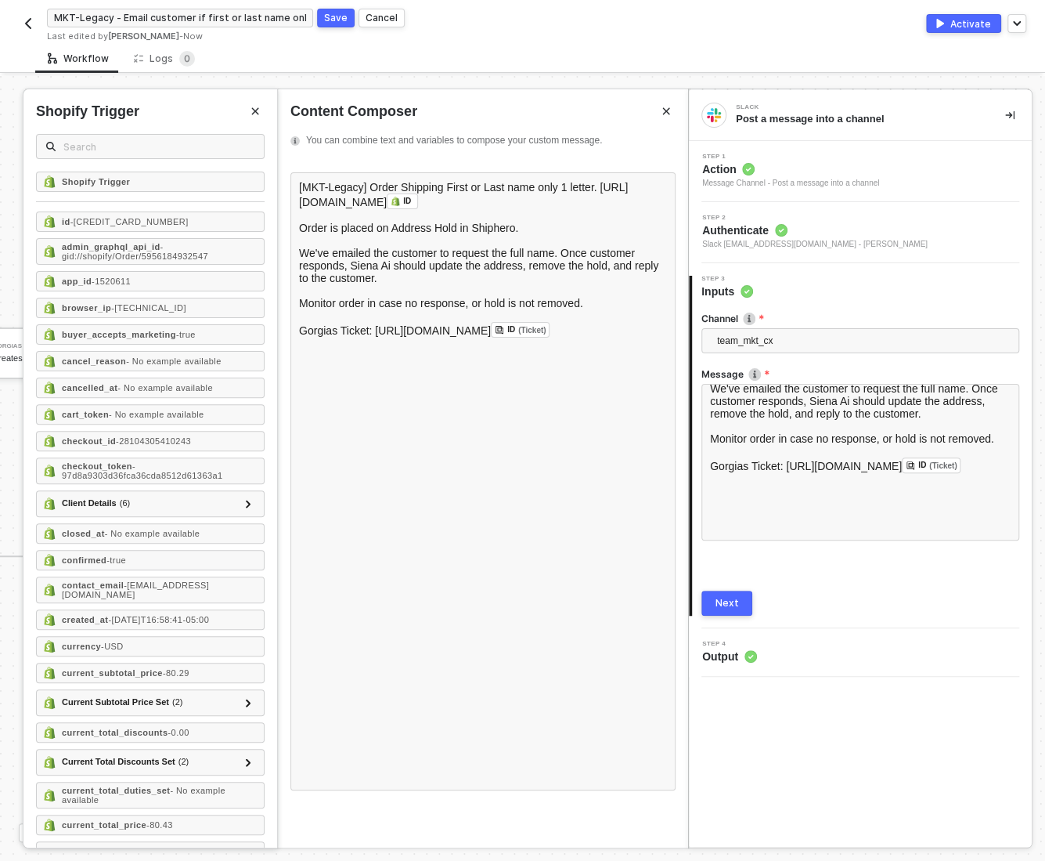
click at [728, 603] on div "Next" at bounding box center [727, 603] width 23 height 13
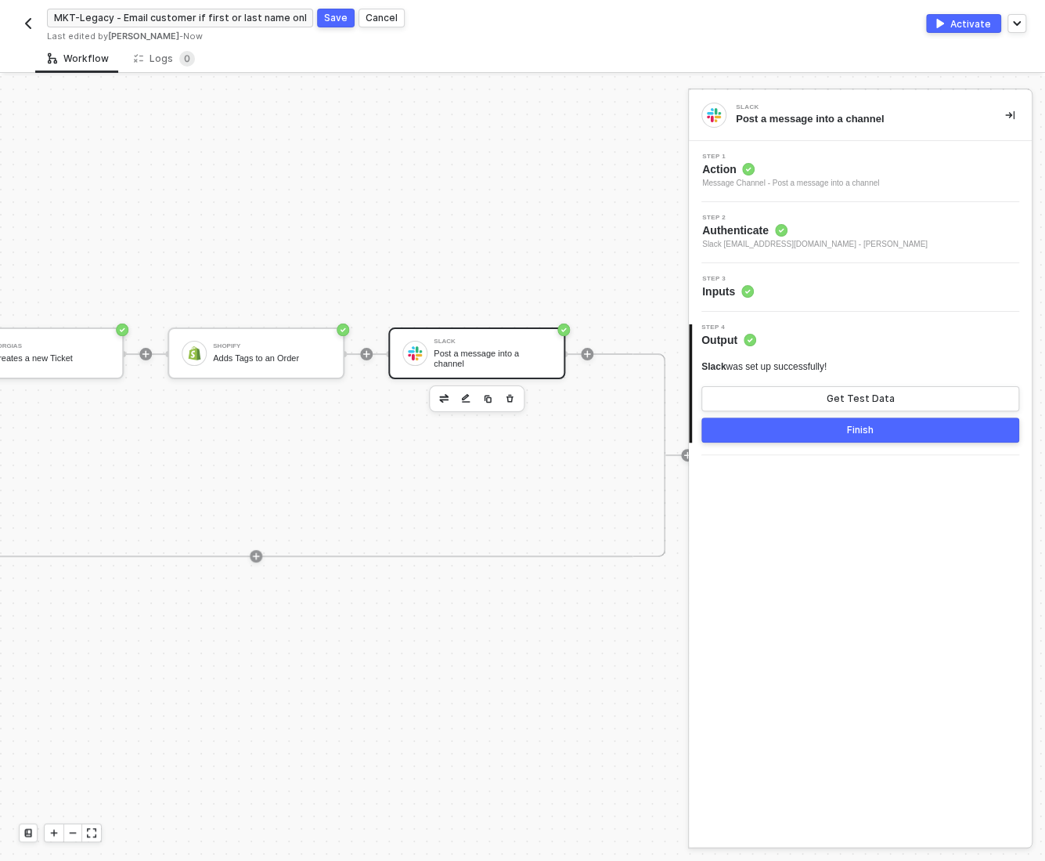
click at [829, 428] on button "Finish" at bounding box center [861, 429] width 318 height 25
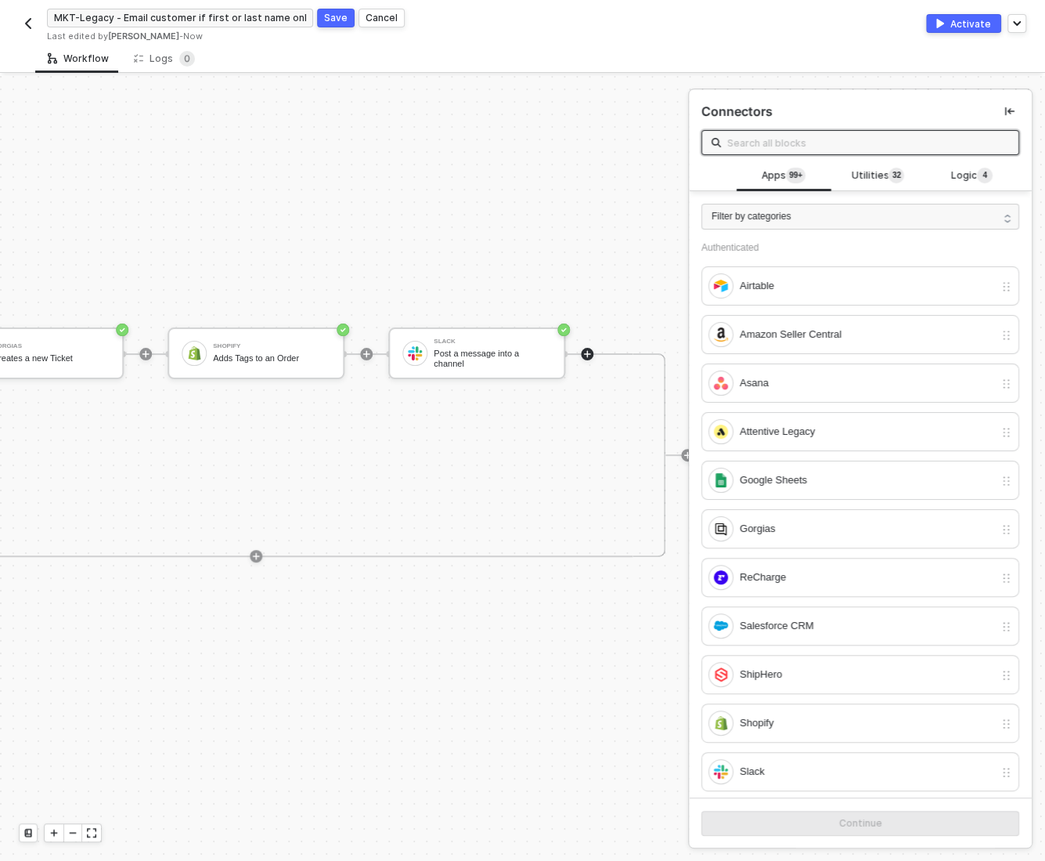
click at [338, 20] on div "Save" at bounding box center [335, 17] width 23 height 13
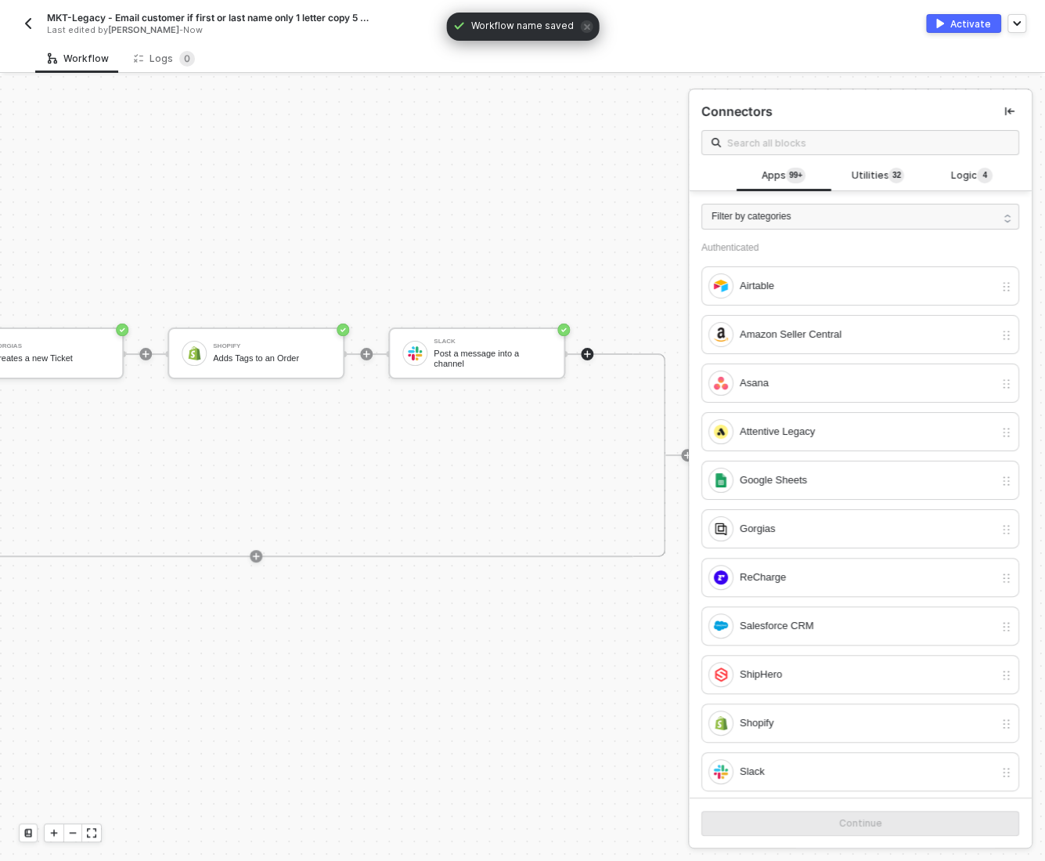
click at [959, 25] on div "Activate" at bounding box center [971, 23] width 41 height 13
click at [26, 23] on img "button" at bounding box center [28, 23] width 13 height 13
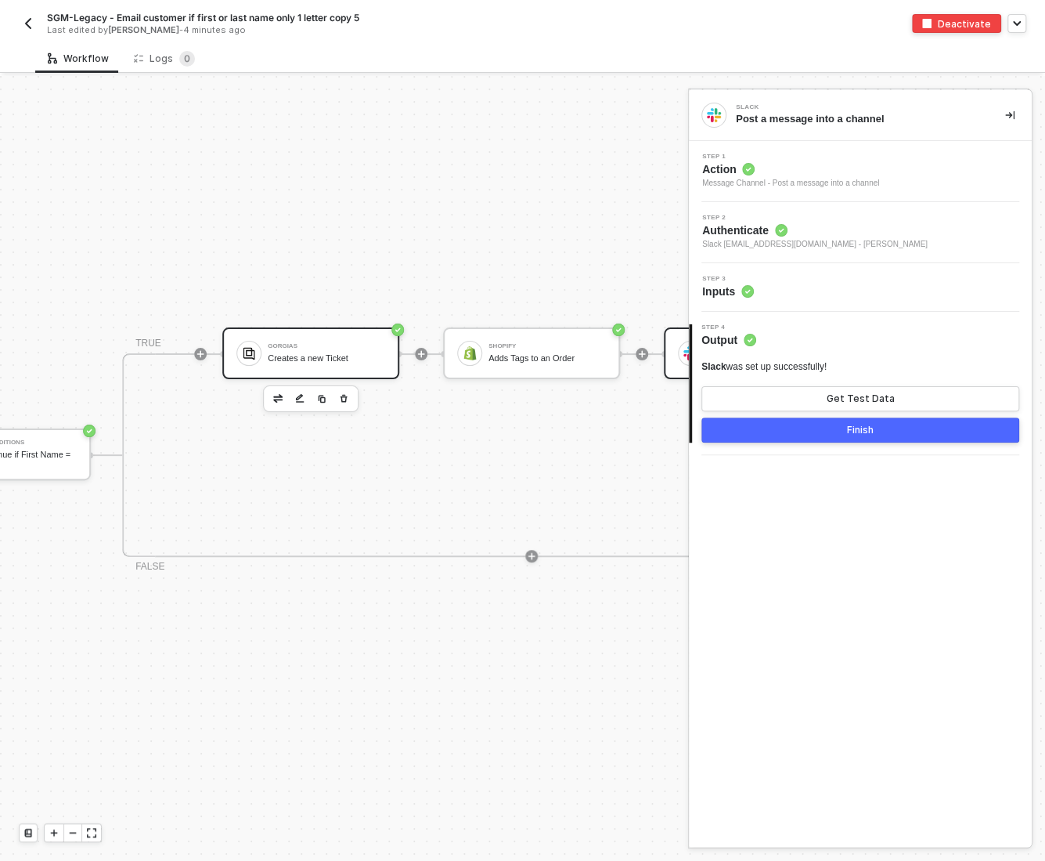
scroll to position [28, 705]
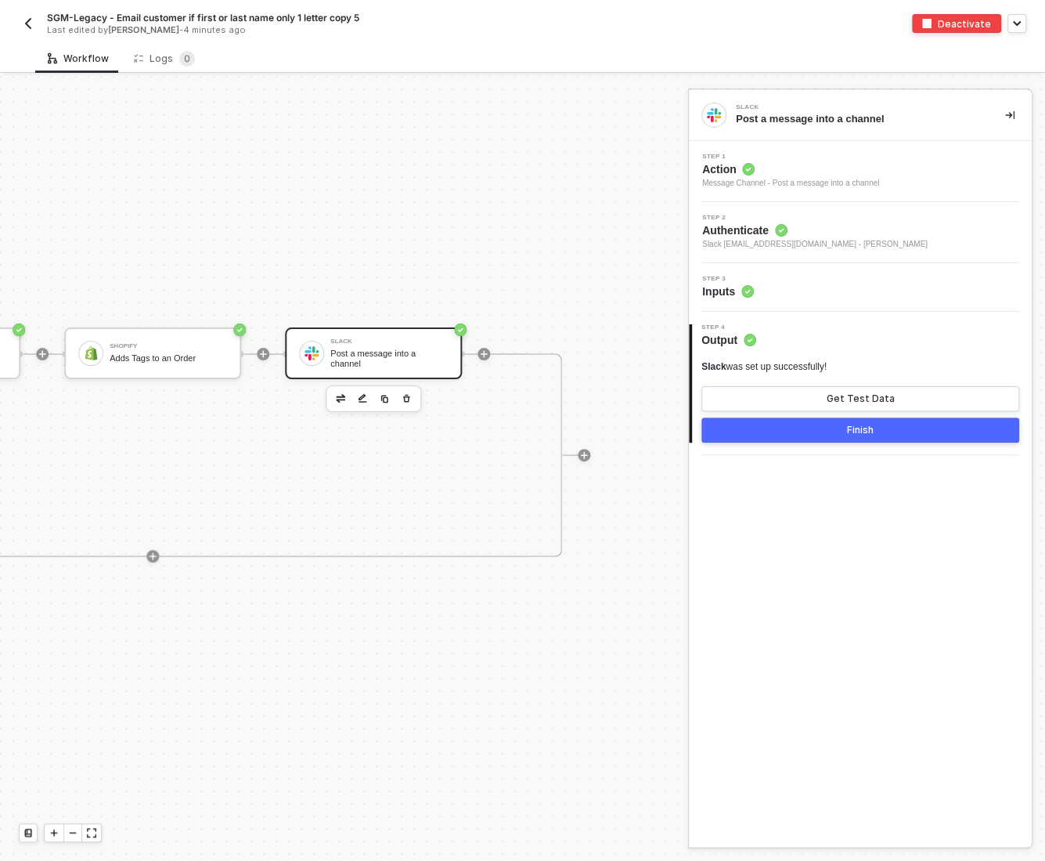
click at [818, 288] on div "Step 3 Inputs" at bounding box center [862, 287] width 339 height 23
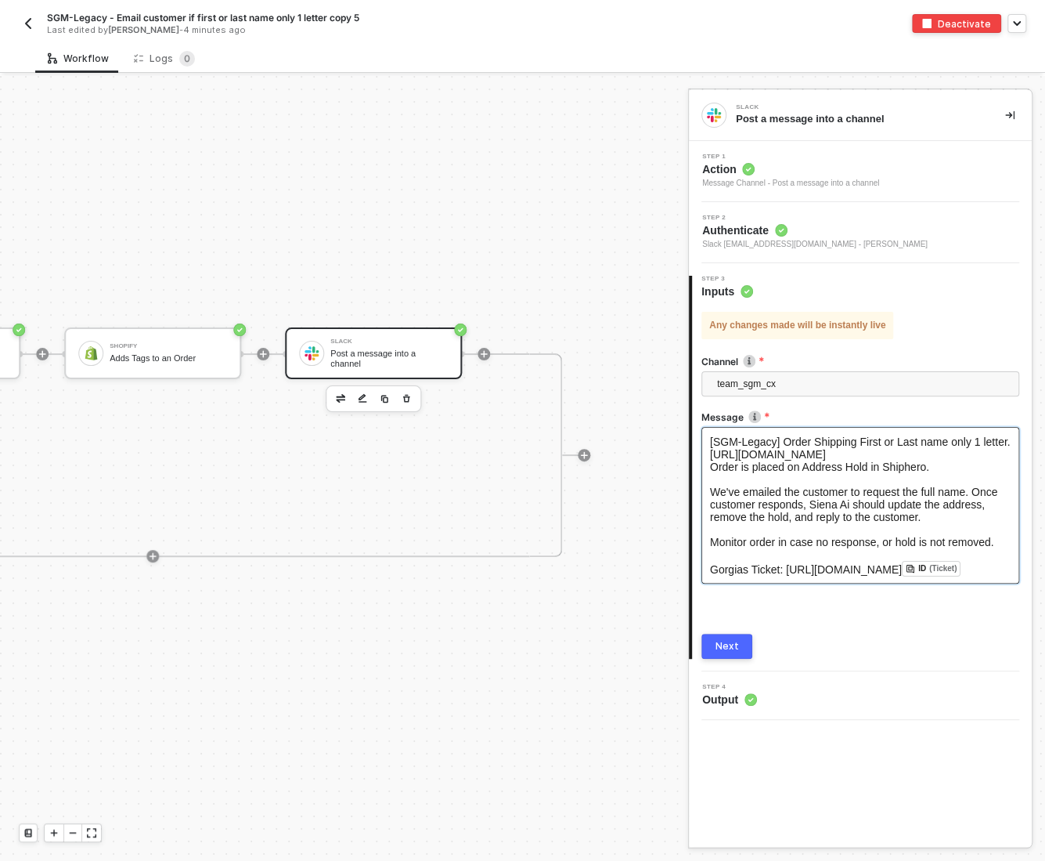
click at [897, 442] on span "[SGM-Legacy] Order Shipping First or Last name only 1 letter. [URL][DOMAIN_NAME]" at bounding box center [862, 447] width 304 height 25
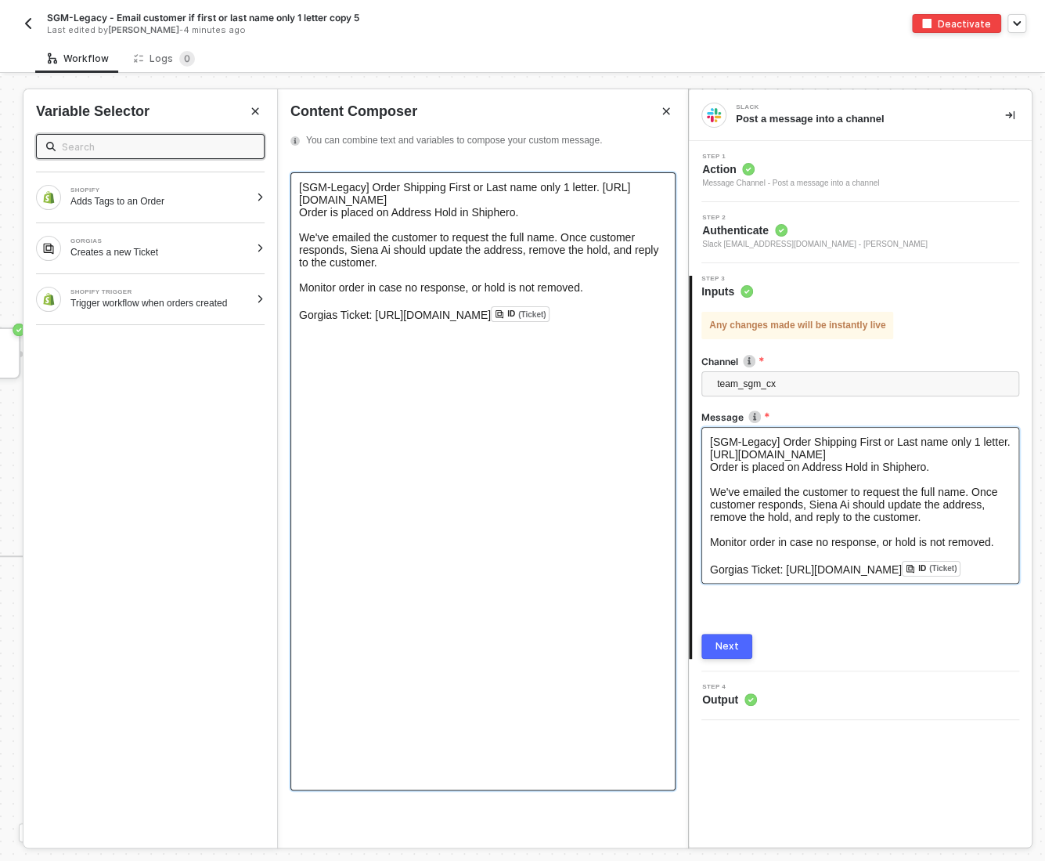
click at [482, 198] on span "[SGM-Legacy] Order Shipping First or Last name only 1 letter. [URL][DOMAIN_NAME]" at bounding box center [464, 193] width 331 height 25
click at [581, 201] on div "[SGM-Legacy] Order Shipping First or Last name only 1 letter. [URL][DOMAIN_NAME]" at bounding box center [483, 193] width 368 height 25
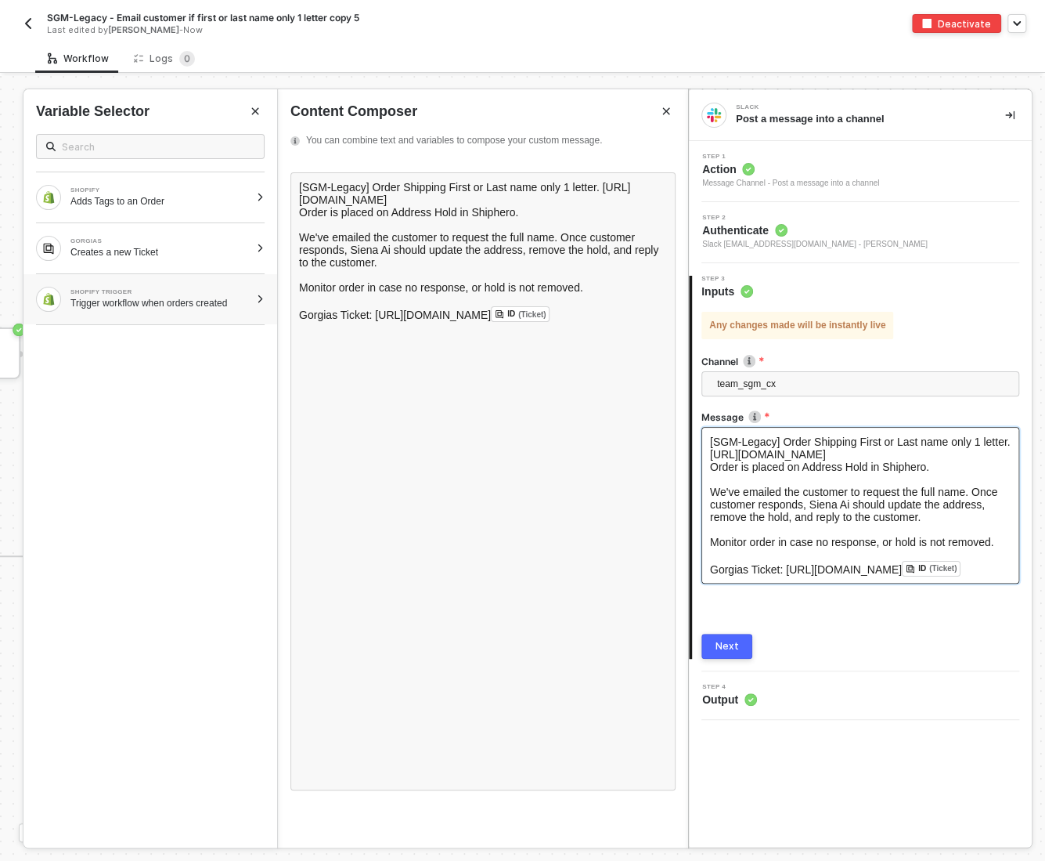
click at [261, 298] on div at bounding box center [260, 298] width 9 height 9
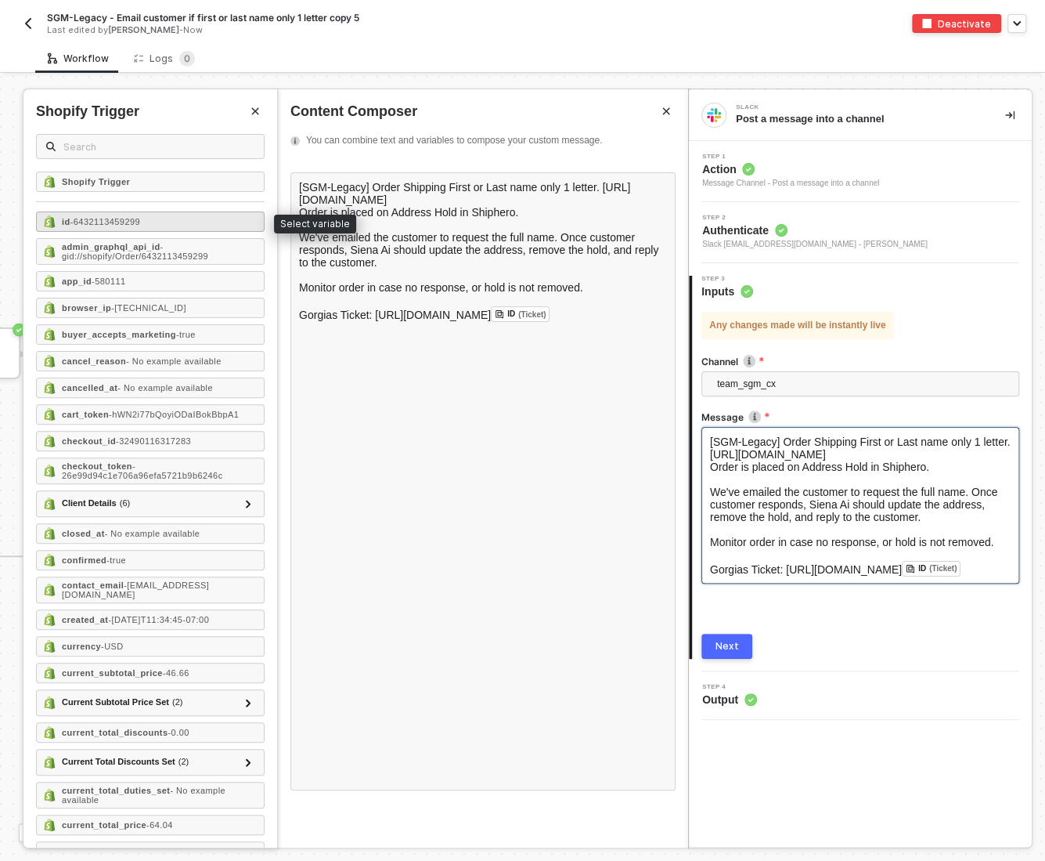
click at [114, 214] on div "id - 6432113459299" at bounding box center [150, 221] width 229 height 20
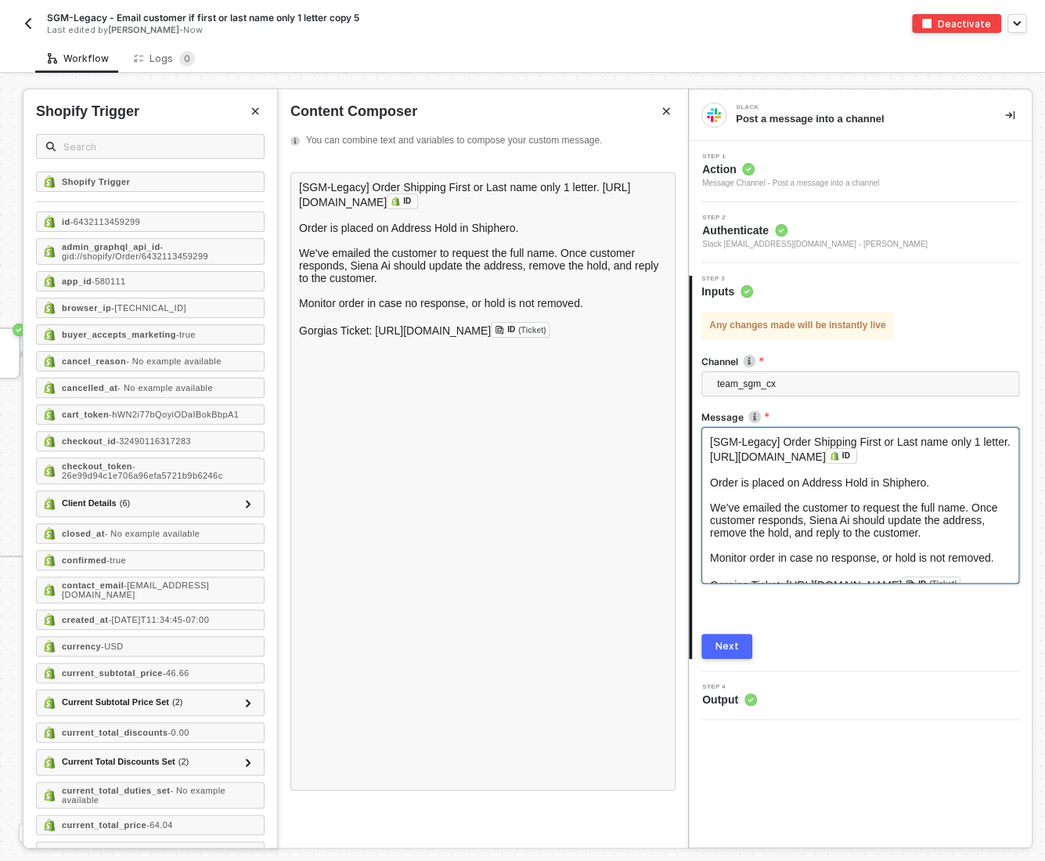
click at [725, 643] on div "Next" at bounding box center [727, 646] width 23 height 13
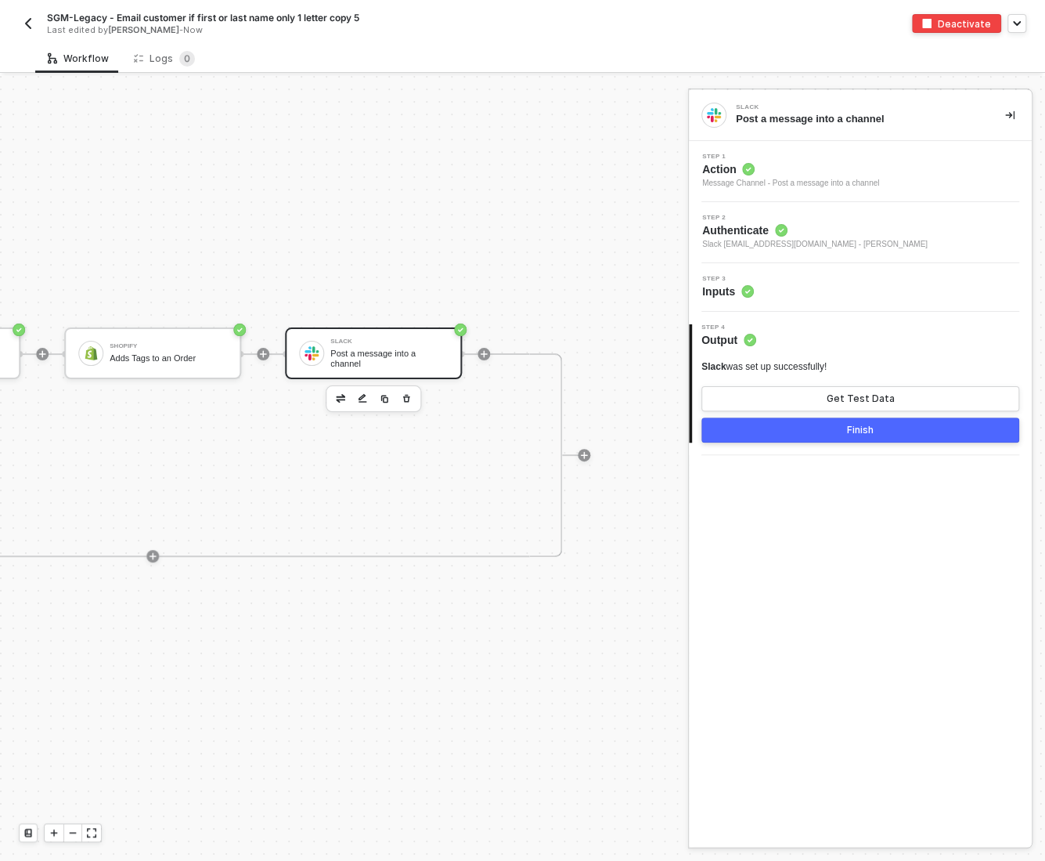
click at [799, 433] on button "Finish" at bounding box center [861, 429] width 318 height 25
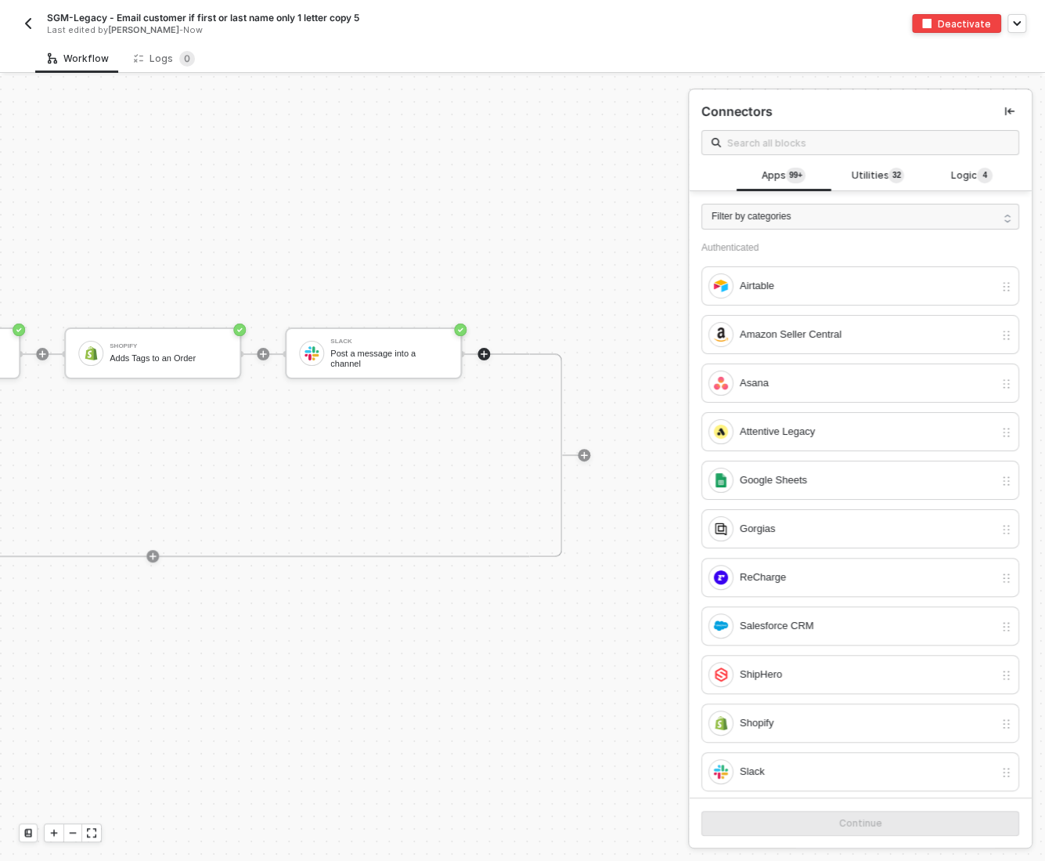
click at [23, 24] on img "button" at bounding box center [28, 23] width 13 height 13
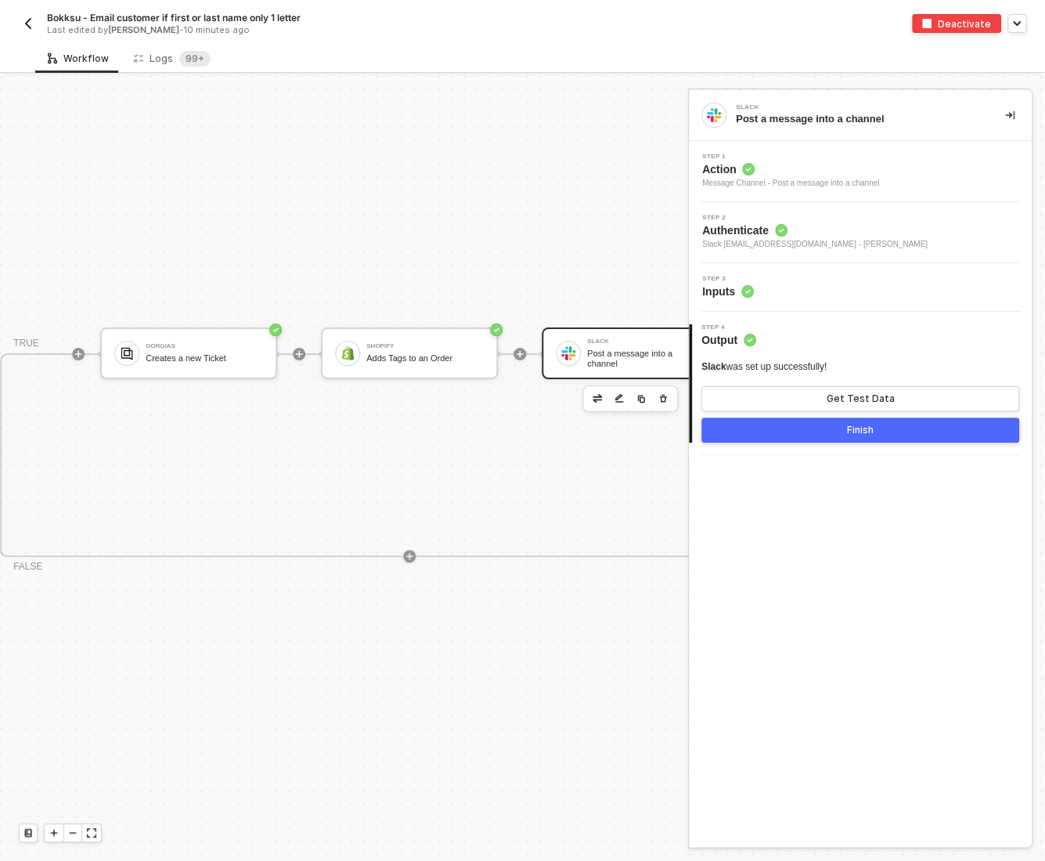
scroll to position [28, 493]
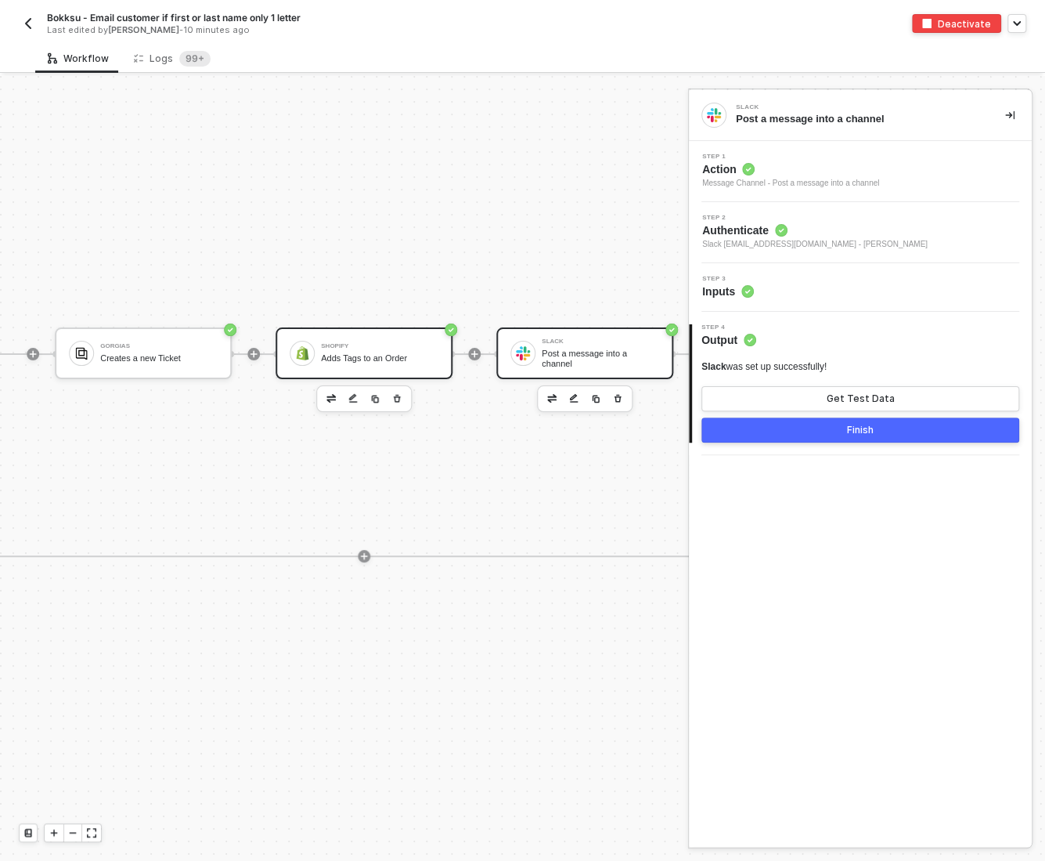
click at [357, 358] on div "Adds Tags to an Order" at bounding box center [379, 358] width 117 height 10
click at [558, 334] on div "Slack Post a message into a channel" at bounding box center [584, 353] width 177 height 52
click at [815, 276] on div "Step 3 Inputs" at bounding box center [862, 287] width 339 height 23
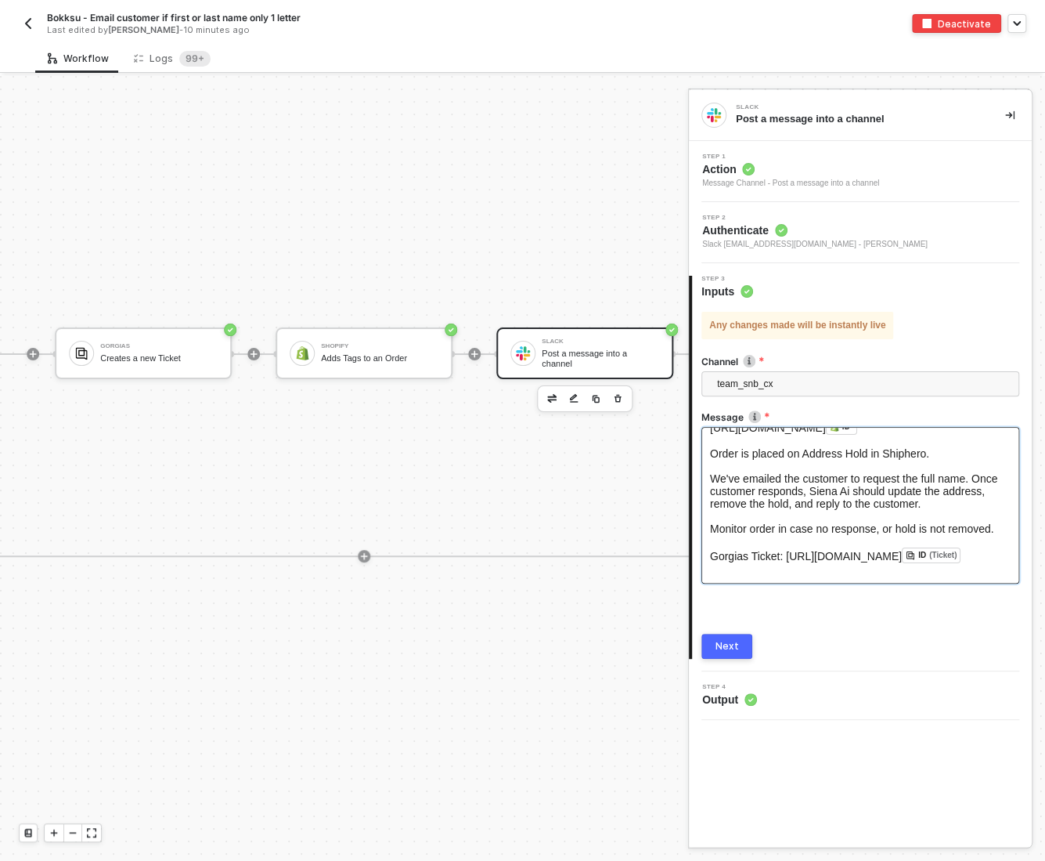
scroll to position [27, 0]
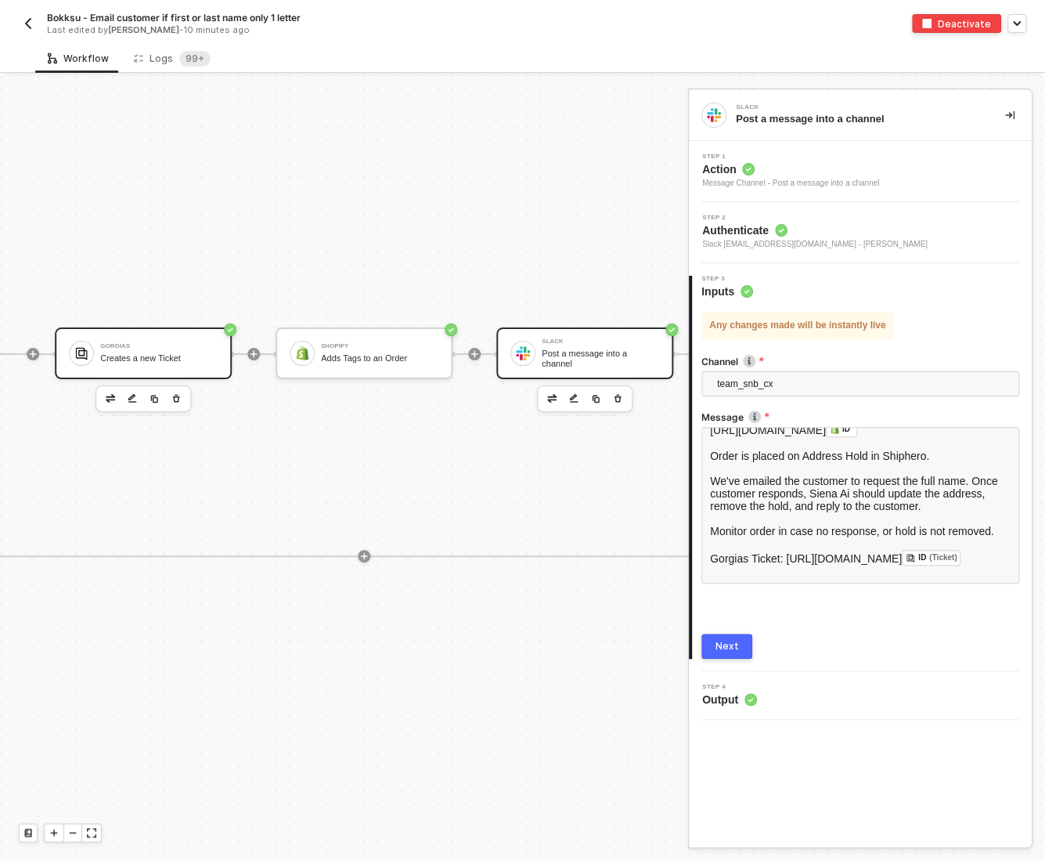
click at [135, 360] on div "Creates a new Ticket" at bounding box center [158, 358] width 117 height 10
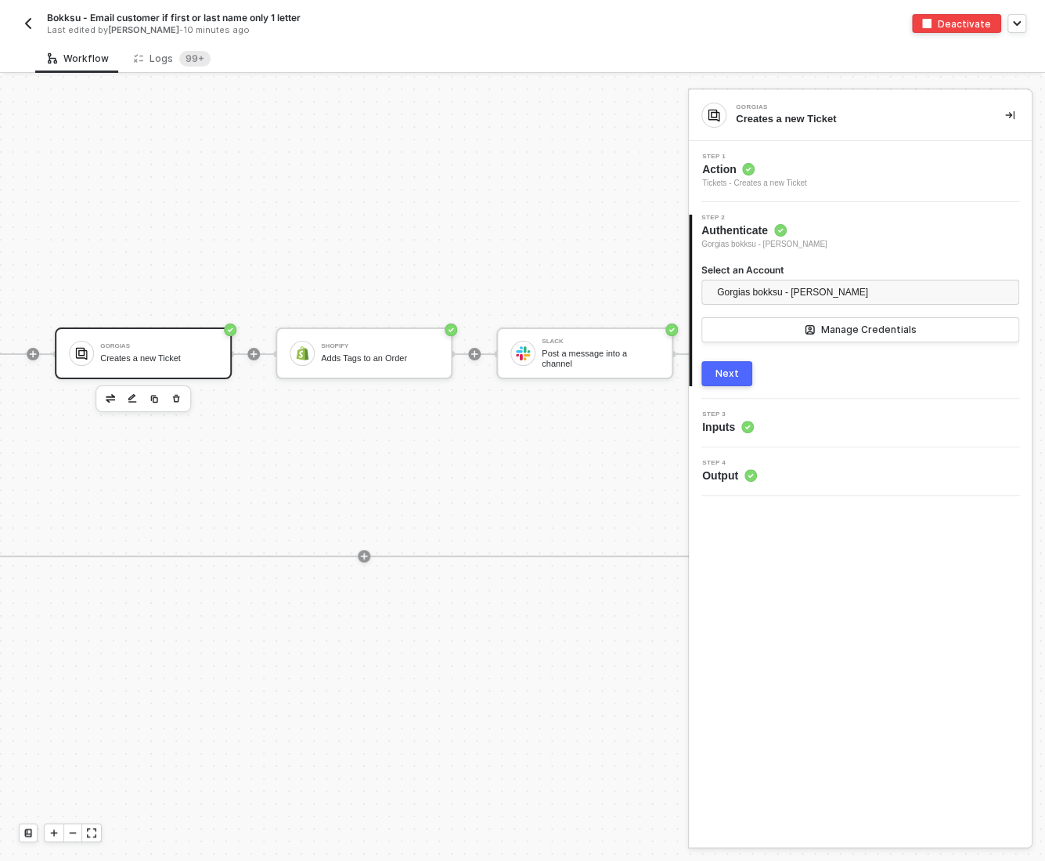
click at [769, 431] on div "Step 3 Inputs" at bounding box center [862, 422] width 339 height 23
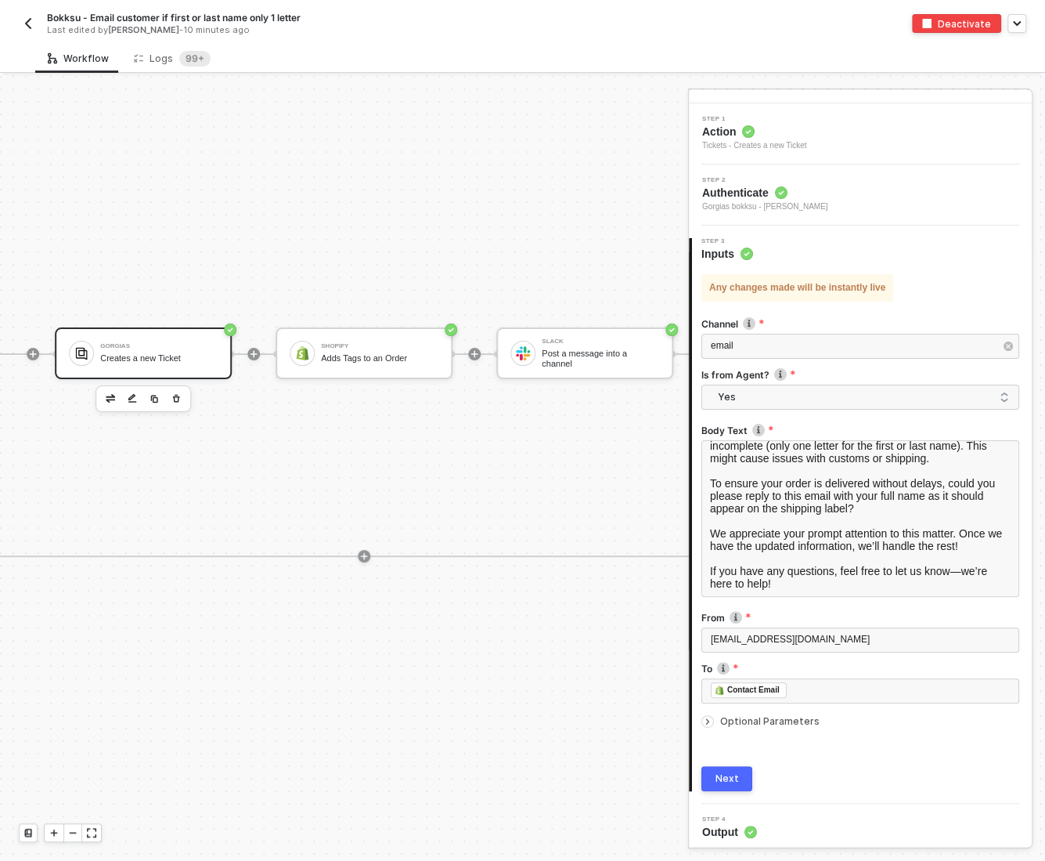
scroll to position [42, 0]
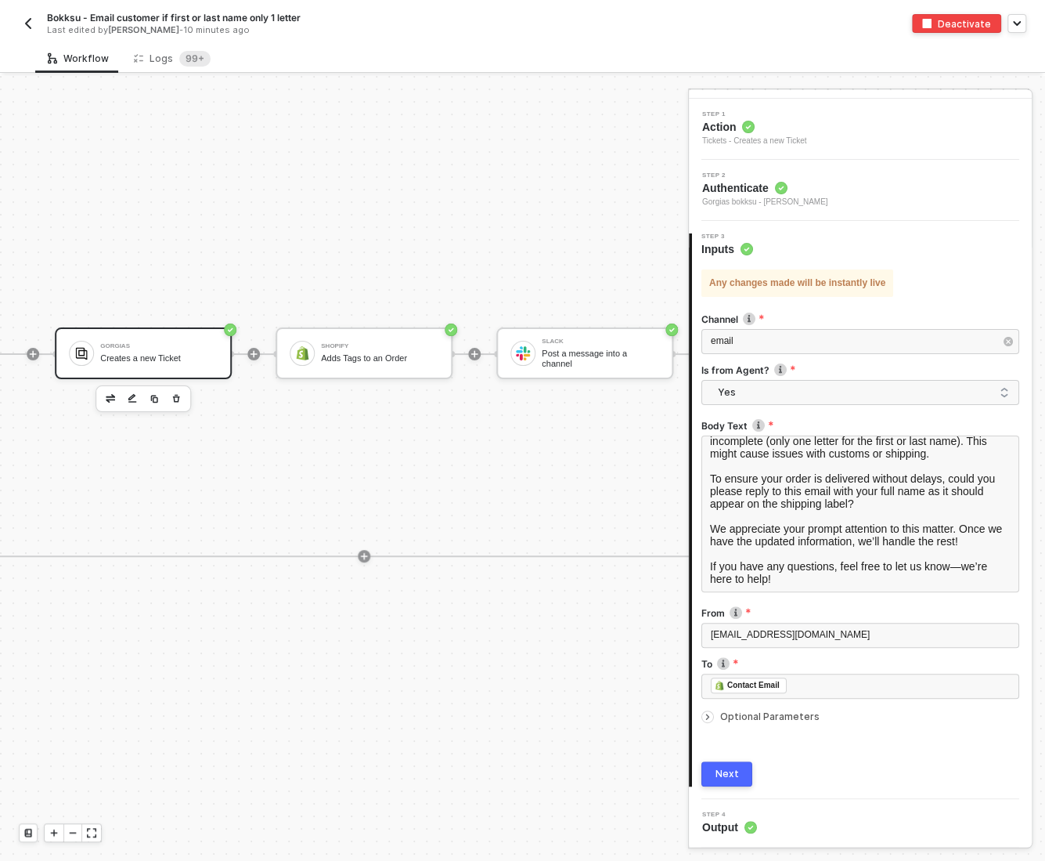
click at [706, 718] on icon "icon-arrow-right-small" at bounding box center [707, 716] width 9 height 9
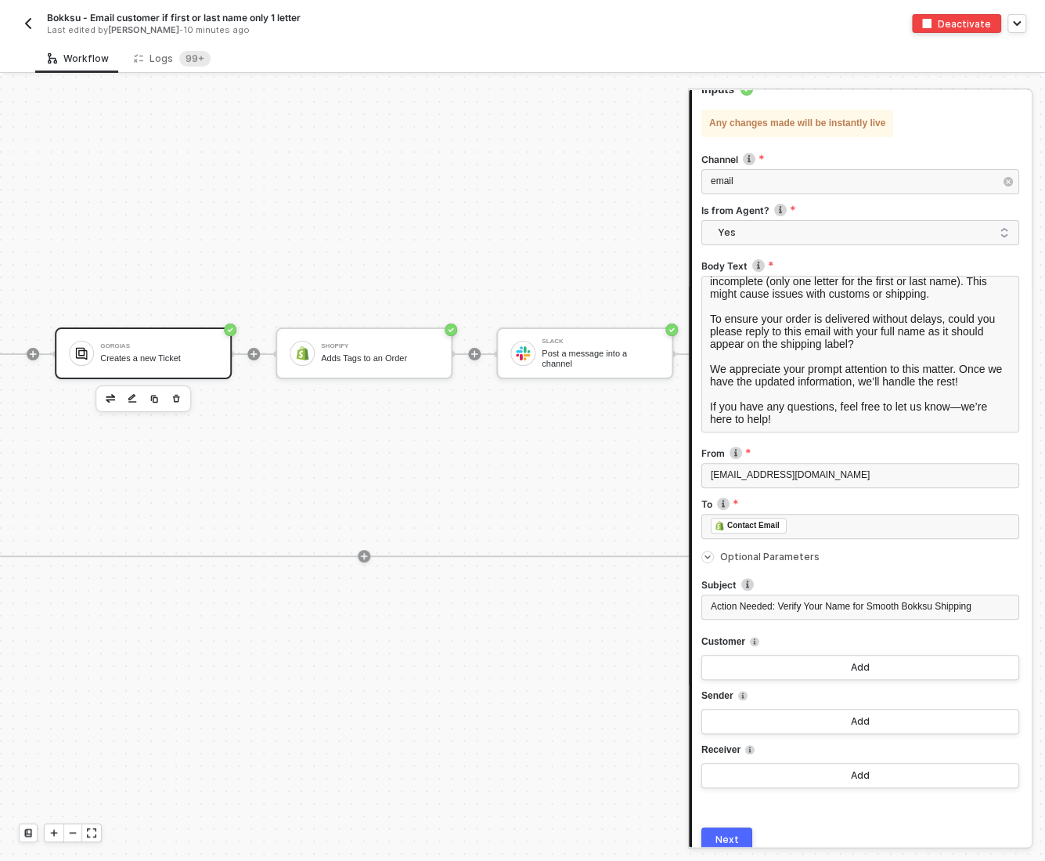
scroll to position [204, 0]
click at [27, 21] on img "button" at bounding box center [28, 23] width 13 height 13
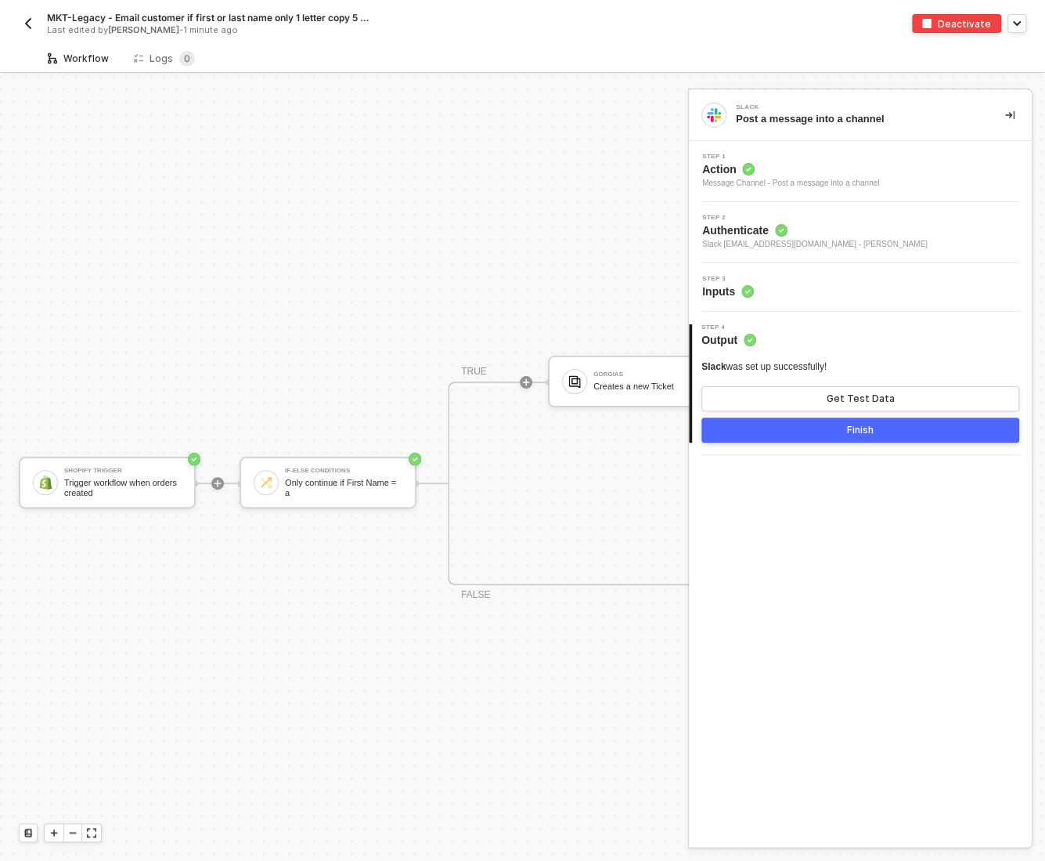
scroll to position [28, 0]
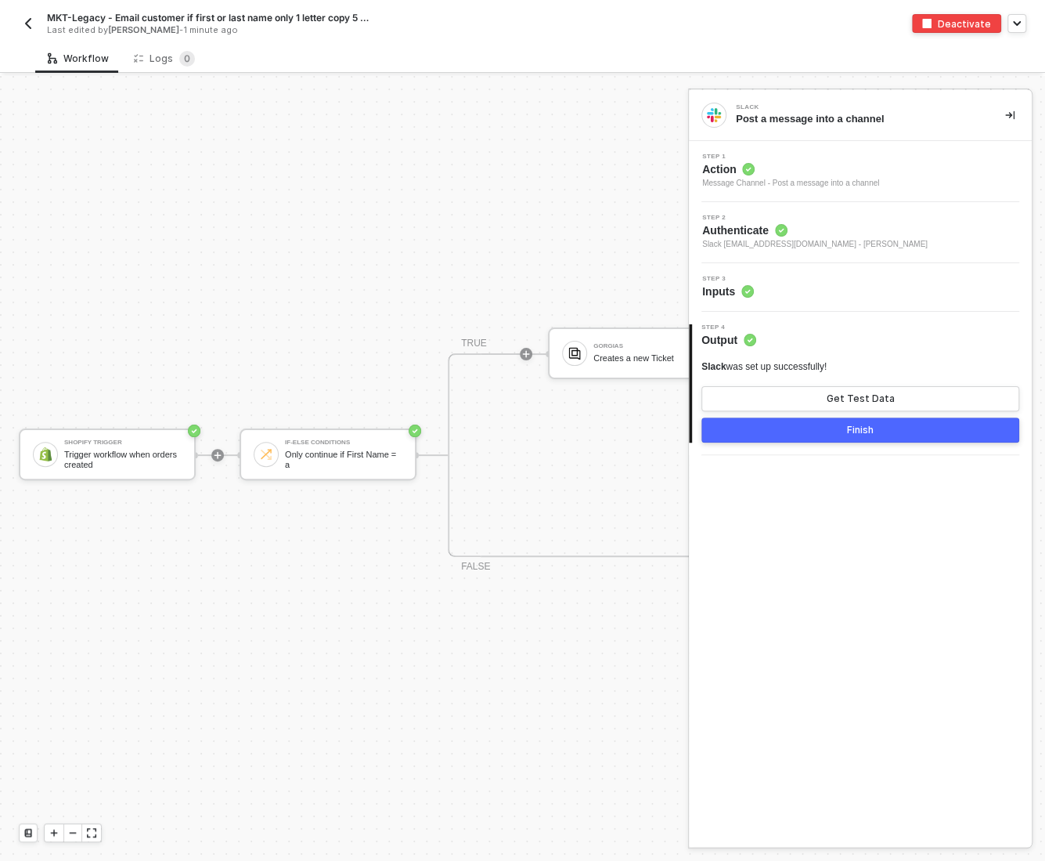
click at [22, 23] on img "button" at bounding box center [28, 23] width 13 height 13
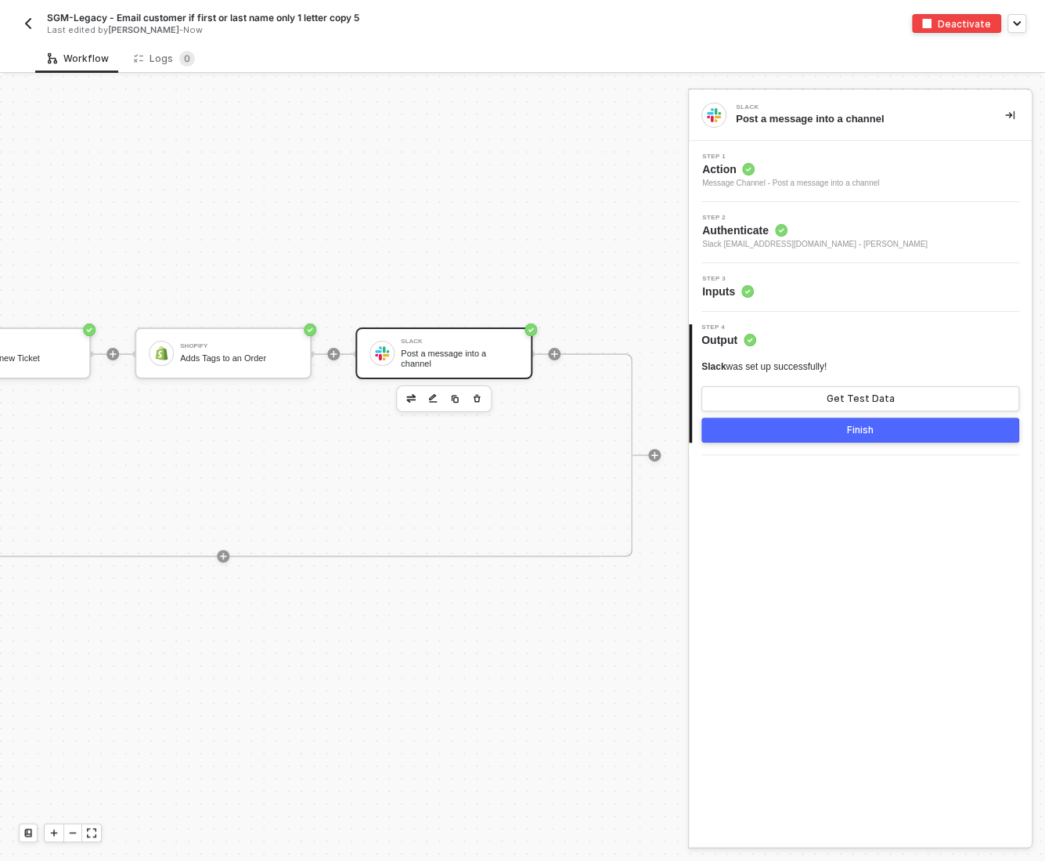
scroll to position [28, 705]
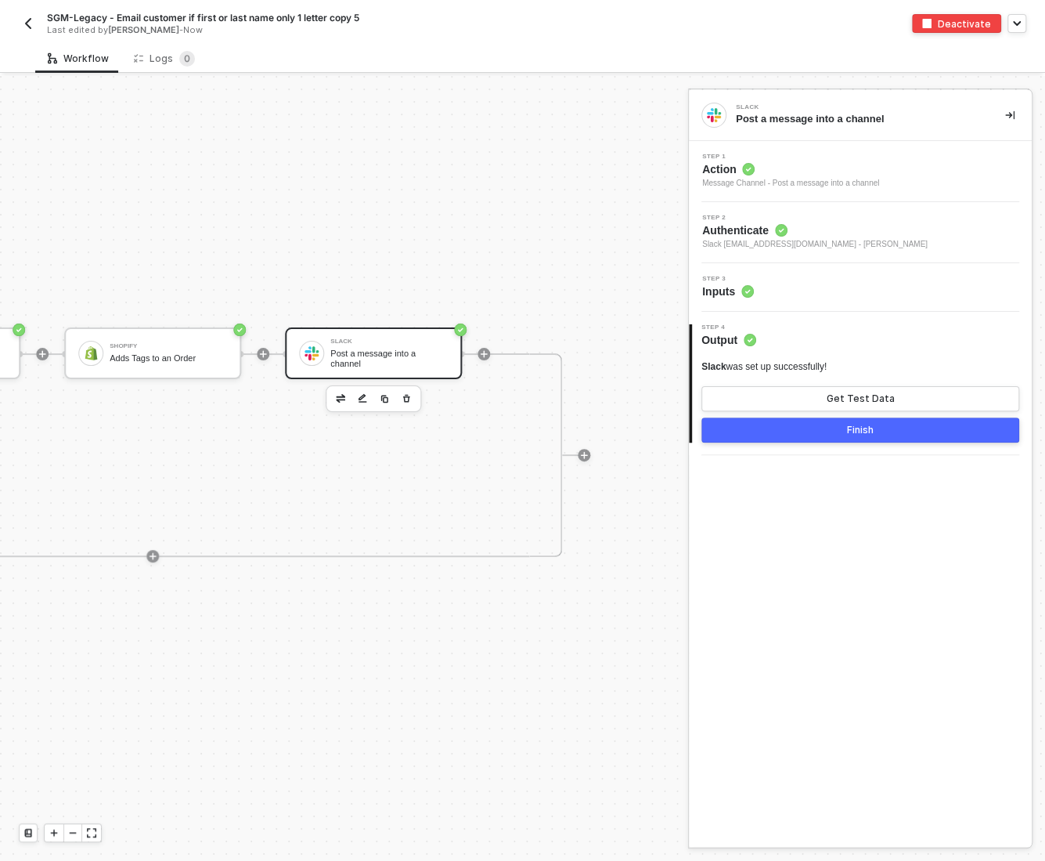
click at [840, 289] on div "Step 3 Inputs" at bounding box center [862, 287] width 339 height 23
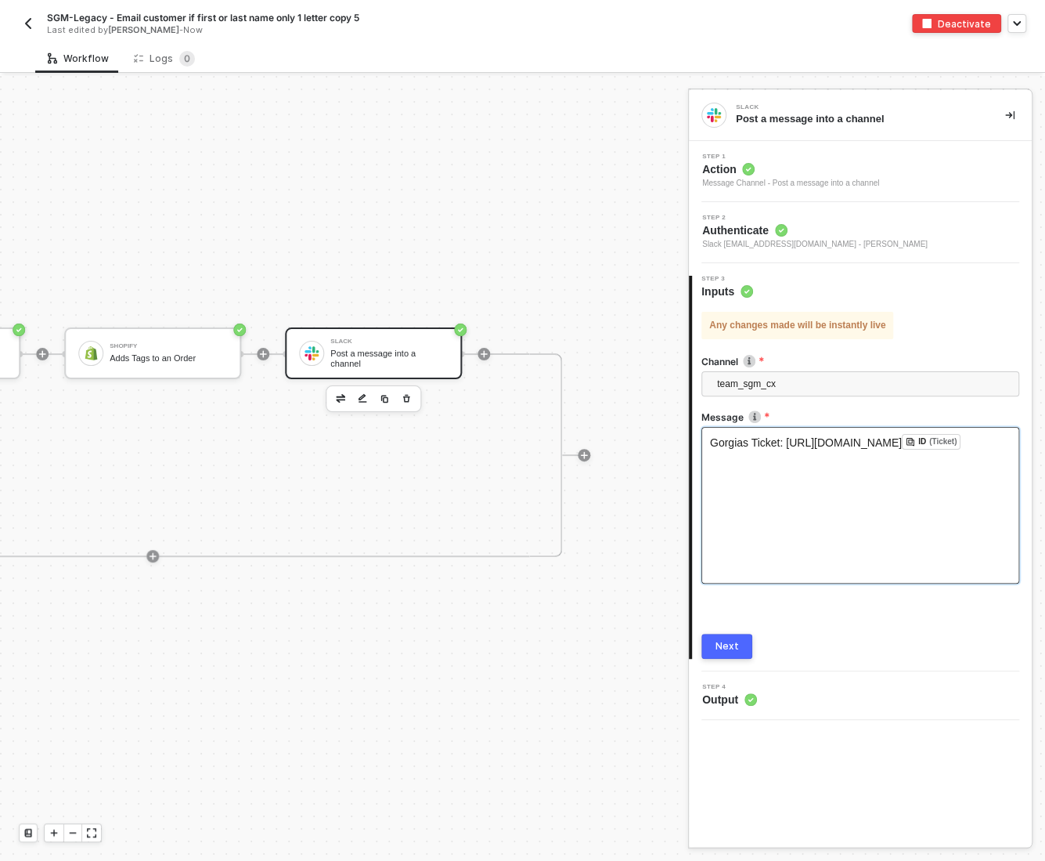
scroll to position [98, 0]
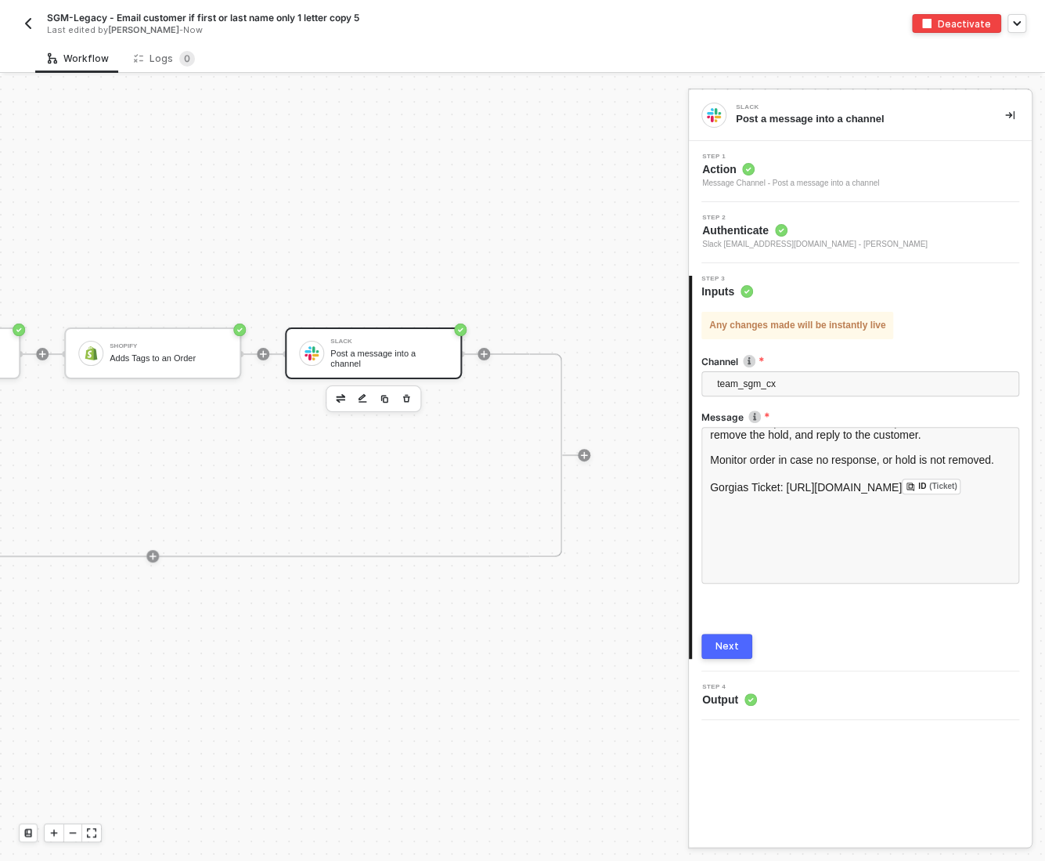
click at [732, 645] on div "Next" at bounding box center [727, 646] width 23 height 13
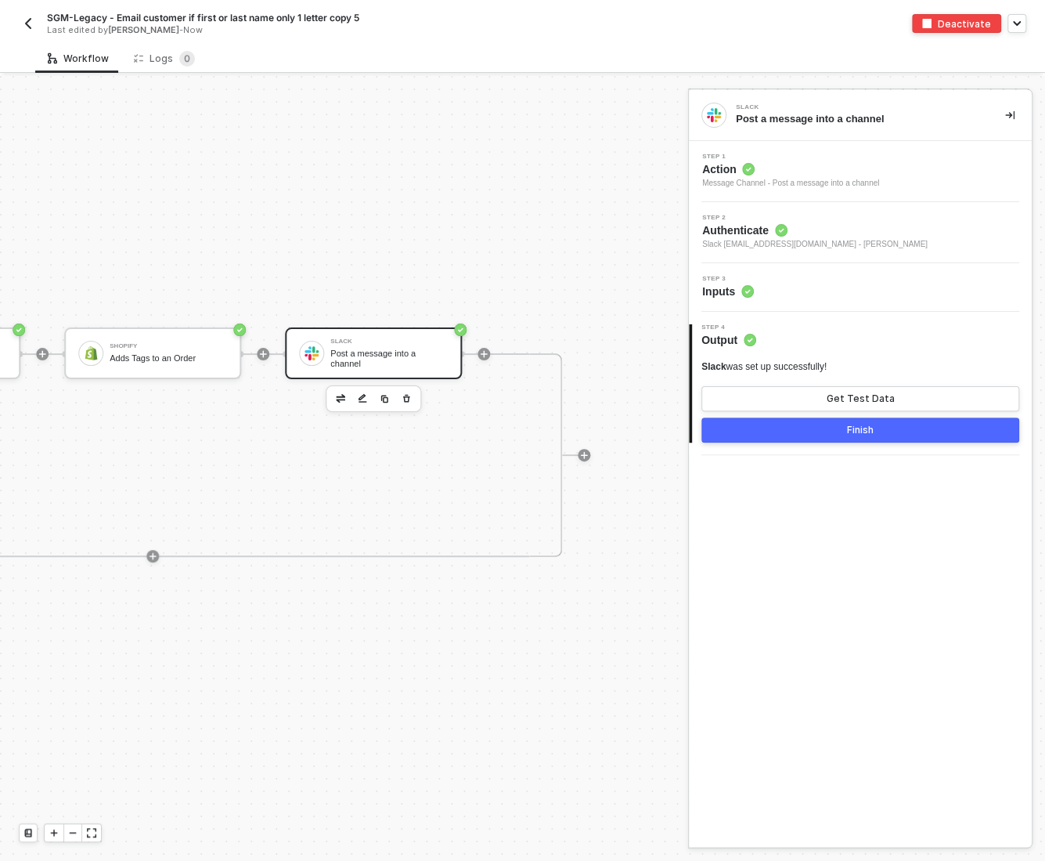
click at [825, 272] on div "Step 3 Inputs" at bounding box center [860, 287] width 343 height 49
click at [820, 285] on div "Step 3 Inputs" at bounding box center [862, 287] width 339 height 23
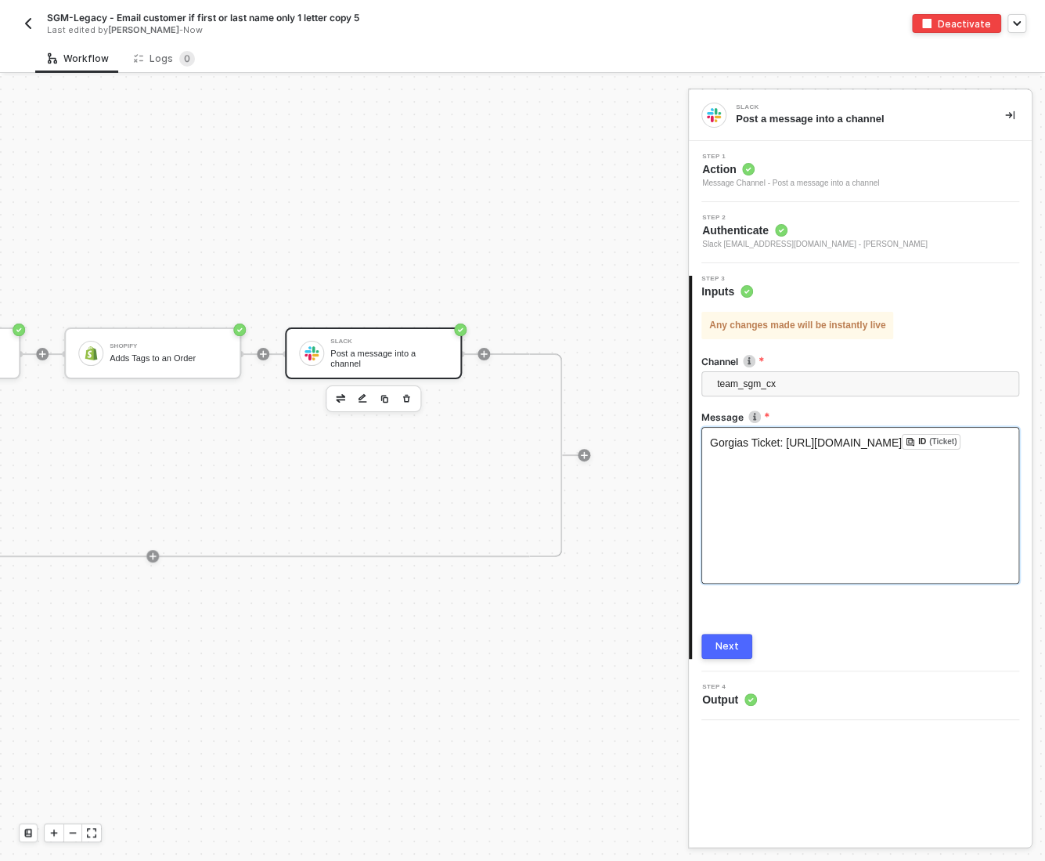
scroll to position [176, 0]
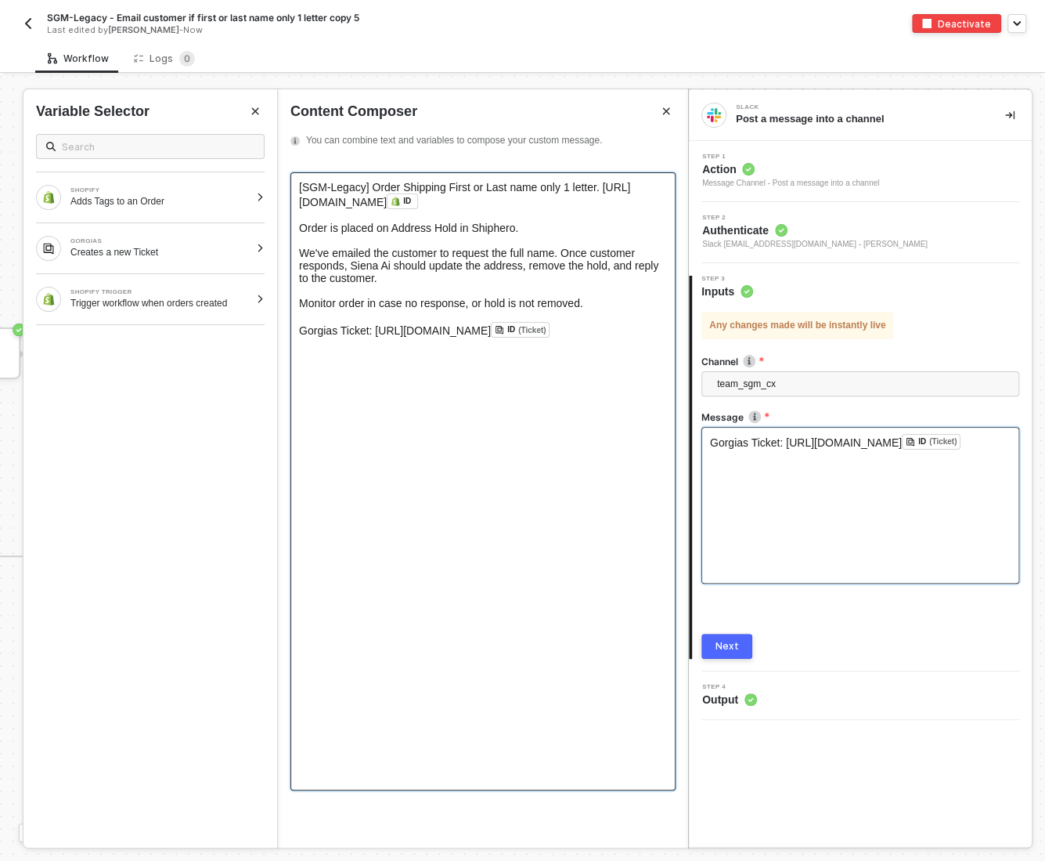
click at [424, 294] on div "﻿" at bounding box center [483, 290] width 368 height 13
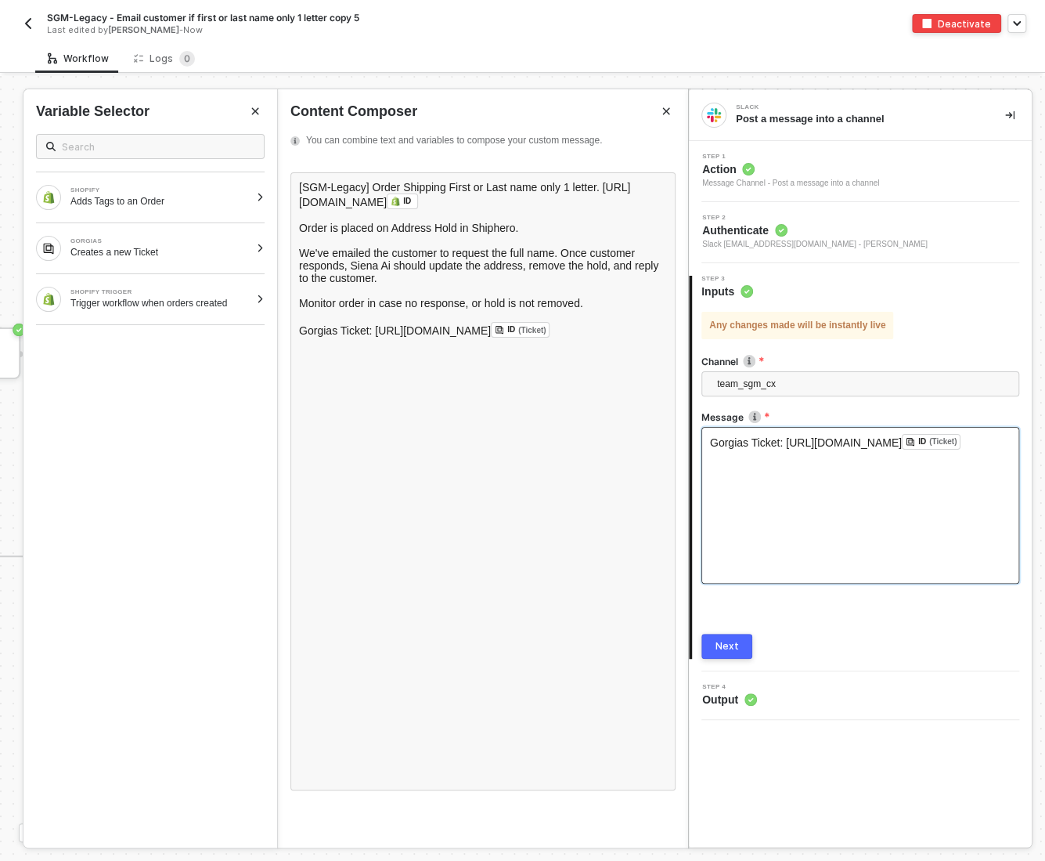
click at [22, 20] on img "button" at bounding box center [28, 23] width 13 height 13
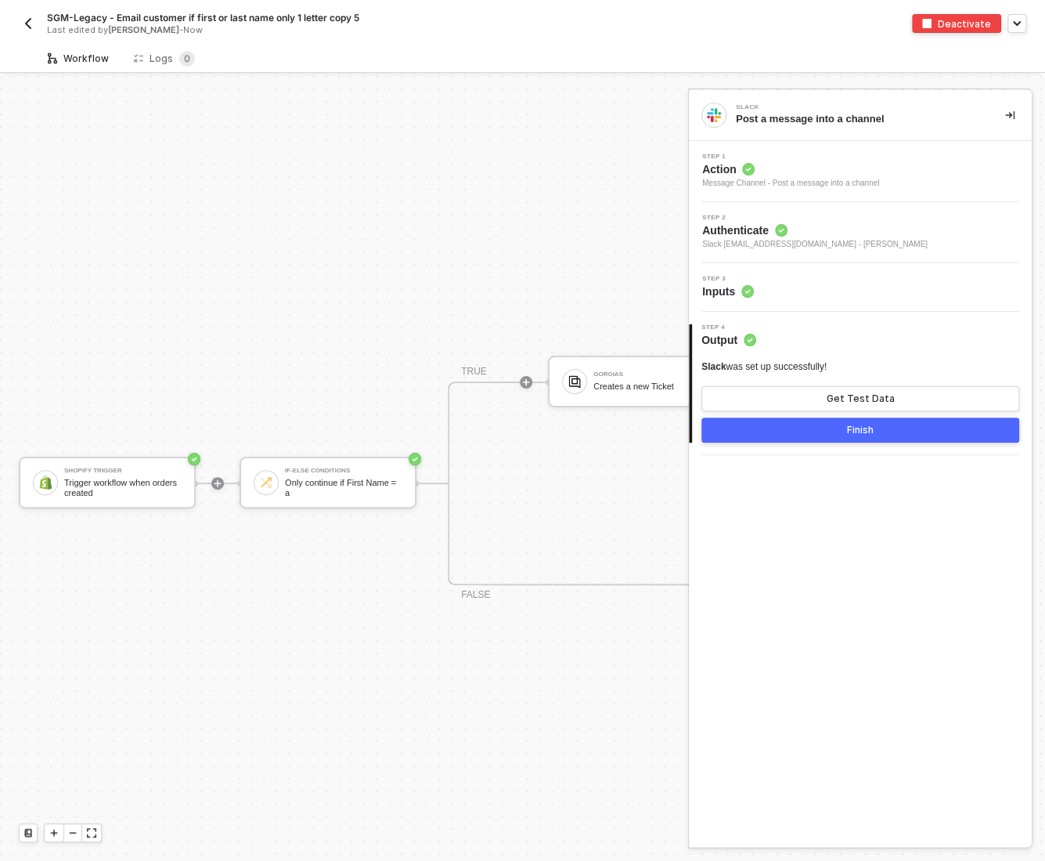
scroll to position [28, 0]
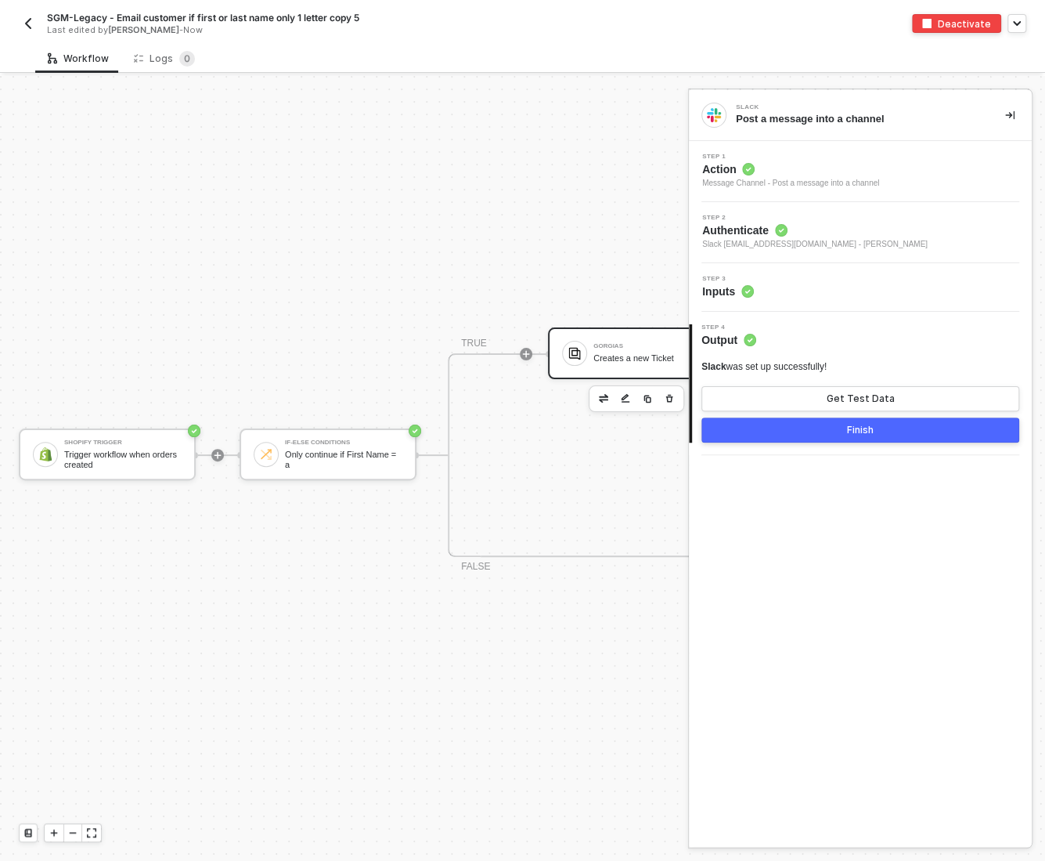
click at [616, 350] on div "Gorgias Creates a new Ticket" at bounding box center [652, 353] width 117 height 30
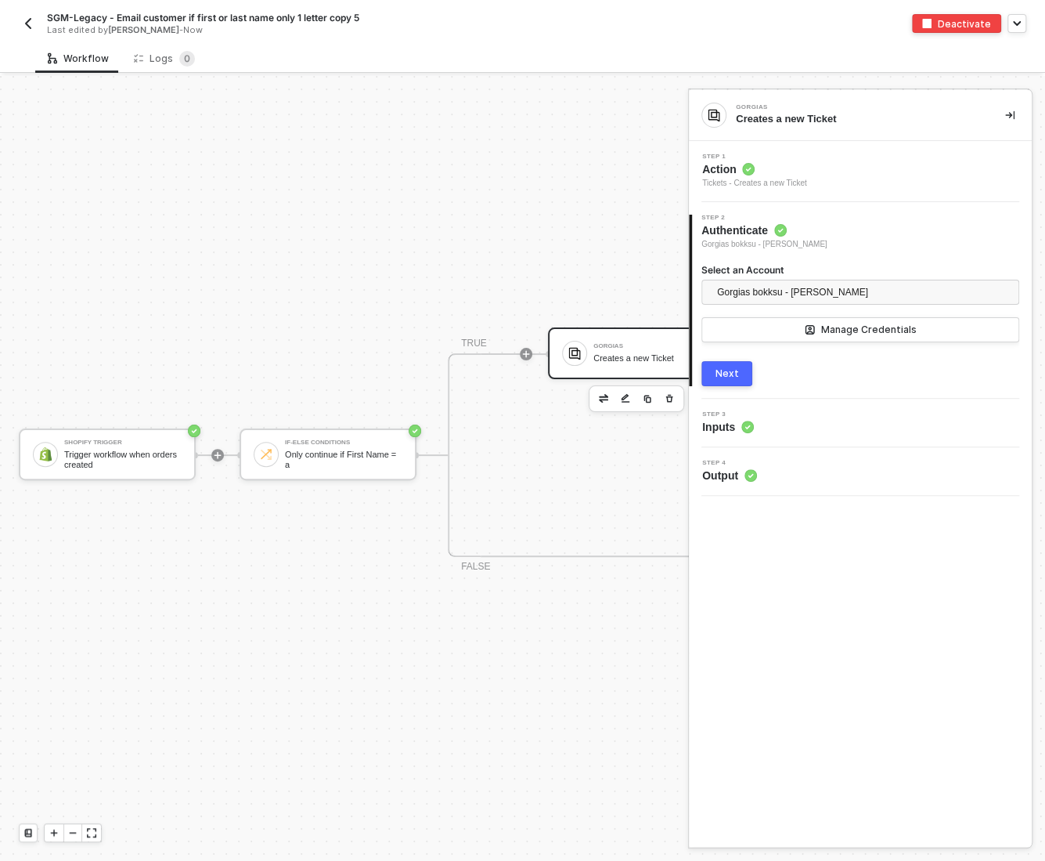
click at [830, 427] on div "Step 3 Inputs" at bounding box center [862, 422] width 339 height 23
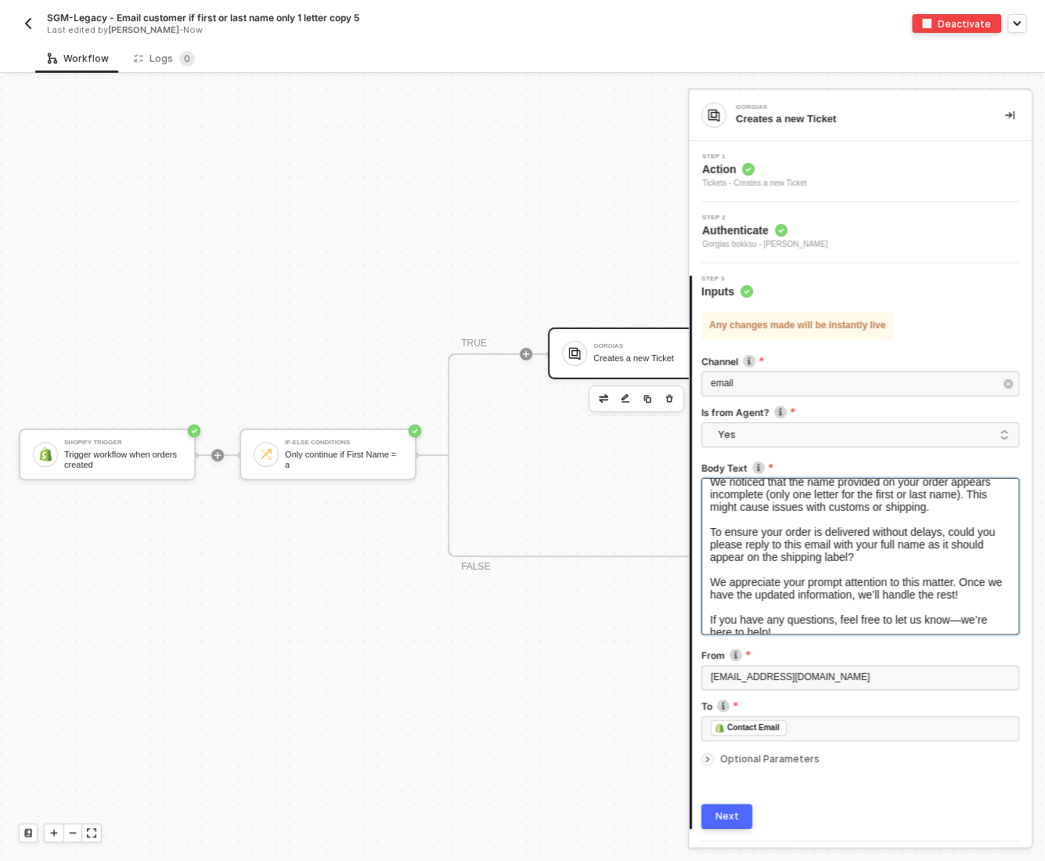
scroll to position [91, 0]
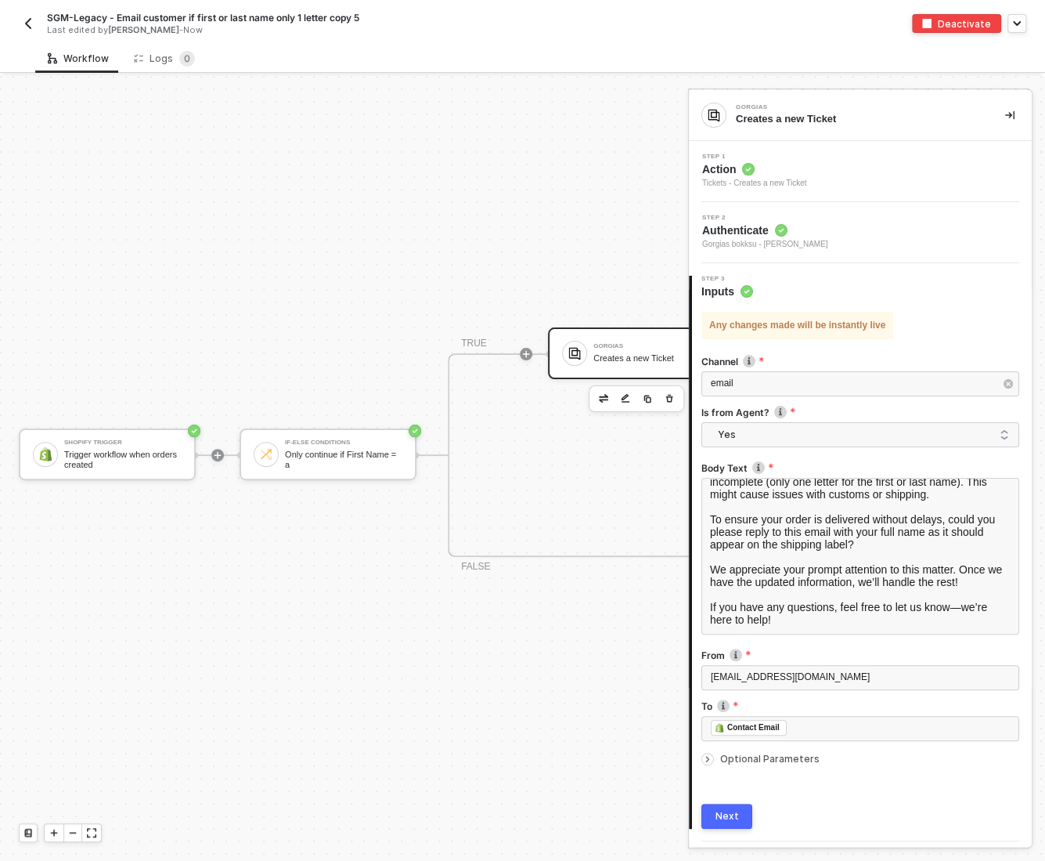
click at [706, 758] on icon "icon-arrow-right-small" at bounding box center [707, 758] width 9 height 9
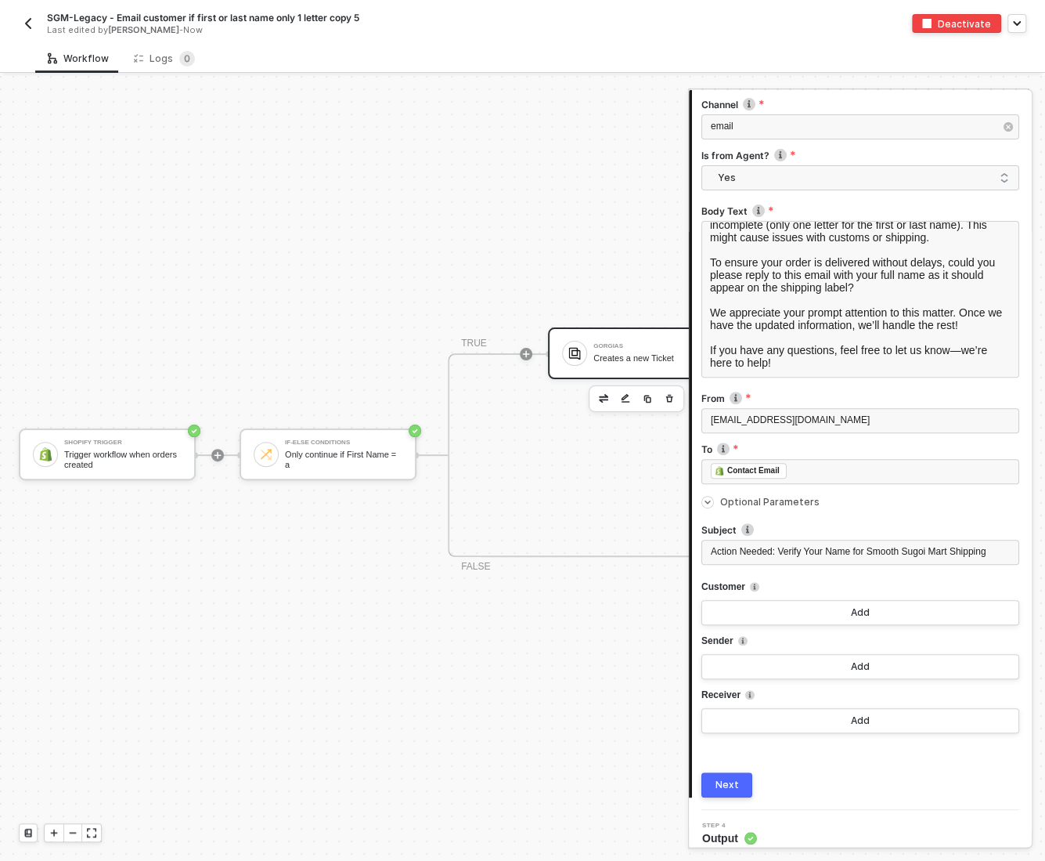
scroll to position [268, 0]
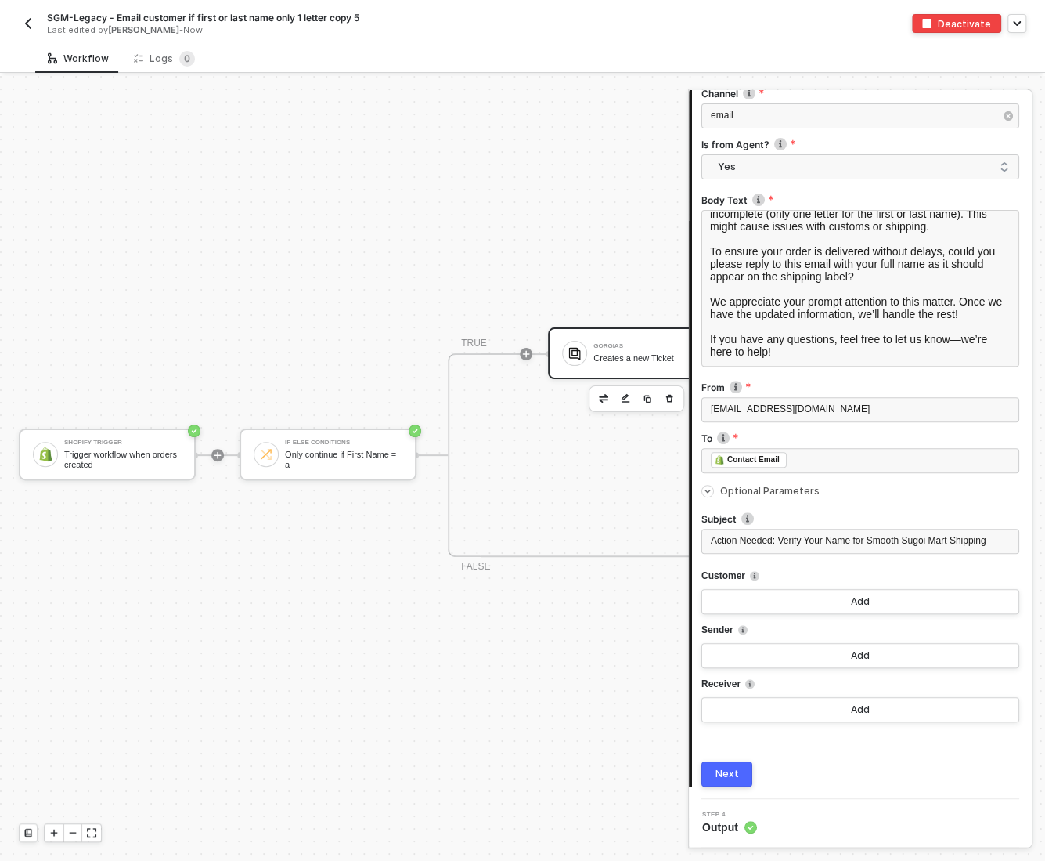
click at [25, 23] on img "button" at bounding box center [28, 23] width 13 height 13
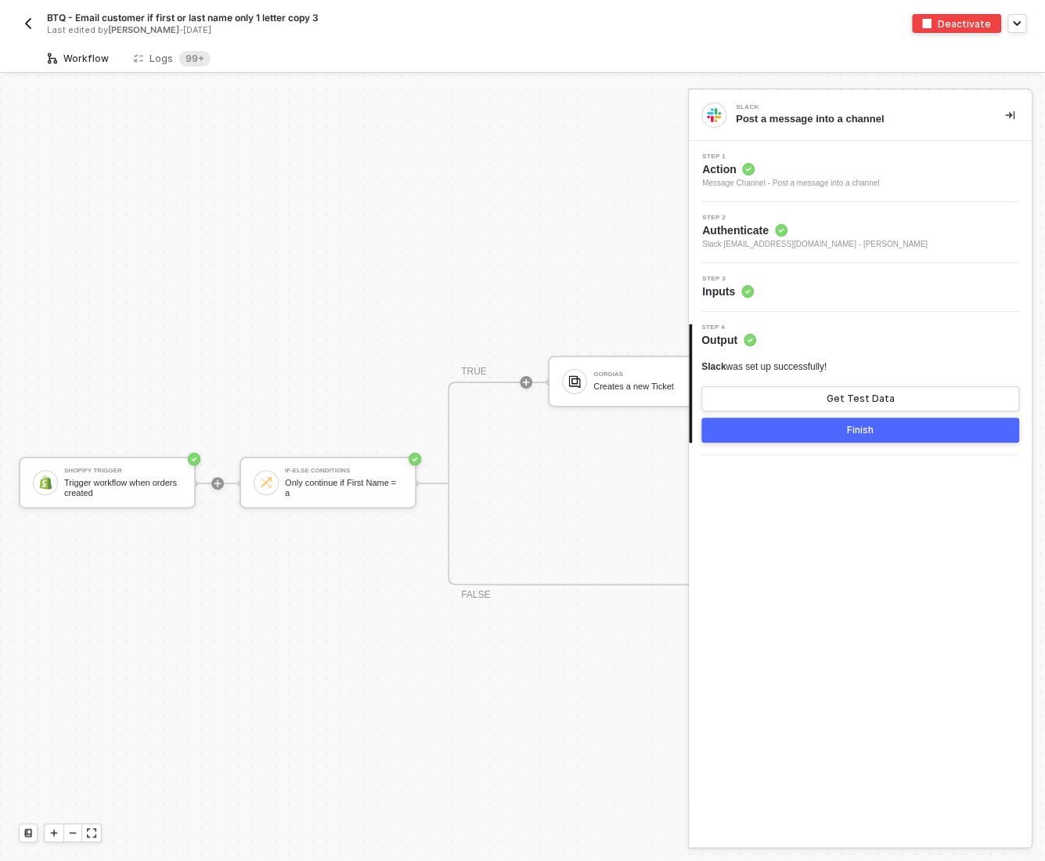
scroll to position [28, 0]
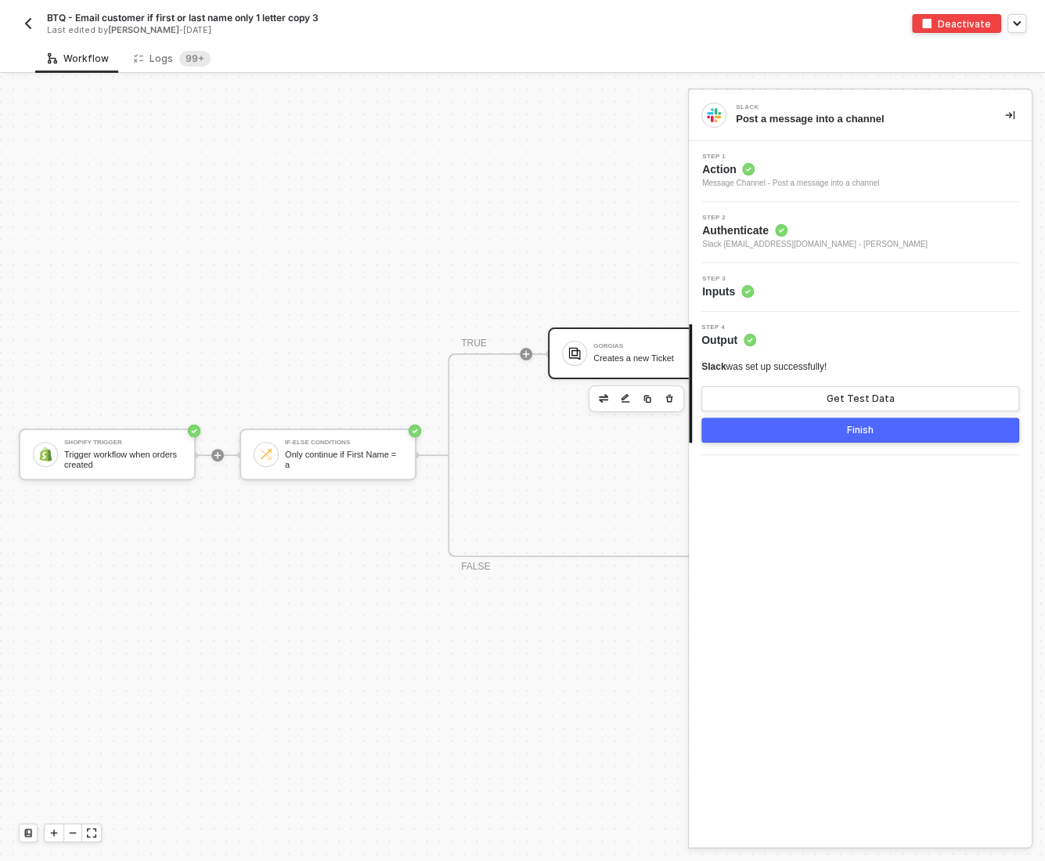
click at [629, 355] on div "Creates a new Ticket" at bounding box center [652, 358] width 117 height 10
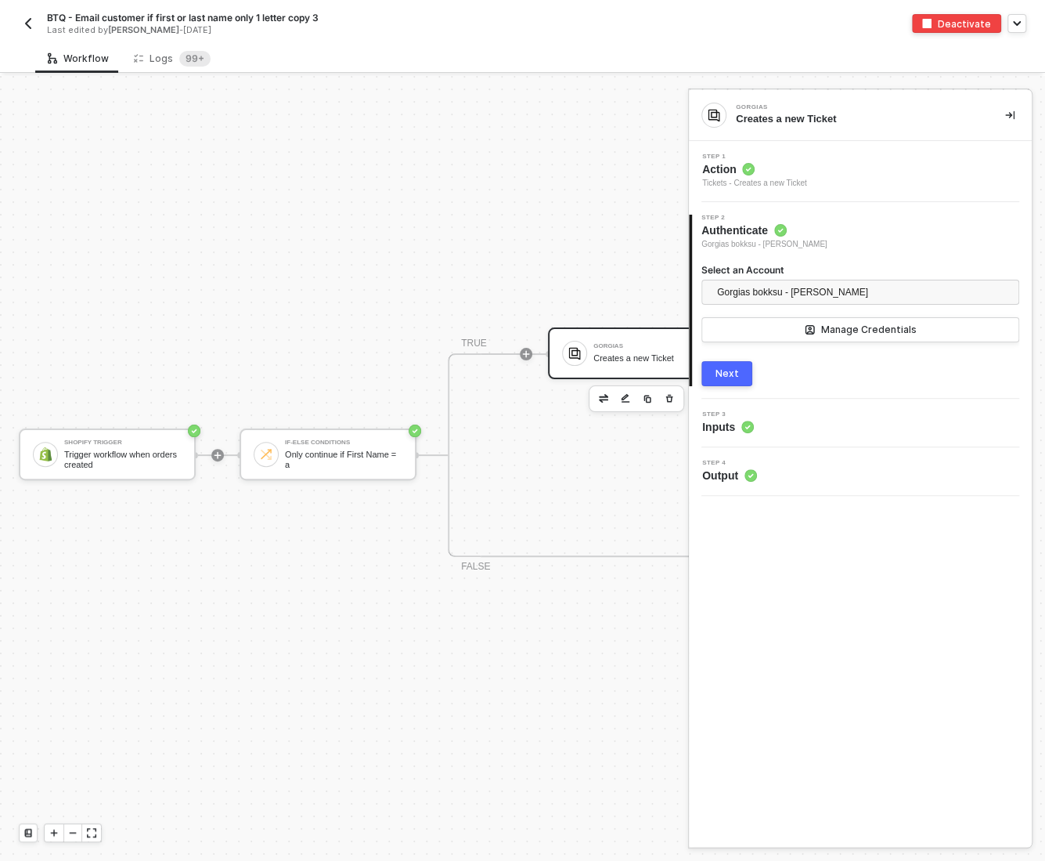
click at [828, 411] on div "Step 3 Inputs" at bounding box center [862, 422] width 339 height 23
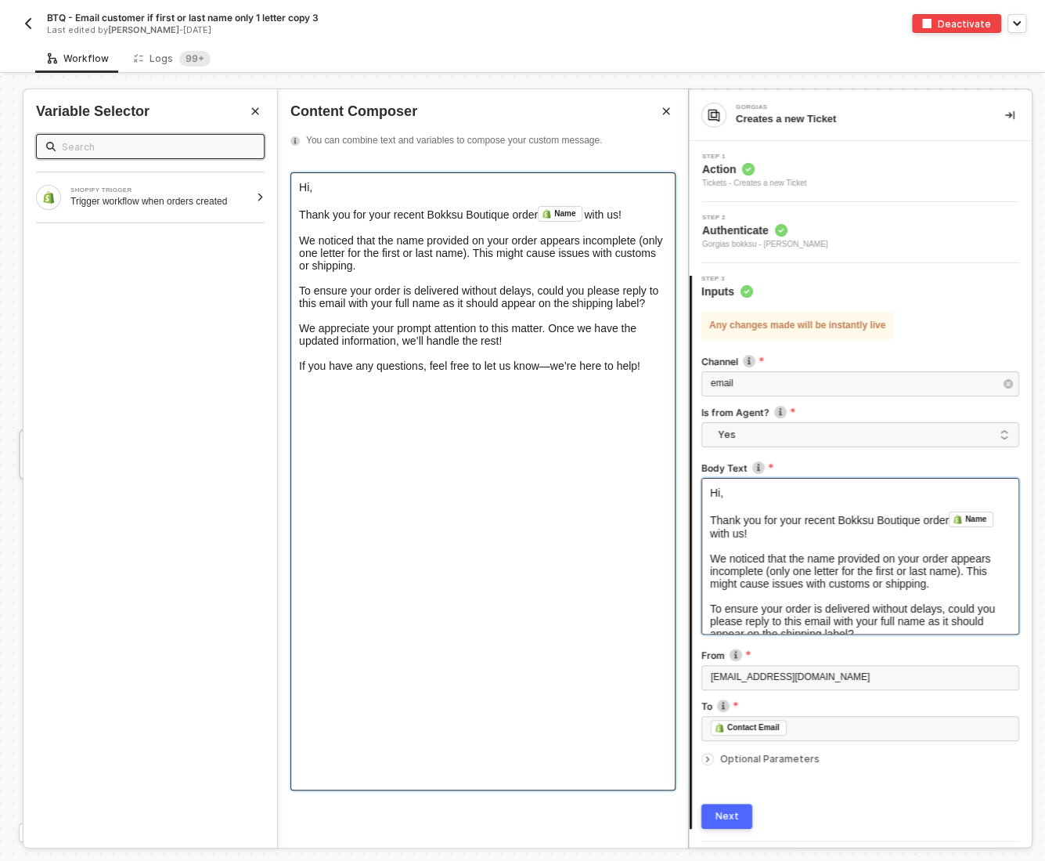
click at [312, 189] on span "," at bounding box center [310, 187] width 3 height 13
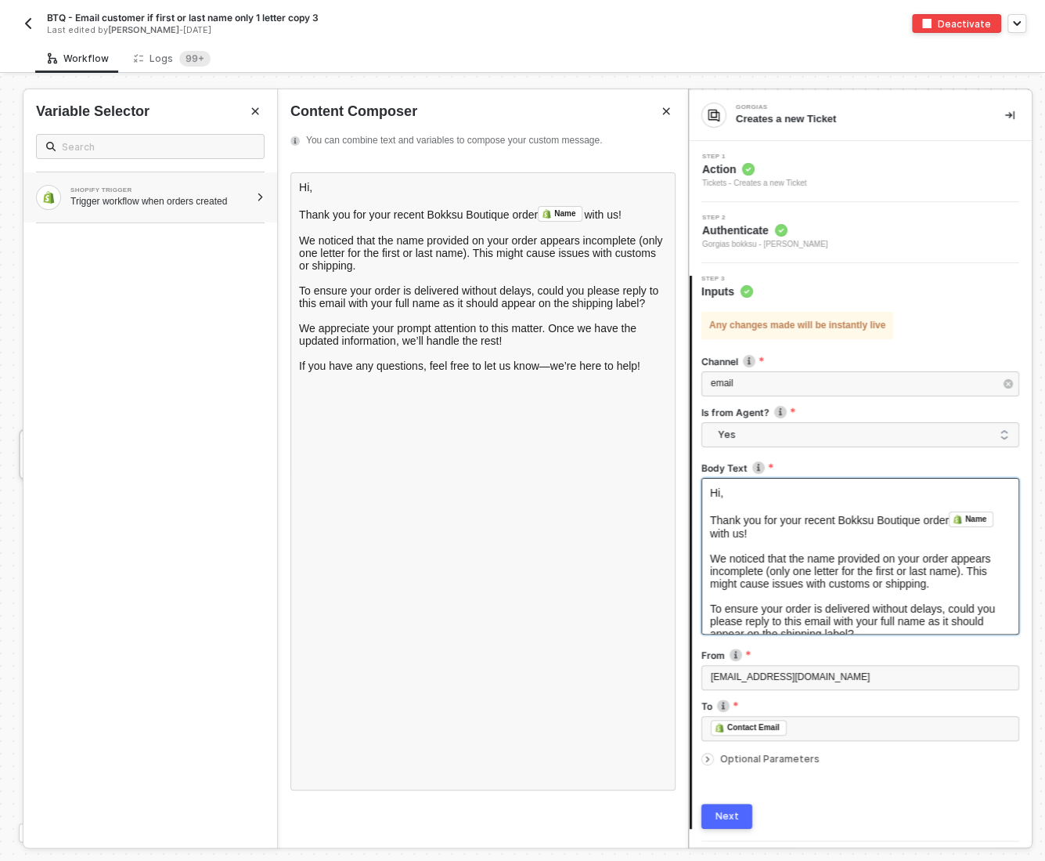
click at [193, 204] on div "Trigger workflow when orders created" at bounding box center [159, 201] width 179 height 13
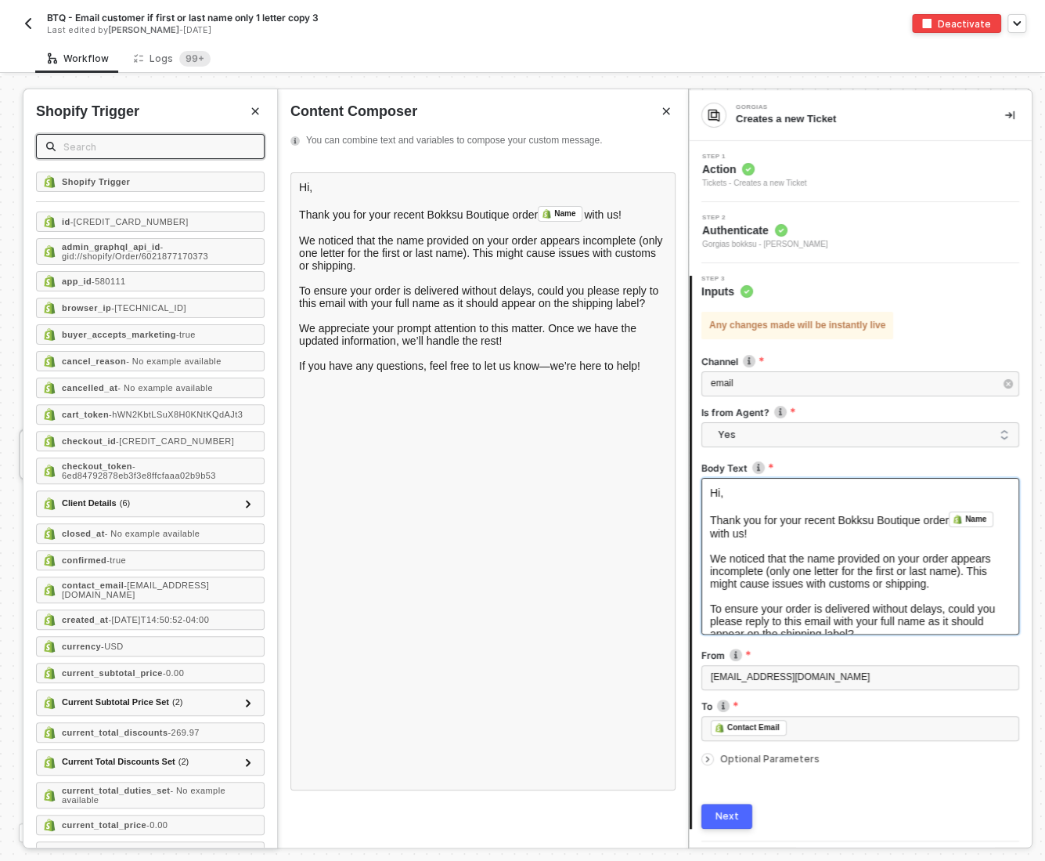
click at [86, 142] on input "text" at bounding box center [158, 146] width 191 height 17
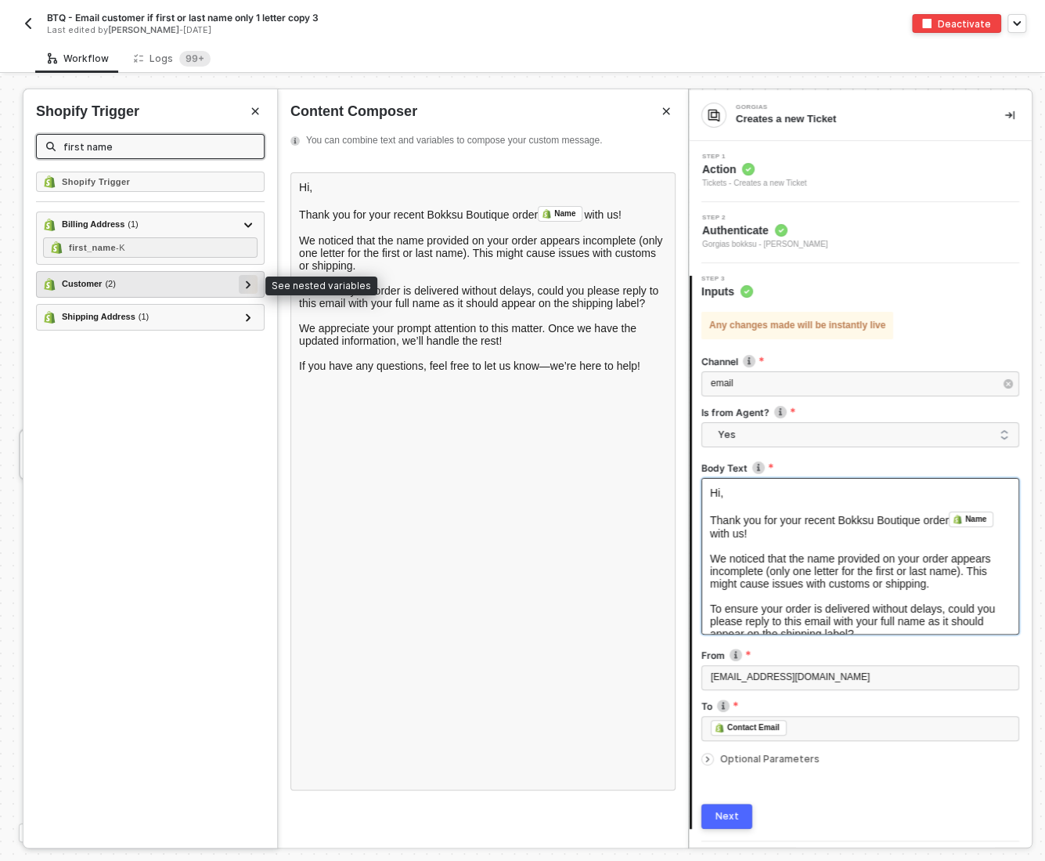
type input "first name"
click at [251, 280] on div at bounding box center [248, 283] width 8 height 17
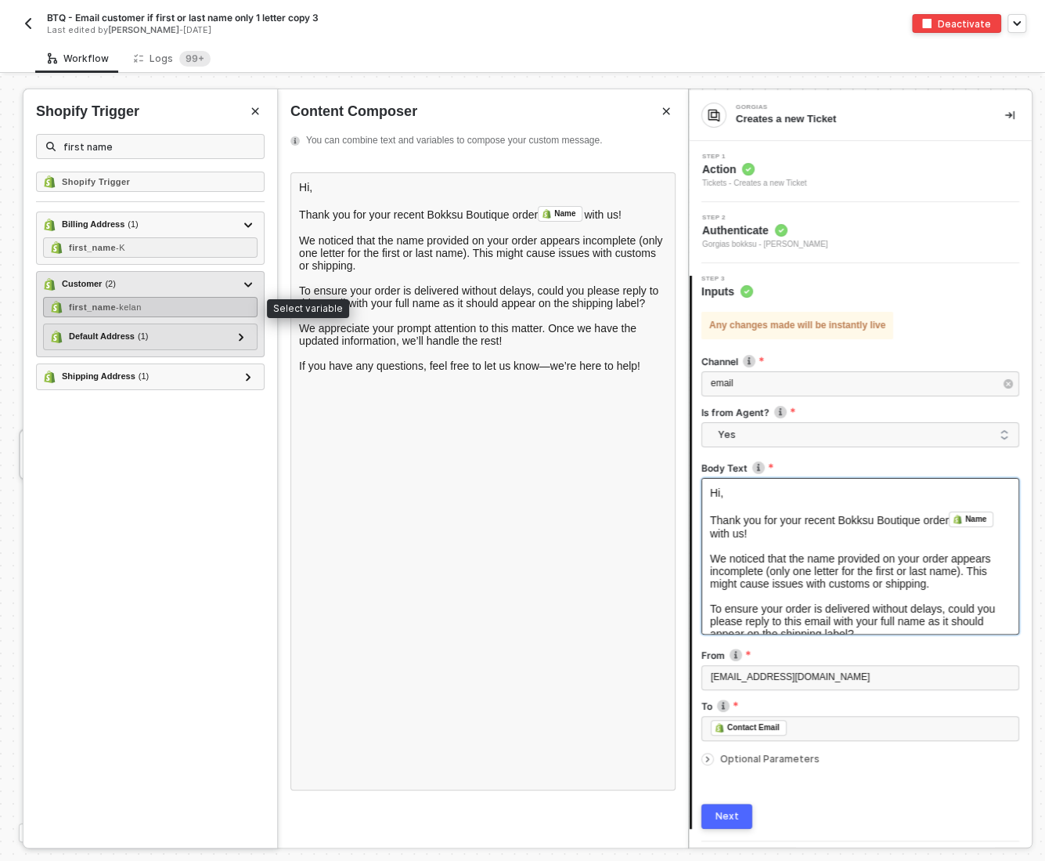
click at [169, 303] on div "first_name - [PERSON_NAME]" at bounding box center [150, 307] width 215 height 20
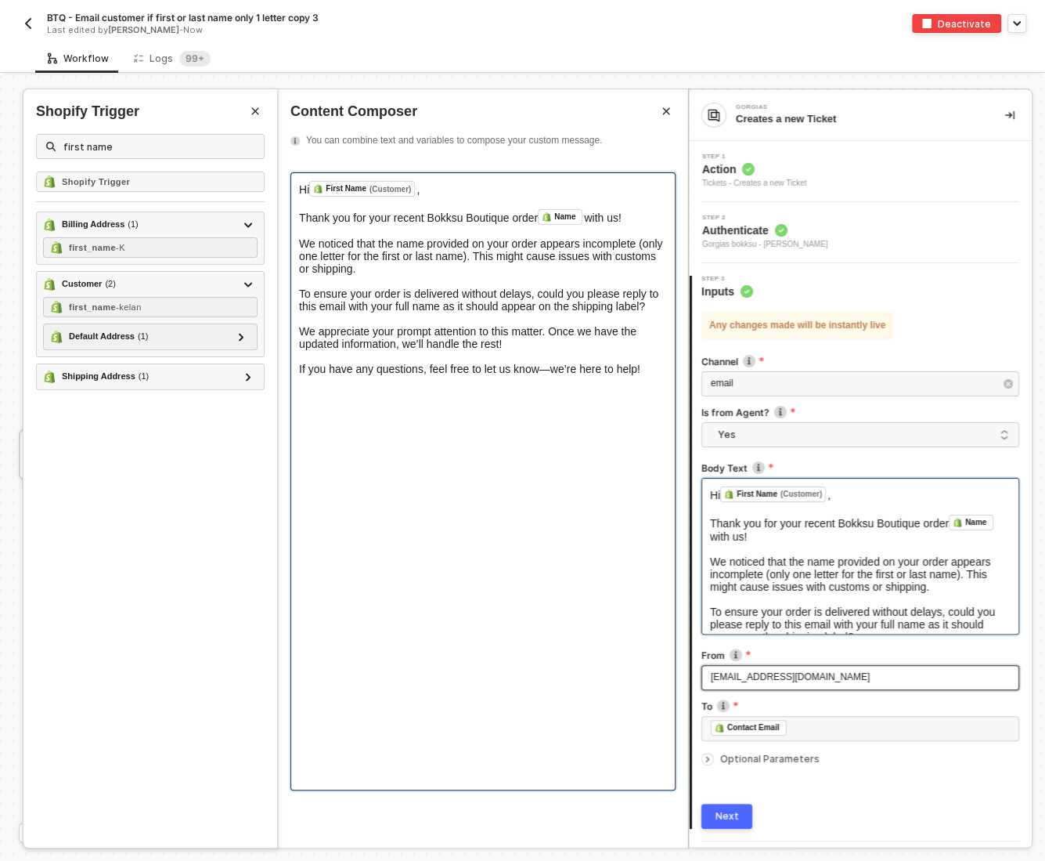
scroll to position [42, 0]
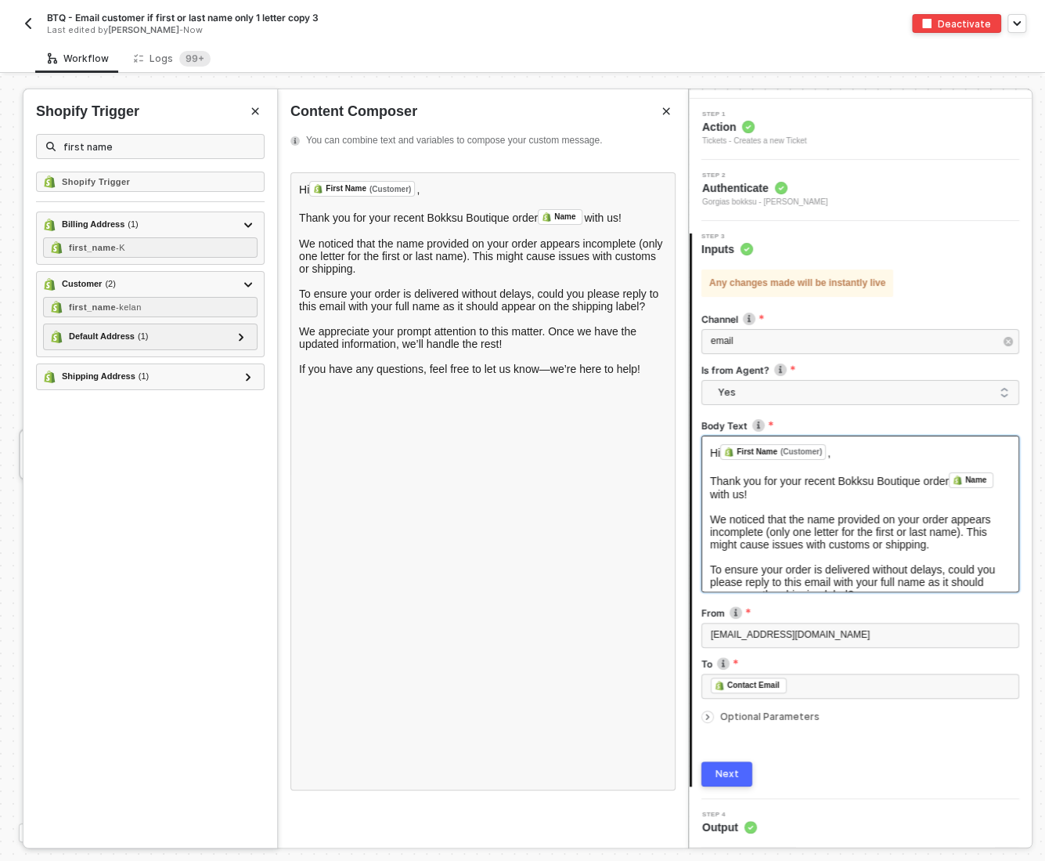
click at [710, 718] on icon "icon-arrow-right-small" at bounding box center [707, 716] width 9 height 9
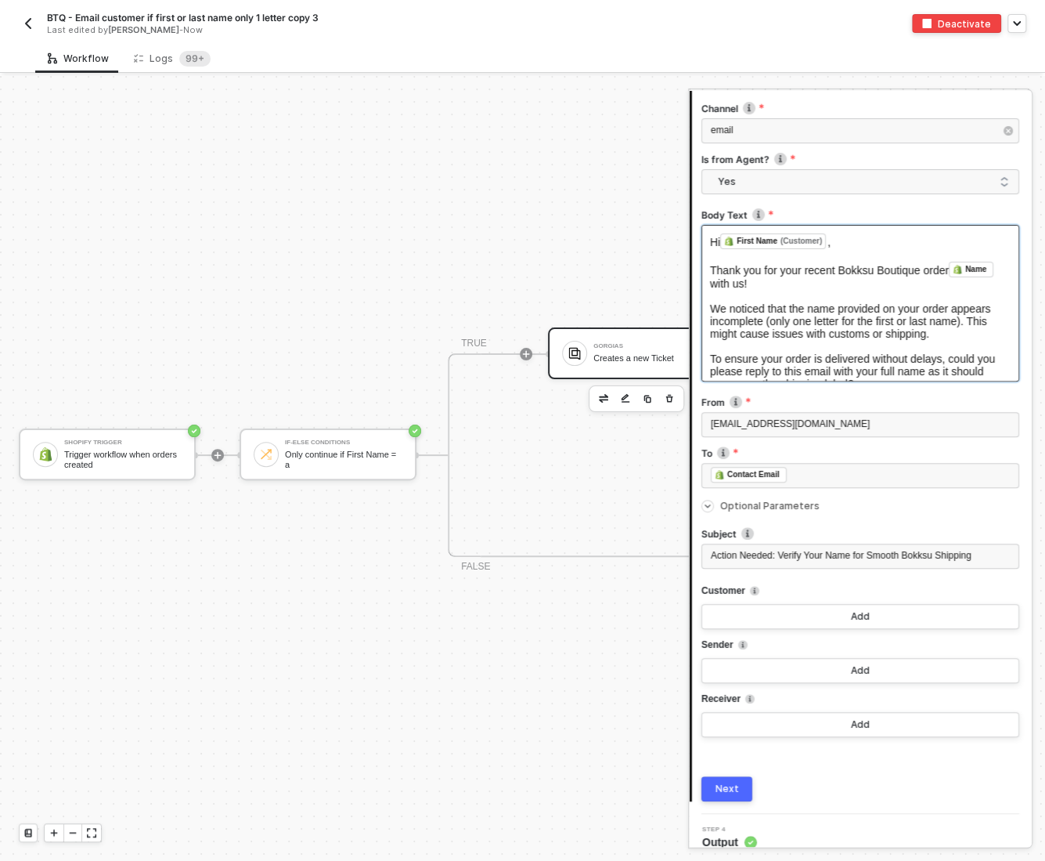
scroll to position [268, 0]
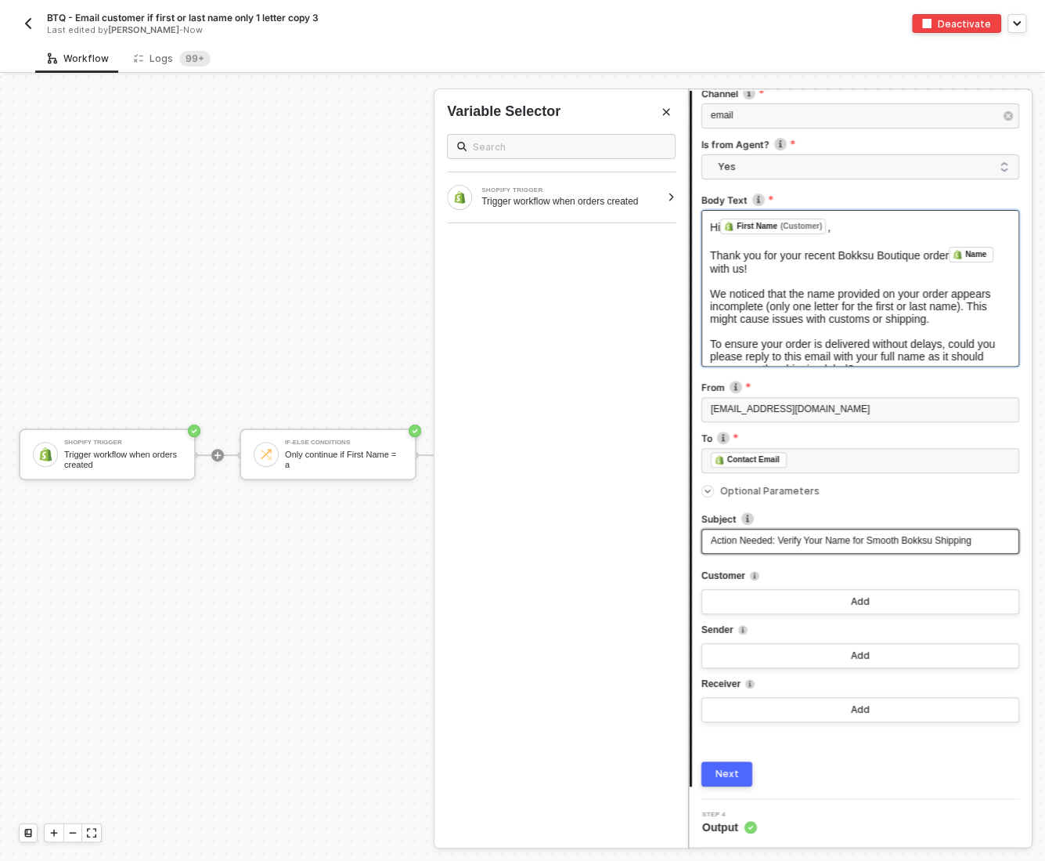
click at [946, 540] on span "Action Needed: Verify Your Name for Smooth Bokksu Shipping" at bounding box center [841, 540] width 261 height 11
click at [859, 549] on div "Action Needed: Verify Your Name for Smooth Bokksu Shipping" at bounding box center [861, 541] width 318 height 25
click at [947, 538] on span "Action Needed: Verify Your Name for Smooth Bokksu Shipping" at bounding box center [841, 540] width 261 height 11
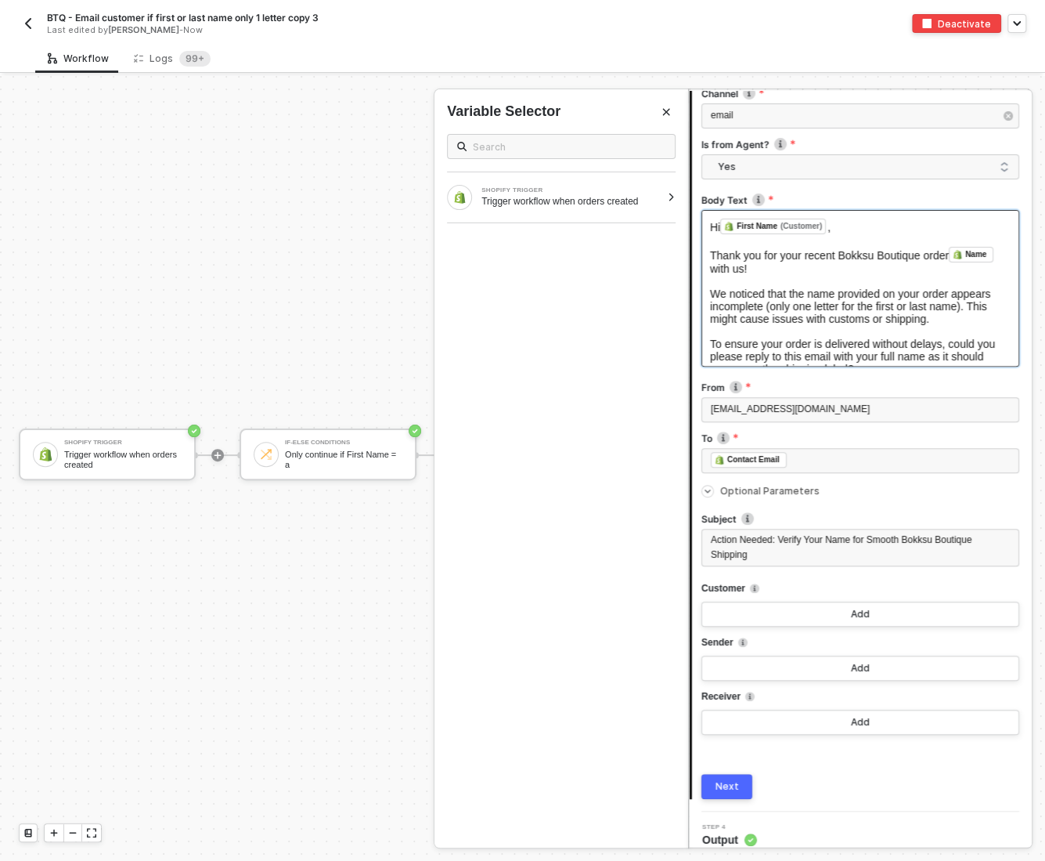
click at [726, 787] on div "Next" at bounding box center [727, 786] width 23 height 13
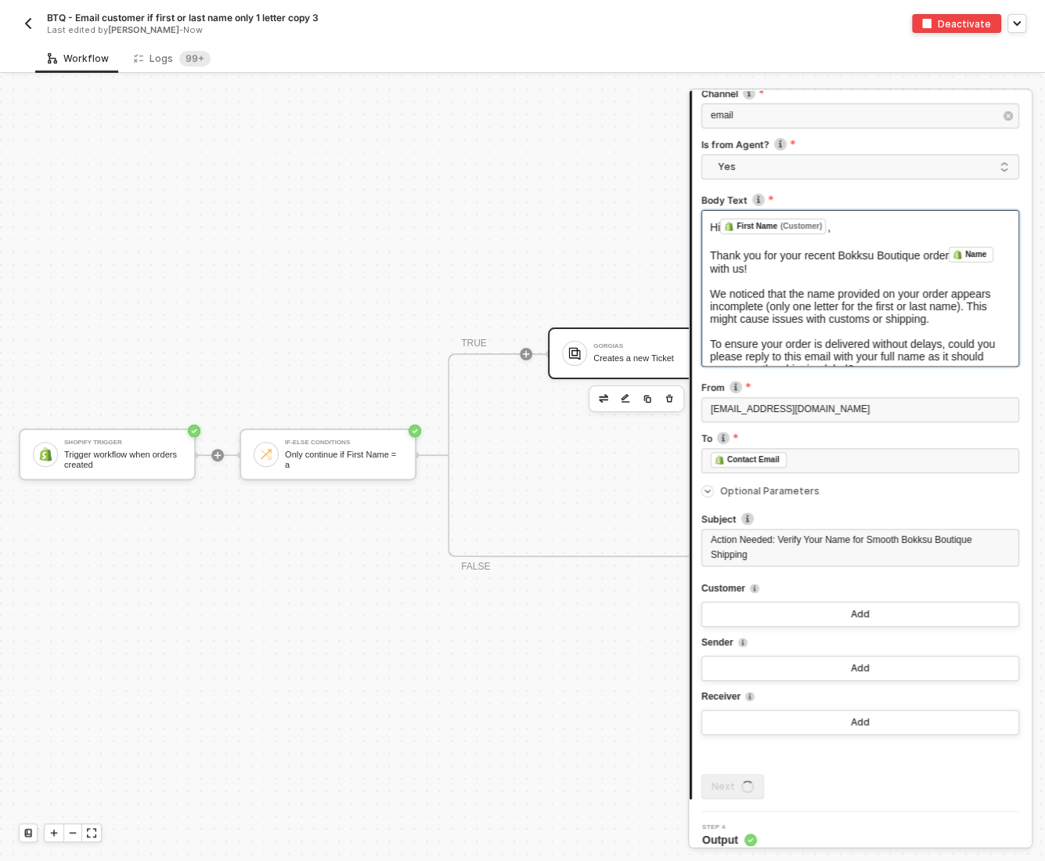
scroll to position [0, 0]
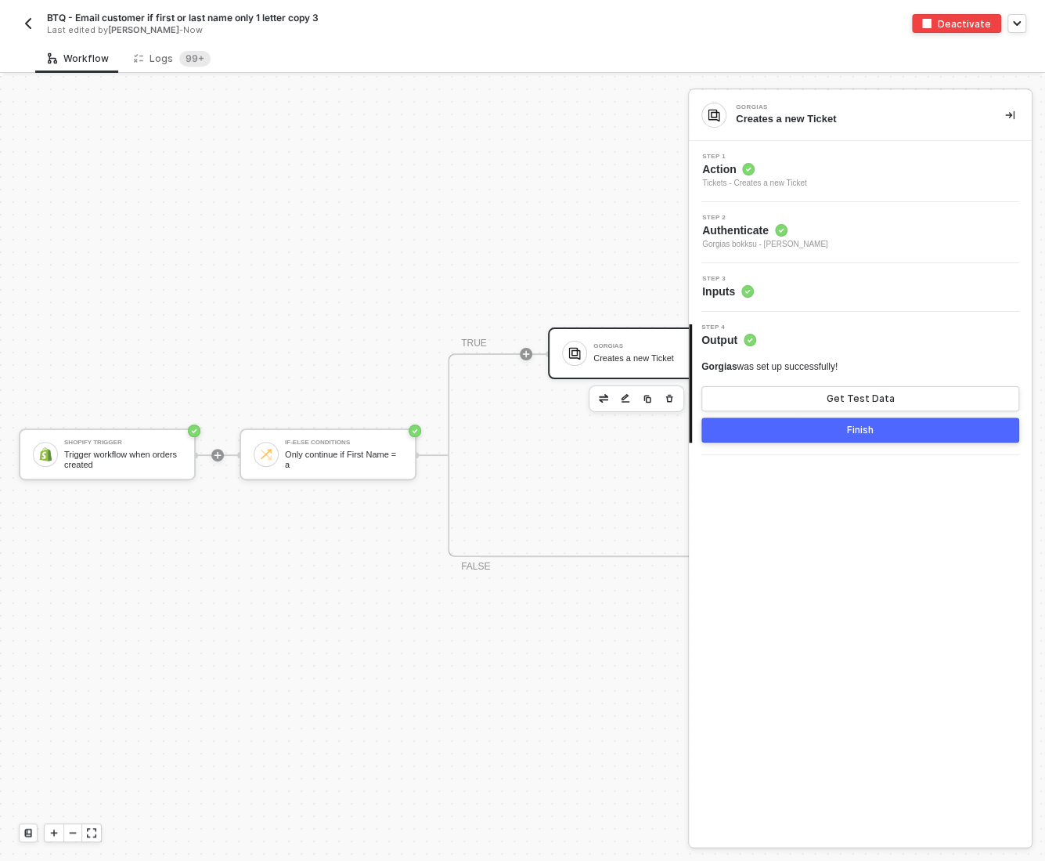
click at [647, 347] on div "Gorgias" at bounding box center [652, 346] width 117 height 6
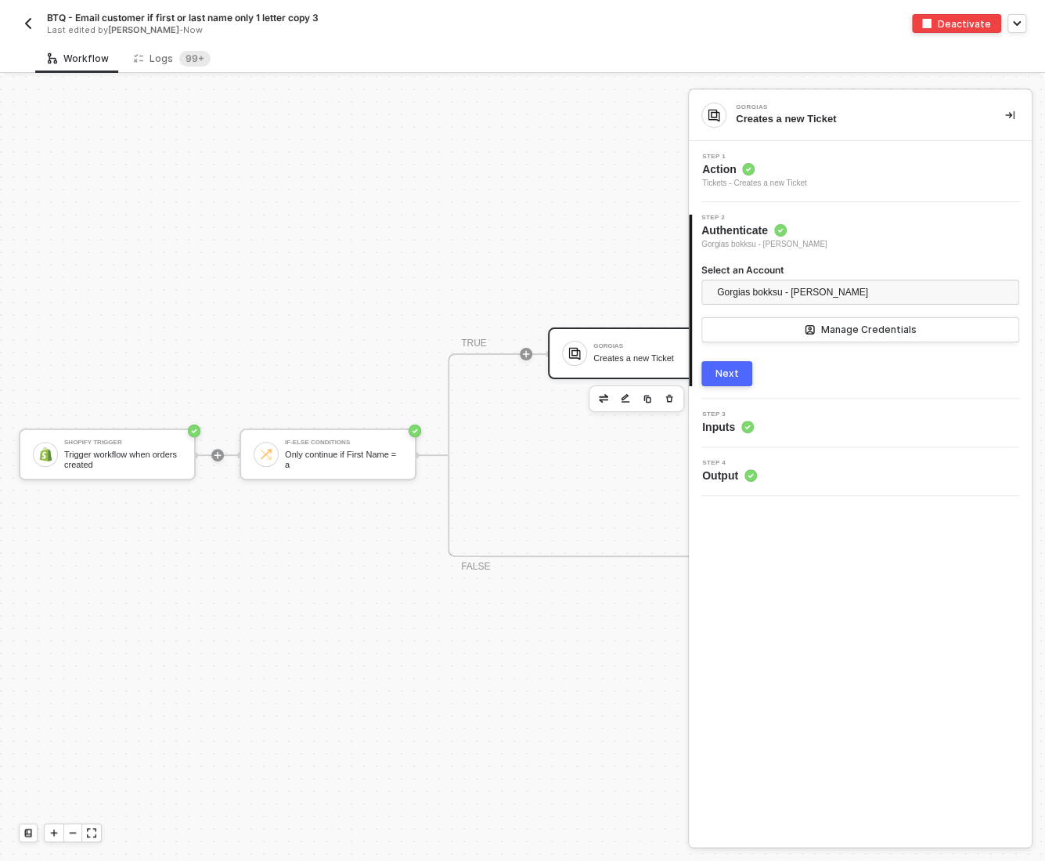
click at [841, 429] on div "Step 3 Inputs" at bounding box center [862, 422] width 339 height 23
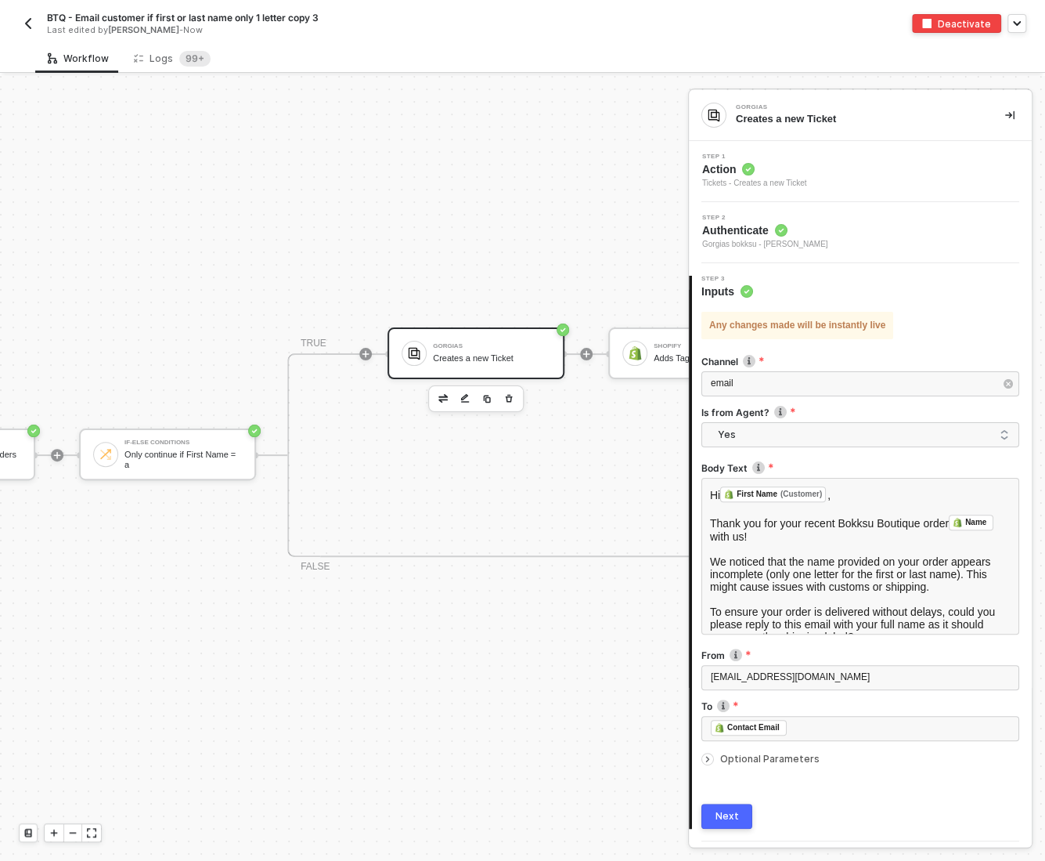
scroll to position [28, 179]
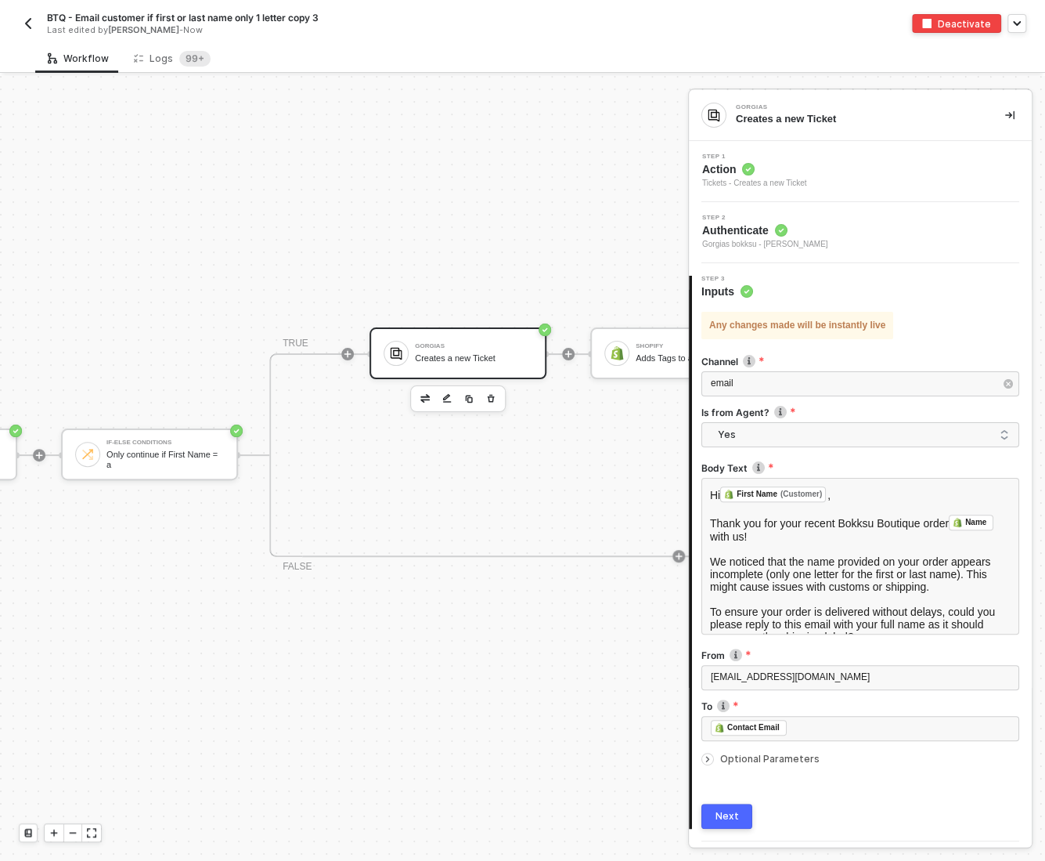
click at [739, 815] on button "Next" at bounding box center [727, 815] width 51 height 25
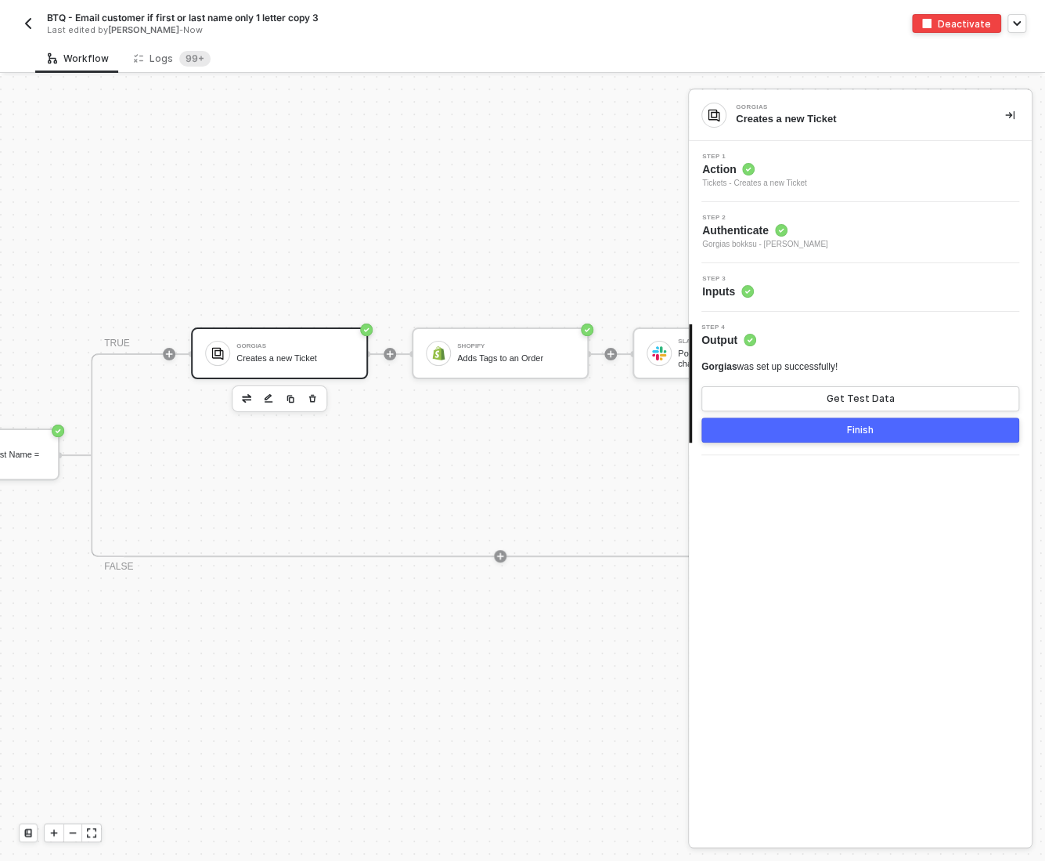
scroll to position [28, 360]
click at [477, 359] on div "Adds Tags to an Order" at bounding box center [512, 358] width 117 height 10
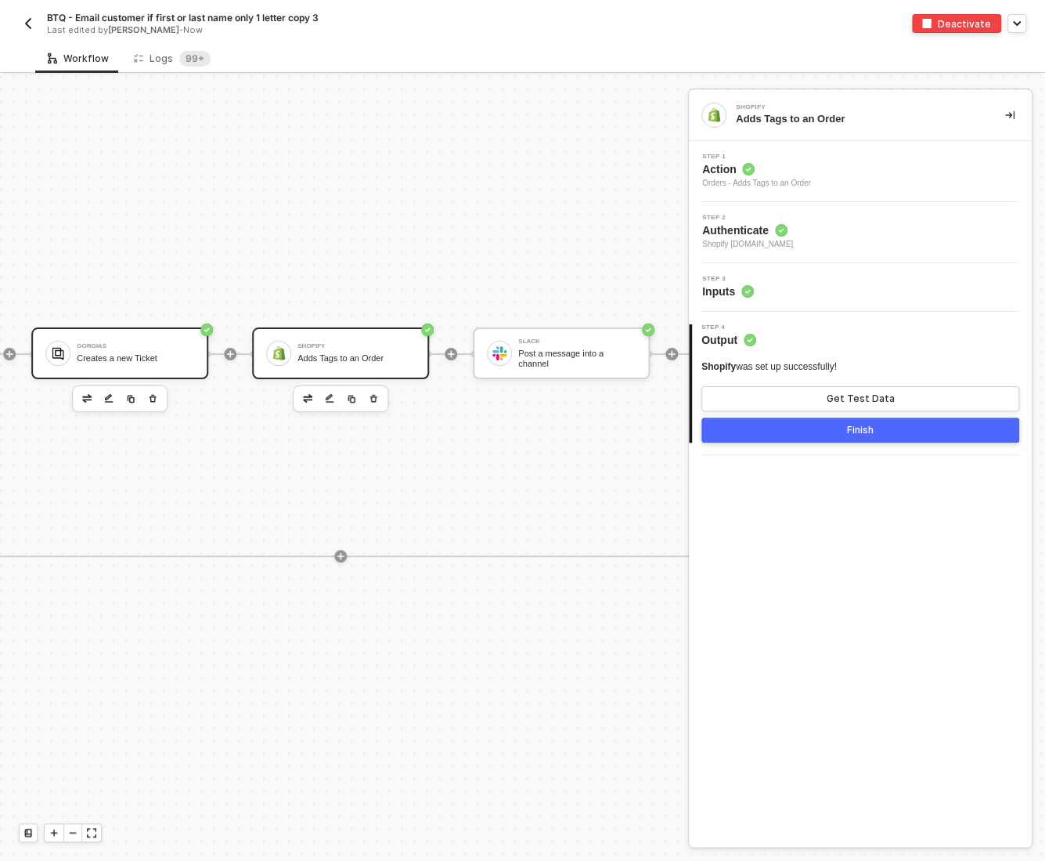
scroll to position [28, 681]
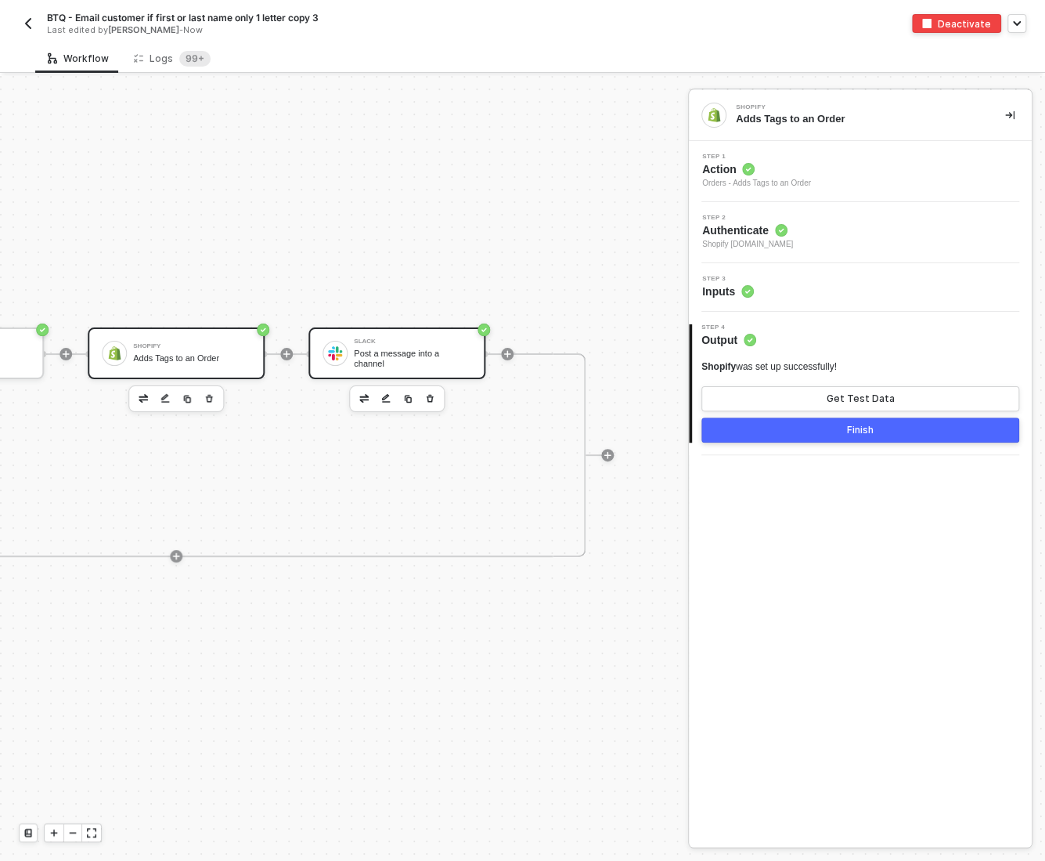
click at [399, 362] on div "Post a message into a channel" at bounding box center [412, 358] width 117 height 20
click at [810, 296] on div "Step 3 Inputs" at bounding box center [862, 287] width 339 height 23
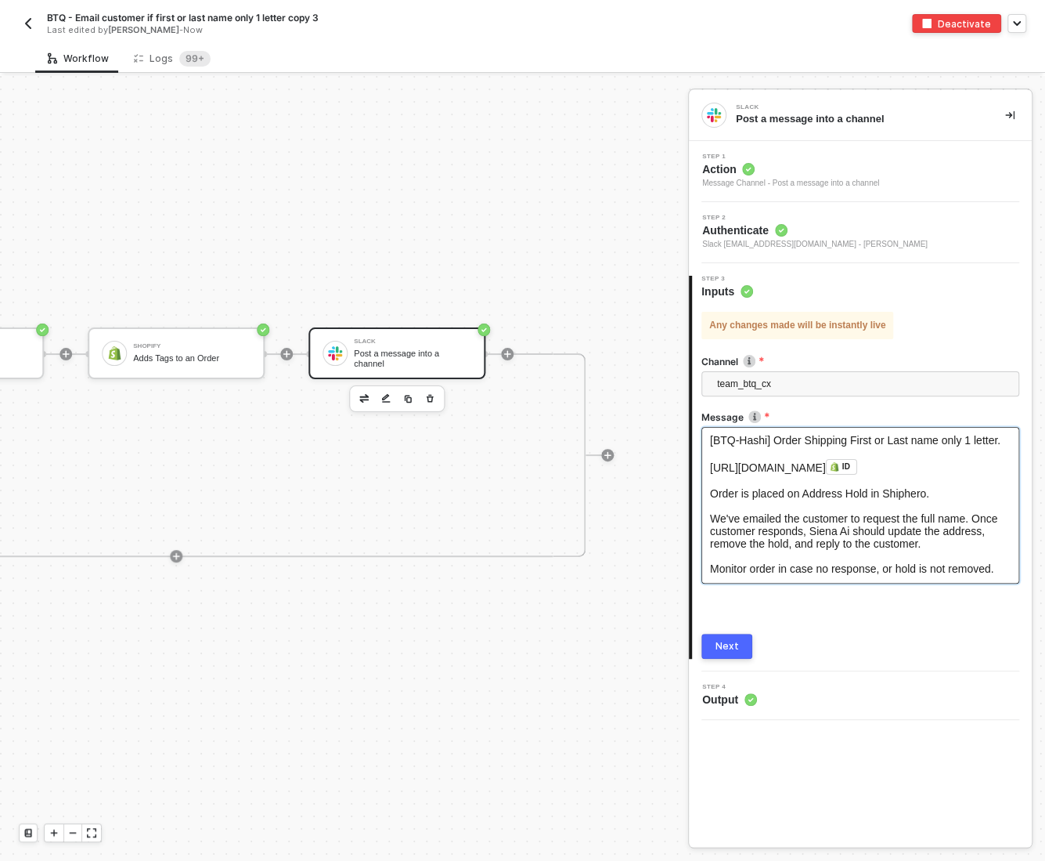
scroll to position [79, 0]
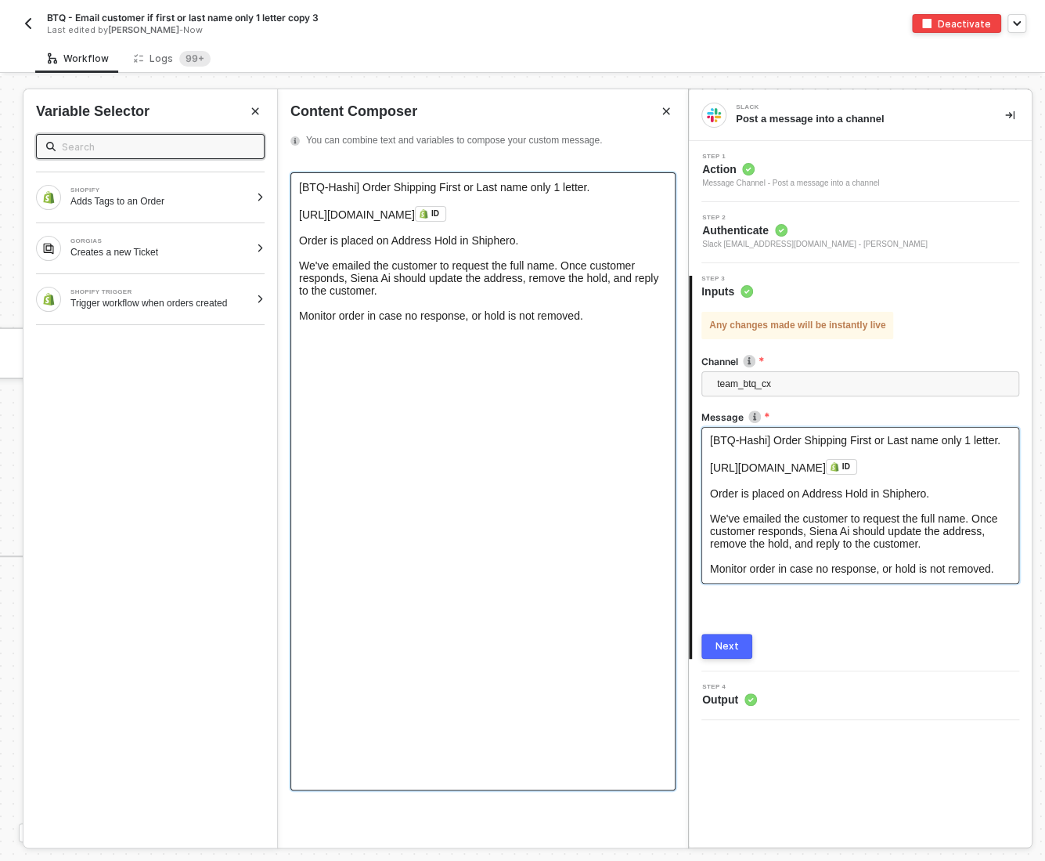
click at [601, 320] on div "Monitor order in case no response, or hold is not removed." at bounding box center [483, 315] width 368 height 13
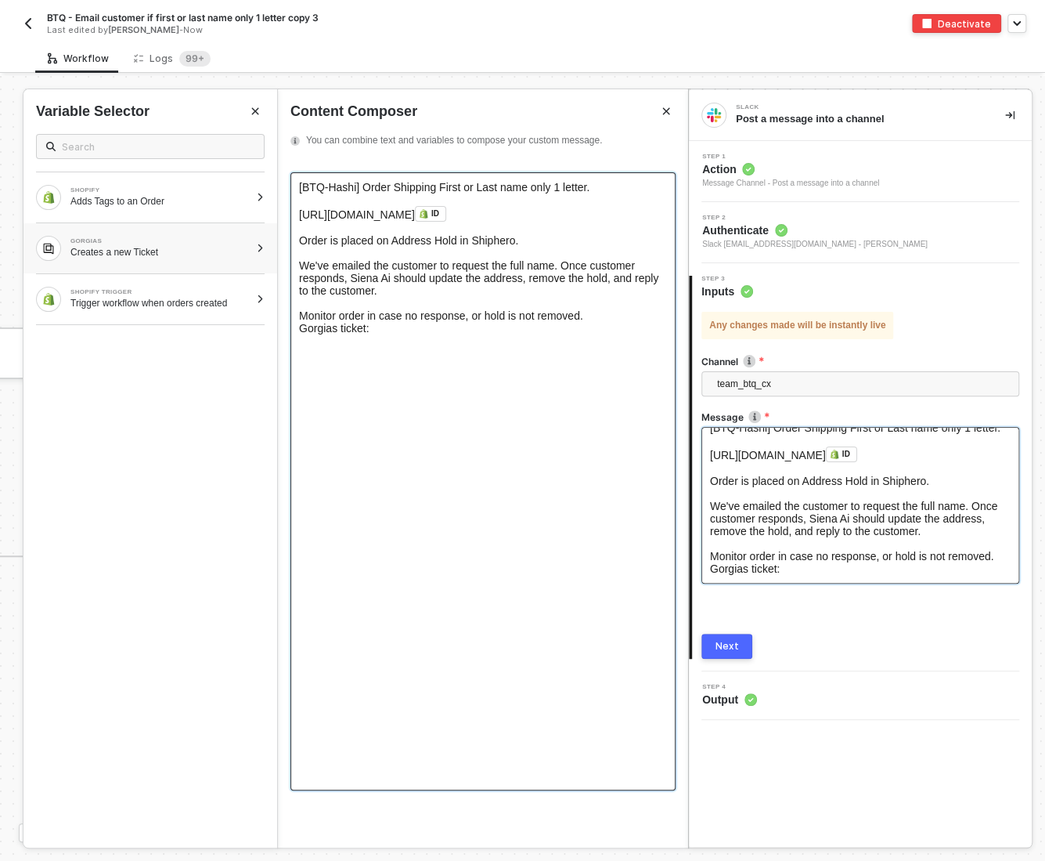
click at [260, 248] on div at bounding box center [260, 248] width 9 height 9
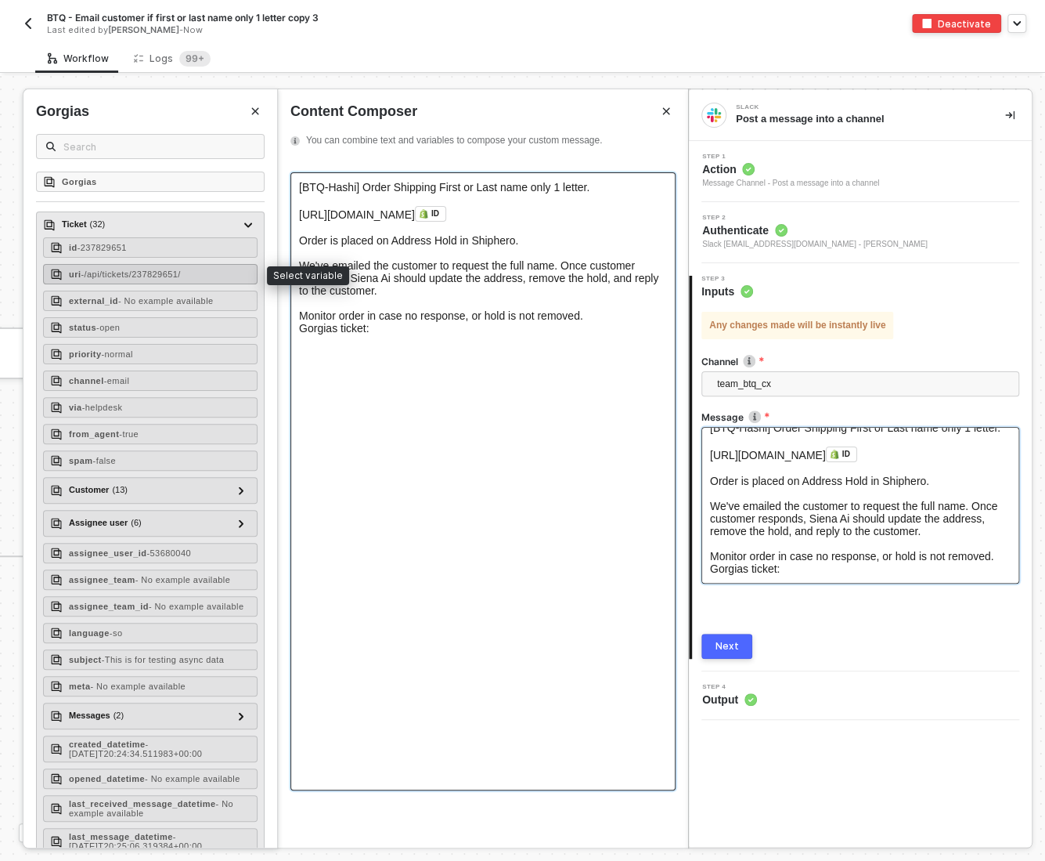
click at [180, 276] on div "uri - /api/tickets/237829651/" at bounding box center [150, 274] width 215 height 20
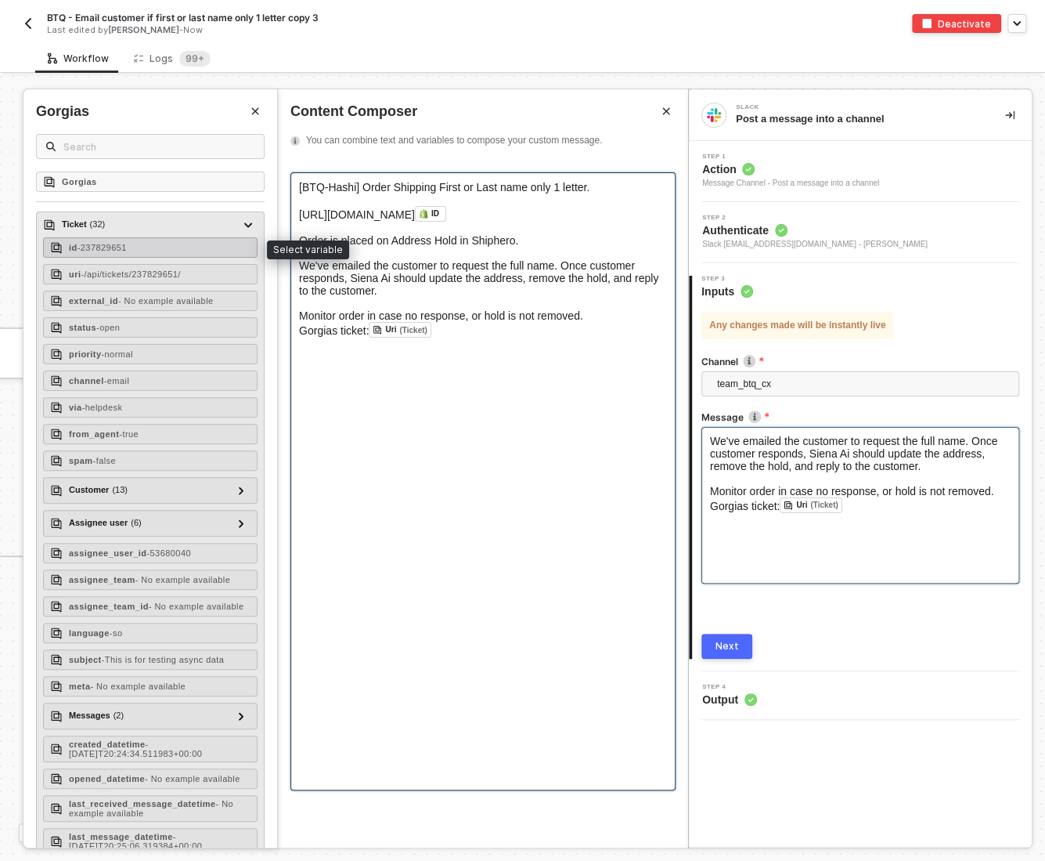
click at [127, 246] on span "- 237829651" at bounding box center [102, 247] width 49 height 9
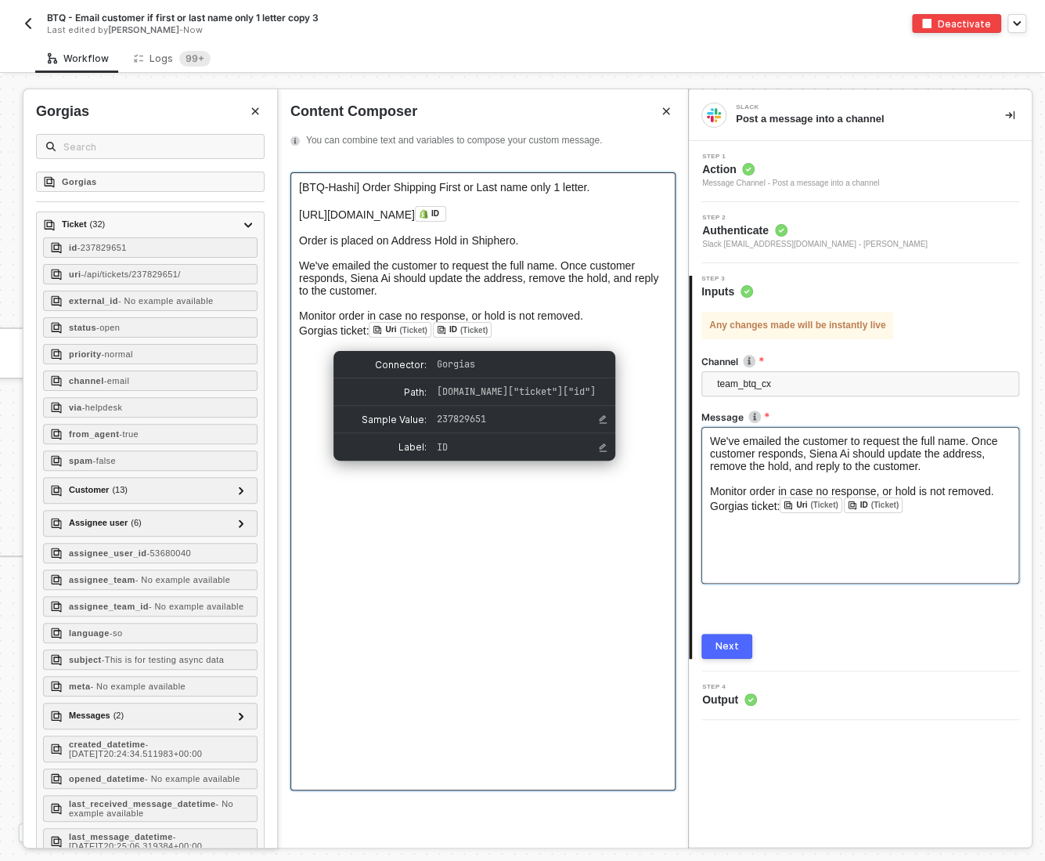
click at [442, 338] on div "ID (Ticket)" at bounding box center [462, 330] width 59 height 16
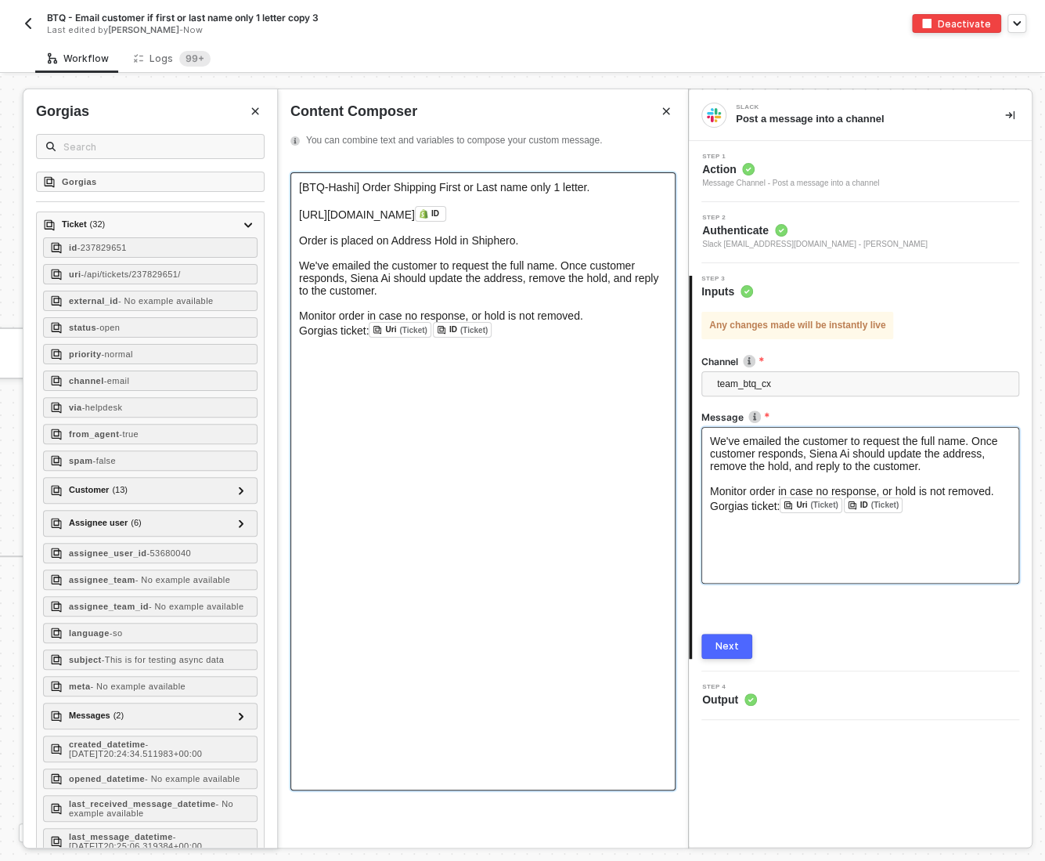
click at [529, 339] on div "Gorgias ticket: Uri (Ticket) ﻿ ﻿ ID (Ticket) ﻿" at bounding box center [483, 367] width 368 height 91
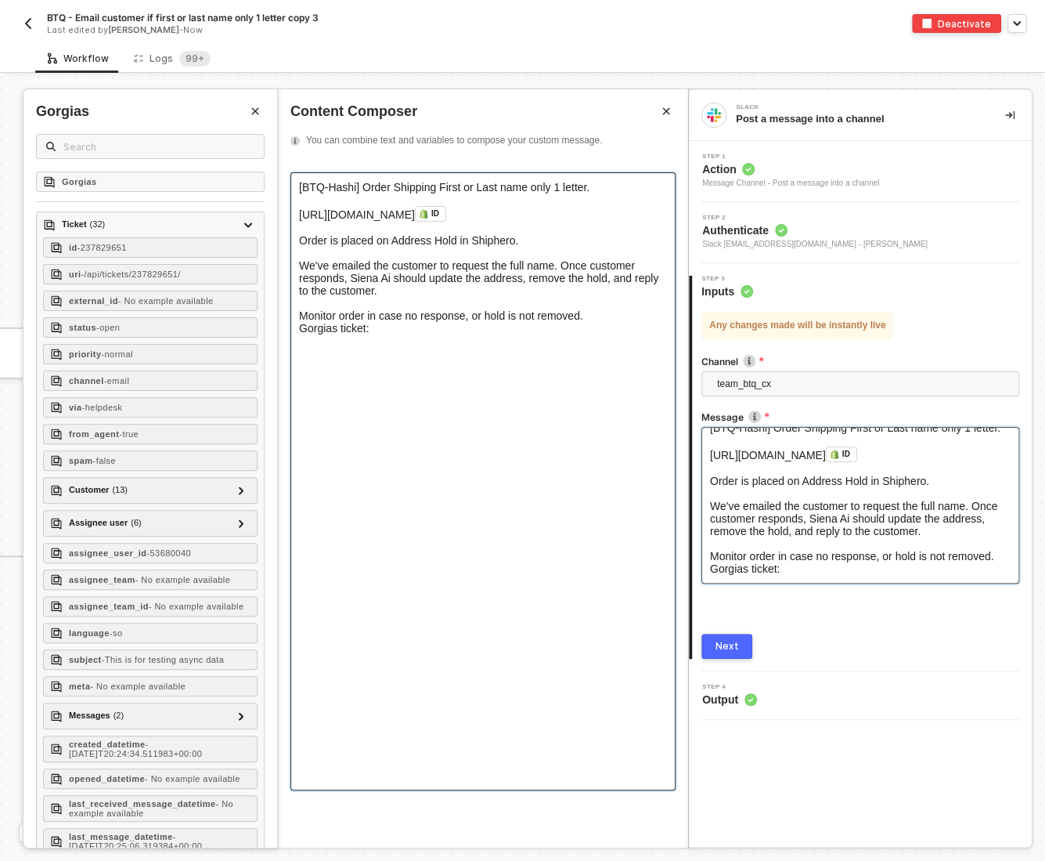
click at [385, 334] on div "Gorgias ticket:" at bounding box center [483, 328] width 368 height 13
click at [488, 334] on span "Gorgias ticket: https://bokksu.gorgias.com/app/ticket/532514306" at bounding box center [393, 328] width 189 height 13
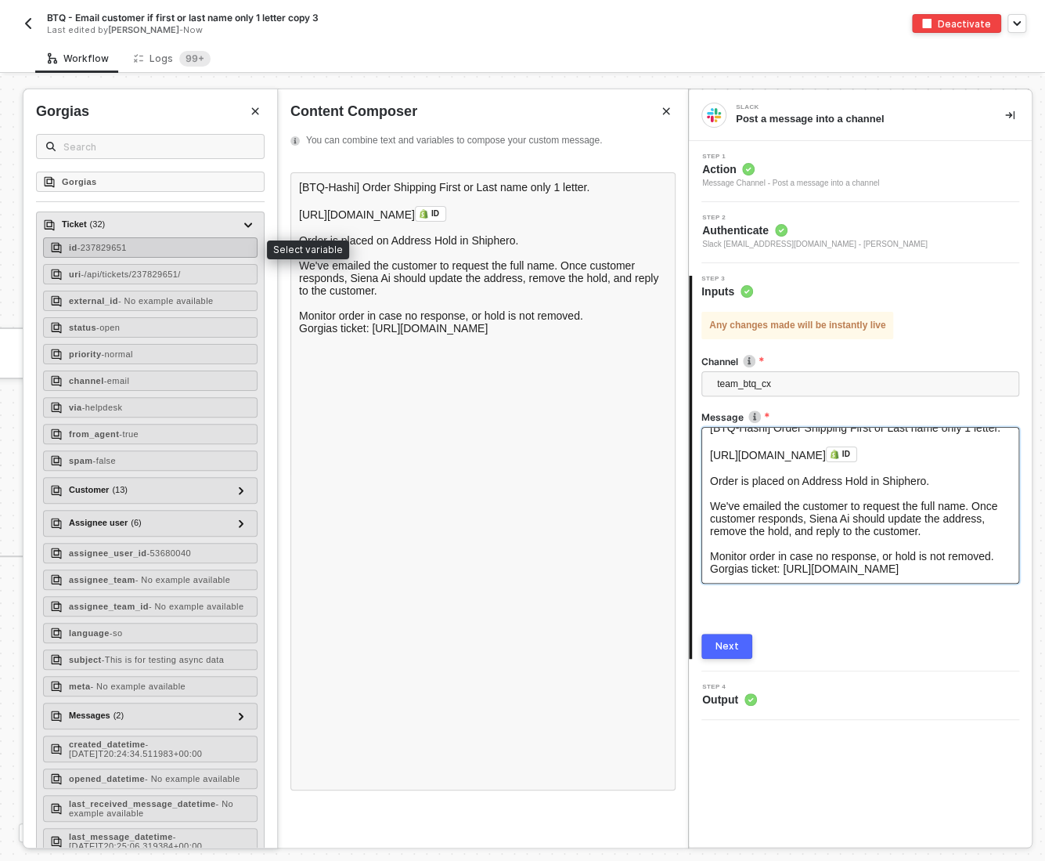
click at [114, 246] on span "- 237829651" at bounding box center [102, 247] width 49 height 9
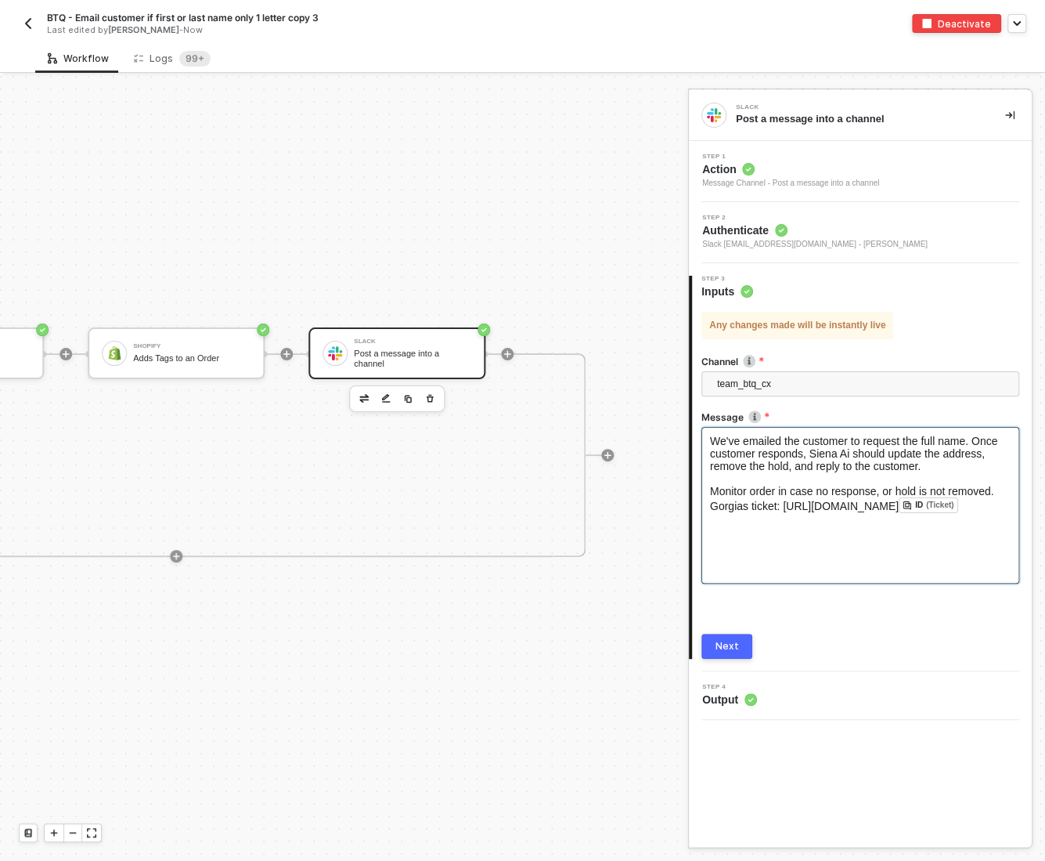
click at [742, 638] on button "Next" at bounding box center [727, 646] width 51 height 25
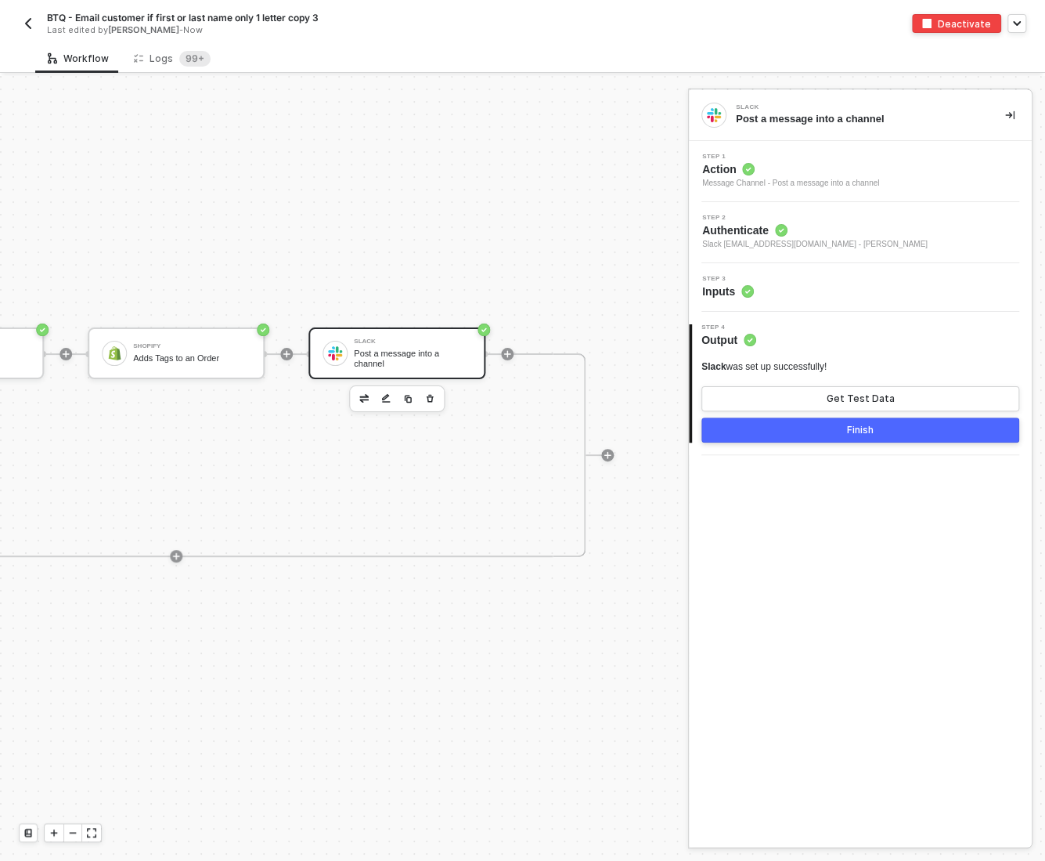
click at [763, 425] on button "Finish" at bounding box center [861, 429] width 318 height 25
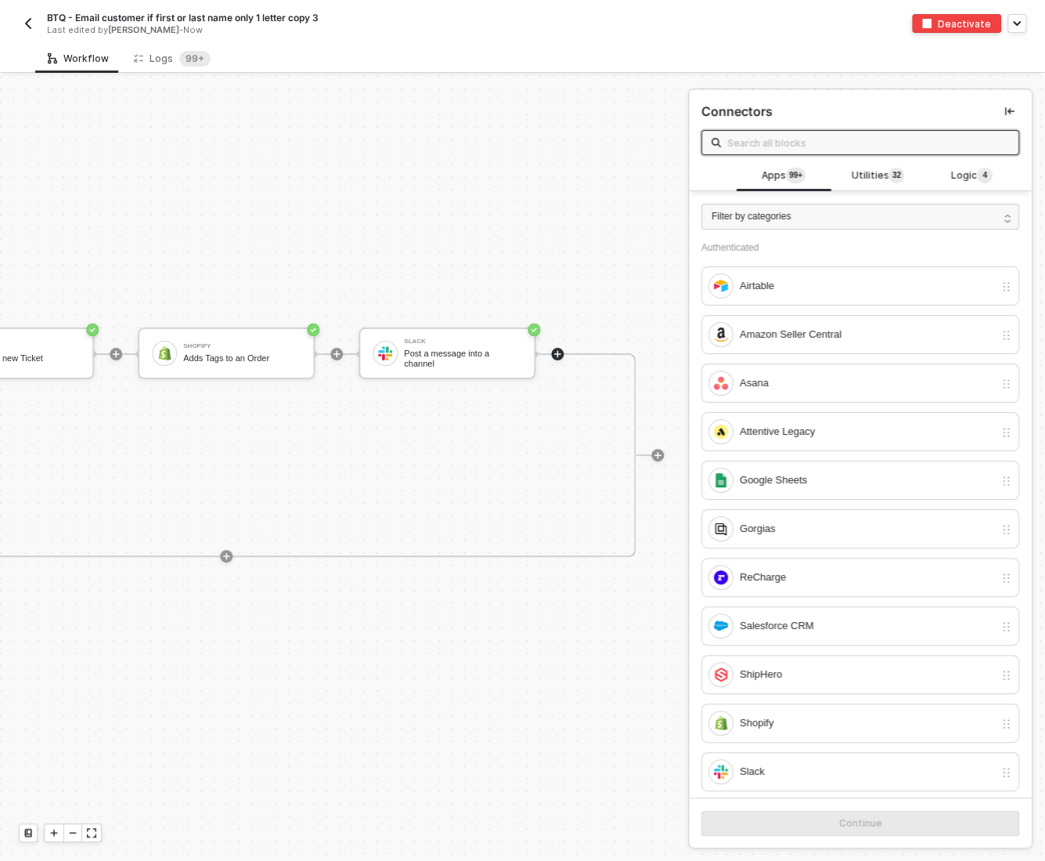
scroll to position [28, 427]
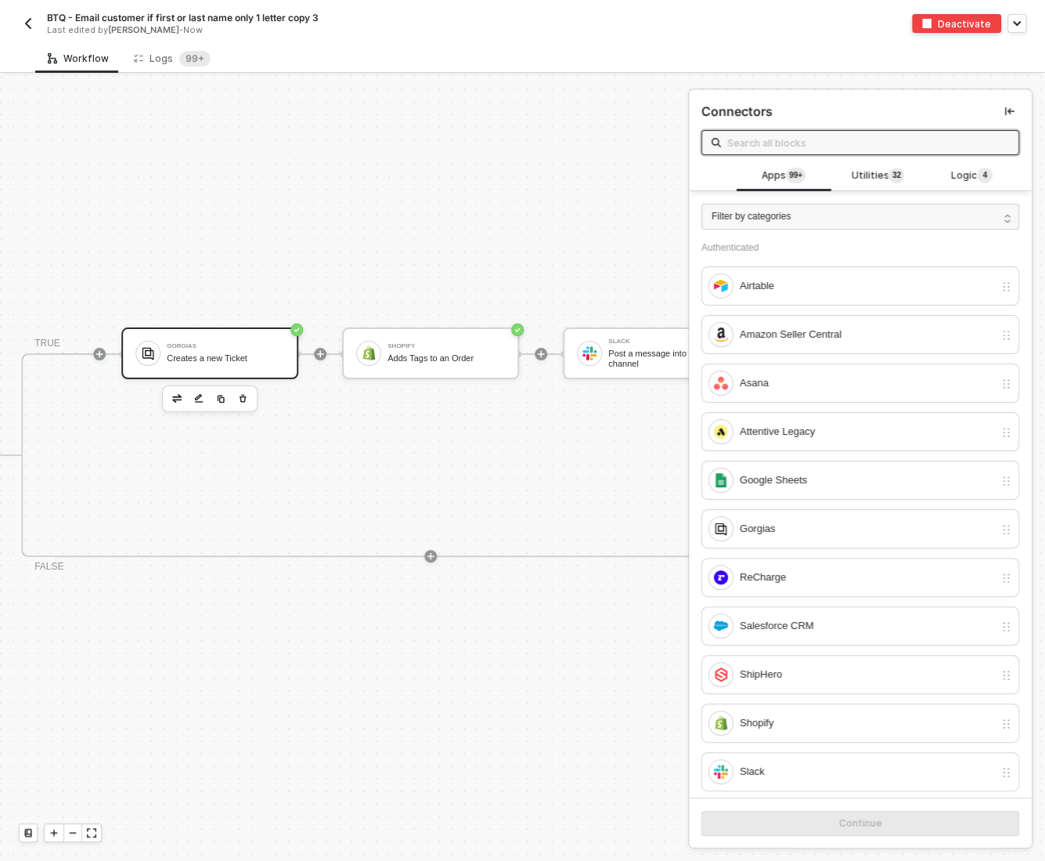
click at [211, 363] on div "Gorgias Creates a new Ticket" at bounding box center [225, 353] width 117 height 30
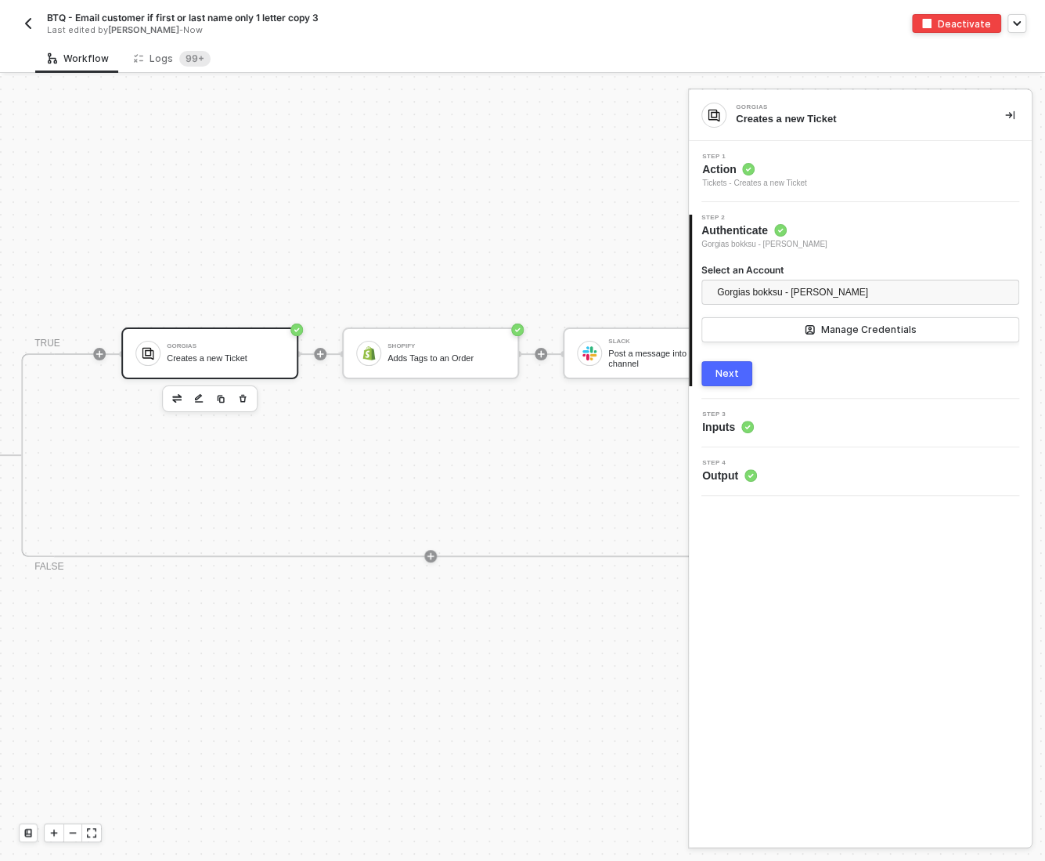
click at [803, 416] on div "Step 3 Inputs" at bounding box center [862, 422] width 339 height 23
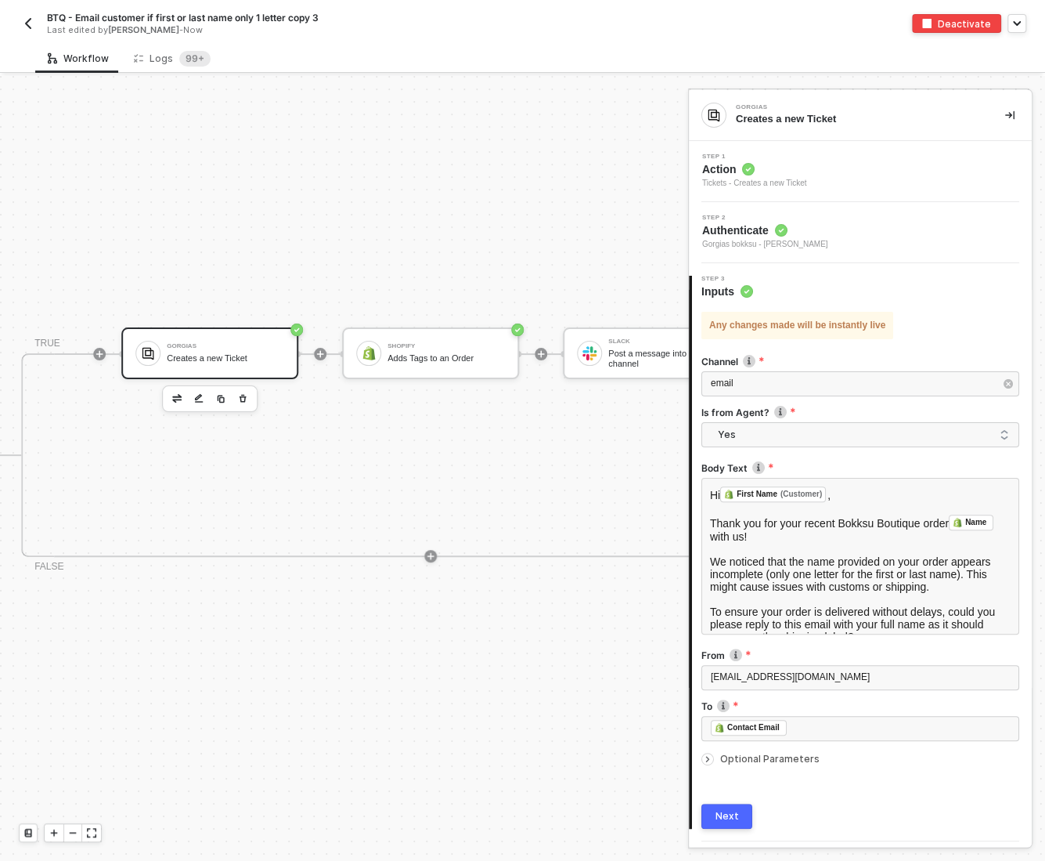
scroll to position [42, 0]
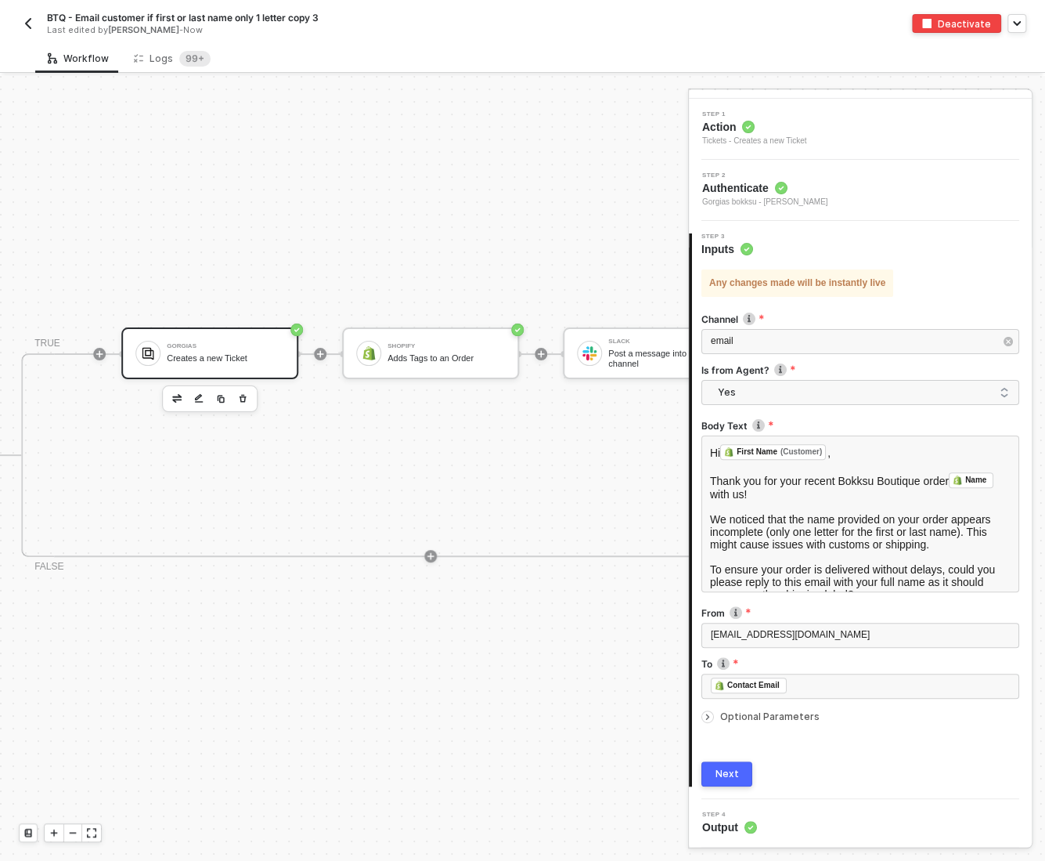
click at [23, 24] on img "button" at bounding box center [28, 23] width 13 height 13
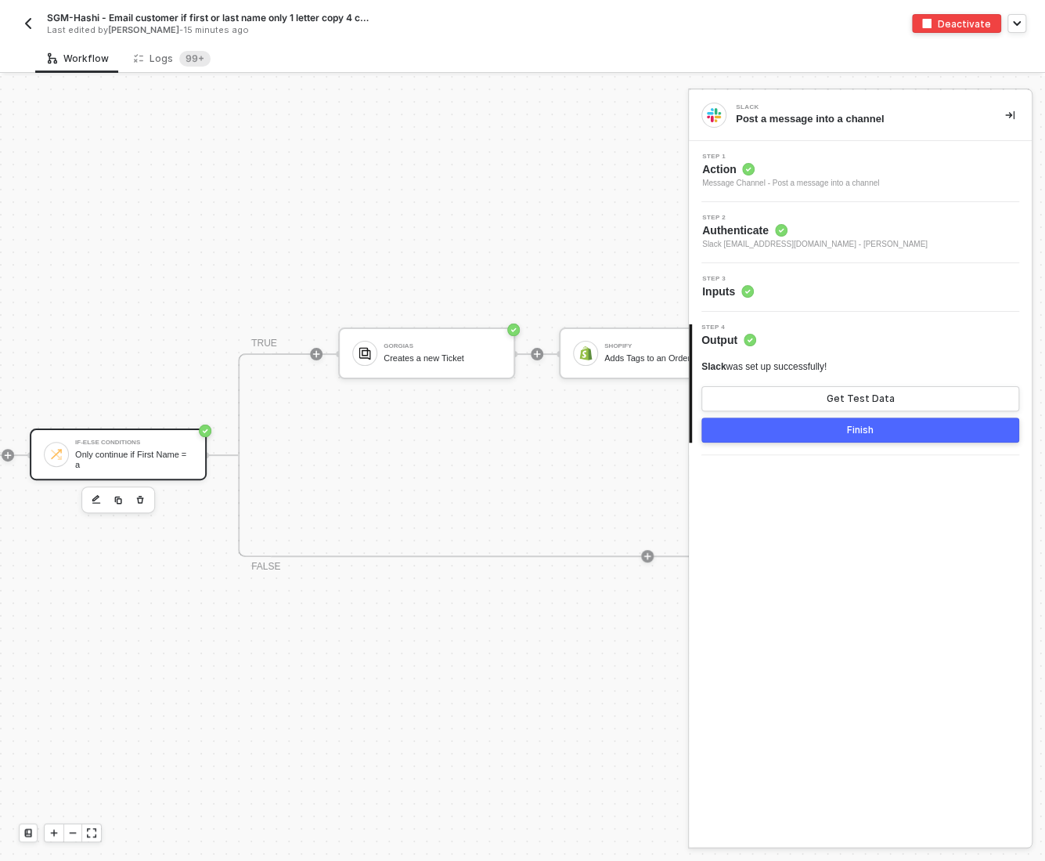
scroll to position [28, 446]
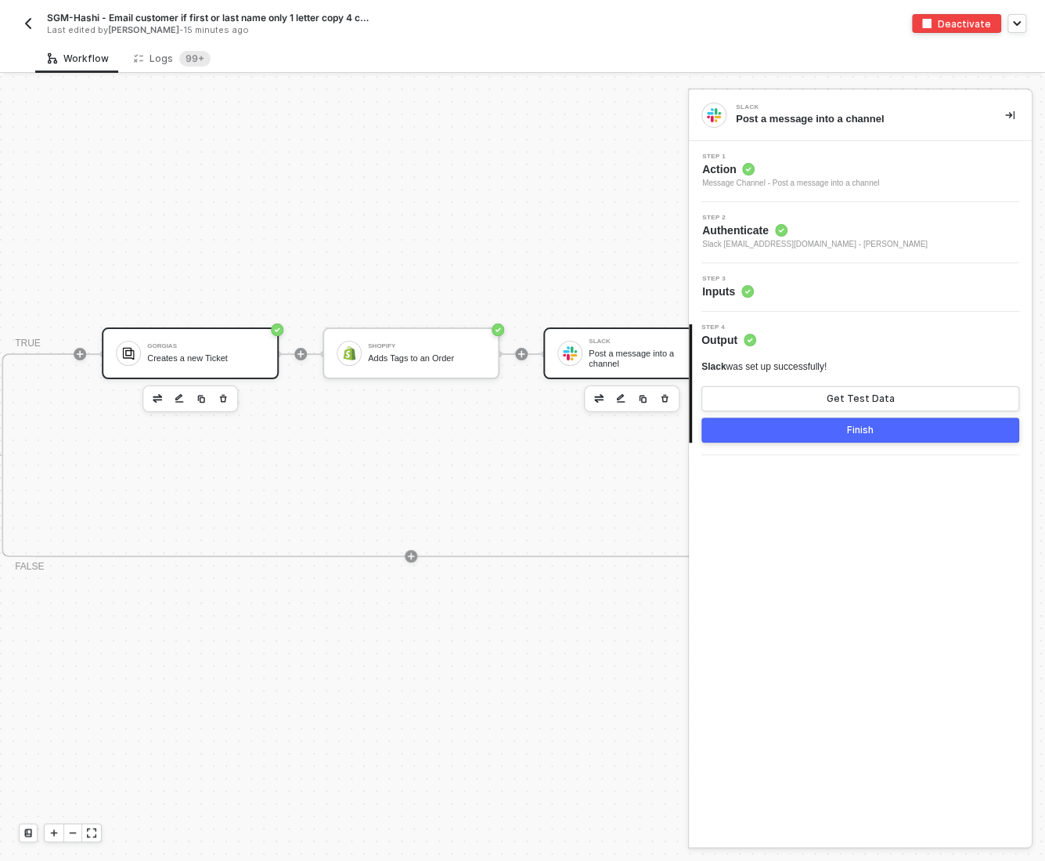
click at [178, 343] on div "Gorgias" at bounding box center [205, 346] width 117 height 6
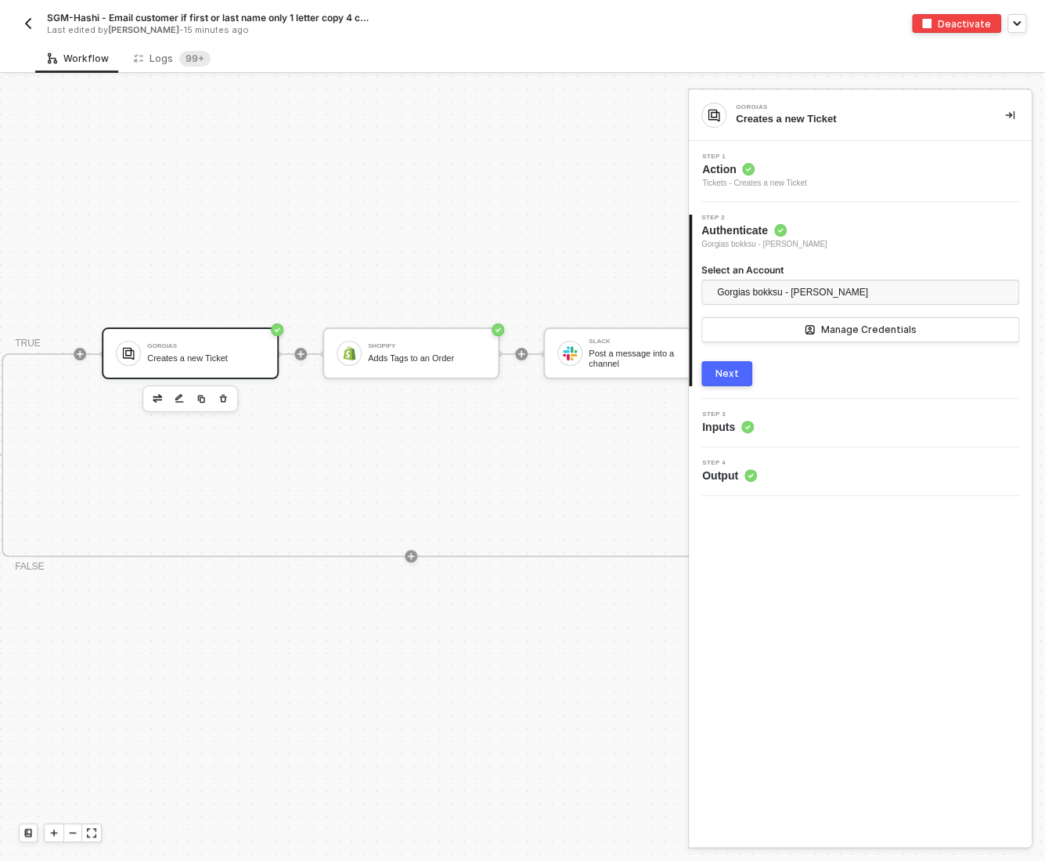
click at [751, 421] on icon at bounding box center [748, 427] width 13 height 13
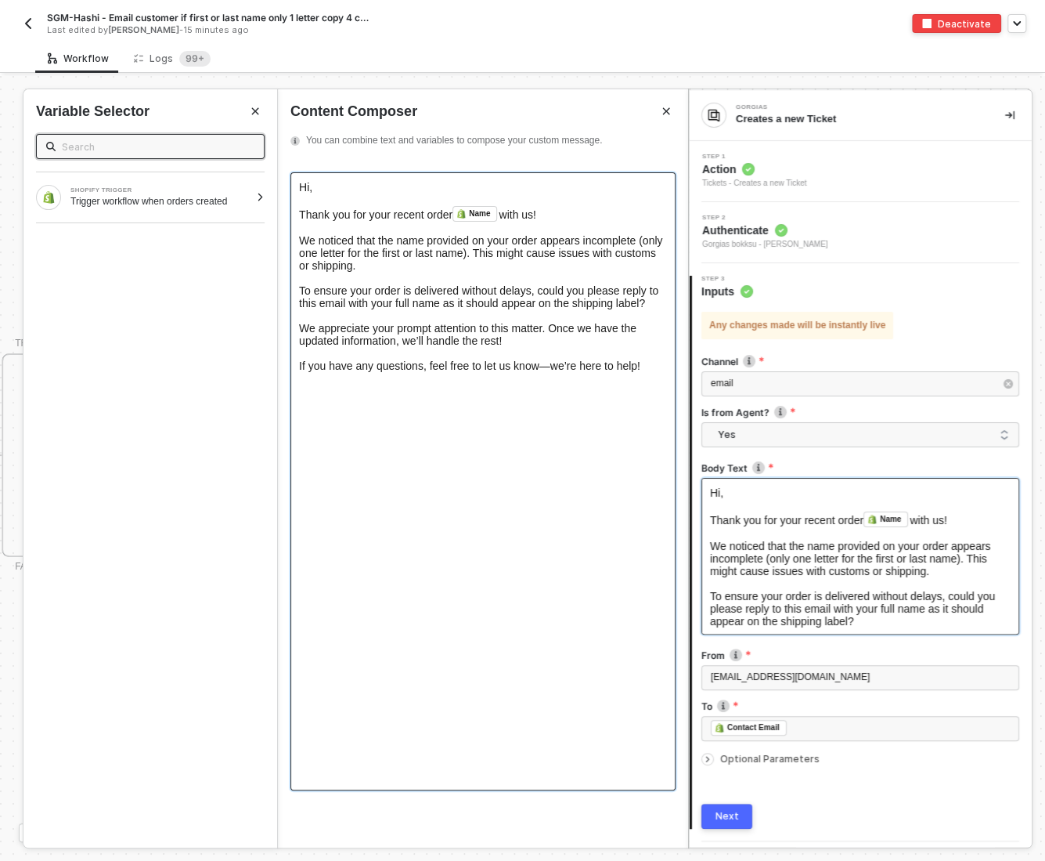
click at [309, 190] on span "Hi" at bounding box center [304, 187] width 10 height 13
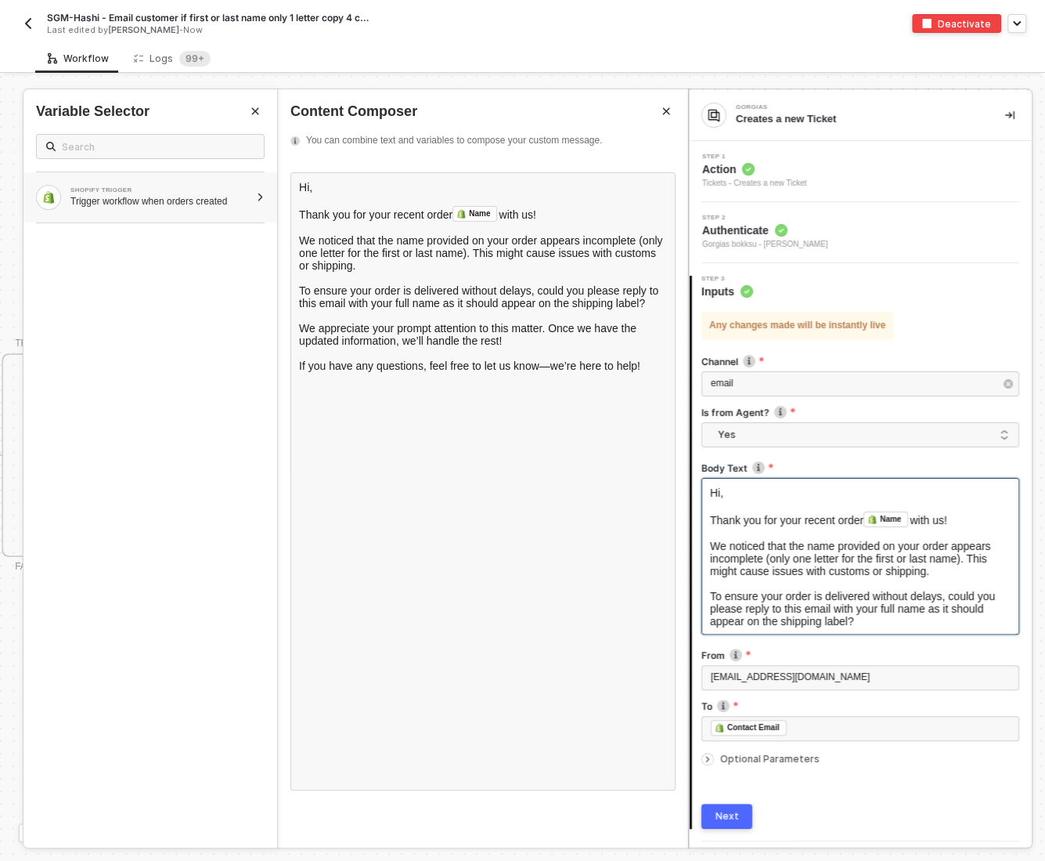
click at [215, 197] on div "Trigger workflow when orders created" at bounding box center [159, 201] width 179 height 13
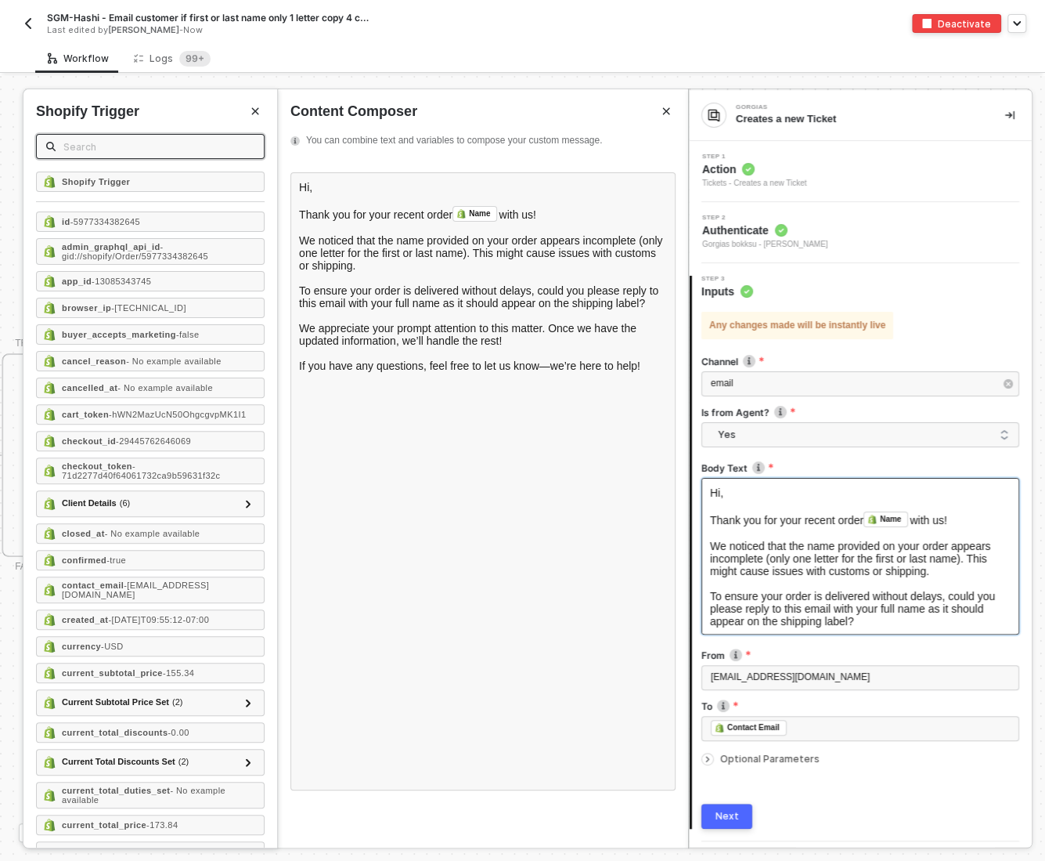
click at [99, 139] on input "text" at bounding box center [158, 146] width 191 height 17
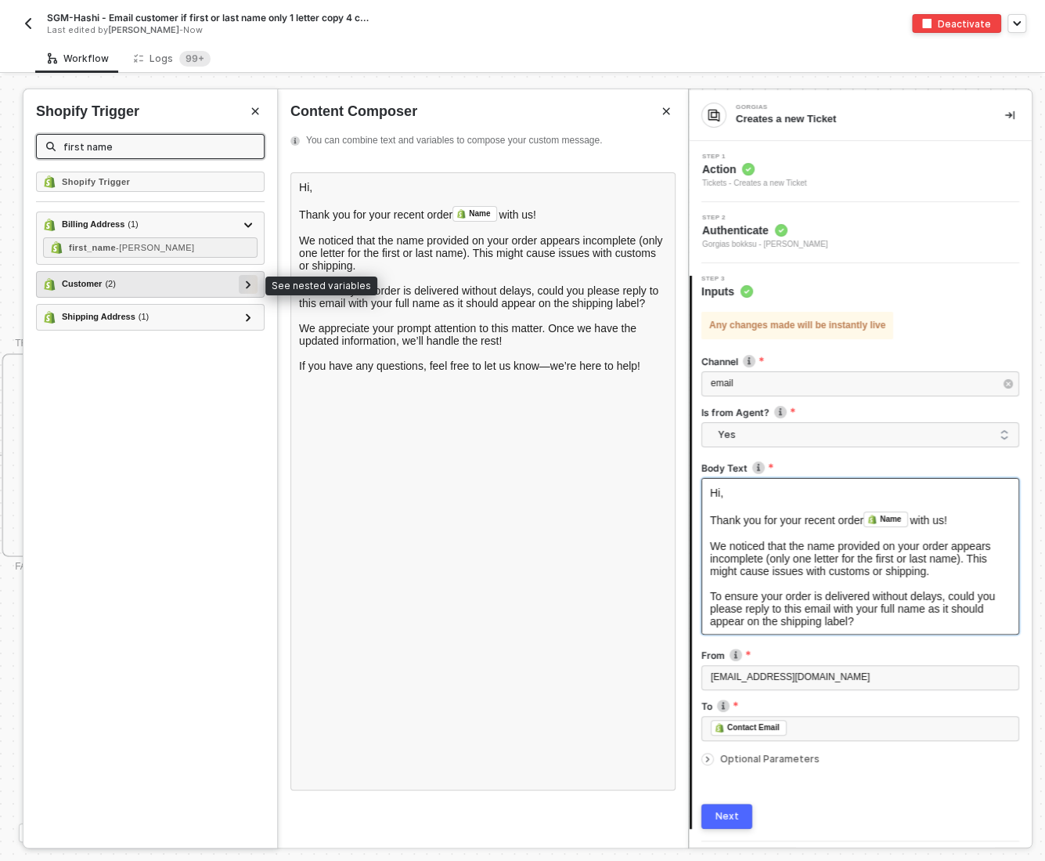
type input "first name"
click at [251, 281] on icon at bounding box center [248, 284] width 5 height 8
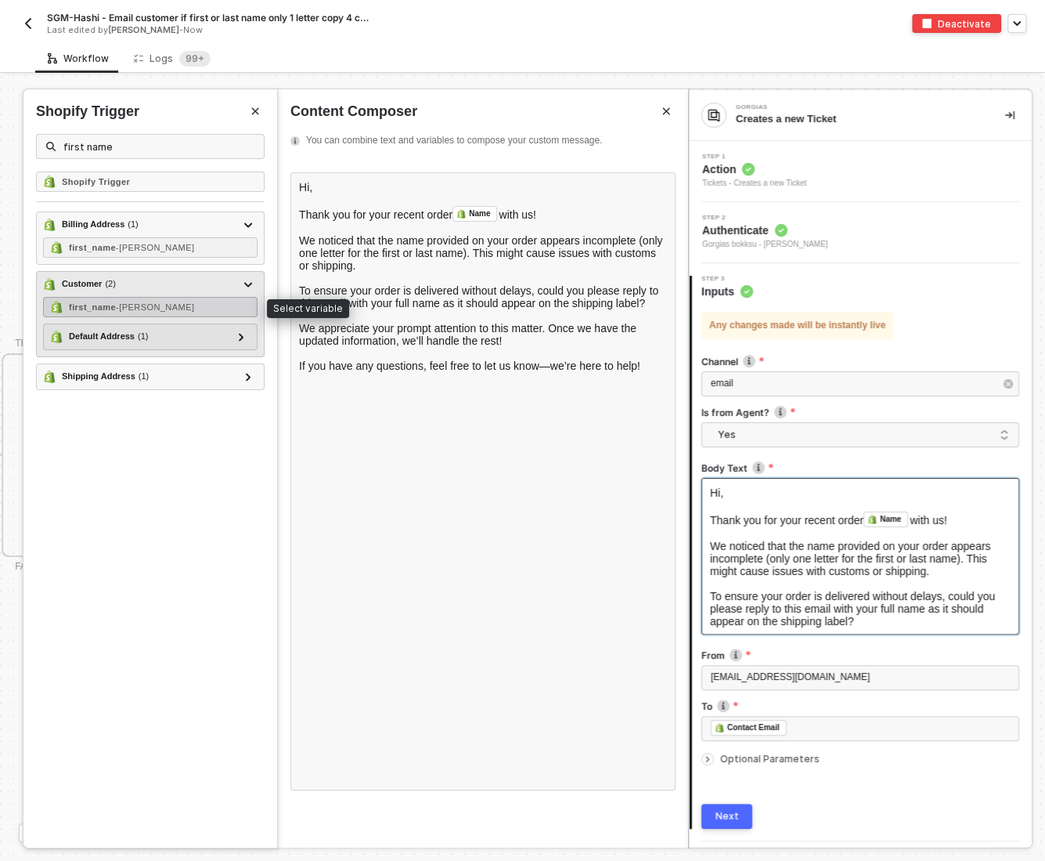
click at [150, 302] on span "- [PERSON_NAME]" at bounding box center [155, 306] width 78 height 9
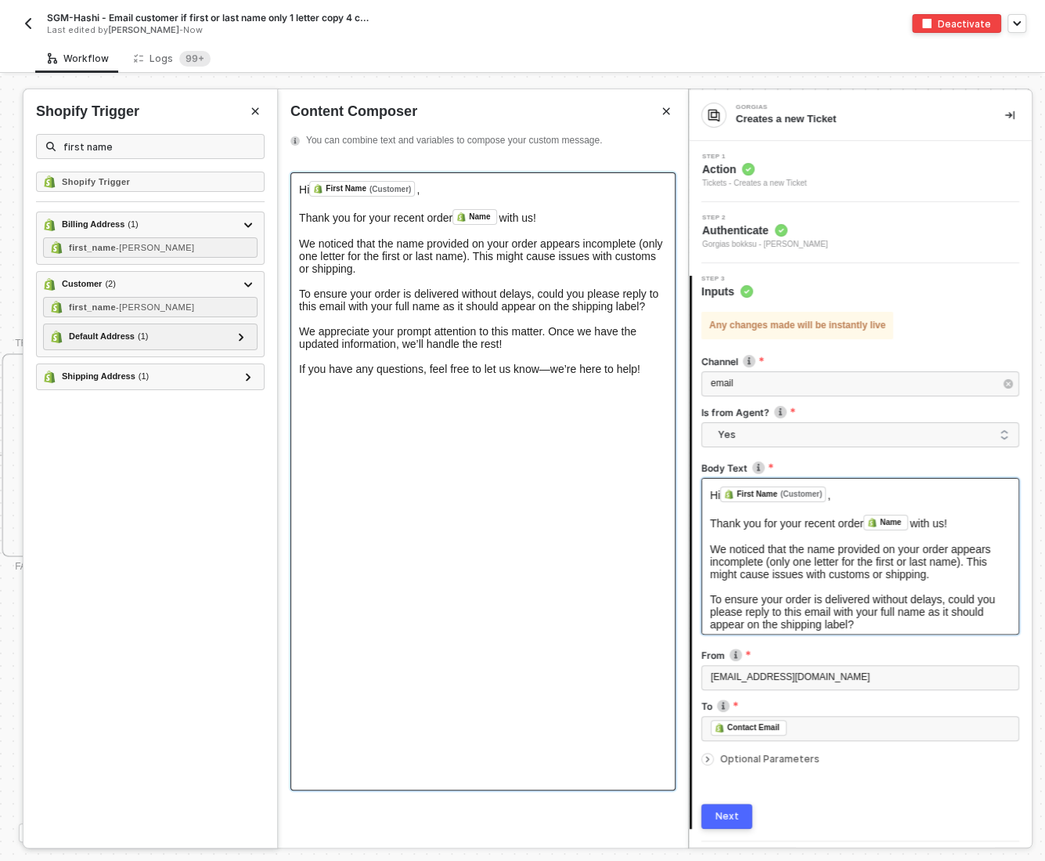
click at [428, 215] on span "Thank you for your recent order" at bounding box center [375, 217] width 153 height 13
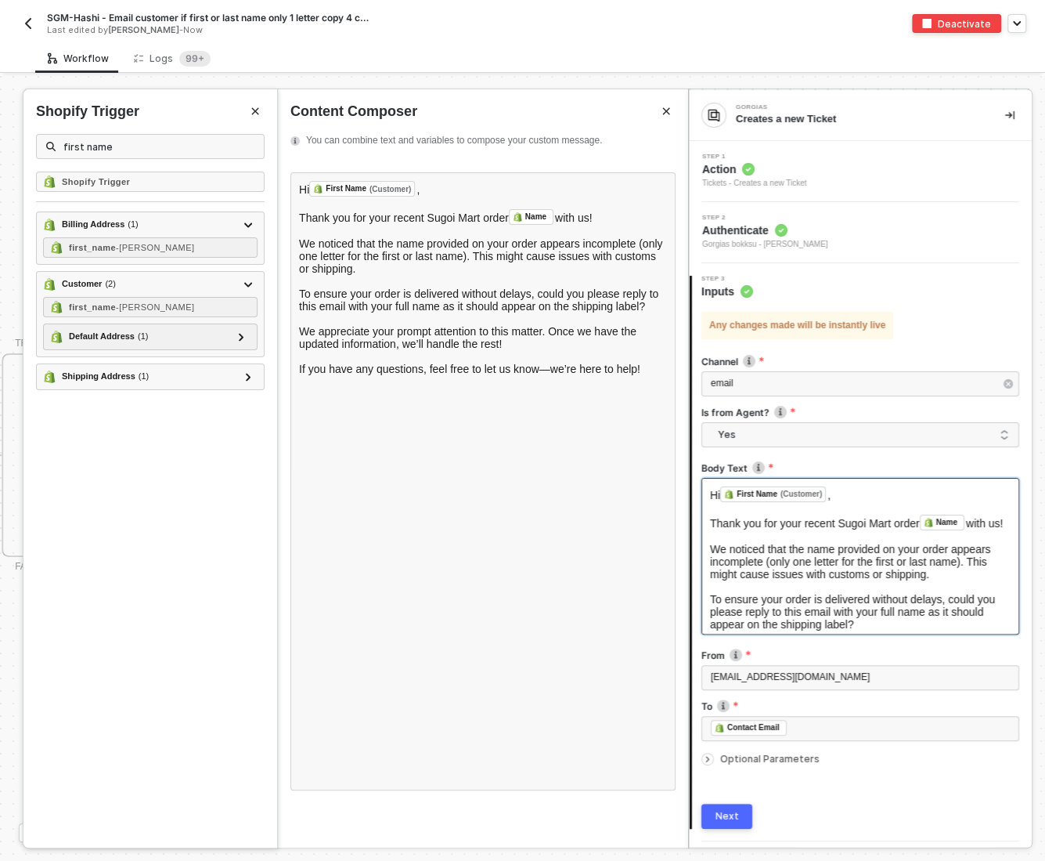
click at [708, 757] on icon "icon-arrow-right-small" at bounding box center [708, 758] width 2 height 5
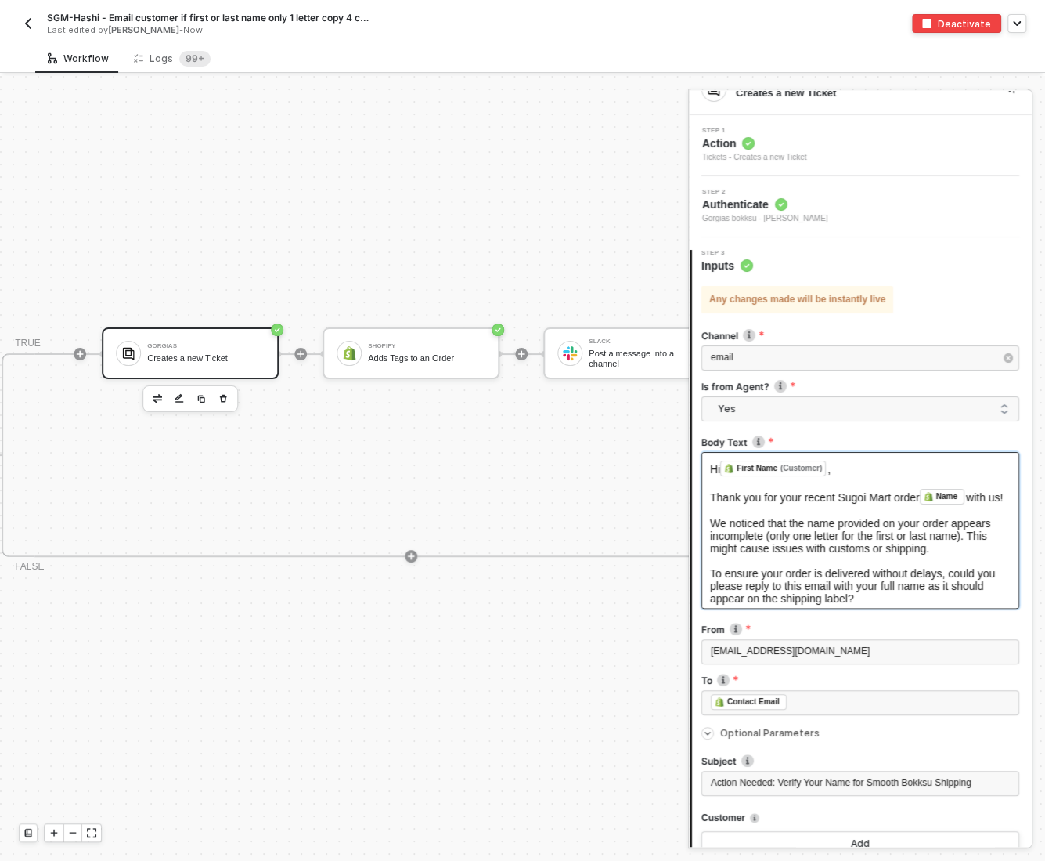
scroll to position [41, 0]
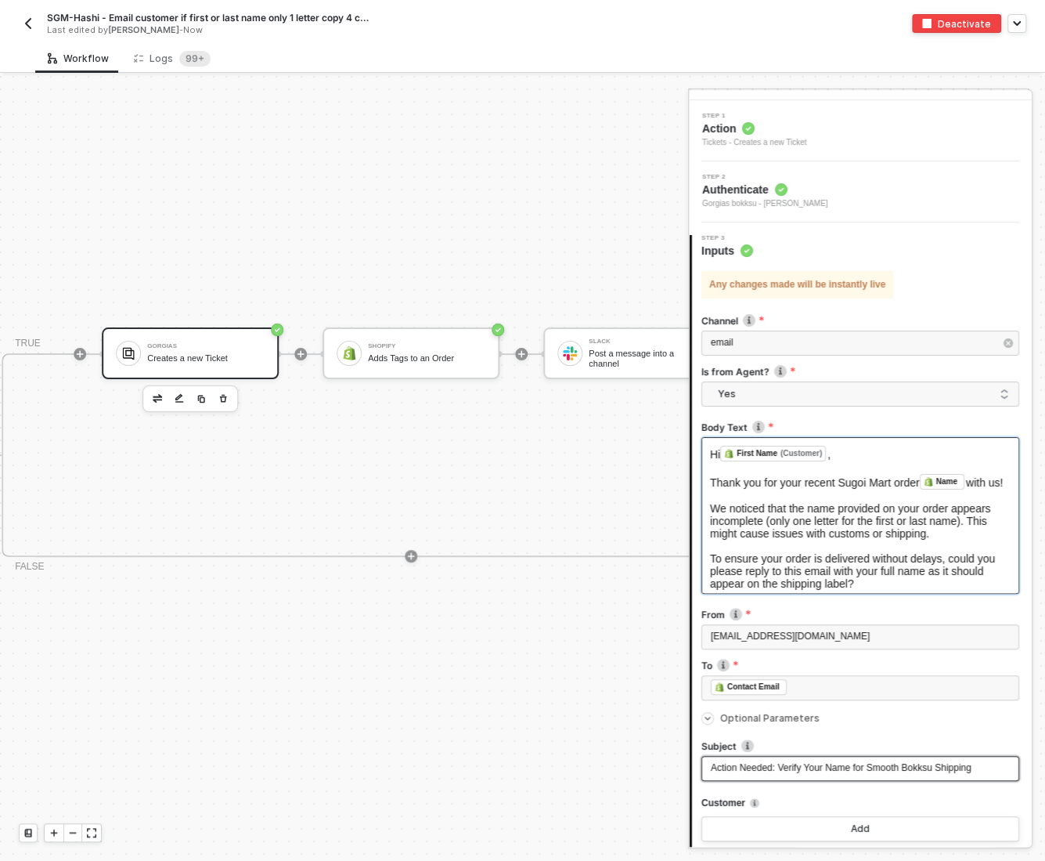
click at [931, 767] on span "Action Needed: Verify Your Name for Smooth Bokksu Shipping" at bounding box center [841, 767] width 261 height 11
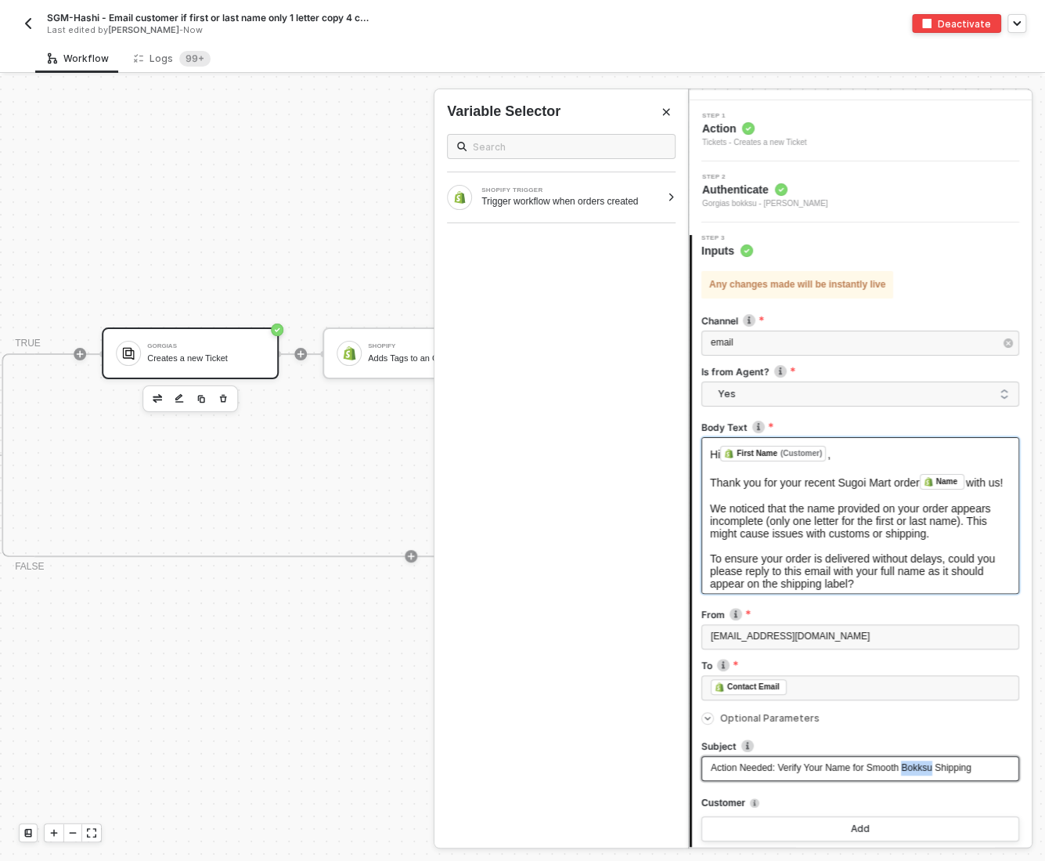
click at [931, 767] on span "Action Needed: Verify Your Name for Smooth Bokksu Shipping" at bounding box center [841, 767] width 261 height 11
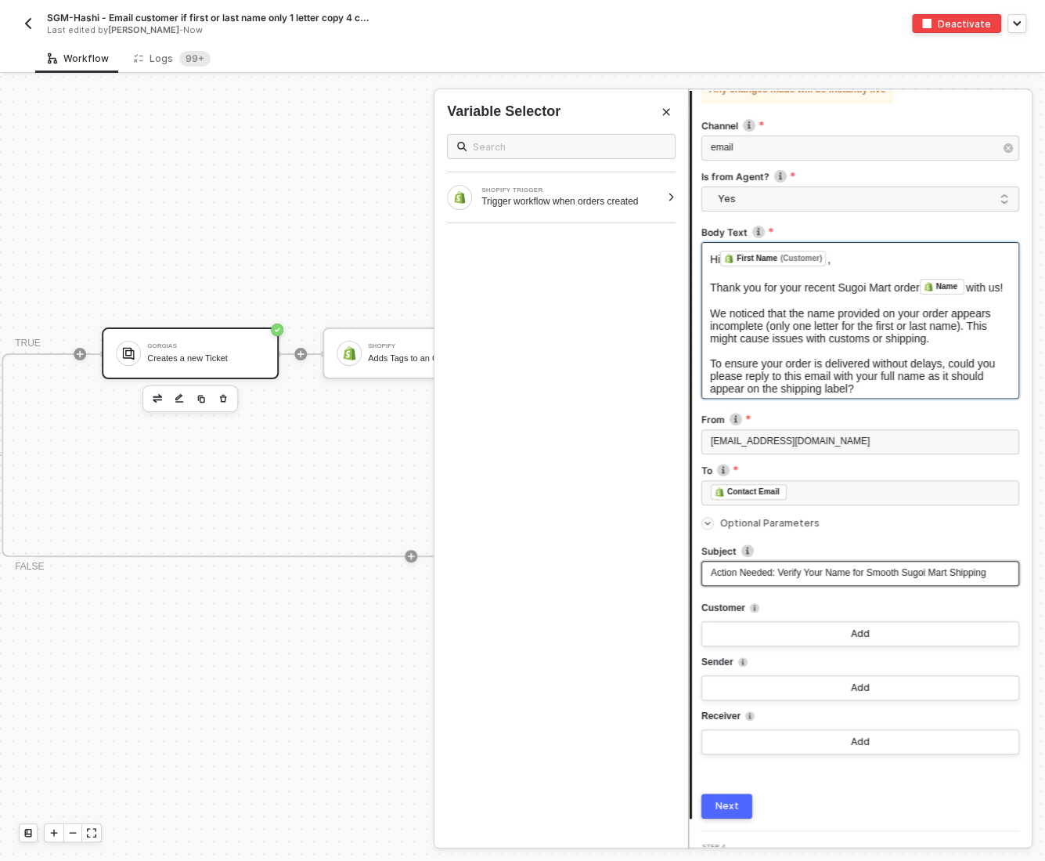
scroll to position [267, 0]
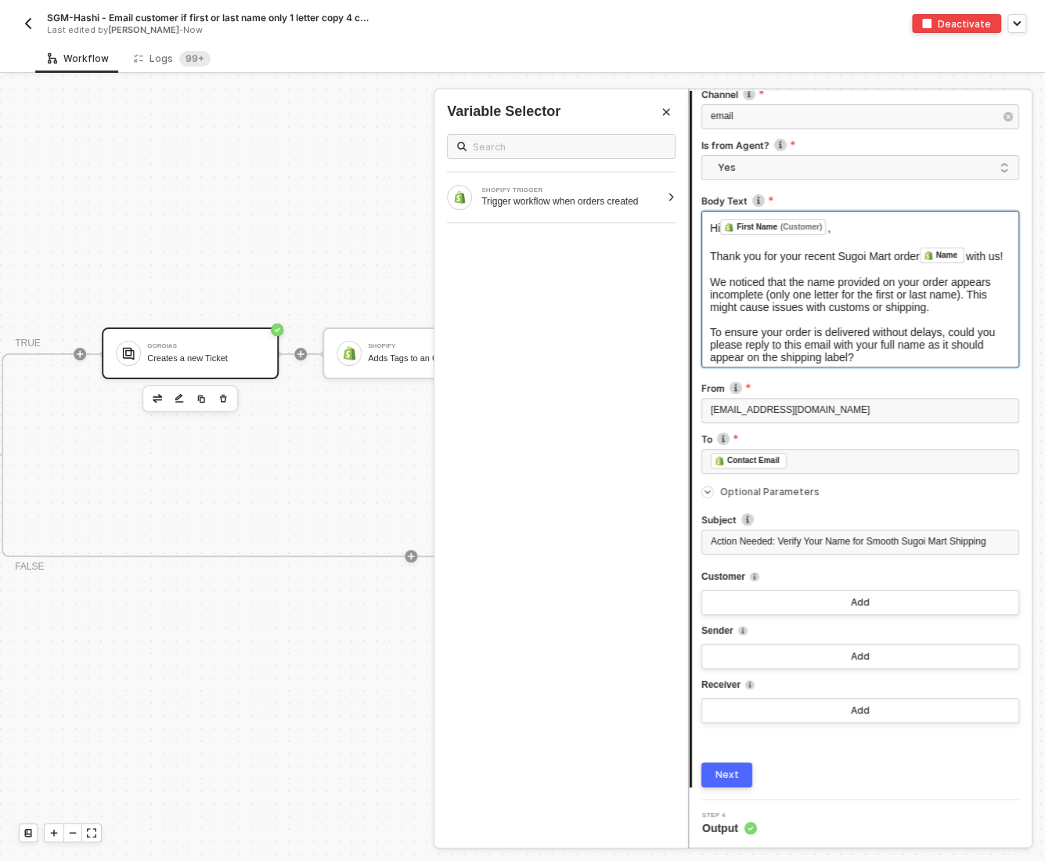
click at [719, 775] on div "Next" at bounding box center [727, 774] width 23 height 13
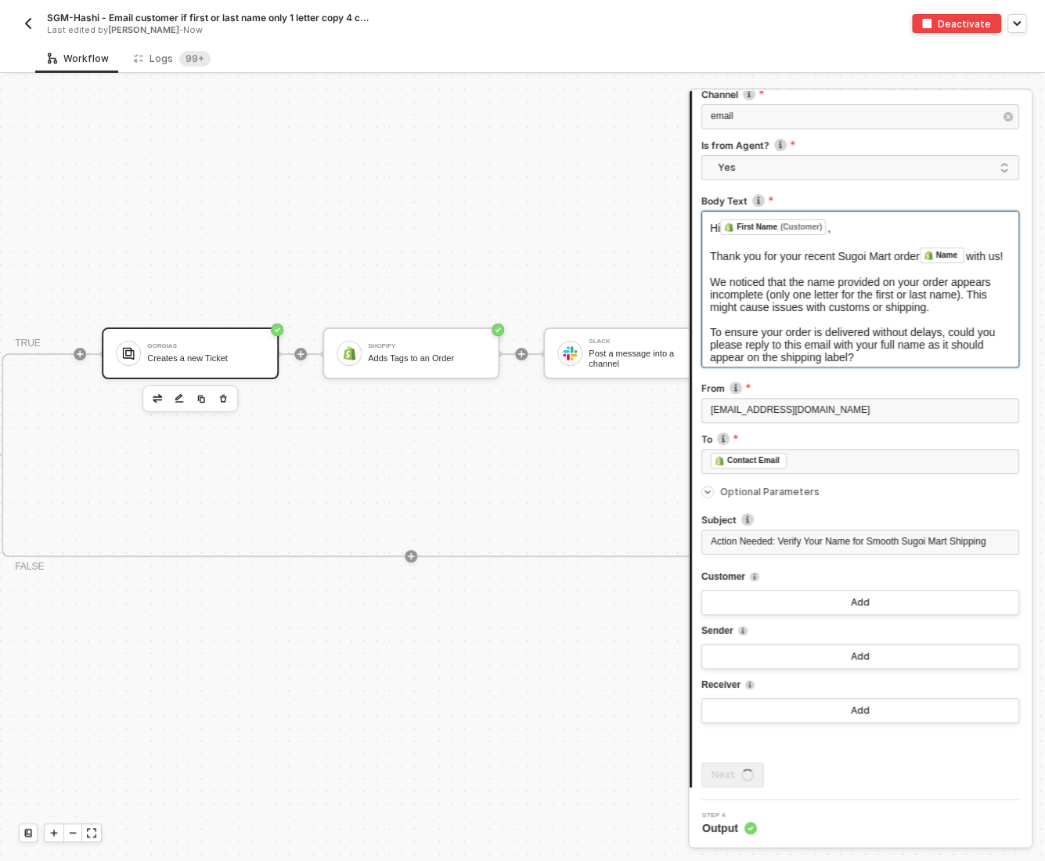
scroll to position [0, 0]
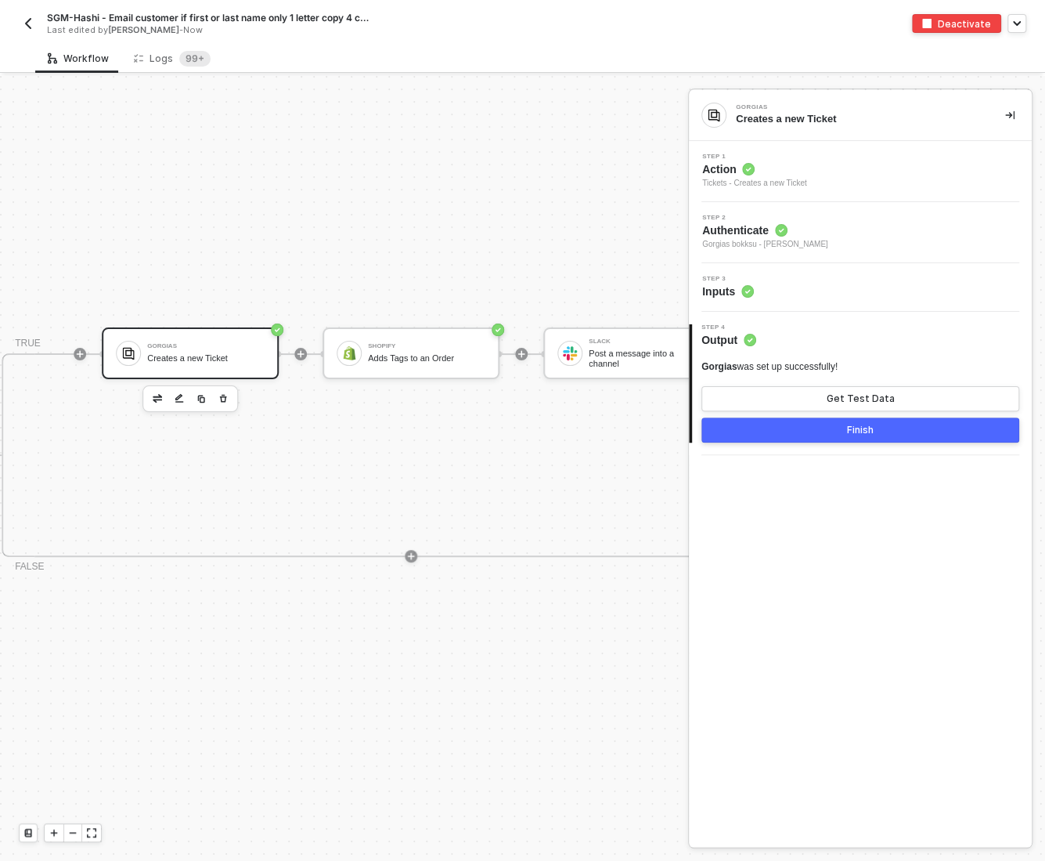
click at [794, 427] on button "Finish" at bounding box center [861, 429] width 318 height 25
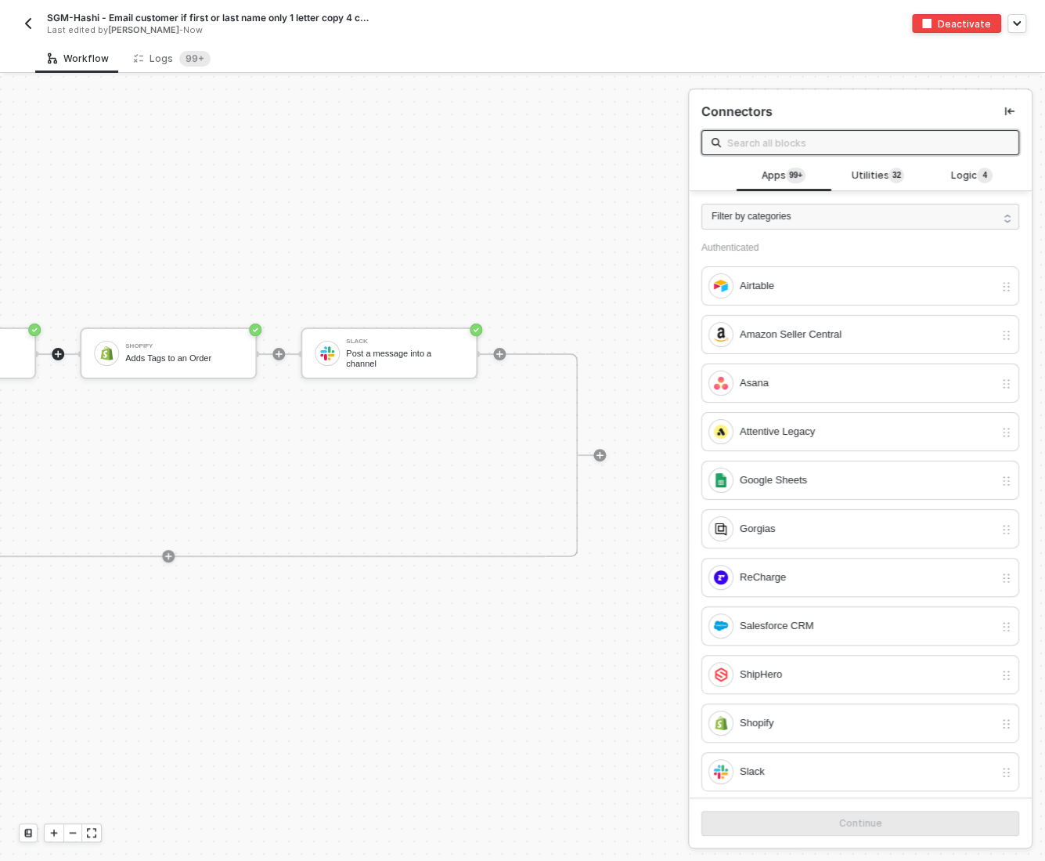
scroll to position [28, 705]
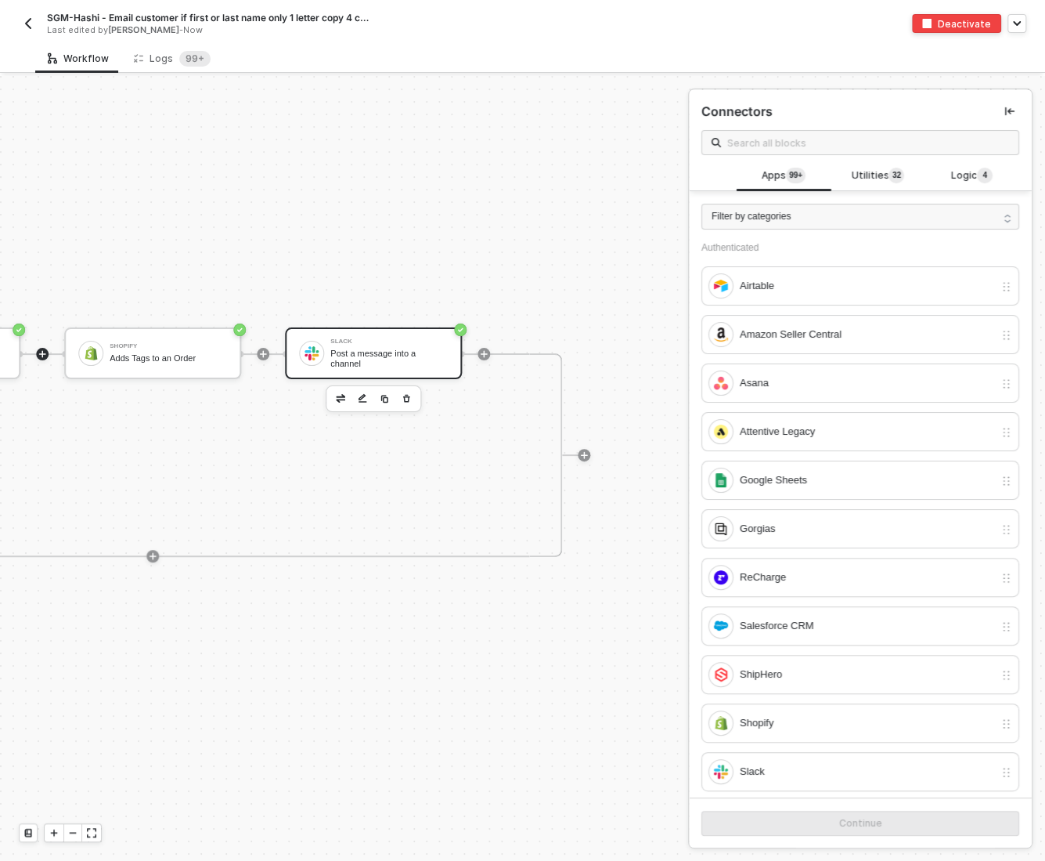
click at [352, 341] on div "Slack" at bounding box center [388, 341] width 117 height 6
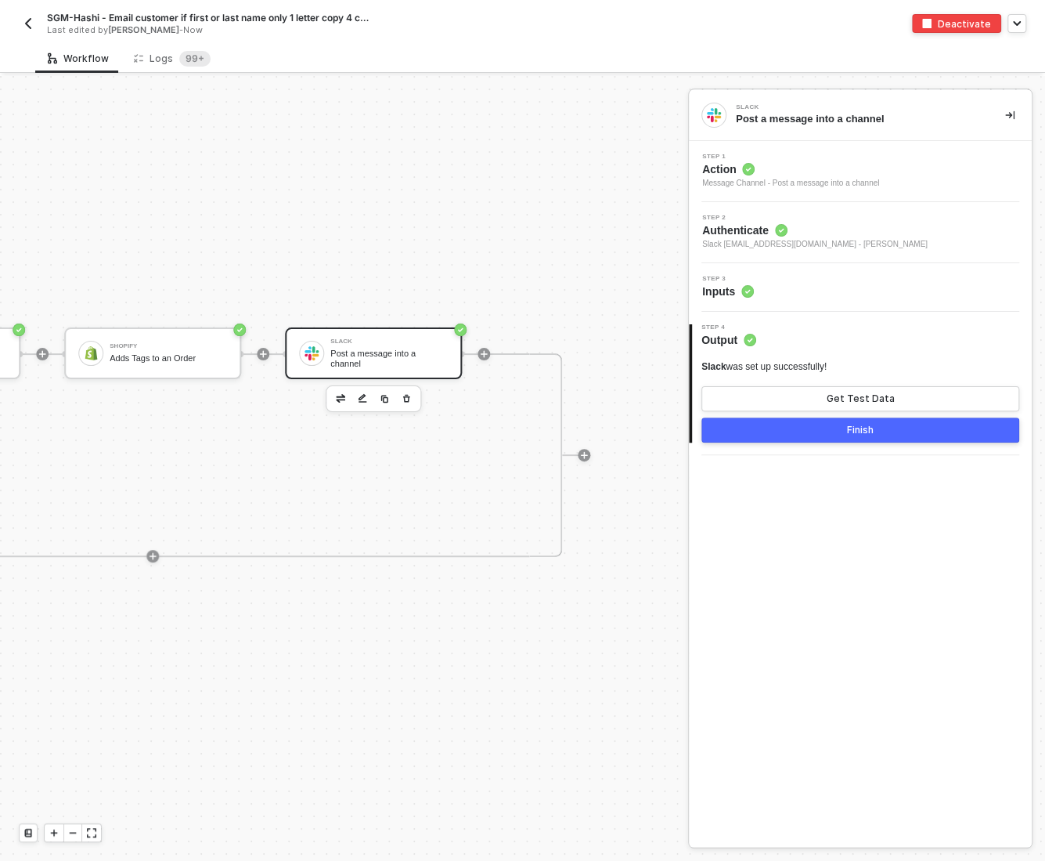
click at [825, 294] on div "Step 3 Inputs" at bounding box center [862, 287] width 339 height 23
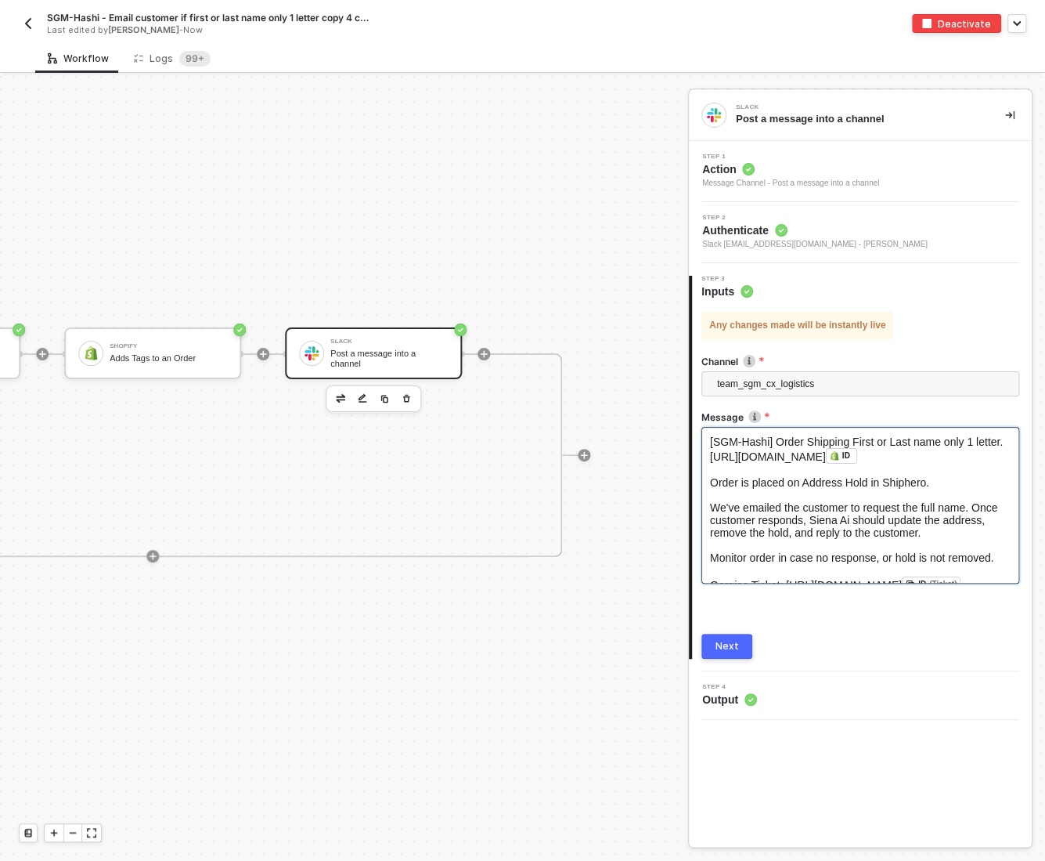
scroll to position [41, 0]
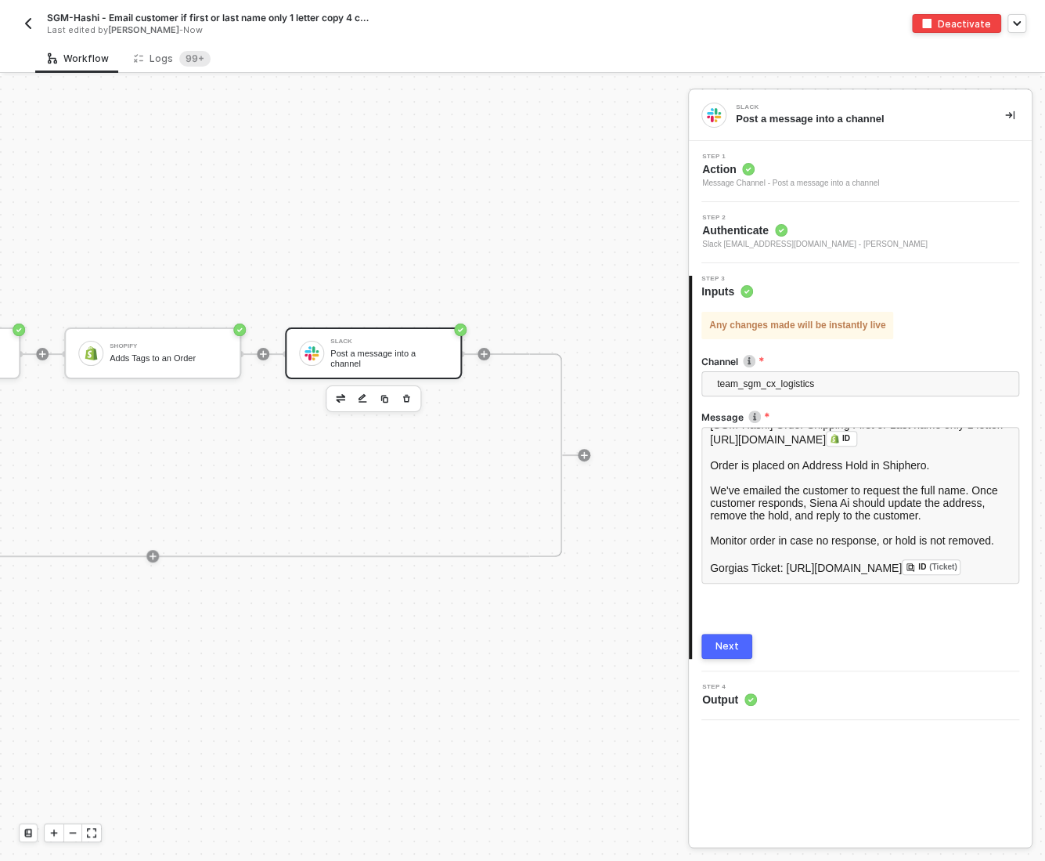
click at [728, 642] on div "Next" at bounding box center [727, 646] width 23 height 13
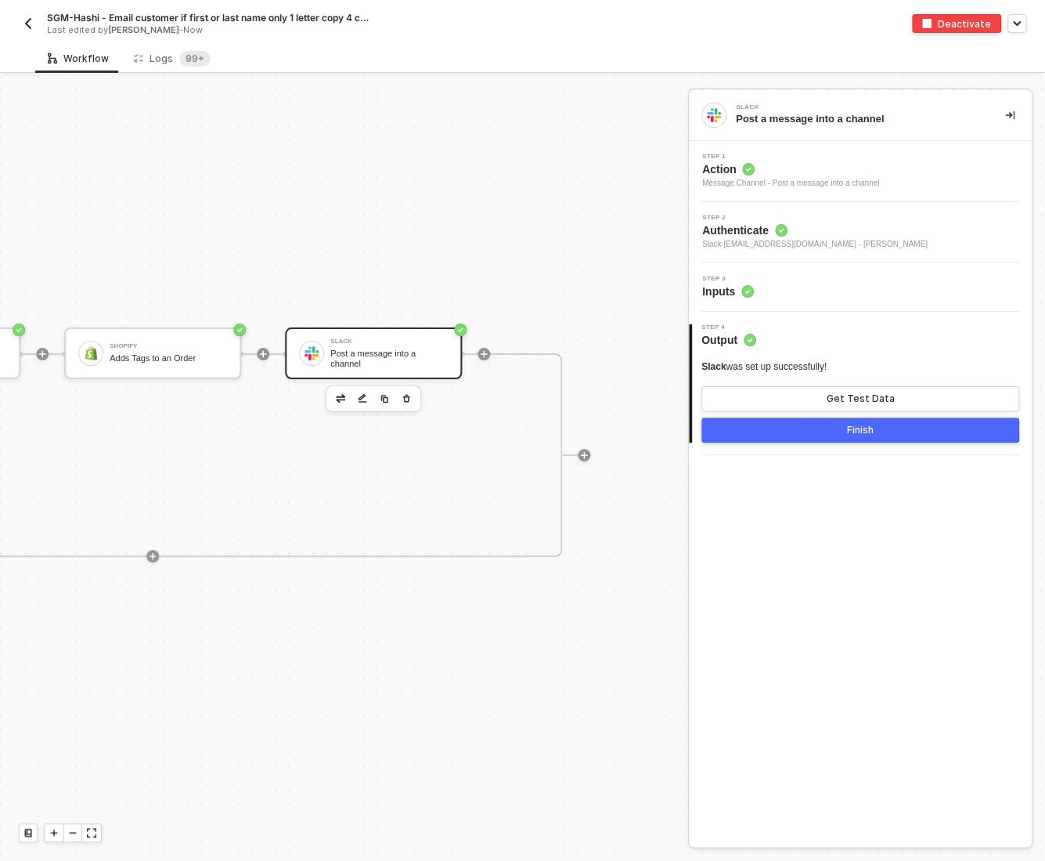
click at [802, 439] on button "Finish" at bounding box center [861, 429] width 318 height 25
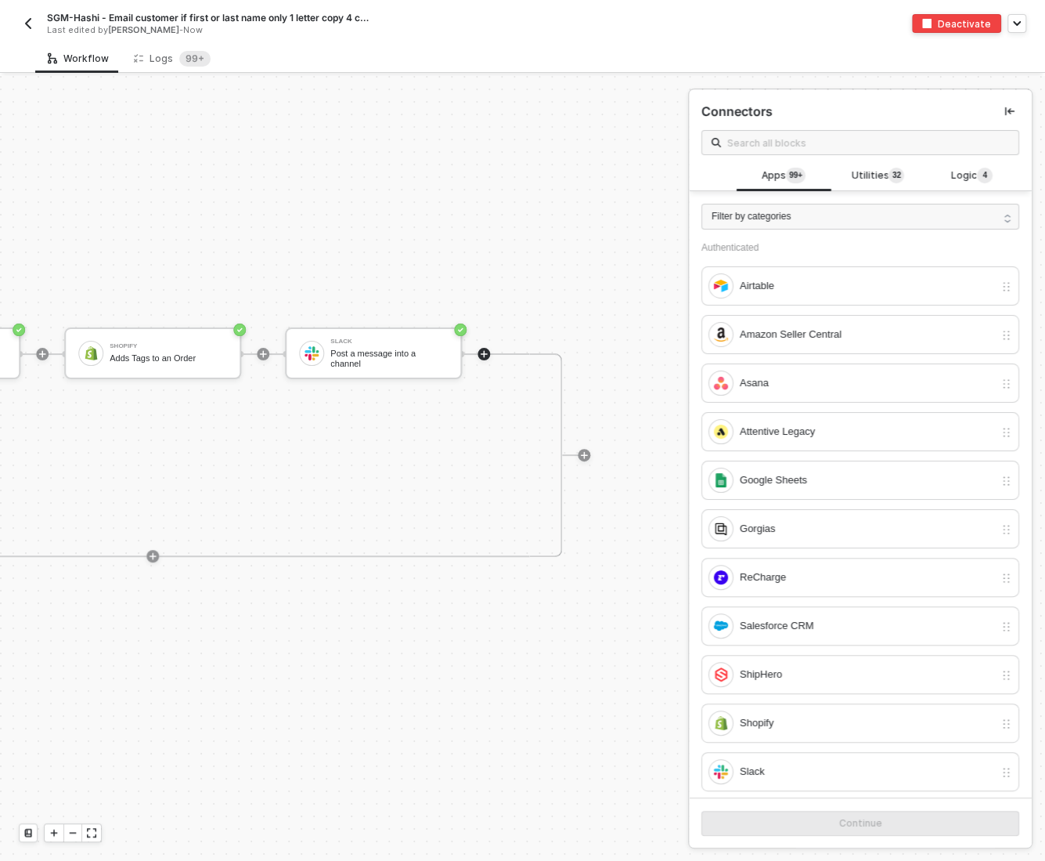
click at [25, 17] on img "button" at bounding box center [28, 23] width 13 height 13
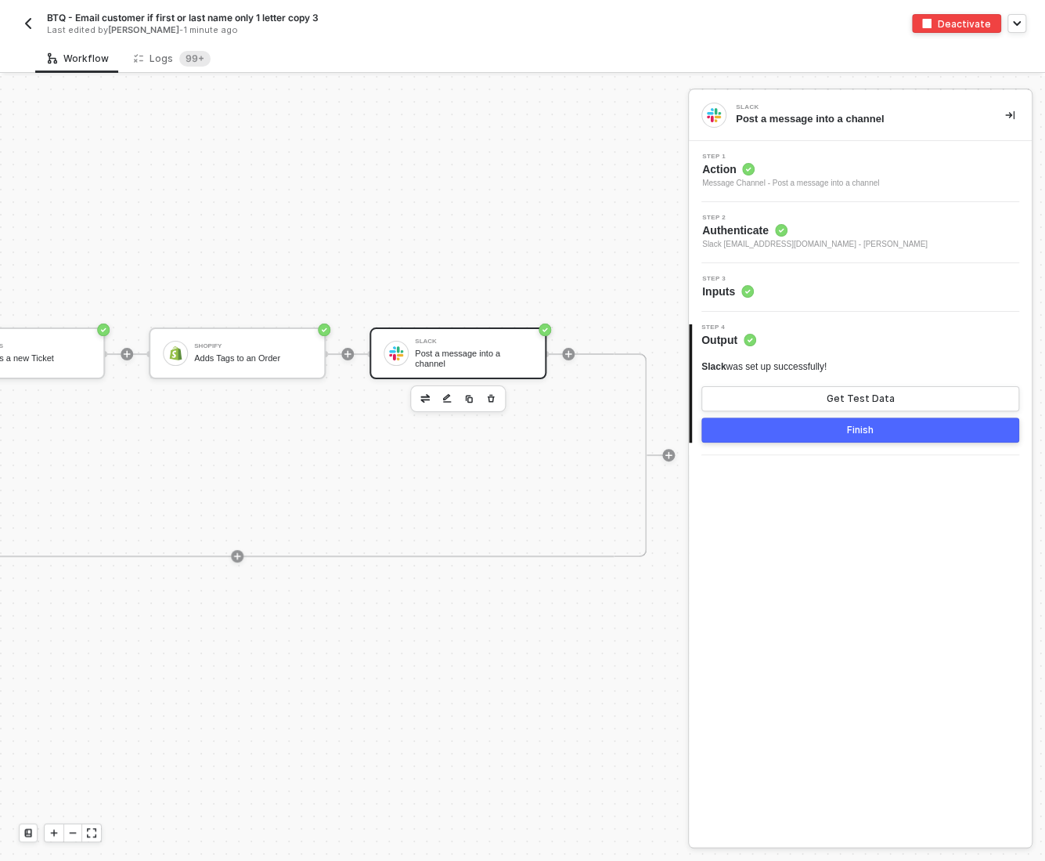
scroll to position [28, 705]
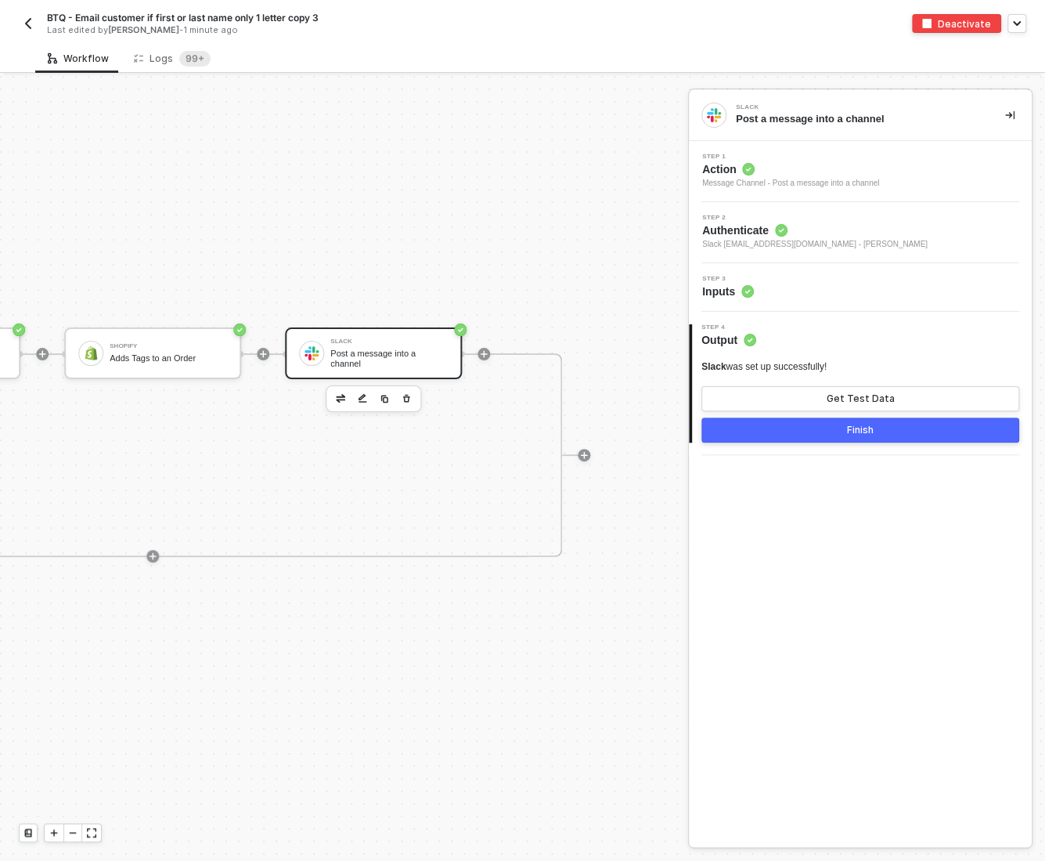
click at [352, 366] on div "Post a message into a channel" at bounding box center [388, 358] width 117 height 20
click at [858, 286] on div "Step 3 Inputs" at bounding box center [862, 287] width 339 height 23
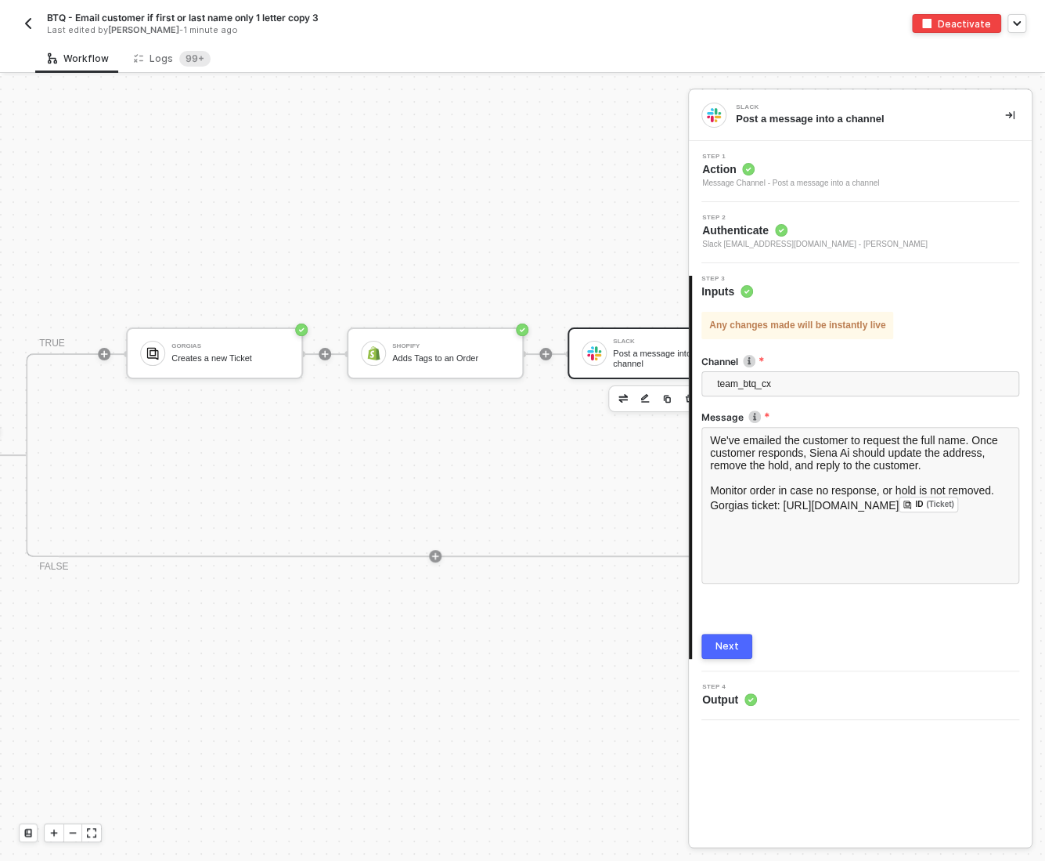
scroll to position [28, 381]
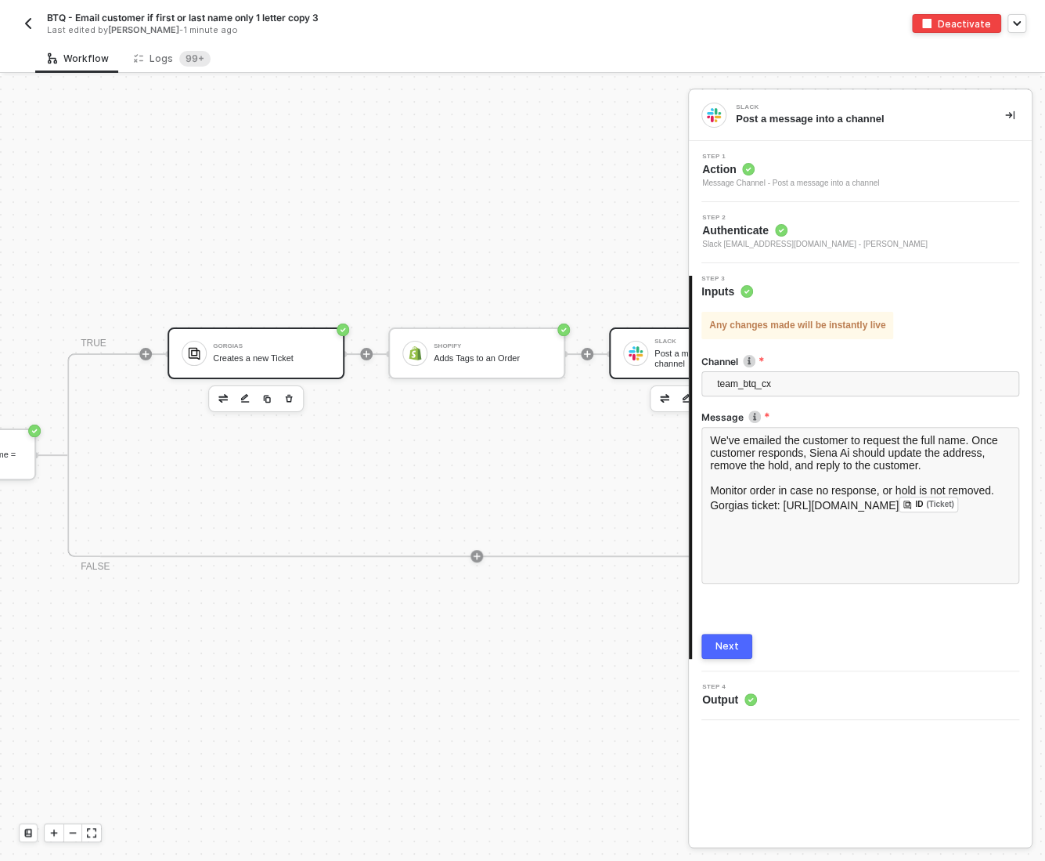
click at [237, 354] on div "Creates a new Ticket" at bounding box center [271, 358] width 117 height 10
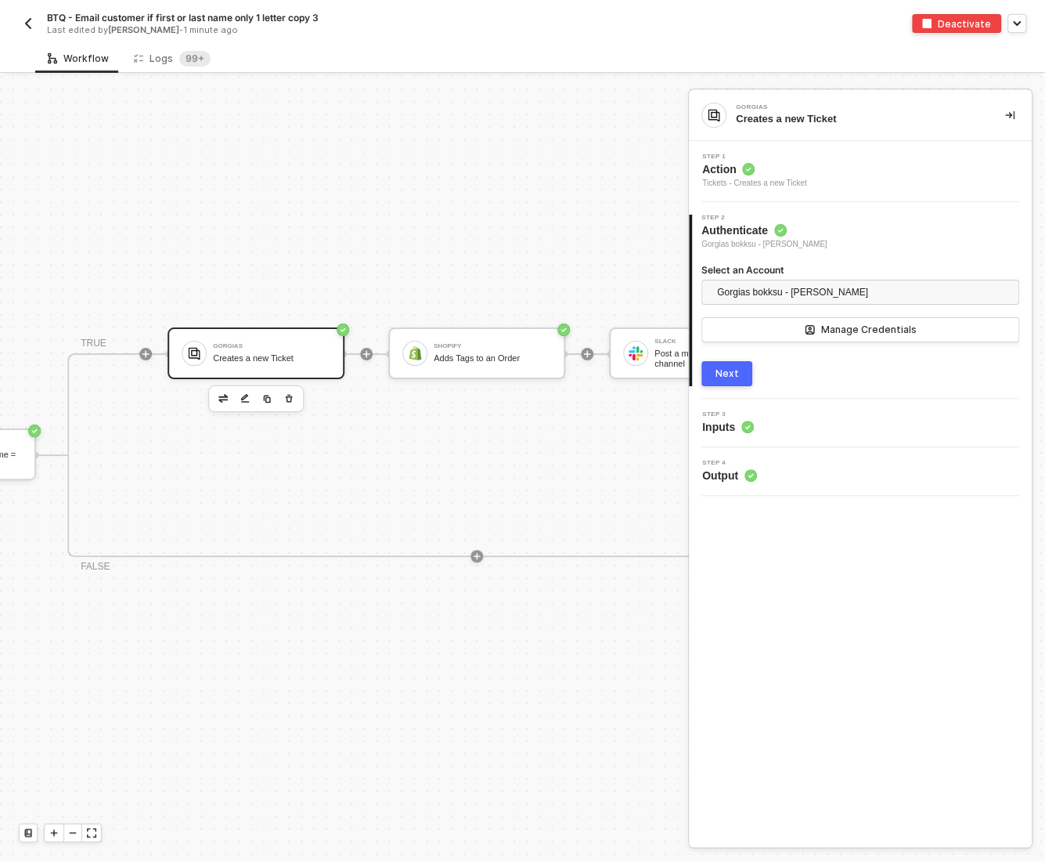
click at [806, 422] on div "Step 3 Inputs" at bounding box center [862, 422] width 339 height 23
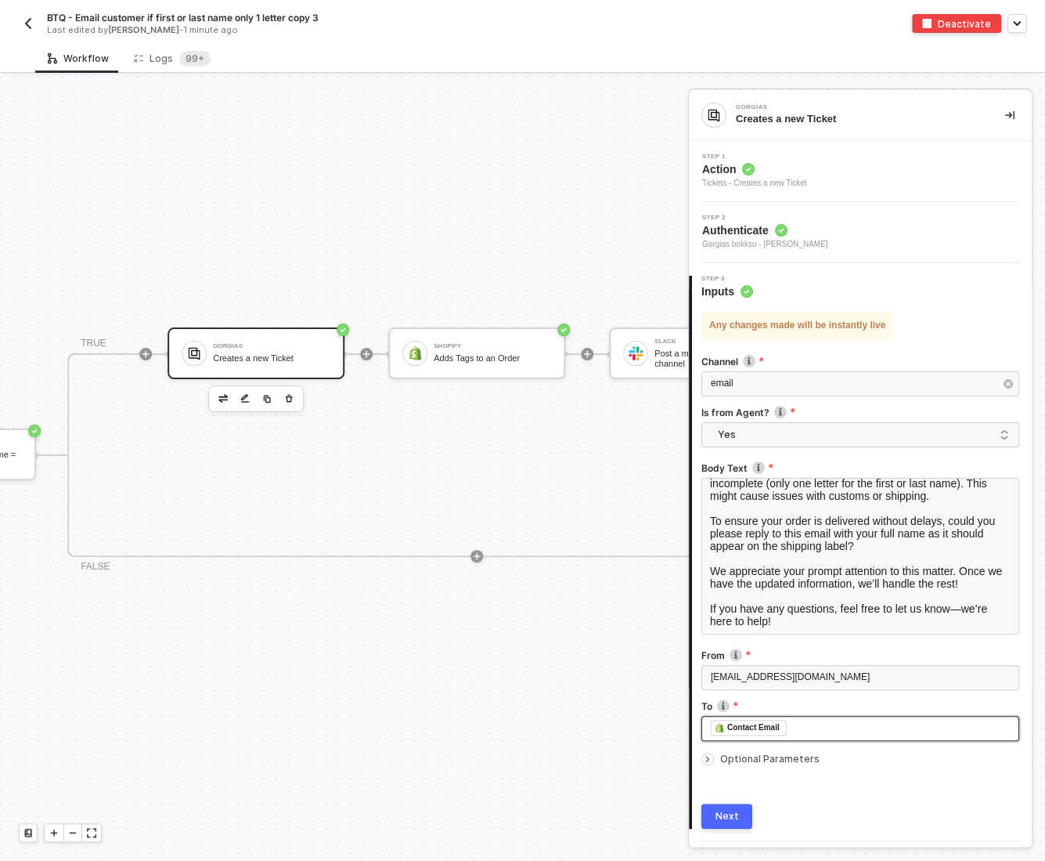
scroll to position [42, 0]
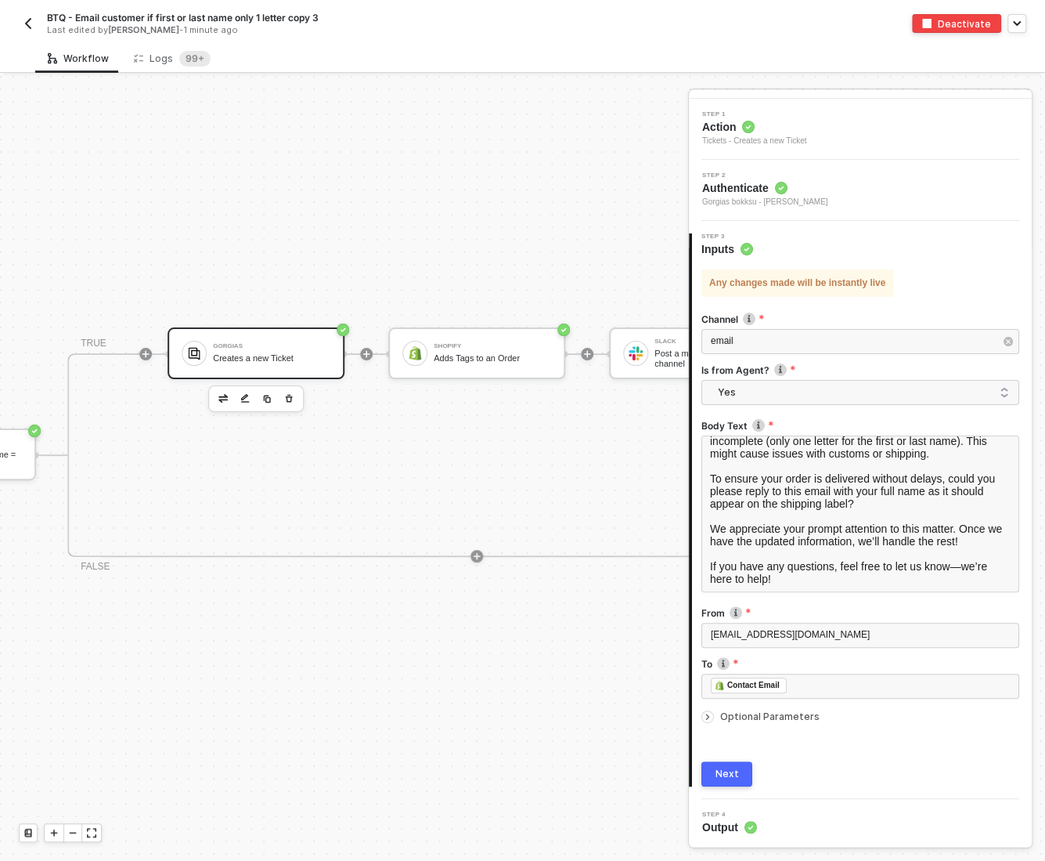
click at [705, 713] on icon "icon-arrow-right-small" at bounding box center [707, 716] width 9 height 9
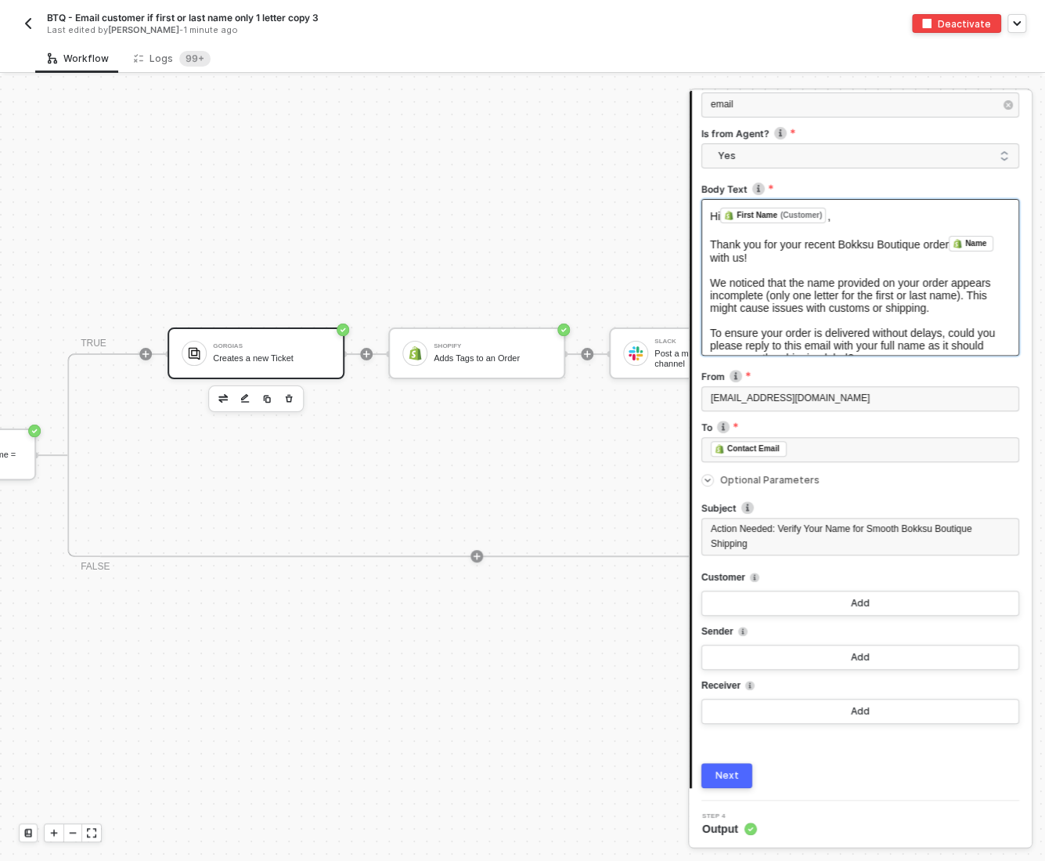
scroll to position [91, 0]
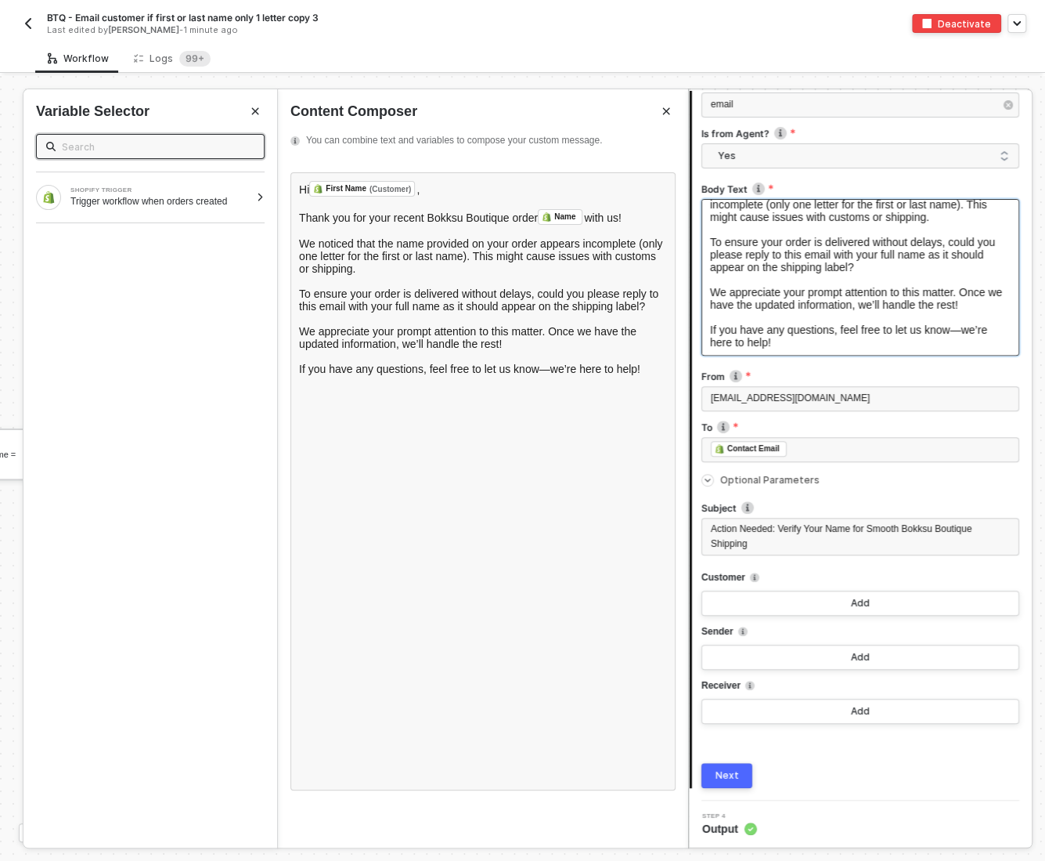
click at [721, 773] on div "Next" at bounding box center [727, 775] width 23 height 13
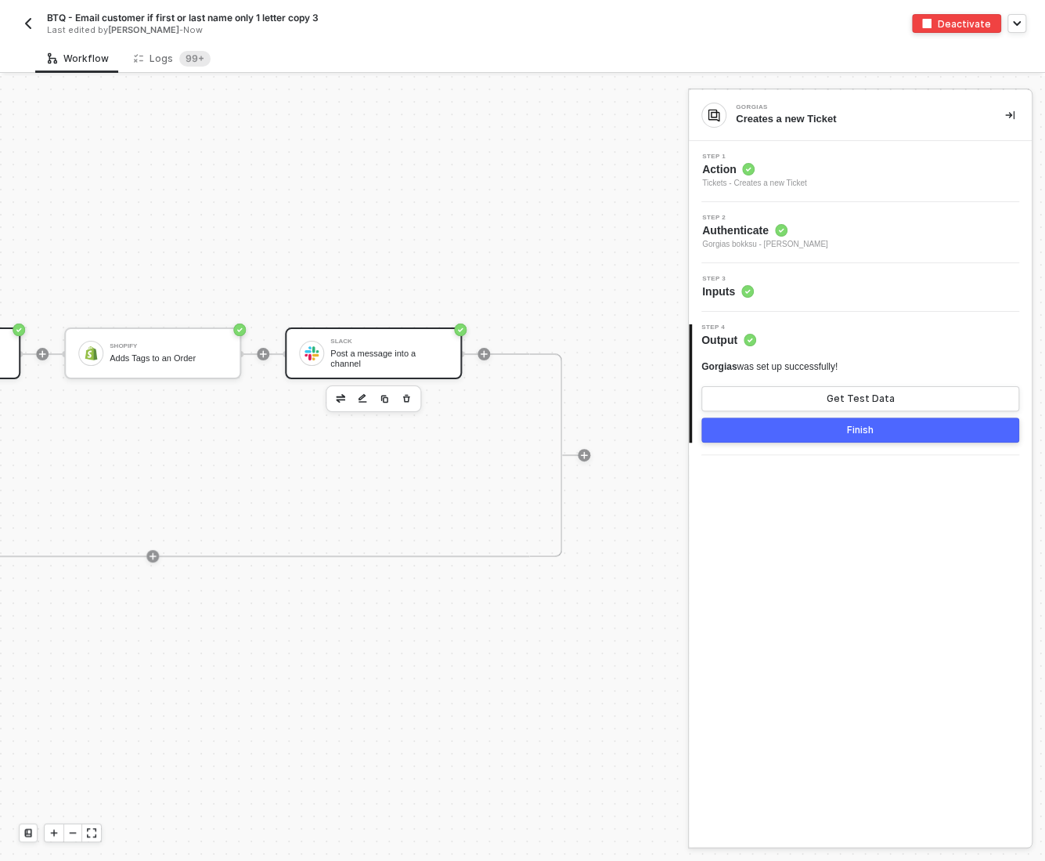
scroll to position [0, 0]
click at [376, 360] on div "Post a message into a channel" at bounding box center [388, 358] width 117 height 20
click at [816, 288] on div "Step 3 Inputs" at bounding box center [862, 287] width 339 height 23
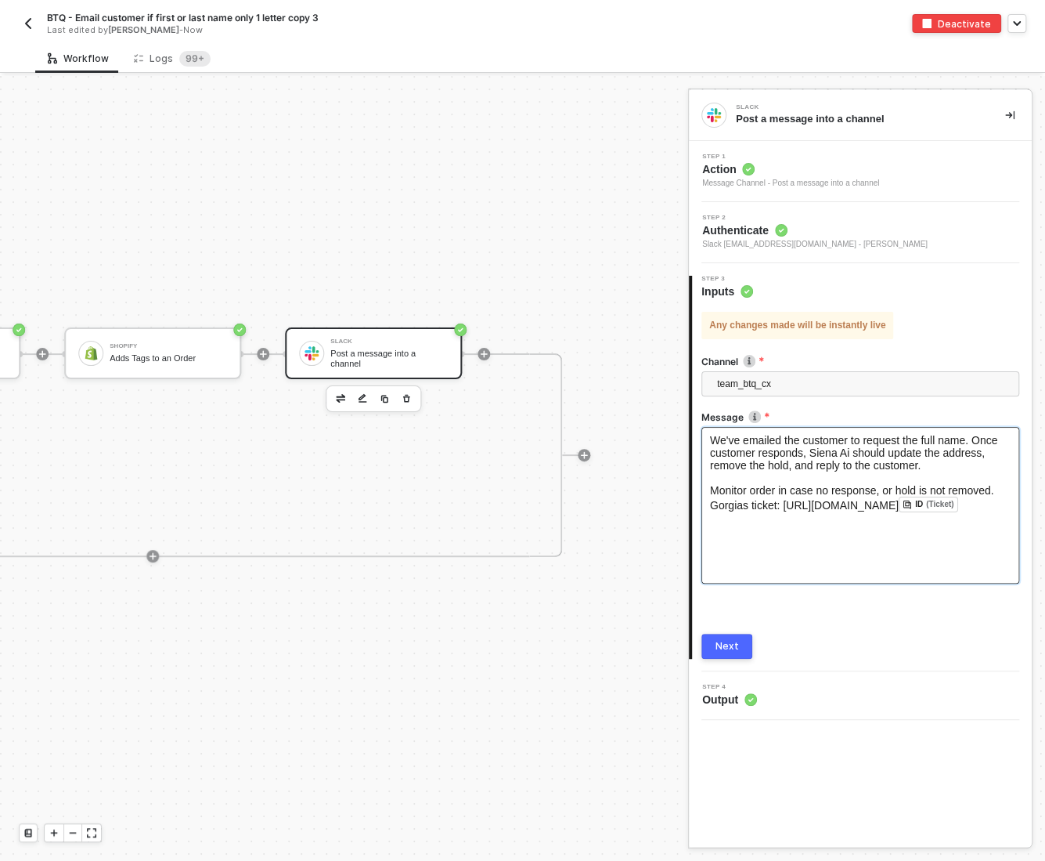
scroll to position [96, 0]
click at [23, 22] on img "button" at bounding box center [28, 23] width 13 height 13
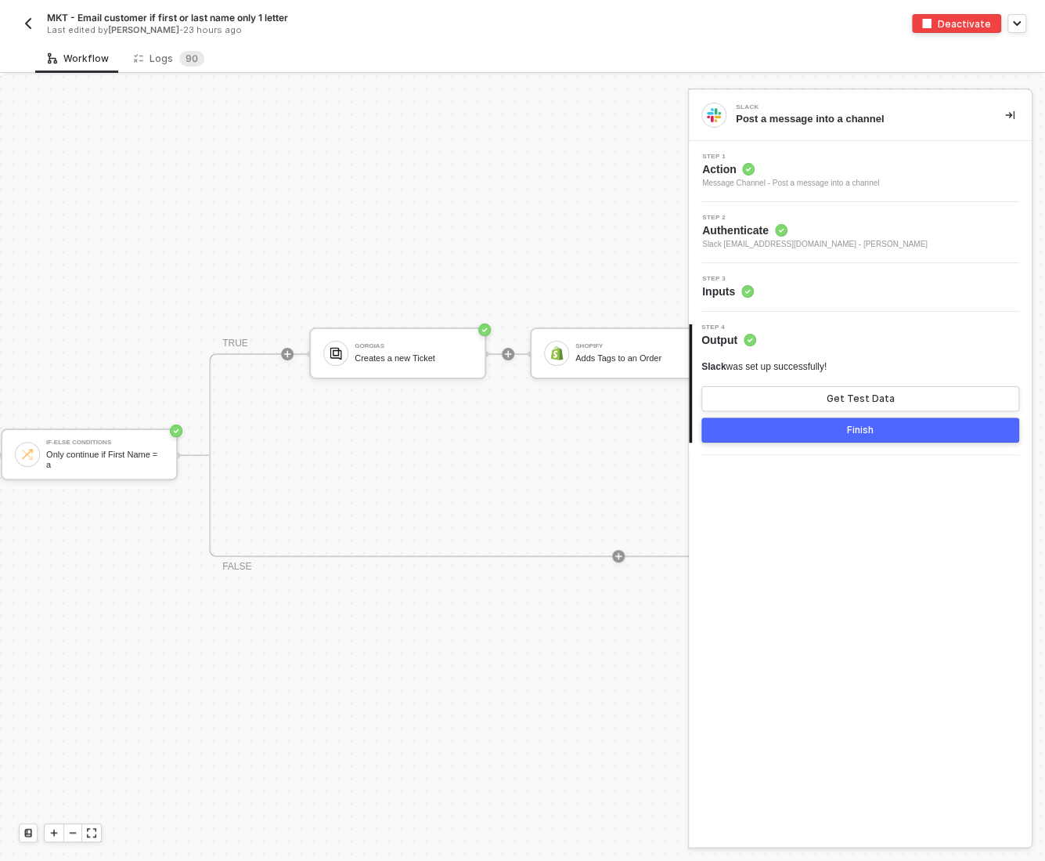
scroll to position [28, 255]
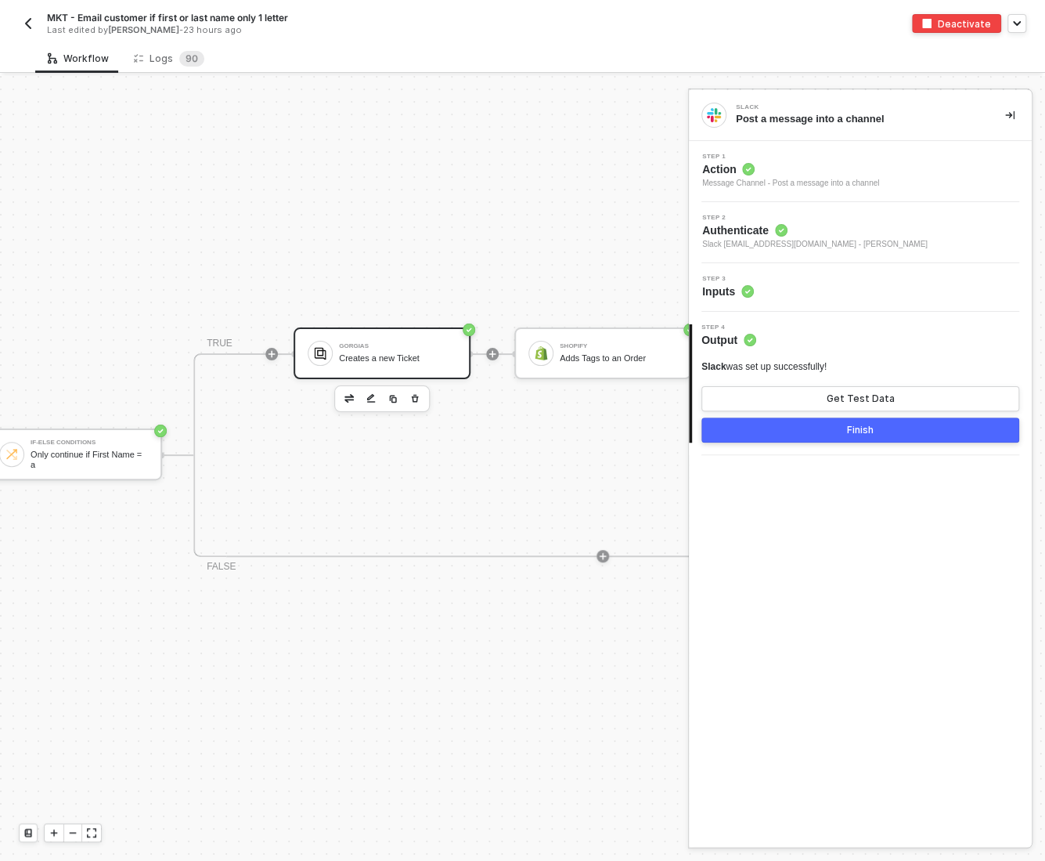
click at [381, 359] on div "Creates a new Ticket" at bounding box center [397, 358] width 117 height 10
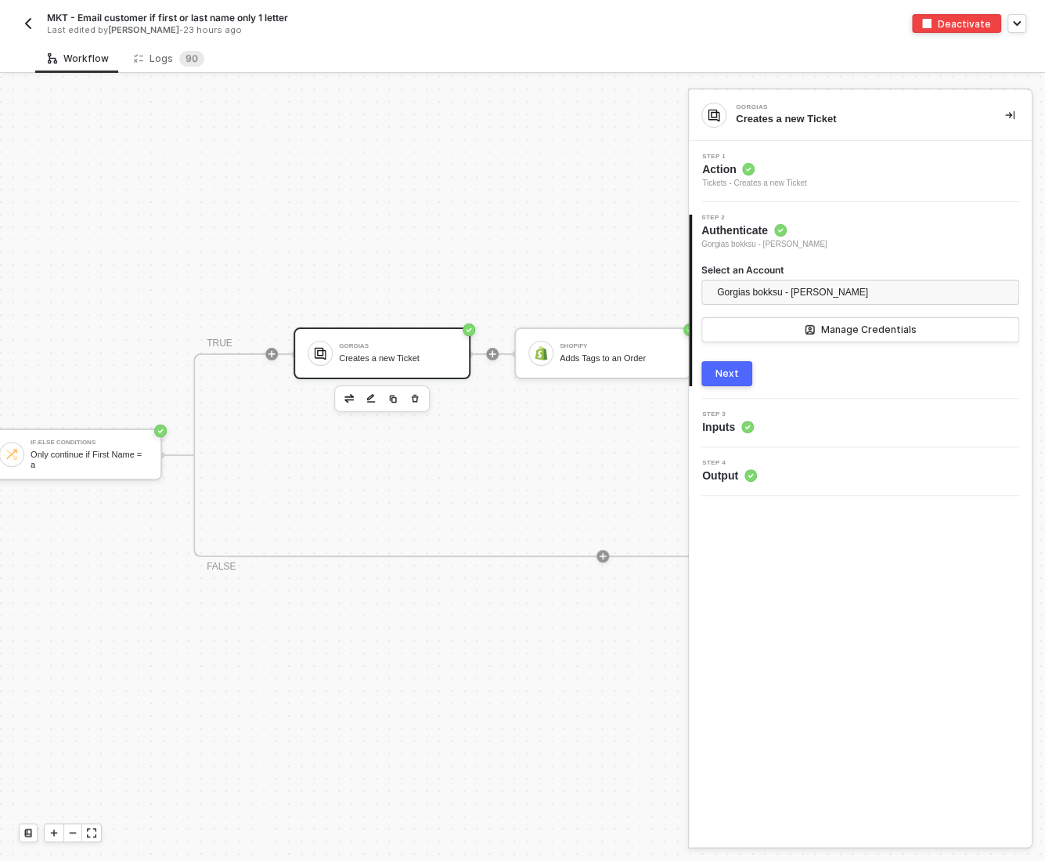
click at [803, 434] on div "3 Step 3 Inputs" at bounding box center [860, 423] width 343 height 49
click at [783, 415] on div "Step 3 Inputs" at bounding box center [862, 422] width 339 height 23
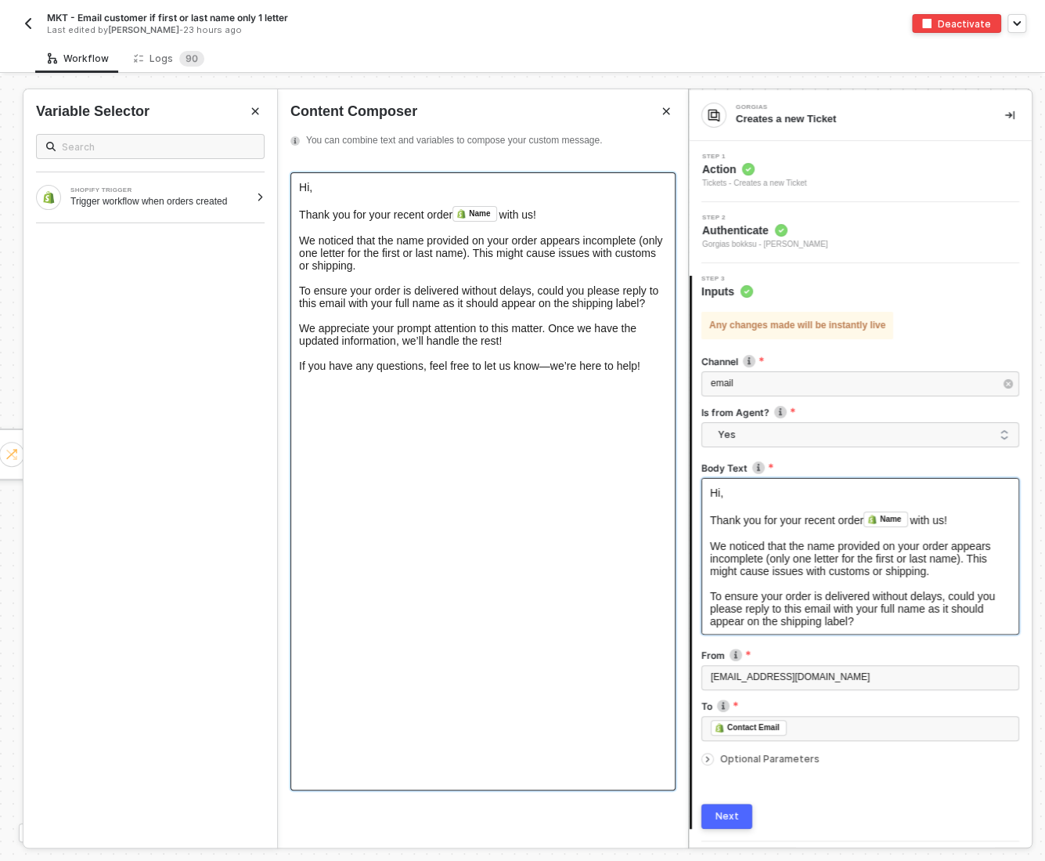
click at [312, 186] on span "," at bounding box center [310, 187] width 3 height 13
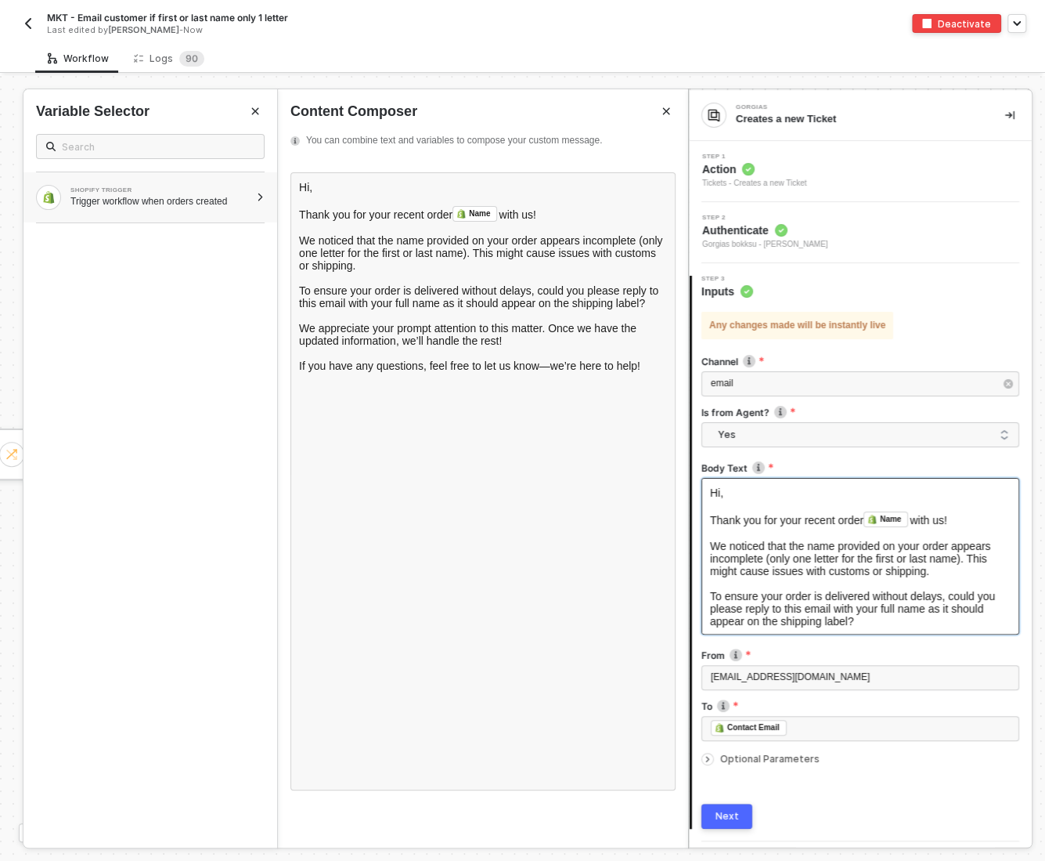
click at [244, 197] on div "Trigger workflow when orders created" at bounding box center [159, 201] width 179 height 13
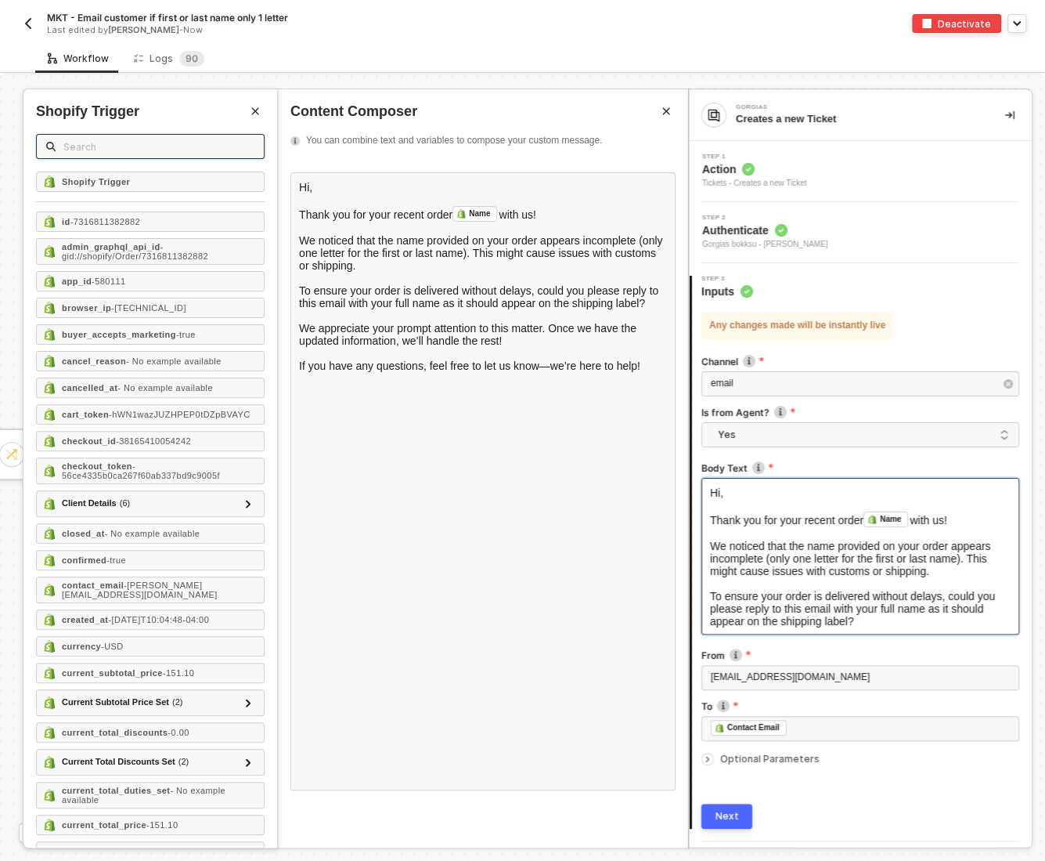
click at [103, 146] on input "text" at bounding box center [158, 146] width 191 height 17
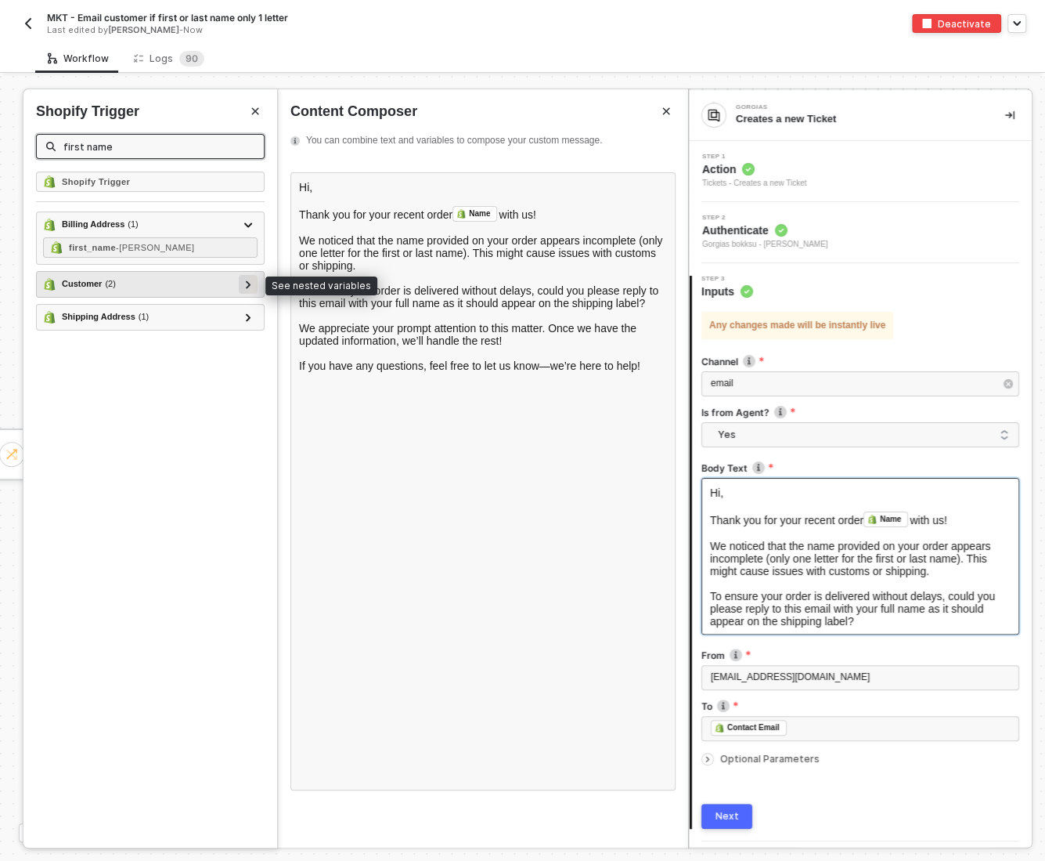
type input "first name"
click at [248, 280] on icon at bounding box center [248, 284] width 5 height 8
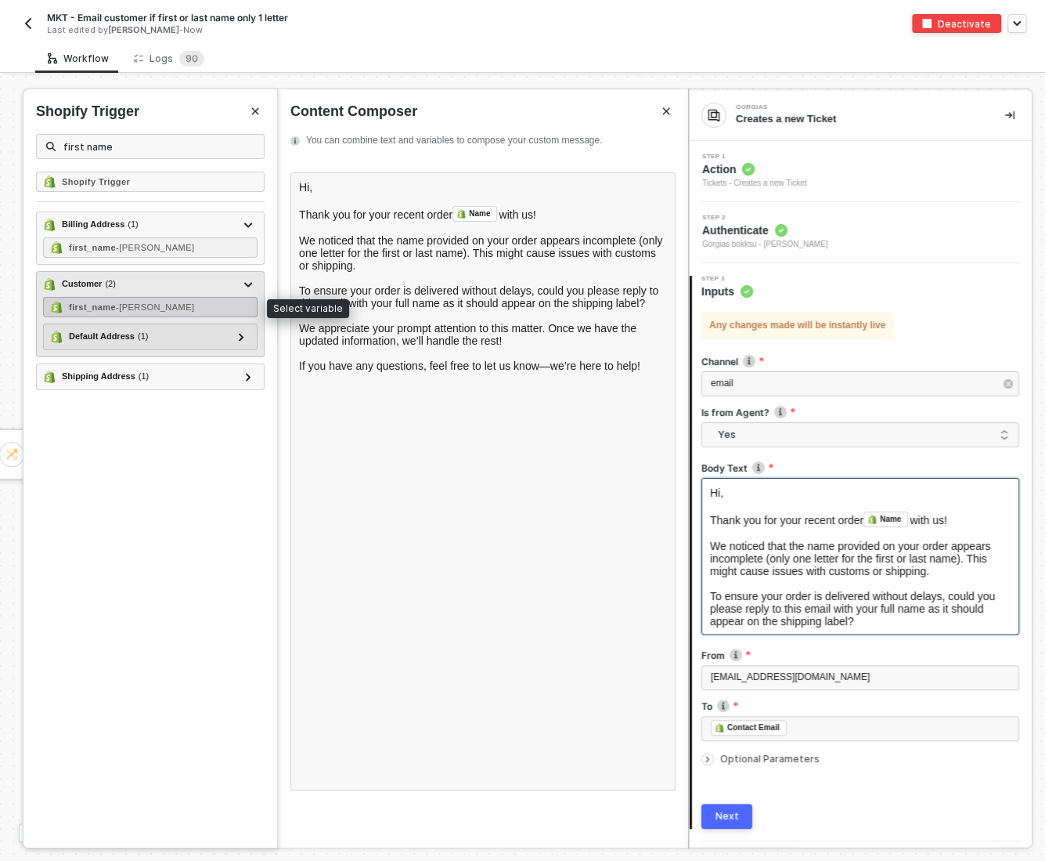
click at [138, 307] on span "- Geoffrey" at bounding box center [155, 306] width 78 height 9
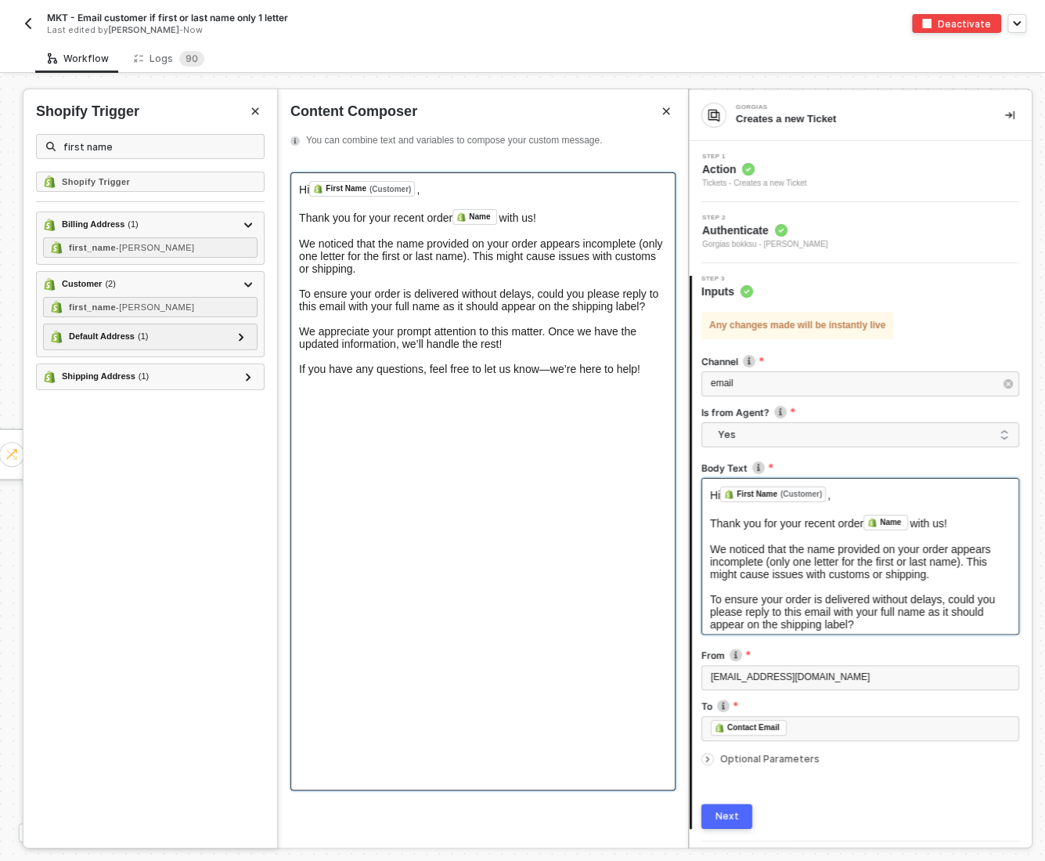
click at [430, 217] on span "Thank you for your recent order" at bounding box center [375, 217] width 153 height 13
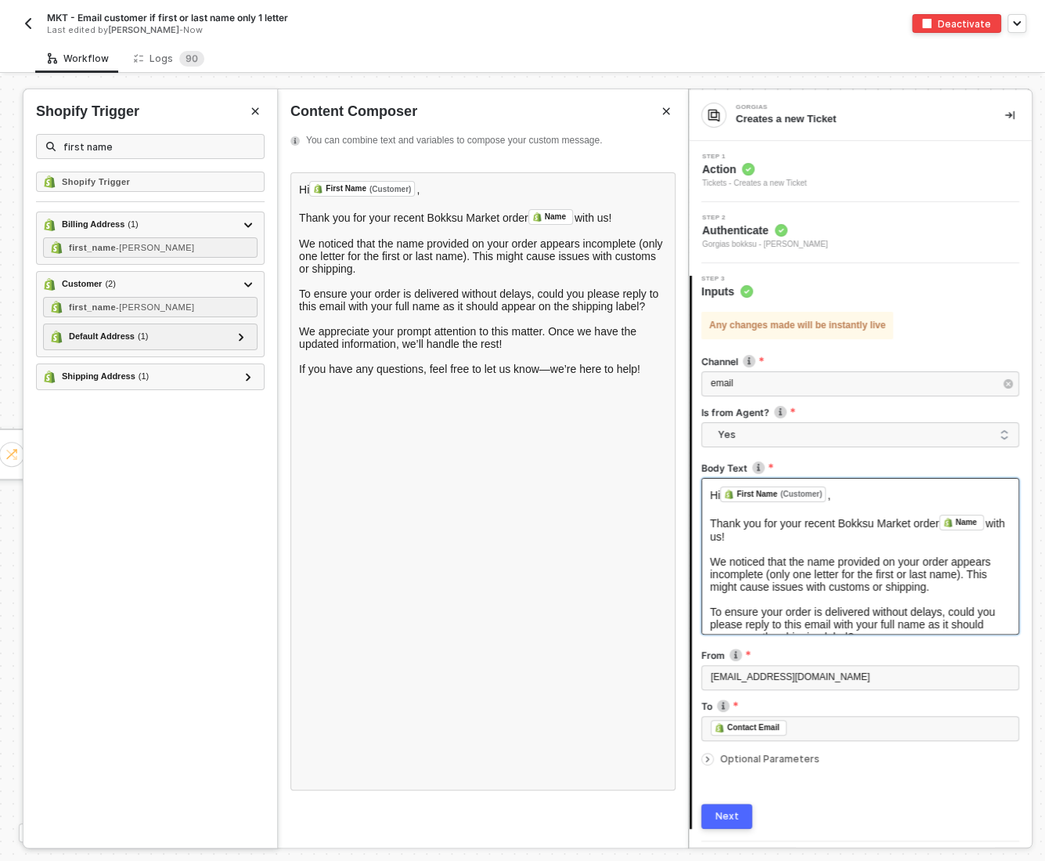
click at [739, 821] on button "Next" at bounding box center [727, 815] width 51 height 25
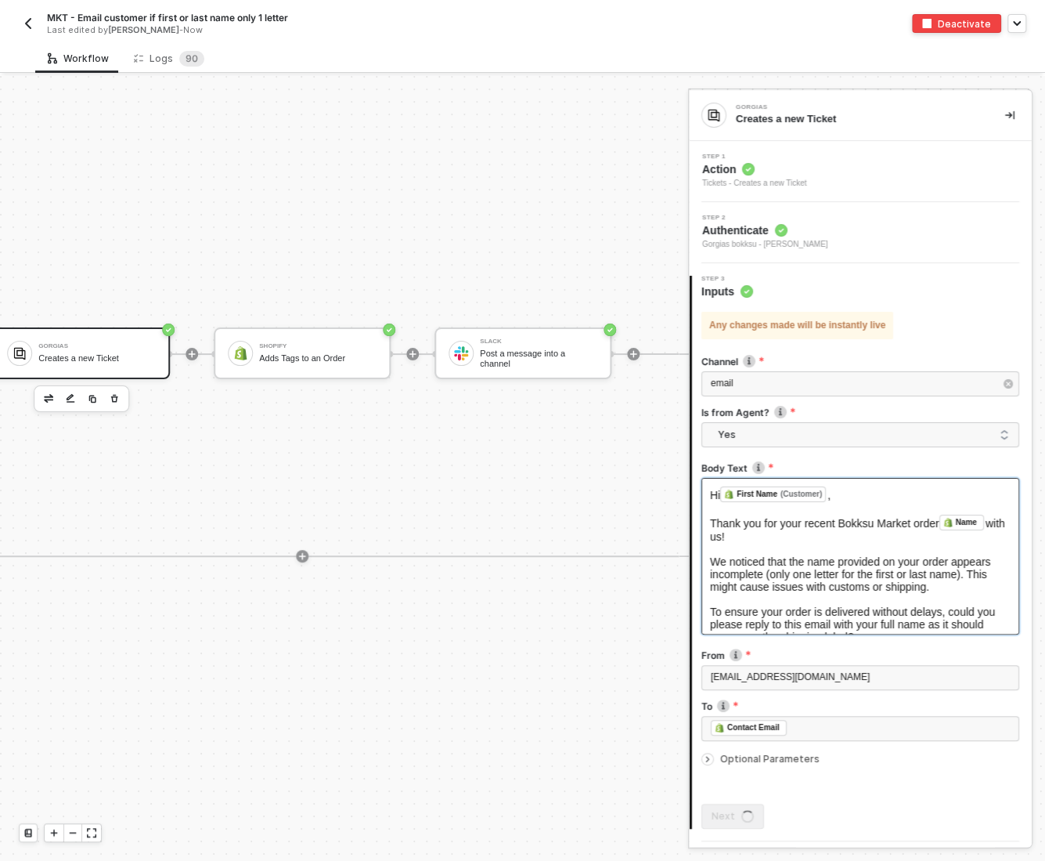
scroll to position [28, 705]
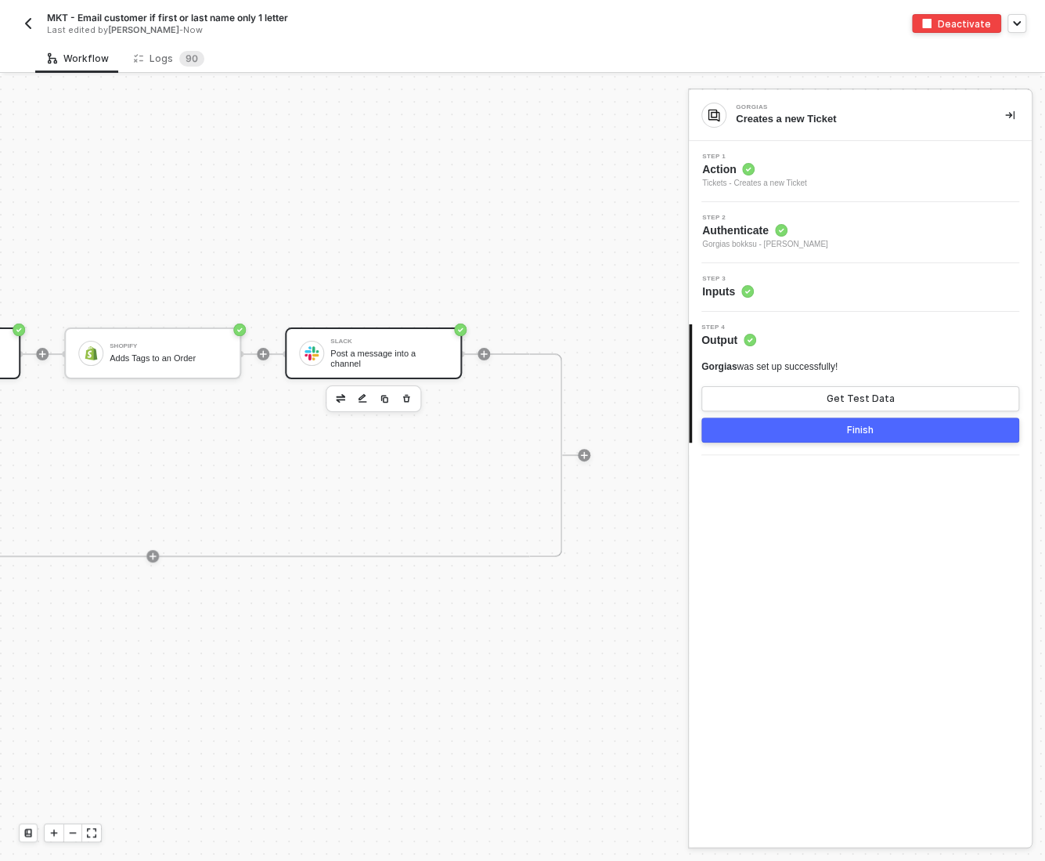
click at [397, 348] on div "Post a message into a channel" at bounding box center [388, 358] width 117 height 20
click at [792, 288] on div "Step 3 Inputs" at bounding box center [862, 287] width 339 height 23
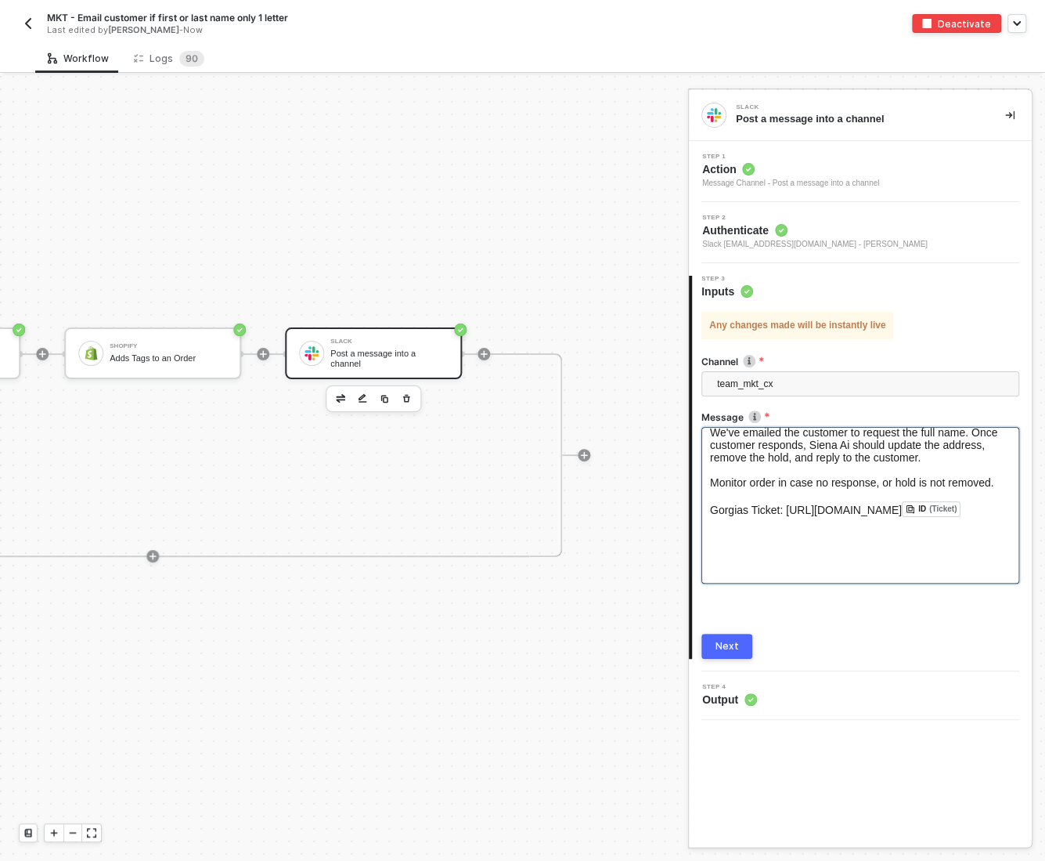
scroll to position [82, 0]
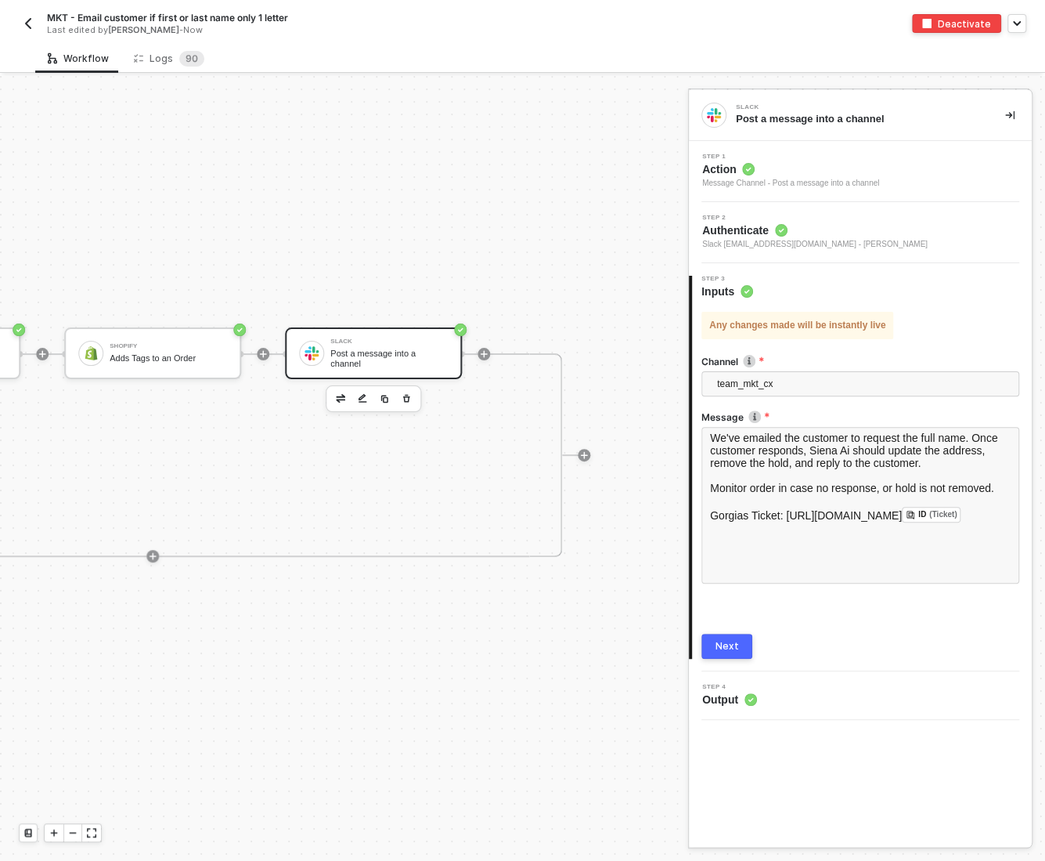
click at [27, 27] on img "button" at bounding box center [28, 23] width 13 height 13
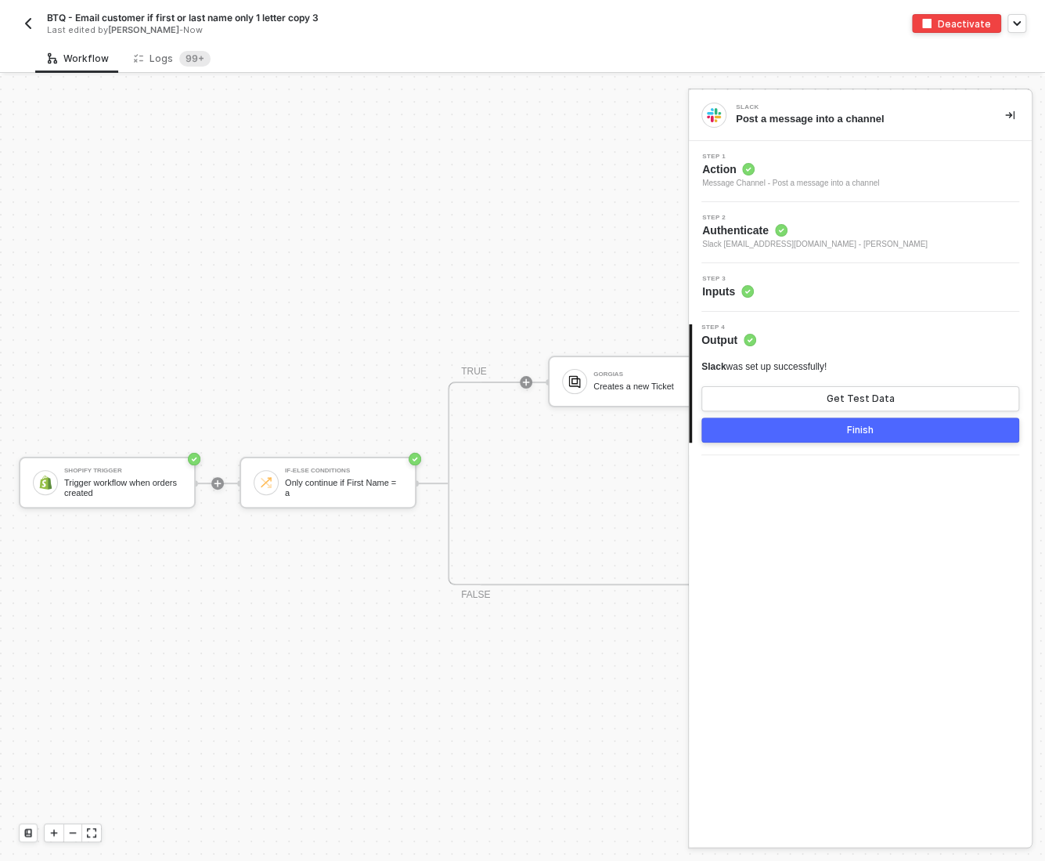
scroll to position [28, 0]
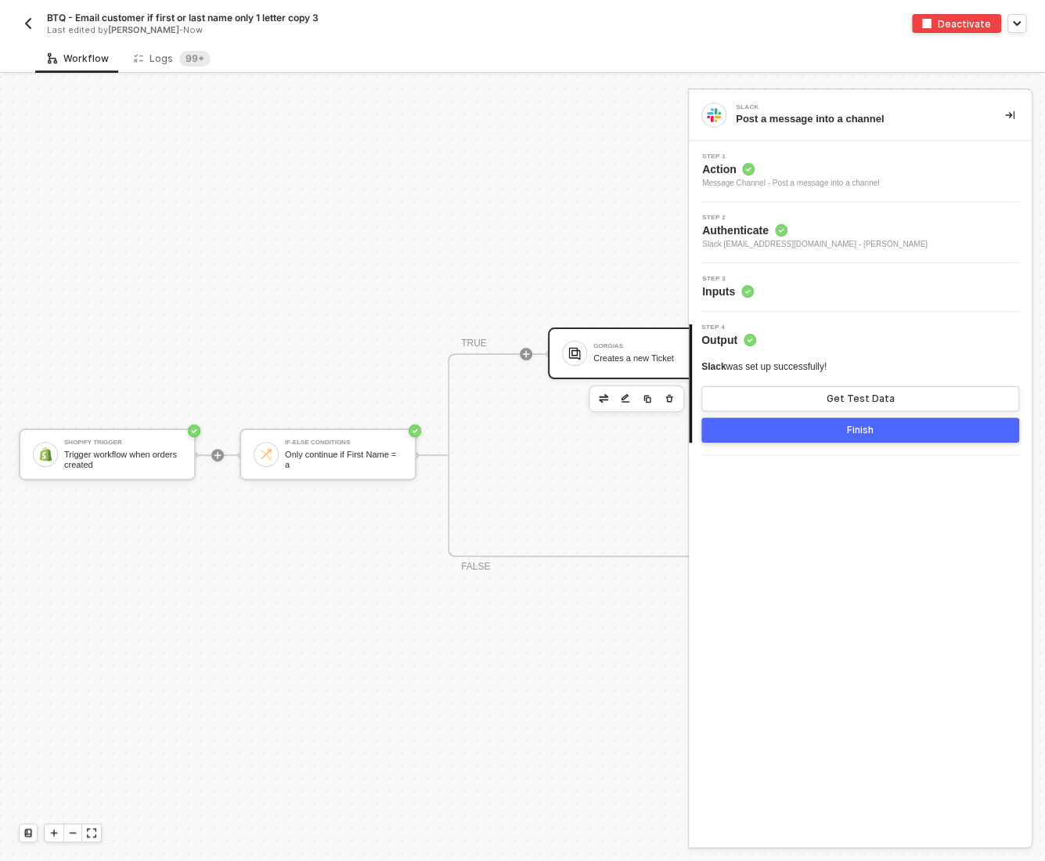
click at [614, 359] on div "Creates a new Ticket" at bounding box center [652, 358] width 117 height 10
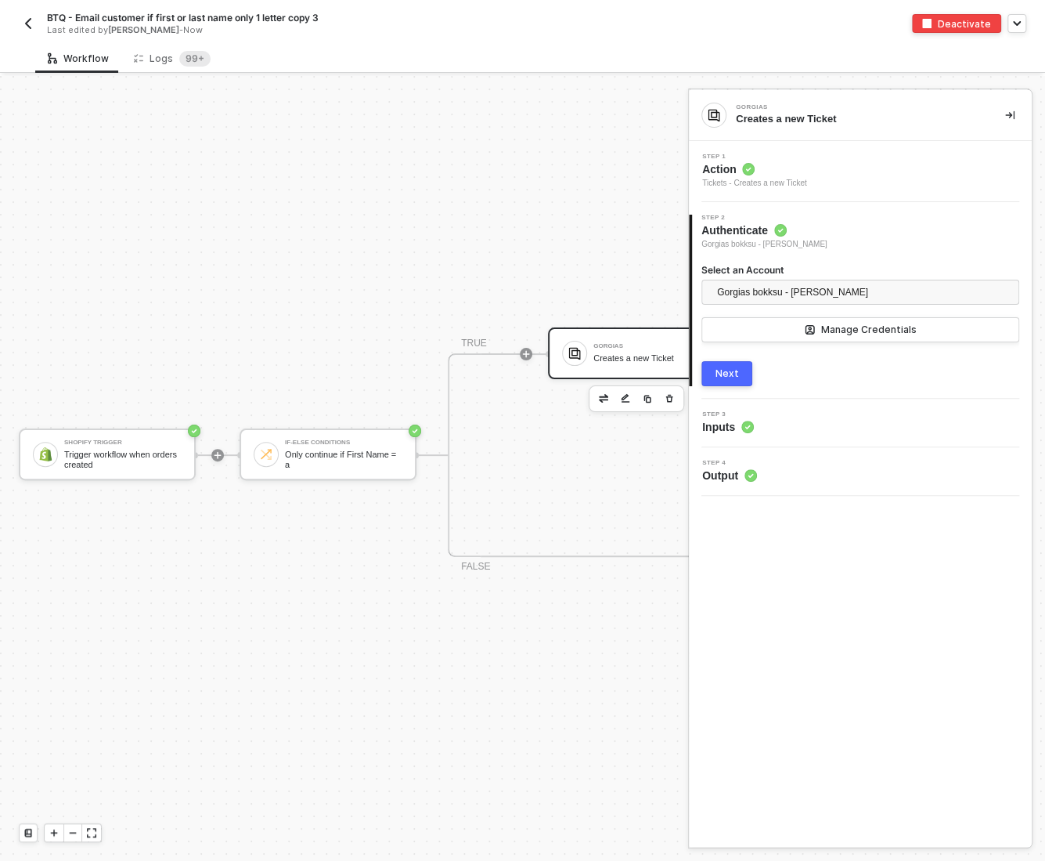
click at [824, 430] on div "Step 3 Inputs" at bounding box center [862, 422] width 339 height 23
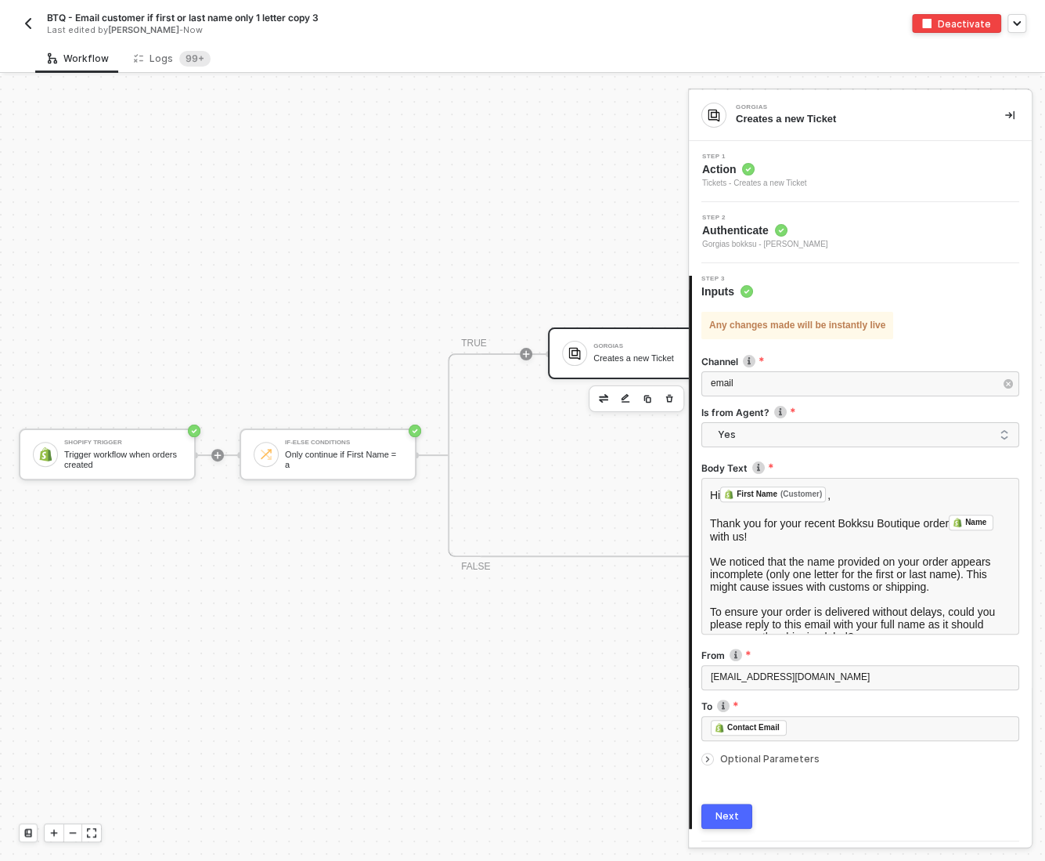
click at [24, 23] on img "button" at bounding box center [28, 23] width 13 height 13
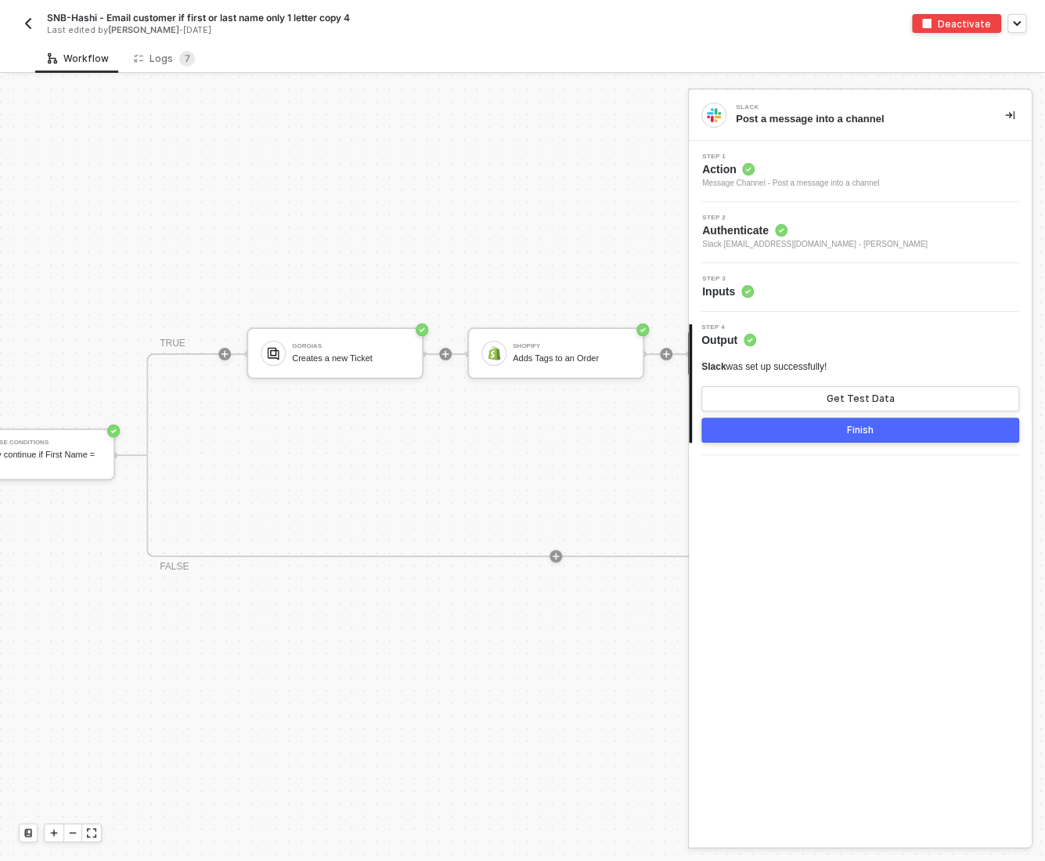
scroll to position [28, 420]
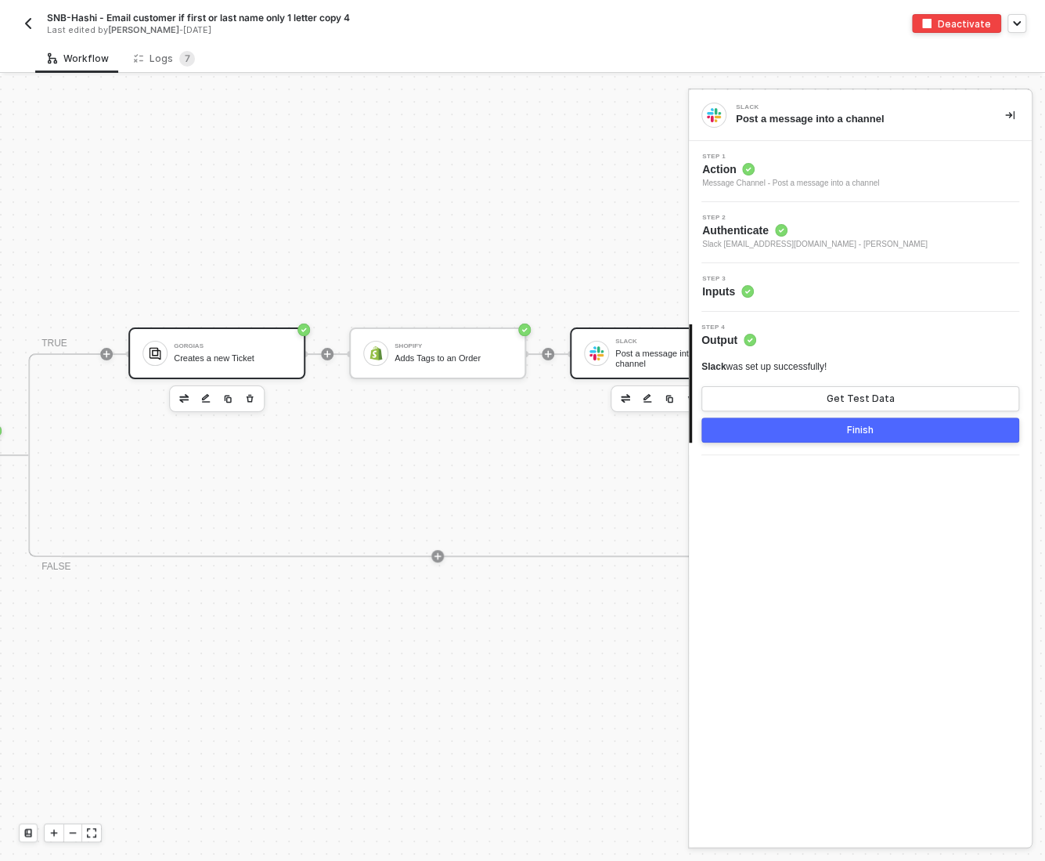
click at [216, 338] on div "Gorgias Creates a new Ticket" at bounding box center [232, 353] width 117 height 30
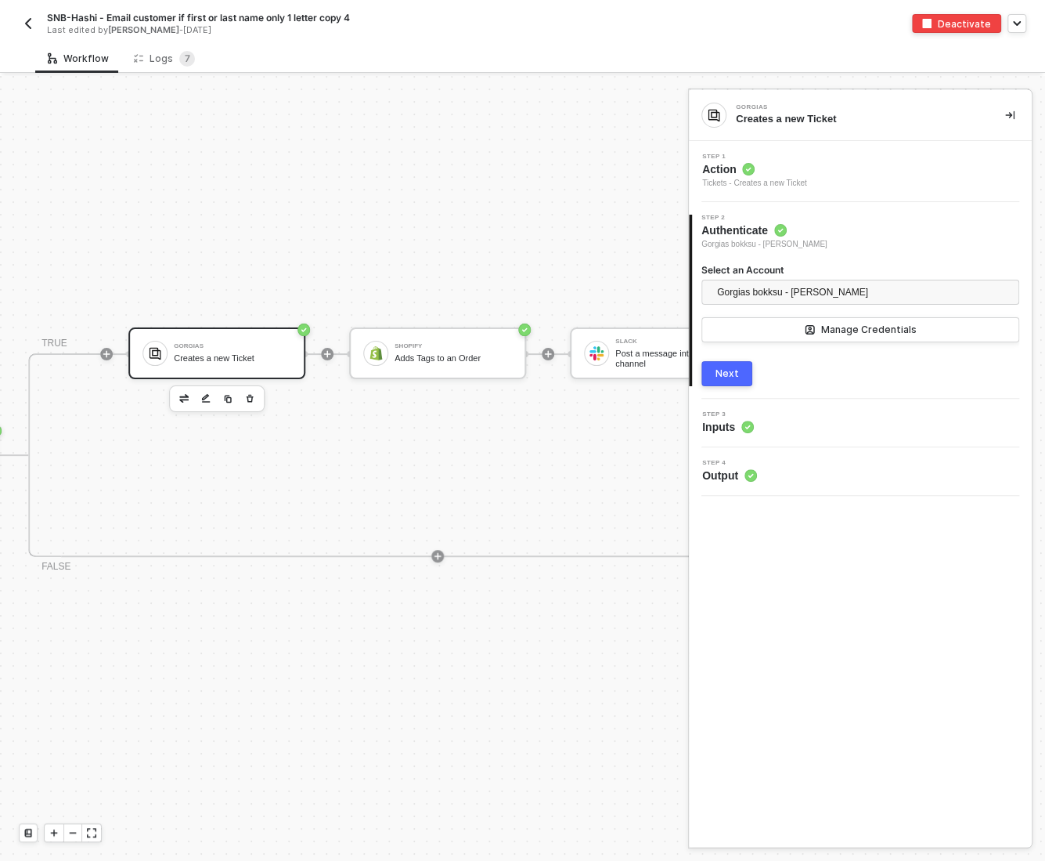
click at [787, 426] on div "Step 3 Inputs" at bounding box center [862, 422] width 339 height 23
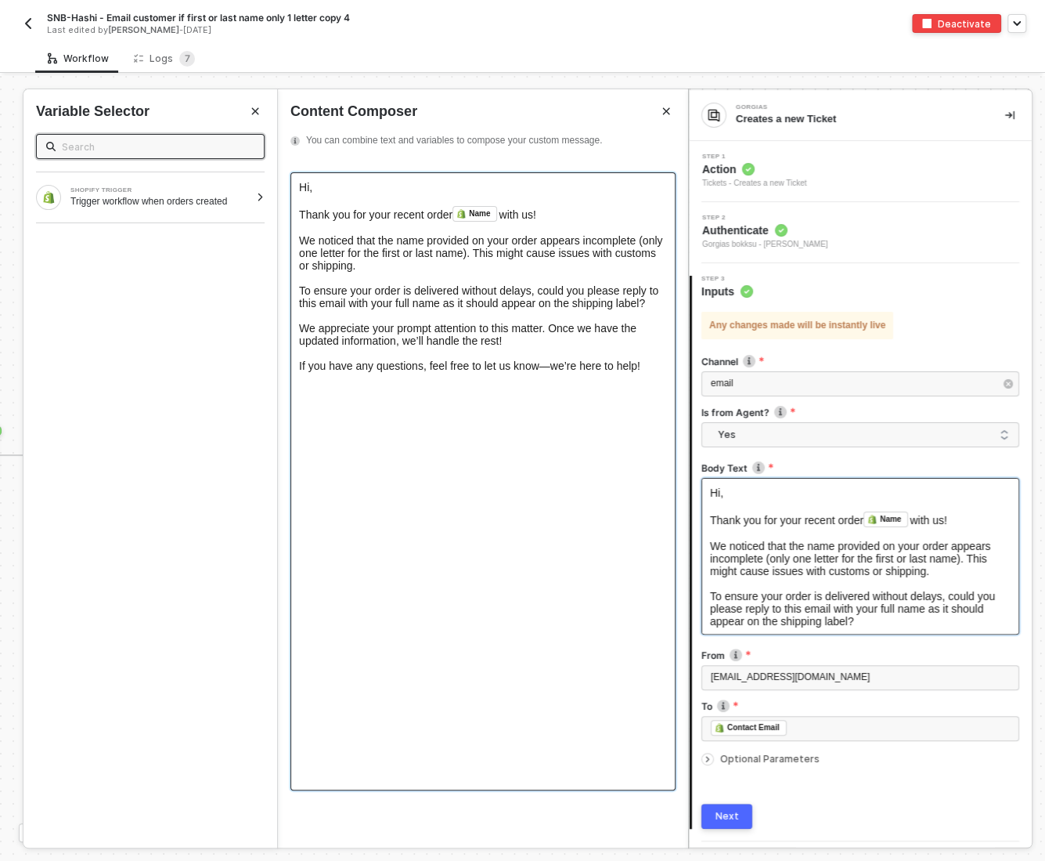
click at [309, 190] on span "Hi" at bounding box center [304, 187] width 10 height 13
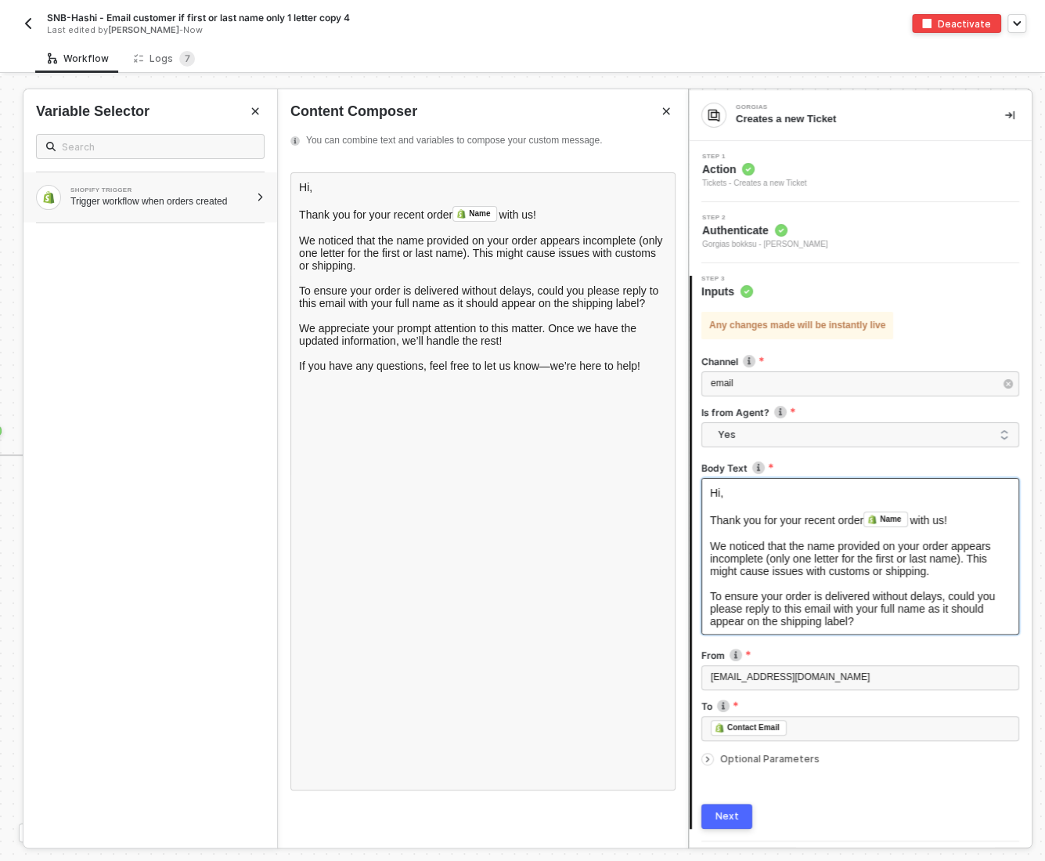
click at [193, 200] on div "Trigger workflow when orders created" at bounding box center [159, 201] width 179 height 13
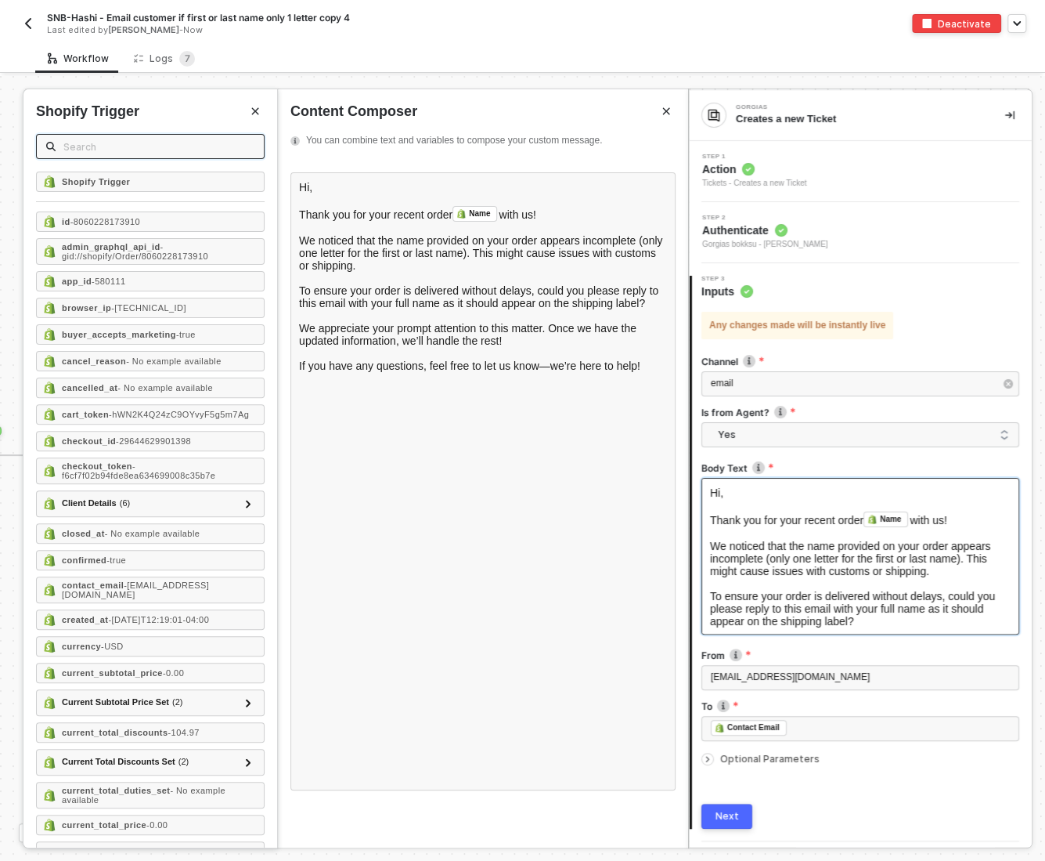
click at [72, 149] on input "text" at bounding box center [158, 146] width 191 height 17
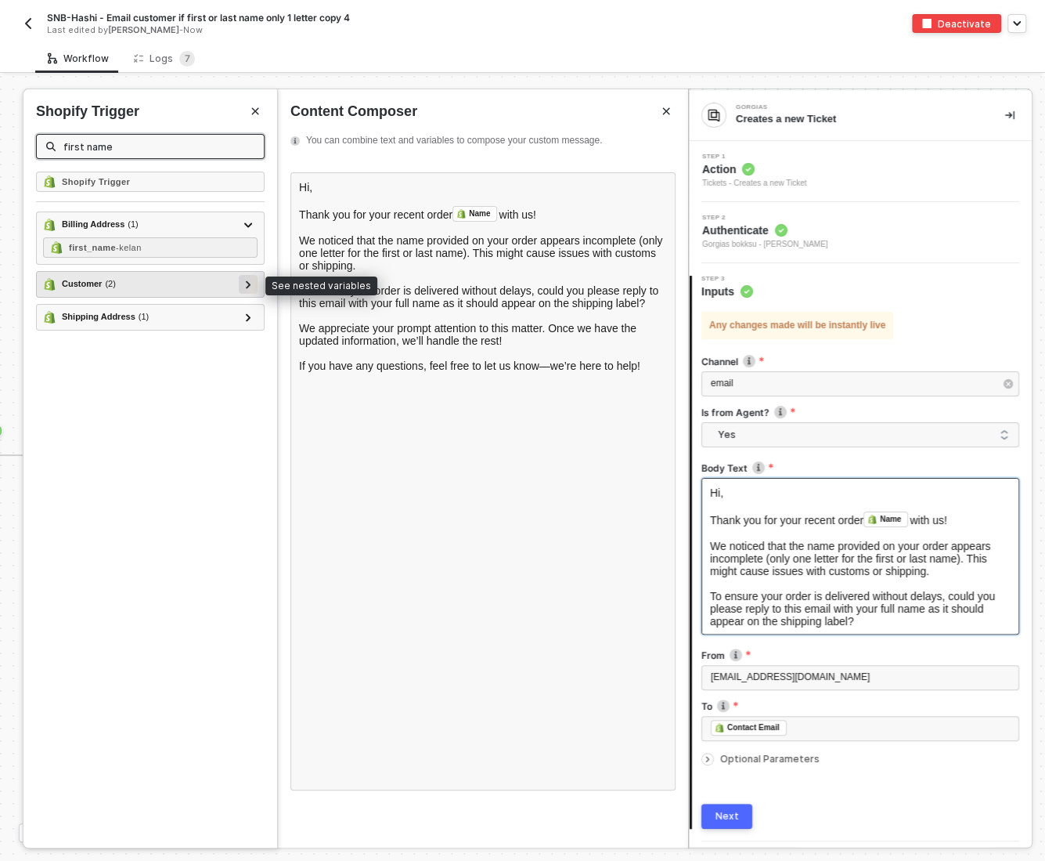
type input "first name"
click at [245, 286] on div at bounding box center [248, 283] width 8 height 17
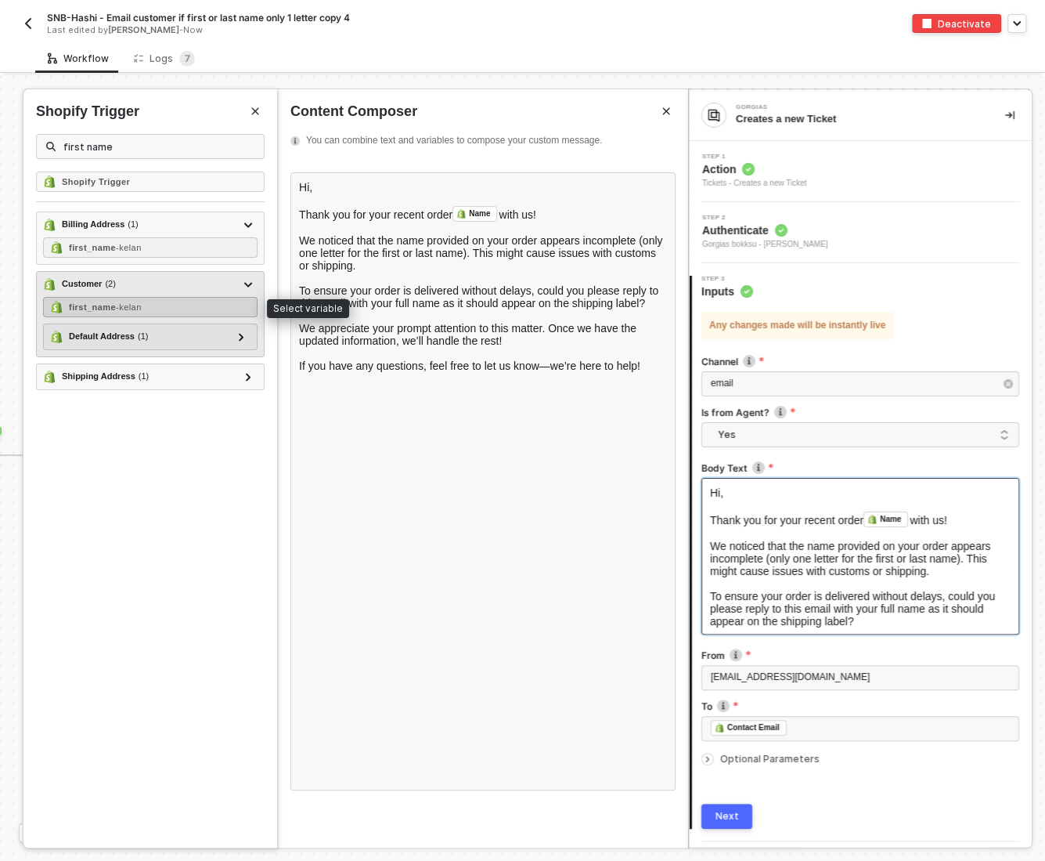
click at [115, 302] on strong "first_name" at bounding box center [92, 306] width 47 height 9
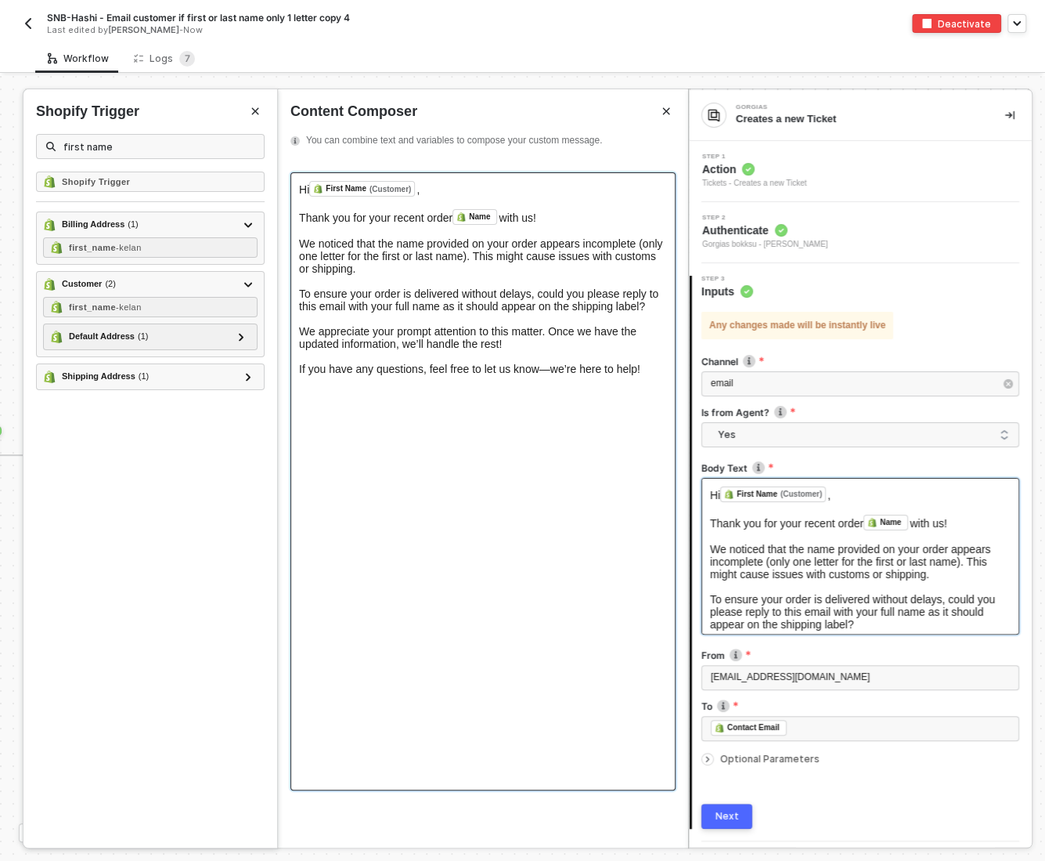
click at [431, 218] on span "Thank you for your recent order" at bounding box center [375, 217] width 153 height 13
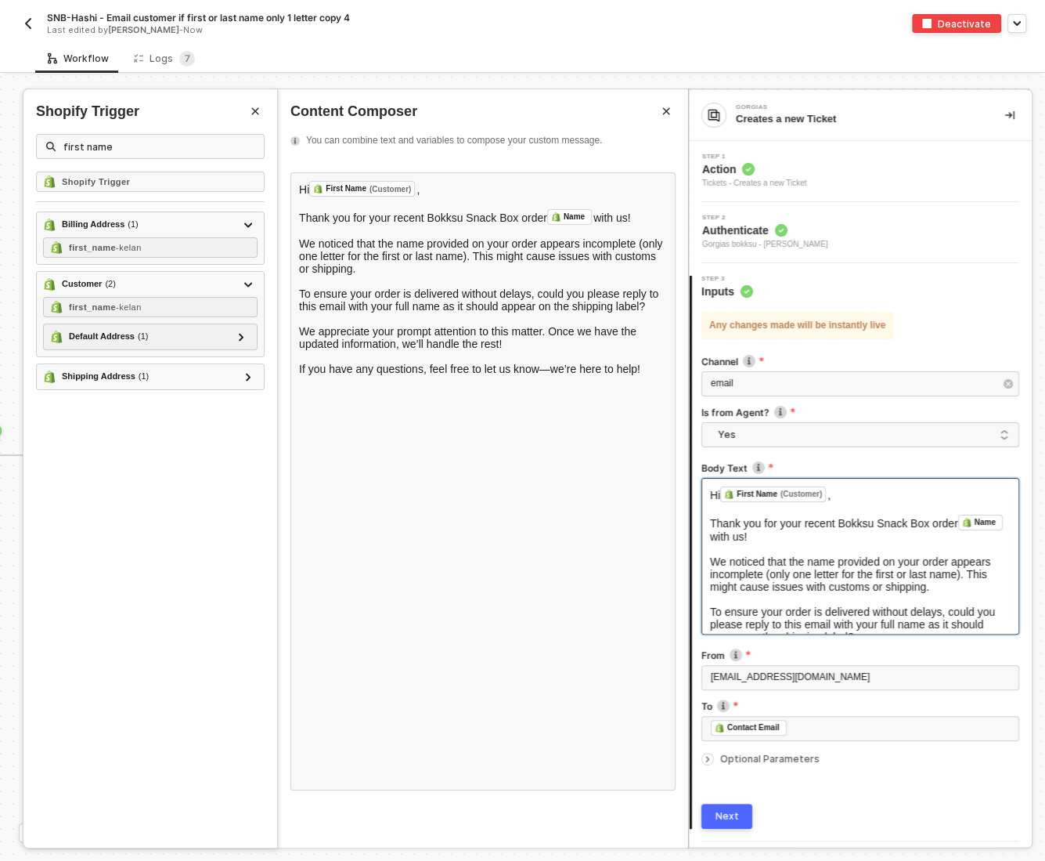
click at [732, 818] on div "Next" at bounding box center [727, 816] width 23 height 13
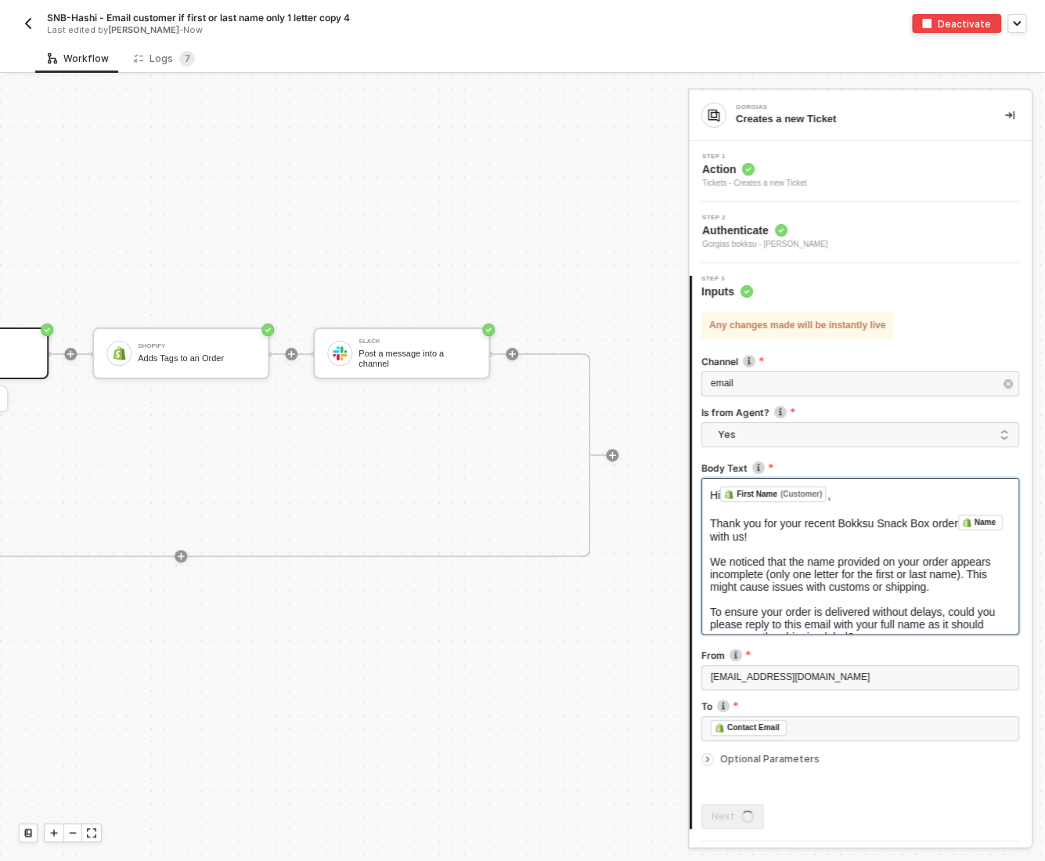
scroll to position [28, 705]
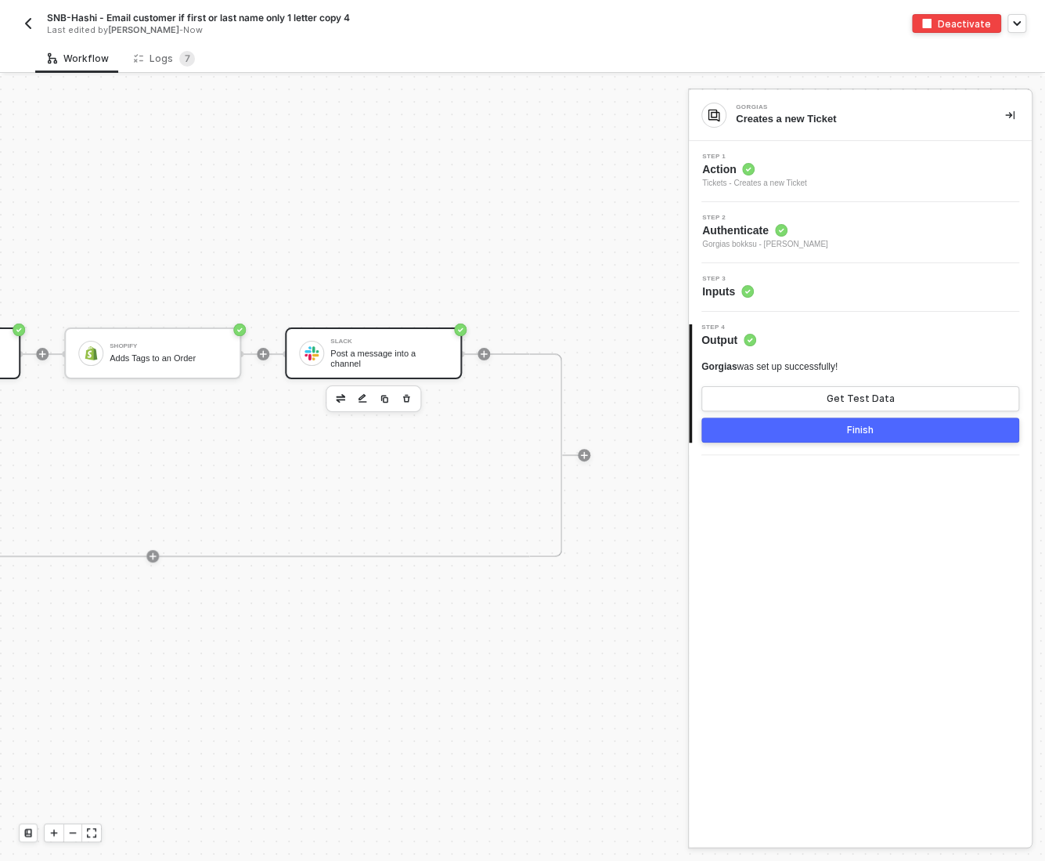
click at [345, 362] on div "Post a message into a channel" at bounding box center [388, 358] width 117 height 20
click at [775, 280] on div "Step 3 Inputs" at bounding box center [862, 287] width 339 height 23
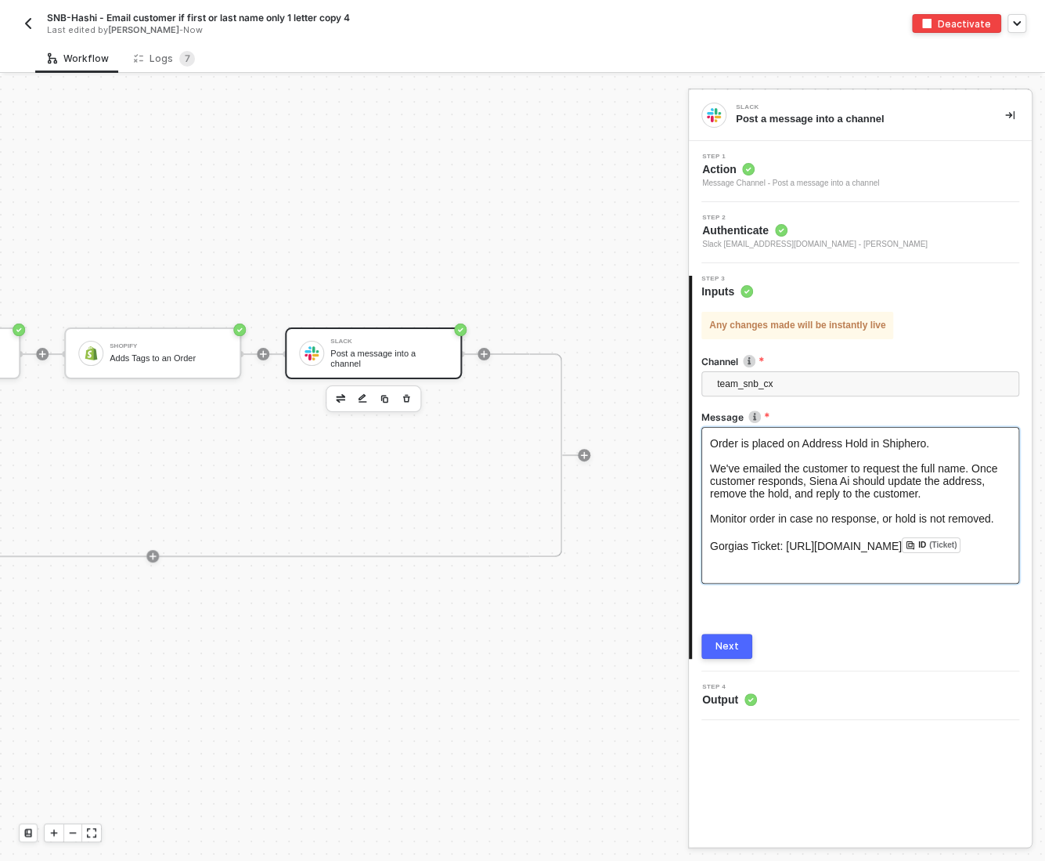
scroll to position [34, 0]
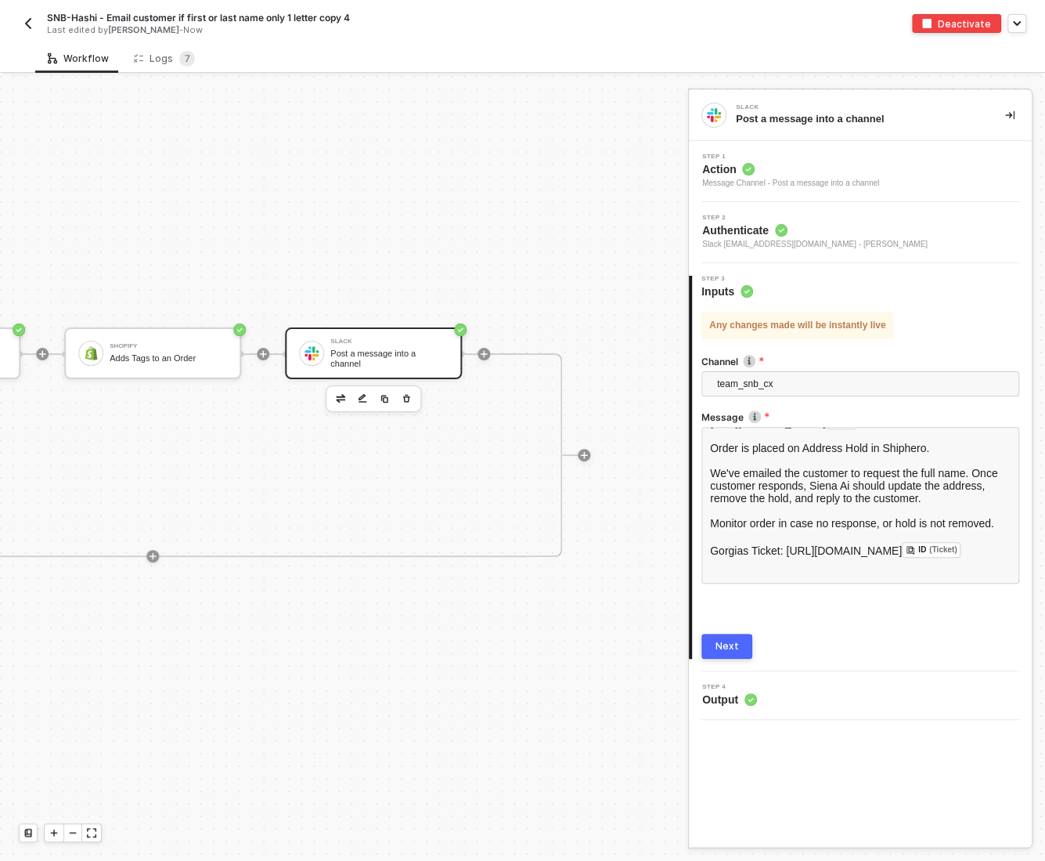
click at [726, 641] on div "Next" at bounding box center [727, 646] width 23 height 13
